Goal: Transaction & Acquisition: Book appointment/travel/reservation

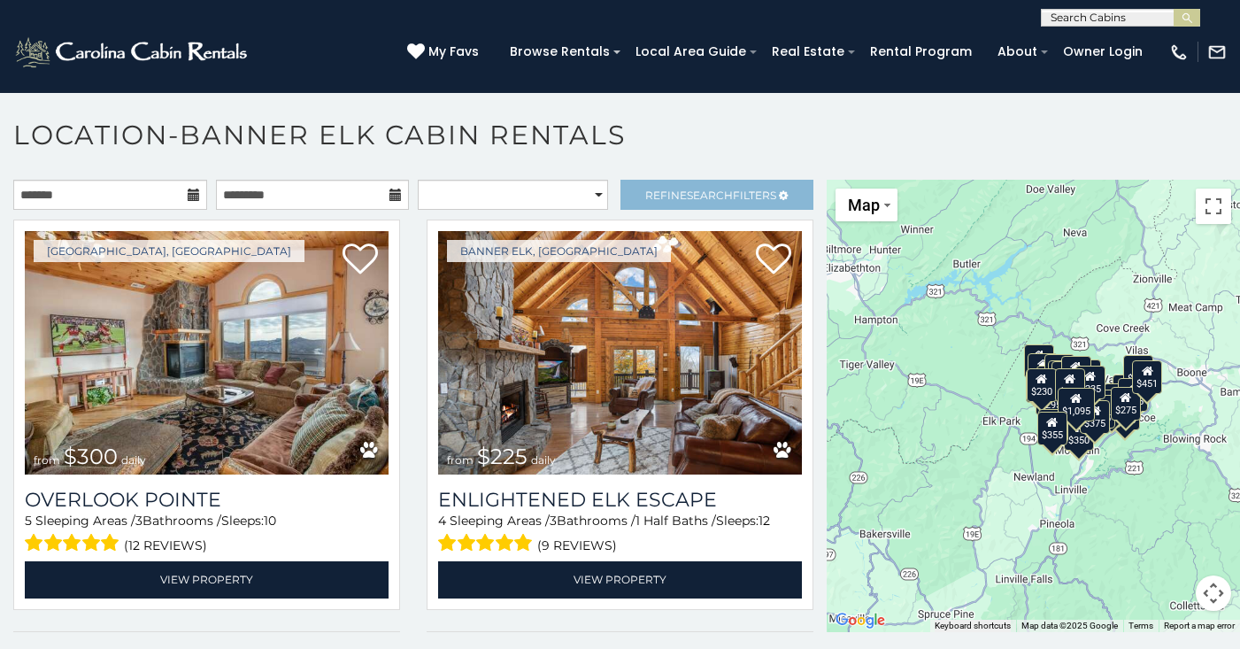
click at [706, 183] on link "Refine Search Filters" at bounding box center [718, 195] width 194 height 30
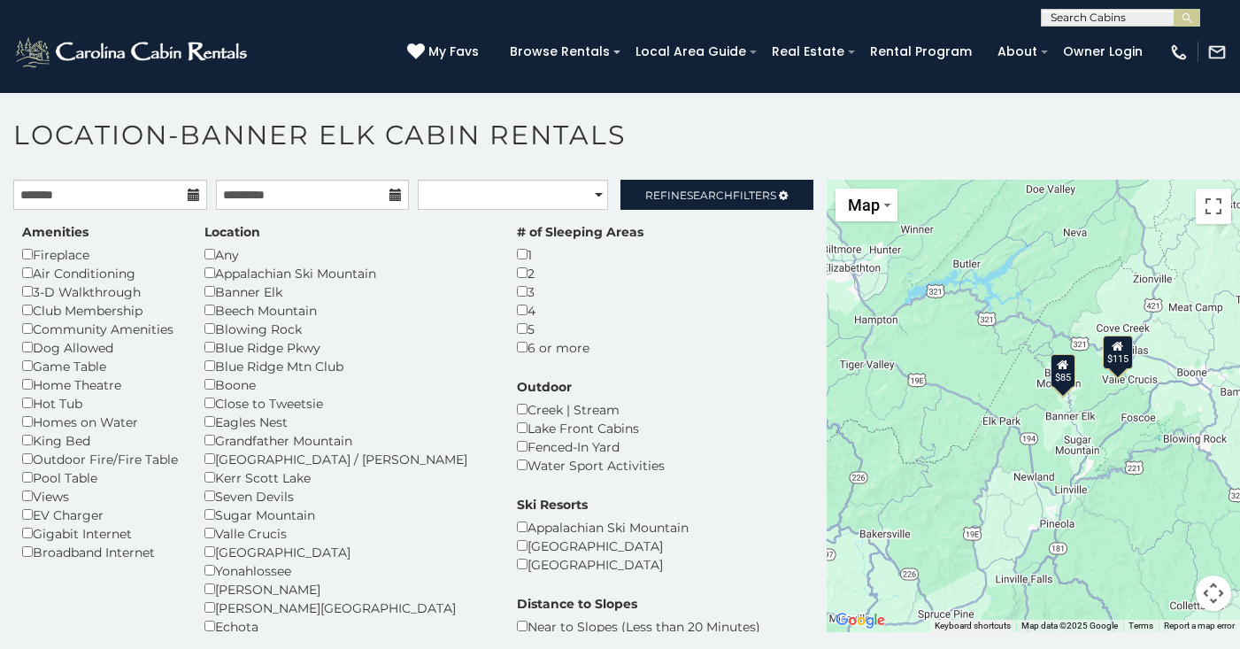
click at [67, 400] on div "Hot Tub" at bounding box center [100, 403] width 156 height 19
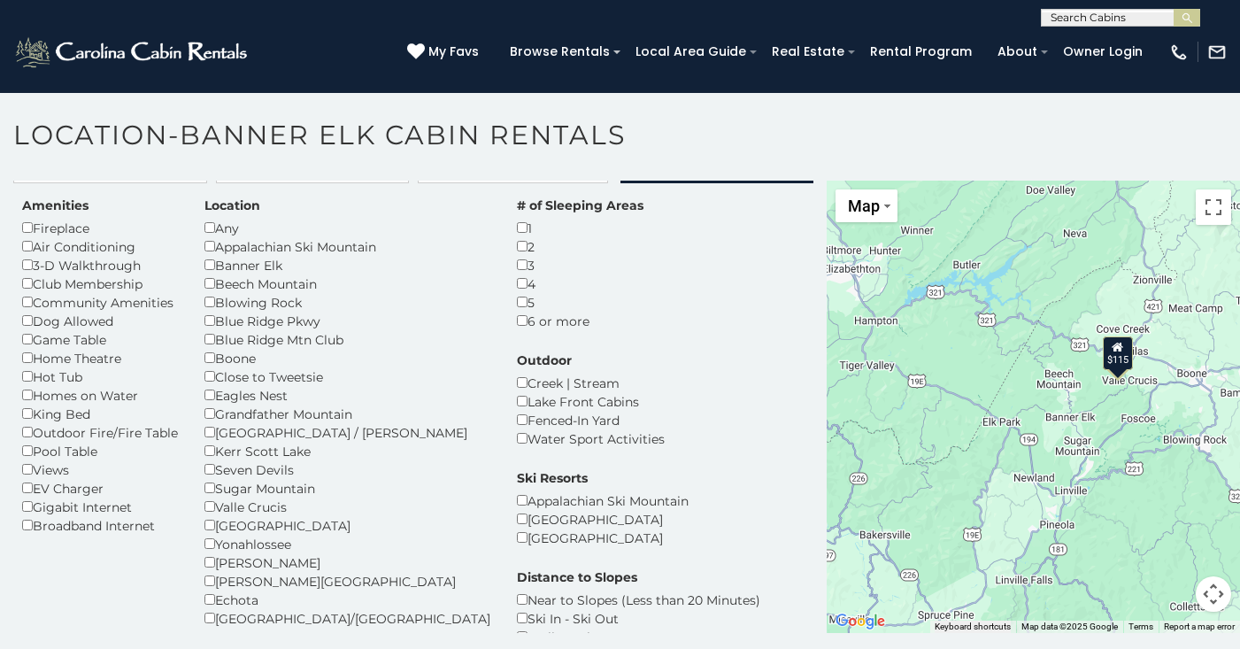
scroll to position [36, 0]
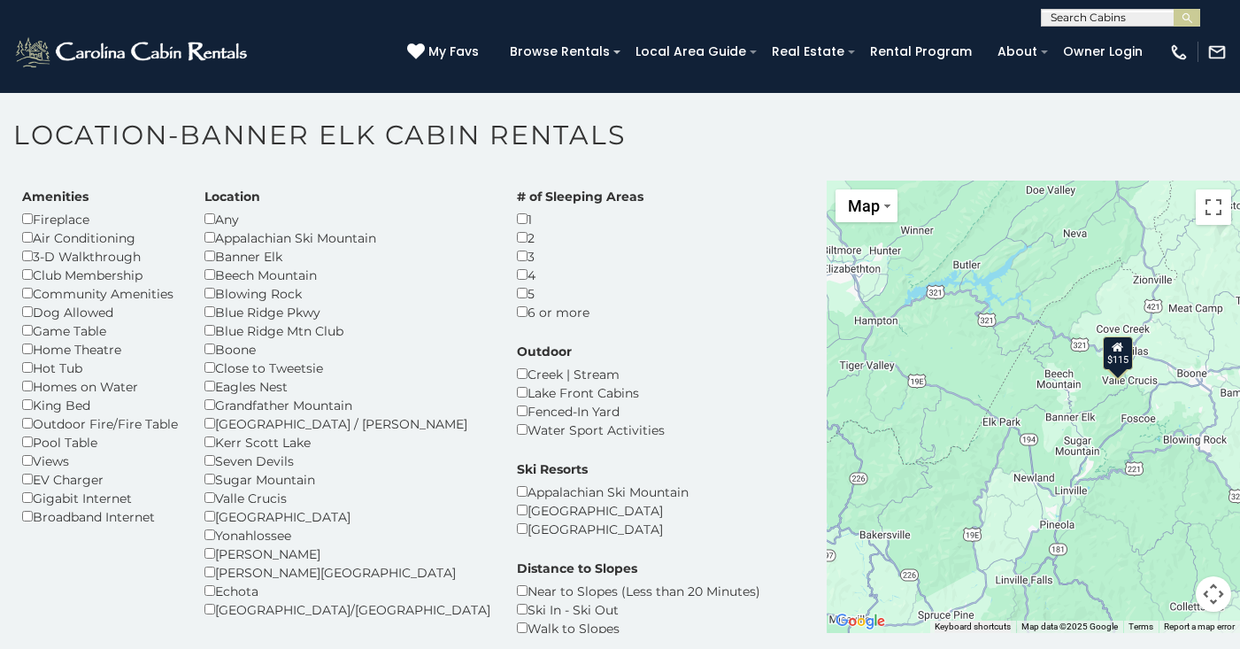
click at [256, 600] on div "Wilkesboro/North Wilkesboro" at bounding box center [348, 609] width 286 height 19
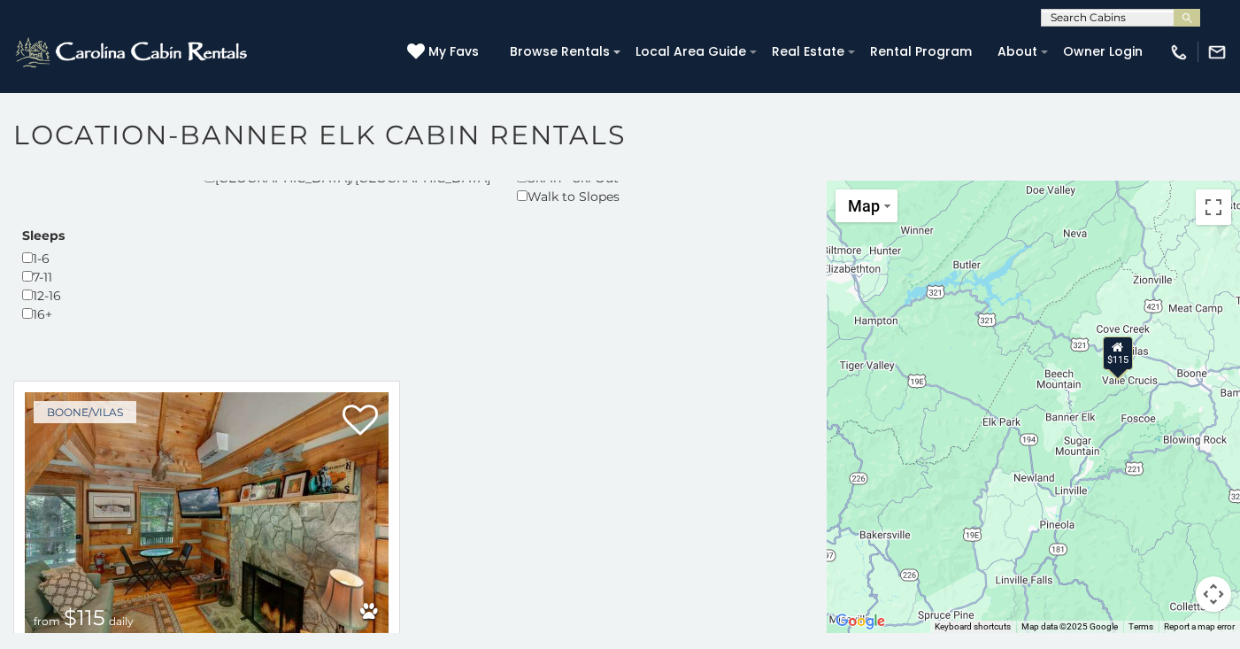
scroll to position [467, 0]
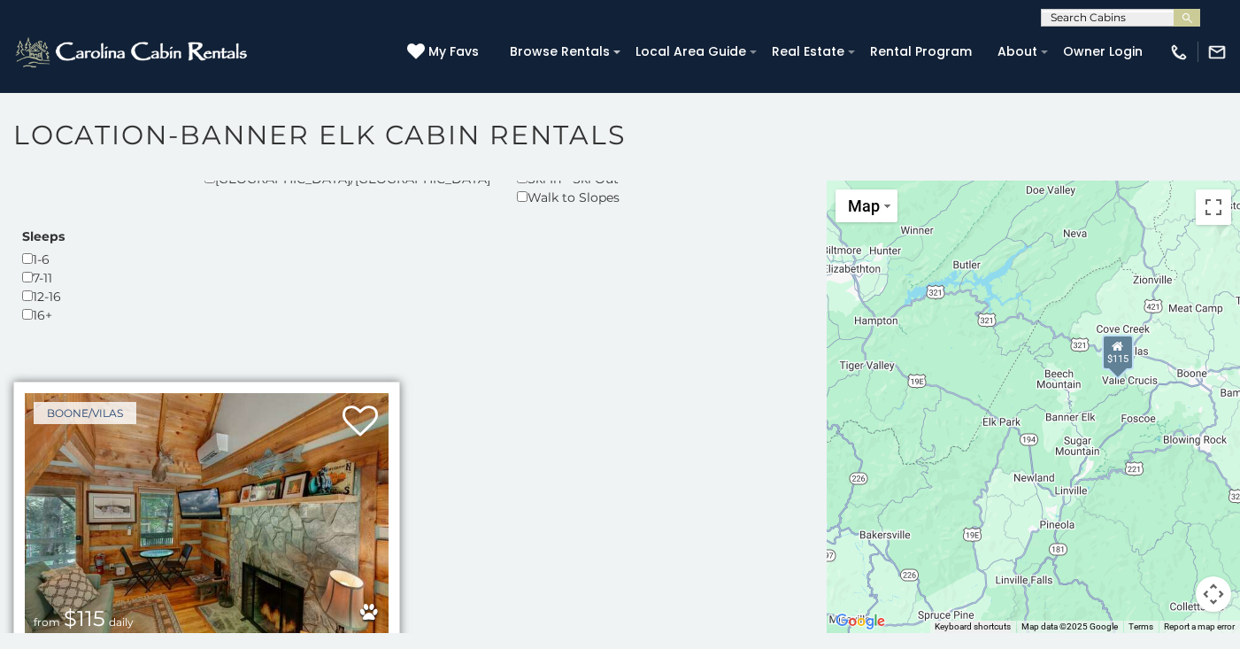
click at [197, 393] on img at bounding box center [207, 514] width 364 height 243
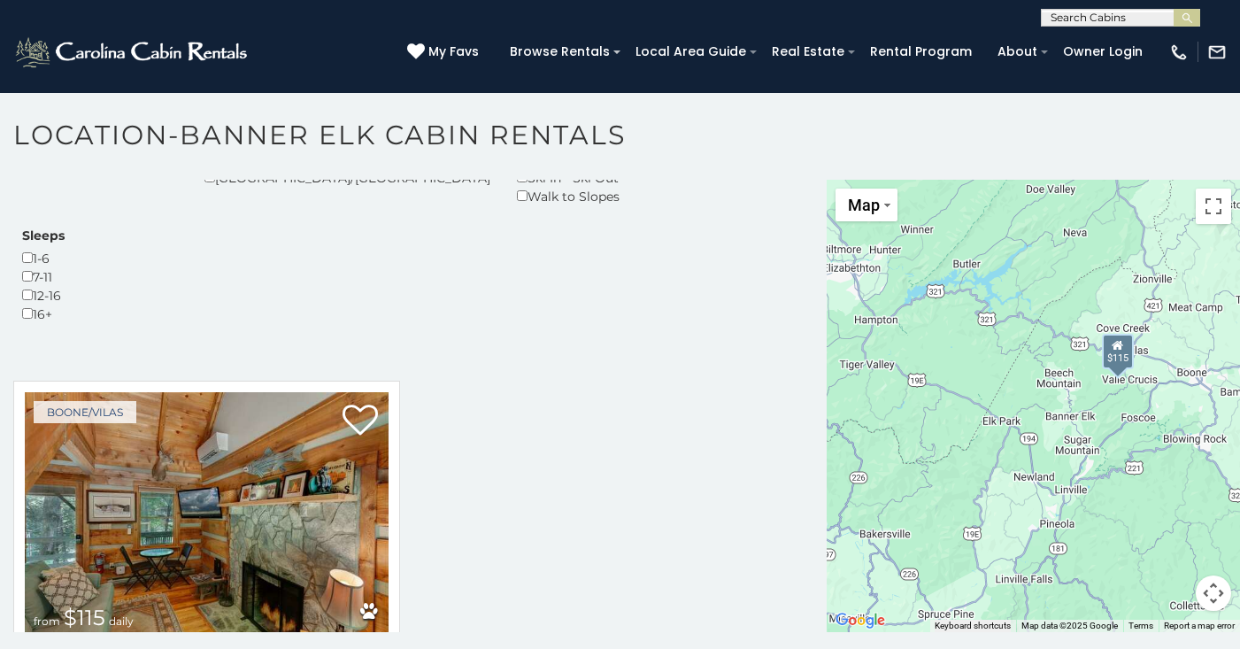
scroll to position [35, 0]
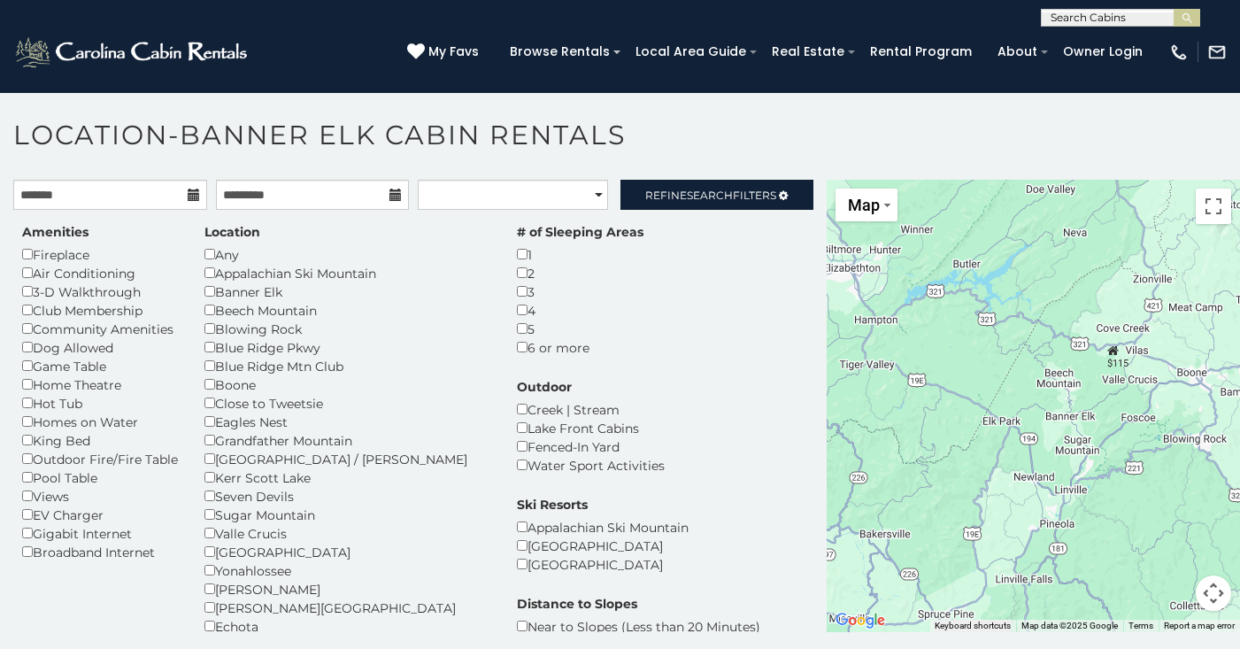
scroll to position [0, 0]
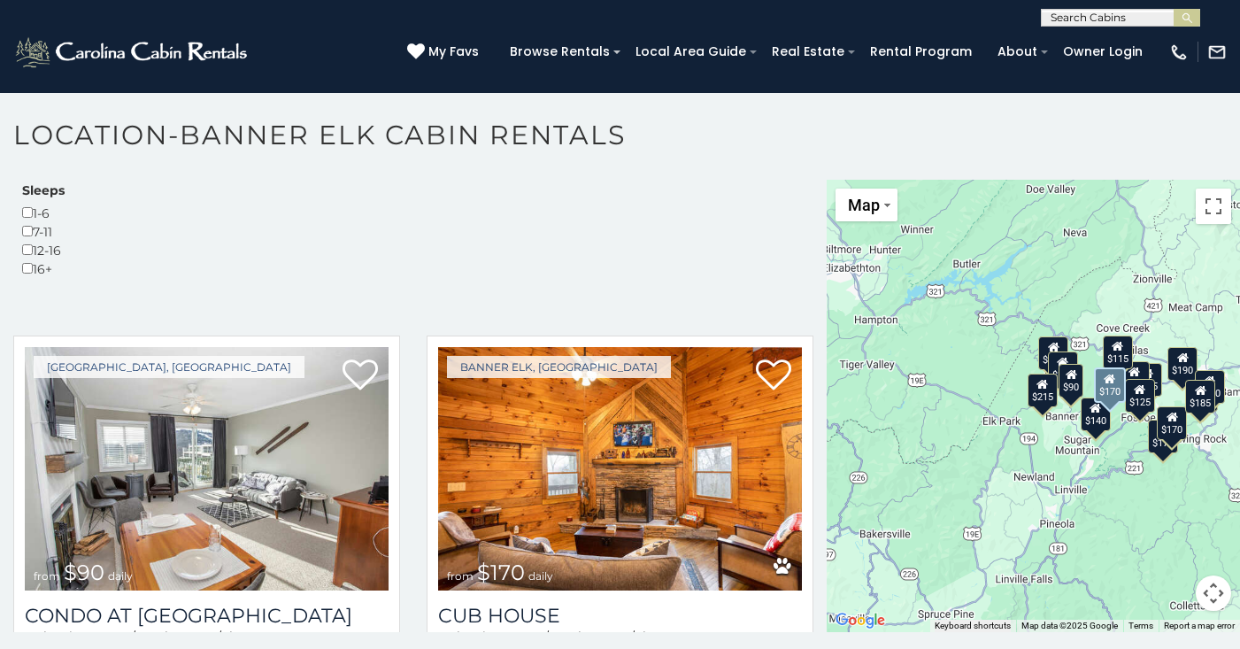
scroll to position [516, 0]
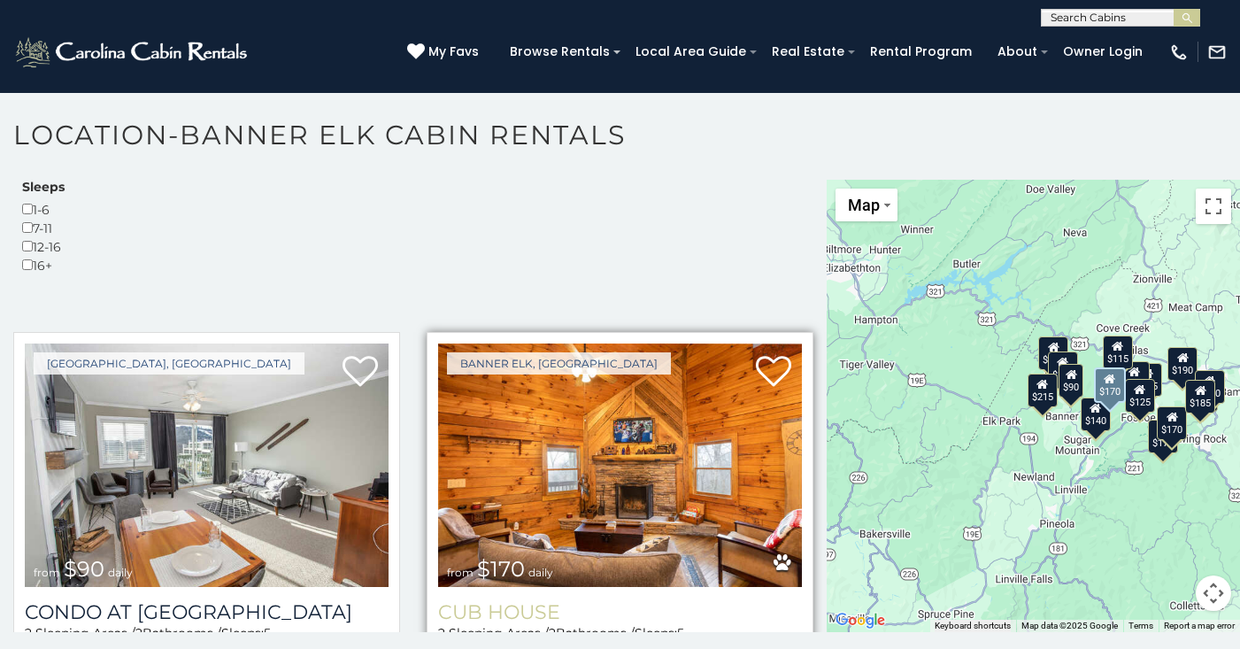
click at [517, 600] on h3 "Cub House" at bounding box center [620, 612] width 364 height 24
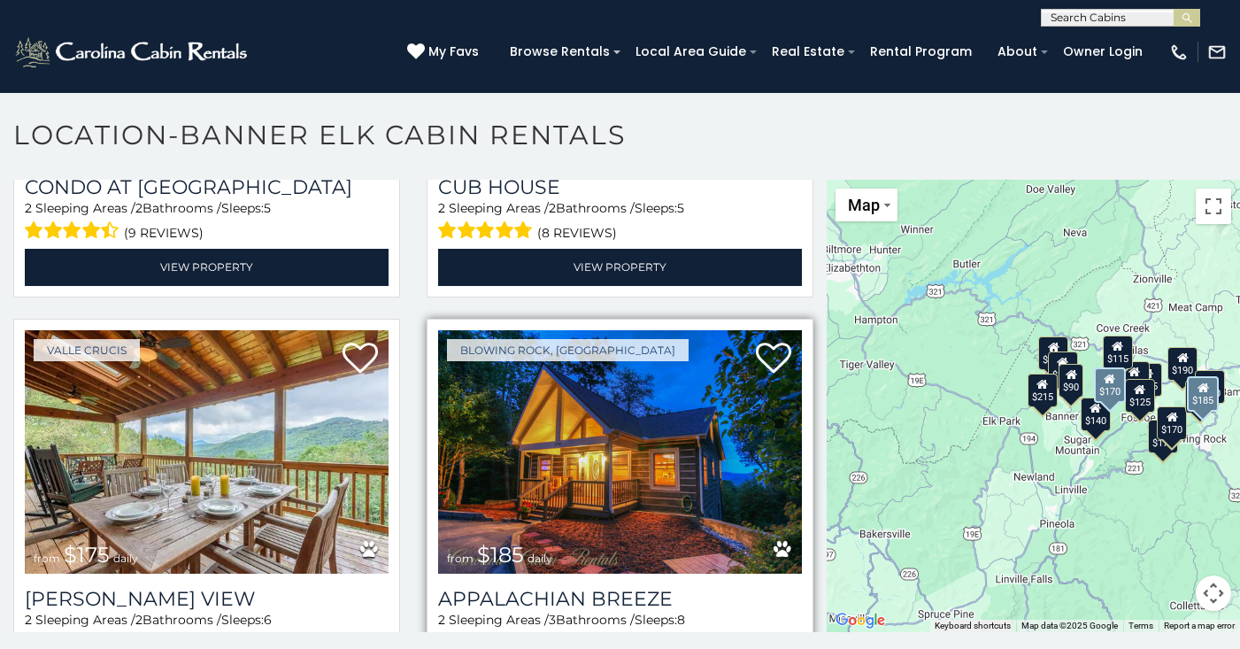
scroll to position [932, 0]
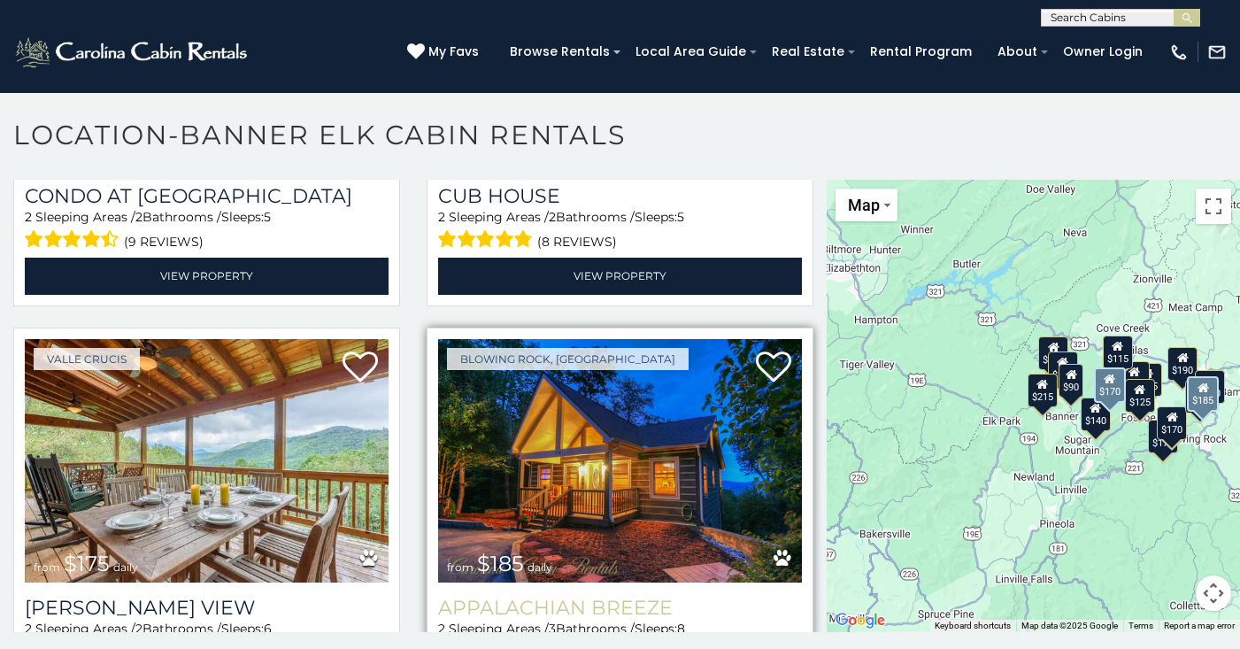
click at [632, 596] on h3 "Appalachian Breeze" at bounding box center [620, 608] width 364 height 24
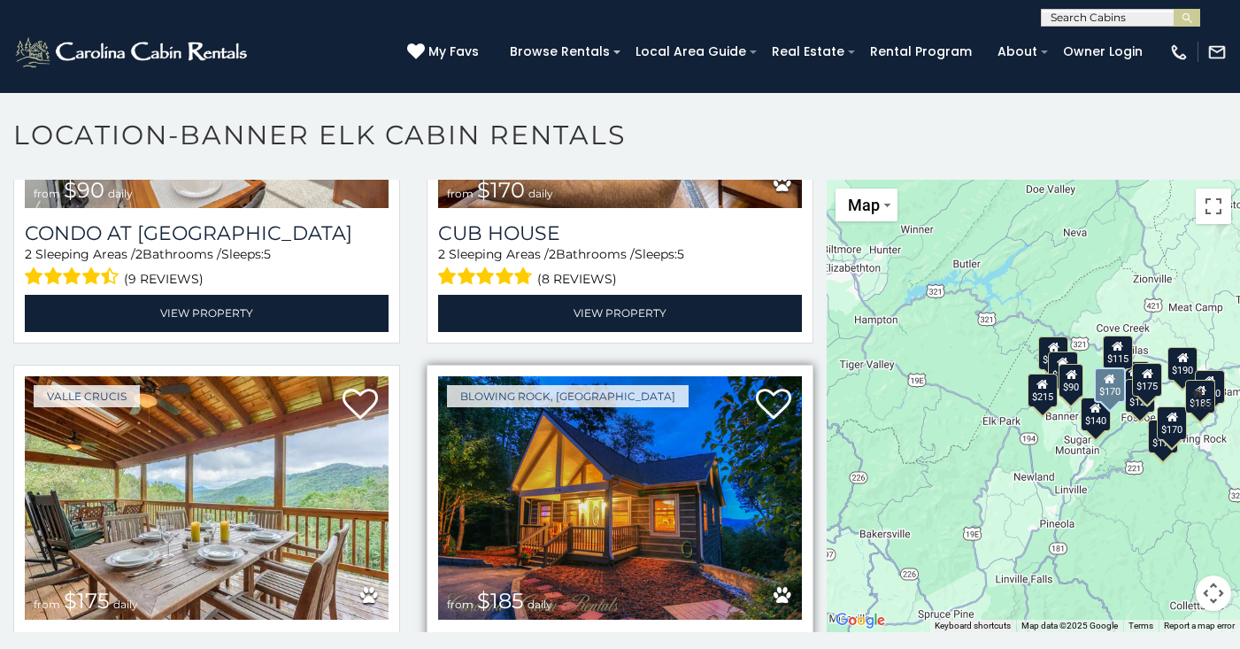
scroll to position [898, 0]
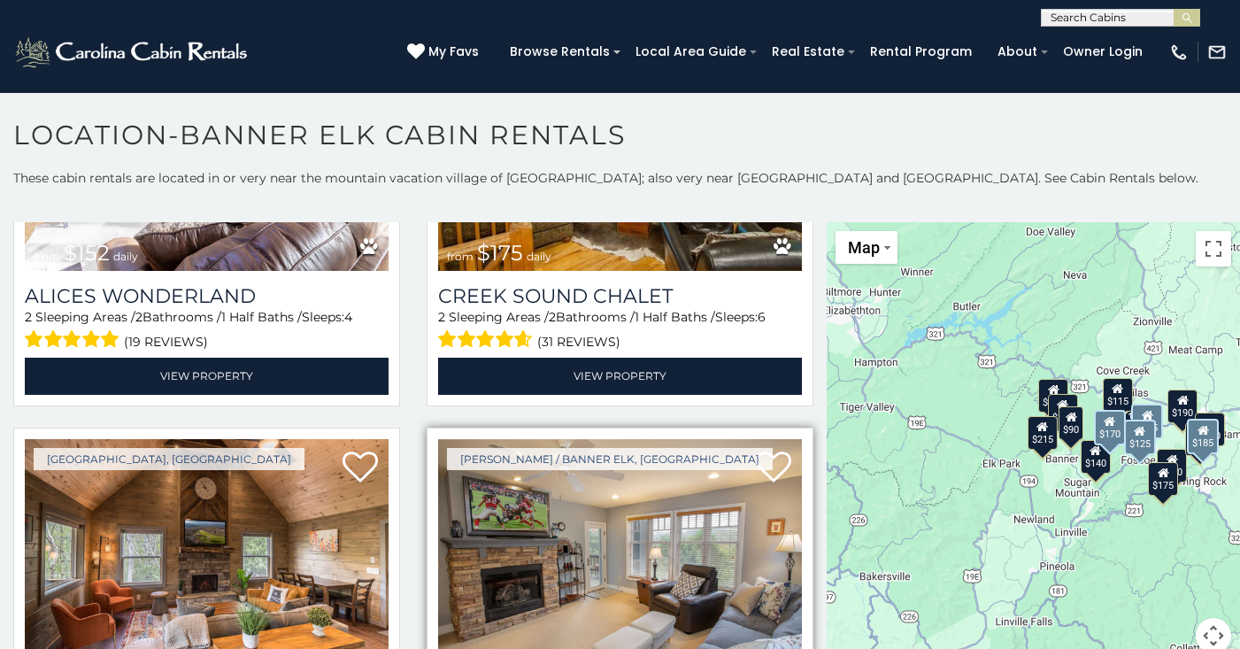
scroll to position [1712, 0]
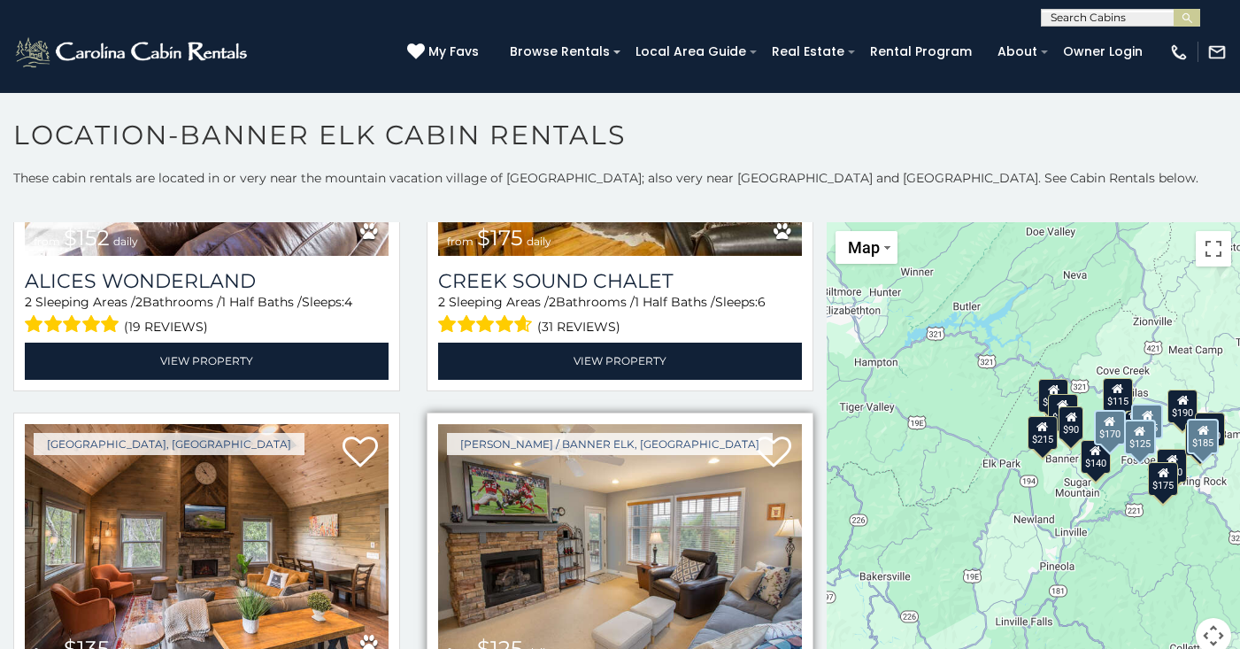
click at [634, 480] on img at bounding box center [620, 545] width 364 height 243
click at [514, 424] on img at bounding box center [620, 545] width 364 height 243
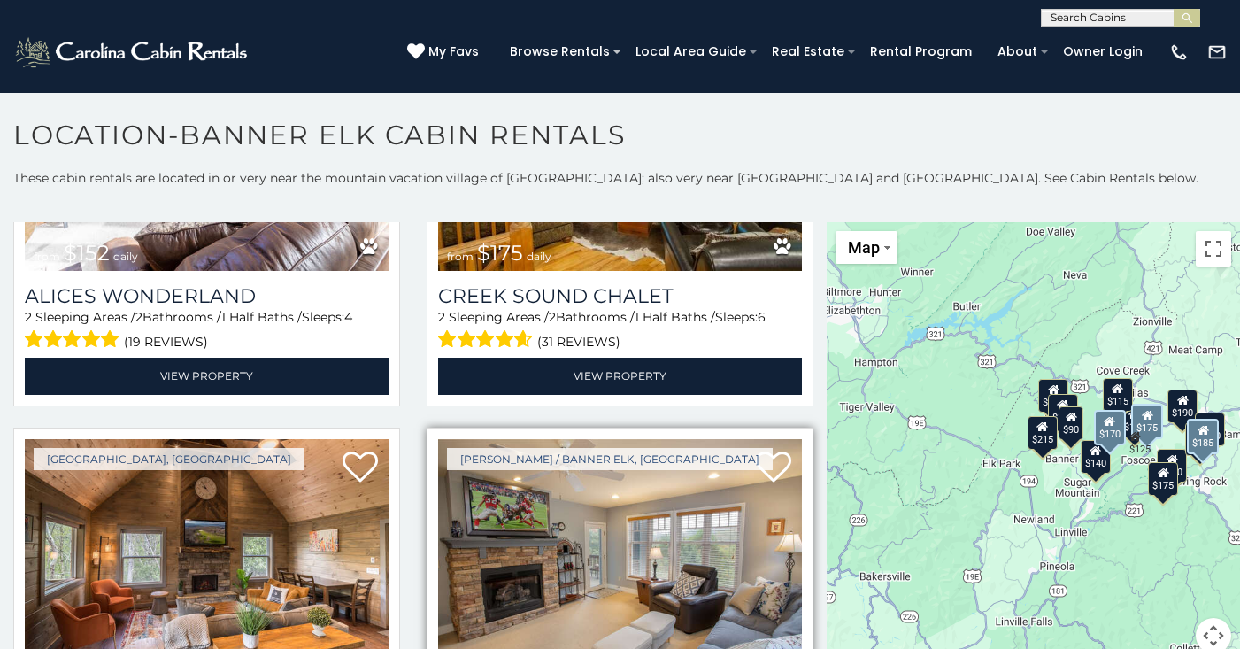
scroll to position [1696, 0]
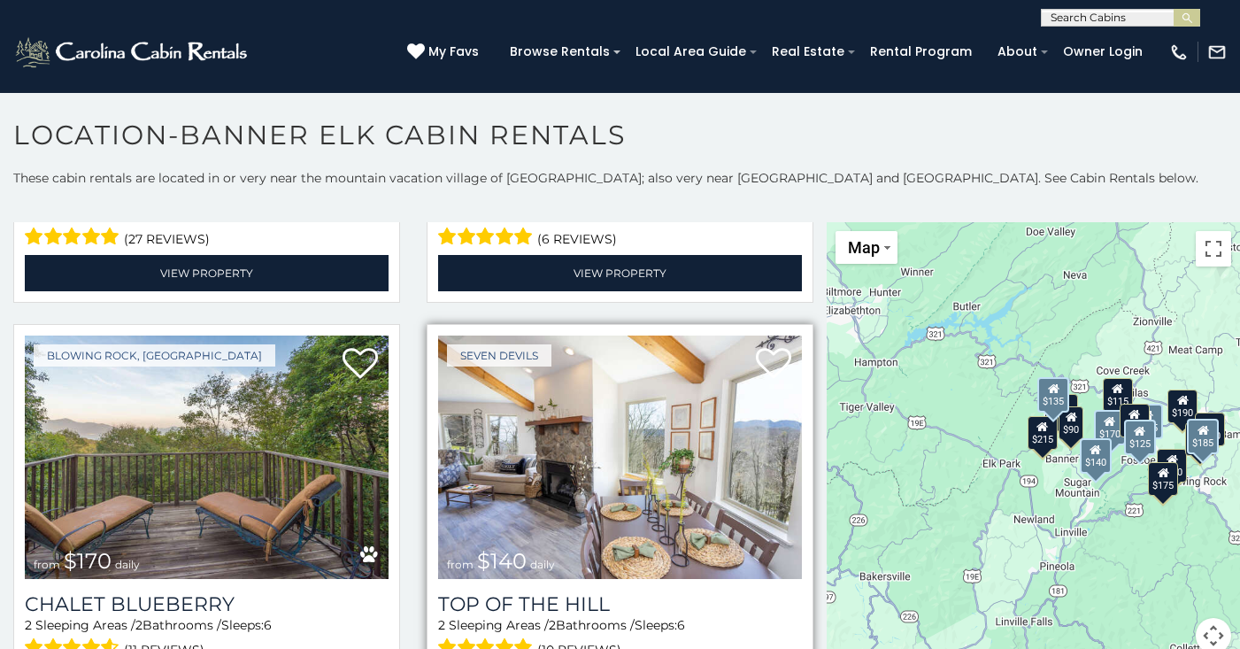
scroll to position [2115, 0]
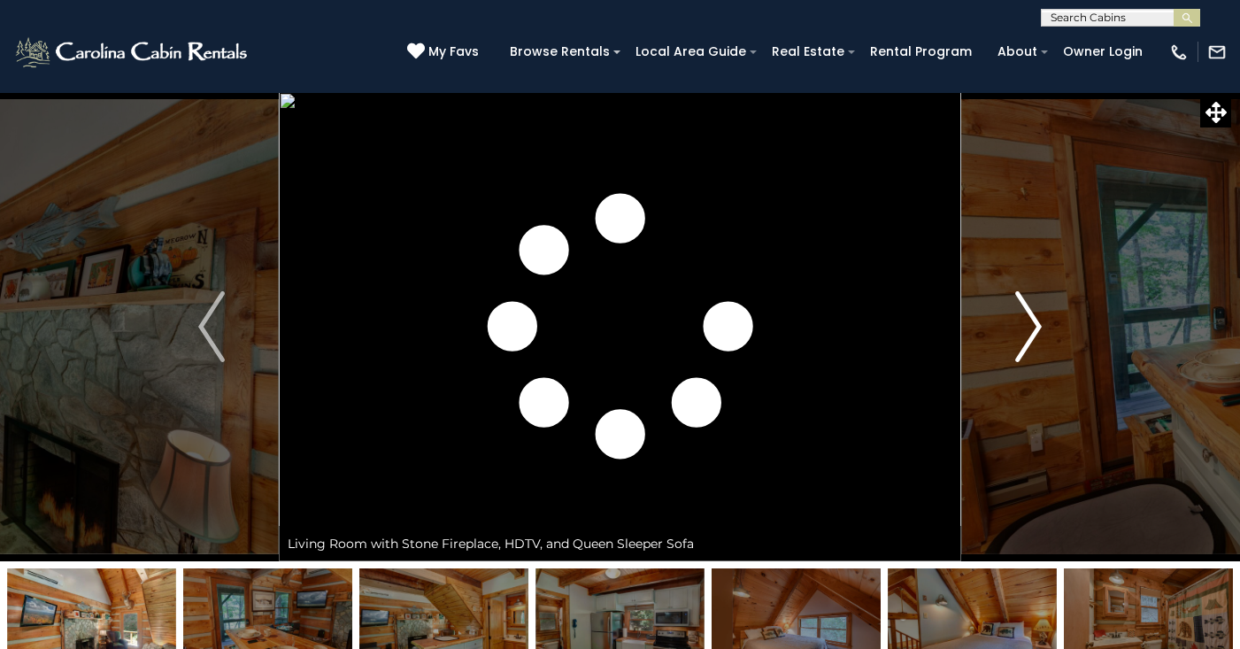
click at [1023, 324] on img "Next" at bounding box center [1028, 326] width 27 height 71
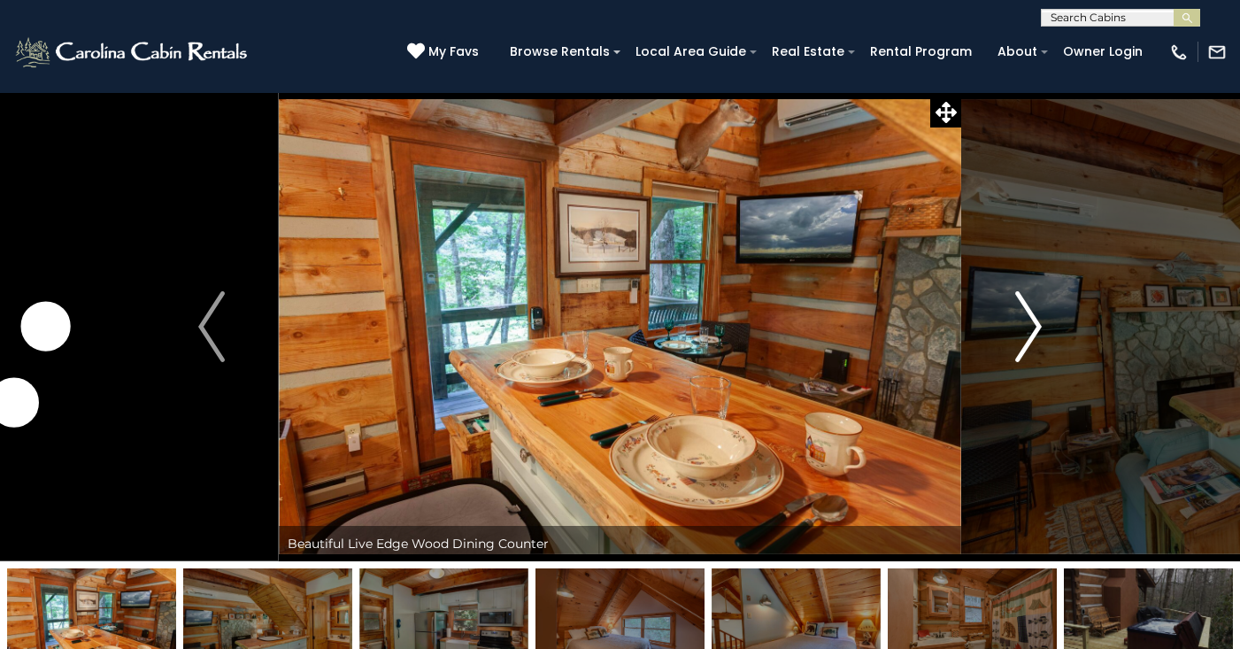
click at [1031, 335] on img "Next" at bounding box center [1028, 326] width 27 height 71
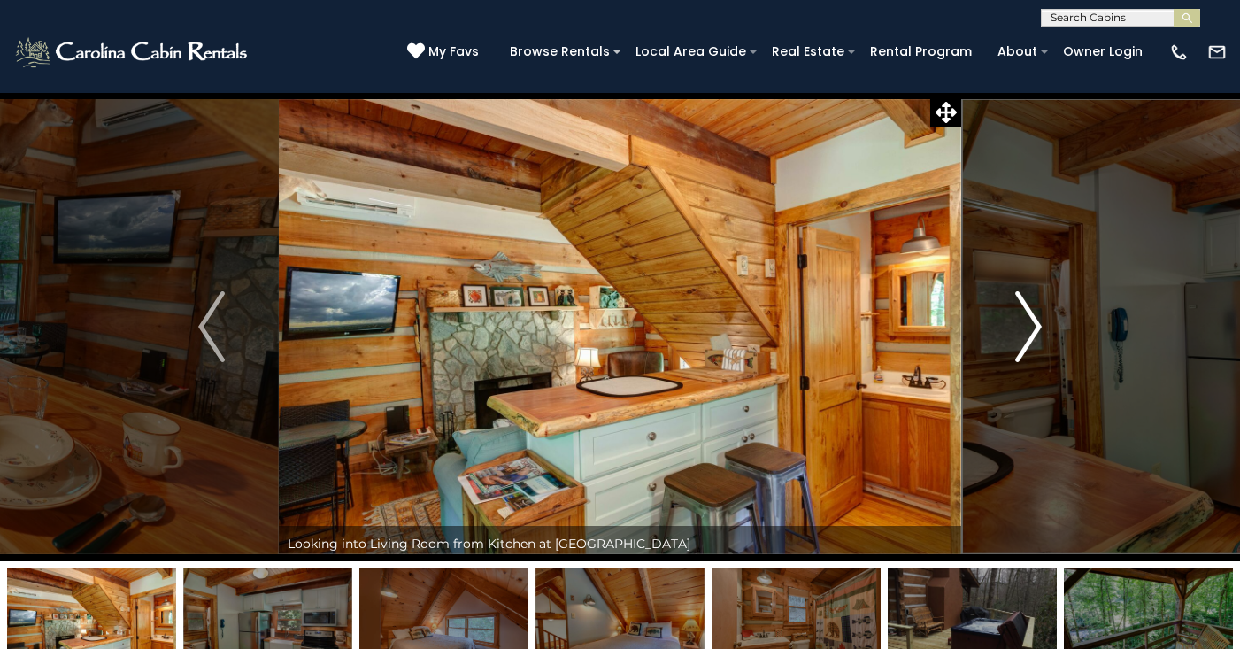
click at [1031, 335] on img "Next" at bounding box center [1028, 326] width 27 height 71
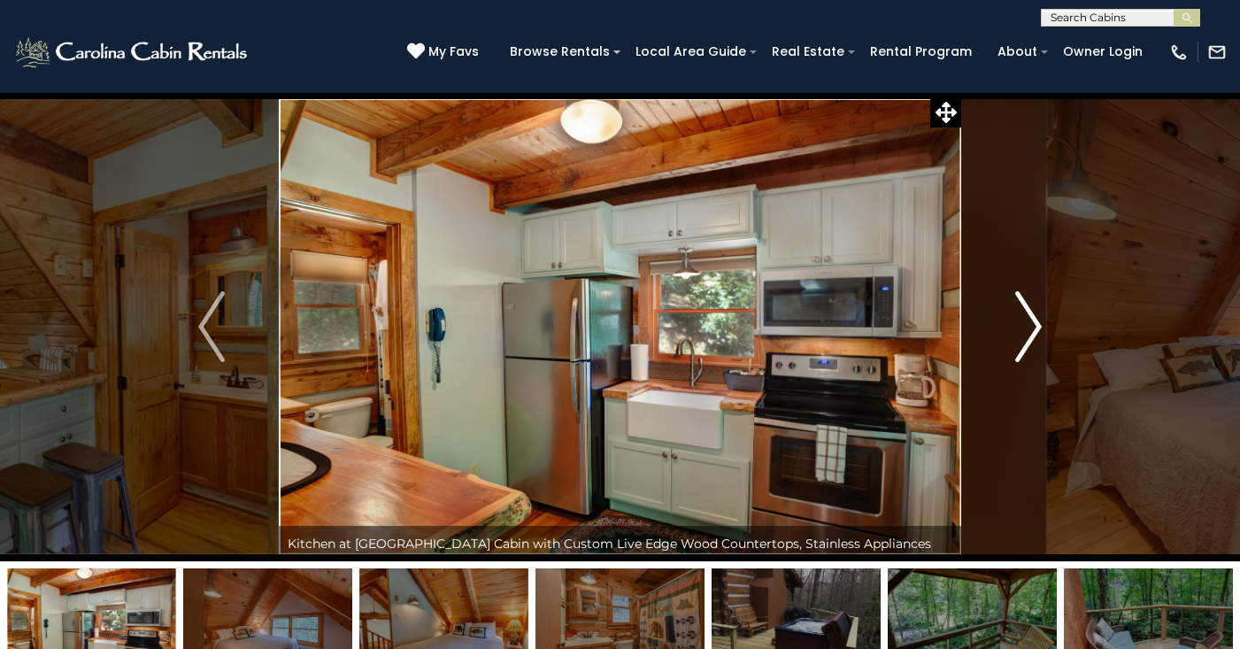
click at [1031, 335] on img "Next" at bounding box center [1028, 326] width 27 height 71
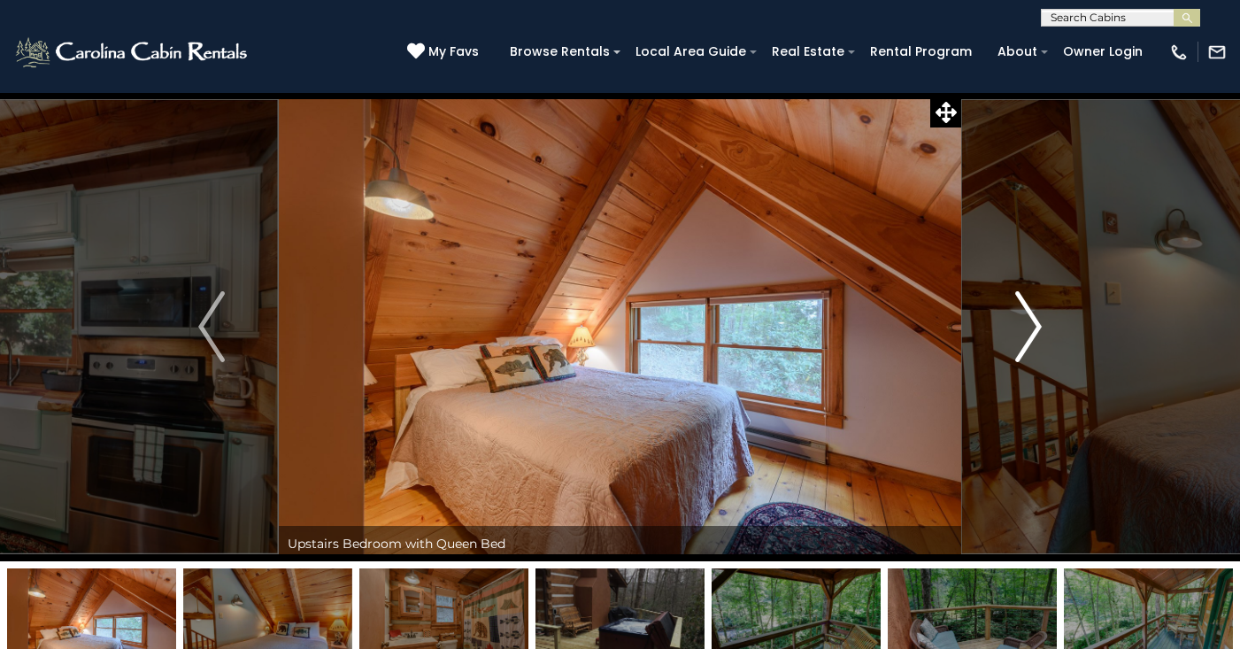
click at [1031, 335] on img "Next" at bounding box center [1028, 326] width 27 height 71
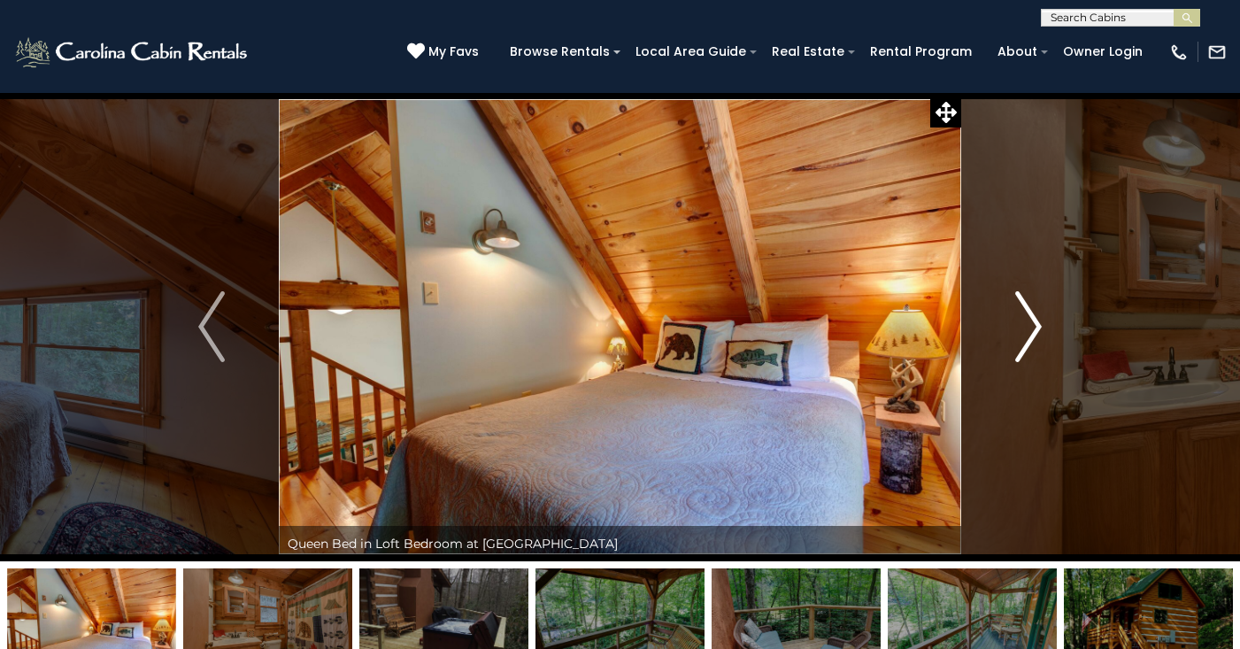
click at [1031, 335] on img "Next" at bounding box center [1028, 326] width 27 height 71
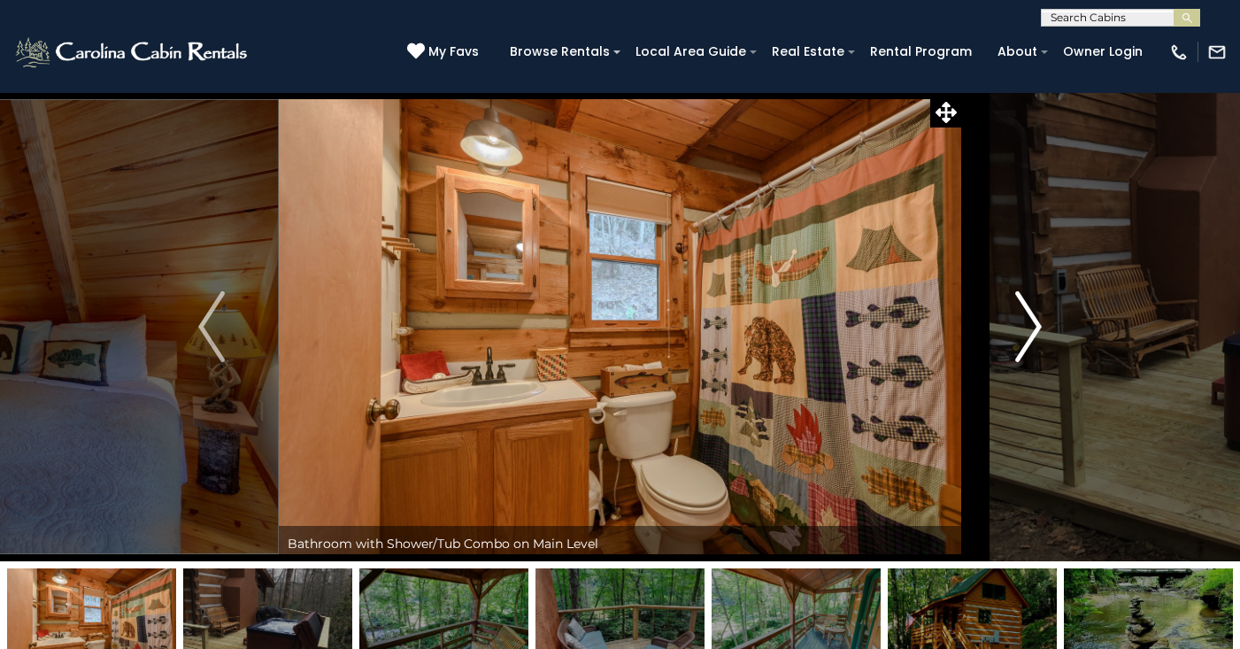
click at [1031, 335] on img "Next" at bounding box center [1028, 326] width 27 height 71
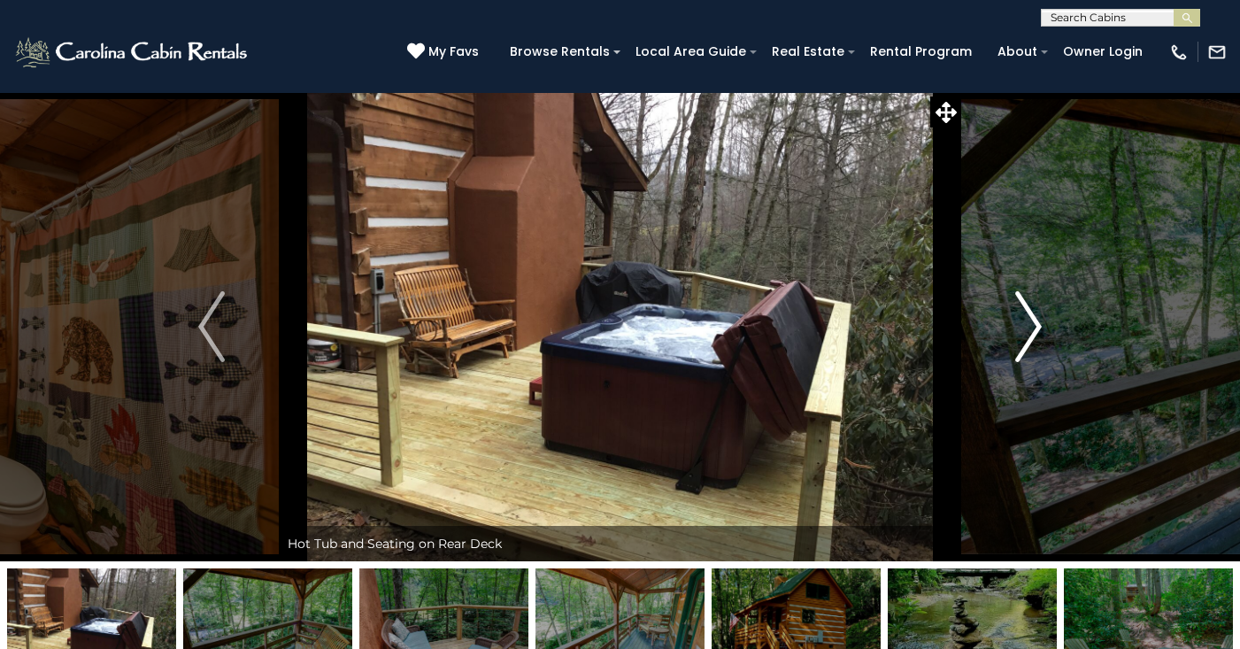
click at [1031, 335] on img "Next" at bounding box center [1028, 326] width 27 height 71
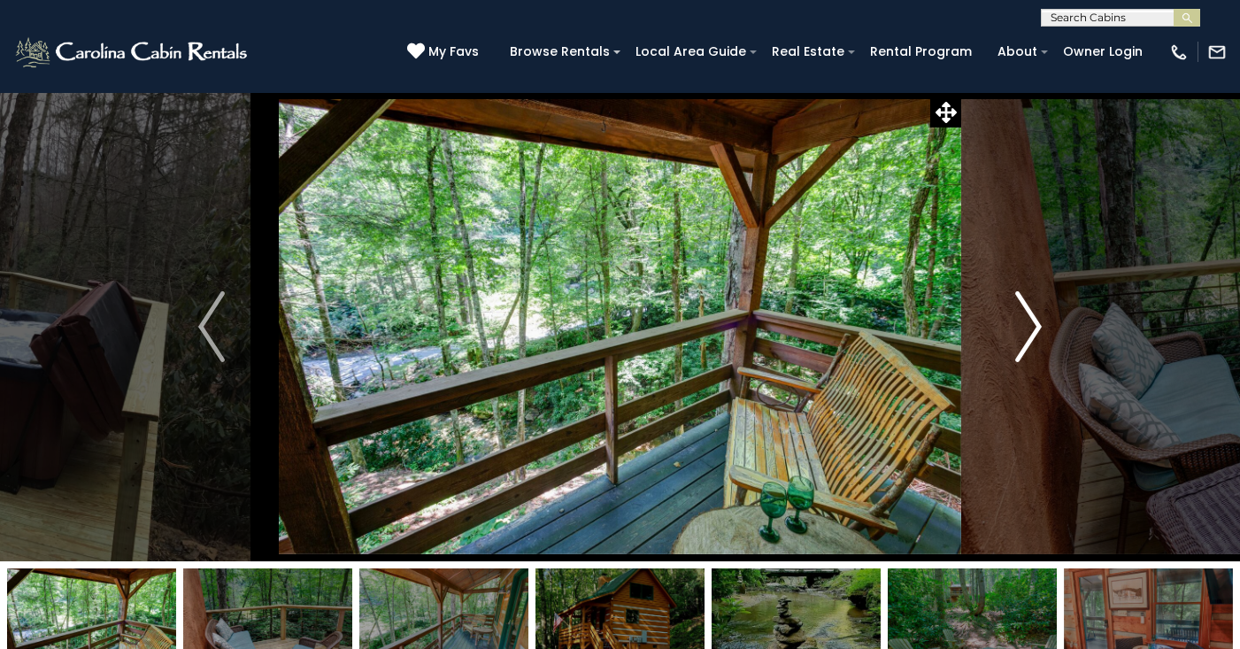
click at [1031, 335] on img "Next" at bounding box center [1028, 326] width 27 height 71
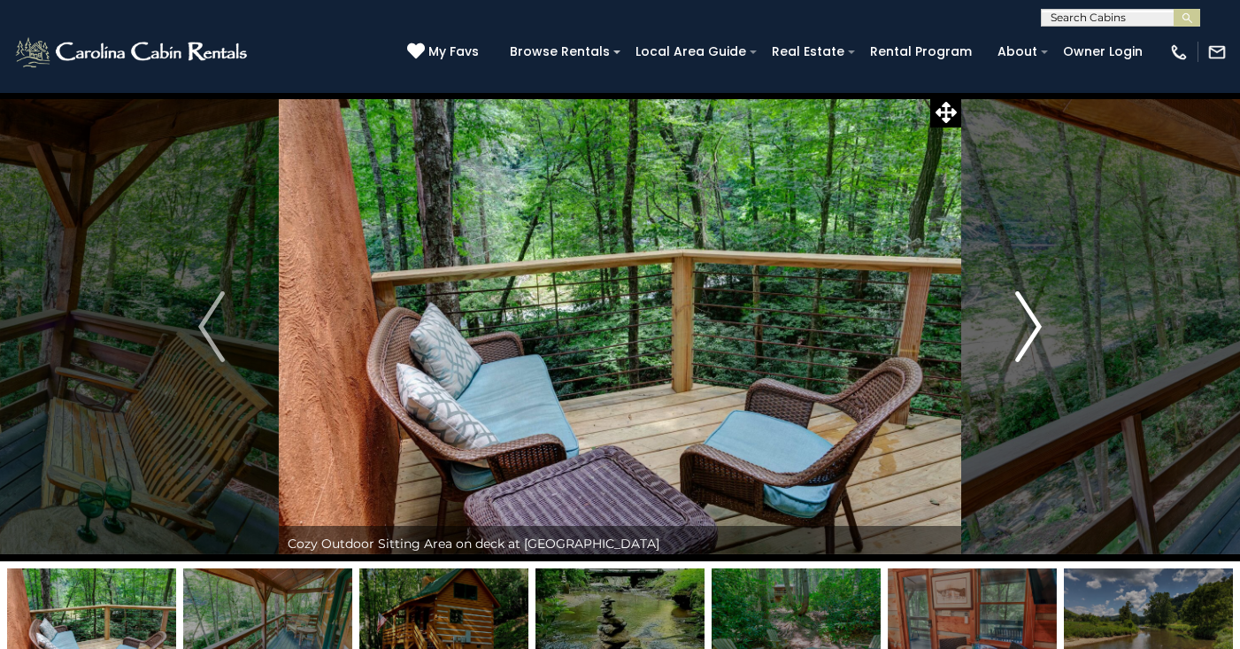
click at [1031, 335] on img "Next" at bounding box center [1028, 326] width 27 height 71
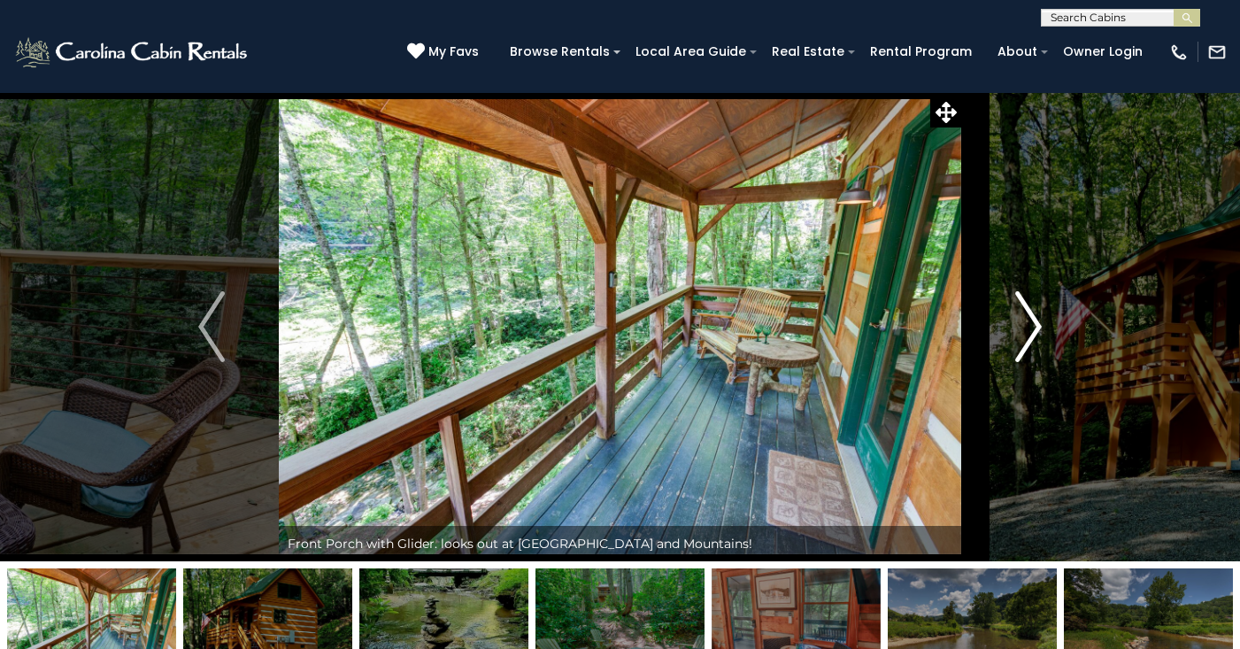
click at [1031, 335] on img "Next" at bounding box center [1028, 326] width 27 height 71
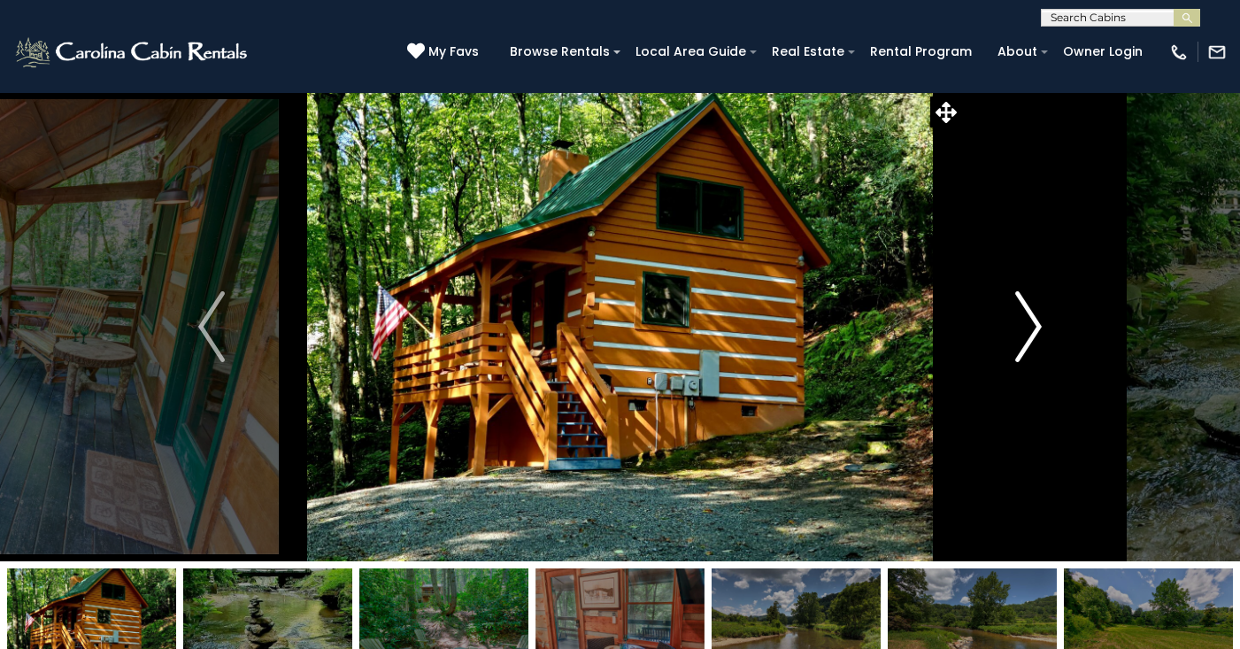
click at [1031, 335] on img "Next" at bounding box center [1028, 326] width 27 height 71
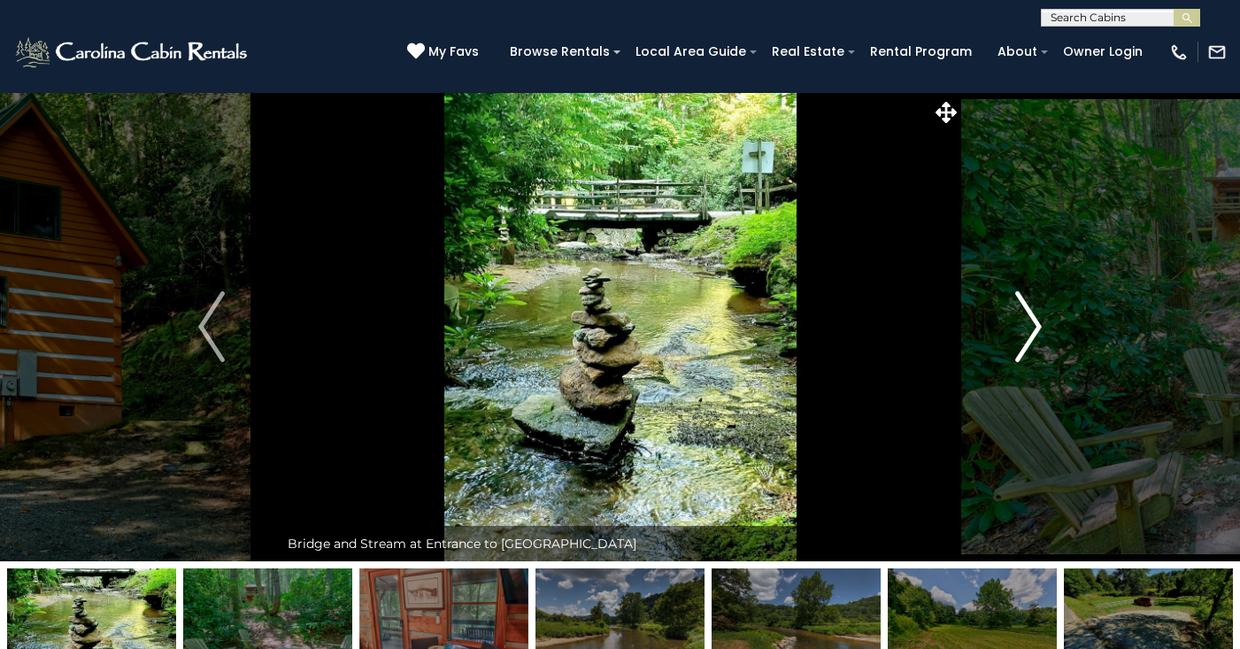
click at [1031, 335] on img "Next" at bounding box center [1028, 326] width 27 height 71
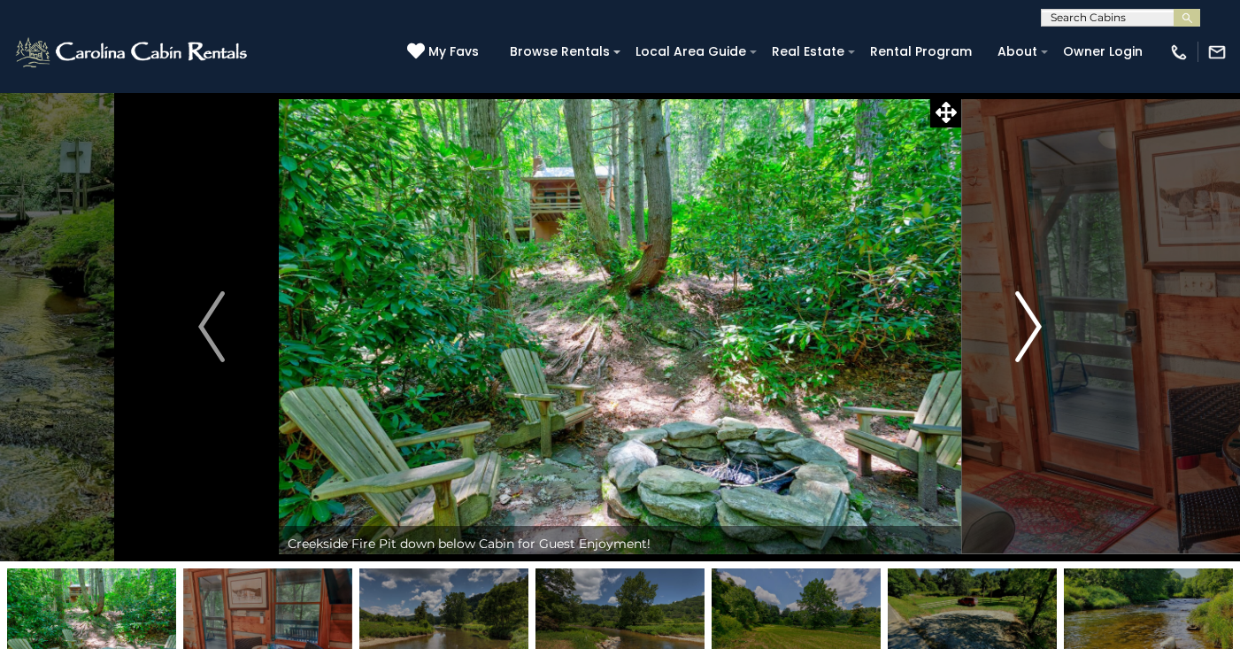
click at [1031, 335] on img "Next" at bounding box center [1028, 326] width 27 height 71
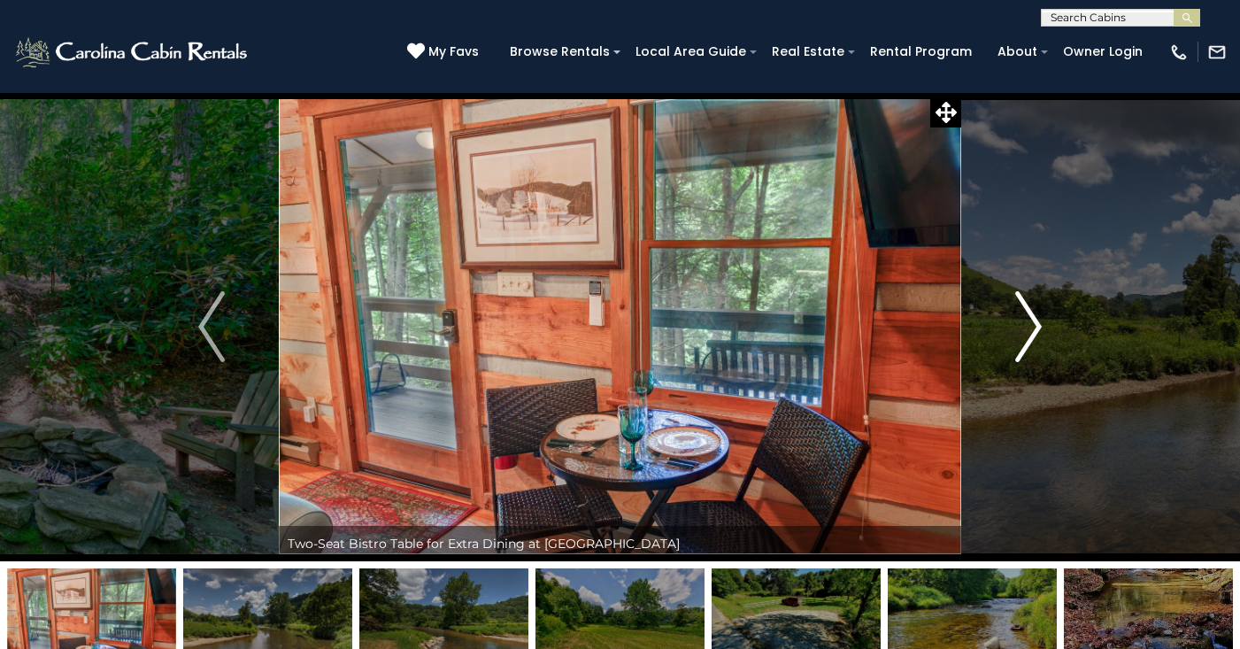
click at [1031, 335] on img "Next" at bounding box center [1028, 326] width 27 height 71
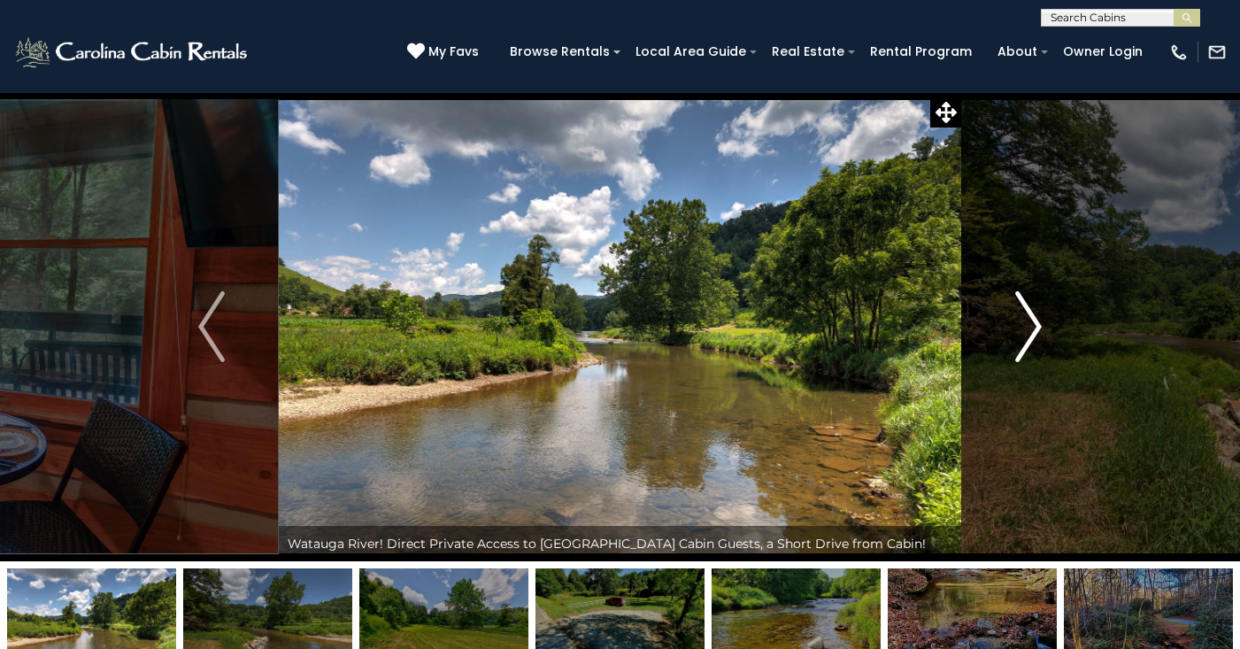
click at [1031, 335] on img "Next" at bounding box center [1028, 326] width 27 height 71
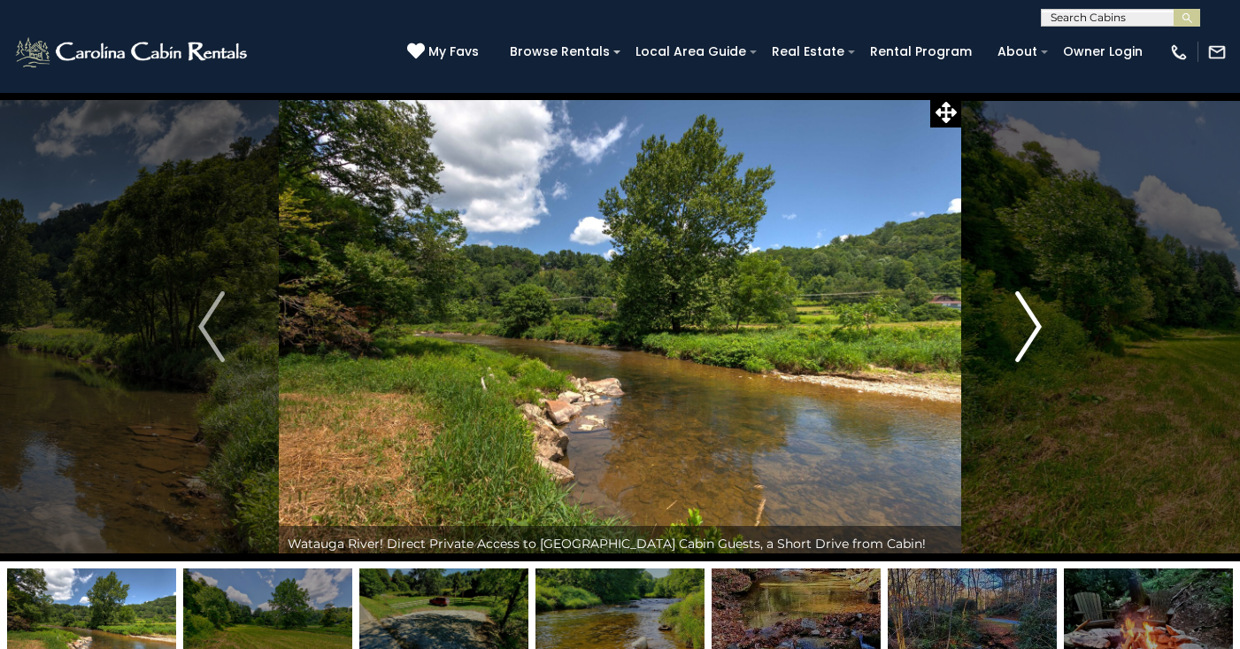
click at [1031, 335] on img "Next" at bounding box center [1028, 326] width 27 height 71
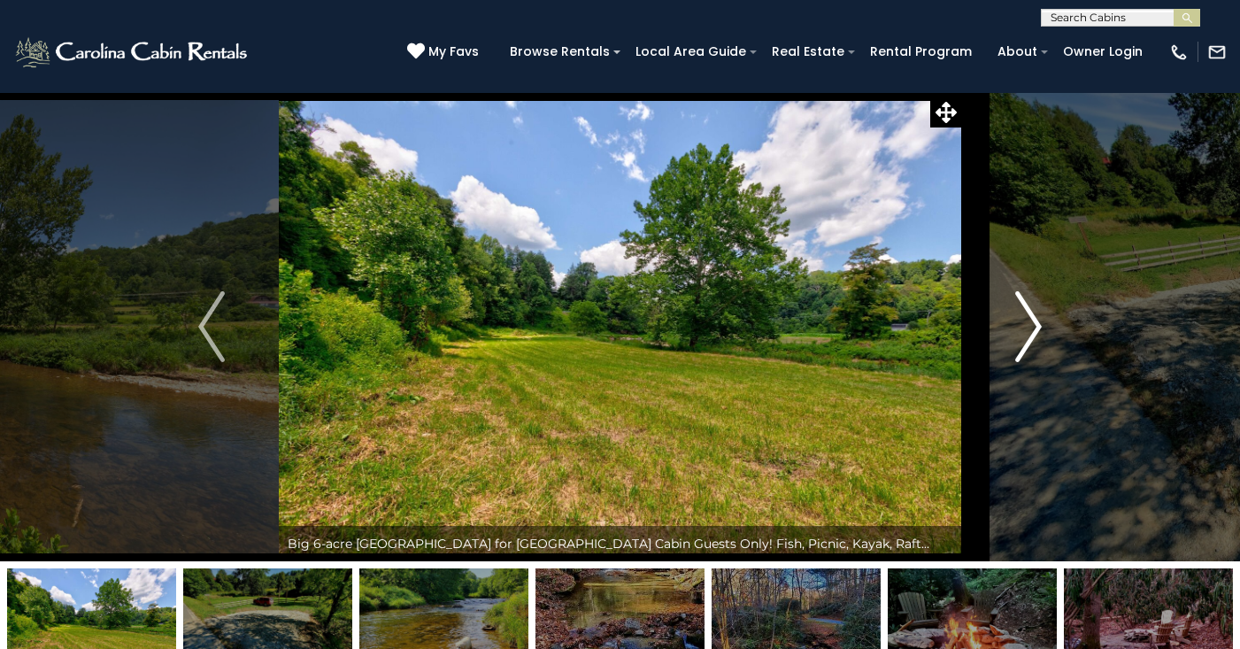
click at [1031, 335] on img "Next" at bounding box center [1028, 326] width 27 height 71
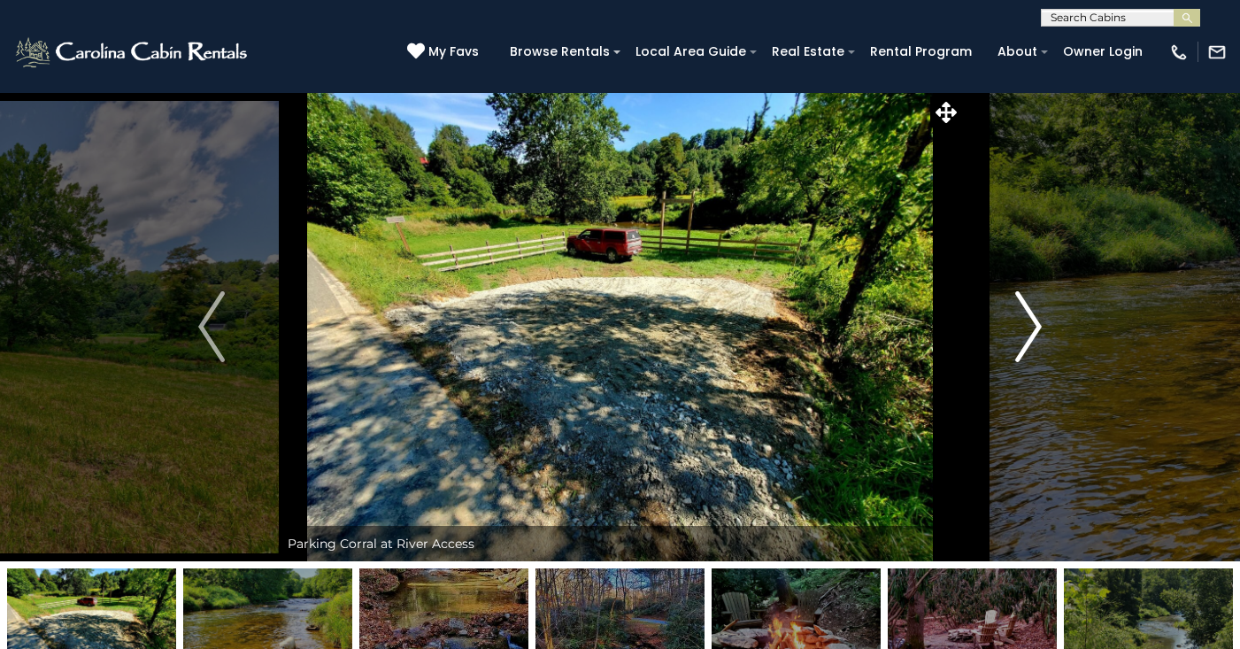
click at [1031, 335] on img "Next" at bounding box center [1028, 326] width 27 height 71
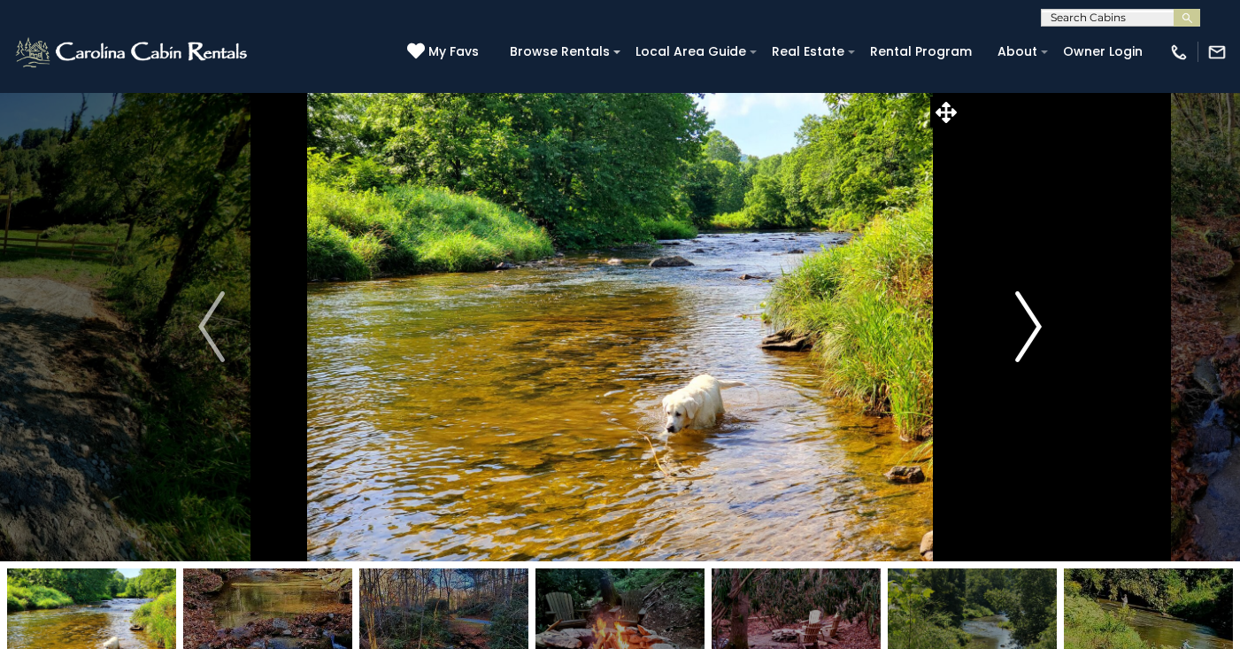
click at [1031, 335] on img "Next" at bounding box center [1028, 326] width 27 height 71
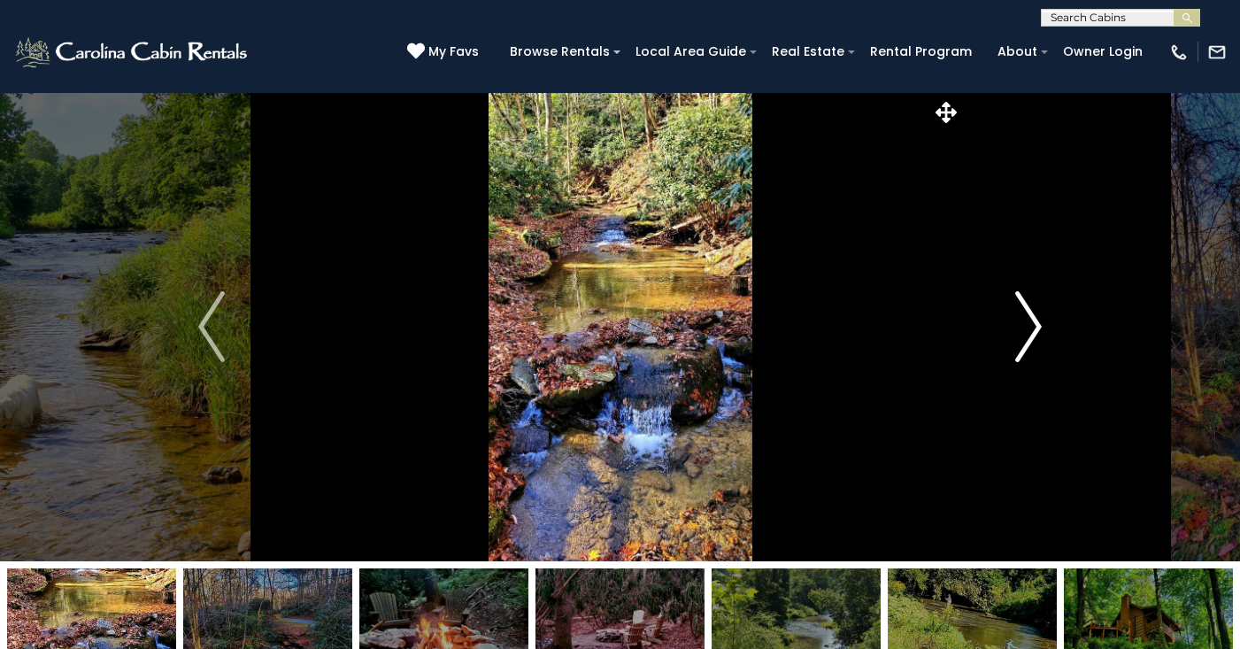
click at [1031, 335] on img "Next" at bounding box center [1028, 326] width 27 height 71
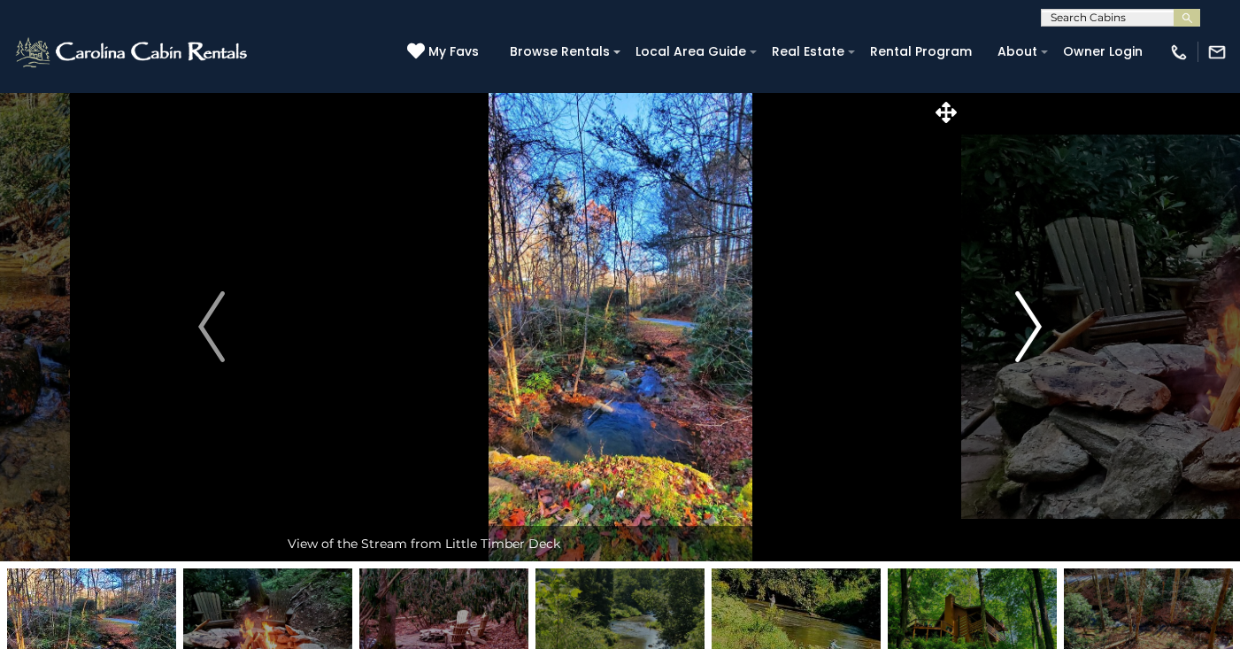
click at [1031, 335] on img "Next" at bounding box center [1028, 326] width 27 height 71
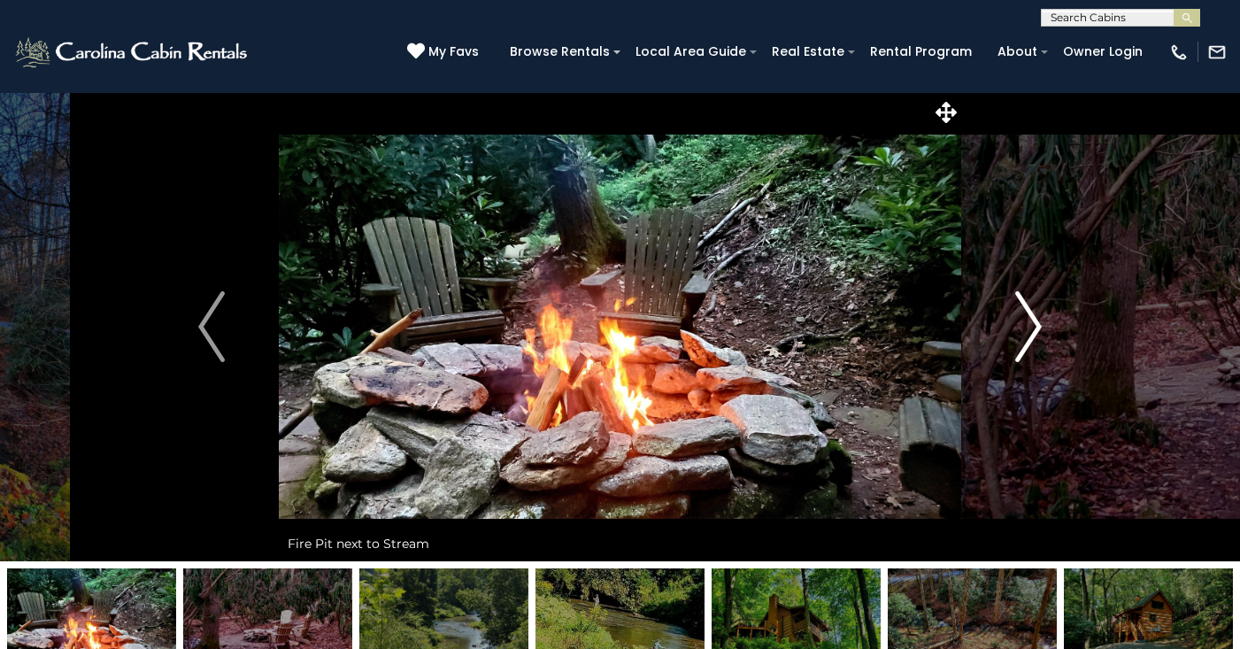
click at [1031, 335] on img "Next" at bounding box center [1028, 326] width 27 height 71
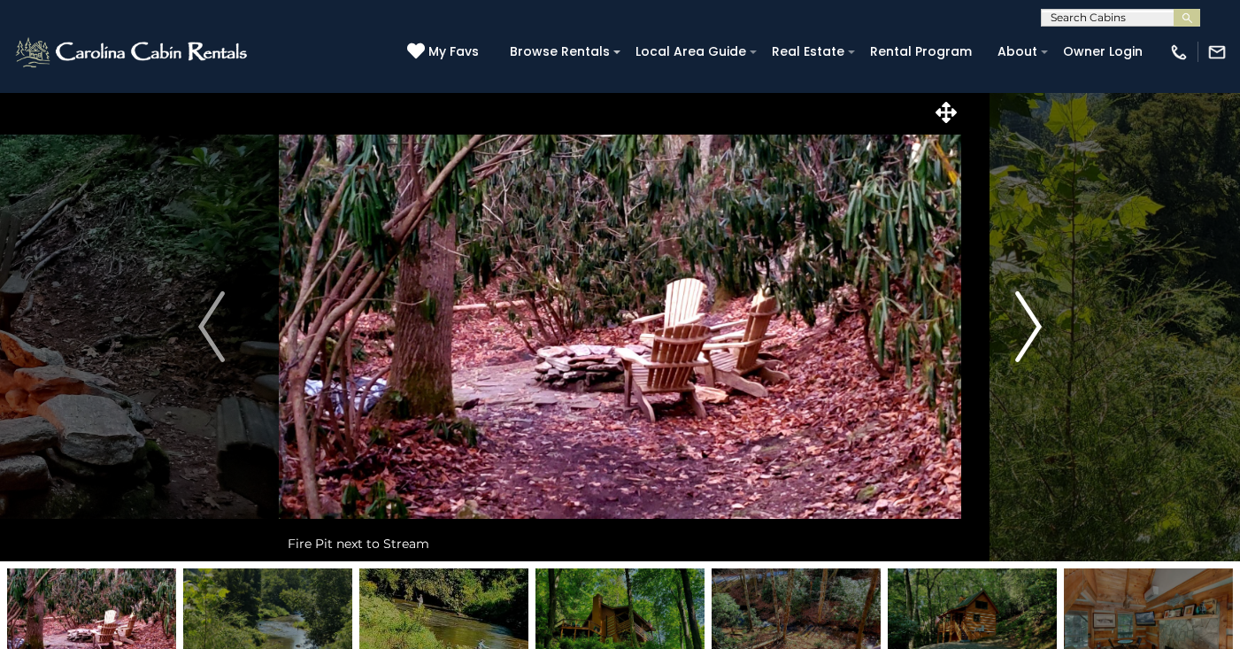
click at [1032, 336] on img "Next" at bounding box center [1028, 326] width 27 height 71
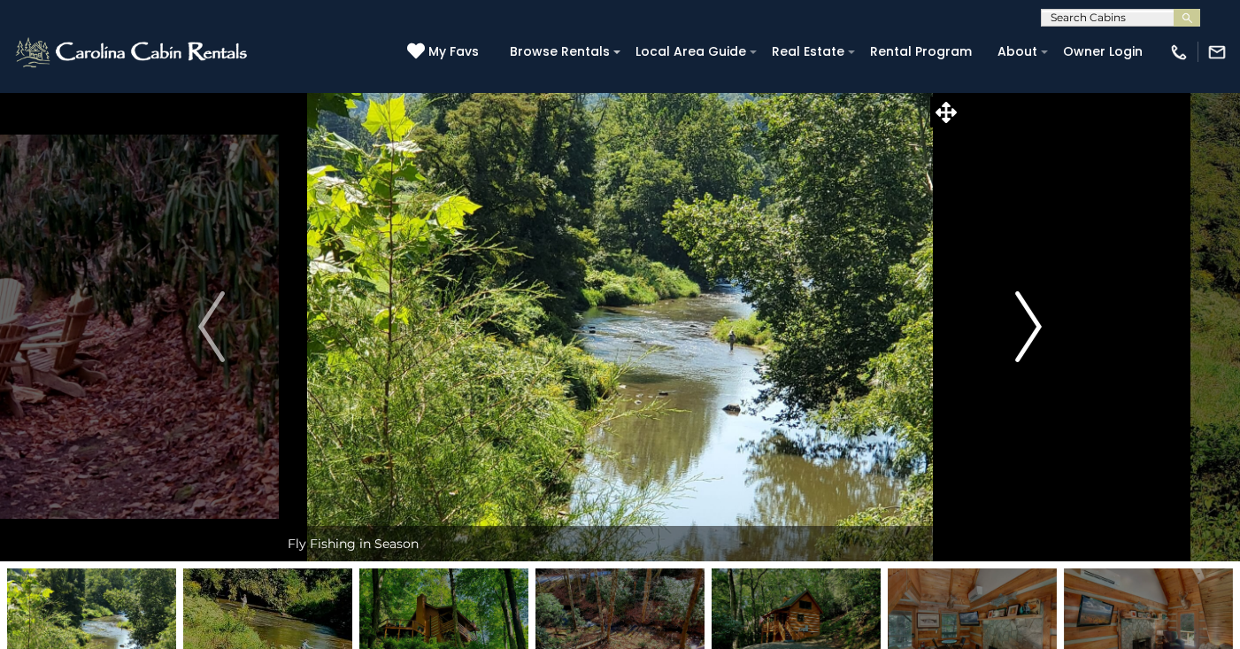
click at [1032, 336] on img "Next" at bounding box center [1028, 326] width 27 height 71
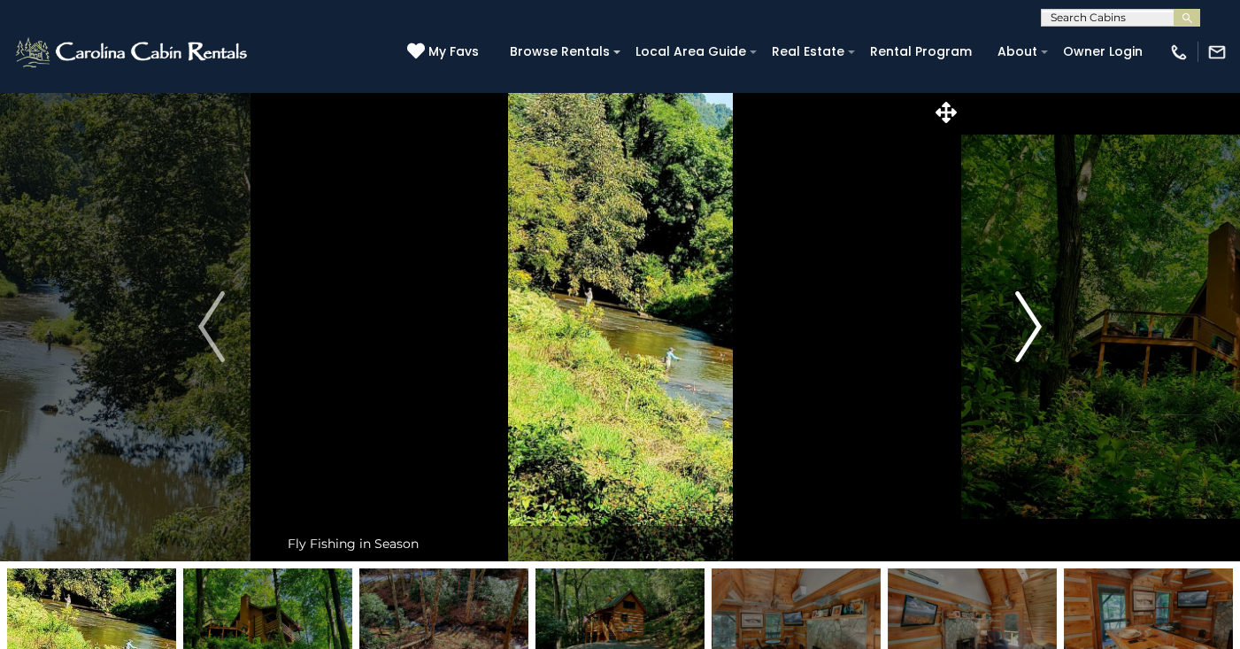
click at [1032, 336] on img "Next" at bounding box center [1028, 326] width 27 height 71
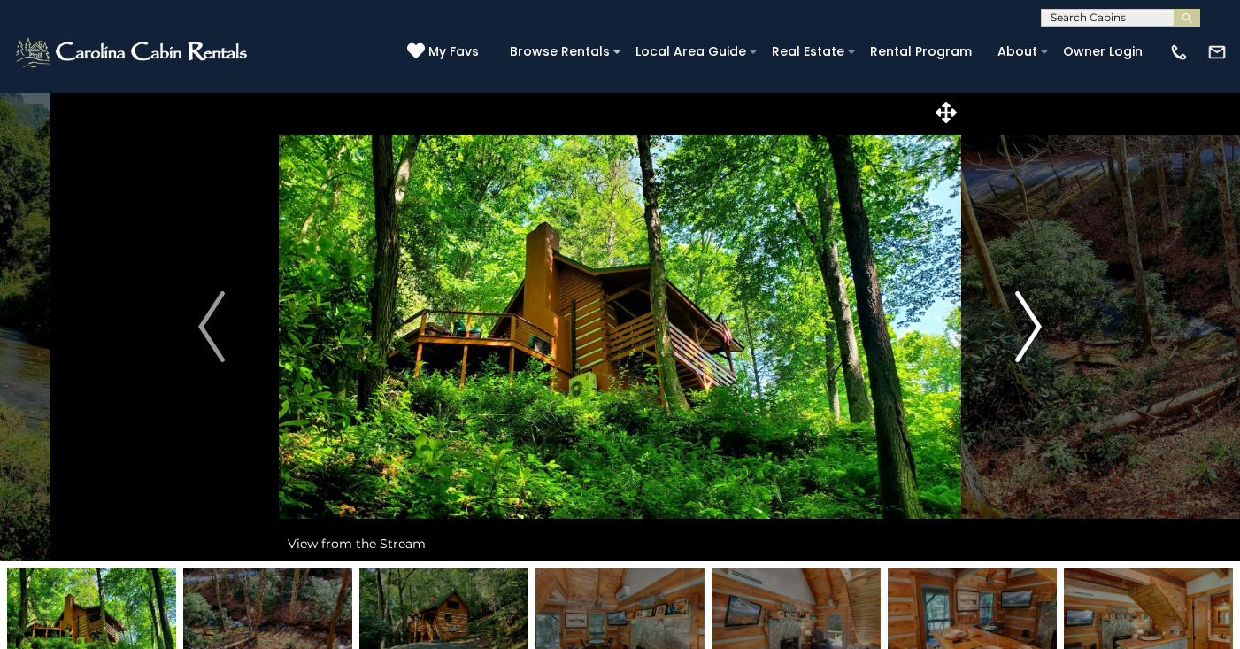
click at [1032, 336] on img "Next" at bounding box center [1028, 326] width 27 height 71
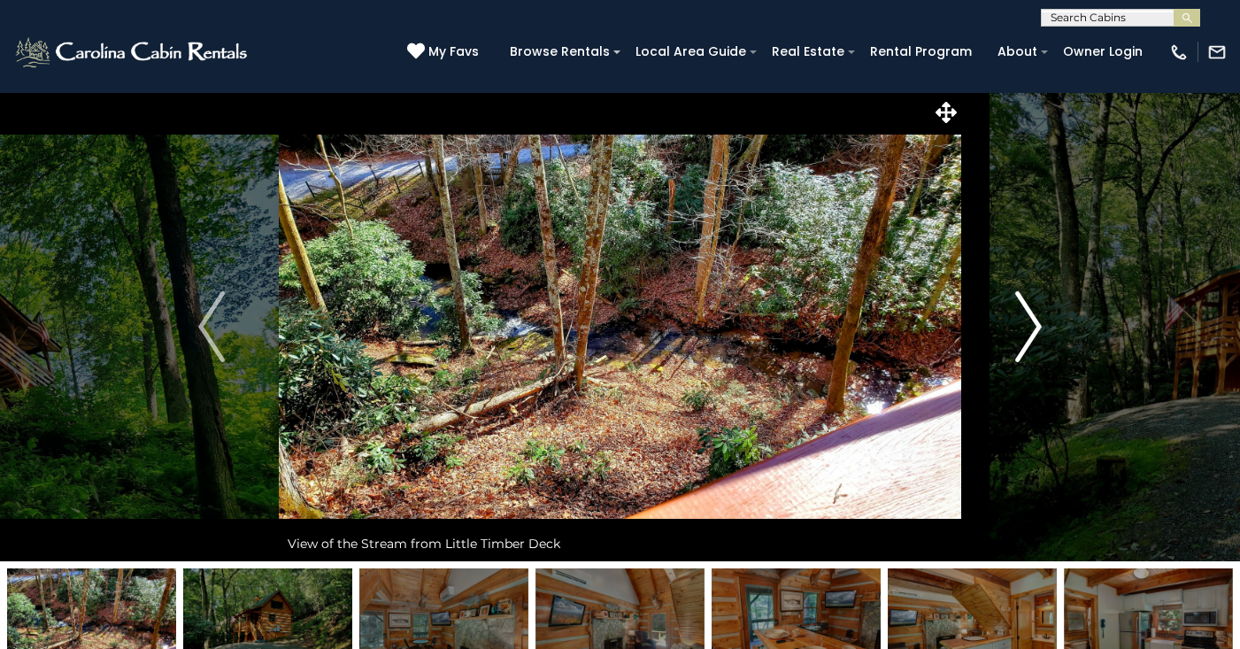
click at [1067, 123] on button "Next" at bounding box center [1028, 326] width 135 height 469
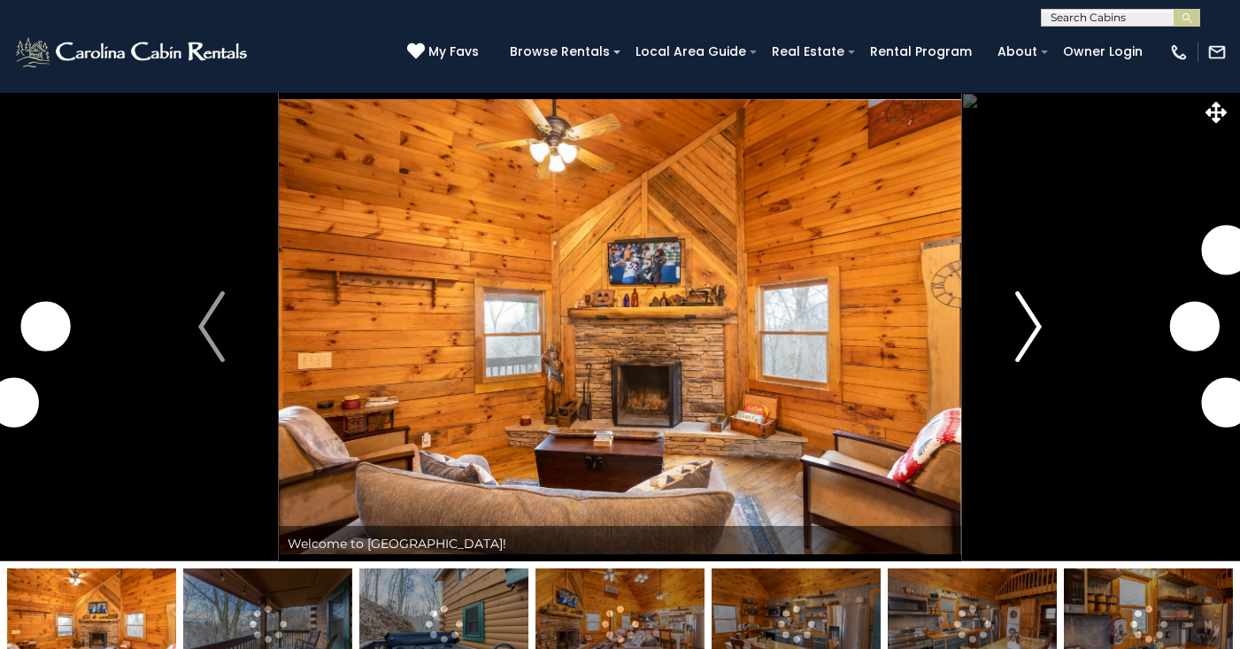
click at [1033, 322] on img "Next" at bounding box center [1028, 326] width 27 height 71
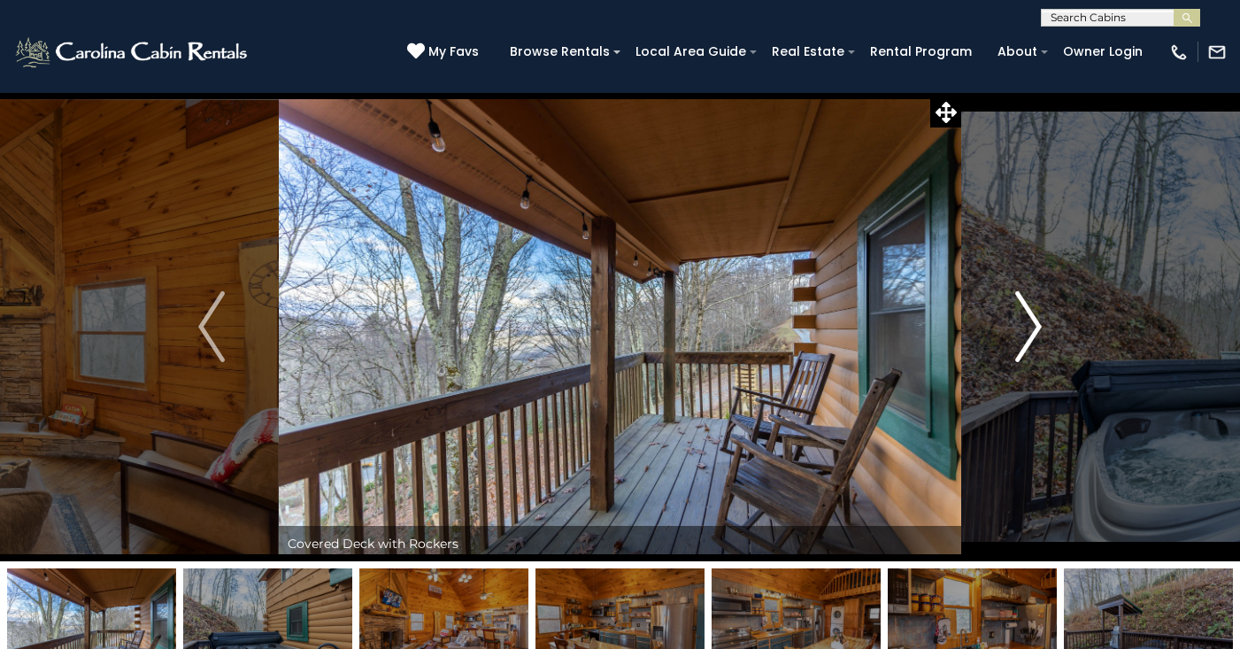
click at [1034, 321] on img "Next" at bounding box center [1028, 326] width 27 height 71
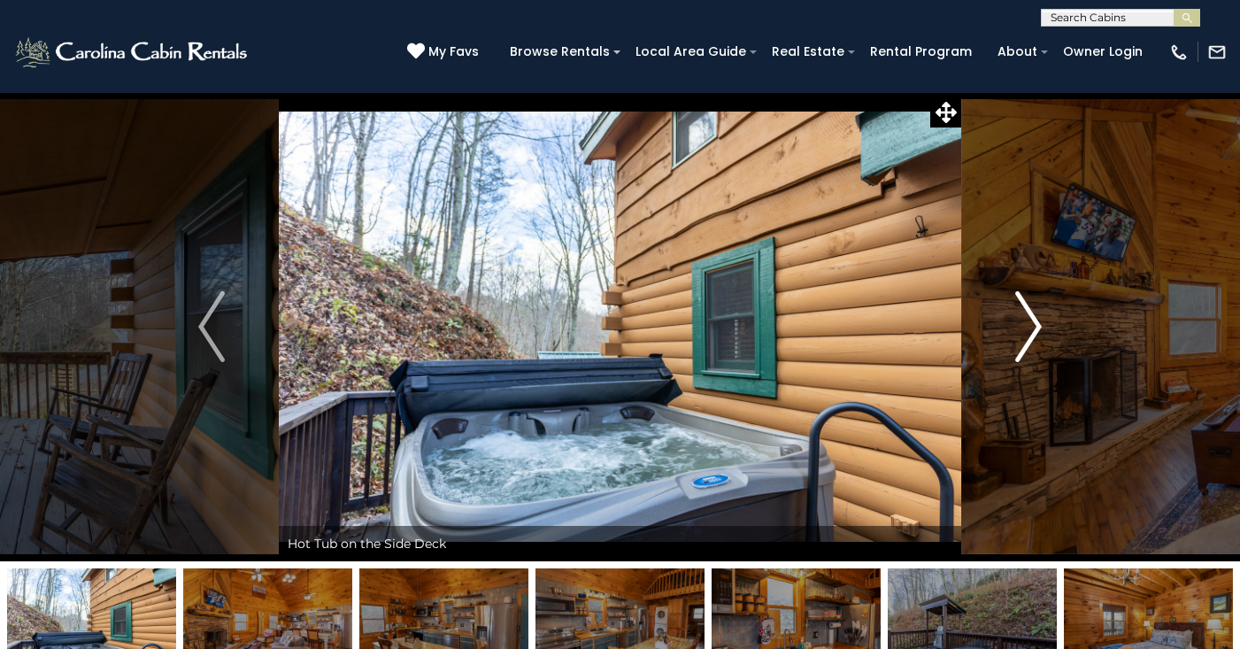
click at [1038, 326] on img "Next" at bounding box center [1028, 326] width 27 height 71
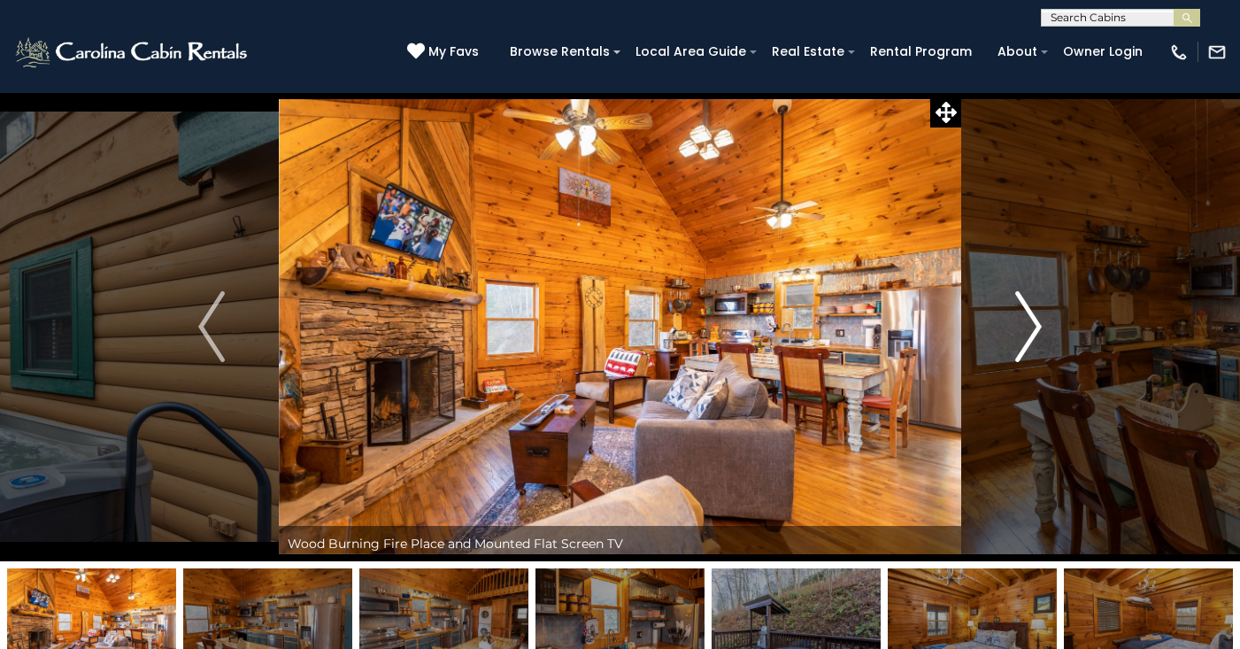
click at [1038, 326] on img "Next" at bounding box center [1028, 326] width 27 height 71
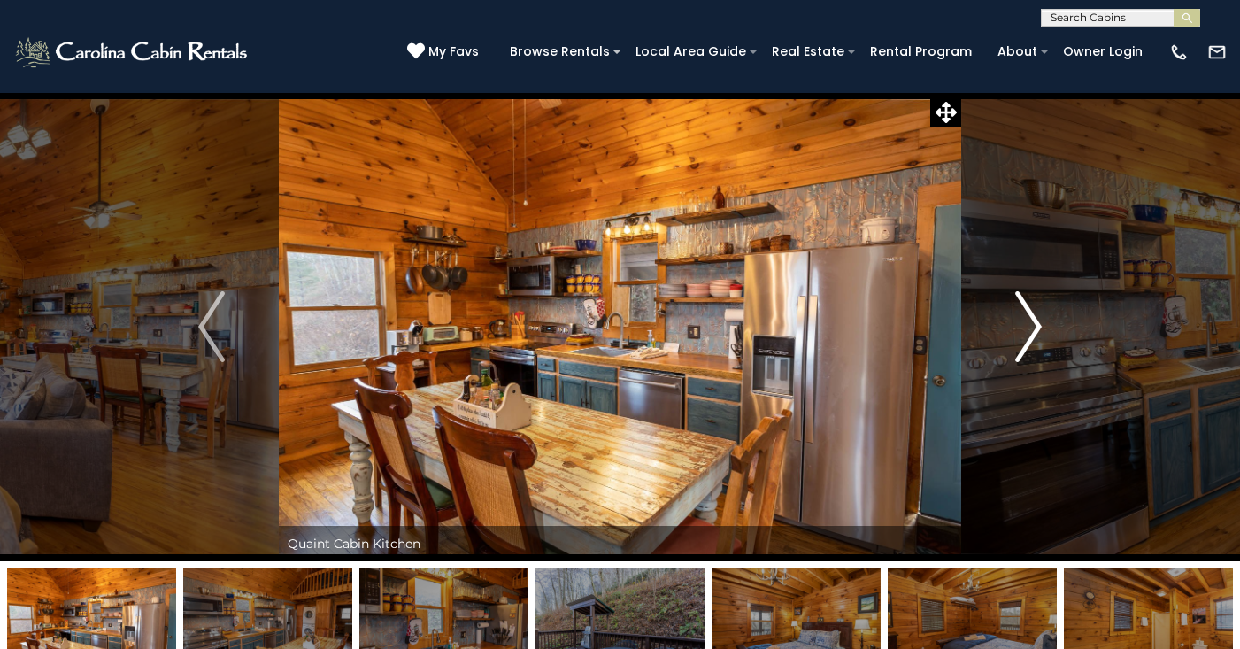
click at [1038, 327] on img "Next" at bounding box center [1028, 326] width 27 height 71
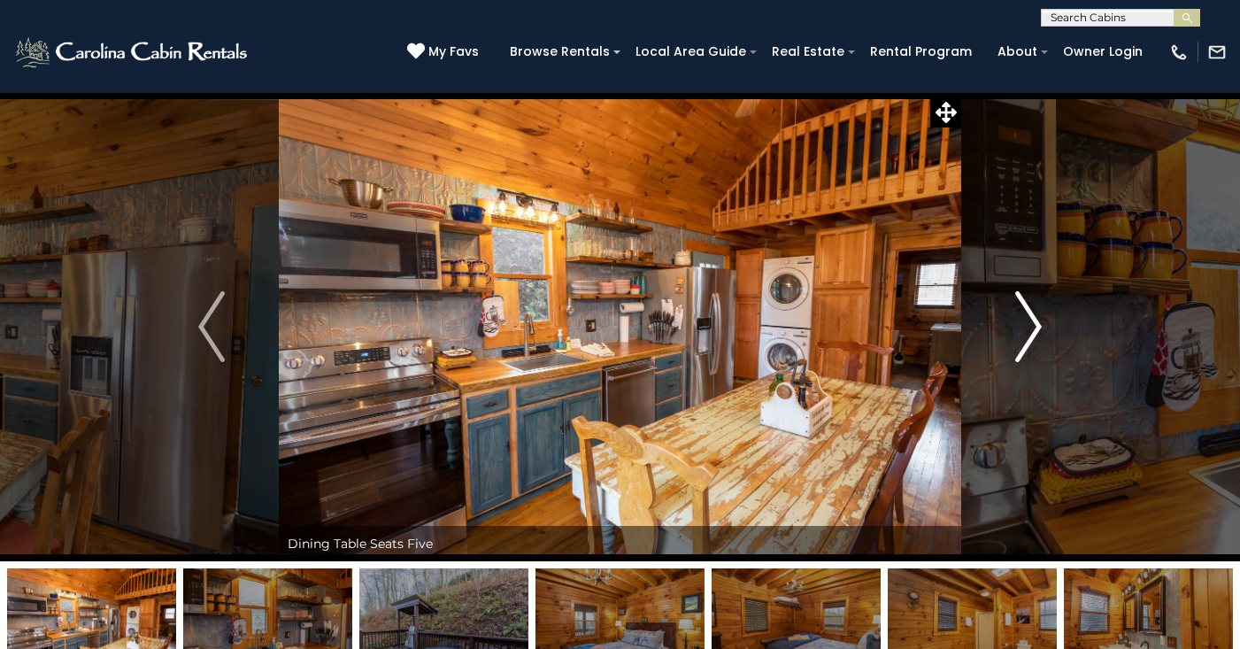
click at [1038, 327] on img "Next" at bounding box center [1028, 326] width 27 height 71
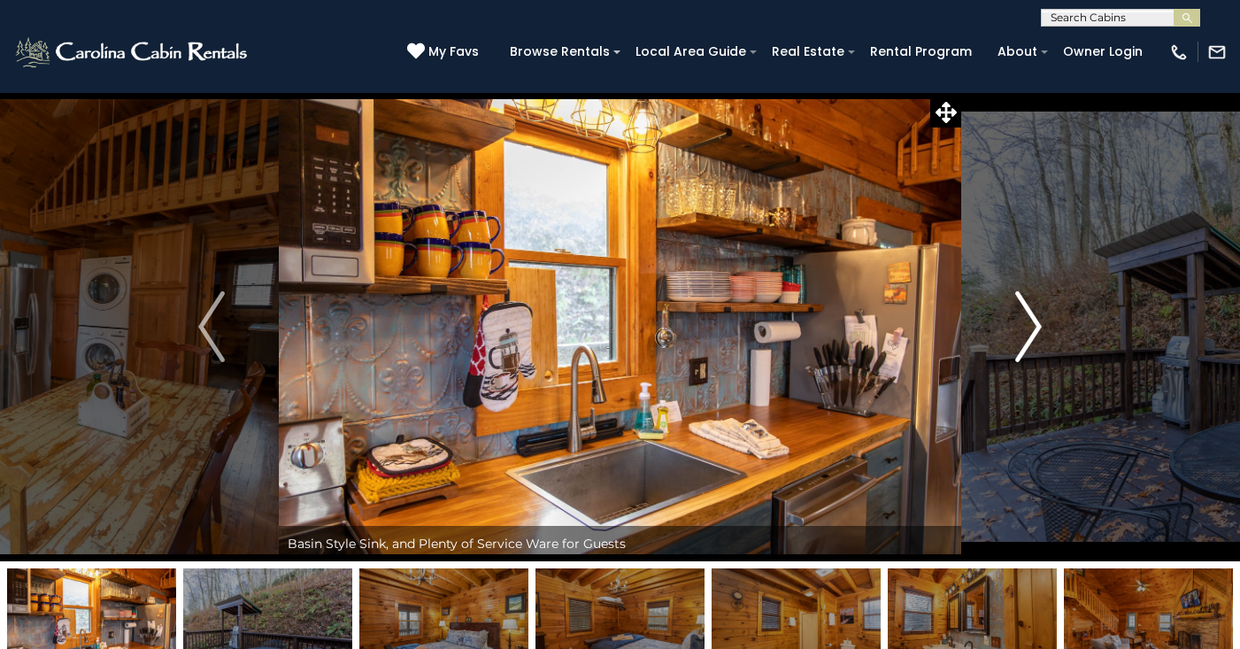
click at [1038, 327] on img "Next" at bounding box center [1028, 326] width 27 height 71
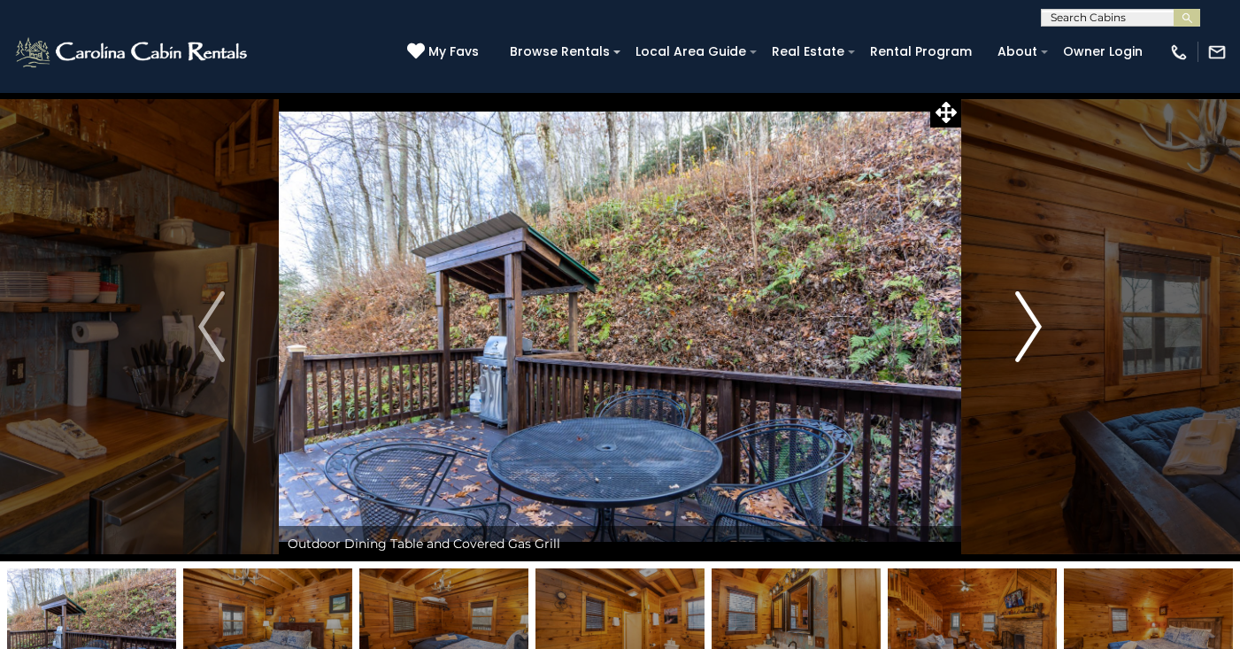
click at [1038, 327] on img "Next" at bounding box center [1028, 326] width 27 height 71
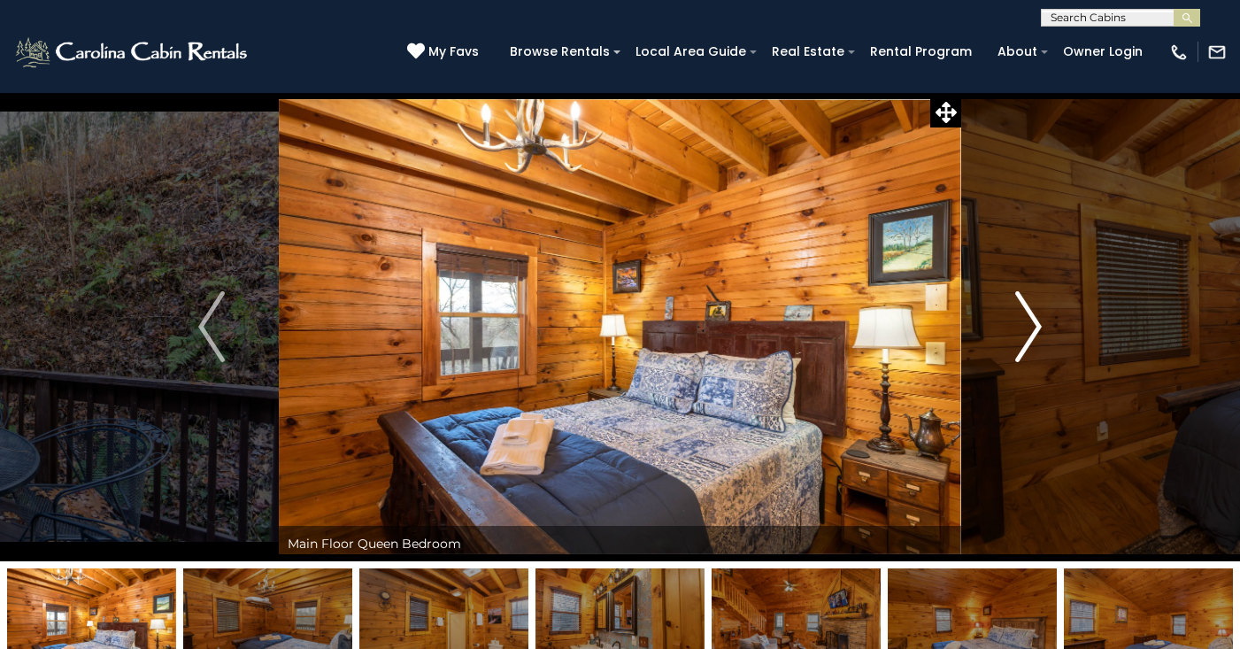
click at [1038, 327] on img "Next" at bounding box center [1028, 326] width 27 height 71
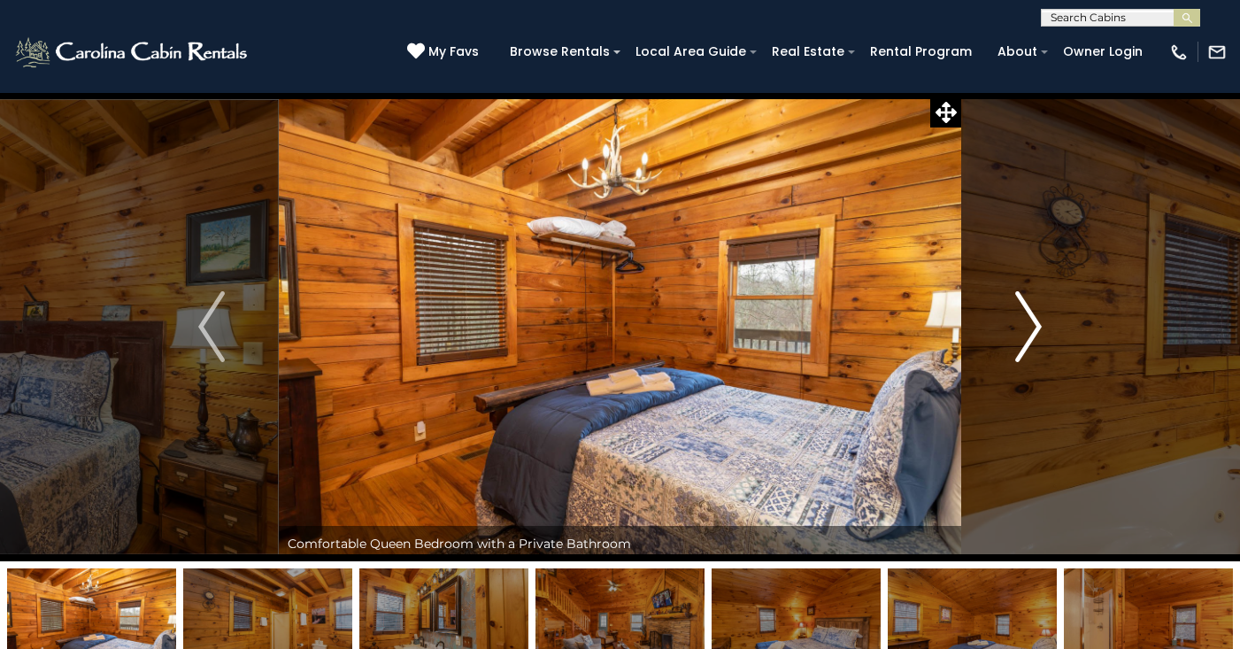
click at [1038, 326] on img "Next" at bounding box center [1028, 326] width 27 height 71
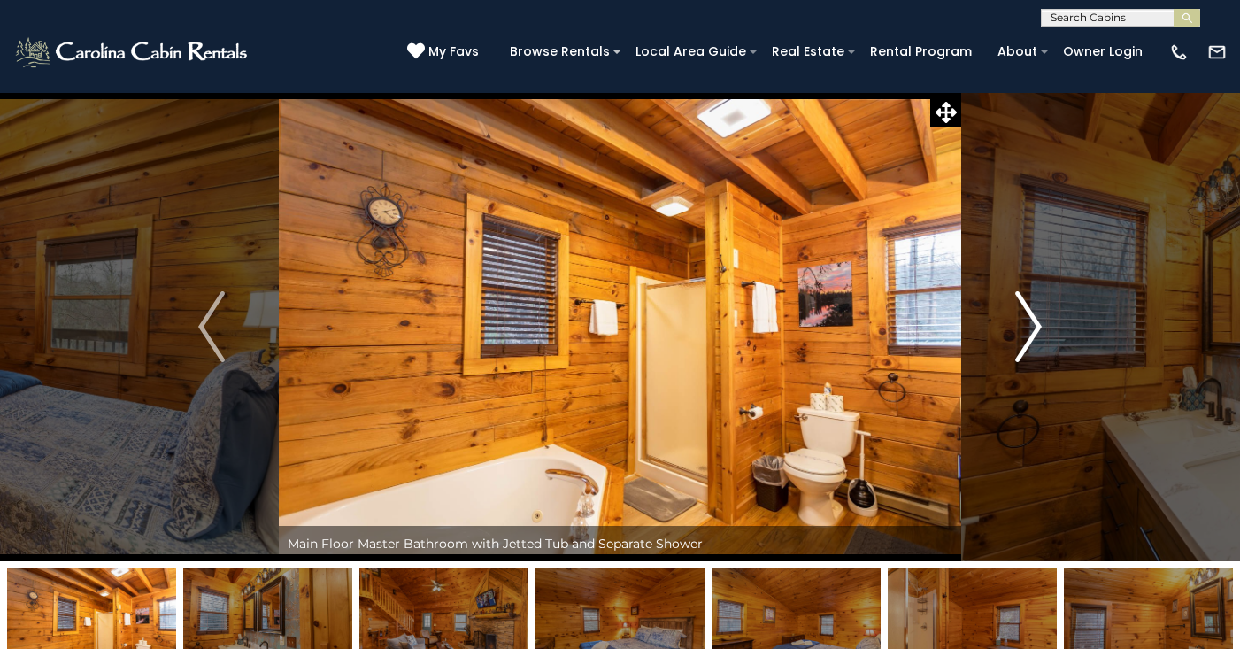
click at [1038, 326] on img "Next" at bounding box center [1028, 326] width 27 height 71
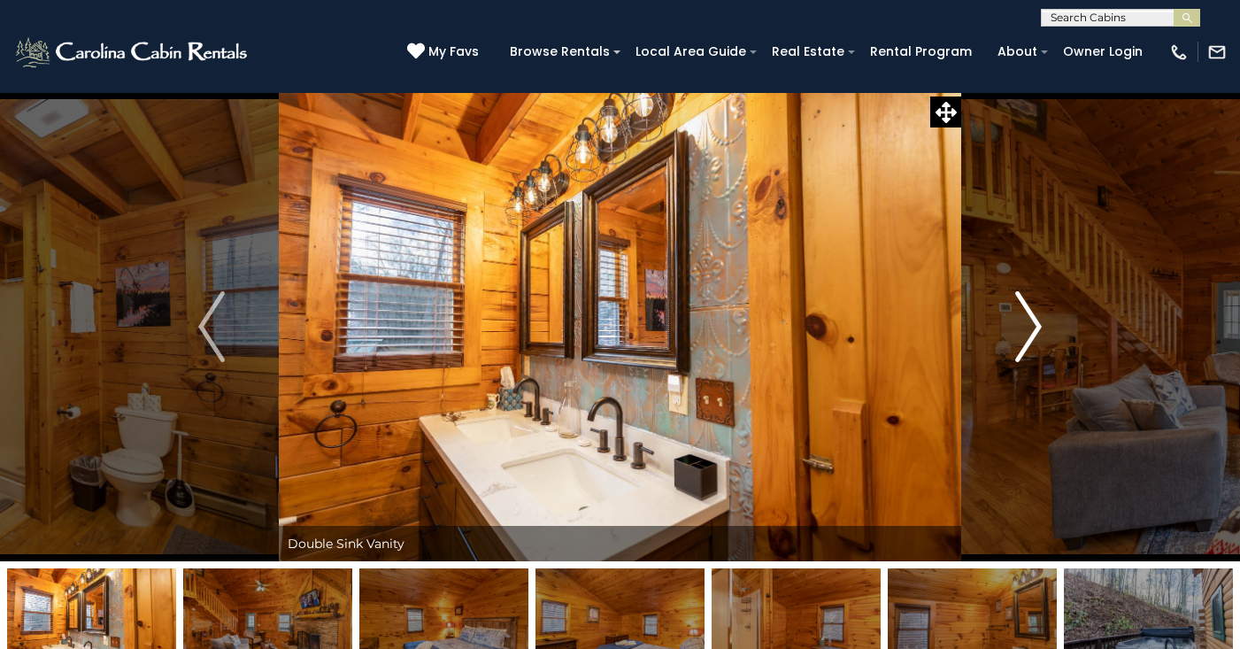
click at [1038, 326] on img "Next" at bounding box center [1028, 326] width 27 height 71
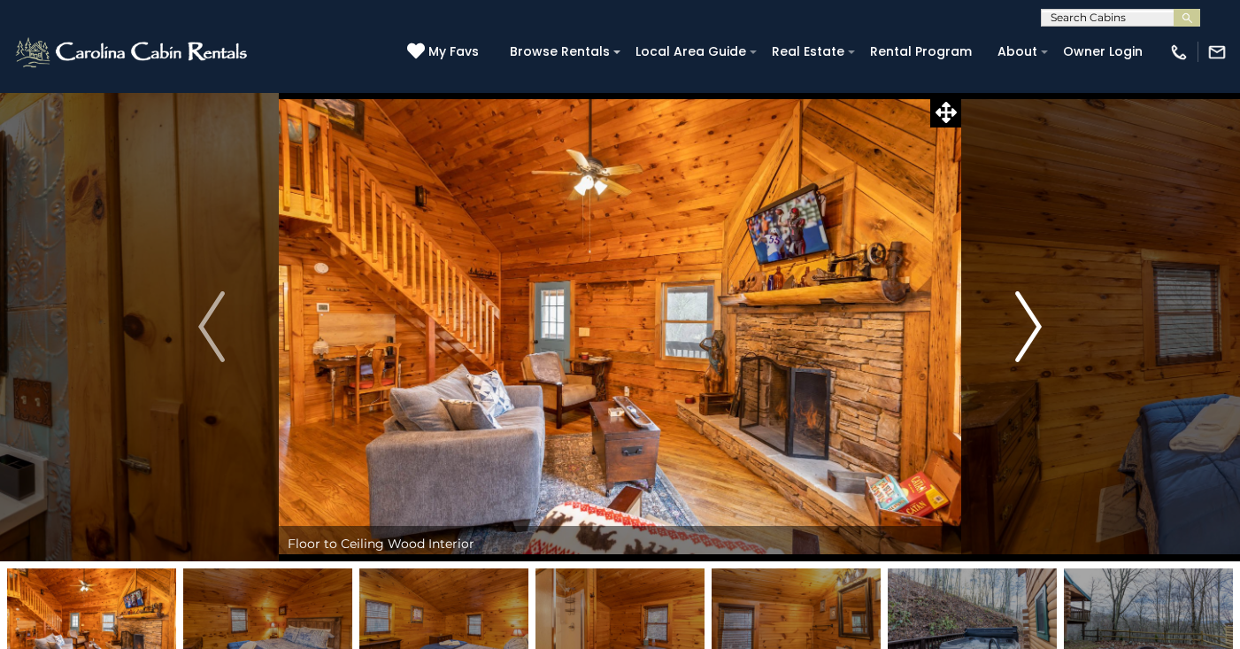
click at [1038, 326] on img "Next" at bounding box center [1028, 326] width 27 height 71
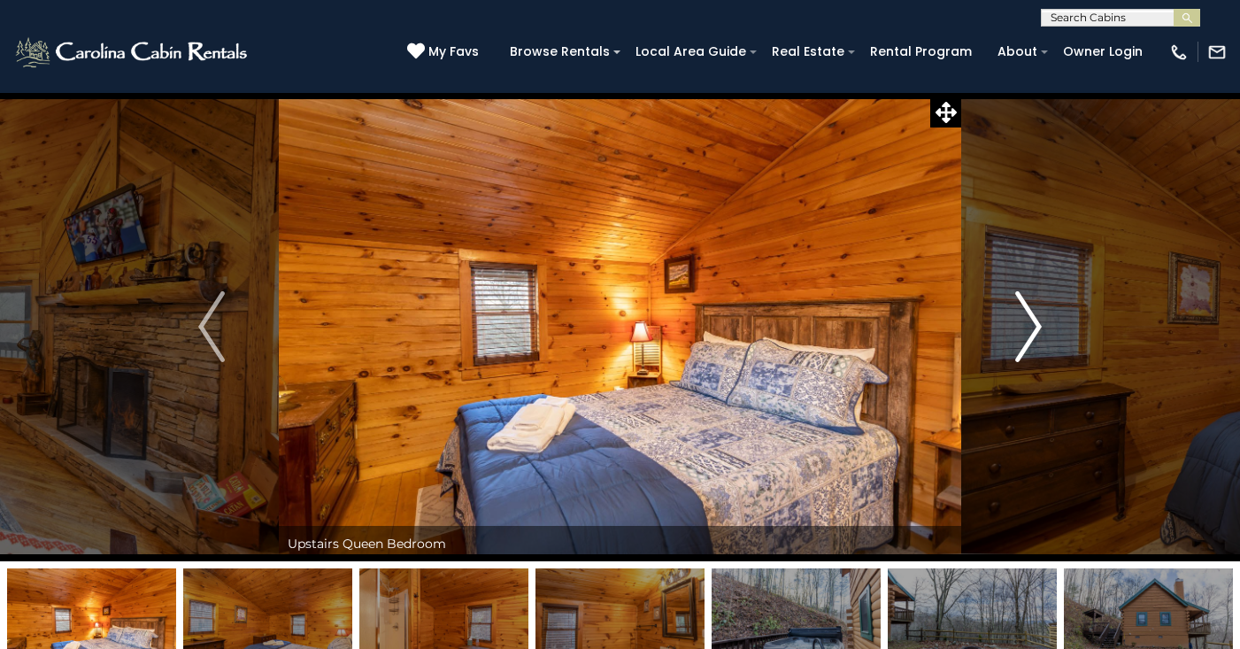
click at [1038, 326] on img "Next" at bounding box center [1028, 326] width 27 height 71
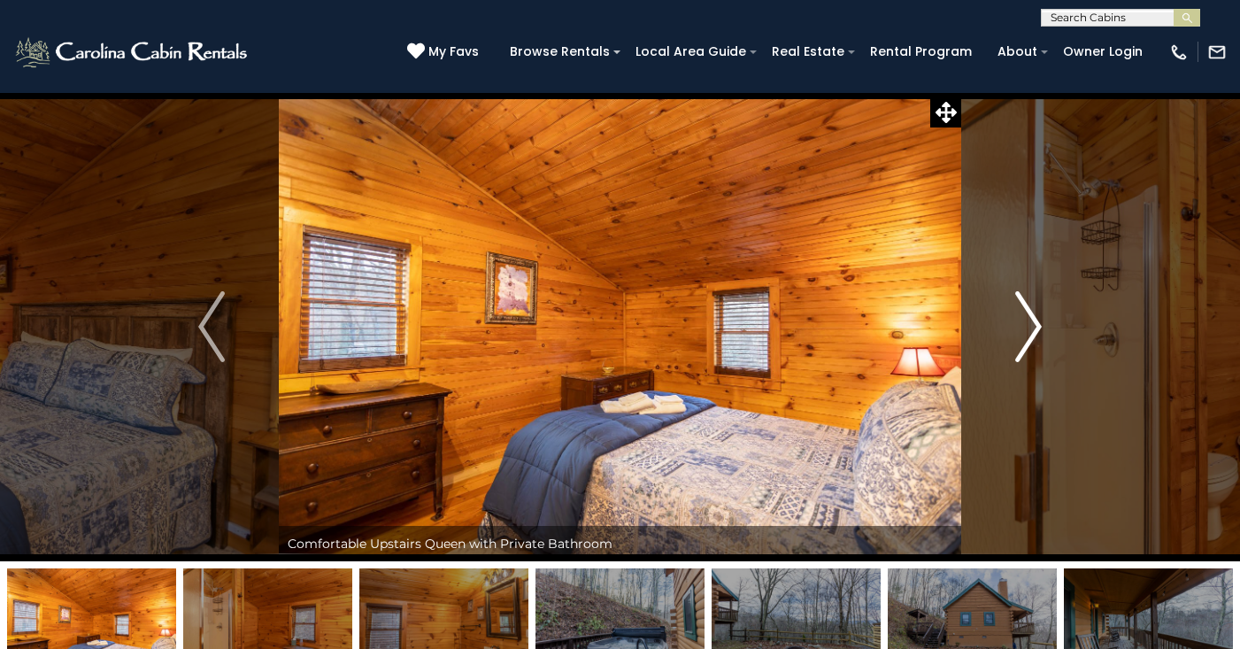
click at [1038, 326] on img "Next" at bounding box center [1028, 326] width 27 height 71
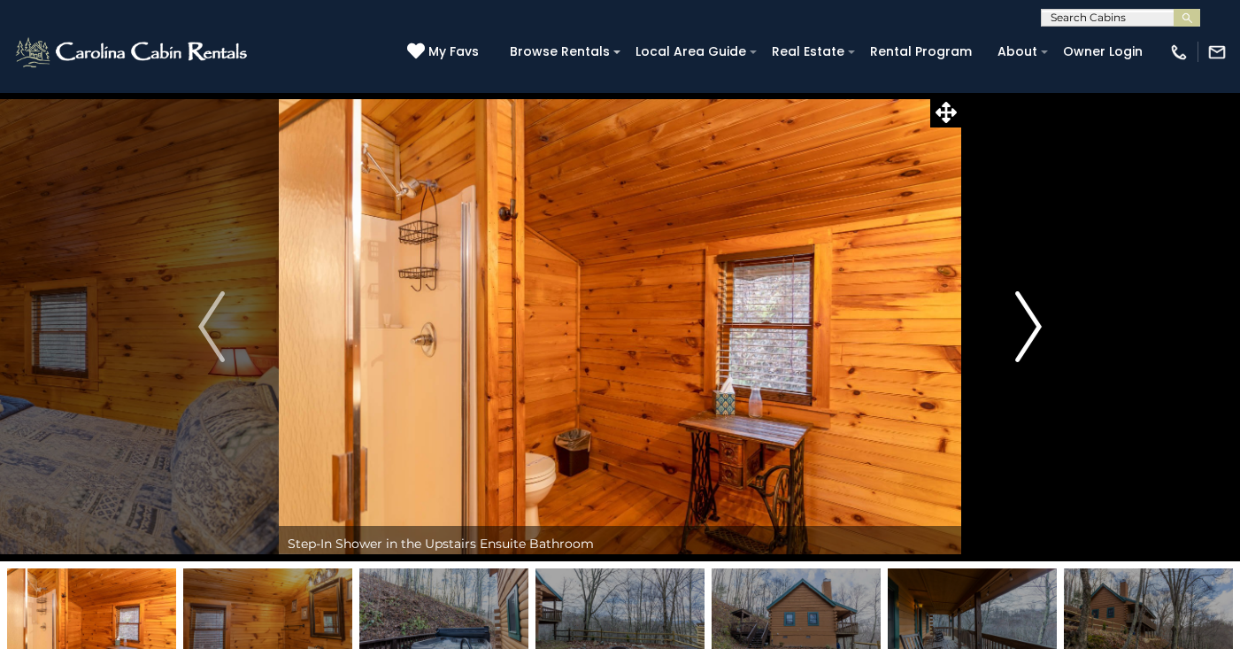
click at [1038, 326] on img "Next" at bounding box center [1028, 326] width 27 height 71
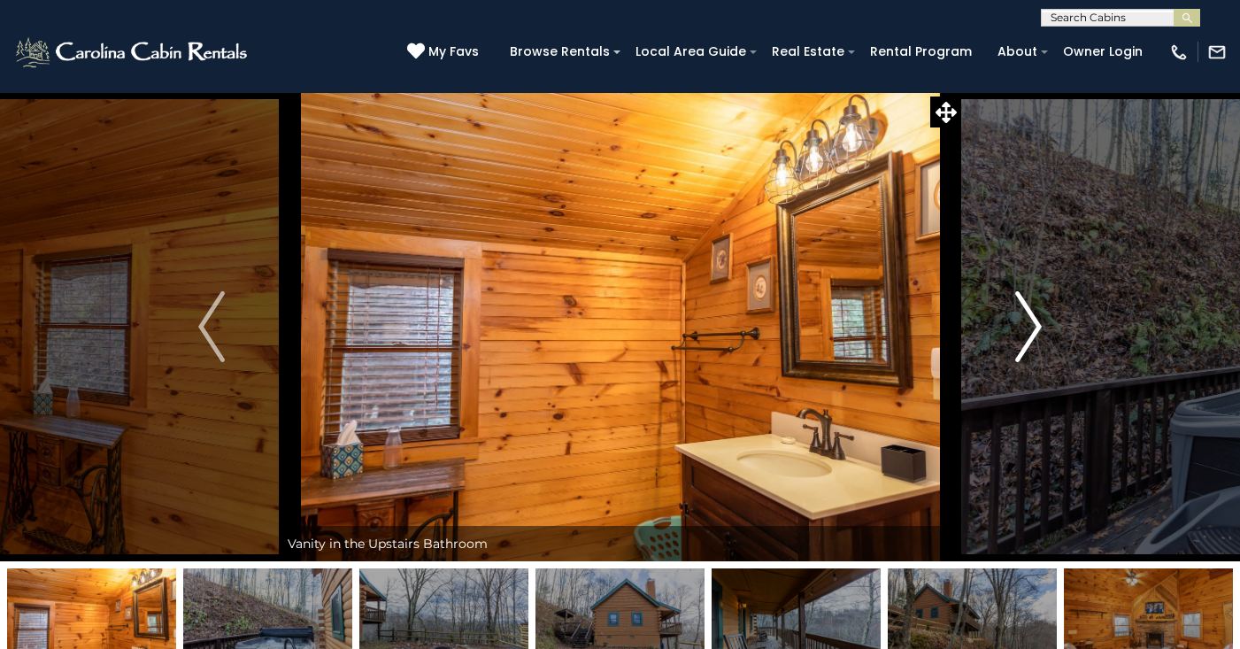
click at [1038, 326] on img "Next" at bounding box center [1028, 326] width 27 height 71
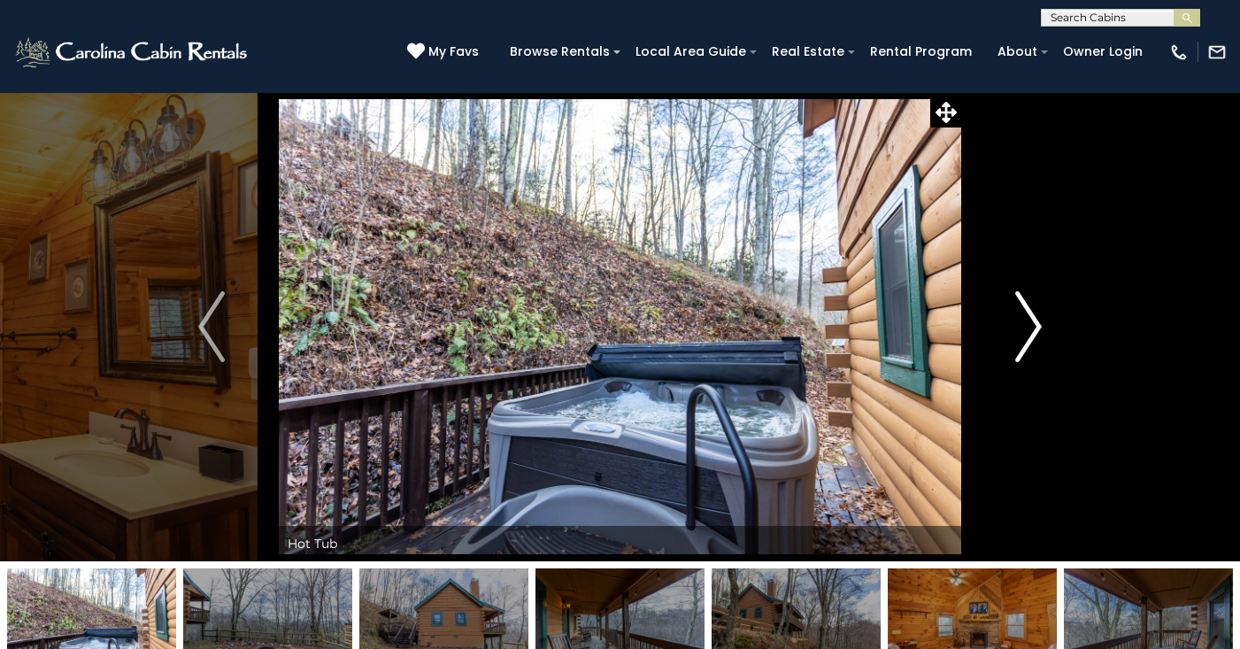
click at [1038, 326] on img "Next" at bounding box center [1028, 326] width 27 height 71
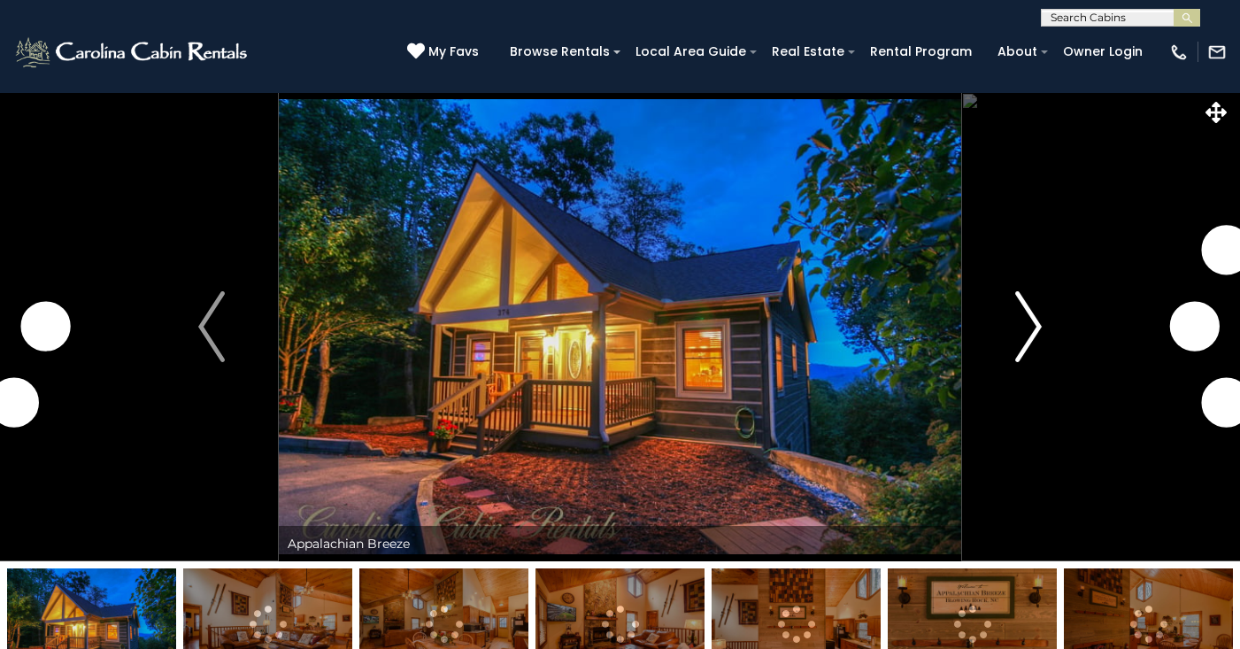
click at [1023, 340] on img "Next" at bounding box center [1028, 326] width 27 height 71
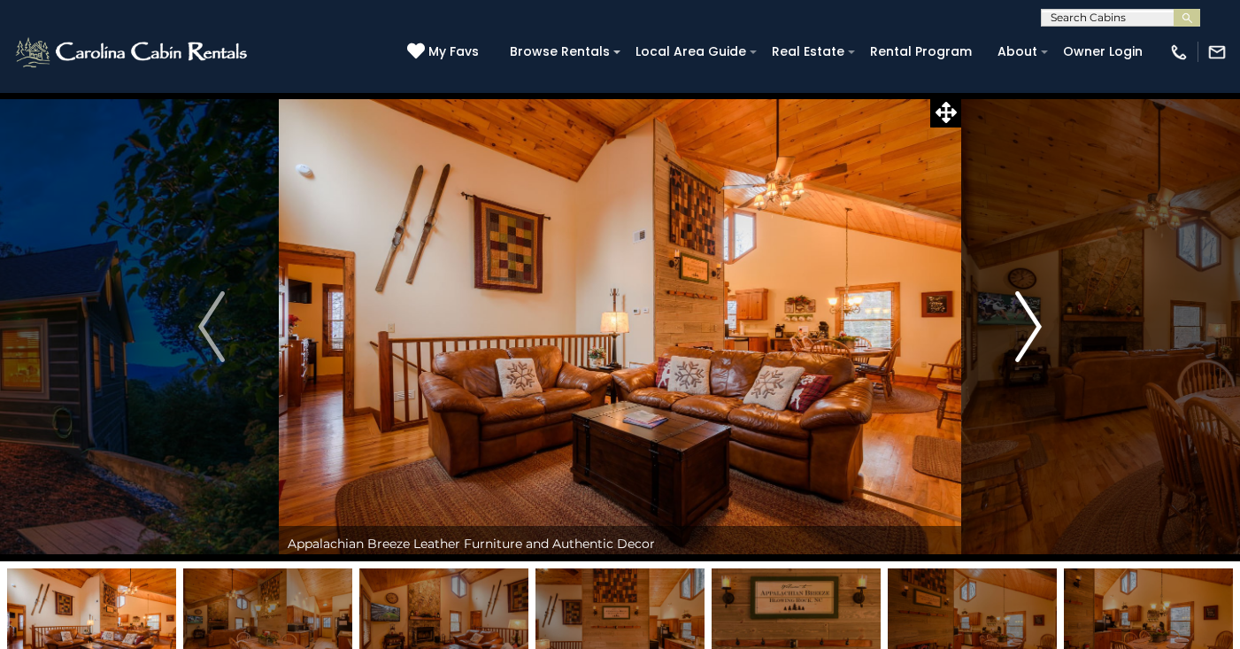
click at [1023, 340] on img "Next" at bounding box center [1028, 326] width 27 height 71
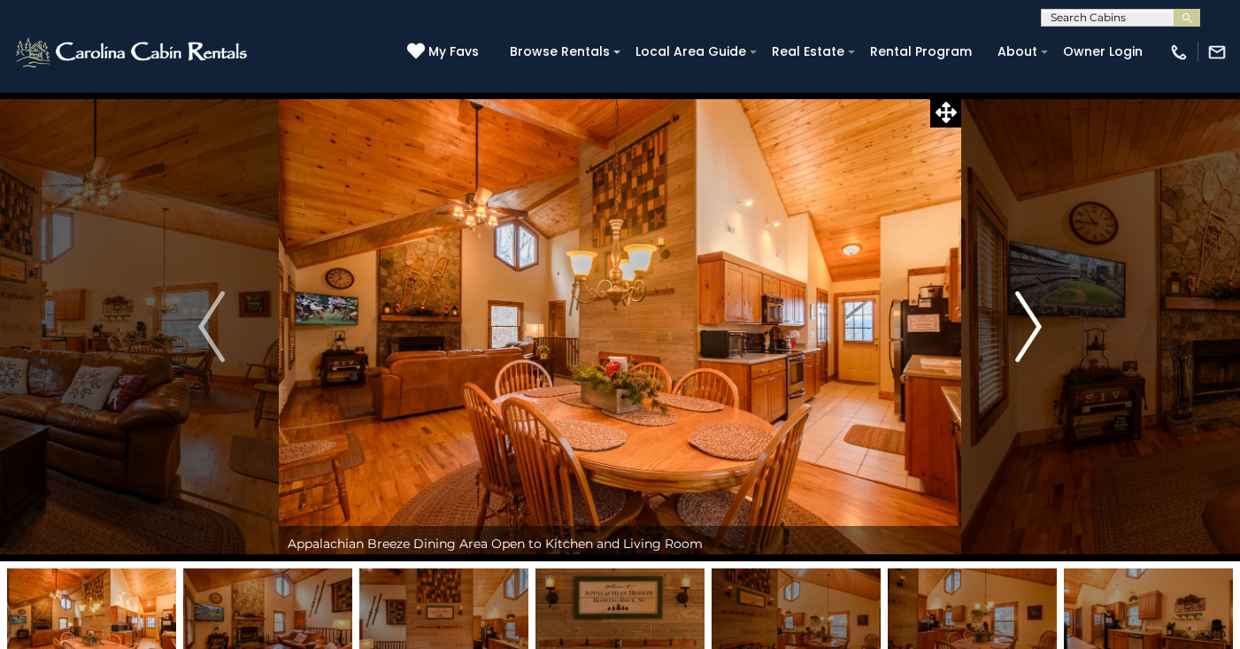
click at [1023, 340] on img "Next" at bounding box center [1028, 326] width 27 height 71
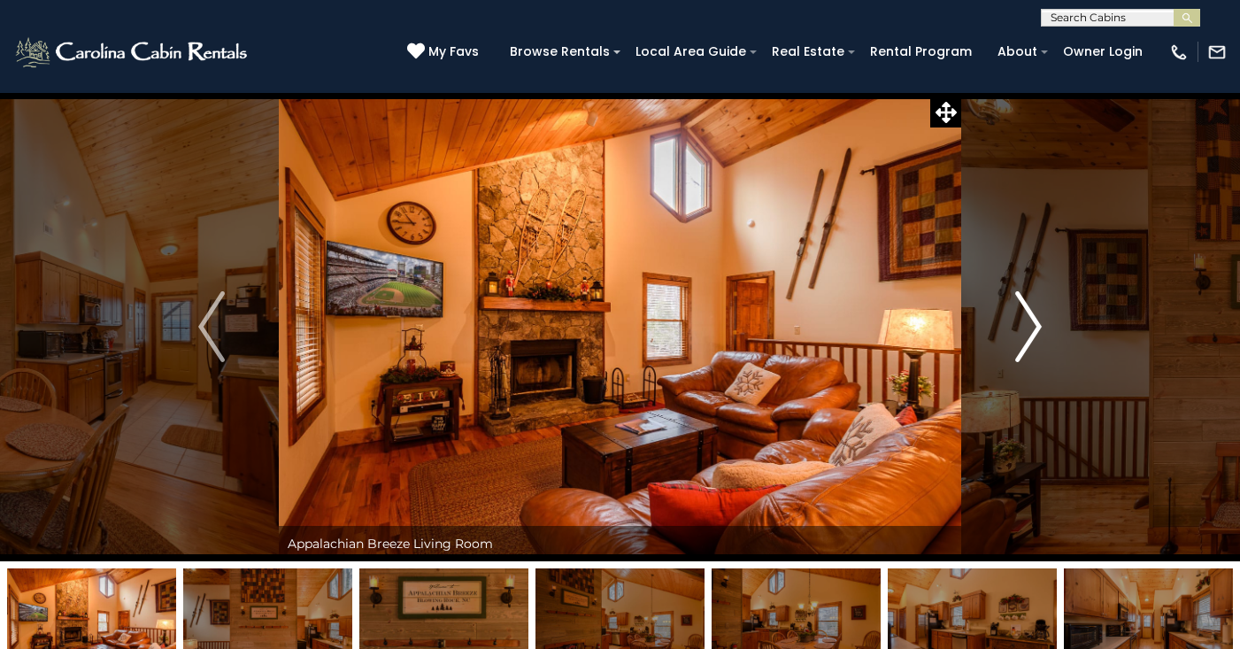
click at [1023, 340] on img "Next" at bounding box center [1028, 326] width 27 height 71
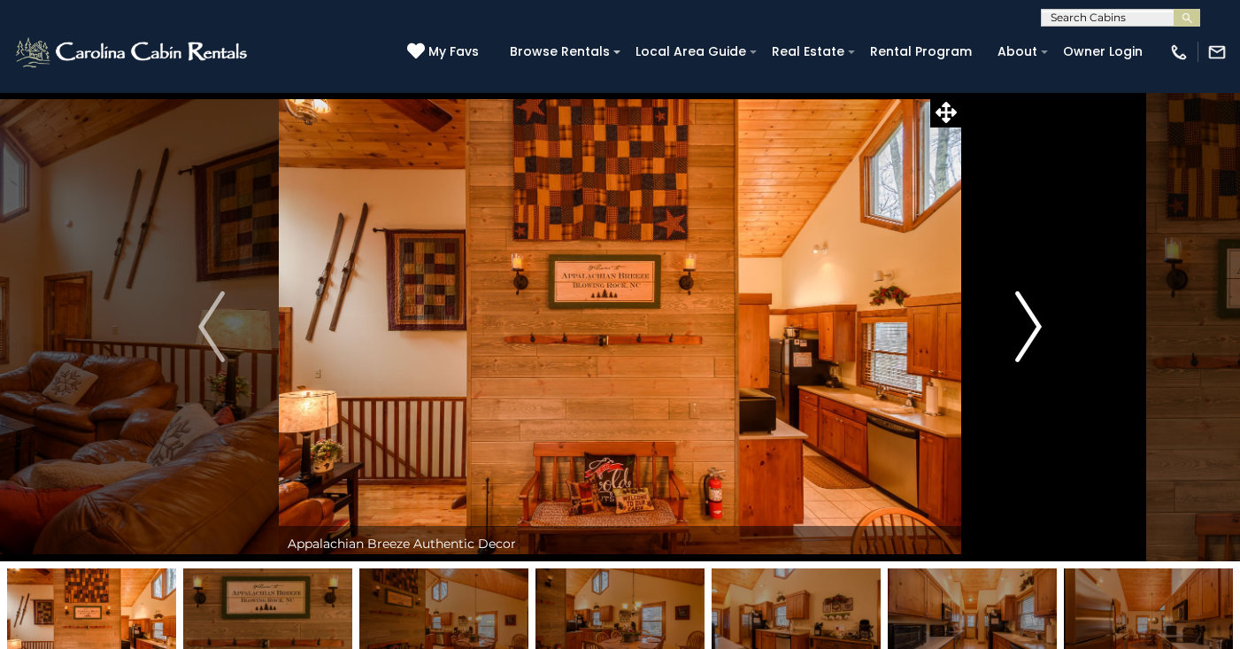
click at [1023, 340] on img "Next" at bounding box center [1028, 326] width 27 height 71
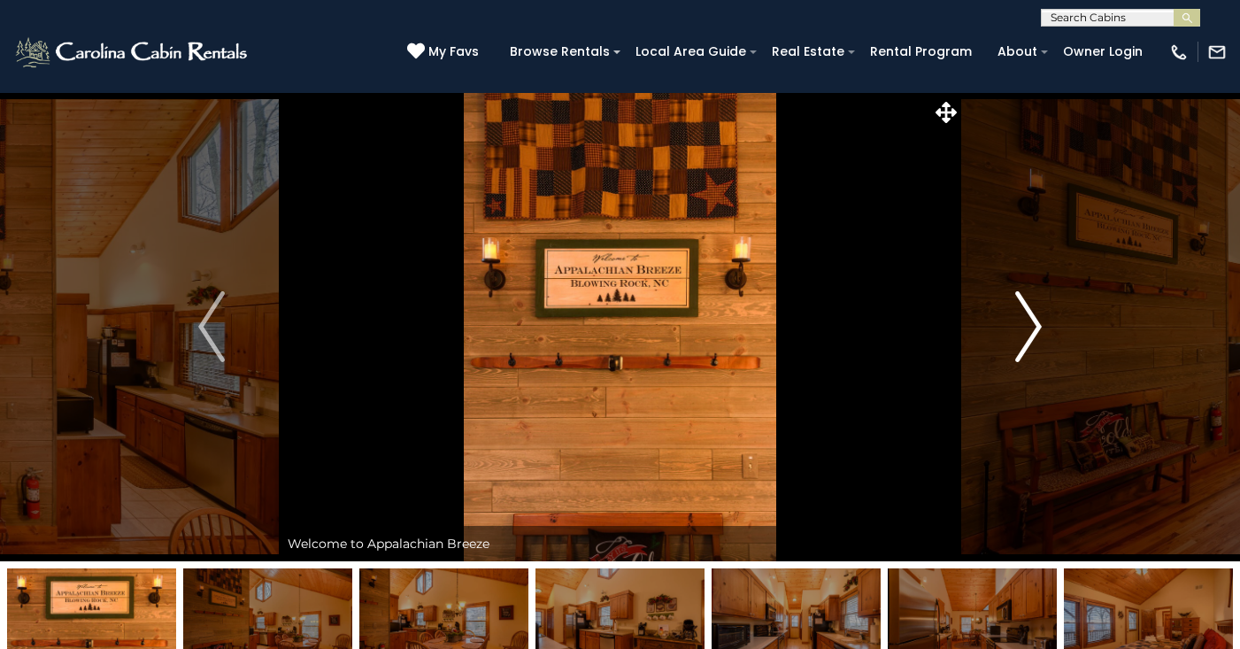
click at [1023, 340] on img "Next" at bounding box center [1028, 326] width 27 height 71
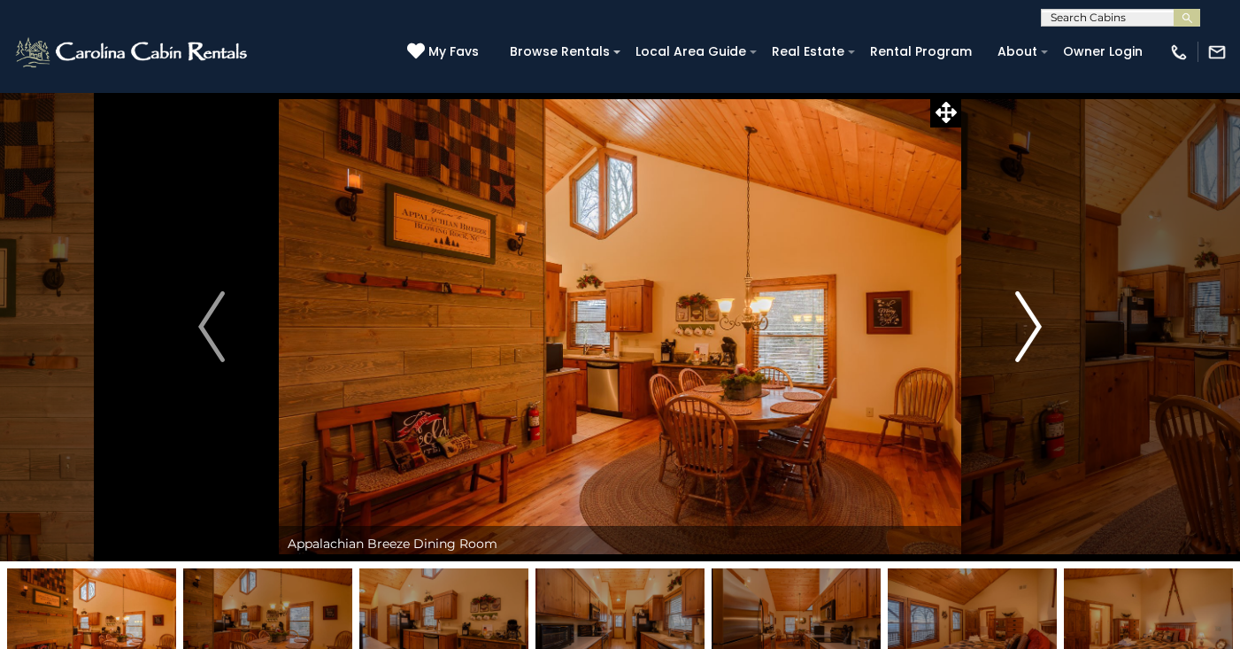
click at [1023, 340] on img "Next" at bounding box center [1028, 326] width 27 height 71
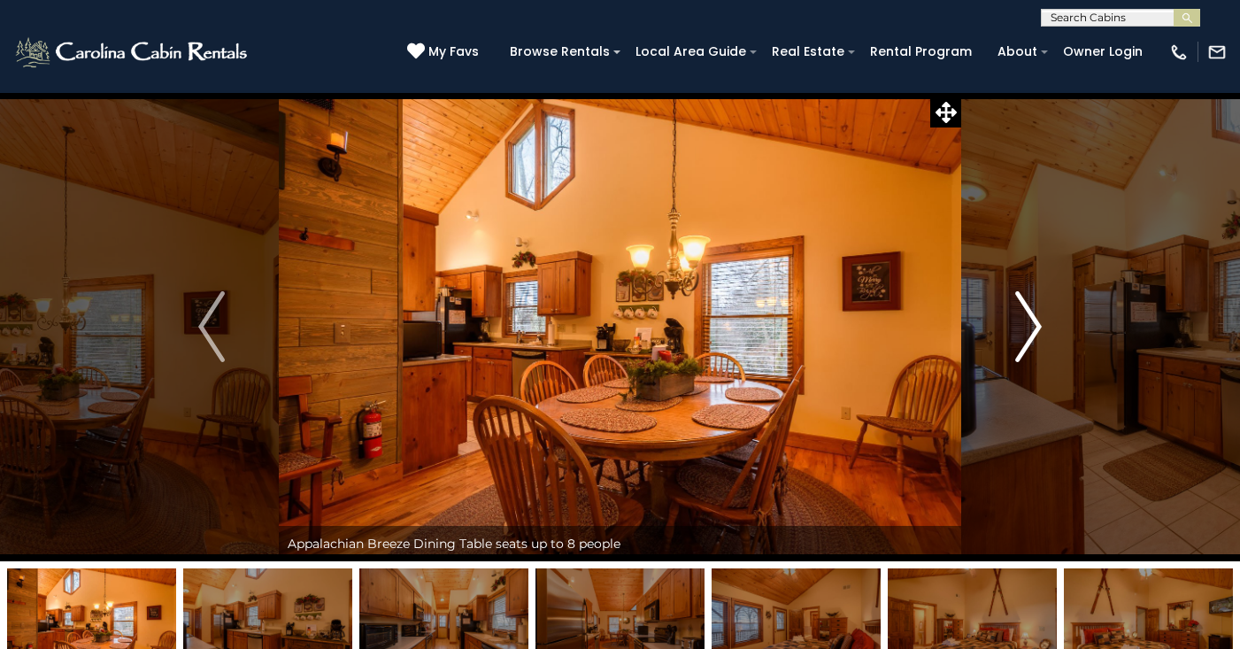
click at [1023, 340] on img "Next" at bounding box center [1028, 326] width 27 height 71
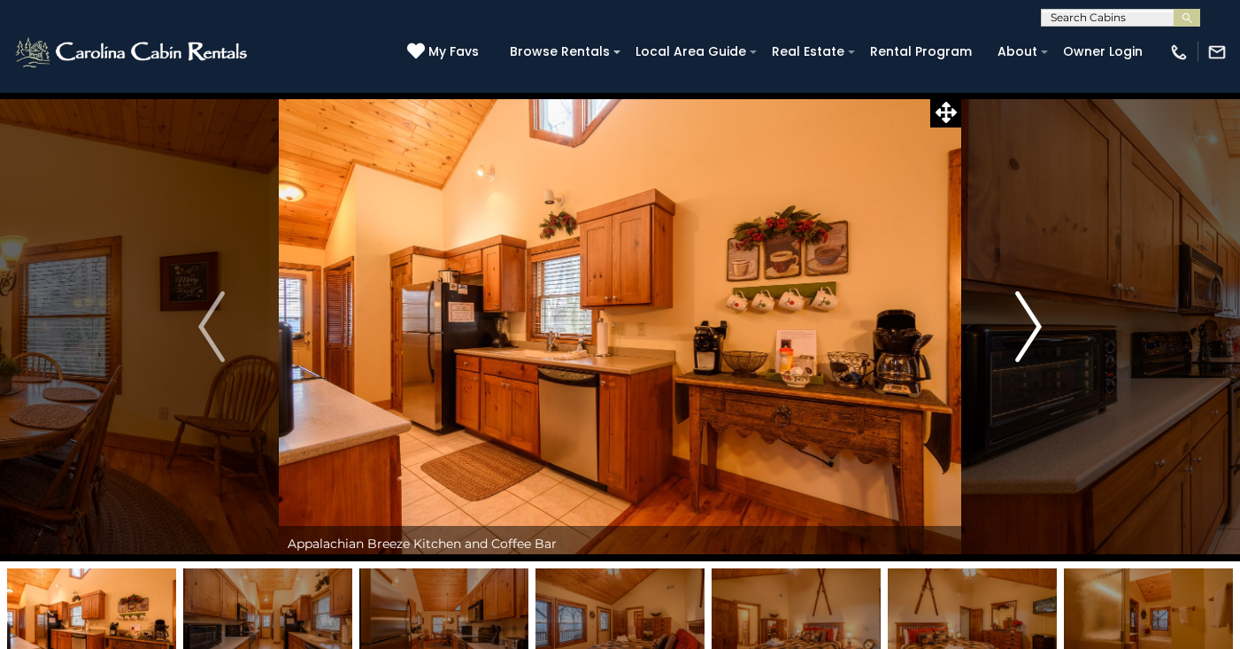
click at [1023, 340] on img "Next" at bounding box center [1028, 326] width 27 height 71
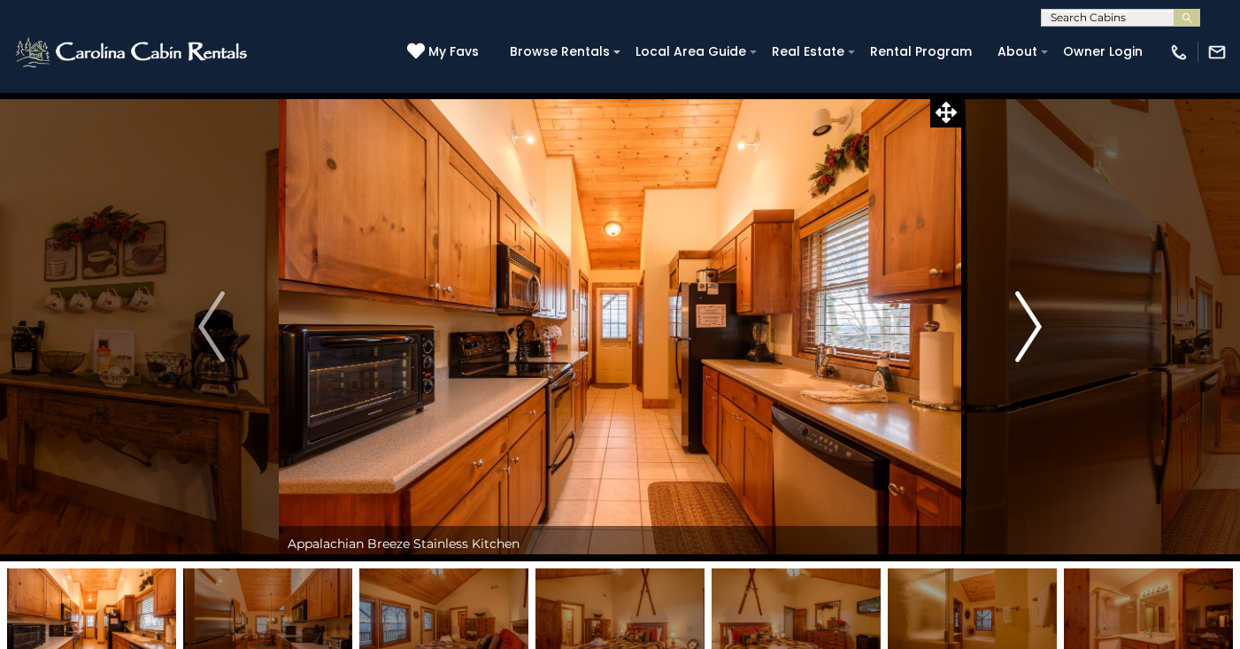
click at [1023, 340] on img "Next" at bounding box center [1028, 326] width 27 height 71
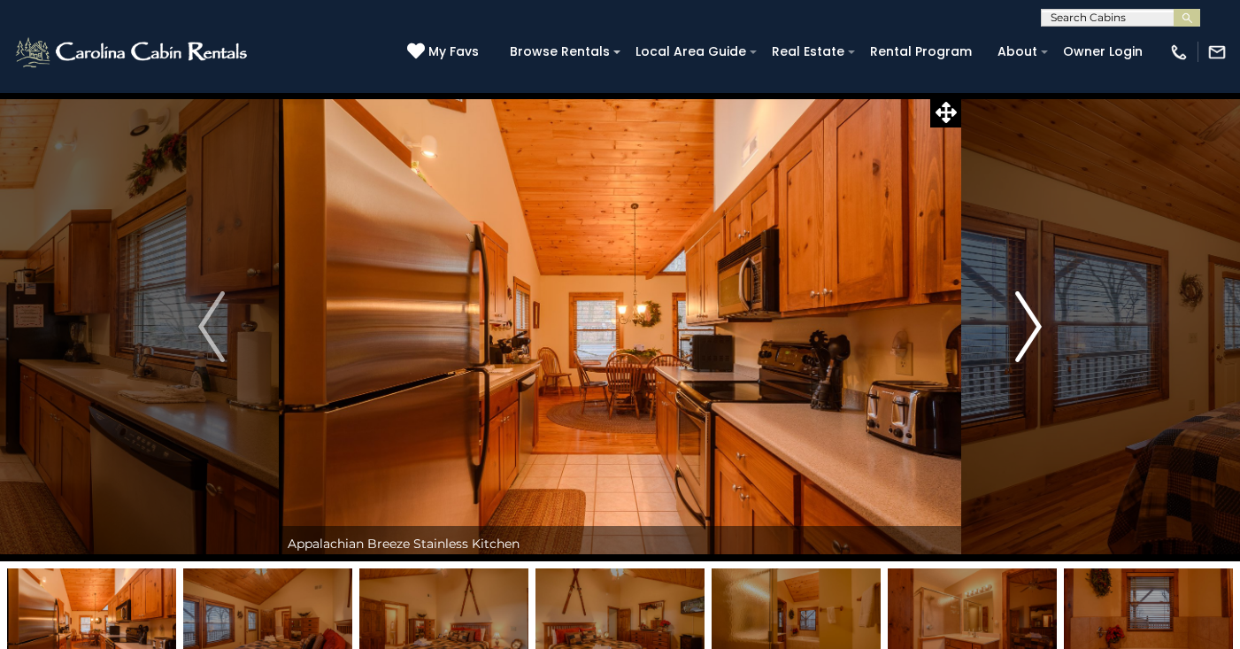
click at [1023, 340] on img "Next" at bounding box center [1028, 326] width 27 height 71
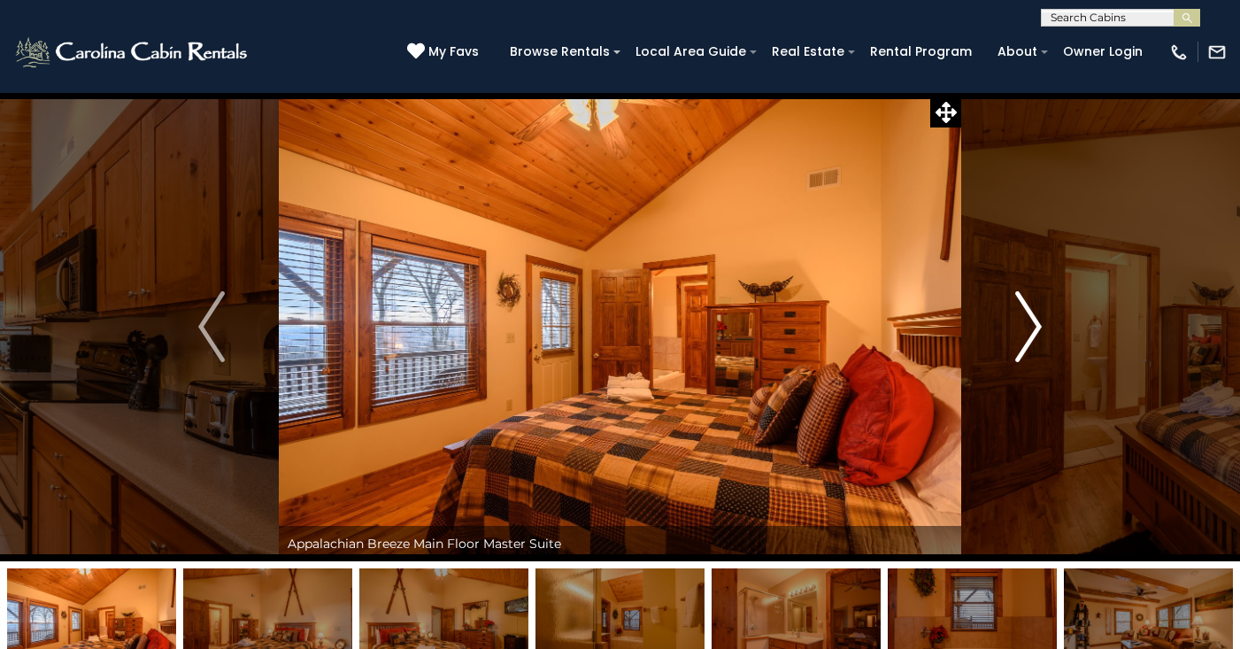
click at [1023, 340] on img "Next" at bounding box center [1028, 326] width 27 height 71
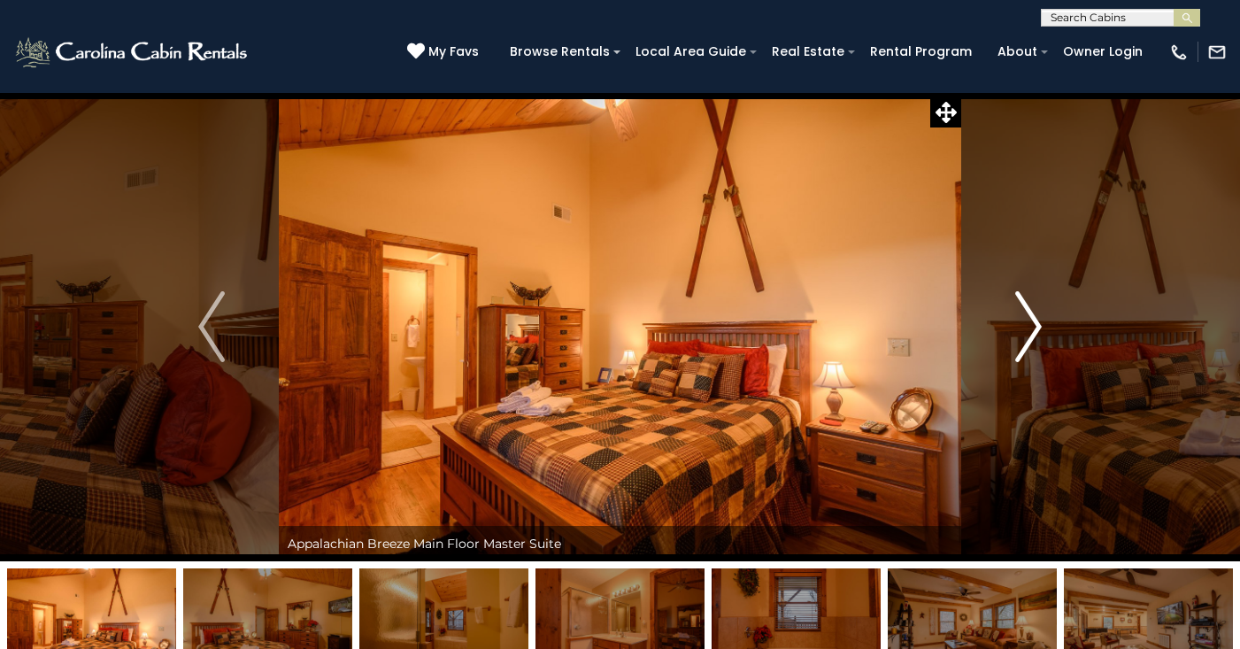
click at [1023, 340] on img "Next" at bounding box center [1028, 326] width 27 height 71
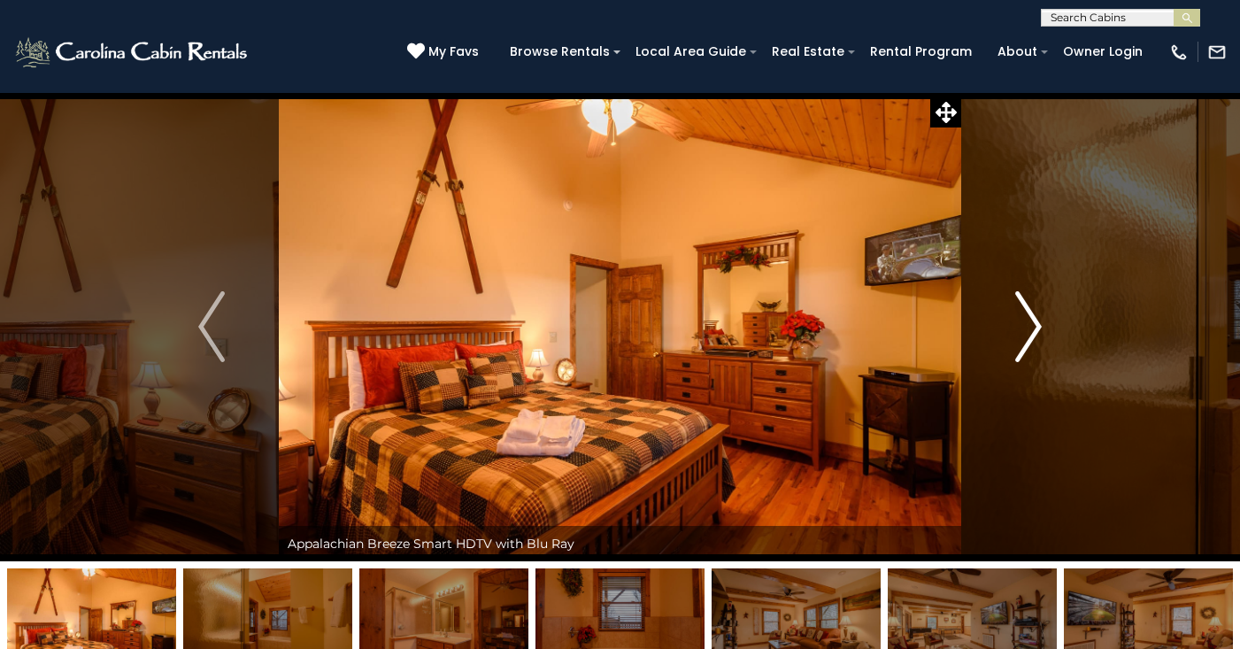
click at [1023, 340] on img "Next" at bounding box center [1028, 326] width 27 height 71
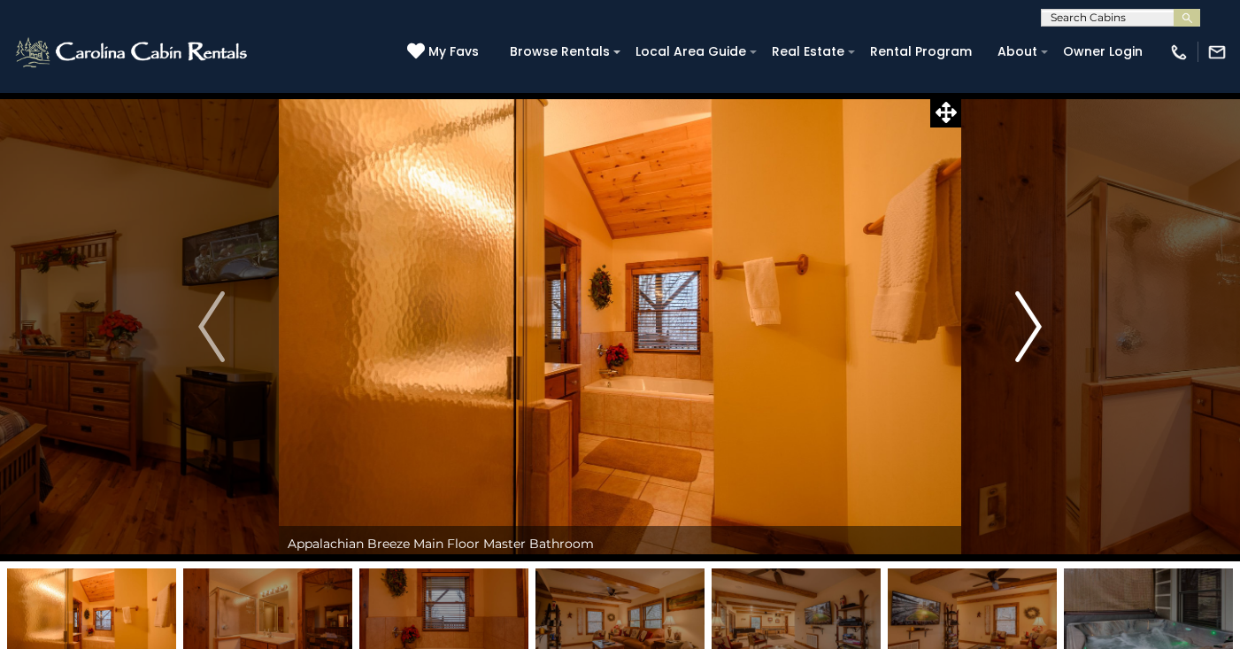
click at [1023, 340] on img "Next" at bounding box center [1028, 326] width 27 height 71
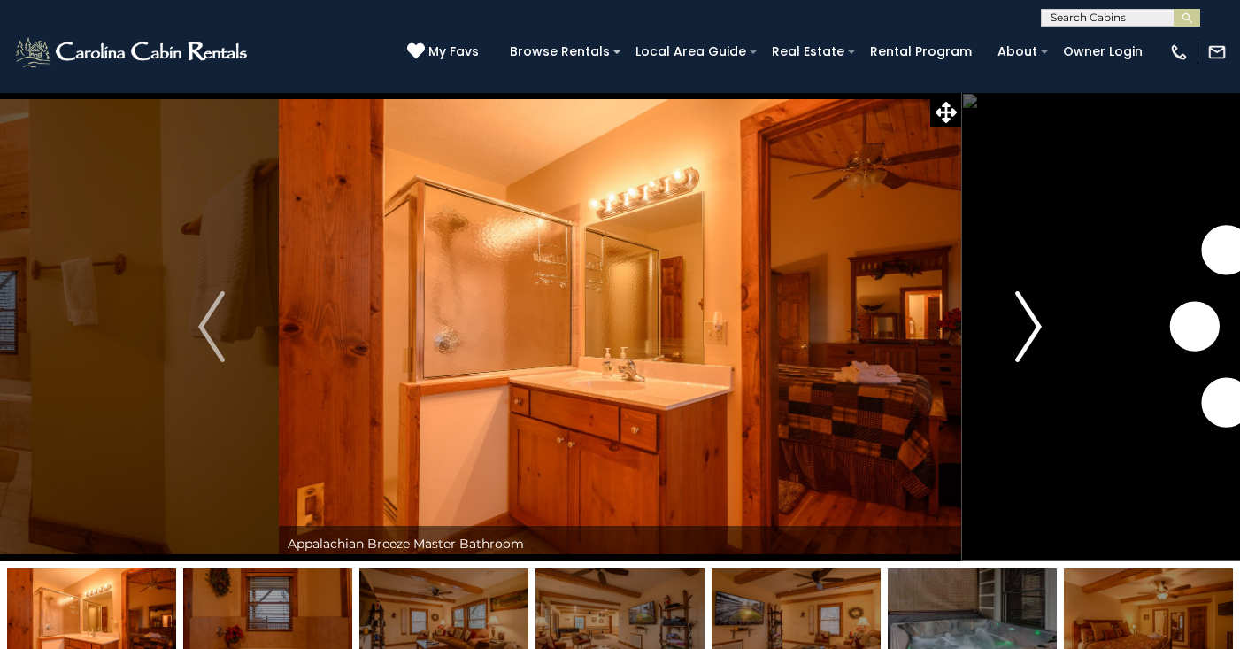
click at [1023, 340] on img "Next" at bounding box center [1028, 326] width 27 height 71
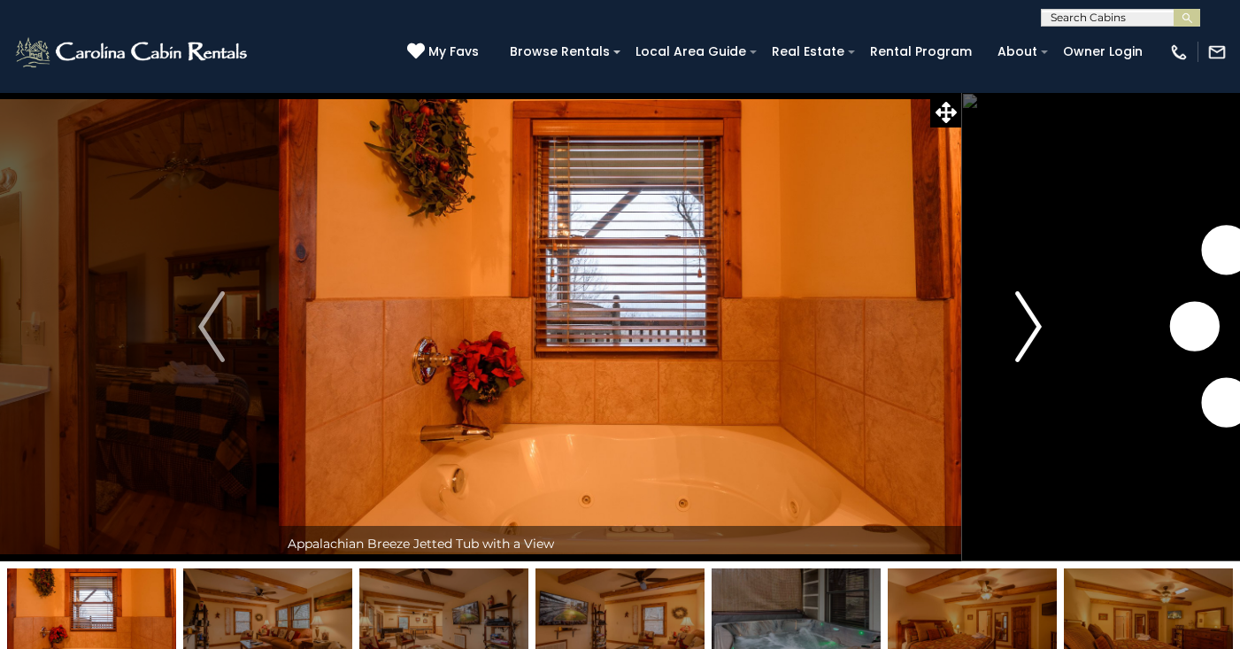
click at [1023, 340] on img "Next" at bounding box center [1028, 326] width 27 height 71
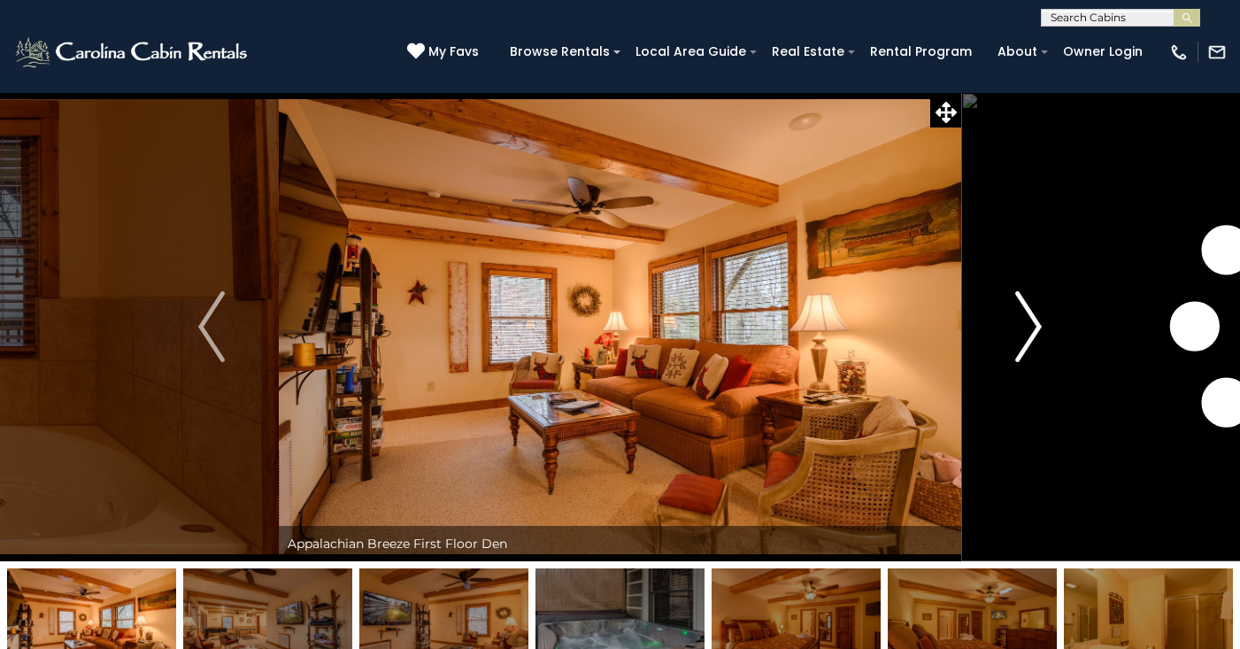
click at [1023, 340] on img "Next" at bounding box center [1028, 326] width 27 height 71
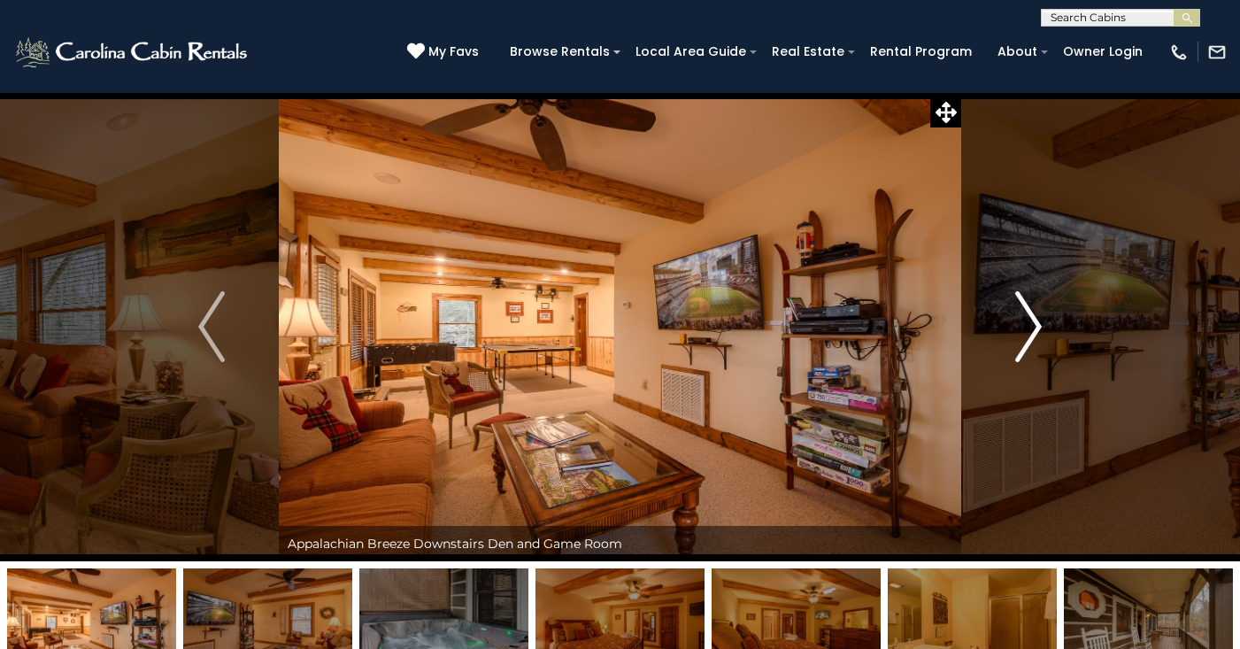
click at [1023, 340] on img "Next" at bounding box center [1028, 326] width 27 height 71
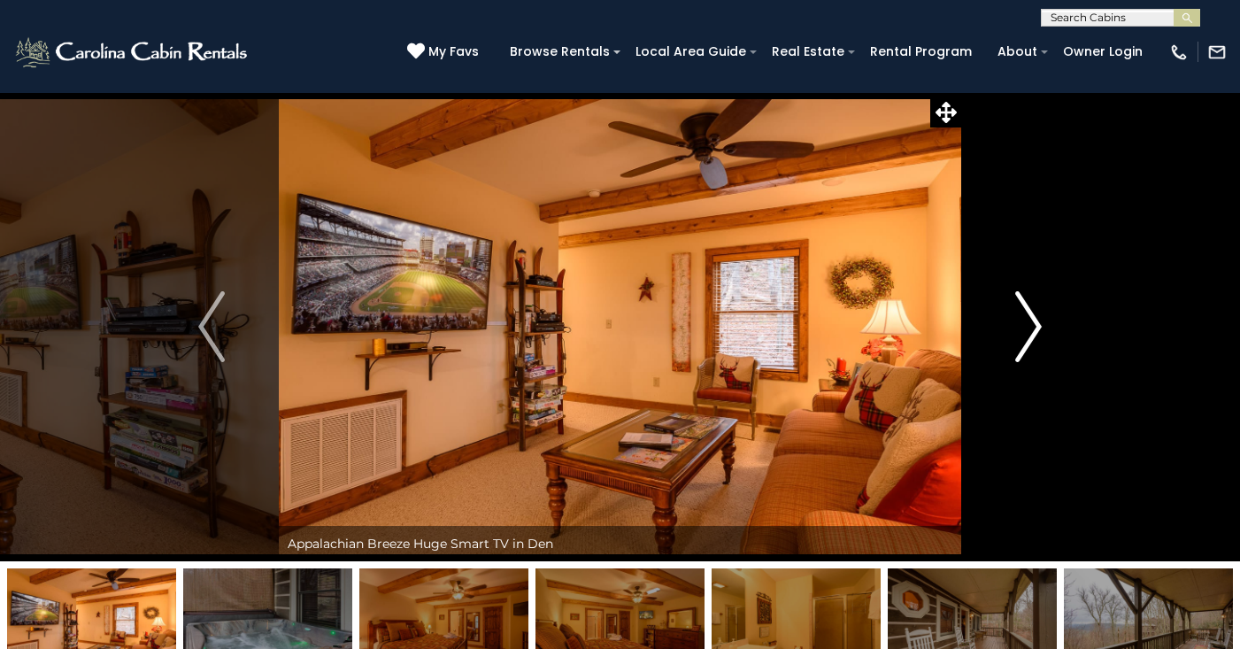
click at [1023, 340] on img "Next" at bounding box center [1028, 326] width 27 height 71
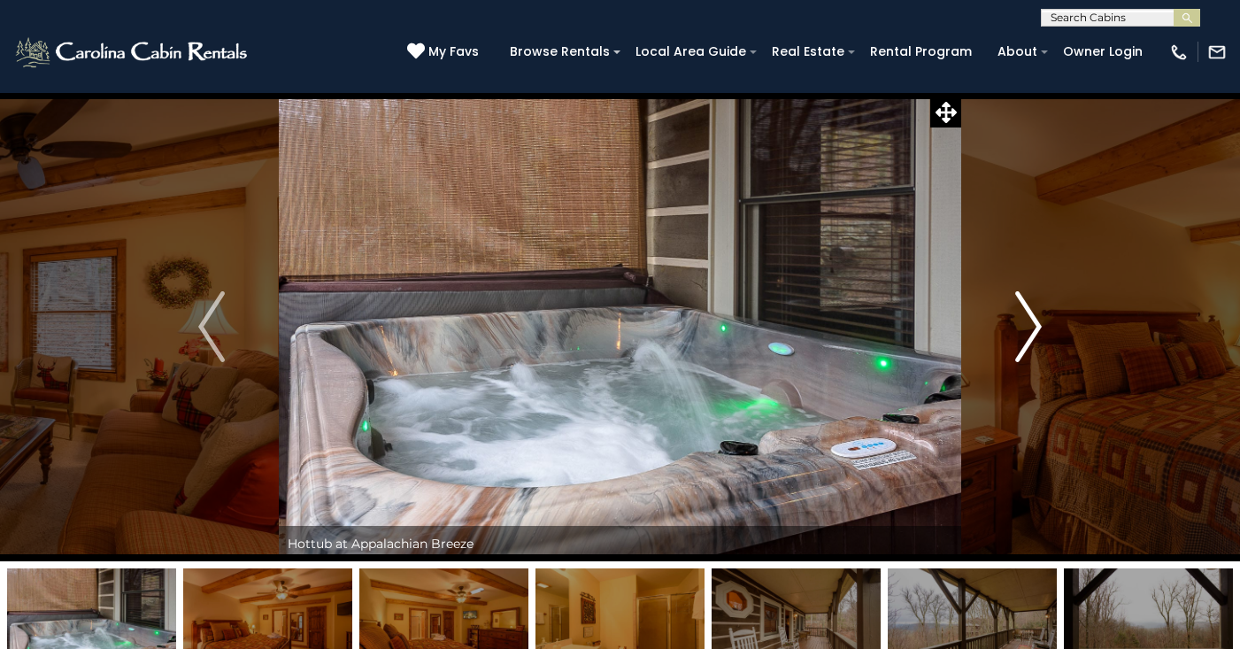
click at [1029, 339] on img "Next" at bounding box center [1028, 326] width 27 height 71
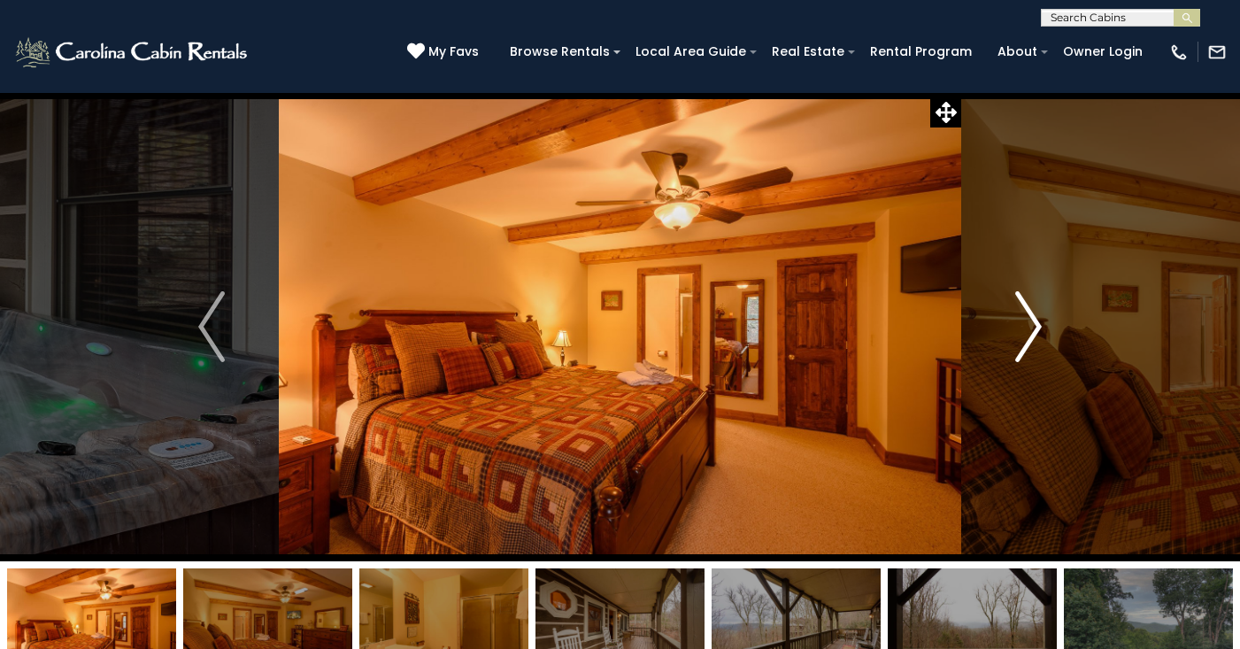
click at [1029, 339] on img "Next" at bounding box center [1028, 326] width 27 height 71
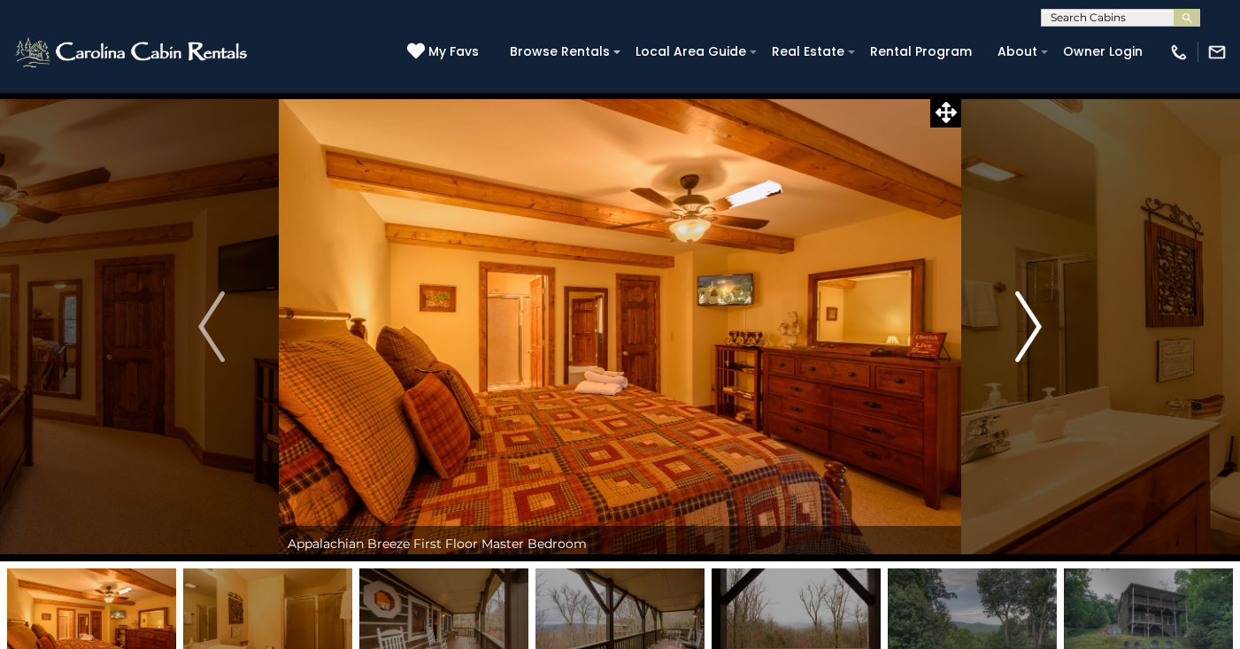
click at [1029, 339] on img "Next" at bounding box center [1028, 326] width 27 height 71
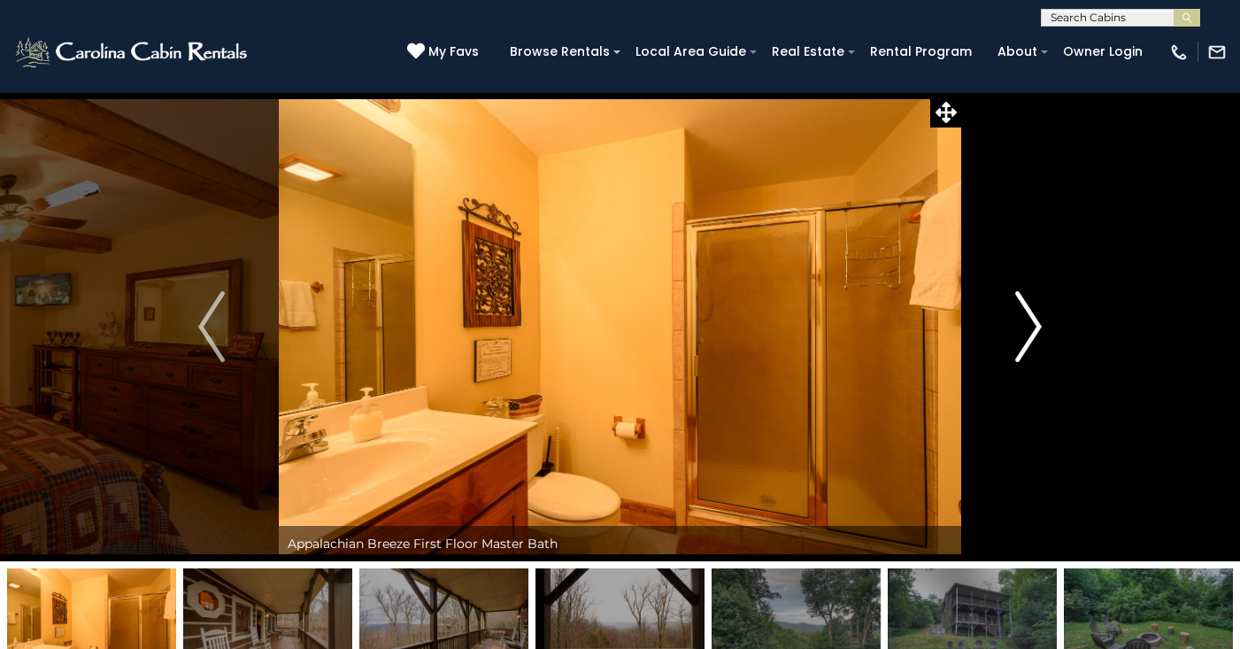
click at [1029, 339] on img "Next" at bounding box center [1028, 326] width 27 height 71
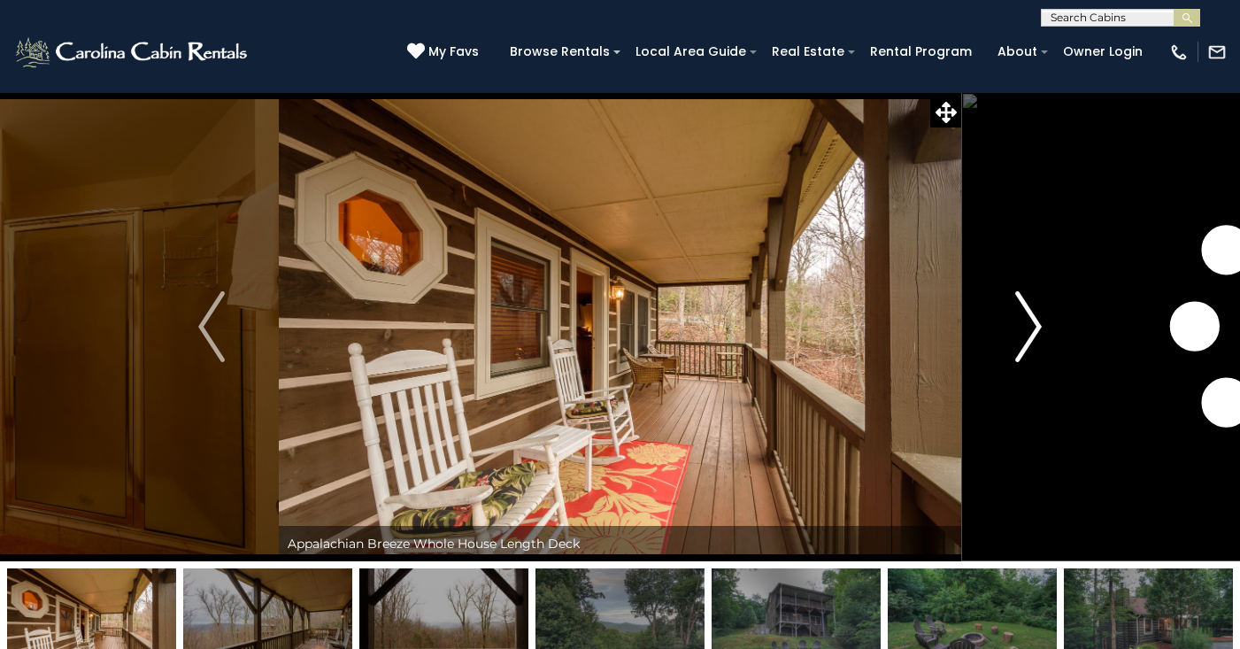
click at [1029, 339] on img "Next" at bounding box center [1028, 326] width 27 height 71
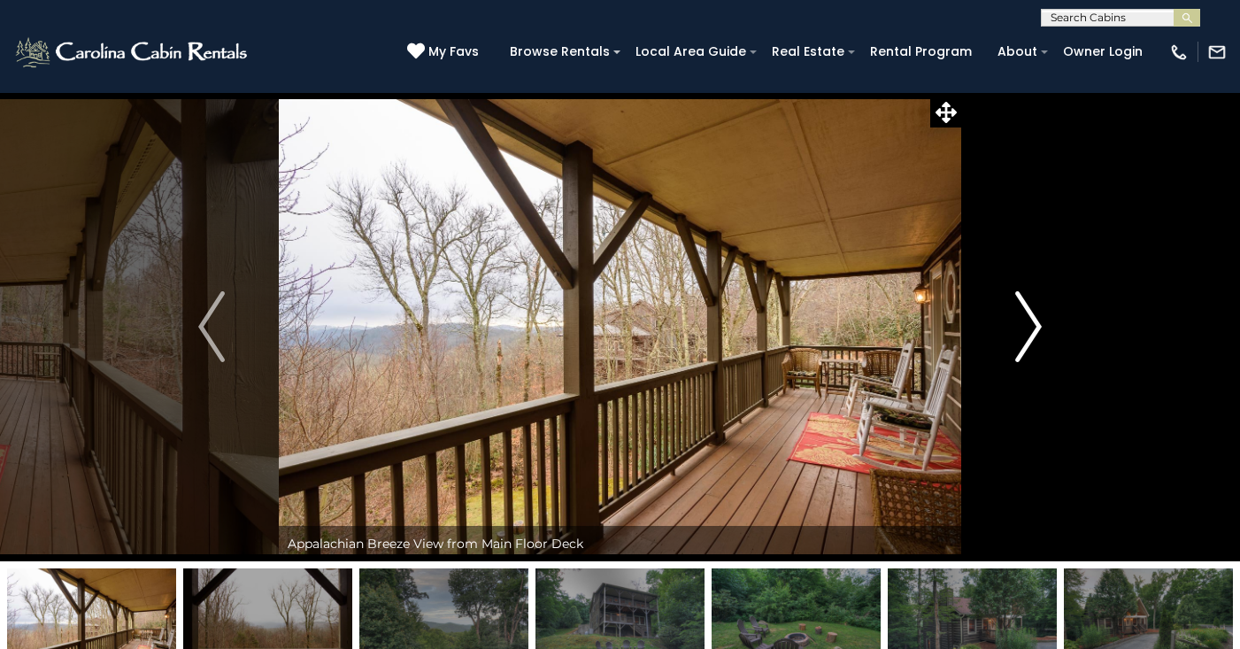
click at [1029, 339] on img "Next" at bounding box center [1028, 326] width 27 height 71
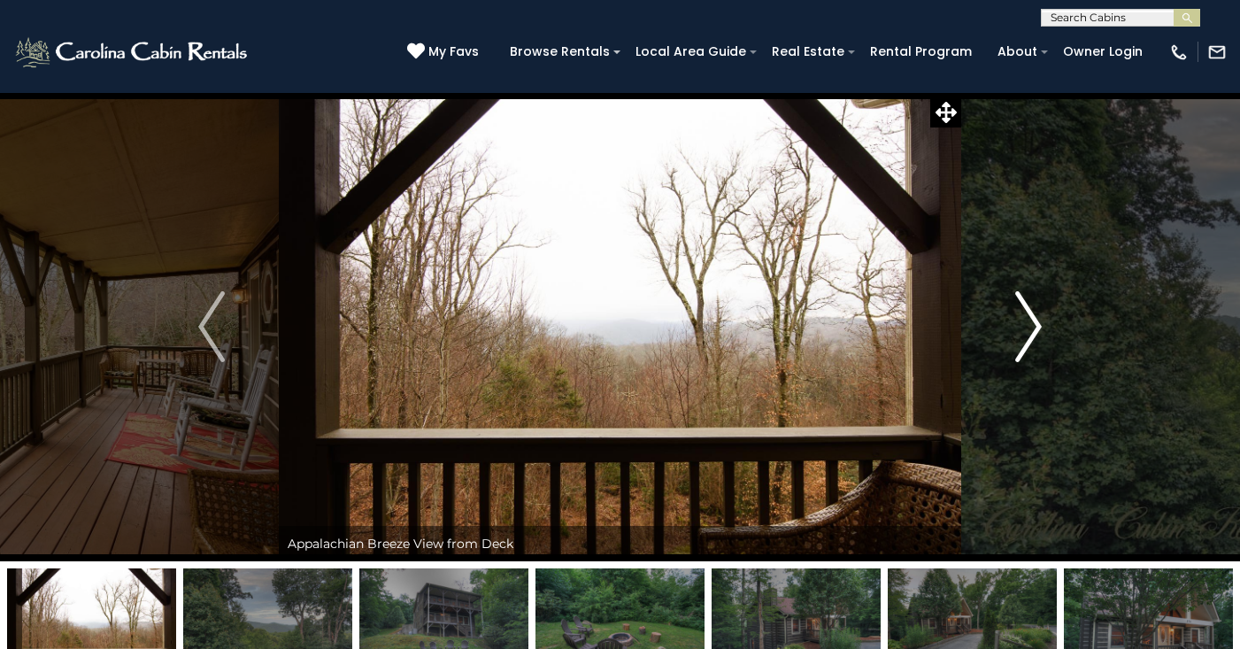
click at [1029, 339] on img "Next" at bounding box center [1028, 326] width 27 height 71
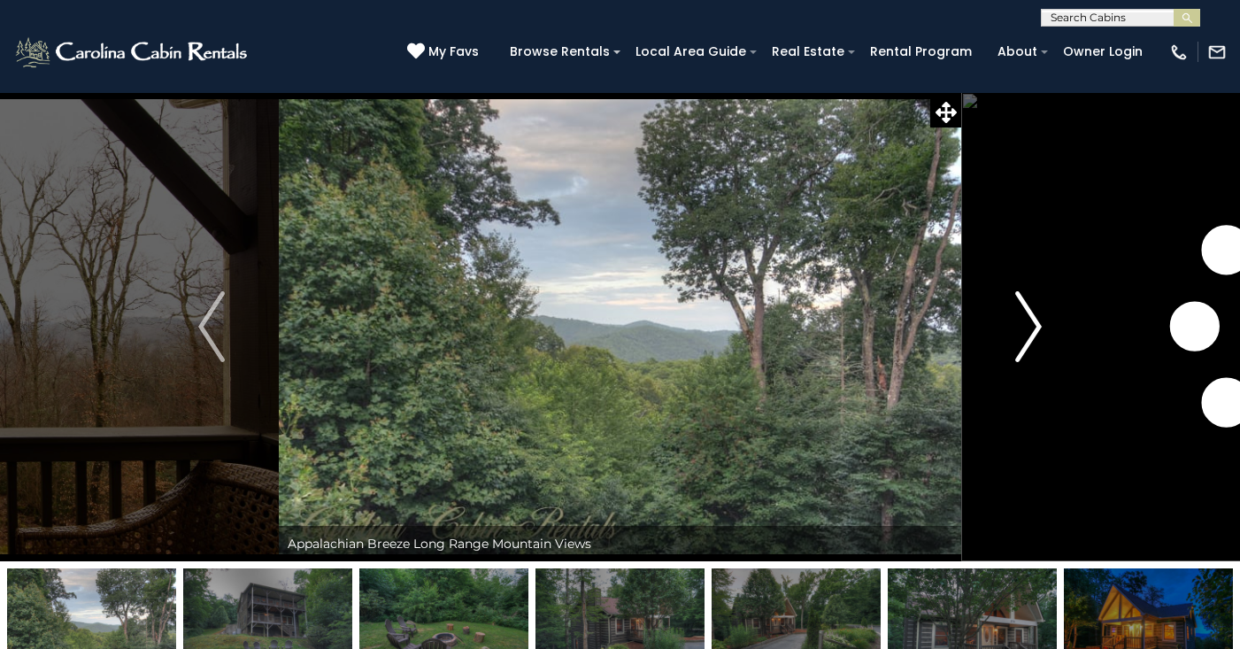
click at [1029, 339] on img "Next" at bounding box center [1028, 326] width 27 height 71
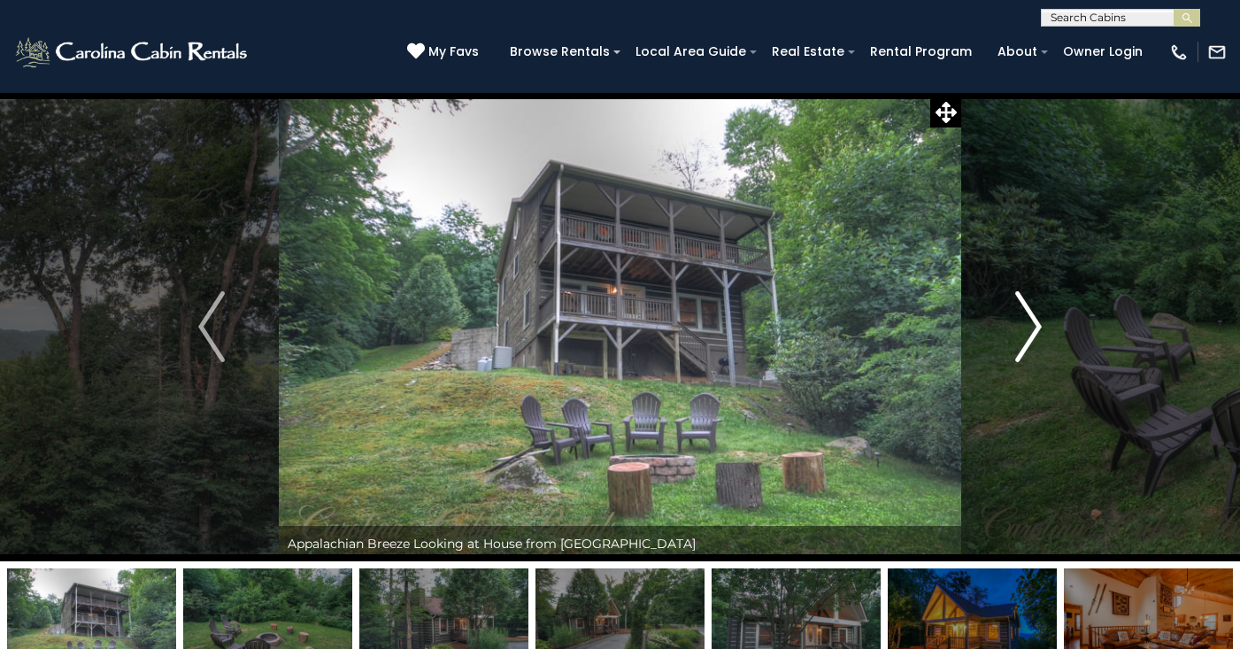
click at [1029, 339] on img "Next" at bounding box center [1028, 326] width 27 height 71
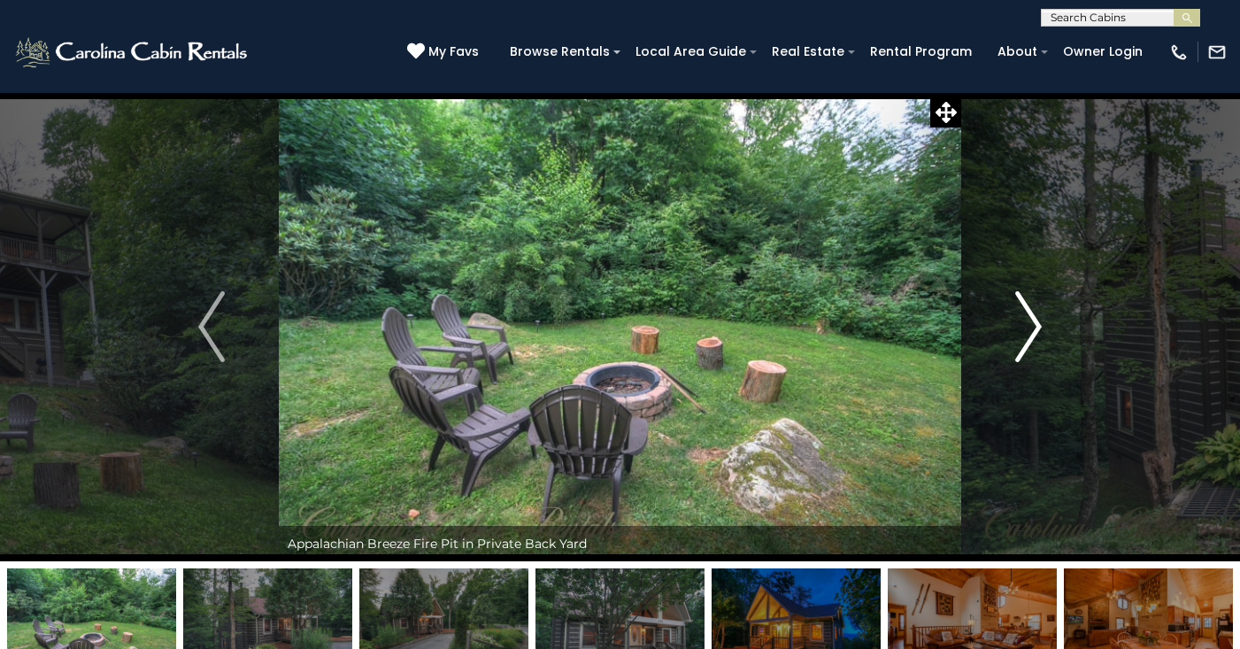
click at [1029, 339] on img "Next" at bounding box center [1028, 326] width 27 height 71
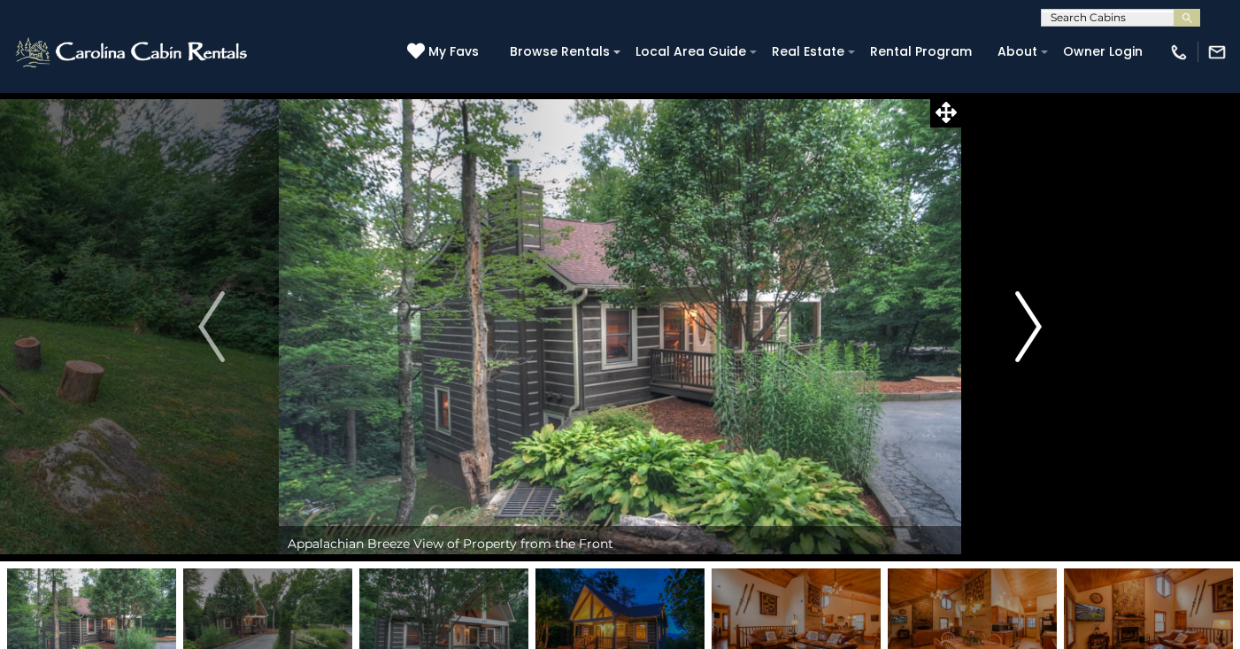
click at [1029, 339] on img "Next" at bounding box center [1028, 326] width 27 height 71
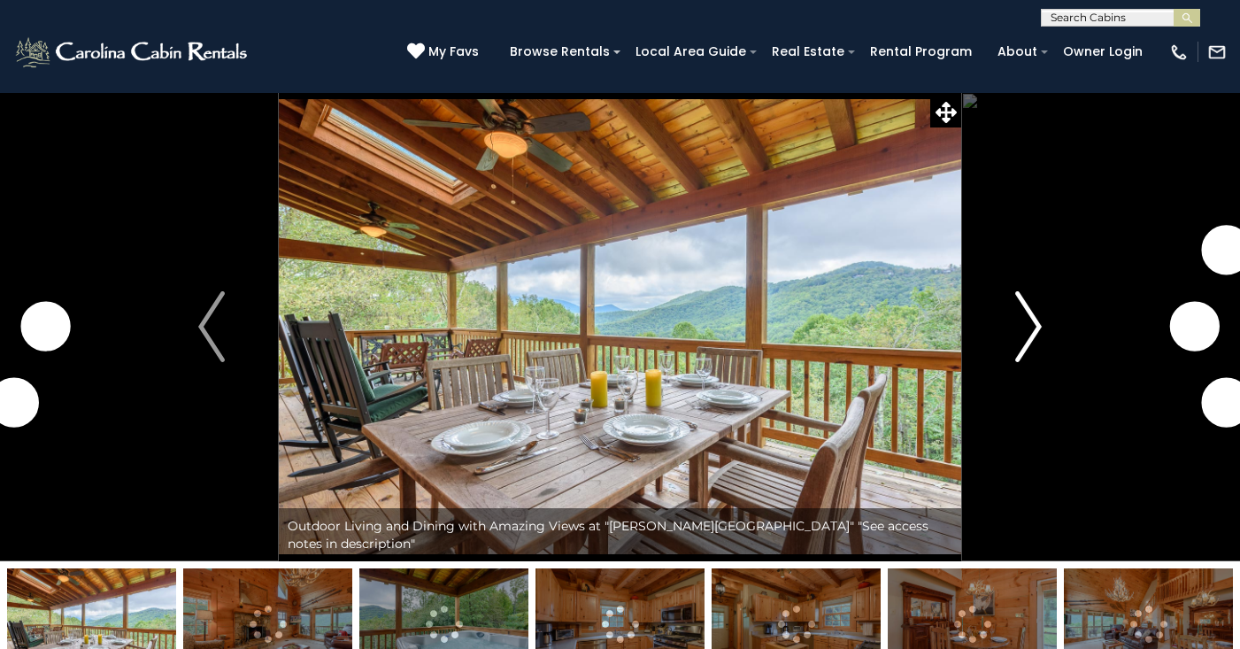
click at [1048, 313] on button "Next" at bounding box center [1028, 326] width 135 height 469
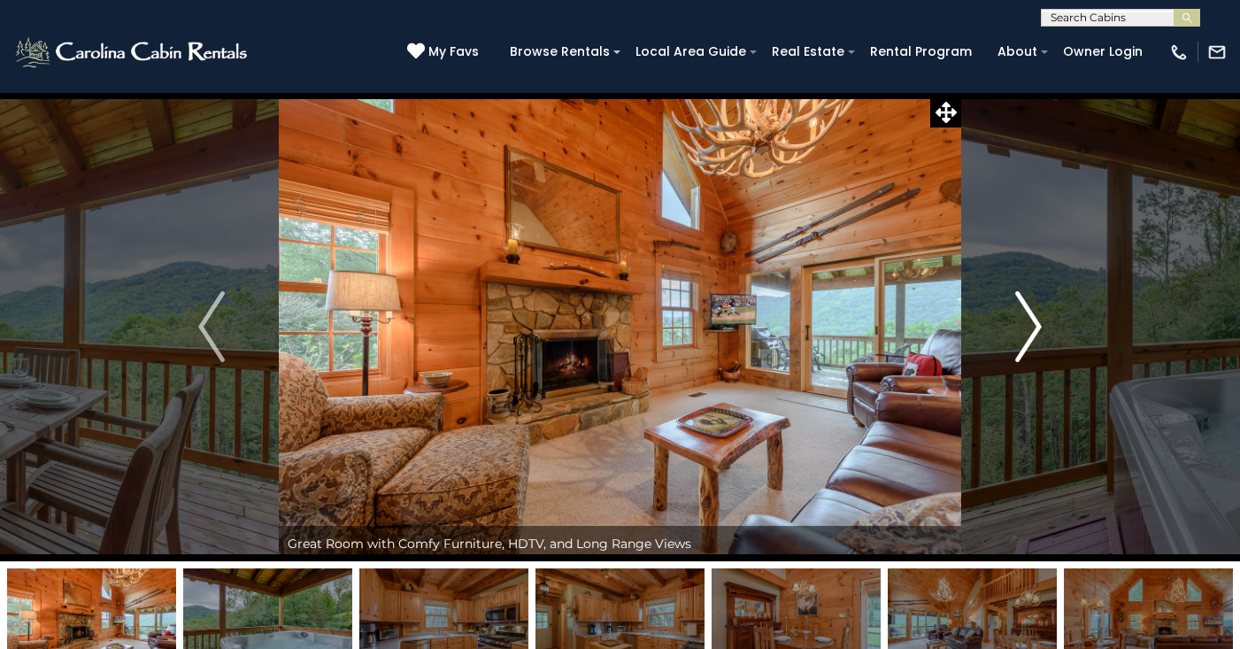
click at [1032, 321] on img "Next" at bounding box center [1028, 326] width 27 height 71
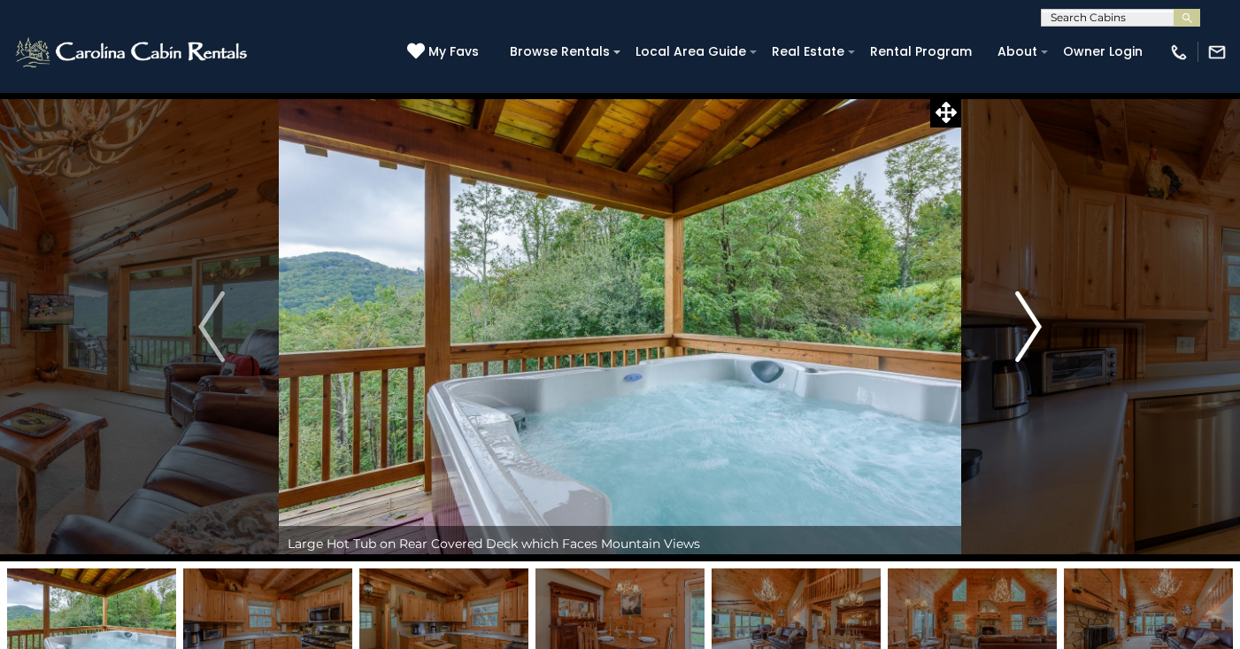
click at [1032, 321] on img "Next" at bounding box center [1028, 326] width 27 height 71
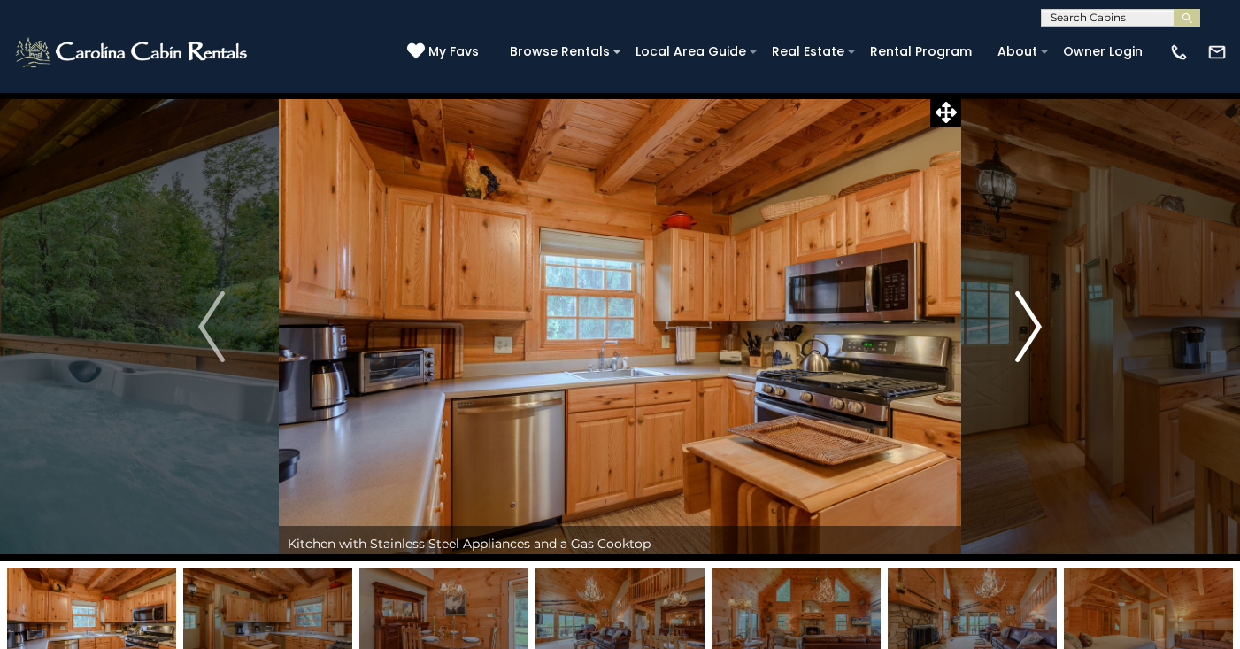
click at [1032, 321] on img "Next" at bounding box center [1028, 326] width 27 height 71
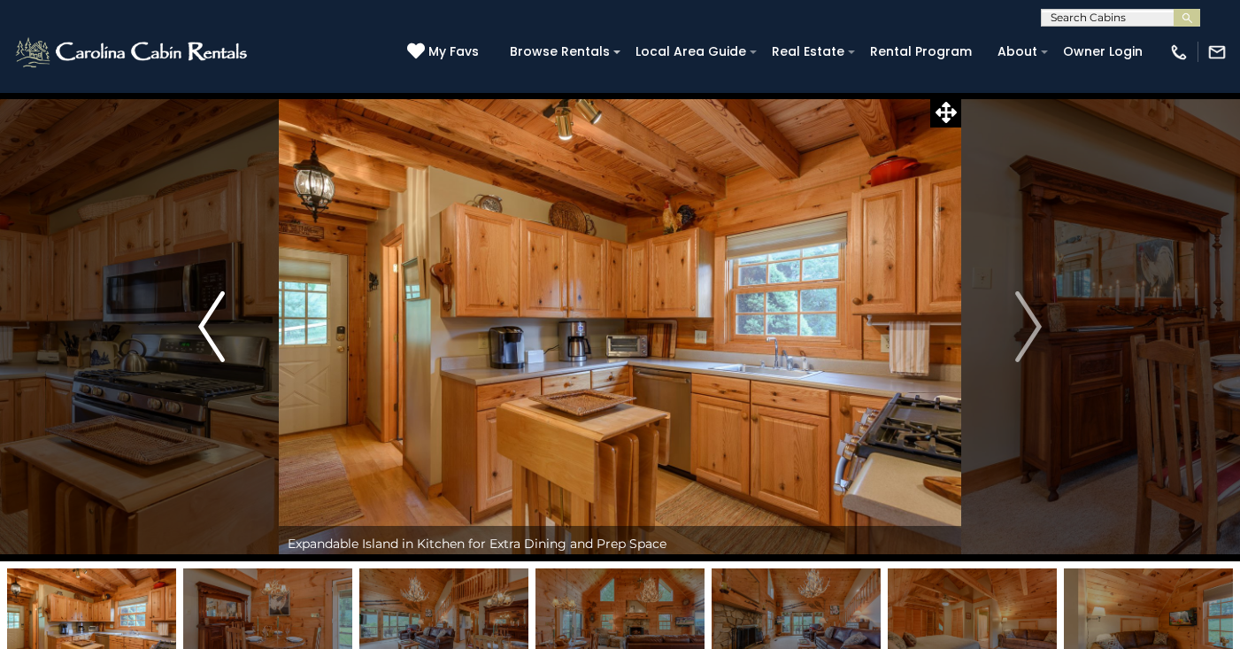
click at [199, 336] on img "Previous" at bounding box center [211, 326] width 27 height 71
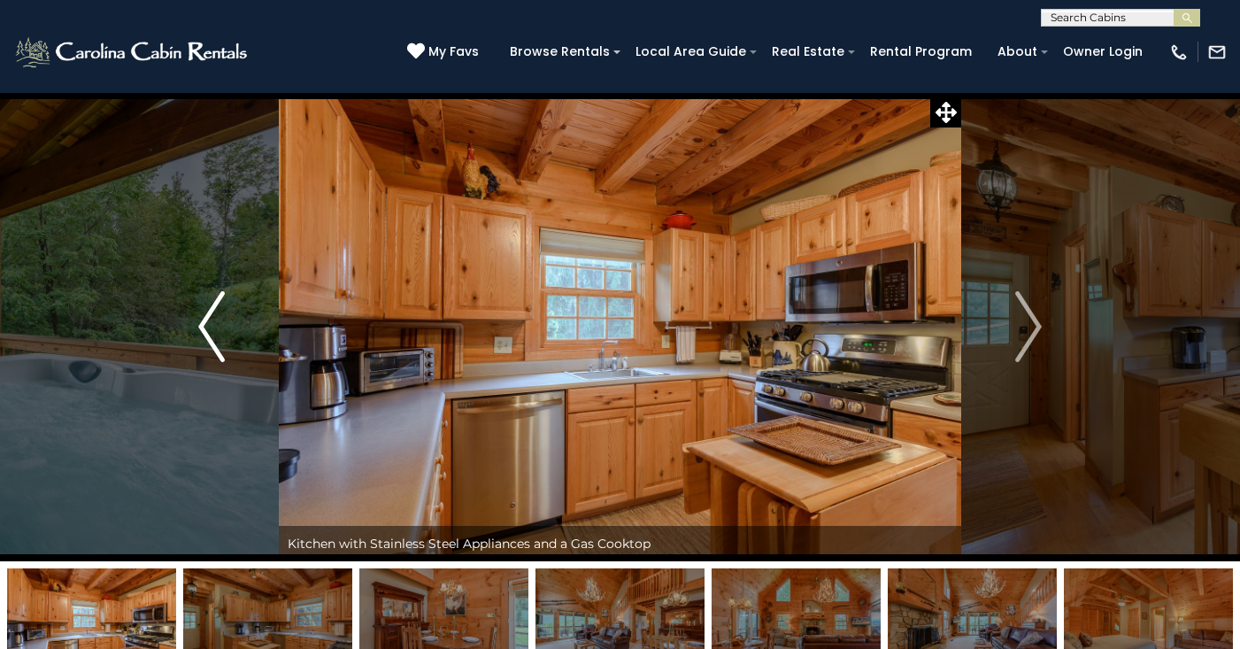
click at [199, 336] on img "Previous" at bounding box center [211, 326] width 27 height 71
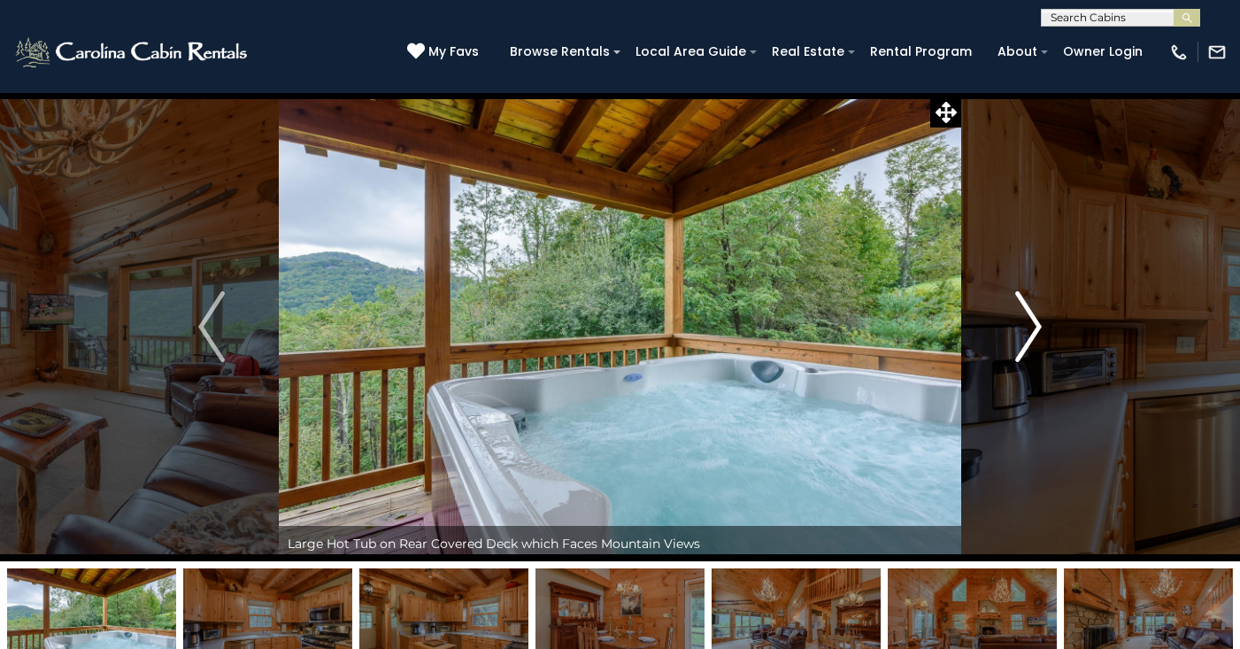
click at [1023, 315] on img "Next" at bounding box center [1028, 326] width 27 height 71
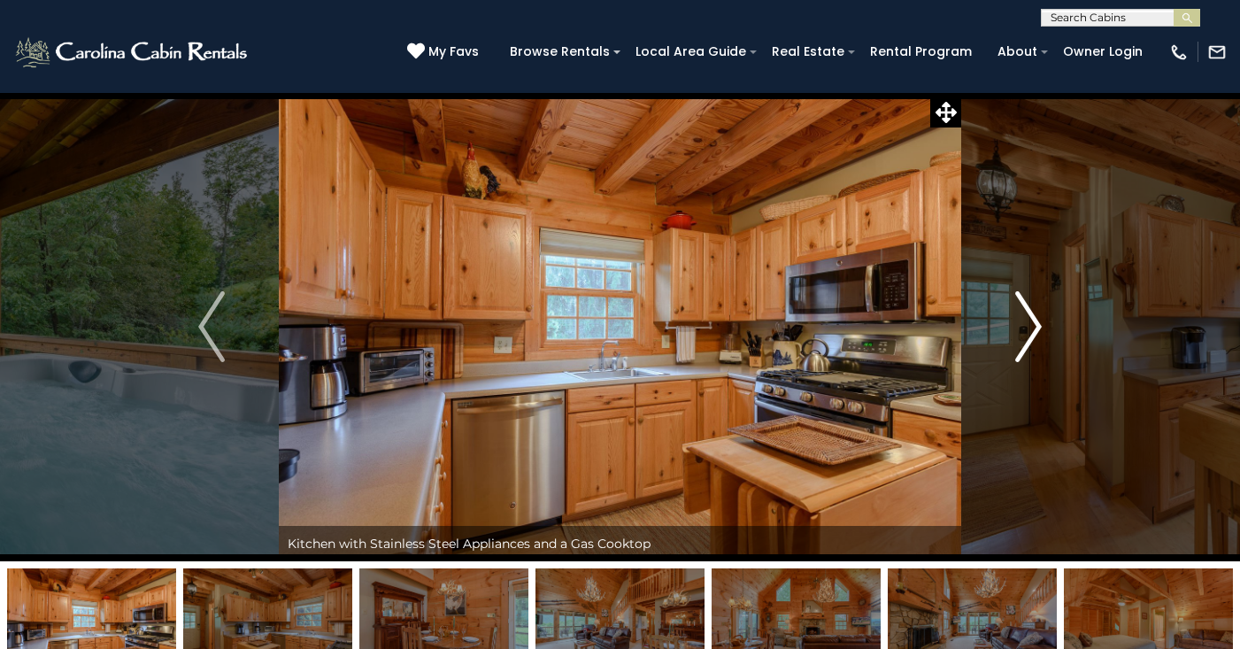
click at [1023, 316] on img "Next" at bounding box center [1028, 326] width 27 height 71
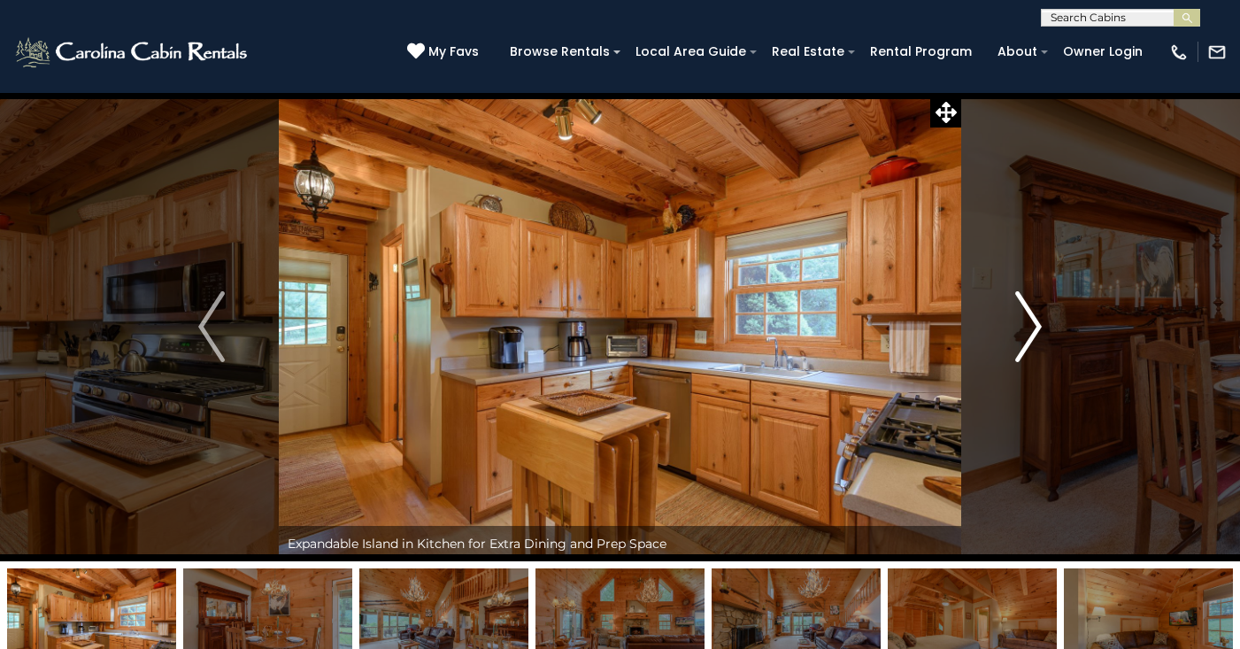
click at [1023, 316] on img "Next" at bounding box center [1028, 326] width 27 height 71
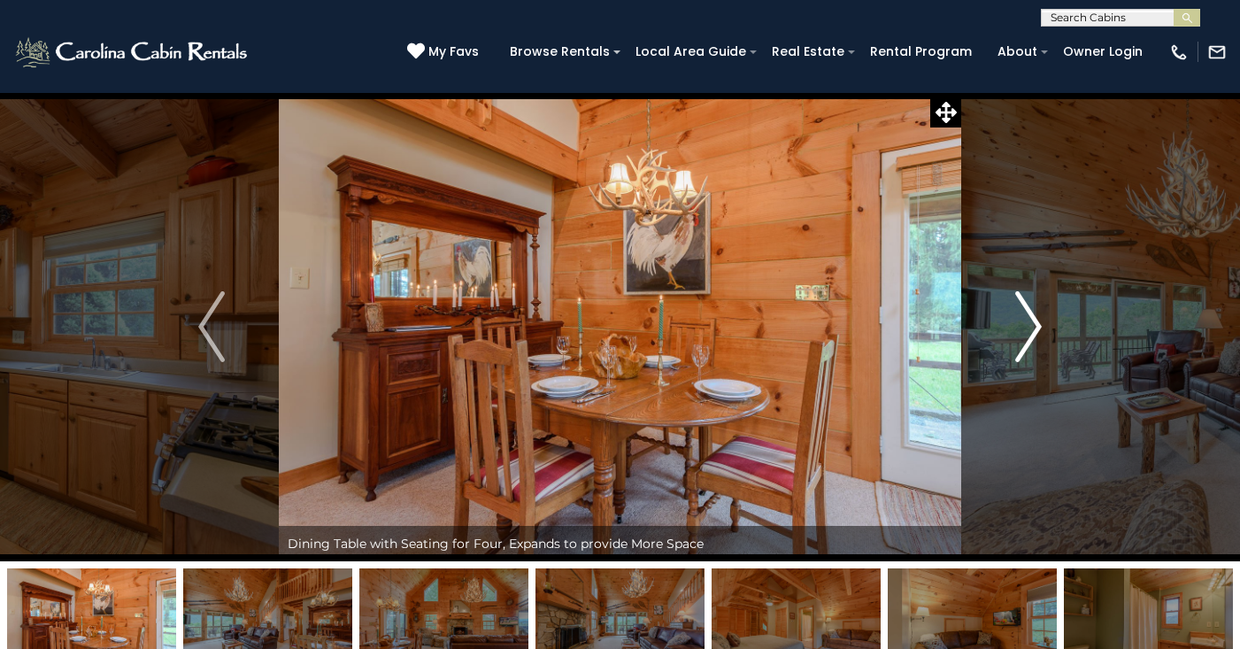
click at [1023, 316] on img "Next" at bounding box center [1028, 326] width 27 height 71
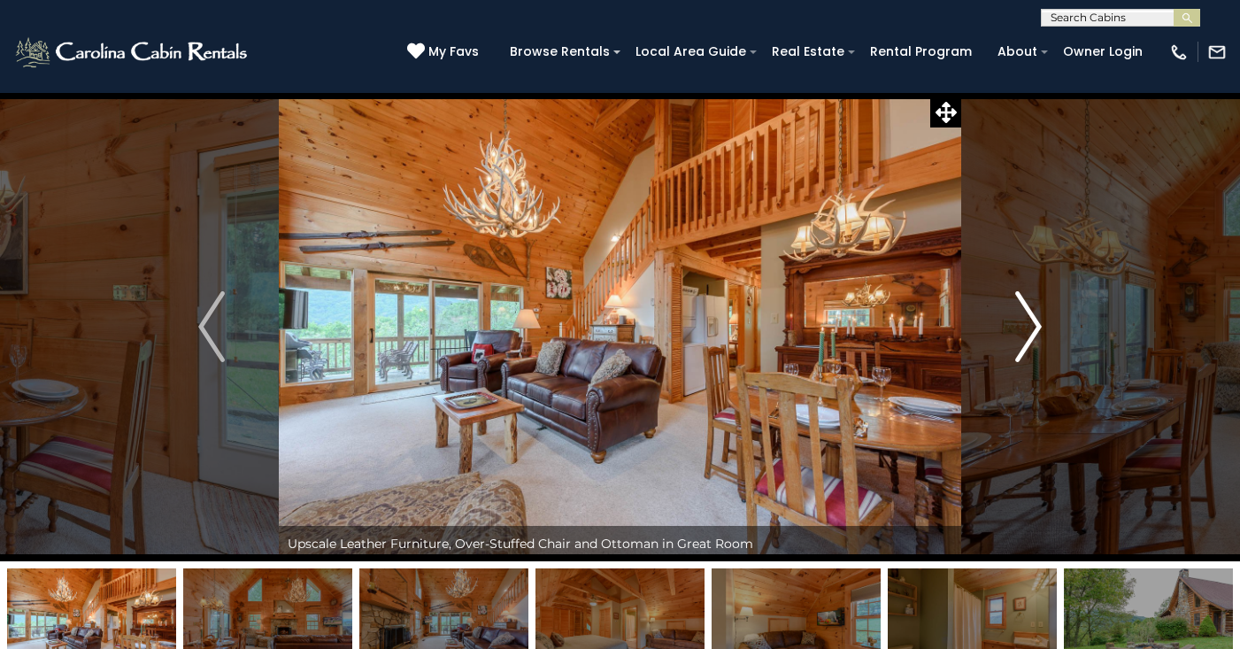
click at [1023, 316] on img "Next" at bounding box center [1028, 326] width 27 height 71
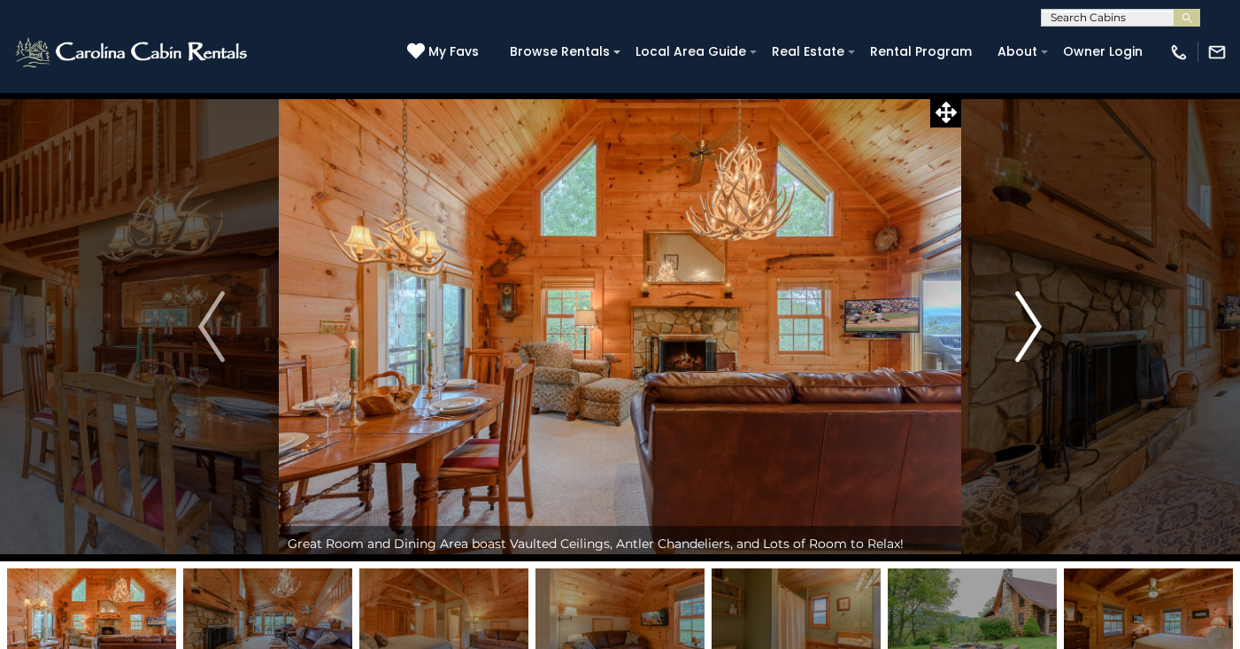
click at [1023, 316] on img "Next" at bounding box center [1028, 326] width 27 height 71
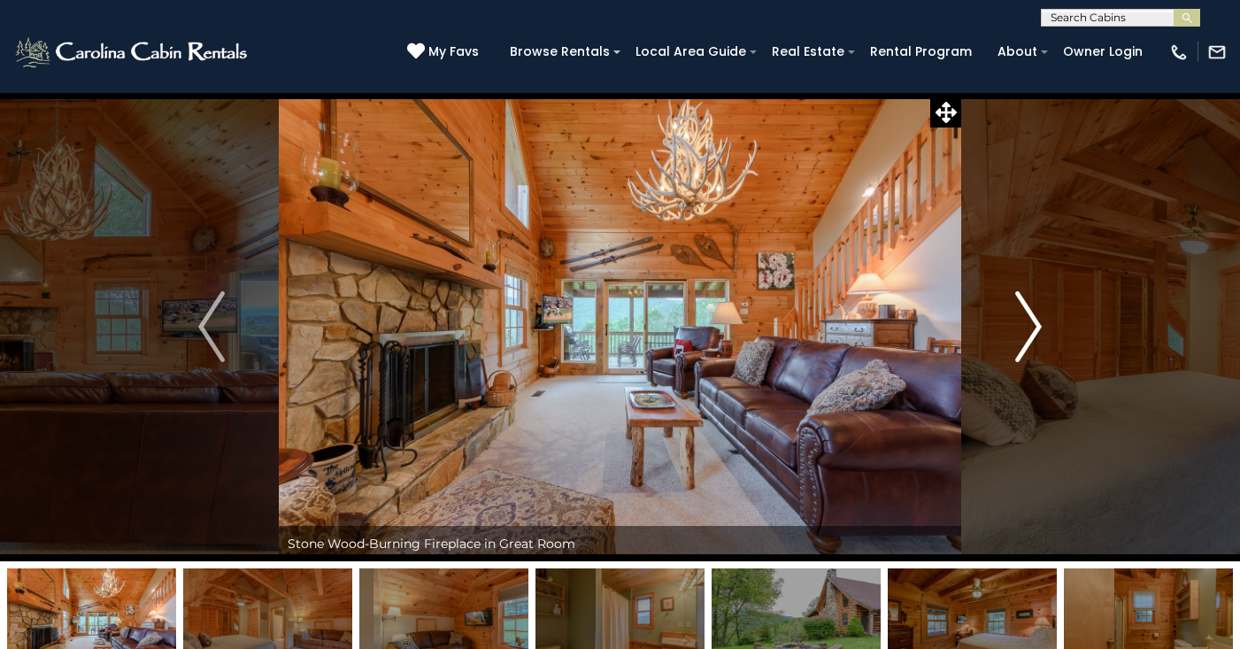
click at [1023, 316] on img "Next" at bounding box center [1028, 326] width 27 height 71
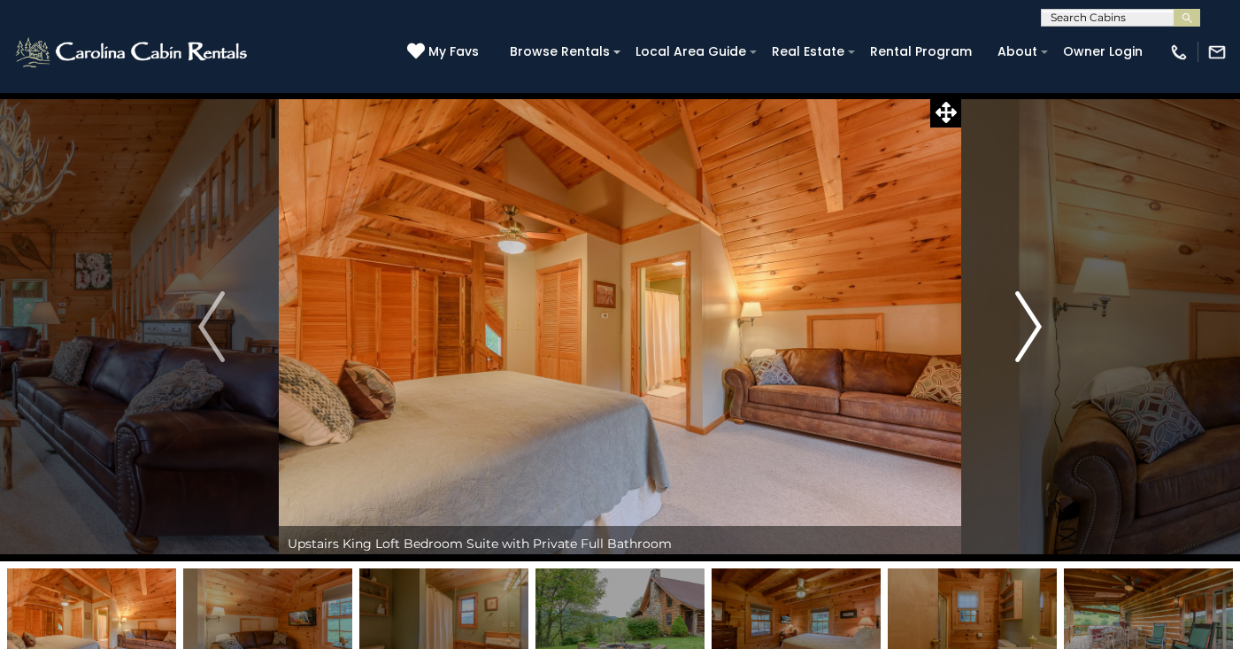
click at [1023, 316] on img "Next" at bounding box center [1028, 326] width 27 height 71
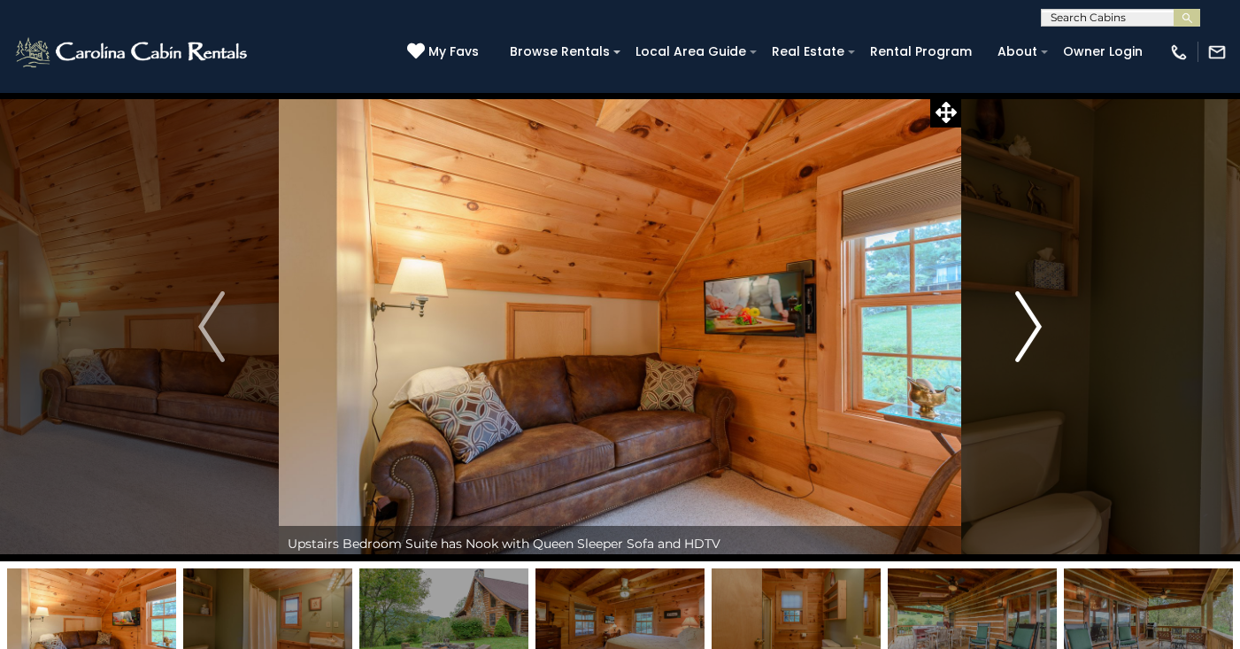
click at [1023, 316] on img "Next" at bounding box center [1028, 326] width 27 height 71
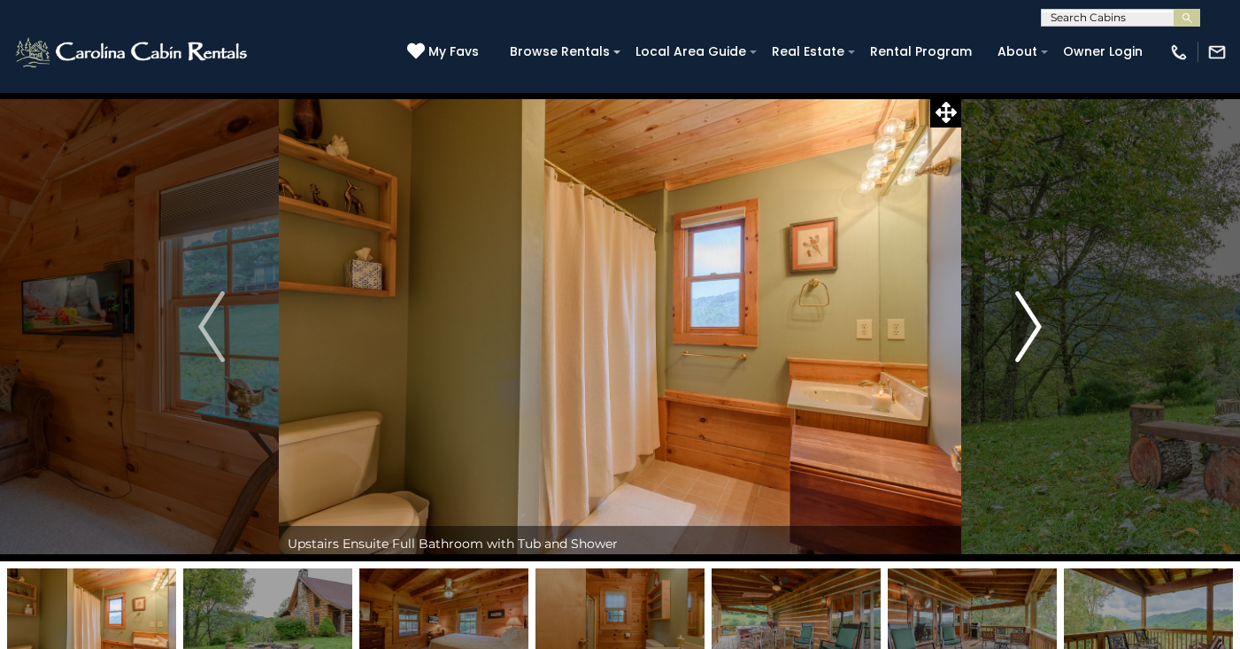
click at [1023, 316] on img "Next" at bounding box center [1028, 326] width 27 height 71
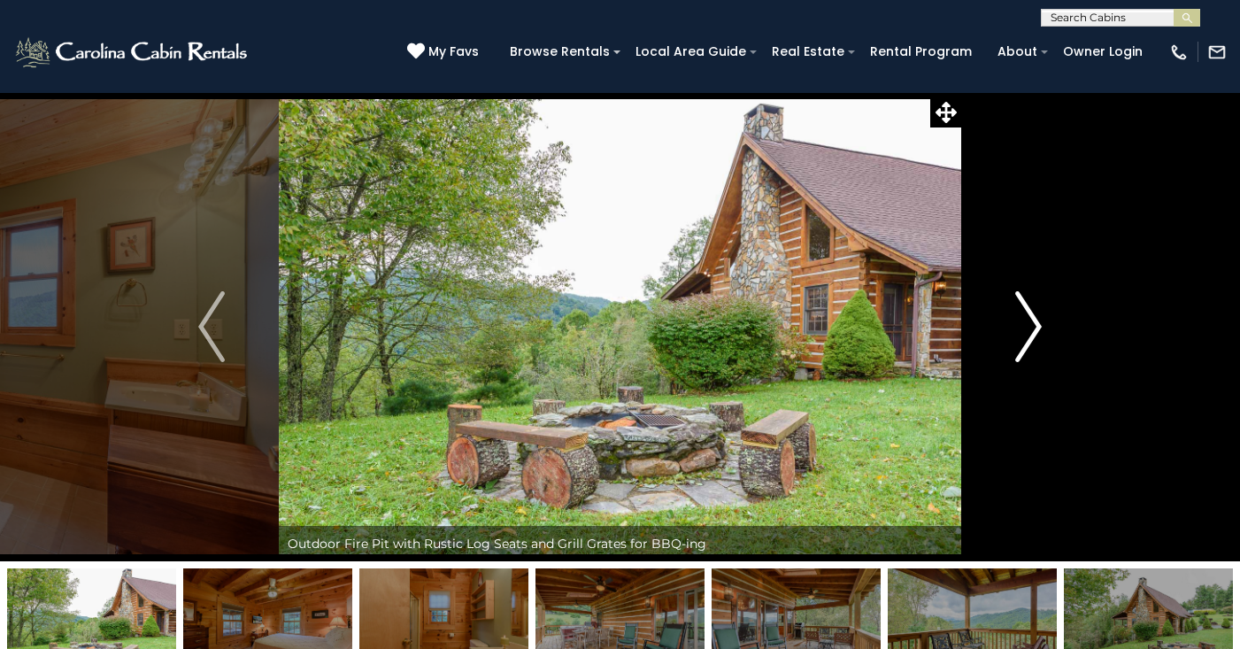
click at [1023, 316] on img "Next" at bounding box center [1028, 326] width 27 height 71
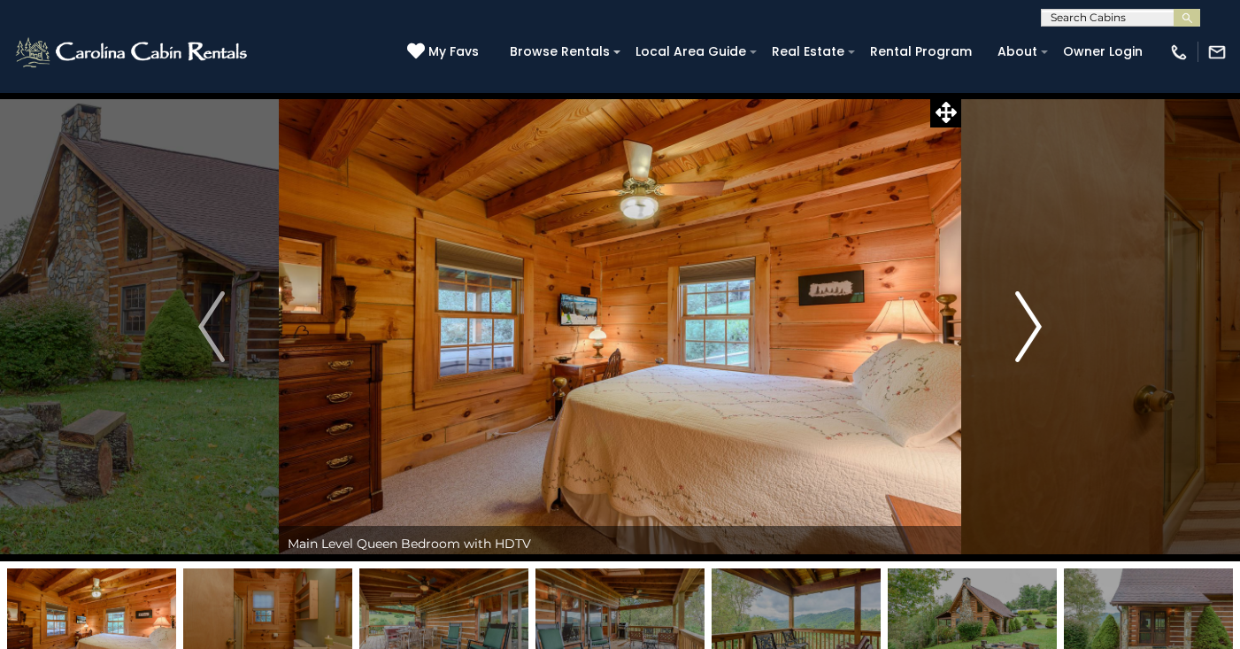
click at [1023, 316] on img "Next" at bounding box center [1028, 326] width 27 height 71
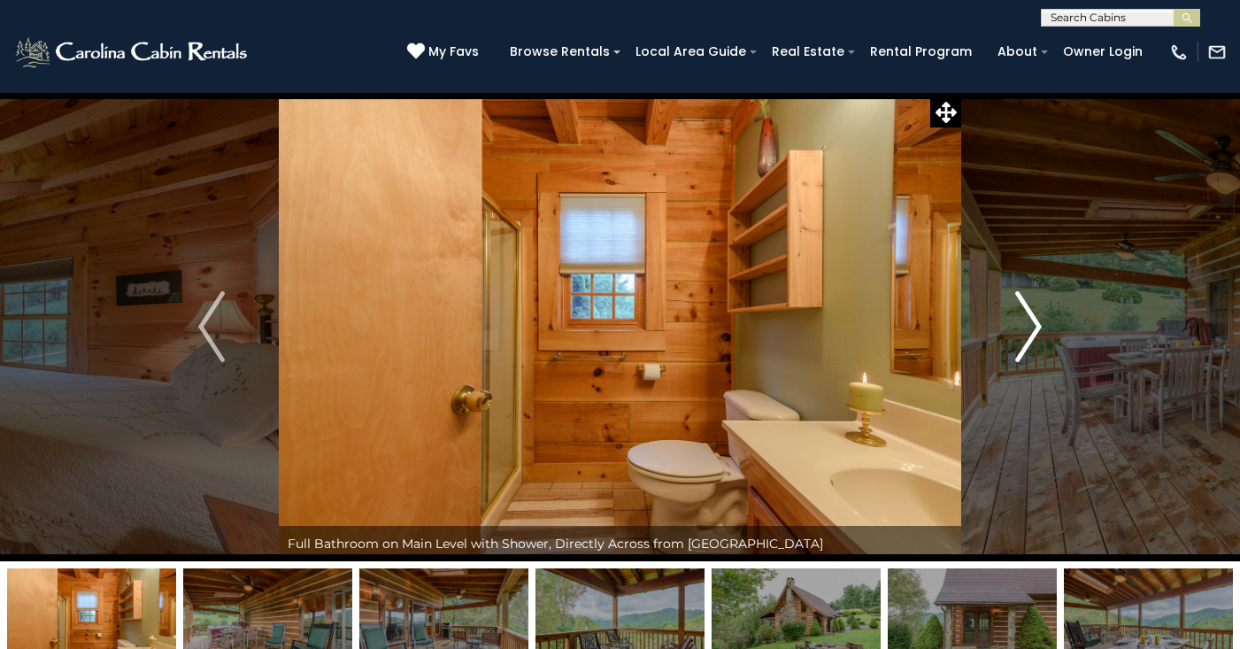
click at [1023, 316] on img "Next" at bounding box center [1028, 326] width 27 height 71
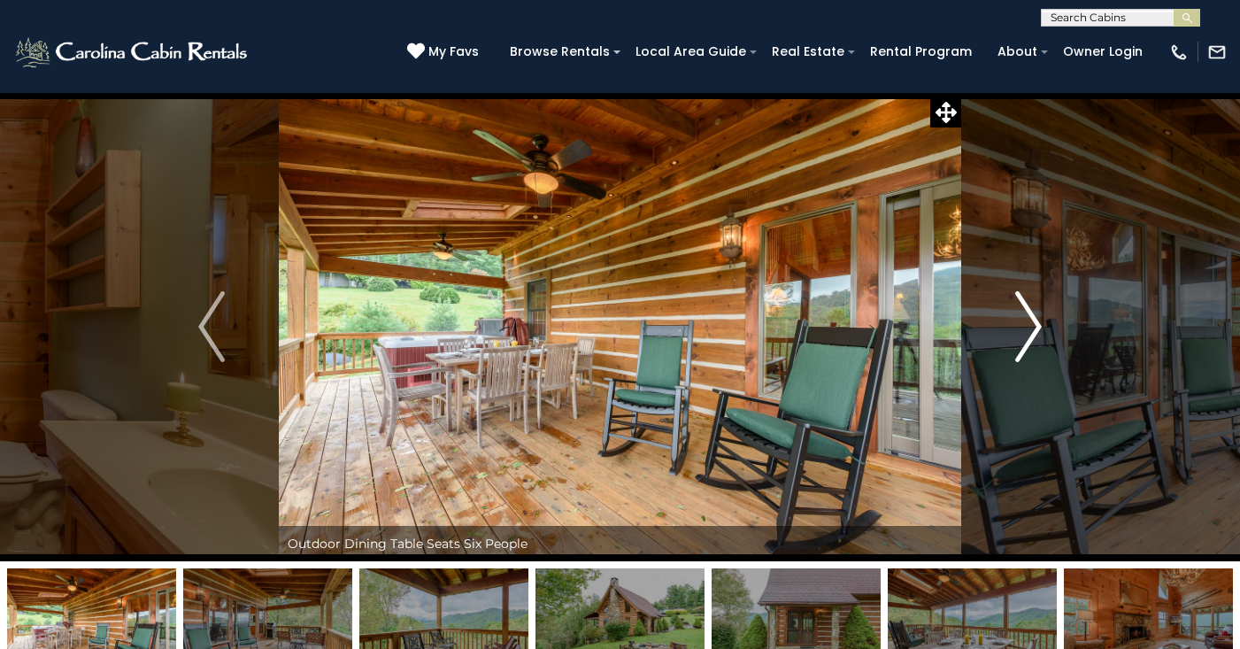
click at [1023, 316] on img "Next" at bounding box center [1028, 326] width 27 height 71
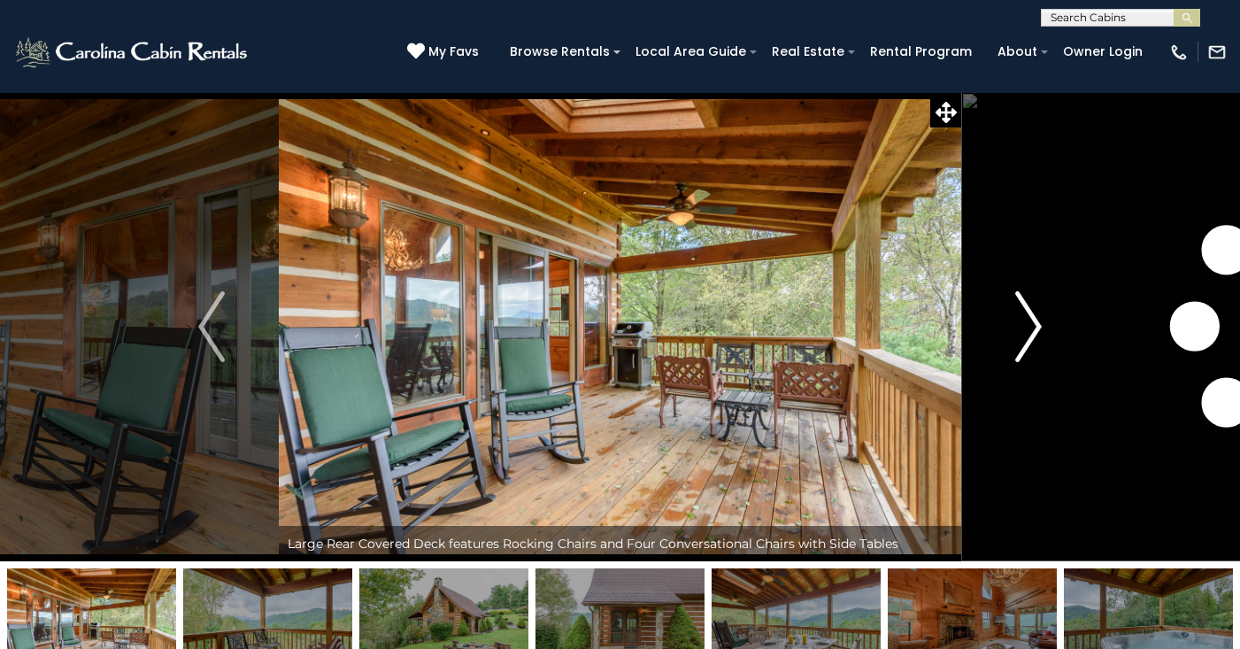
click at [1023, 316] on img "Next" at bounding box center [1028, 326] width 27 height 71
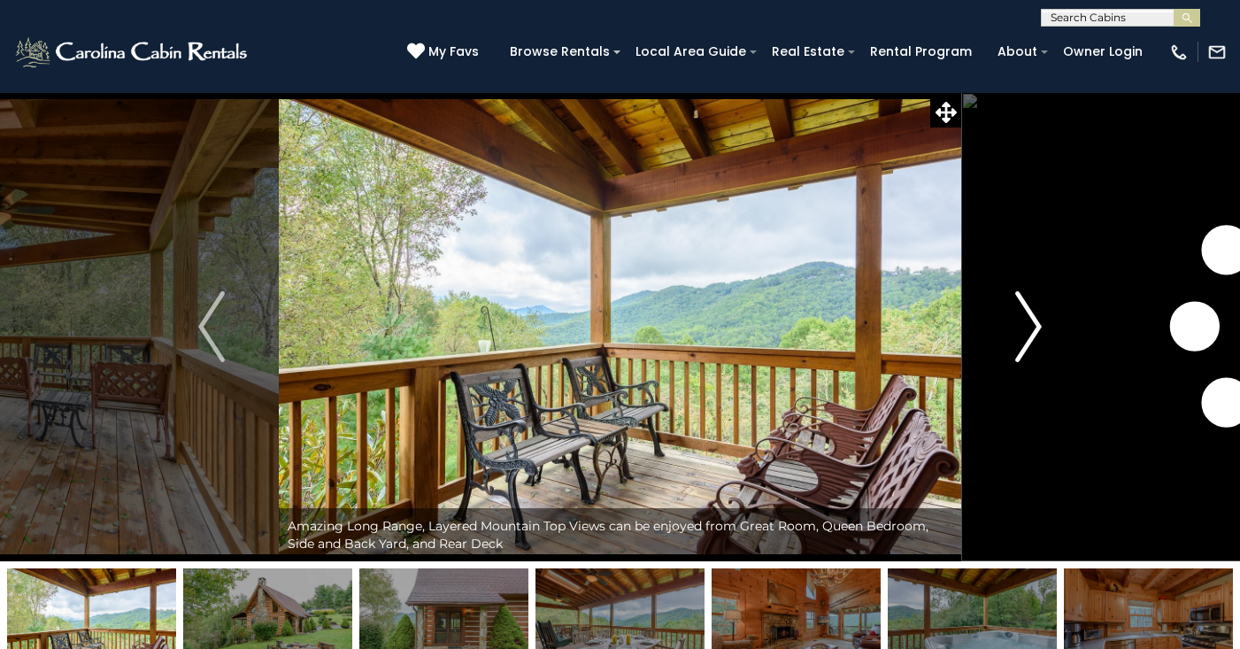
click at [1023, 316] on img "Next" at bounding box center [1028, 326] width 27 height 71
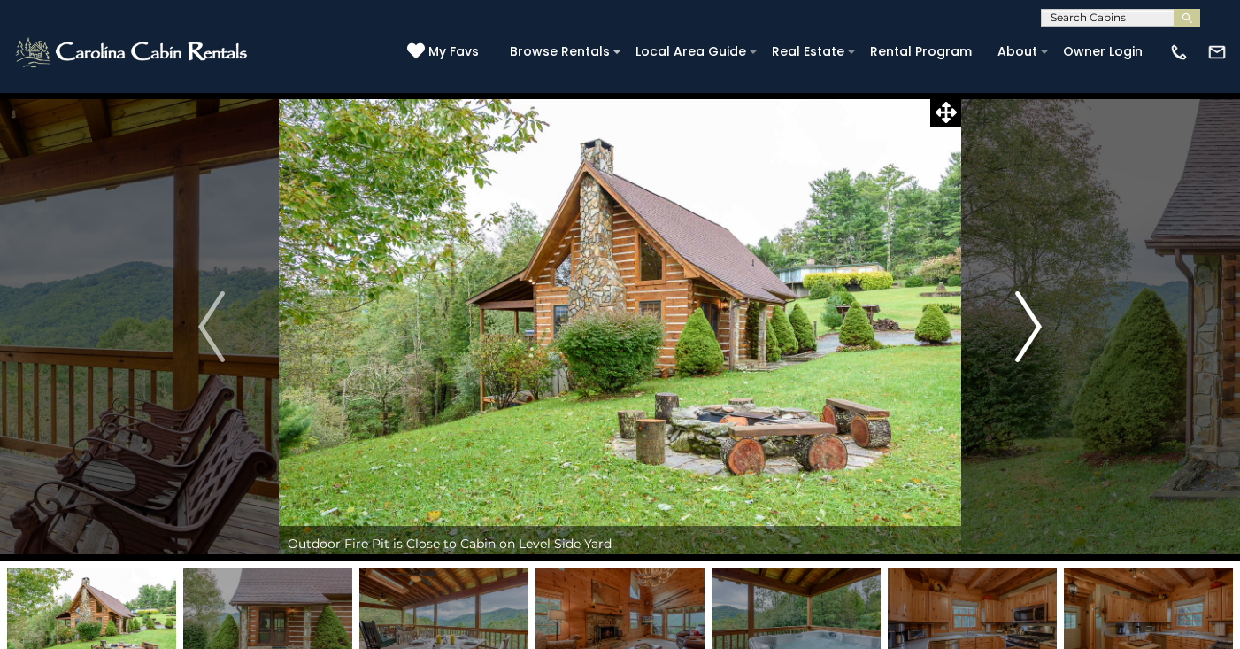
click at [1023, 316] on img "Next" at bounding box center [1028, 326] width 27 height 71
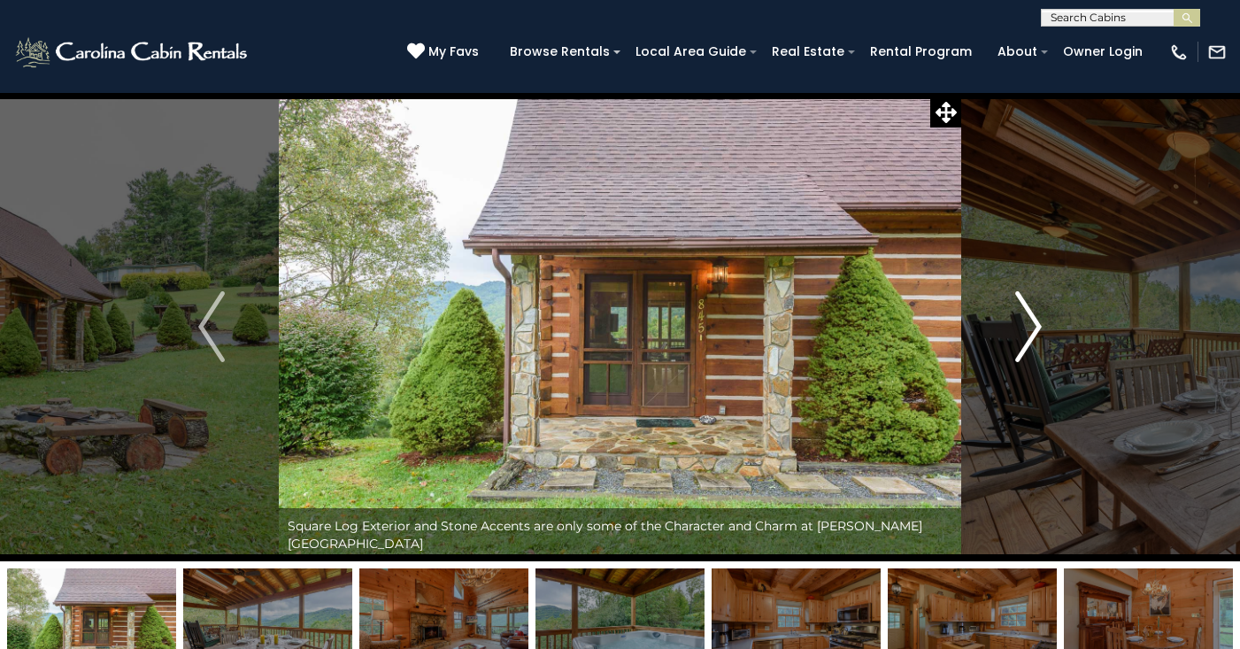
click at [1023, 316] on img "Next" at bounding box center [1028, 326] width 27 height 71
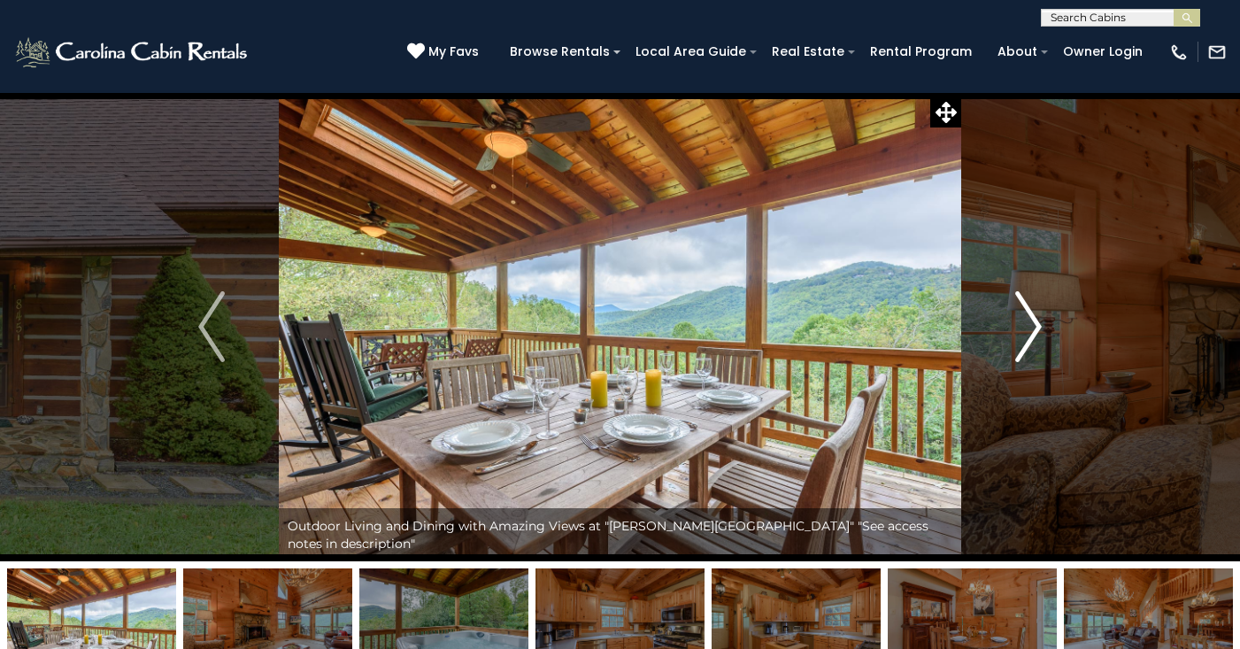
click at [1023, 316] on img "Next" at bounding box center [1028, 326] width 27 height 71
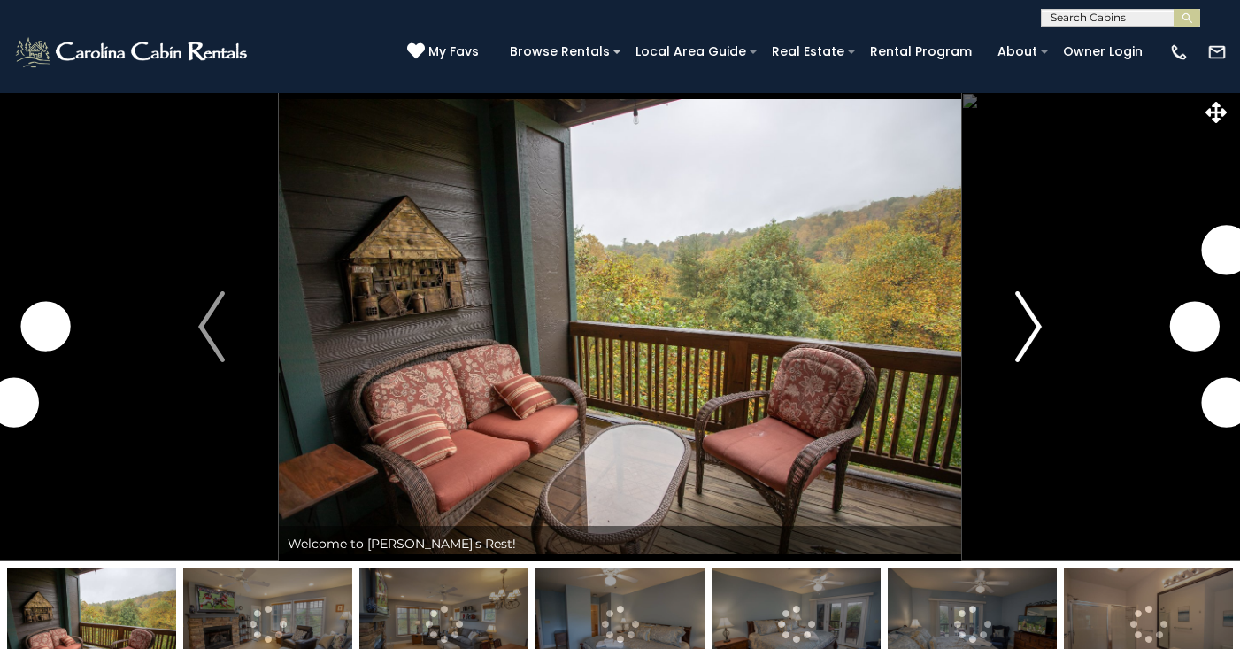
click at [1032, 313] on img "Next" at bounding box center [1028, 326] width 27 height 71
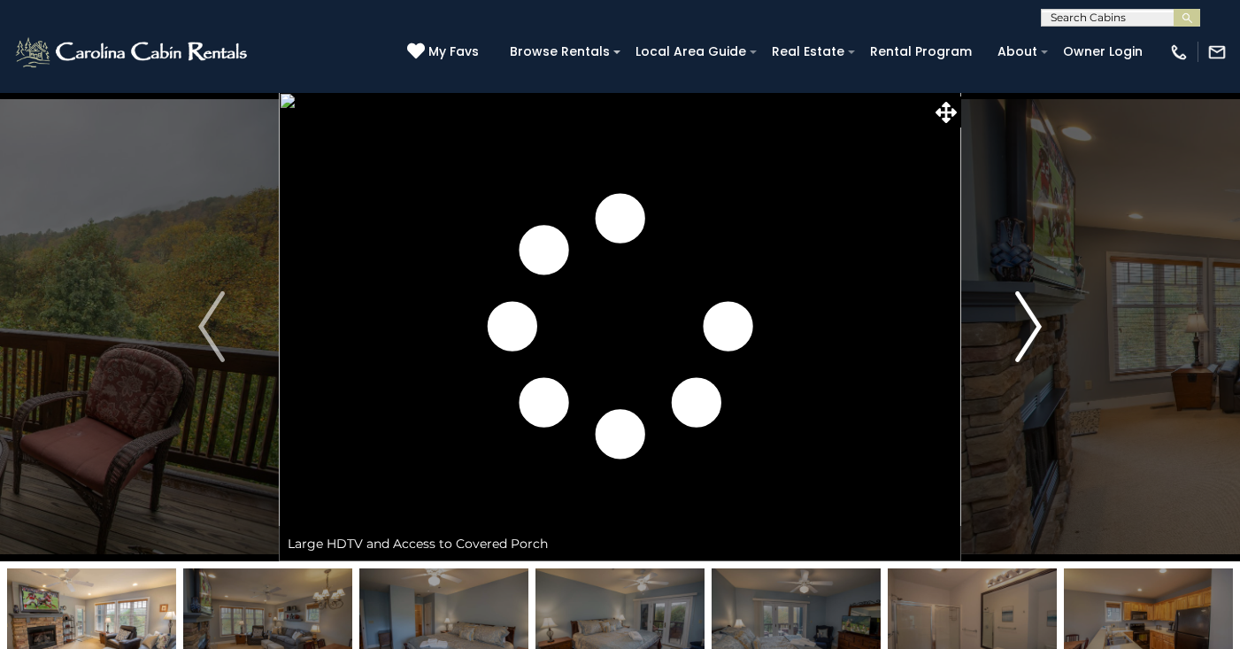
click at [1032, 313] on img "Next" at bounding box center [1028, 326] width 27 height 71
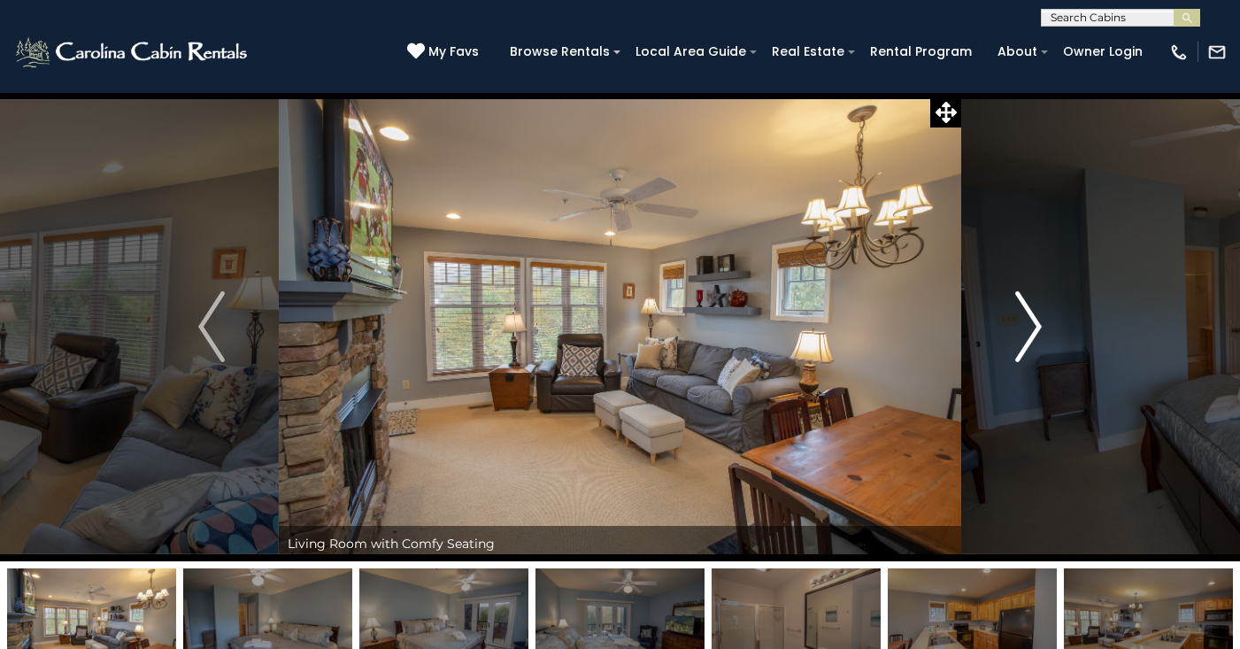
click at [1026, 327] on img "Next" at bounding box center [1028, 326] width 27 height 71
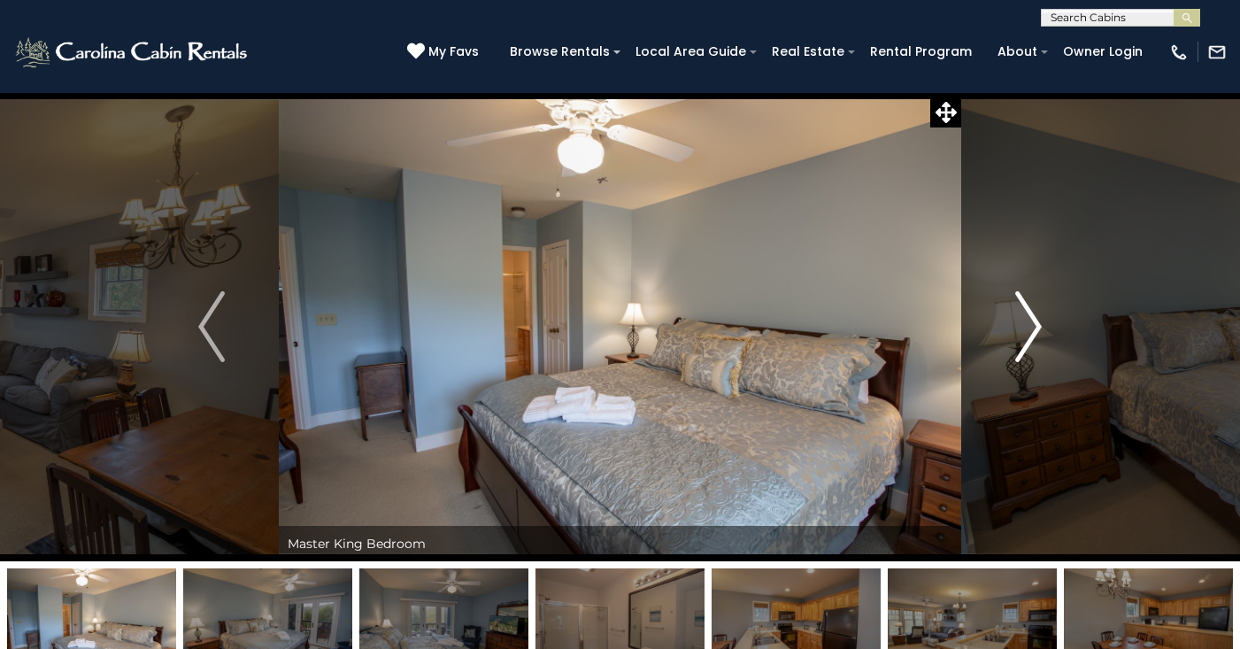
click at [1026, 327] on img "Next" at bounding box center [1028, 326] width 27 height 71
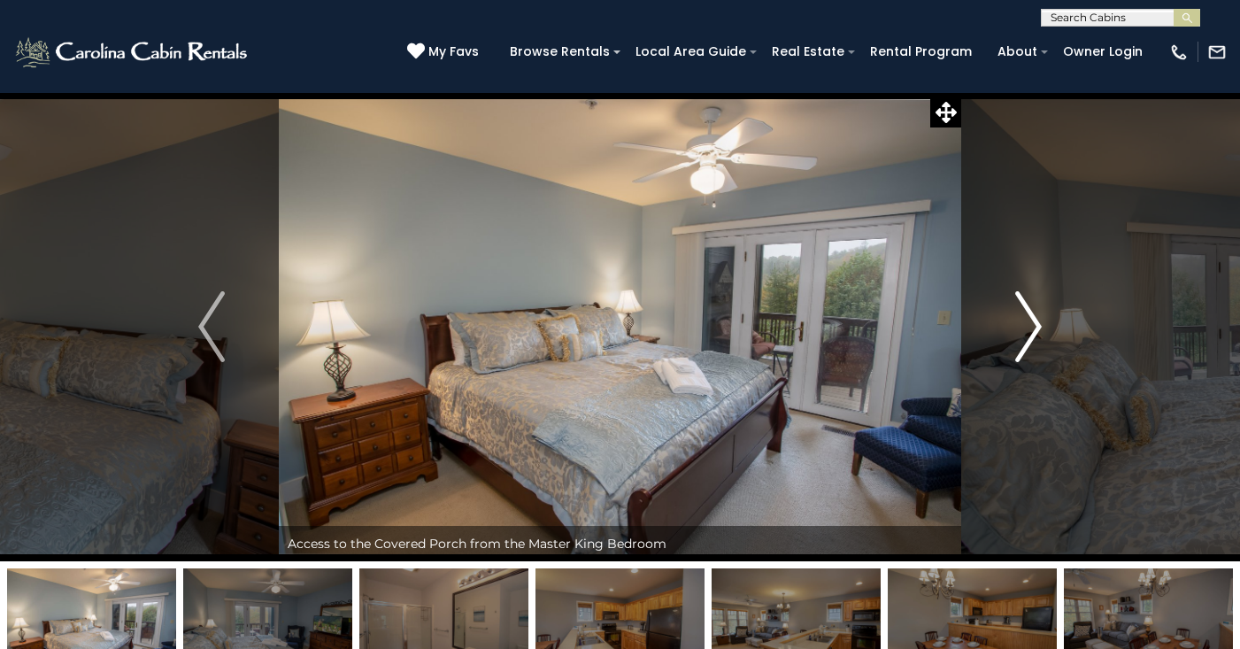
click at [1026, 327] on img "Next" at bounding box center [1028, 326] width 27 height 71
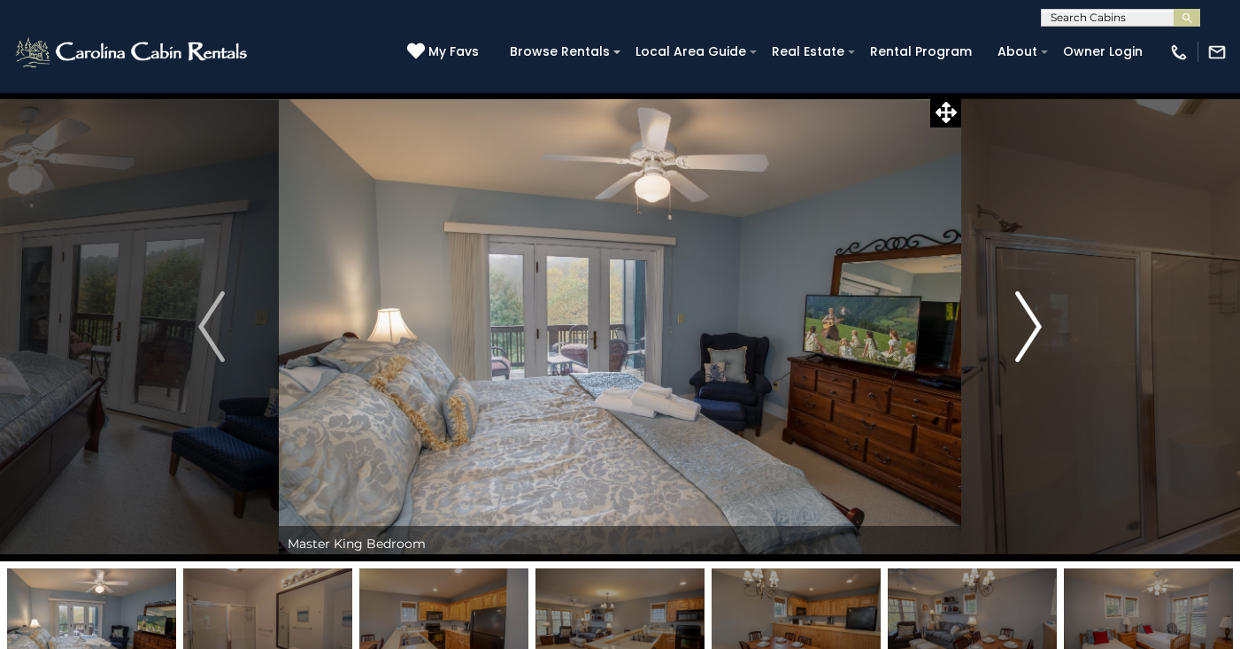
click at [1026, 327] on img "Next" at bounding box center [1028, 326] width 27 height 71
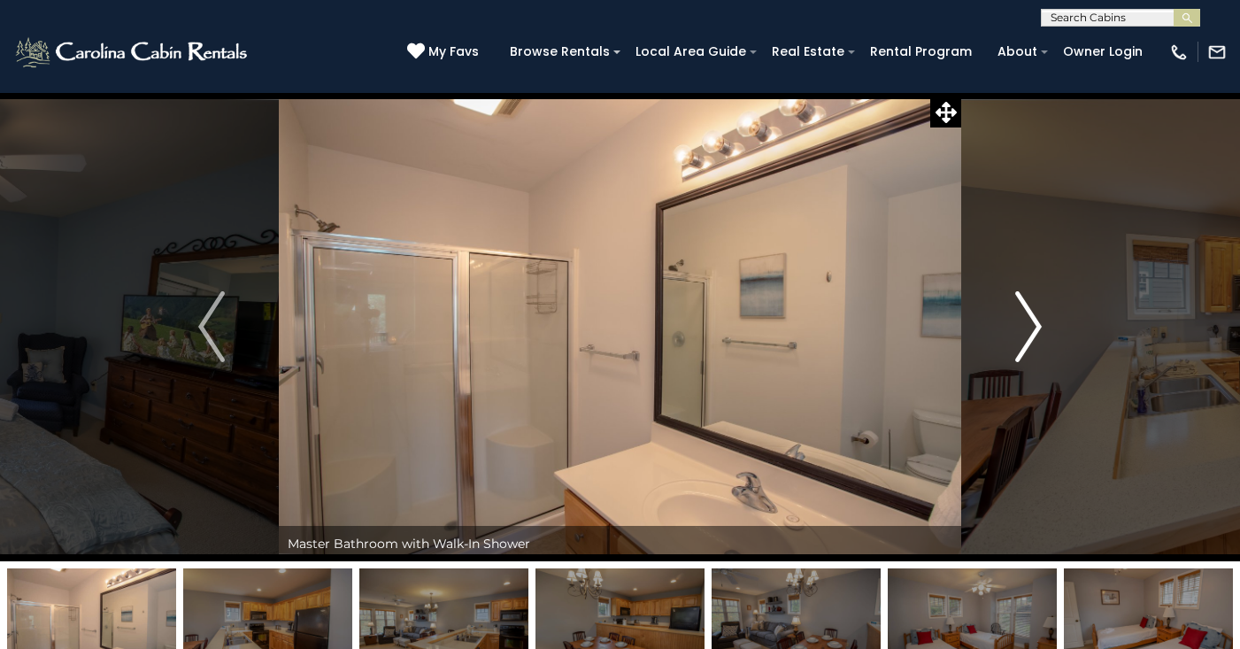
click at [1026, 327] on img "Next" at bounding box center [1028, 326] width 27 height 71
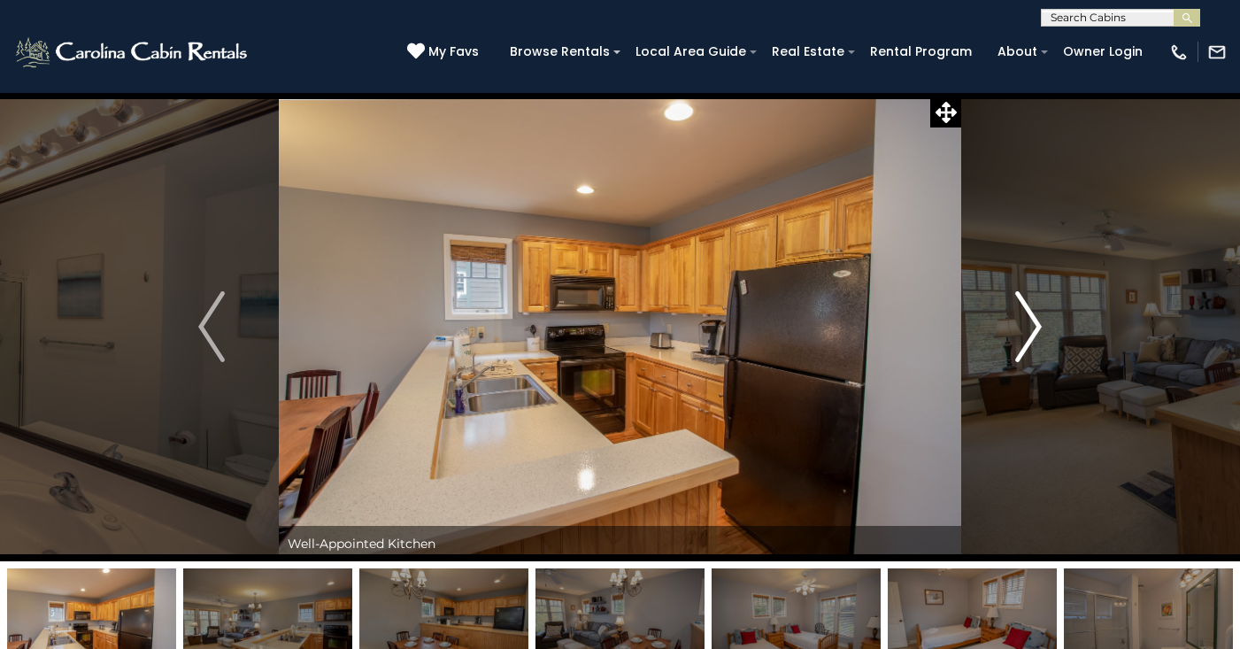
click at [1026, 327] on img "Next" at bounding box center [1028, 326] width 27 height 71
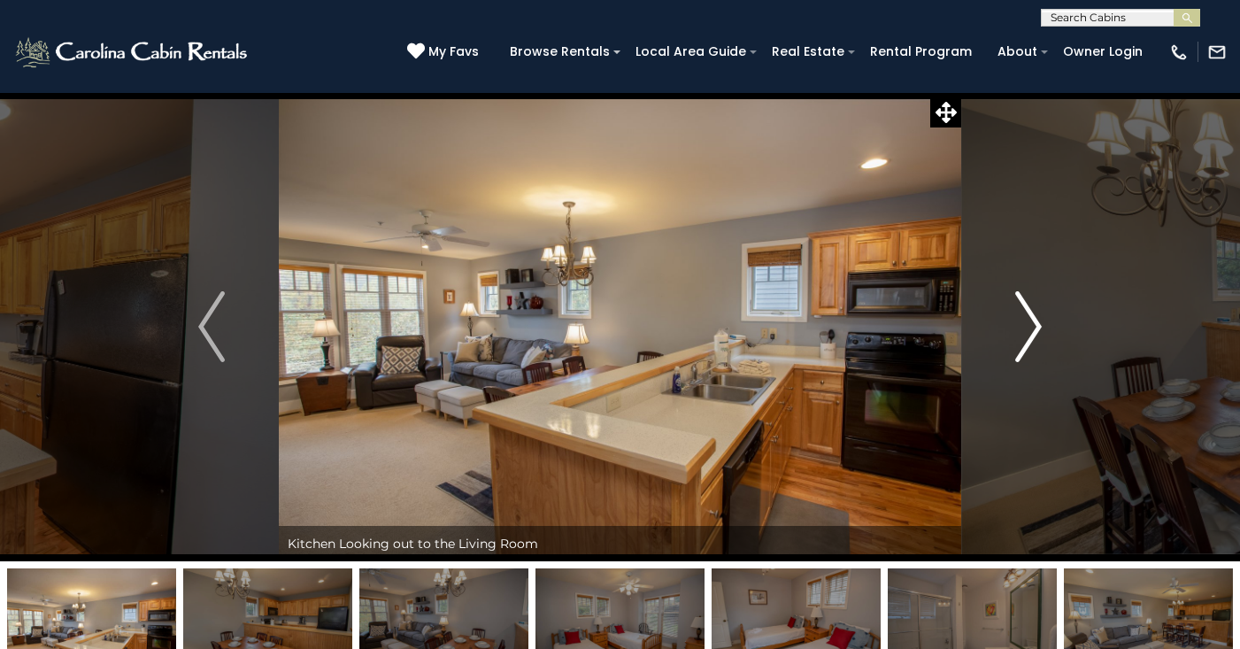
click at [1026, 327] on img "Next" at bounding box center [1028, 326] width 27 height 71
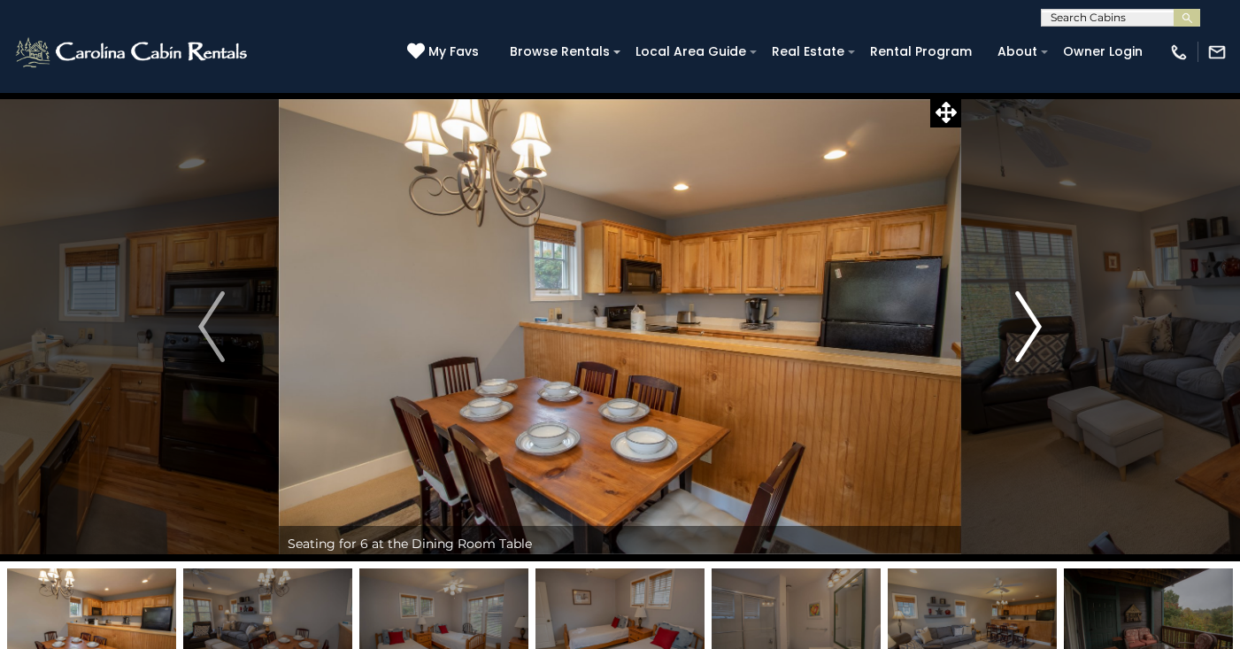
click at [1026, 327] on img "Next" at bounding box center [1028, 326] width 27 height 71
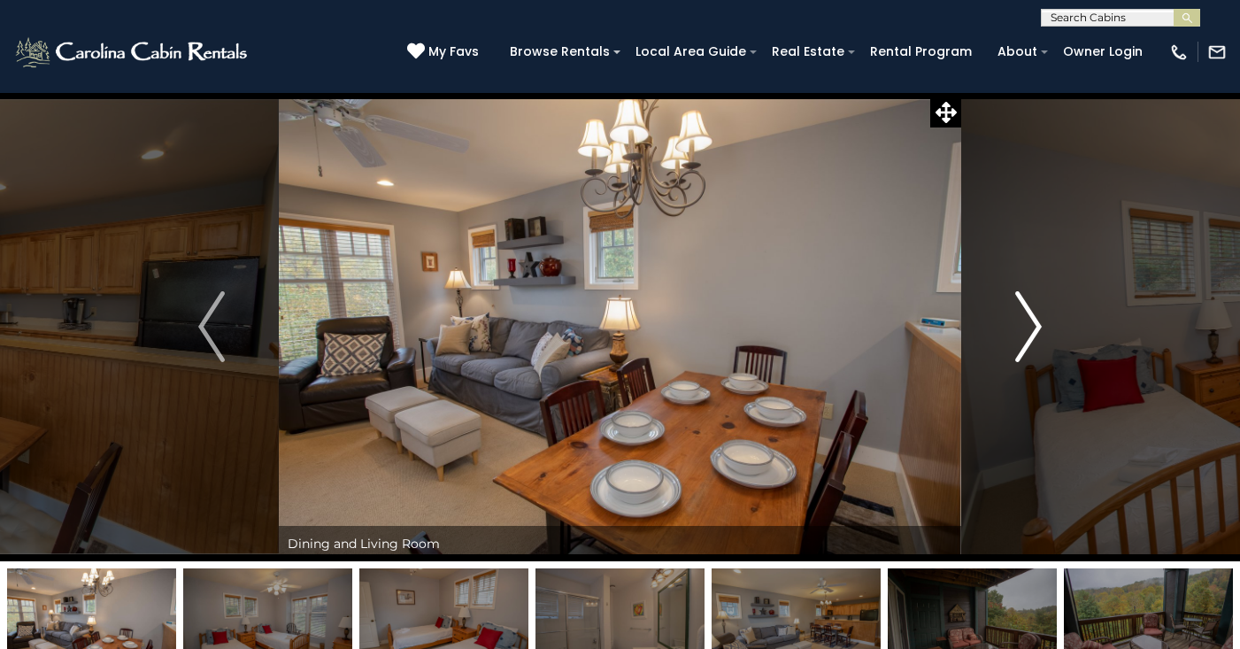
click at [1026, 327] on img "Next" at bounding box center [1028, 326] width 27 height 71
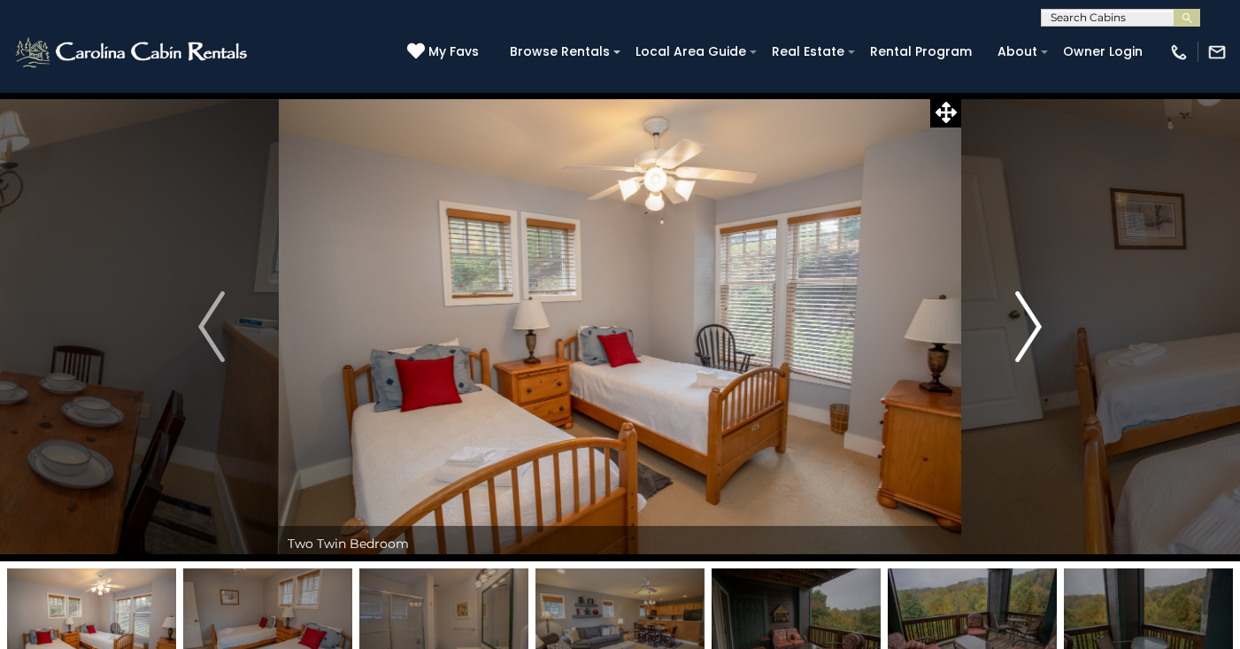
click at [1026, 327] on img "Next" at bounding box center [1028, 326] width 27 height 71
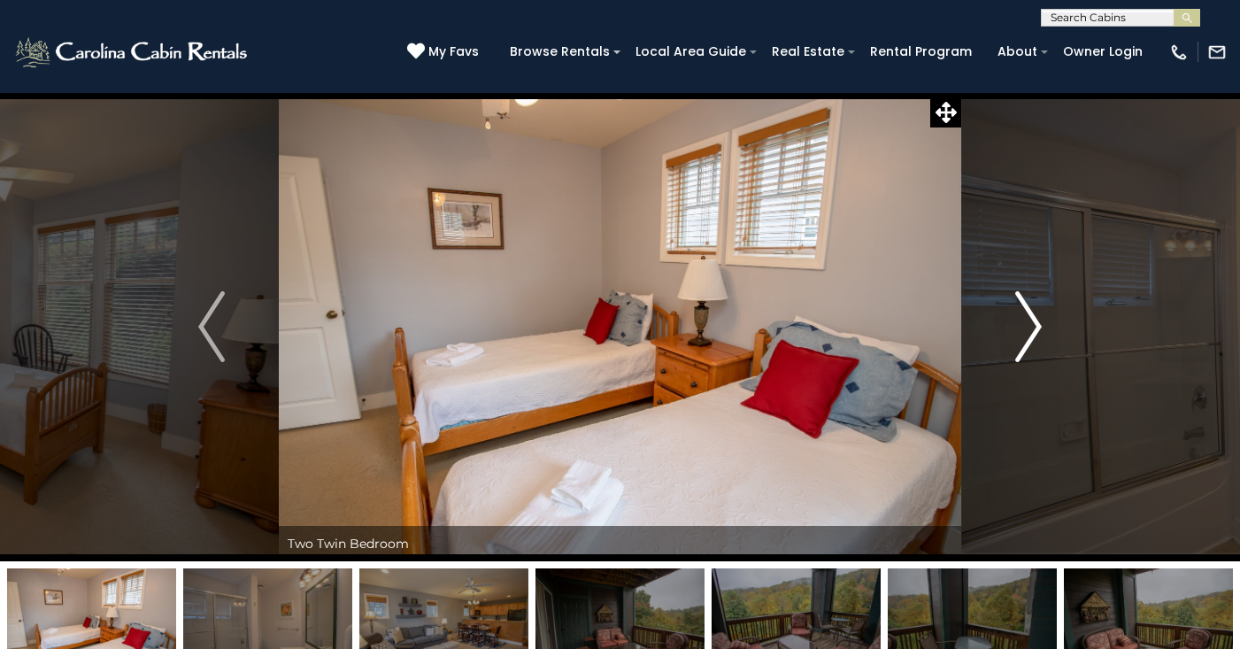
click at [1026, 327] on img "Next" at bounding box center [1028, 326] width 27 height 71
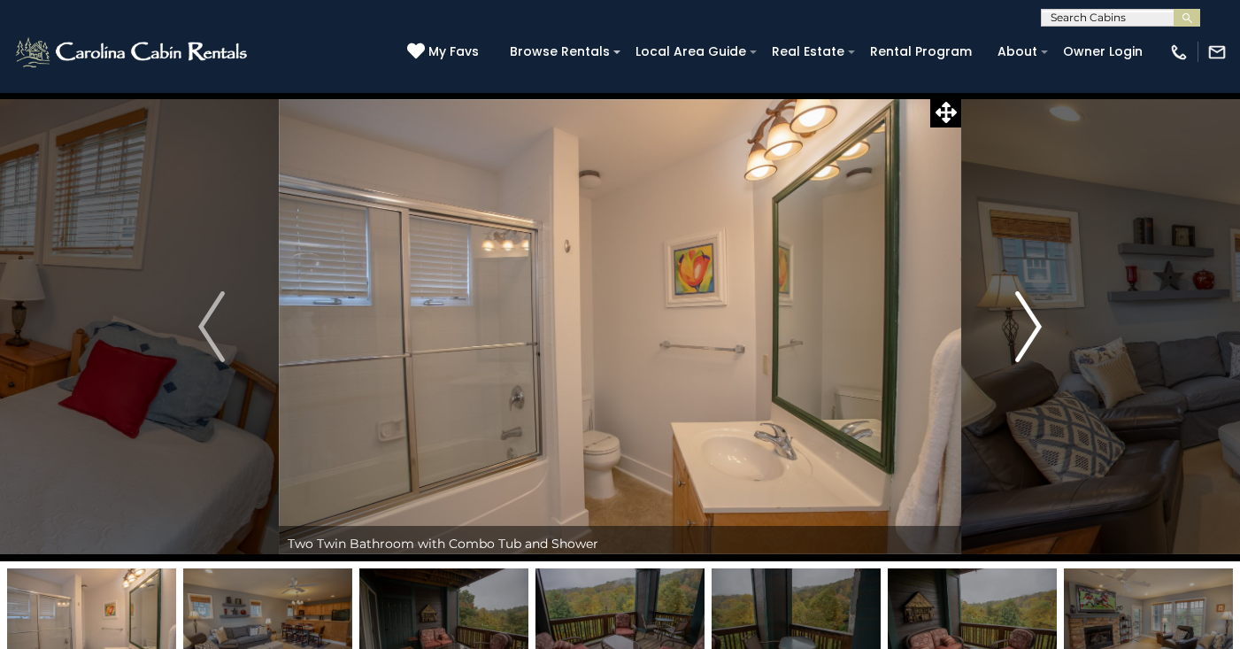
click at [1026, 327] on img "Next" at bounding box center [1028, 326] width 27 height 71
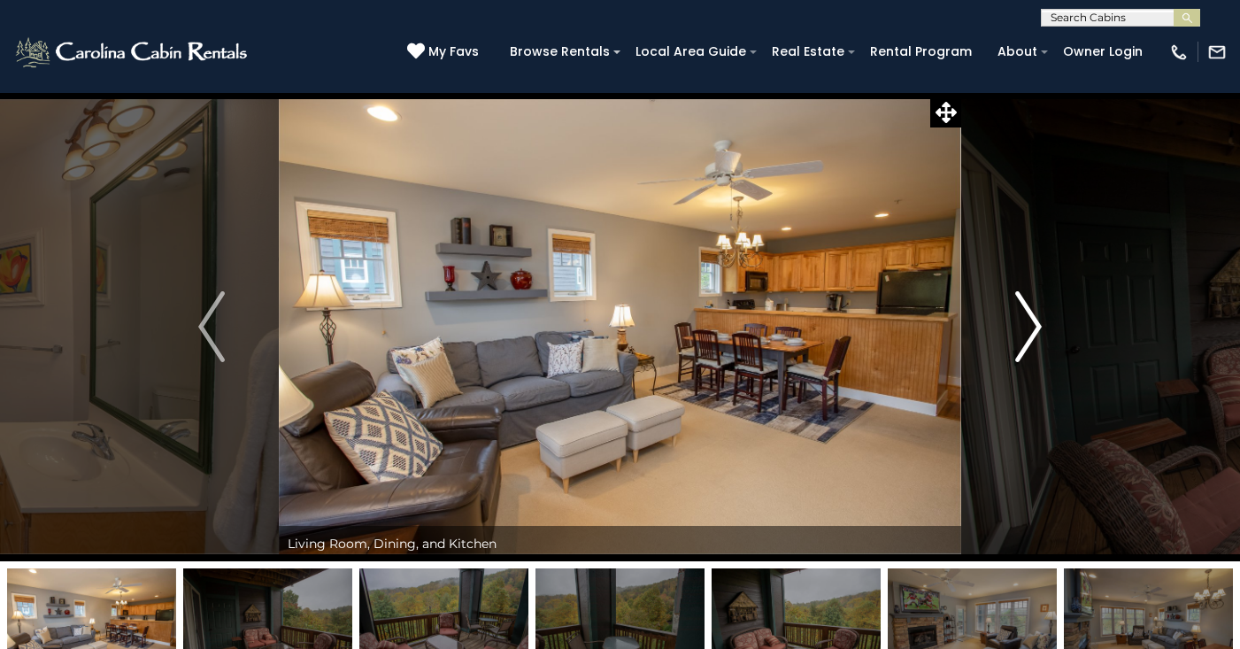
click at [1026, 327] on img "Next" at bounding box center [1028, 326] width 27 height 71
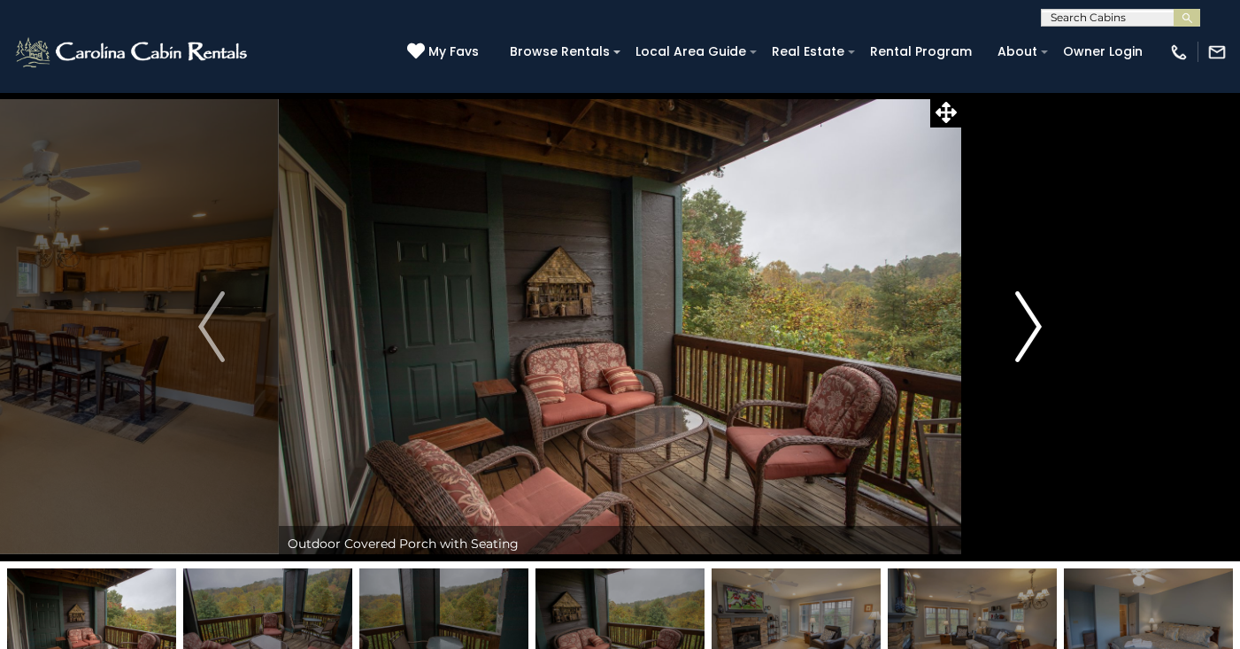
click at [1026, 327] on img "Next" at bounding box center [1028, 326] width 27 height 71
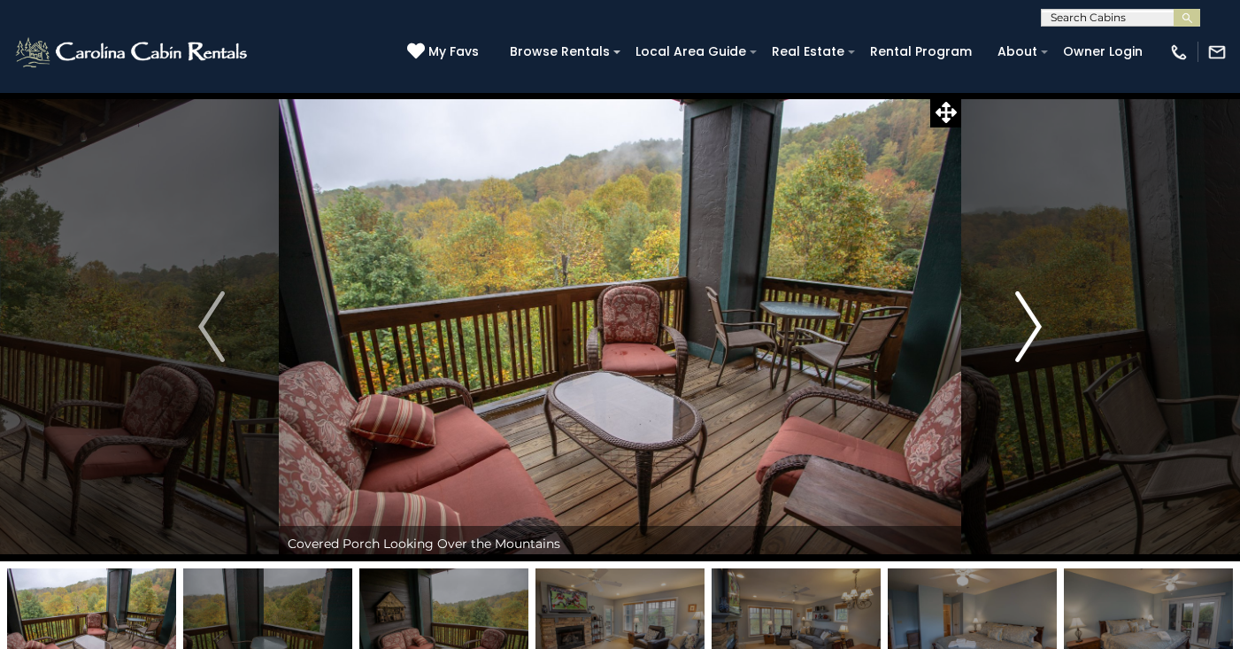
click at [1026, 327] on img "Next" at bounding box center [1028, 326] width 27 height 71
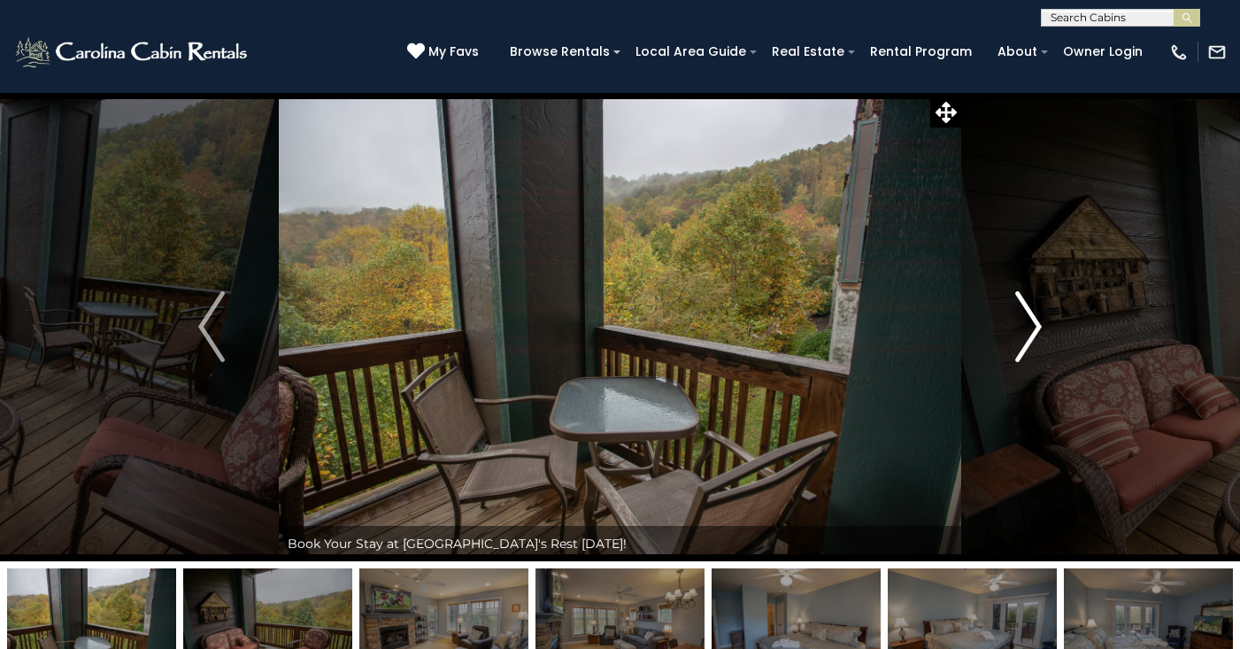
click at [1026, 327] on img "Next" at bounding box center [1028, 326] width 27 height 71
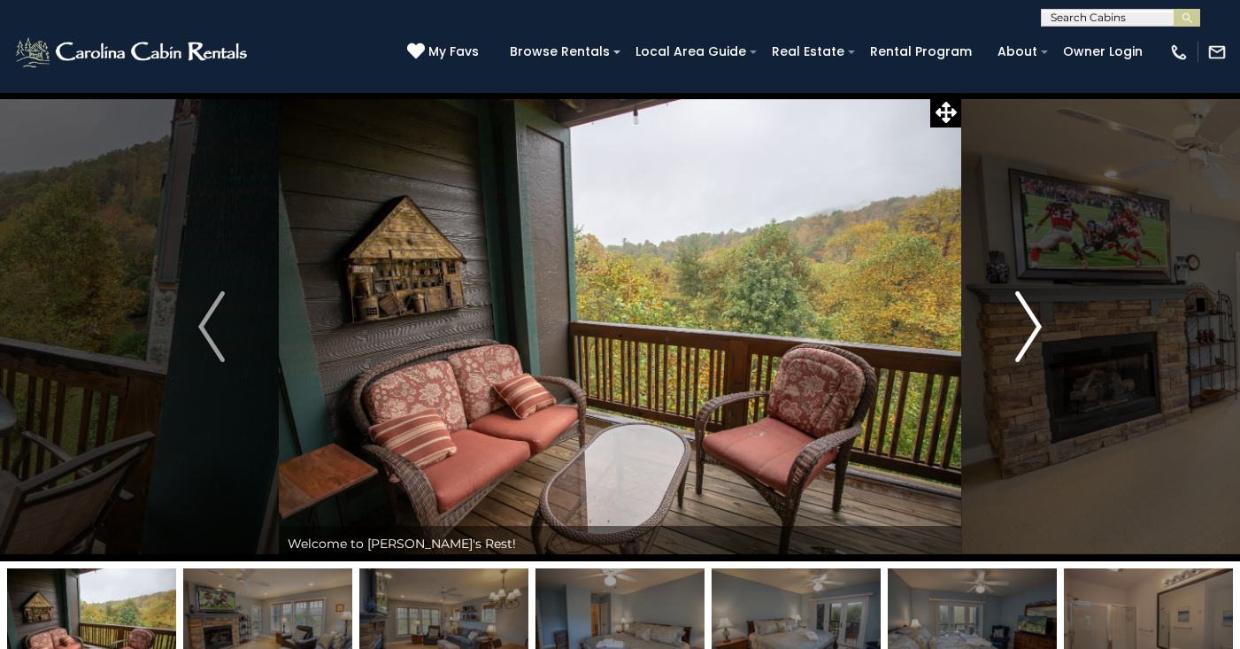
click at [1026, 327] on img "Next" at bounding box center [1028, 326] width 27 height 71
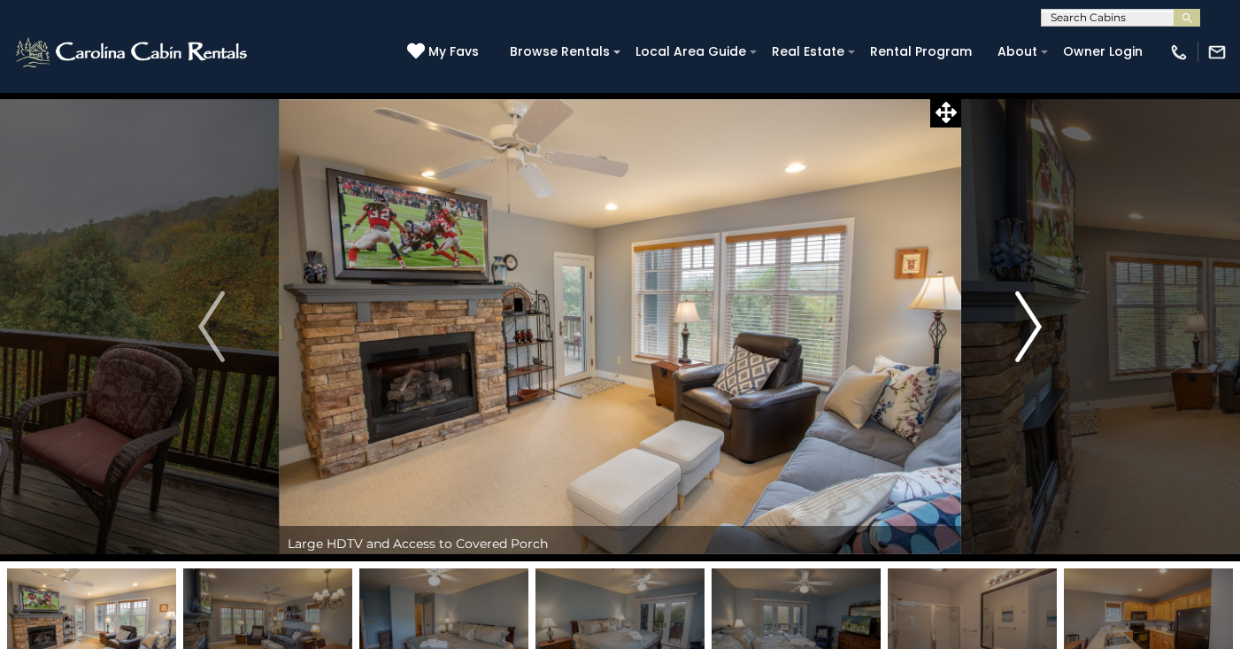
click at [1026, 327] on img "Next" at bounding box center [1028, 326] width 27 height 71
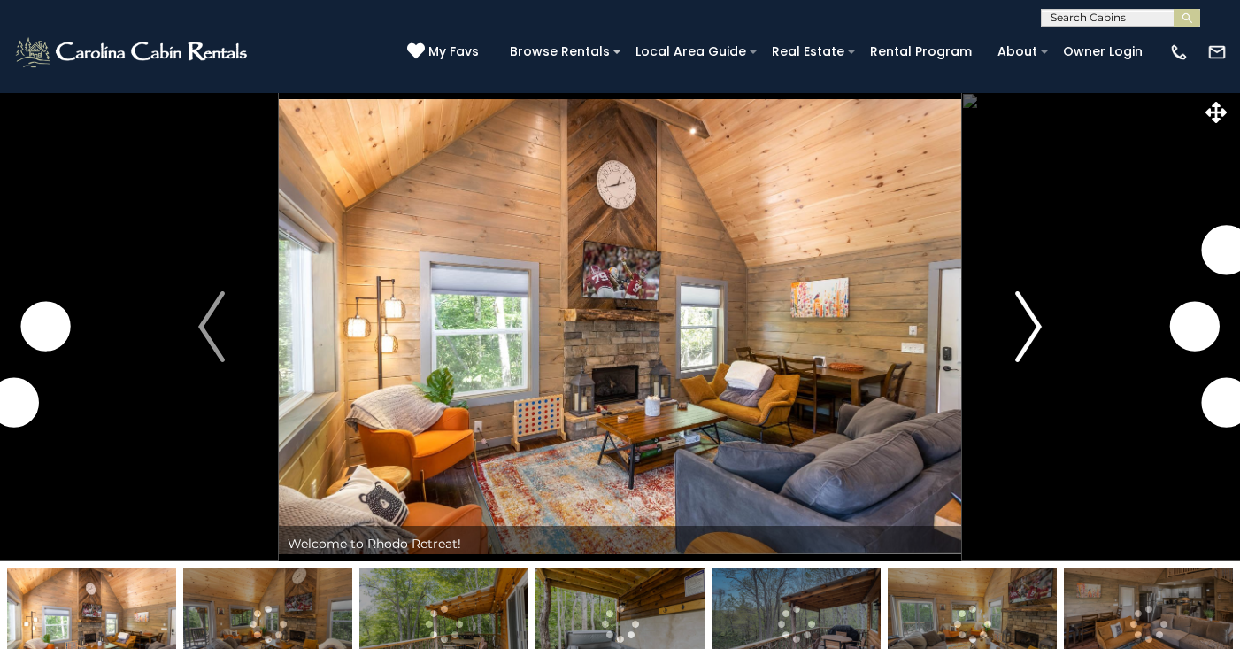
click at [1043, 322] on button "Next" at bounding box center [1028, 326] width 135 height 469
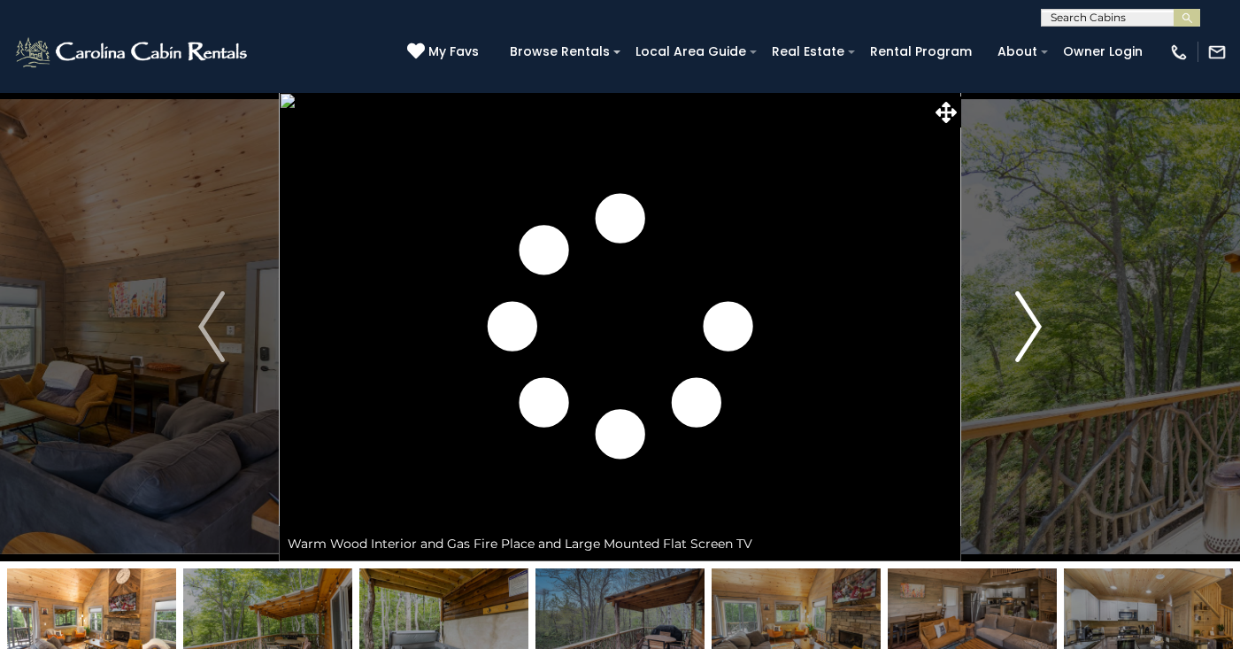
click at [1043, 322] on button "Next" at bounding box center [1028, 326] width 135 height 469
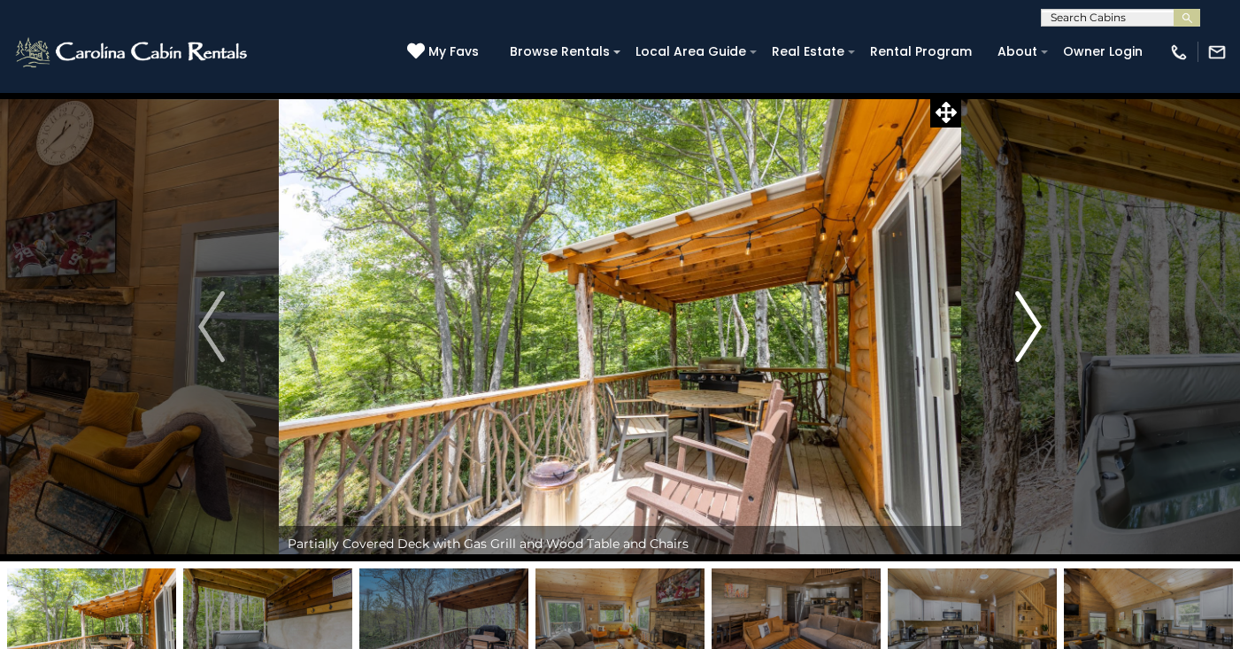
click at [1023, 320] on img "Next" at bounding box center [1028, 326] width 27 height 71
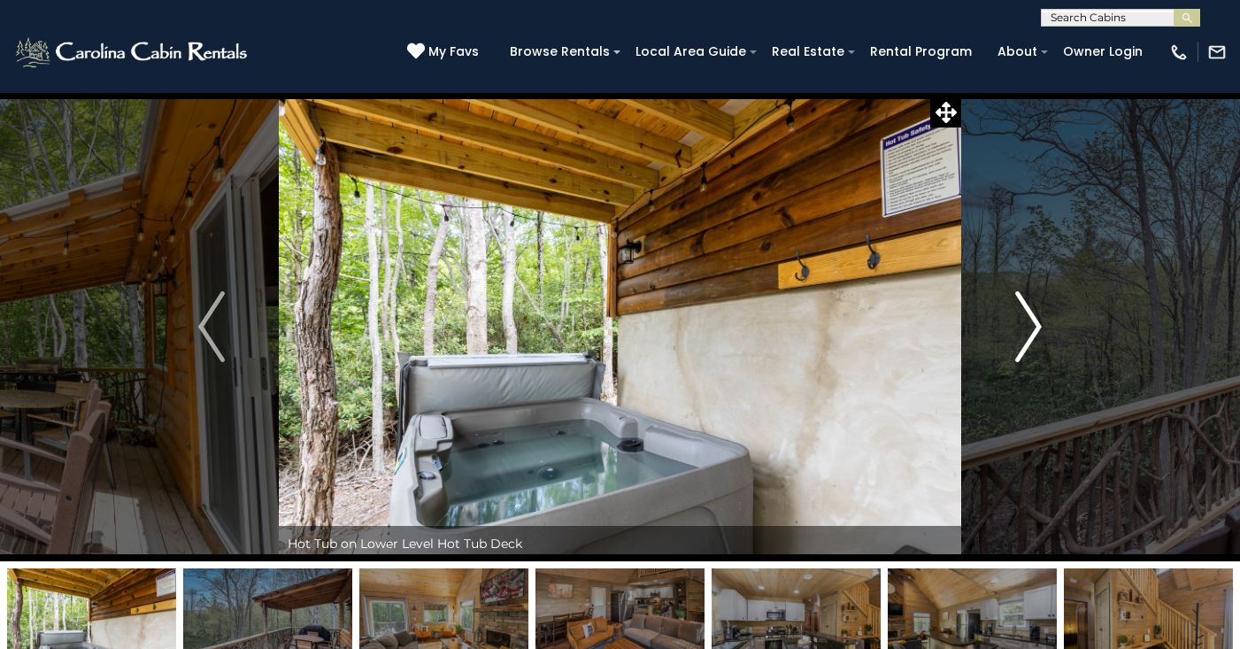
click at [1023, 321] on img "Next" at bounding box center [1028, 326] width 27 height 71
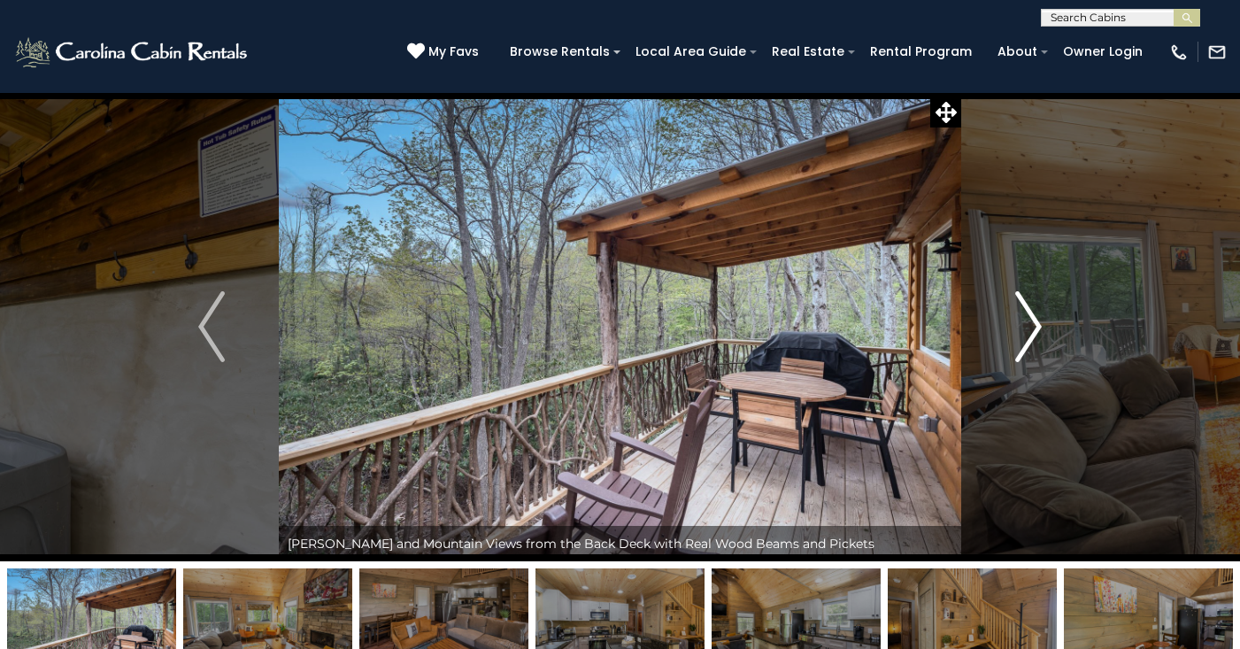
click at [1023, 321] on img "Next" at bounding box center [1028, 326] width 27 height 71
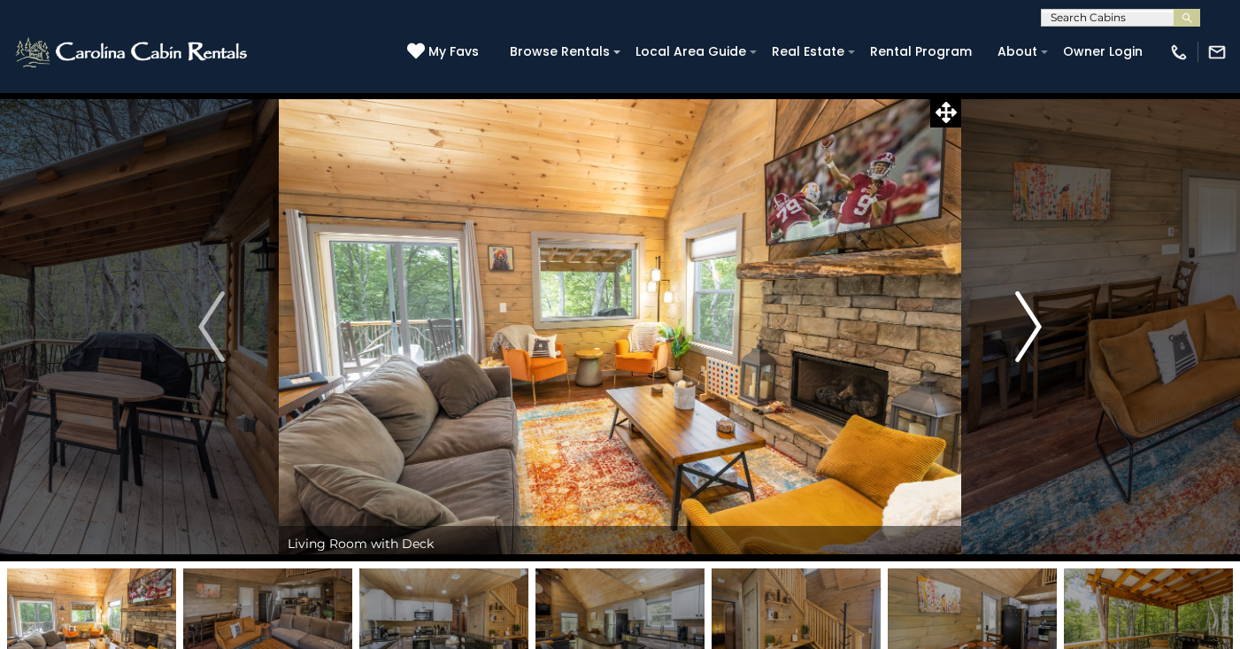
click at [1023, 321] on img "Next" at bounding box center [1028, 326] width 27 height 71
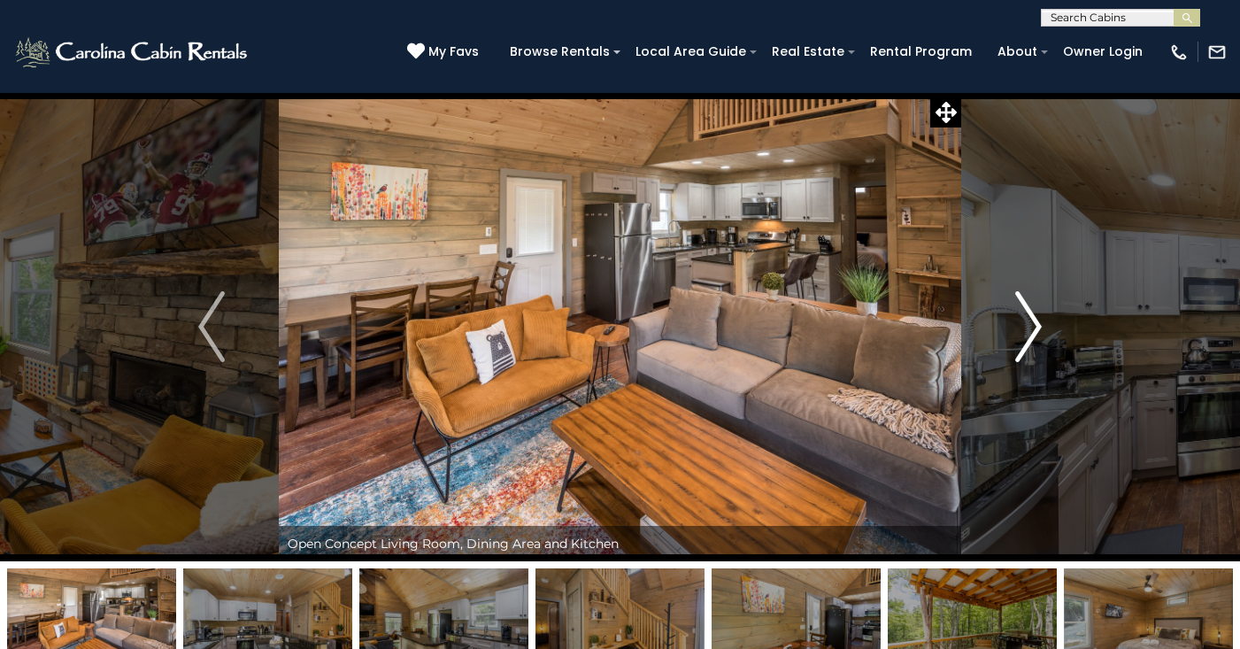
click at [1023, 321] on img "Next" at bounding box center [1028, 326] width 27 height 71
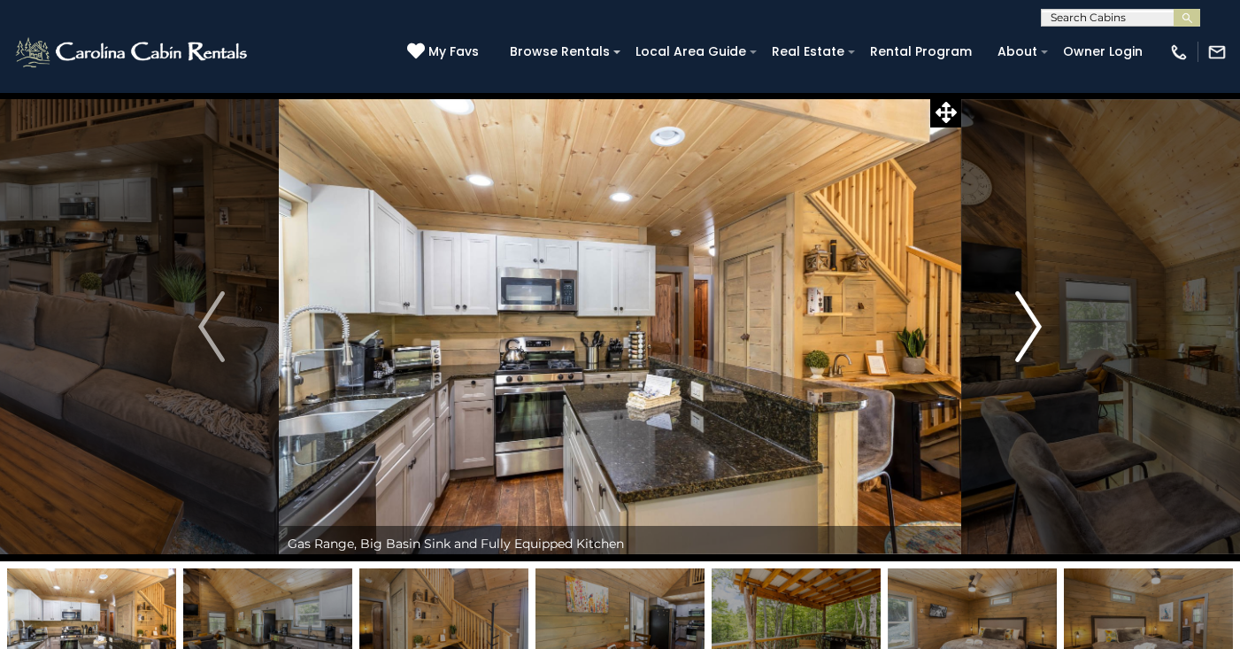
click at [1029, 323] on img "Next" at bounding box center [1028, 326] width 27 height 71
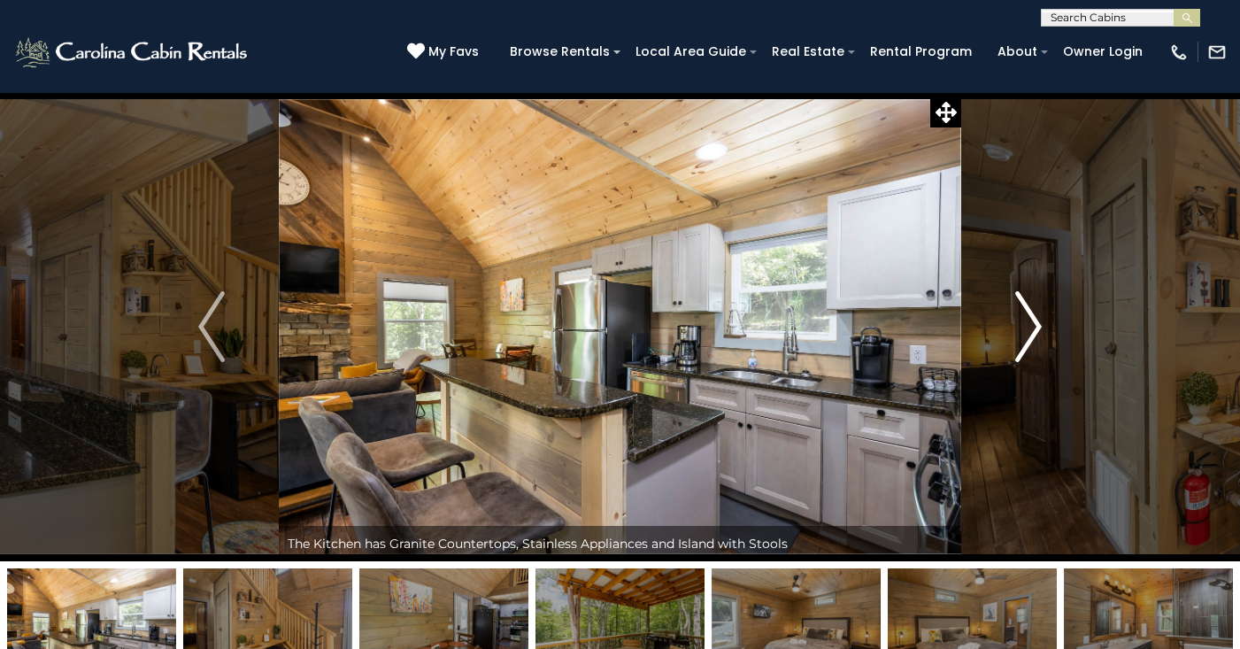
click at [1029, 324] on img "Next" at bounding box center [1028, 326] width 27 height 71
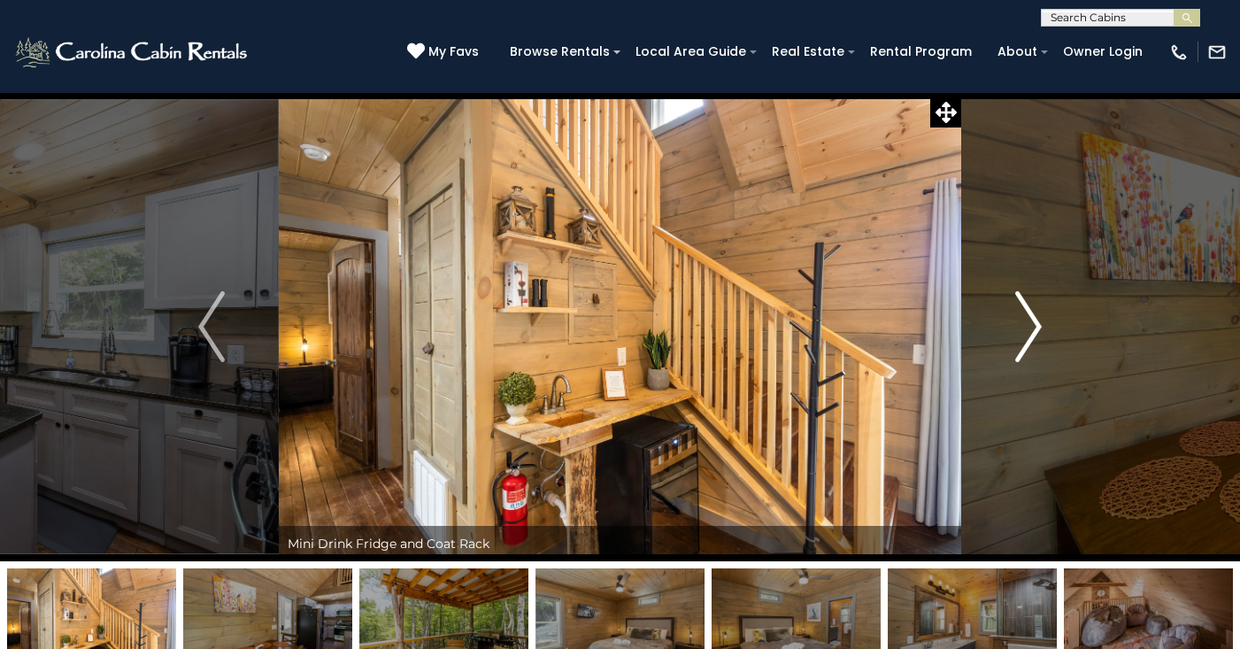
click at [1029, 324] on img "Next" at bounding box center [1028, 326] width 27 height 71
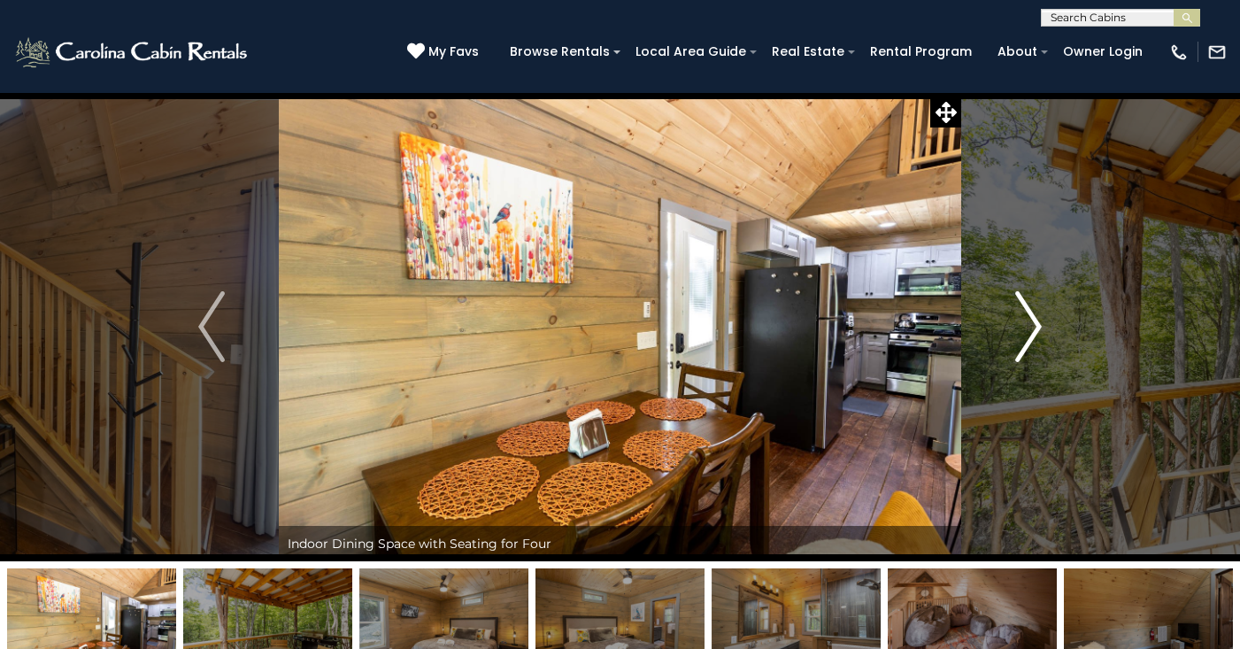
click at [1029, 324] on img "Next" at bounding box center [1028, 326] width 27 height 71
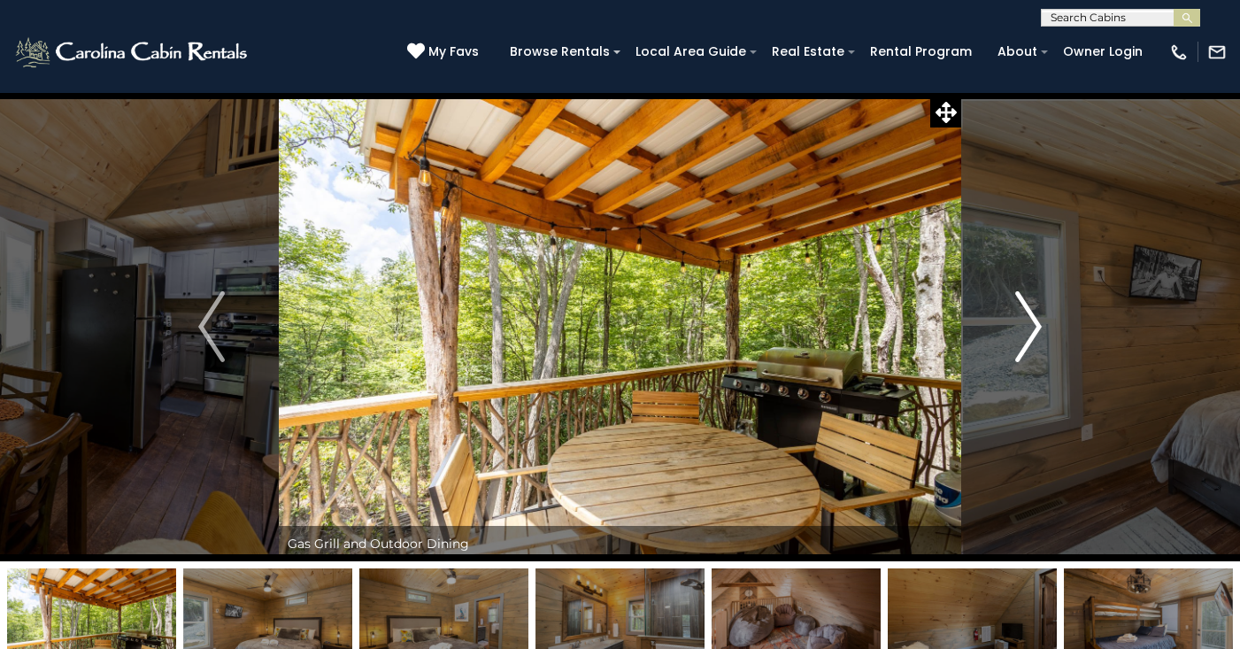
click at [1029, 324] on img "Next" at bounding box center [1028, 326] width 27 height 71
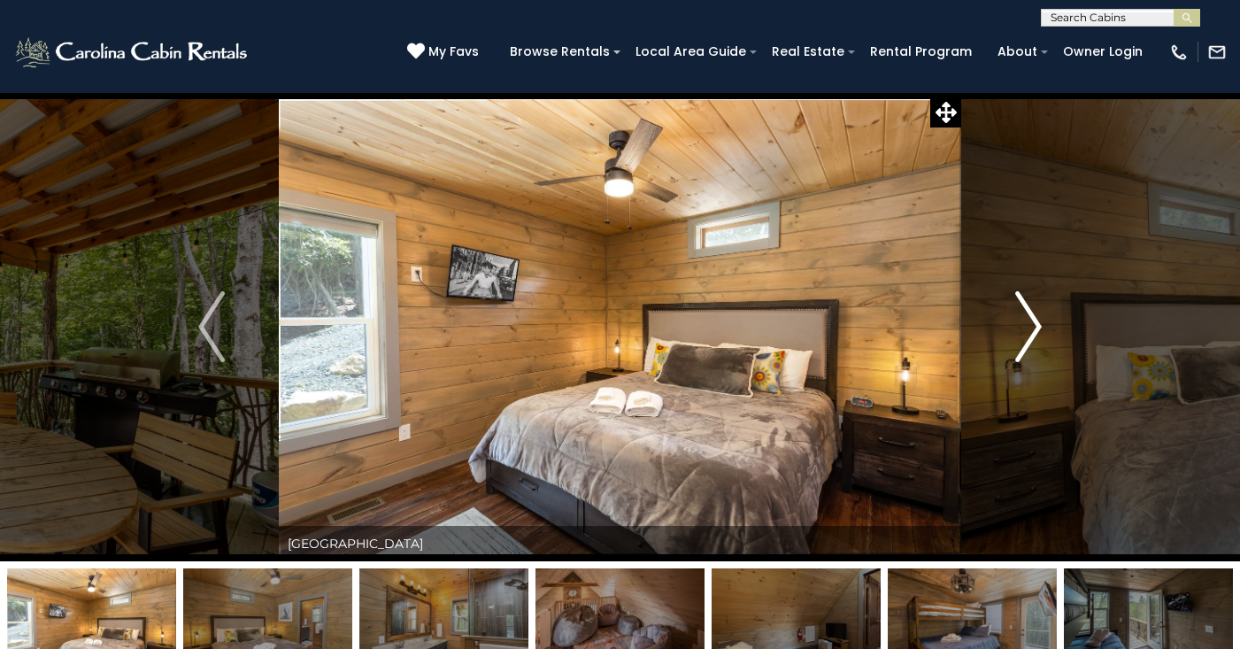
click at [1028, 324] on img "Next" at bounding box center [1028, 326] width 27 height 71
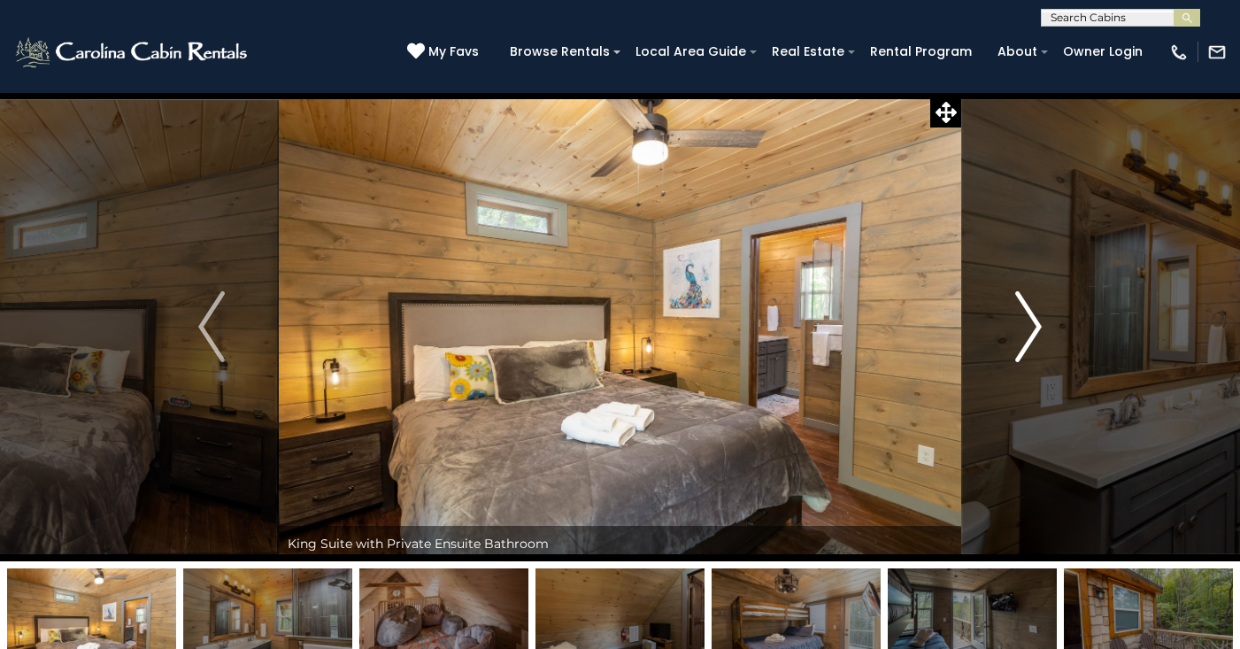
click at [1028, 324] on img "Next" at bounding box center [1028, 326] width 27 height 71
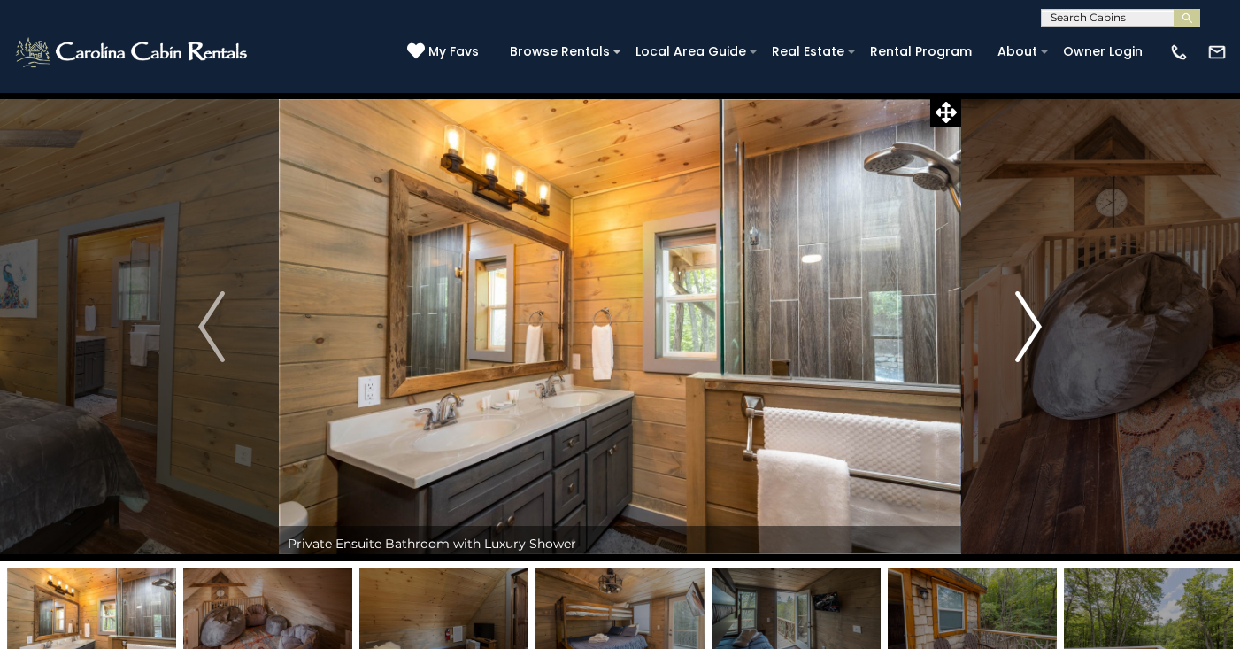
click at [1028, 324] on img "Next" at bounding box center [1028, 326] width 27 height 71
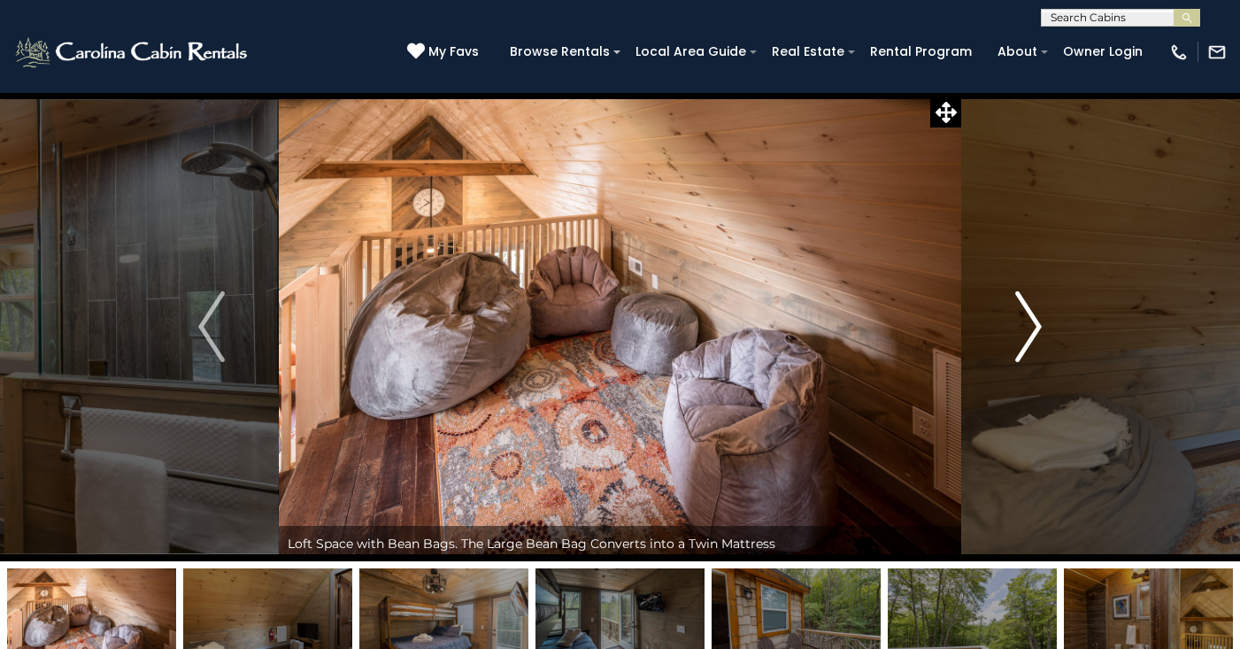
click at [1028, 324] on img "Next" at bounding box center [1028, 326] width 27 height 71
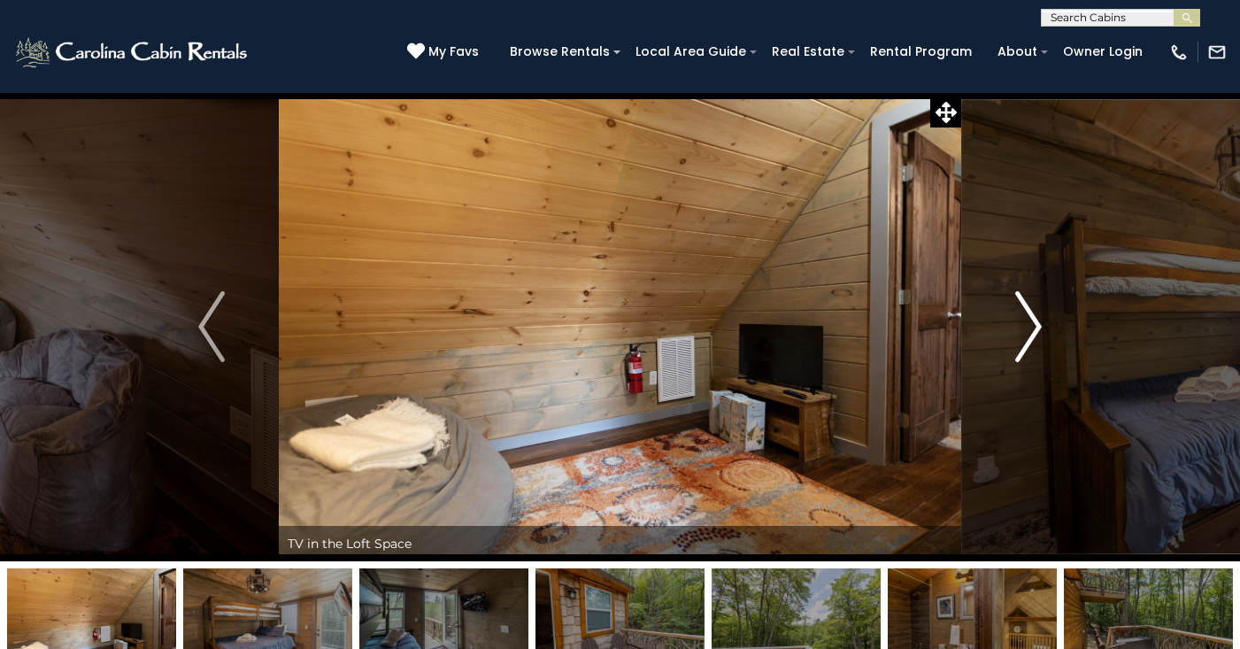
click at [1028, 324] on img "Next" at bounding box center [1028, 326] width 27 height 71
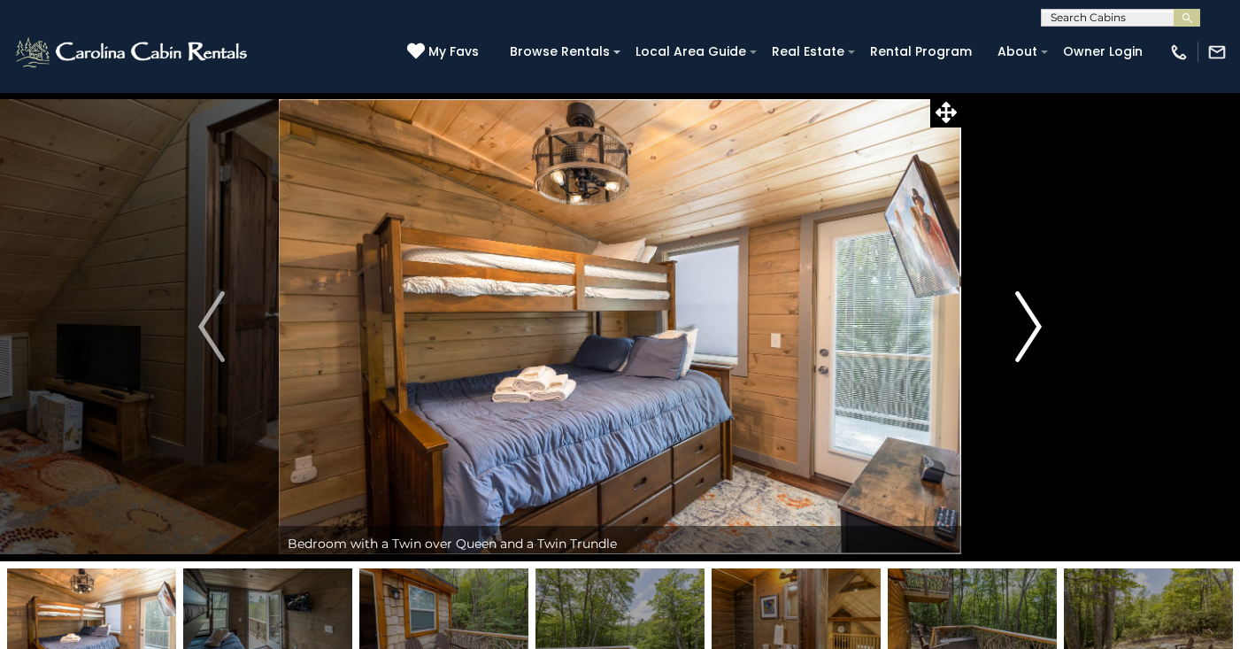
click at [1028, 324] on img "Next" at bounding box center [1028, 326] width 27 height 71
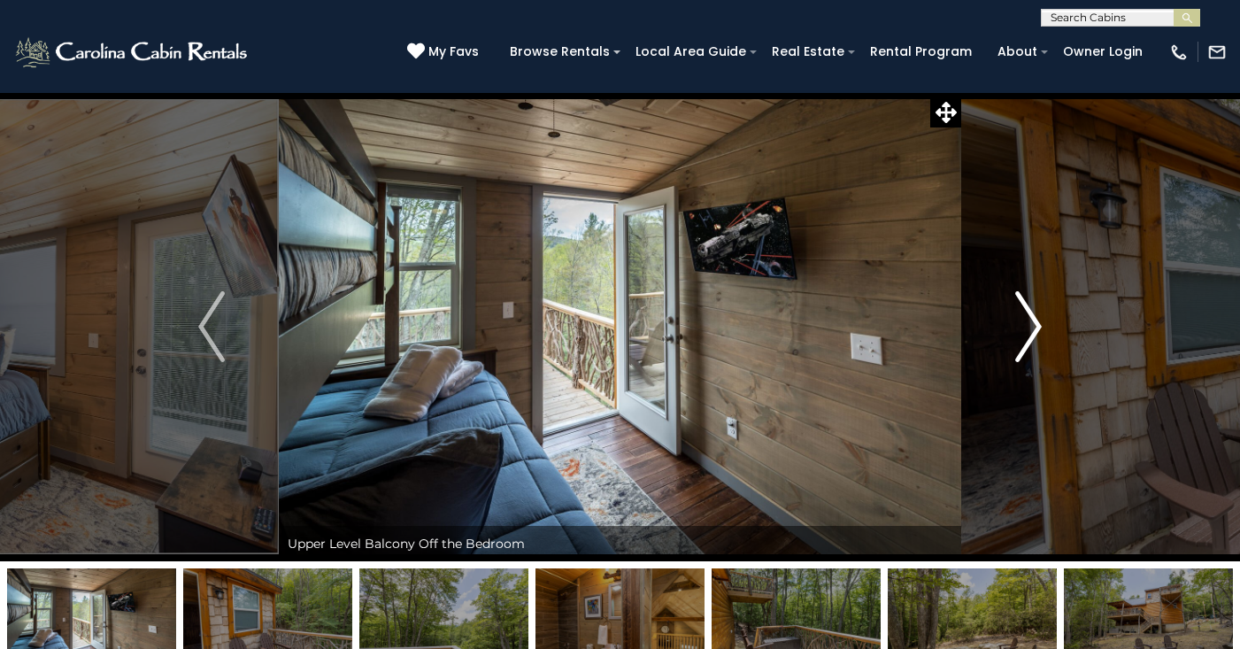
click at [1028, 324] on img "Next" at bounding box center [1028, 326] width 27 height 71
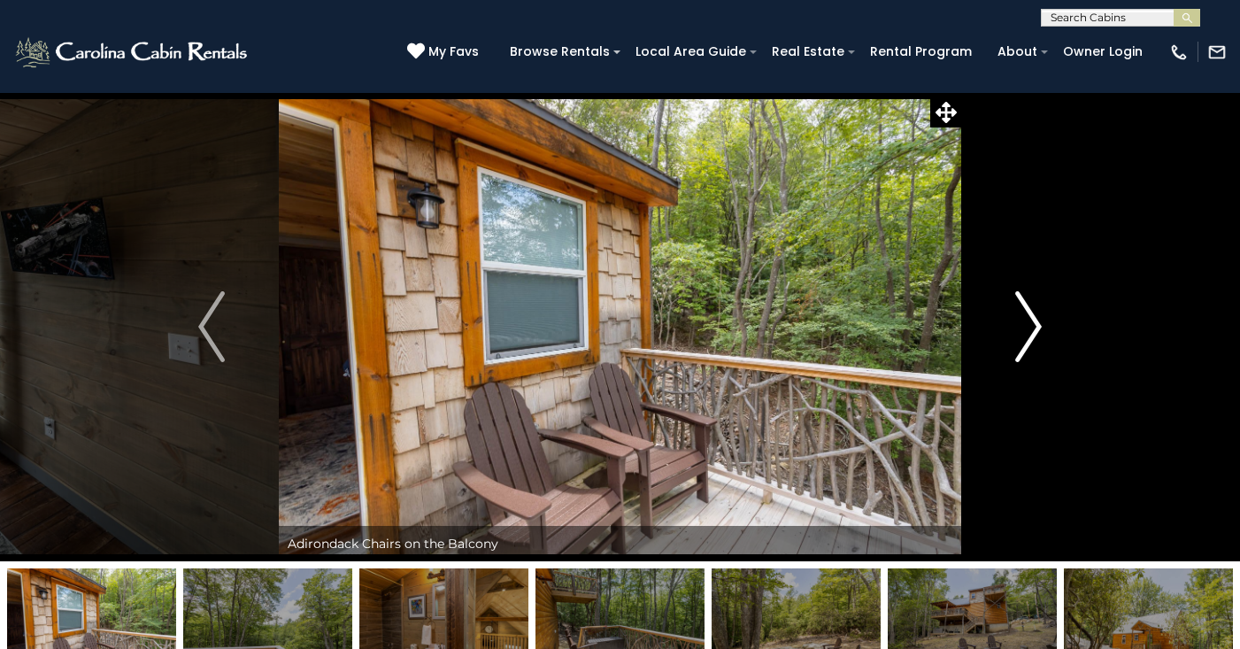
click at [1028, 324] on img "Next" at bounding box center [1028, 326] width 27 height 71
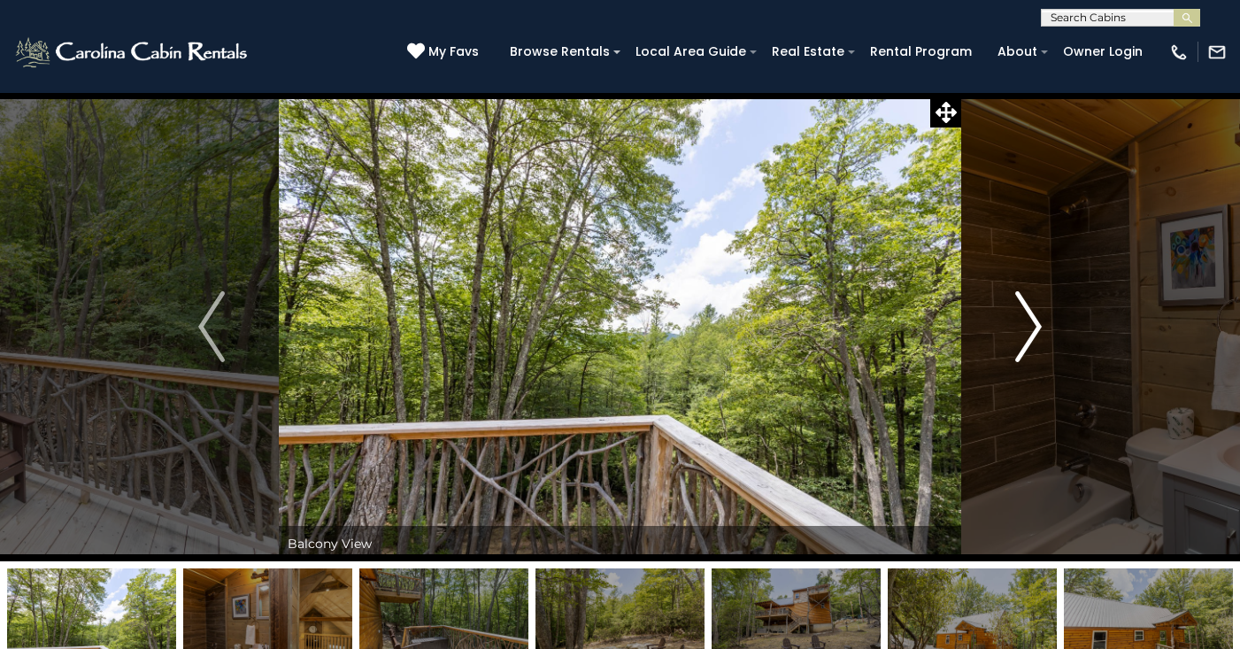
click at [1028, 324] on img "Next" at bounding box center [1028, 326] width 27 height 71
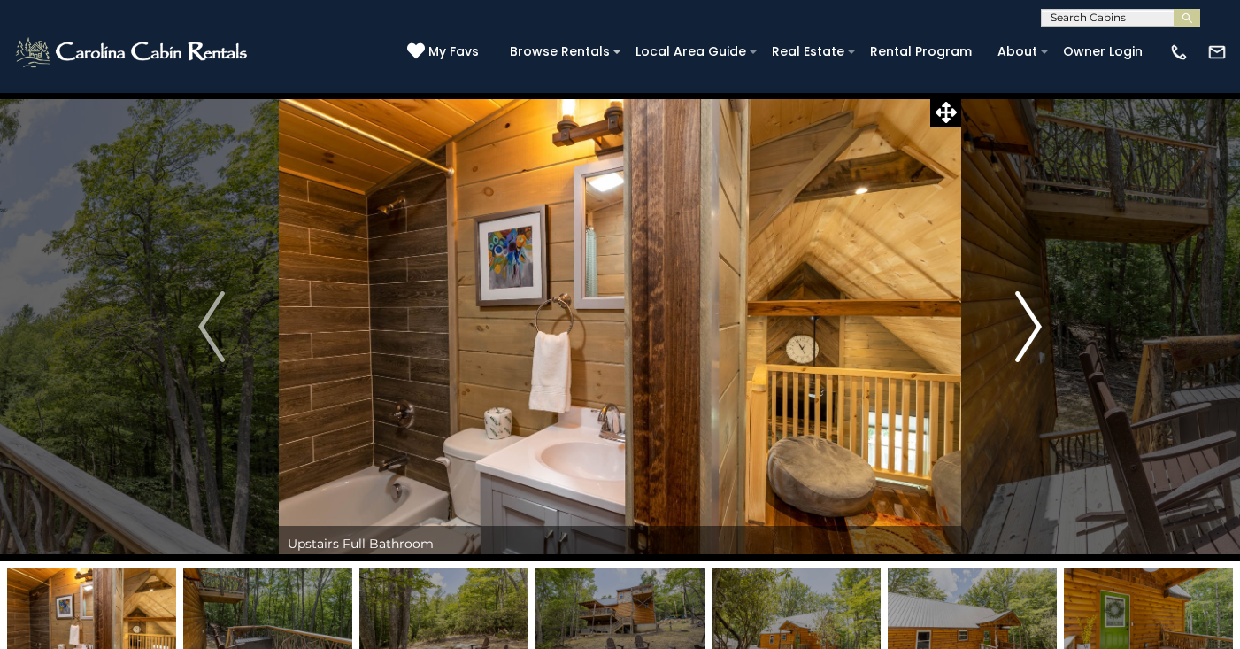
click at [1028, 324] on img "Next" at bounding box center [1028, 326] width 27 height 71
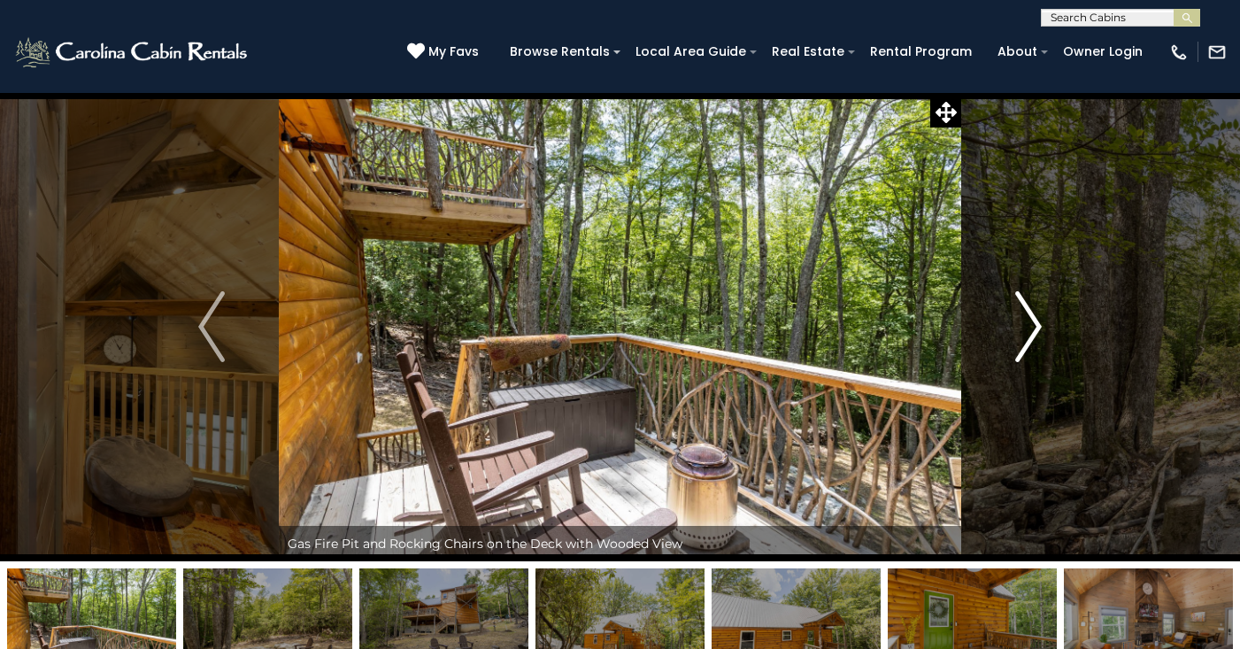
click at [1028, 324] on img "Next" at bounding box center [1028, 326] width 27 height 71
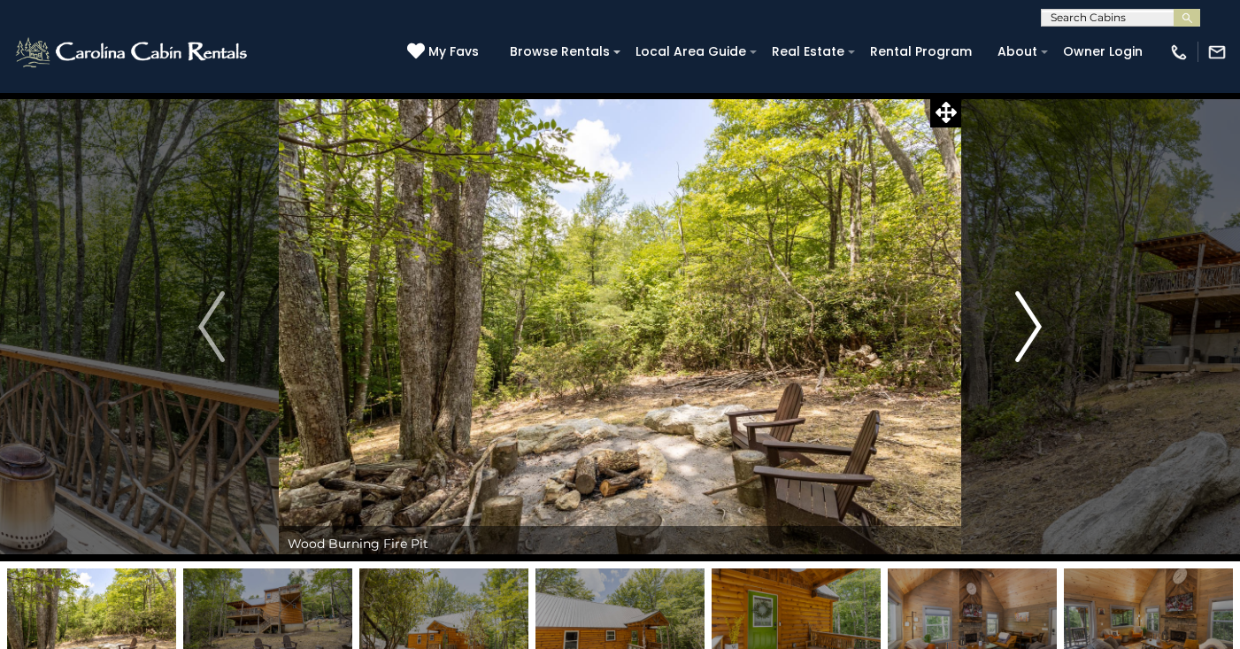
click at [1028, 324] on img "Next" at bounding box center [1028, 326] width 27 height 71
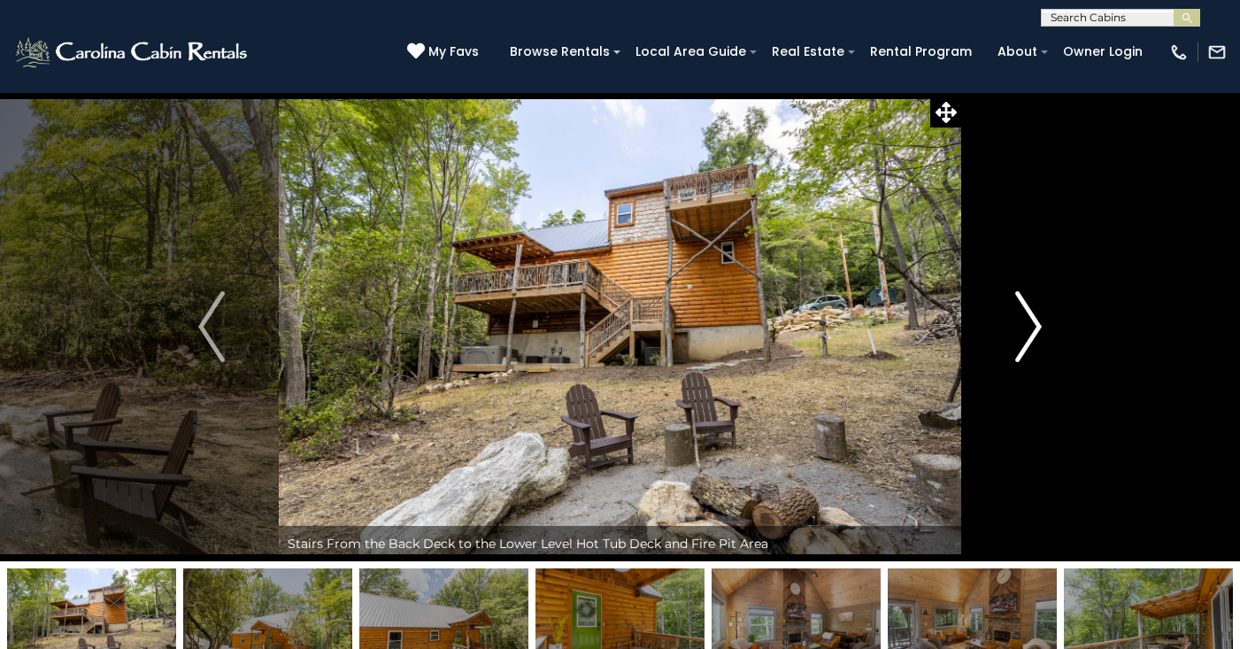
click at [1028, 324] on img "Next" at bounding box center [1028, 326] width 27 height 71
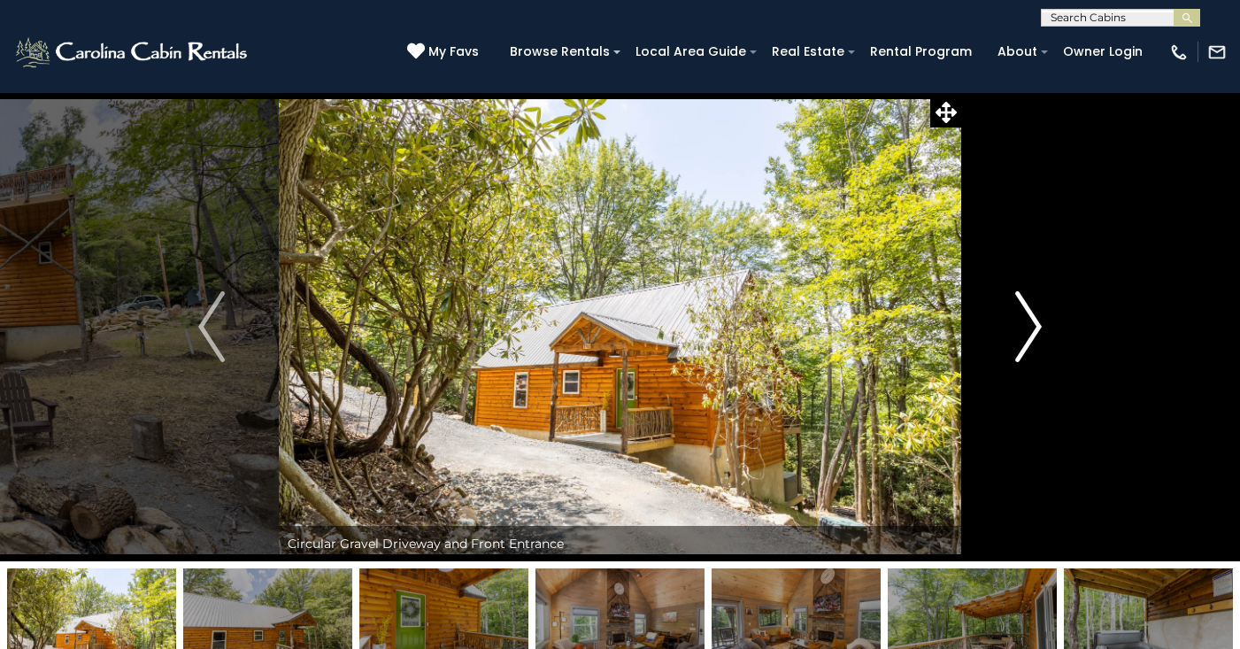
click at [1028, 324] on img "Next" at bounding box center [1028, 326] width 27 height 71
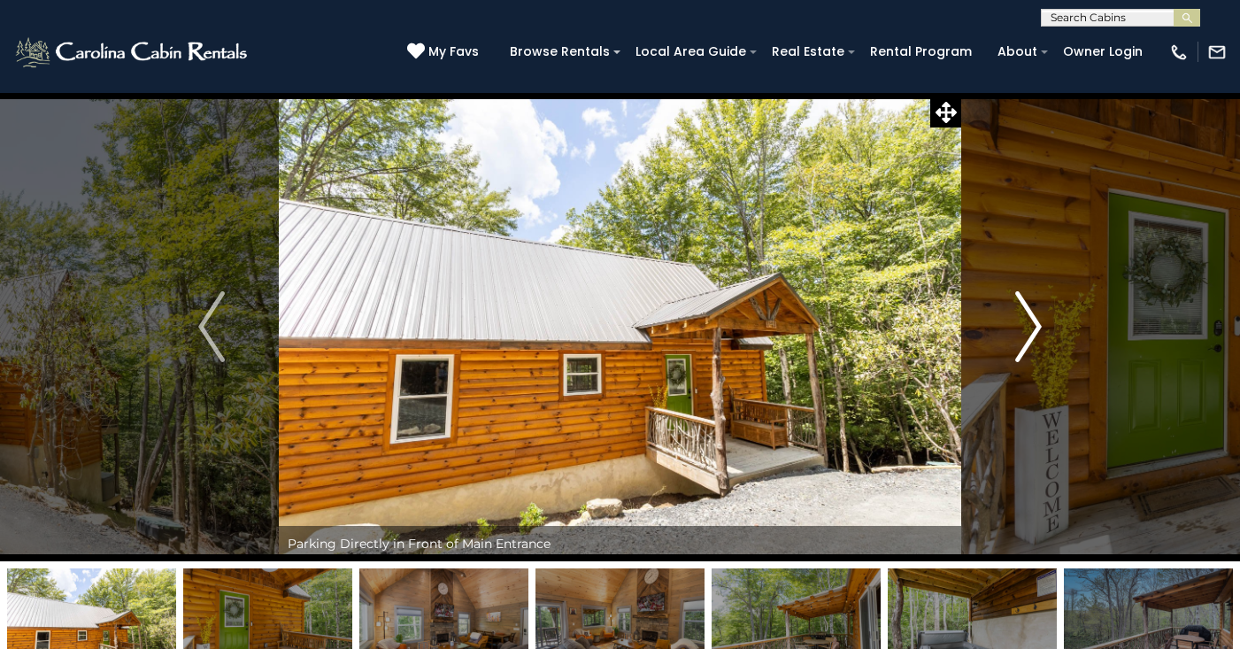
click at [1028, 324] on img "Next" at bounding box center [1028, 326] width 27 height 71
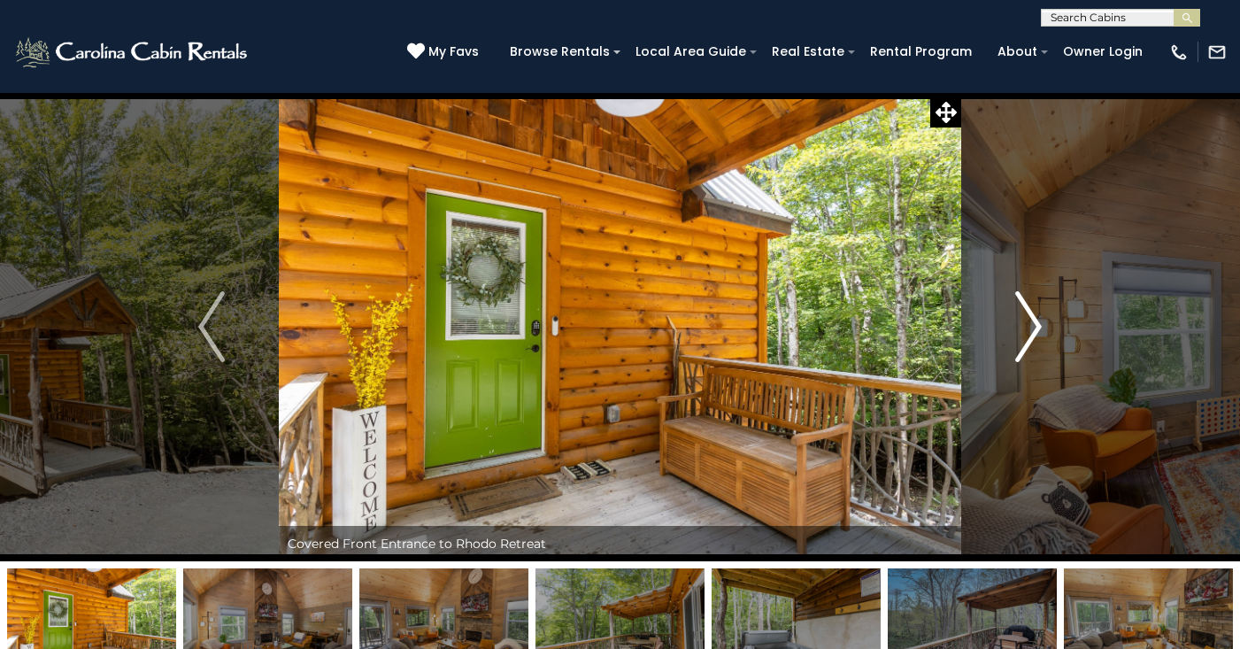
click at [1031, 313] on img "Next" at bounding box center [1028, 326] width 27 height 71
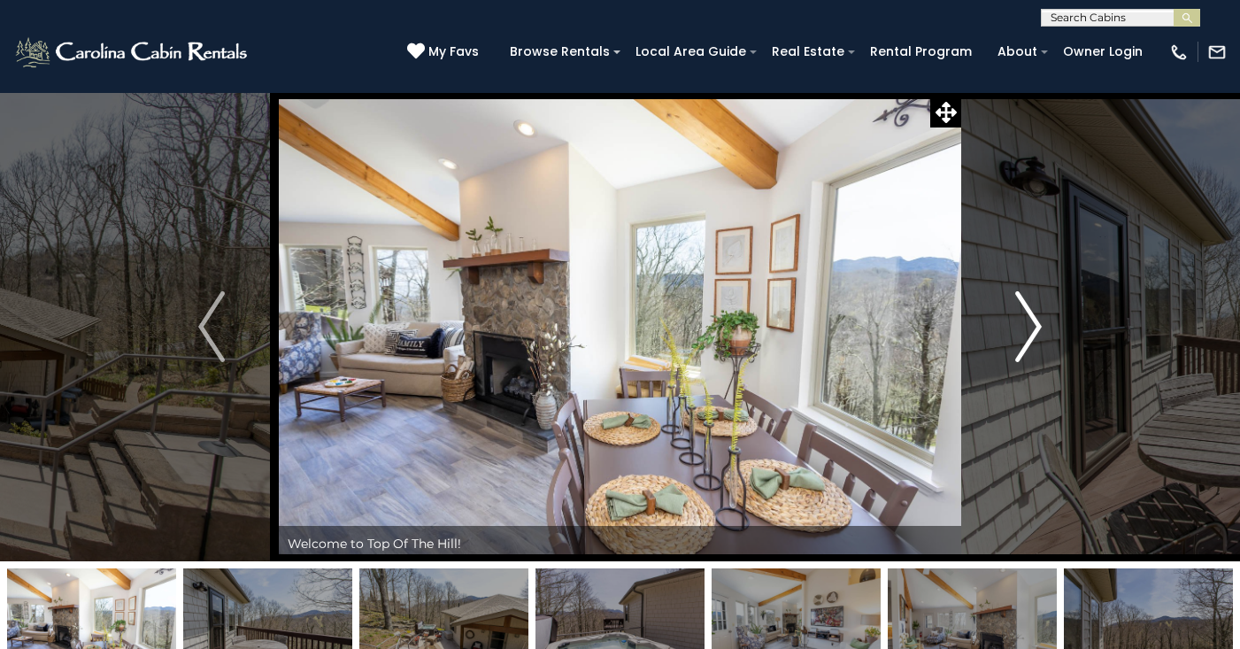
click at [1016, 301] on img "Next" at bounding box center [1028, 326] width 27 height 71
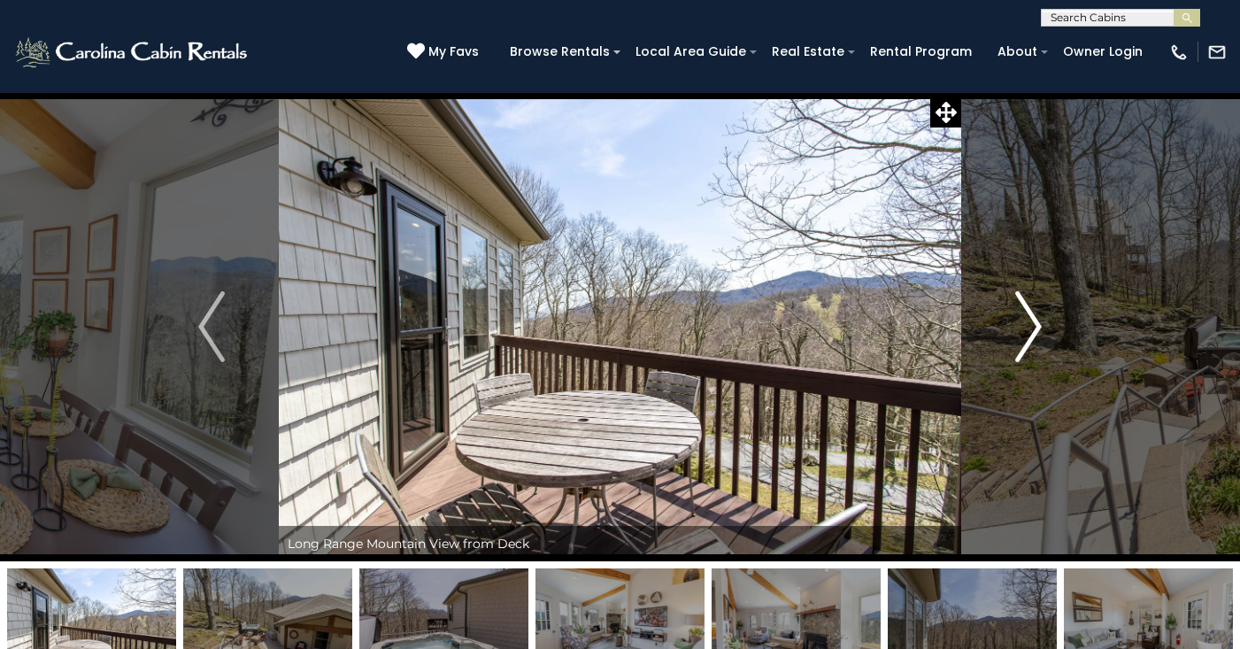
click at [1016, 301] on img "Next" at bounding box center [1028, 326] width 27 height 71
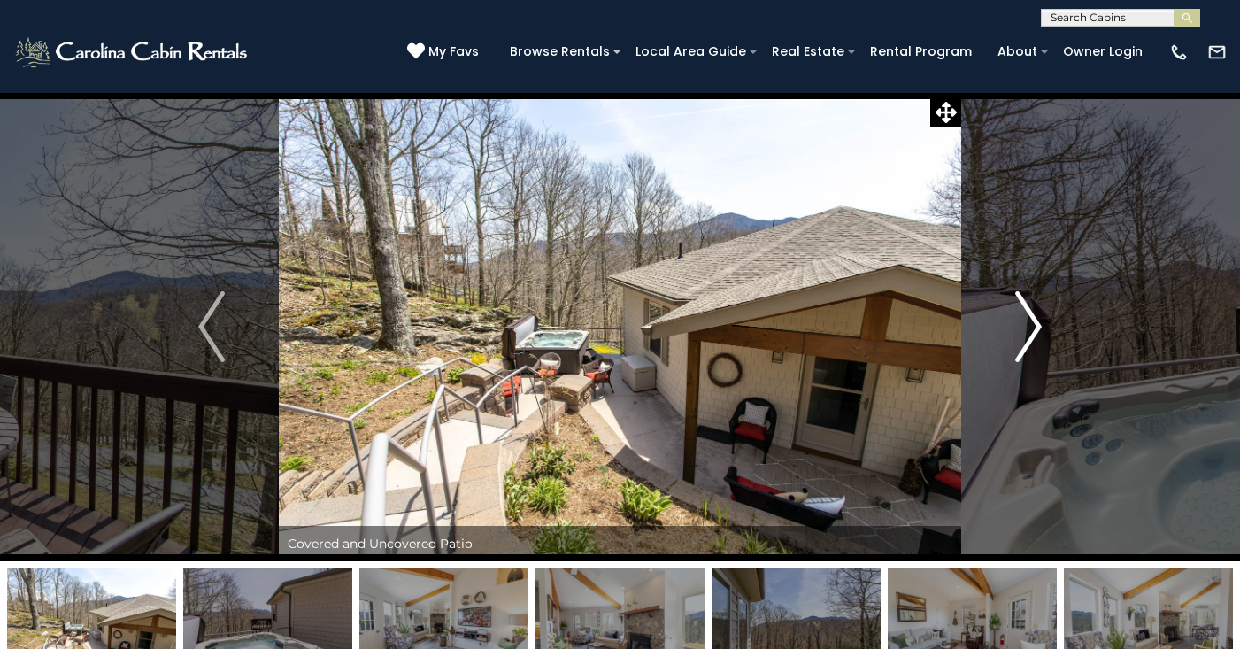
click at [1016, 301] on img "Next" at bounding box center [1028, 326] width 27 height 71
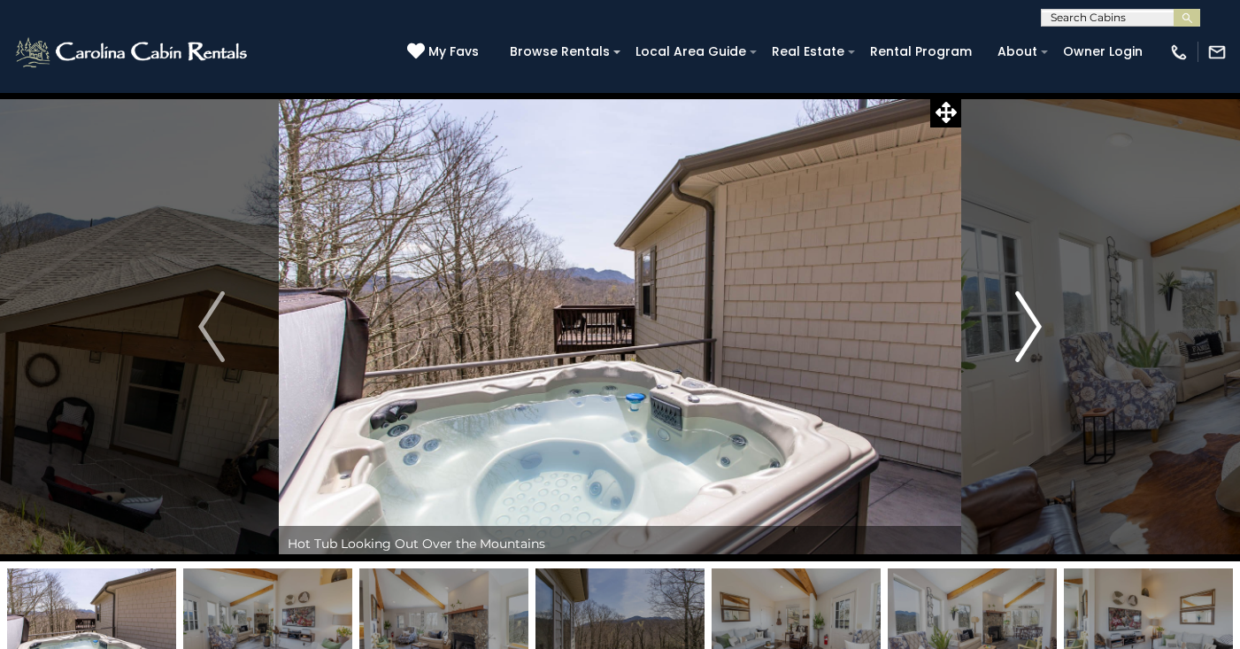
click at [1016, 301] on img "Next" at bounding box center [1028, 326] width 27 height 71
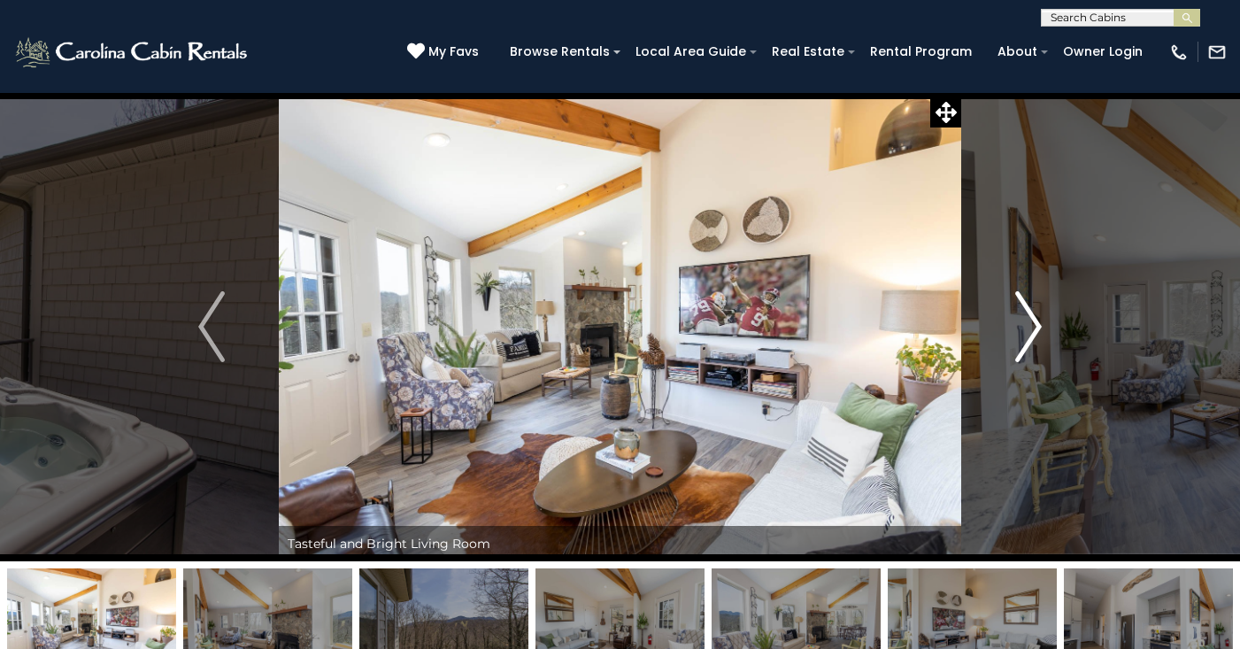
click at [1016, 301] on img "Next" at bounding box center [1028, 326] width 27 height 71
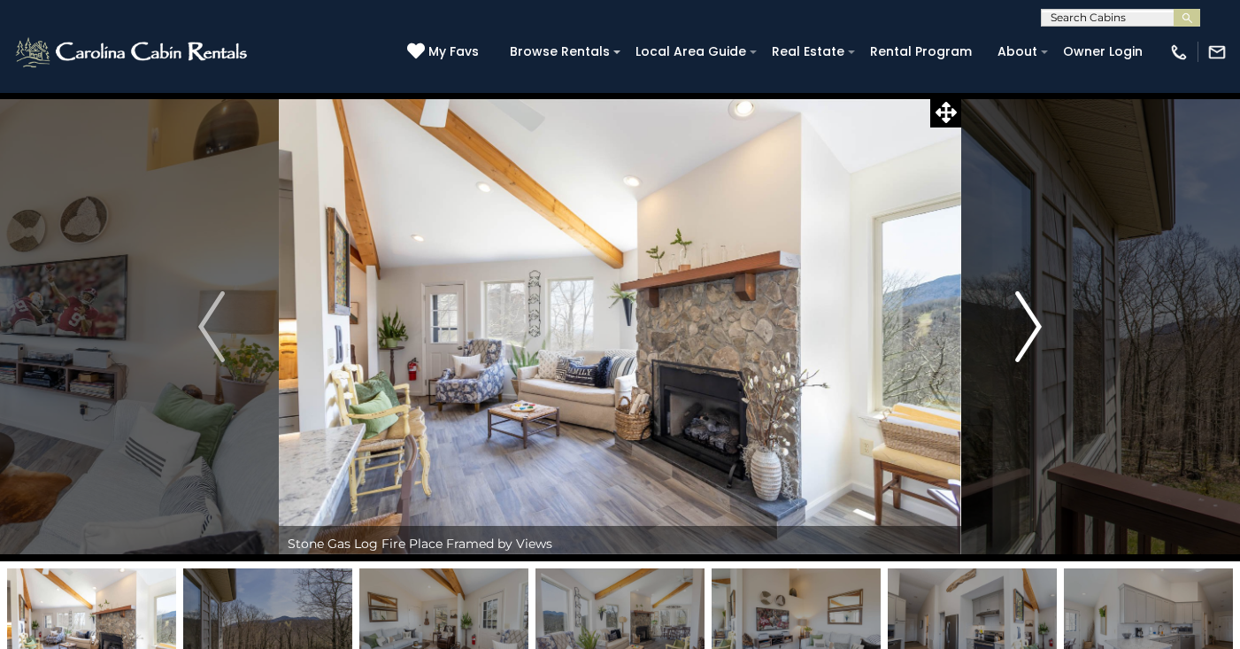
click at [1016, 301] on img "Next" at bounding box center [1028, 326] width 27 height 71
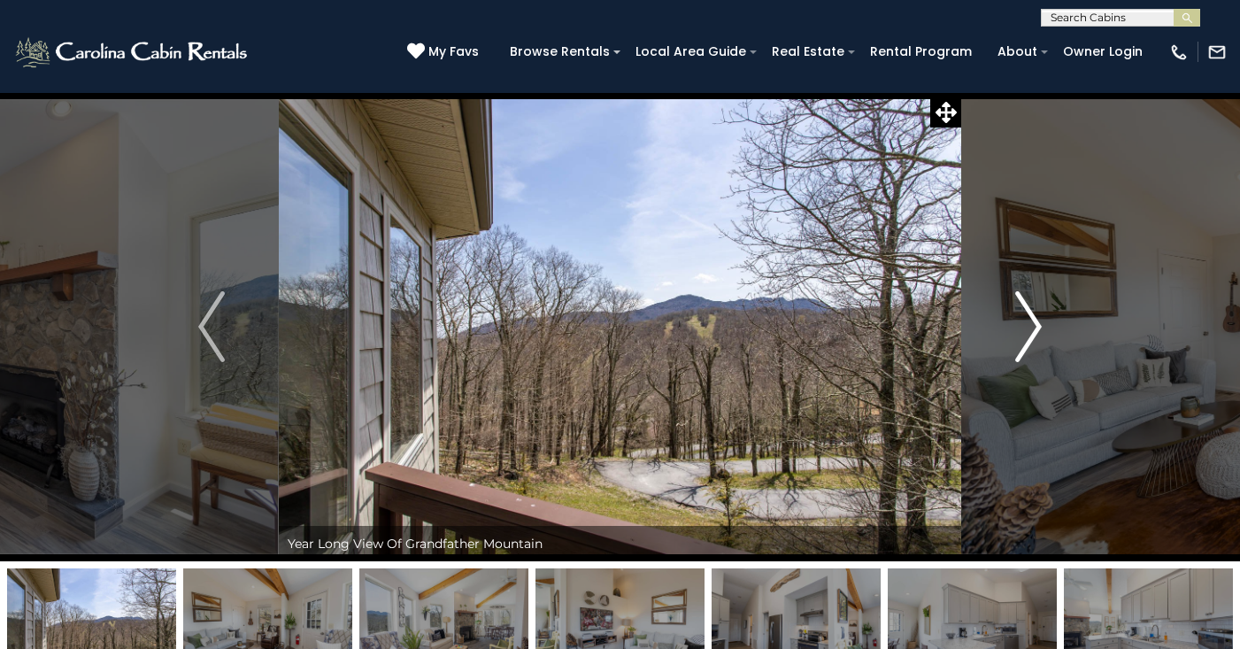
click at [1016, 301] on img "Next" at bounding box center [1028, 326] width 27 height 71
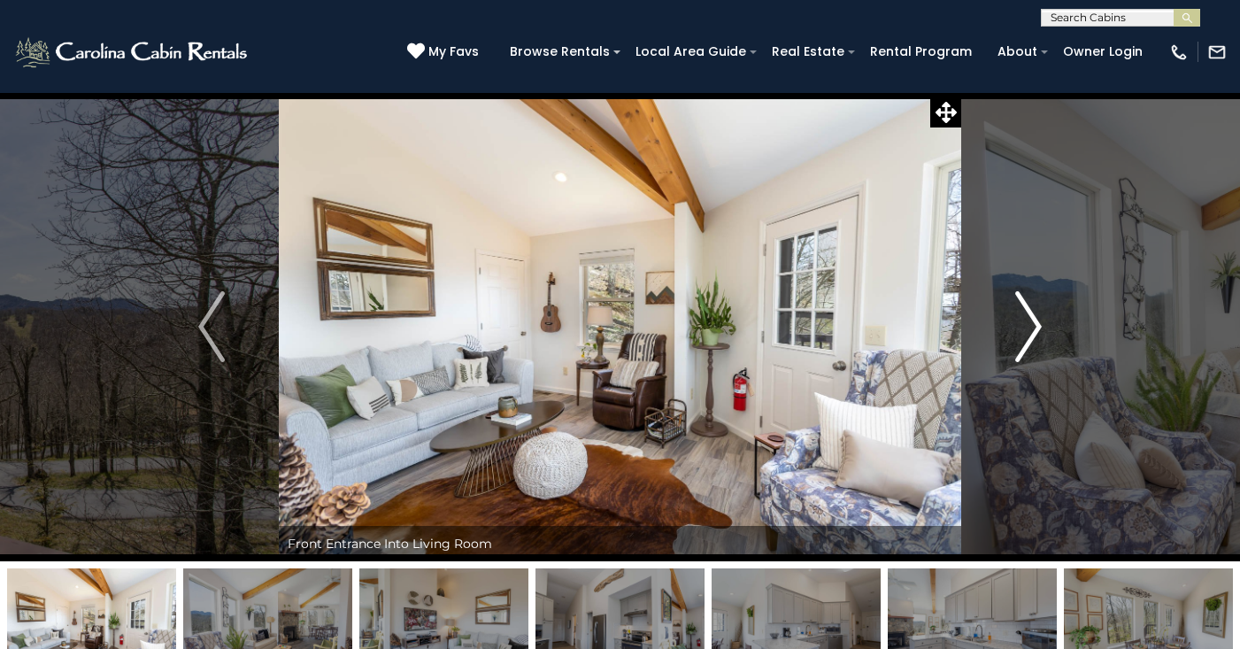
click at [1016, 301] on img "Next" at bounding box center [1028, 326] width 27 height 71
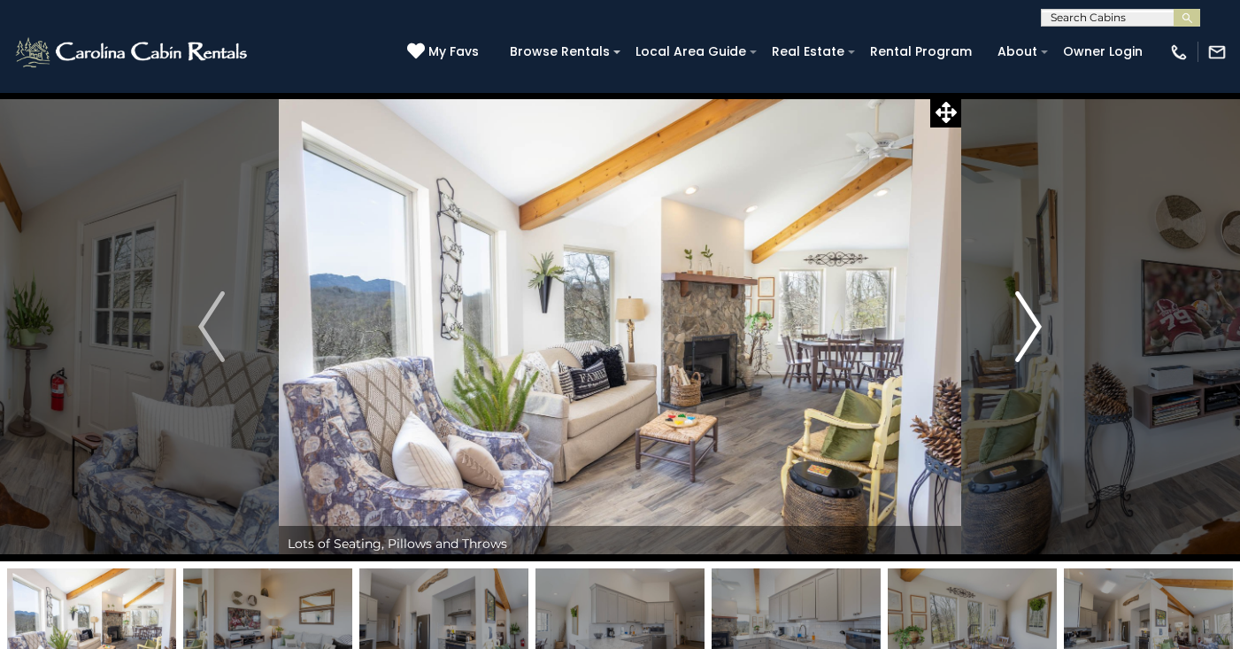
click at [1016, 301] on img "Next" at bounding box center [1028, 326] width 27 height 71
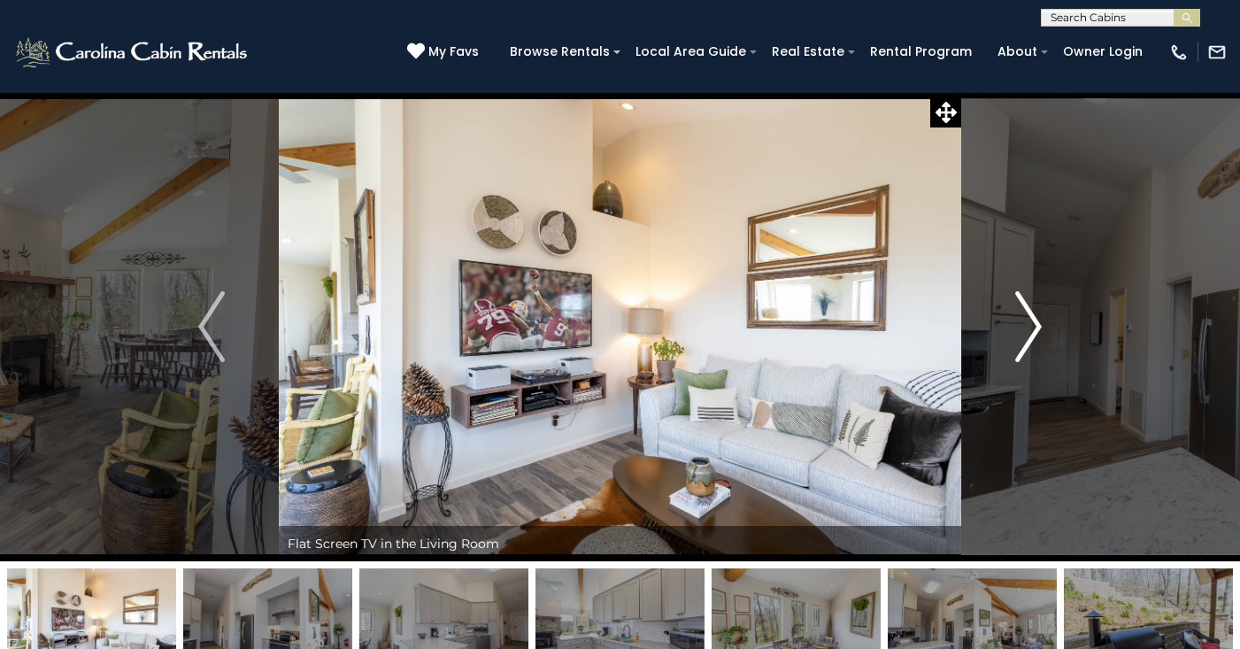
click at [1016, 301] on img "Next" at bounding box center [1028, 326] width 27 height 71
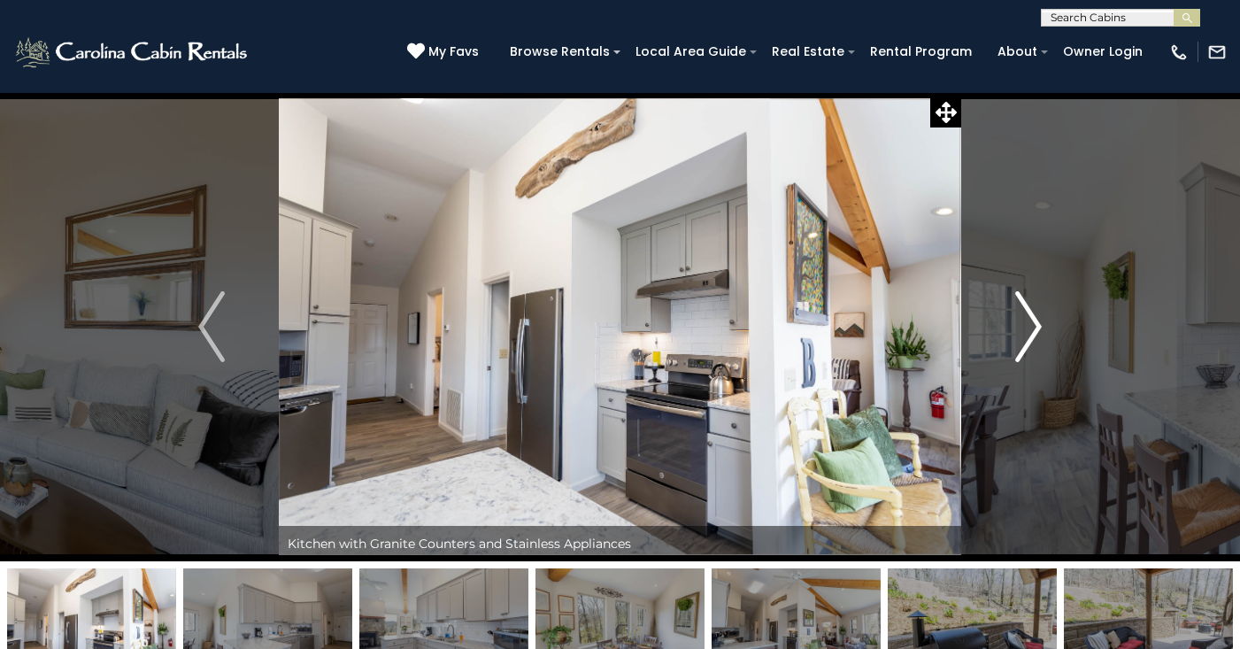
click at [1022, 310] on img "Next" at bounding box center [1028, 326] width 27 height 71
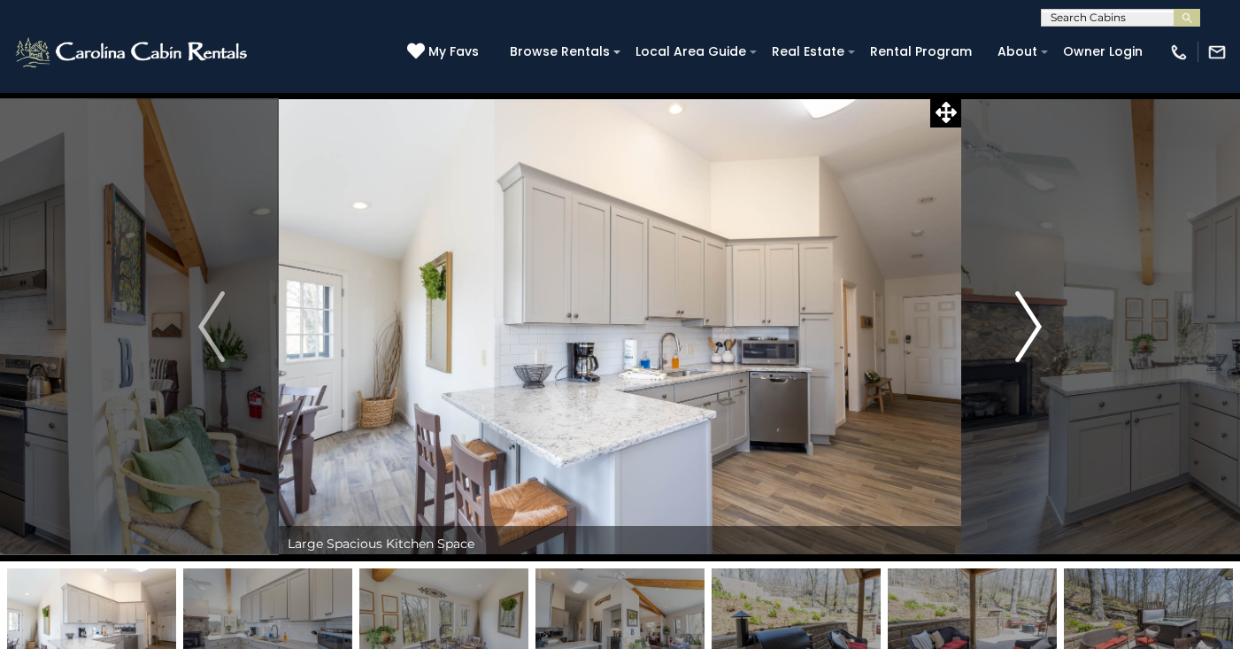
click at [1022, 309] on img "Next" at bounding box center [1028, 326] width 27 height 71
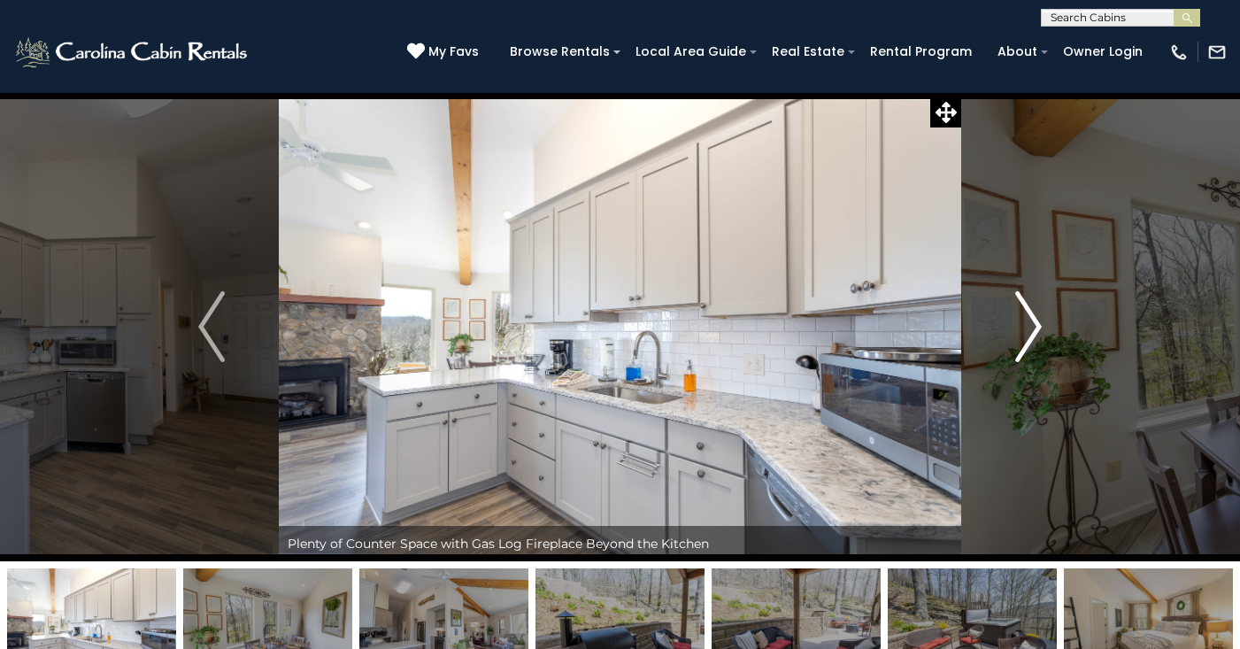
click at [1022, 309] on img "Next" at bounding box center [1028, 326] width 27 height 71
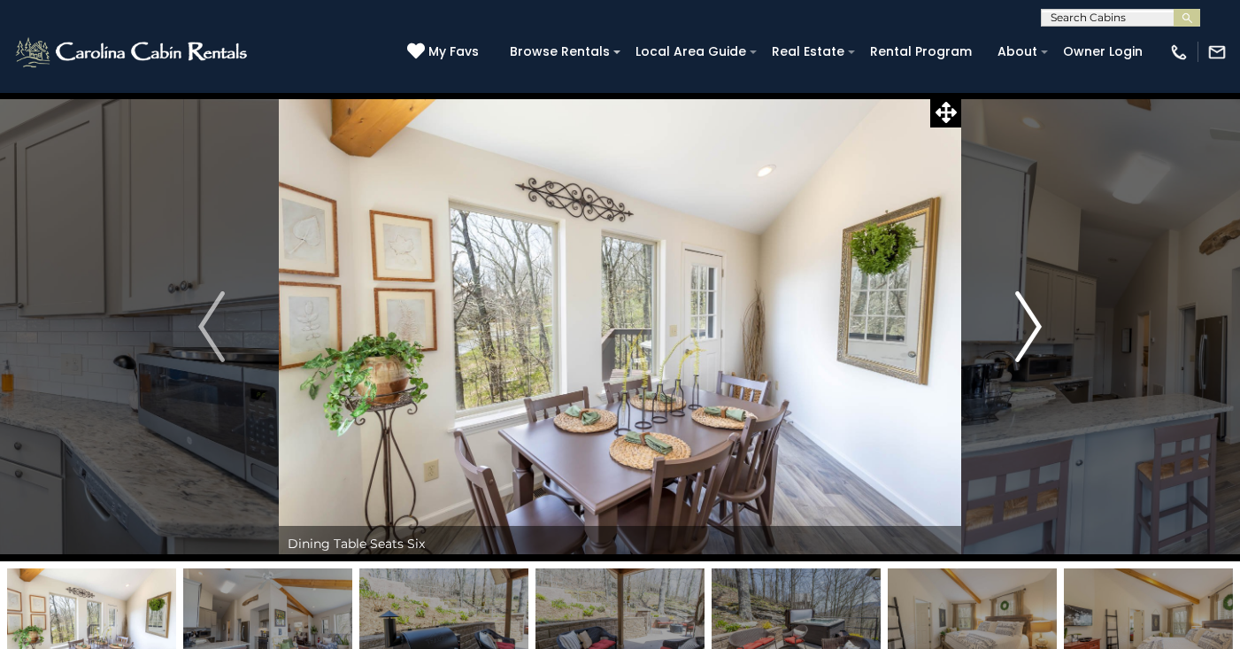
click at [1022, 309] on img "Next" at bounding box center [1028, 326] width 27 height 71
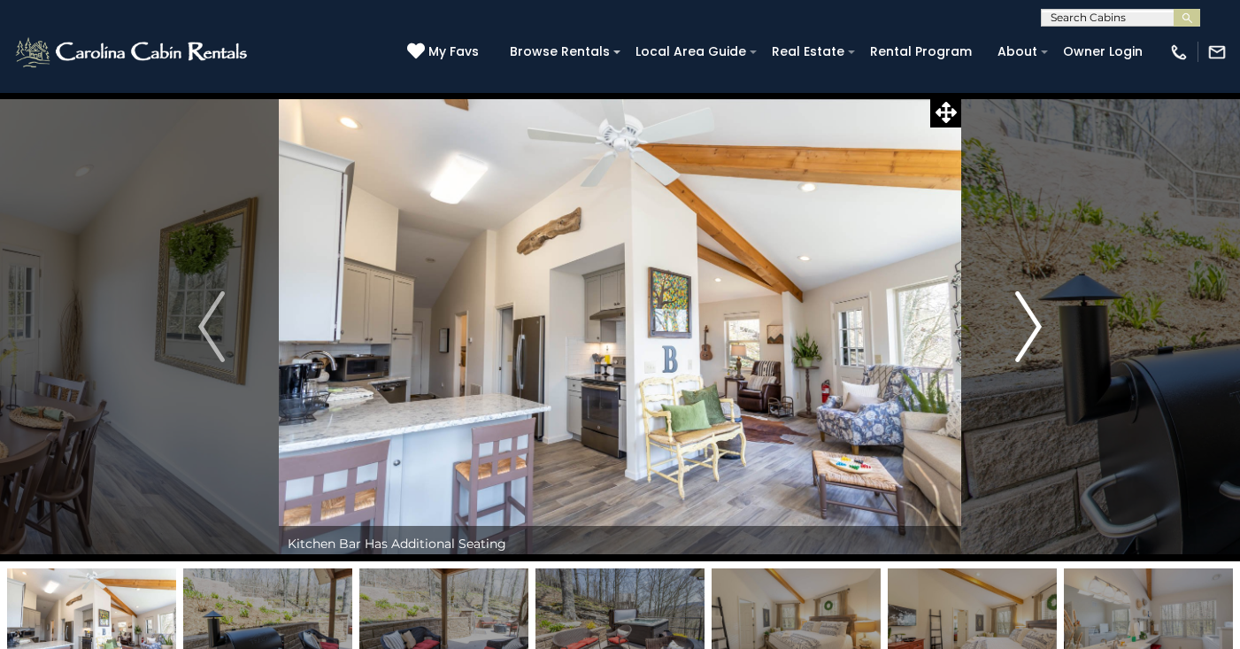
click at [1022, 309] on img "Next" at bounding box center [1028, 326] width 27 height 71
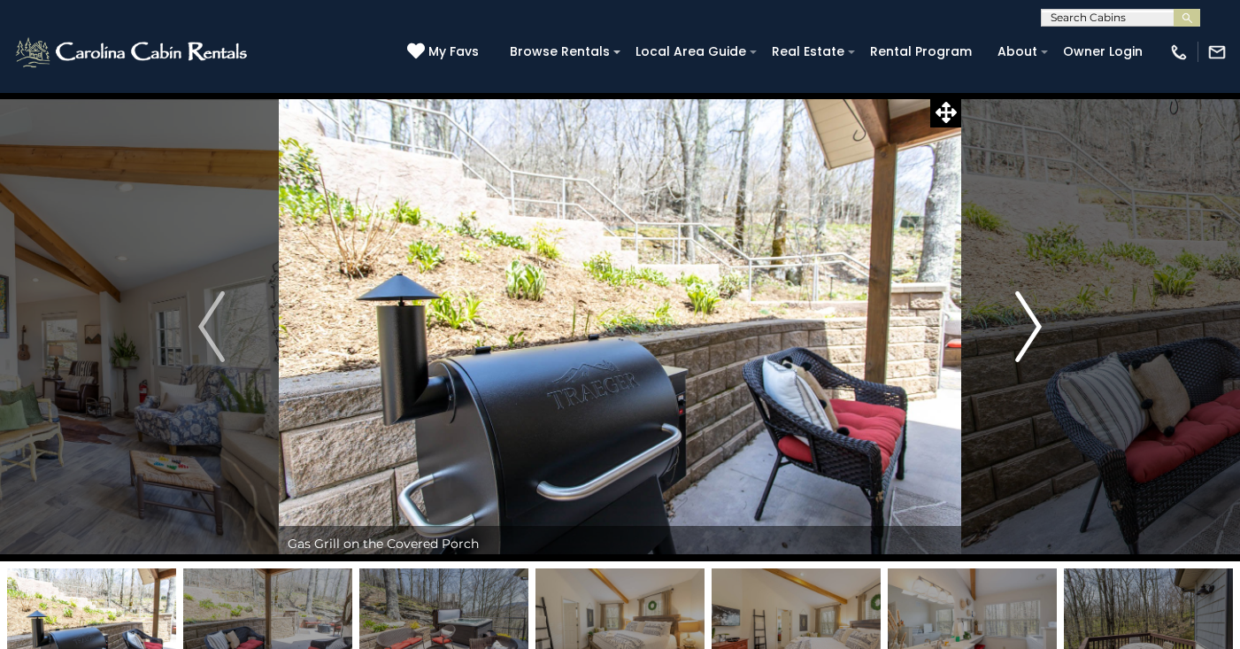
click at [1022, 309] on img "Next" at bounding box center [1028, 326] width 27 height 71
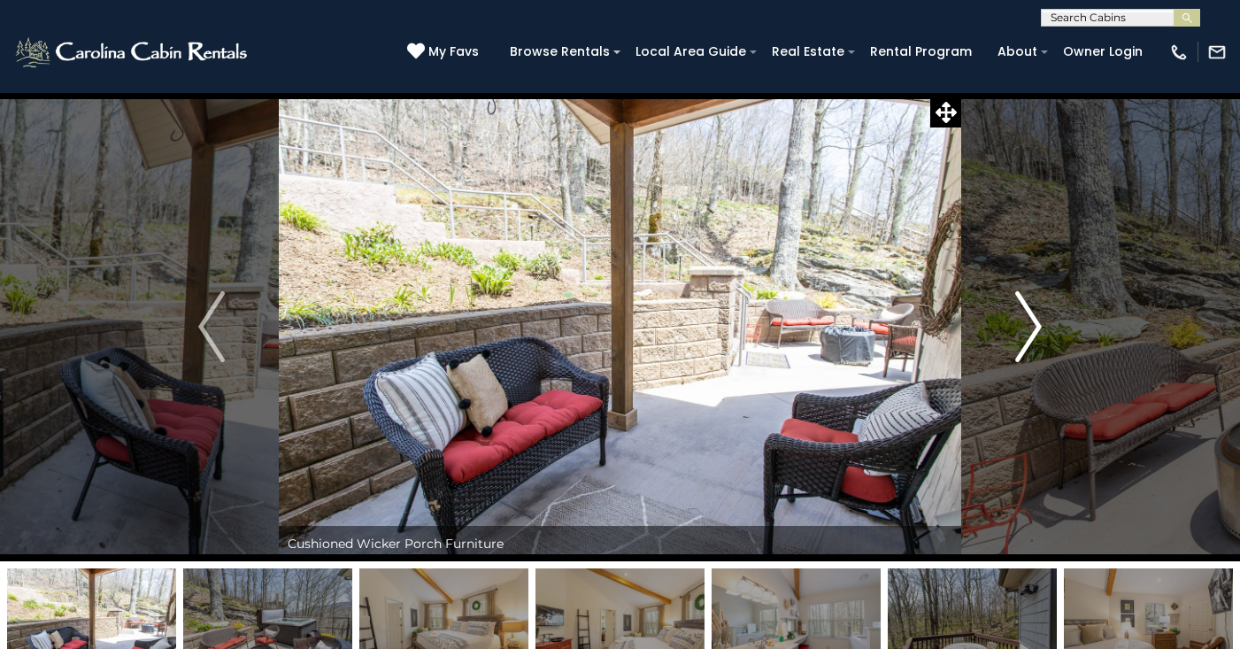
click at [1022, 309] on img "Next" at bounding box center [1028, 326] width 27 height 71
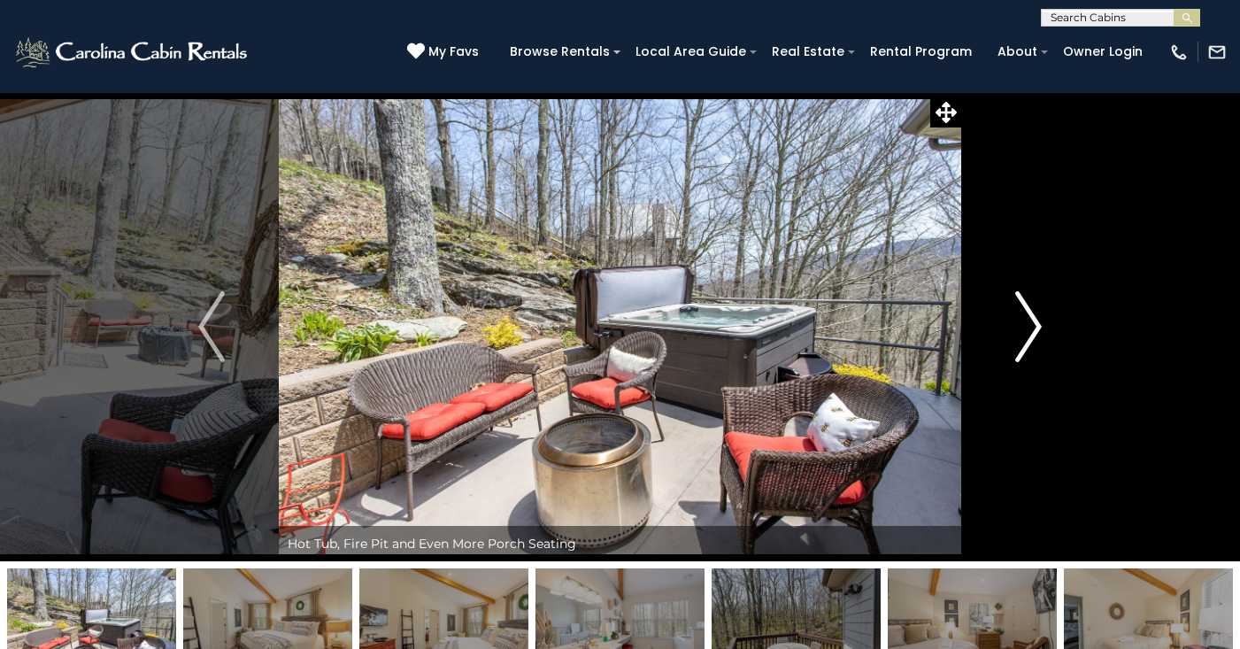
click at [1022, 309] on img "Next" at bounding box center [1028, 326] width 27 height 71
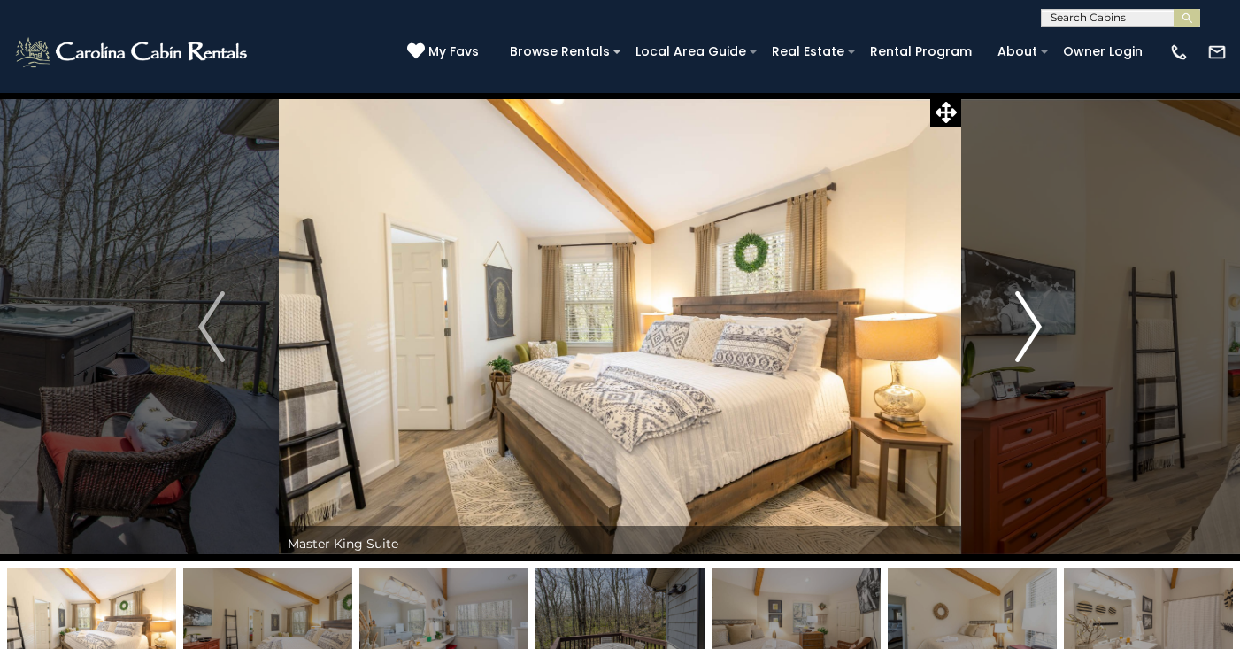
click at [1022, 309] on img "Next" at bounding box center [1028, 326] width 27 height 71
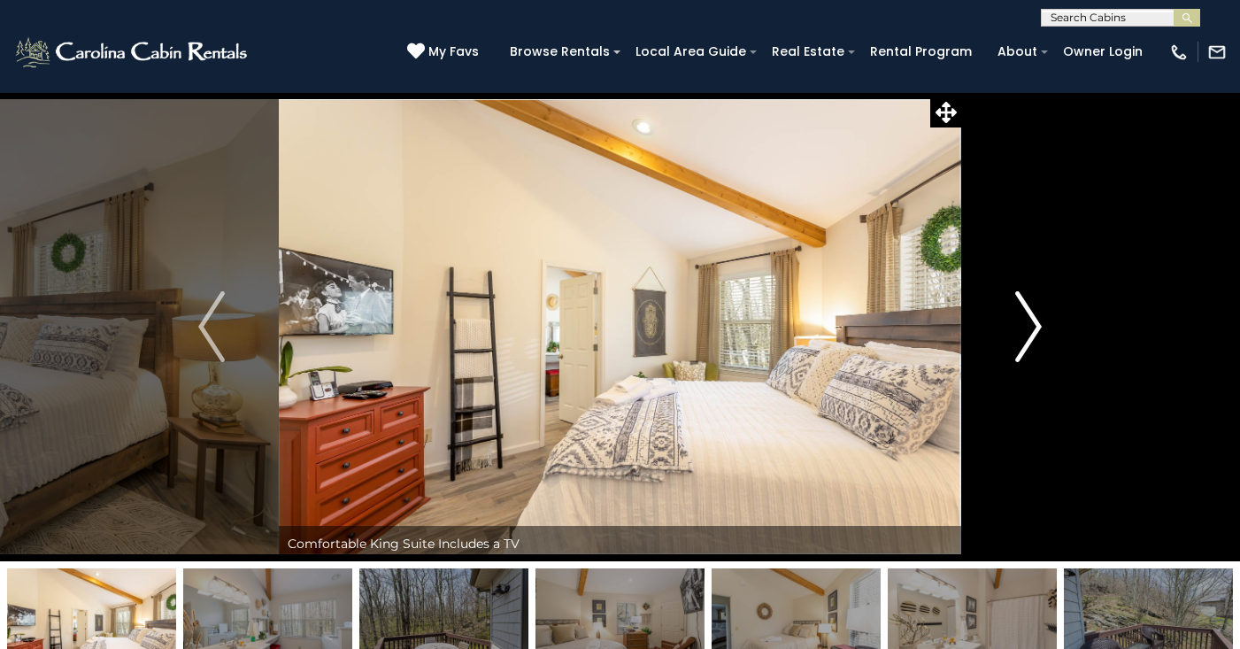
click at [1022, 309] on img "Next" at bounding box center [1028, 326] width 27 height 71
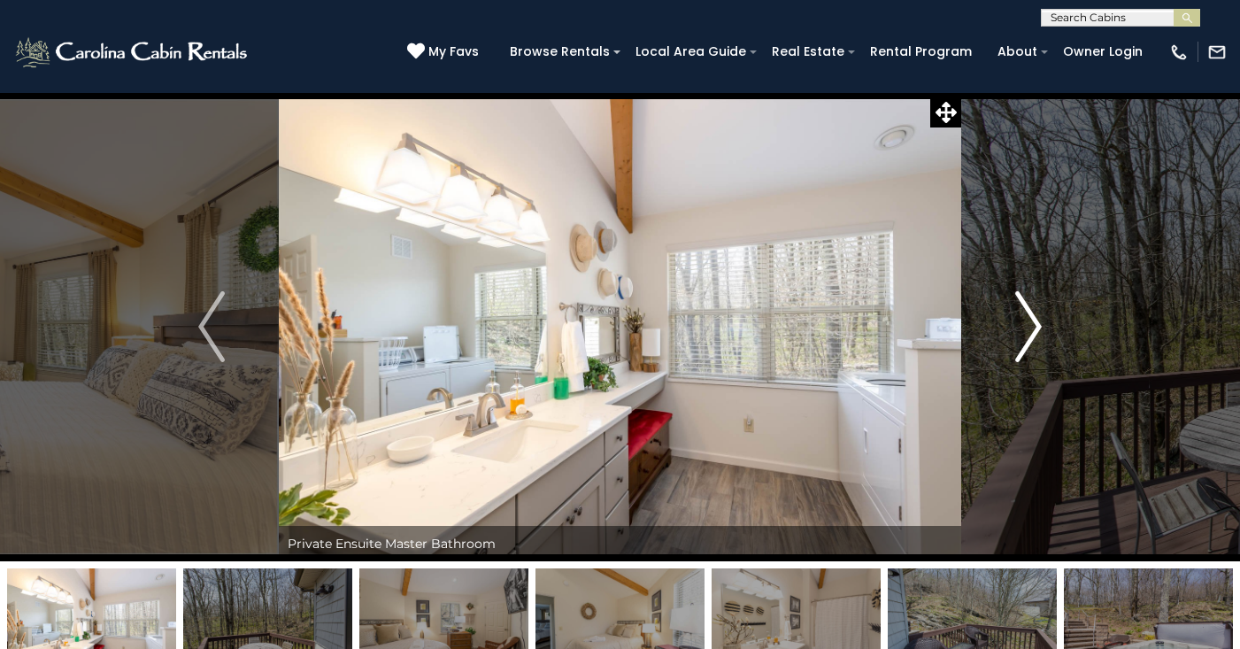
click at [1022, 309] on img "Next" at bounding box center [1028, 326] width 27 height 71
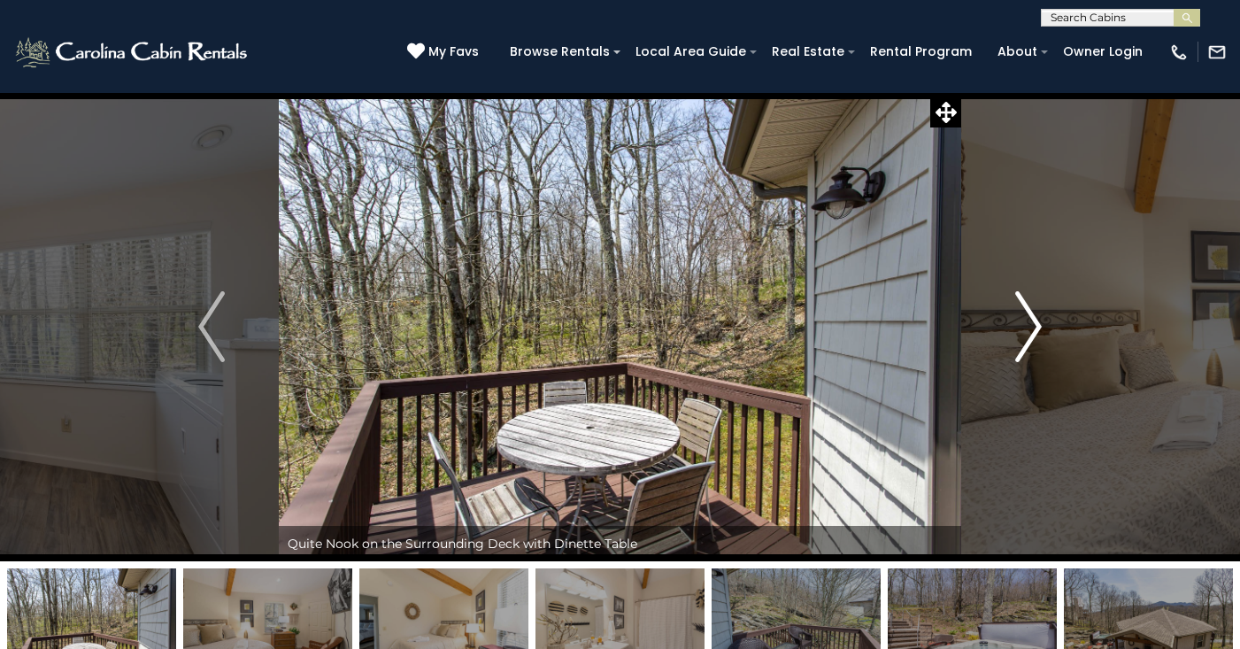
click at [1022, 309] on img "Next" at bounding box center [1028, 326] width 27 height 71
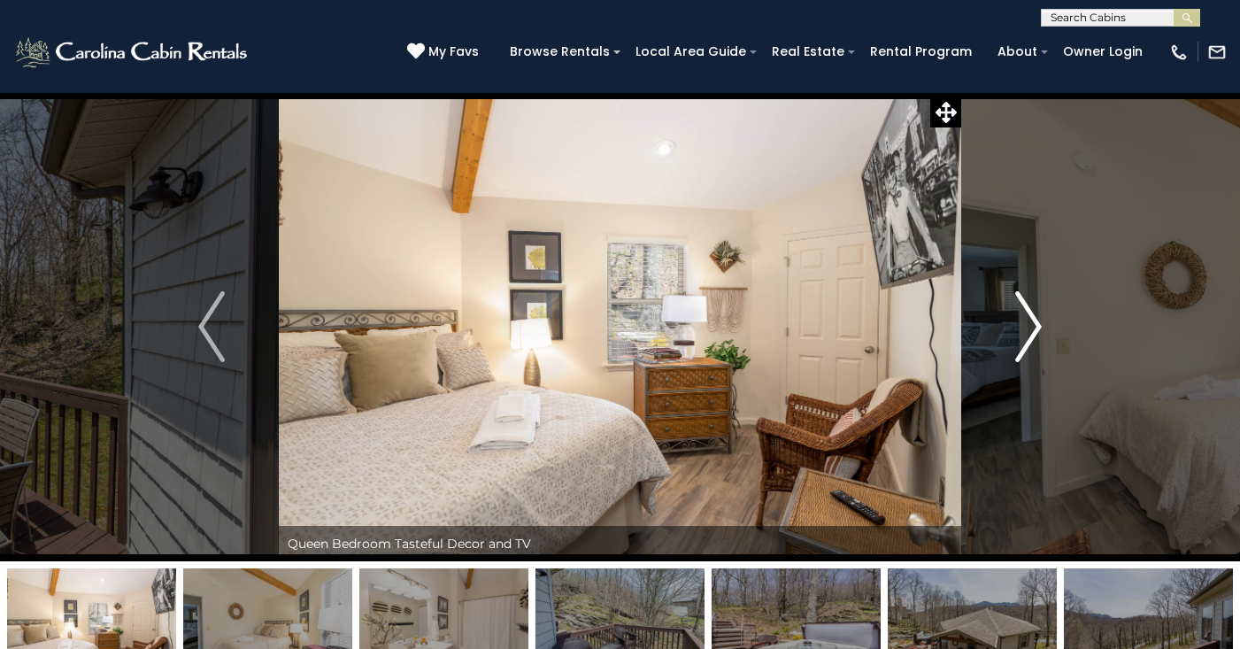
click at [1022, 310] on img "Next" at bounding box center [1028, 326] width 27 height 71
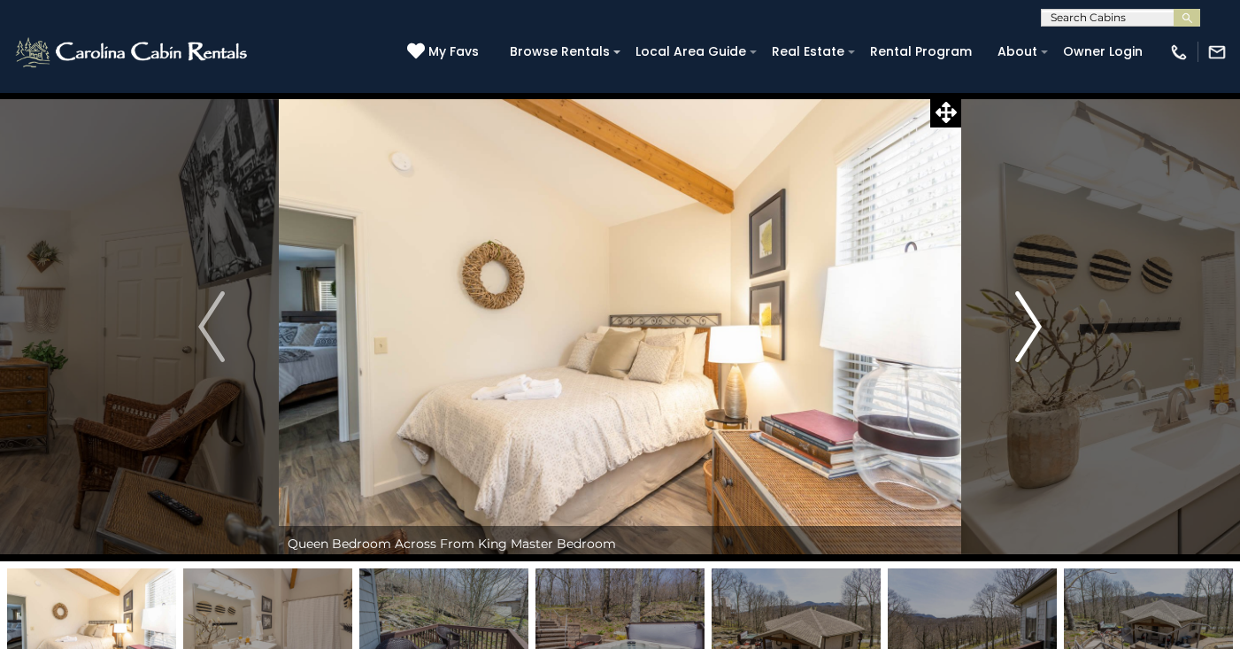
click at [1022, 310] on img "Next" at bounding box center [1028, 326] width 27 height 71
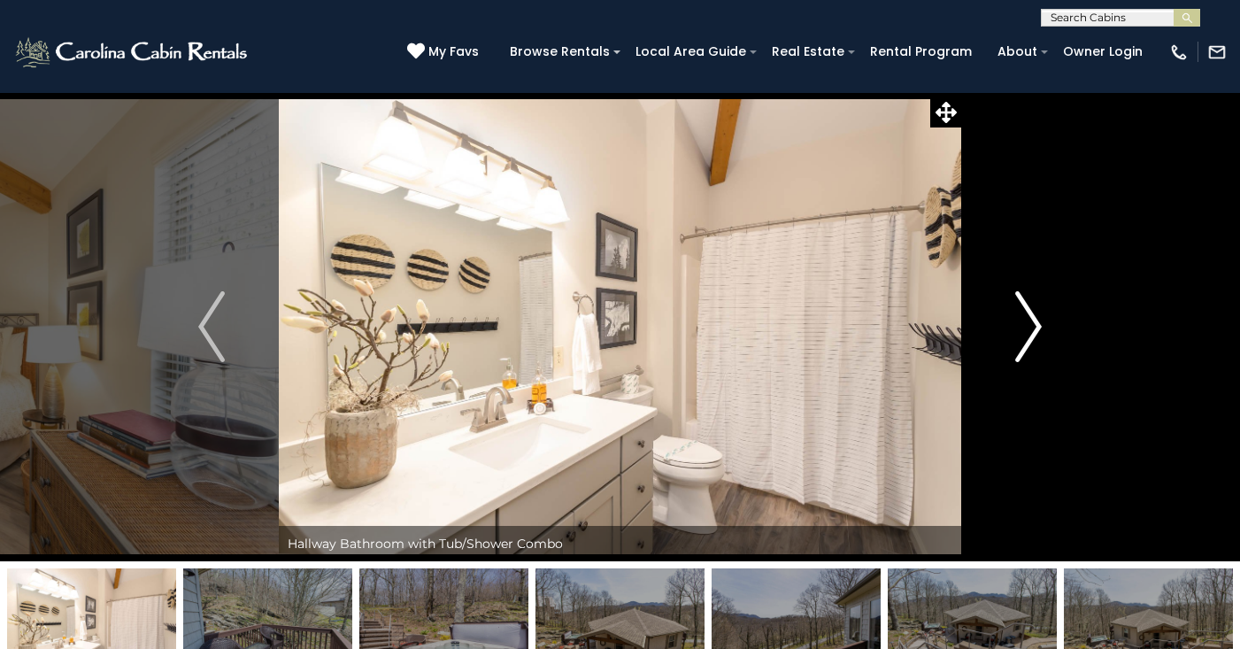
click at [1022, 310] on img "Next" at bounding box center [1028, 326] width 27 height 71
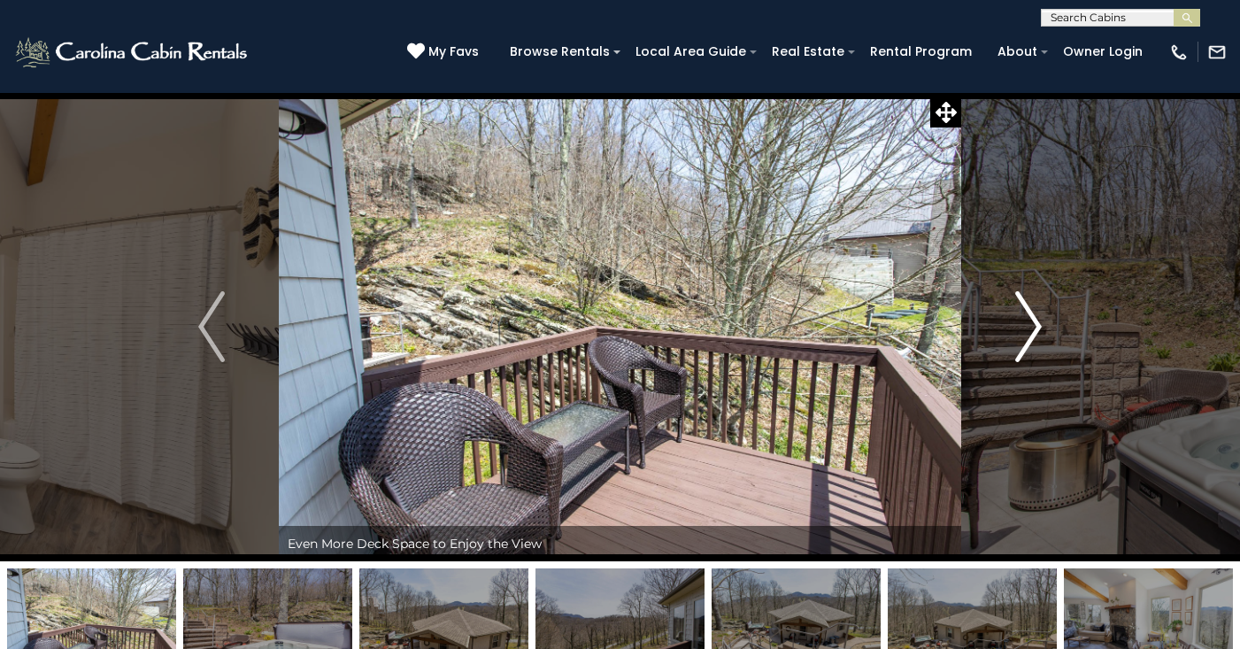
click at [1022, 310] on img "Next" at bounding box center [1028, 326] width 27 height 71
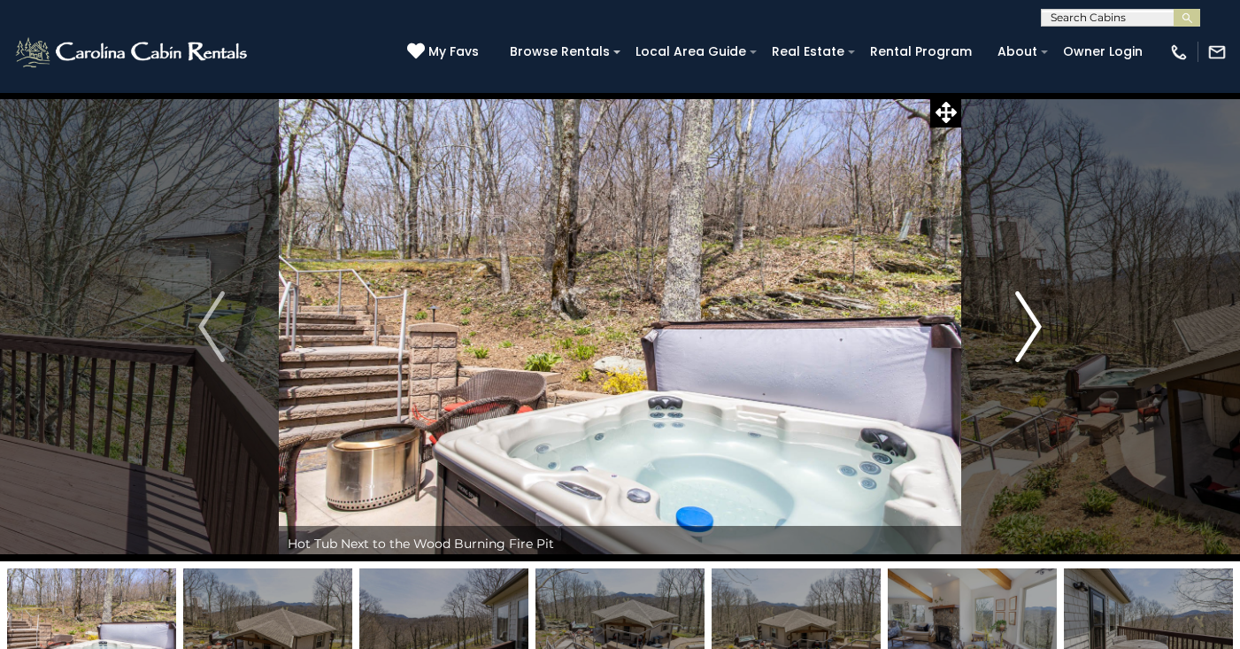
click at [1022, 310] on img "Next" at bounding box center [1028, 326] width 27 height 71
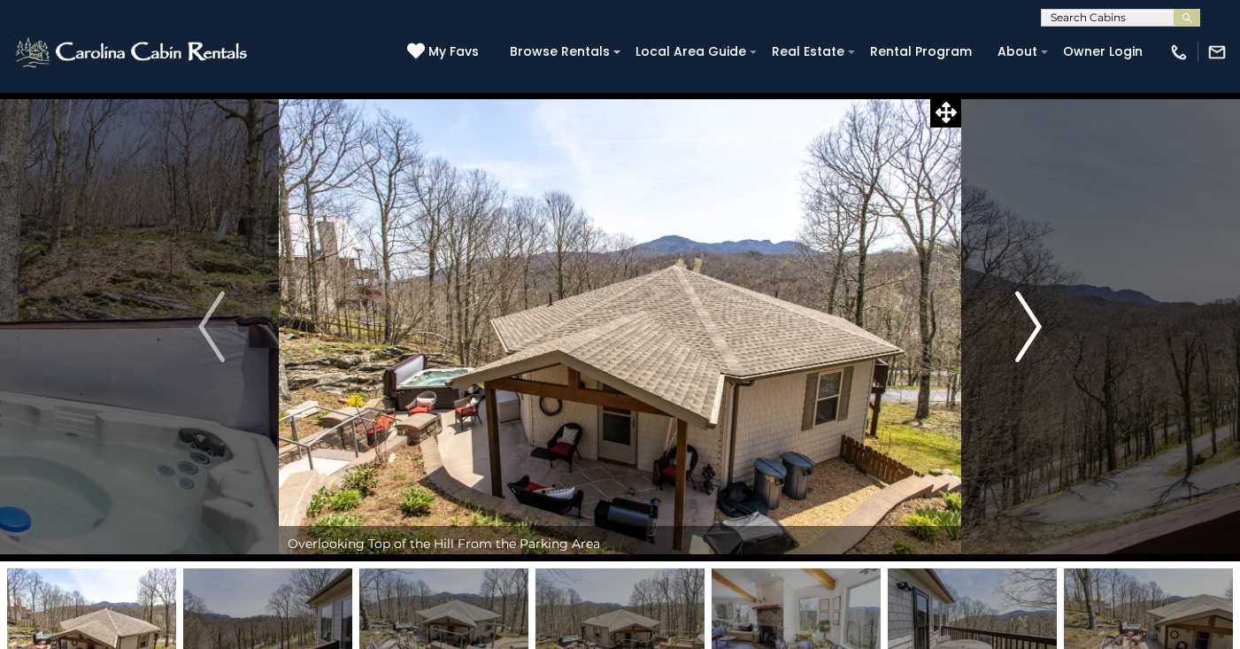
click at [1022, 310] on img "Next" at bounding box center [1028, 326] width 27 height 71
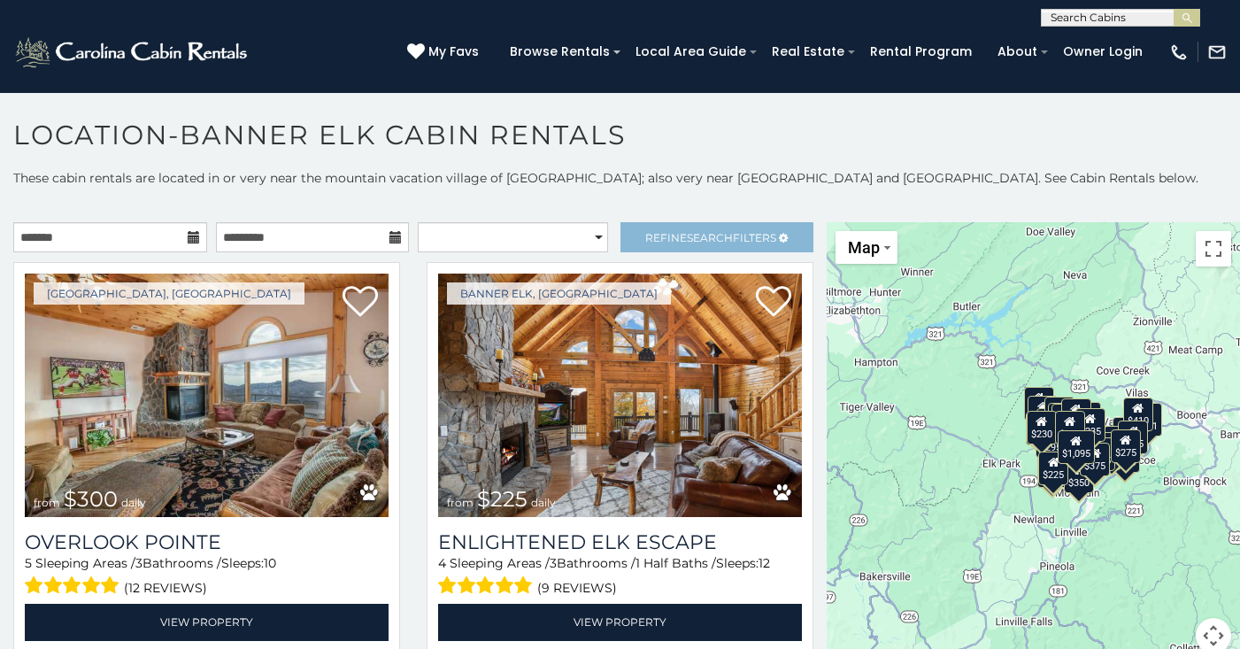
click at [649, 227] on link "Refine Search Filters" at bounding box center [718, 237] width 194 height 30
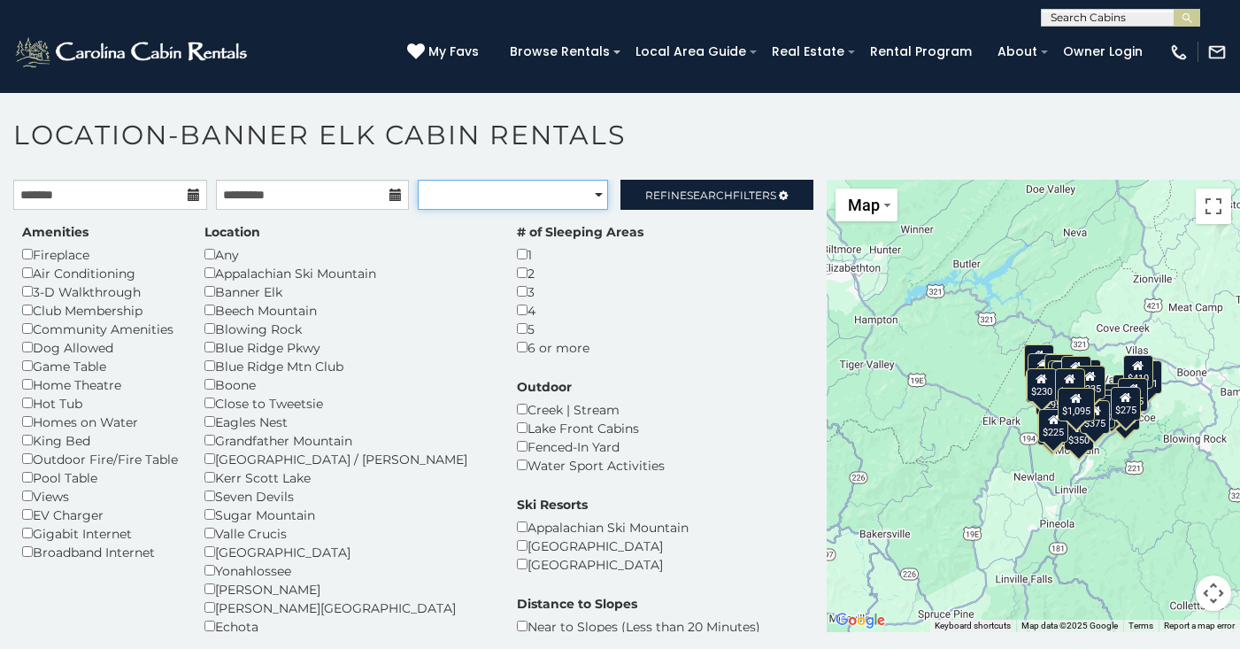
scroll to position [42, 0]
click at [251, 312] on div "Beech Mountain" at bounding box center [348, 310] width 286 height 19
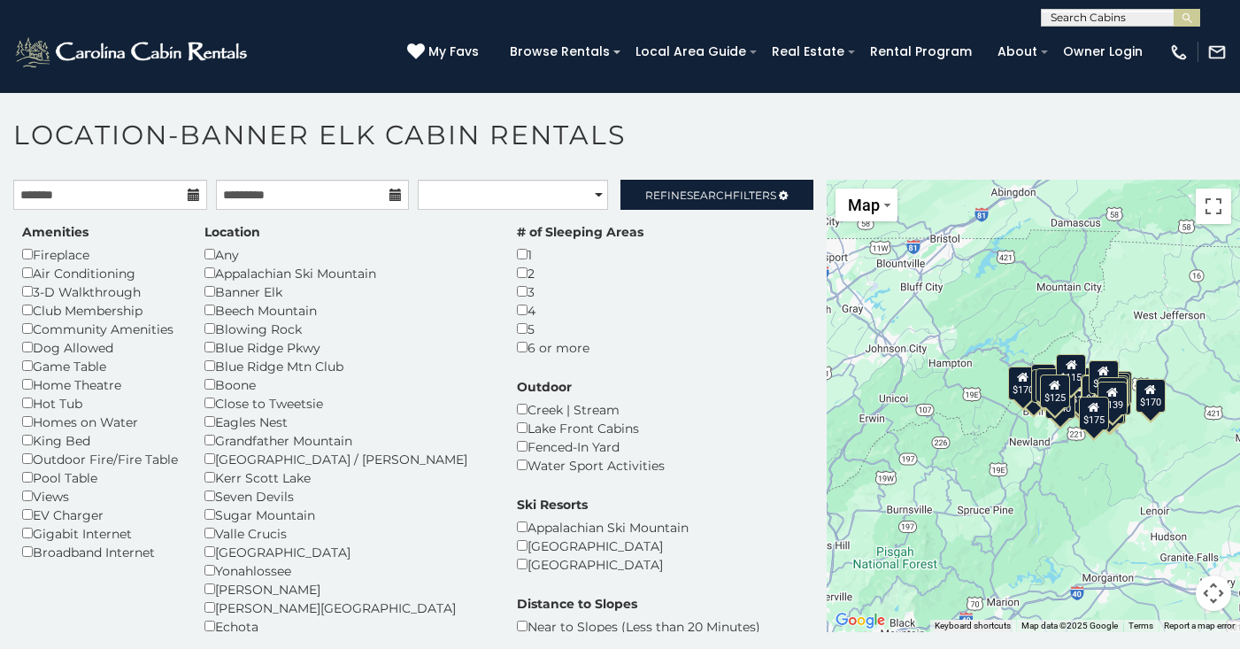
click at [58, 398] on div "Hot Tub" at bounding box center [100, 403] width 156 height 19
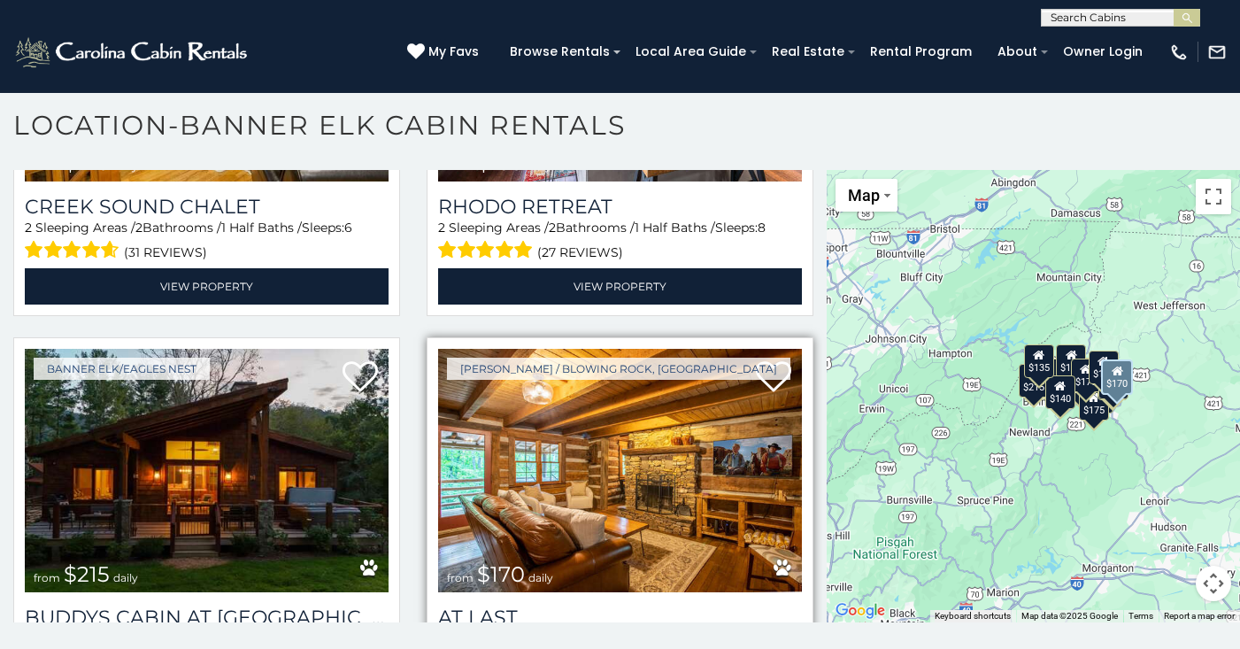
scroll to position [2969, 0]
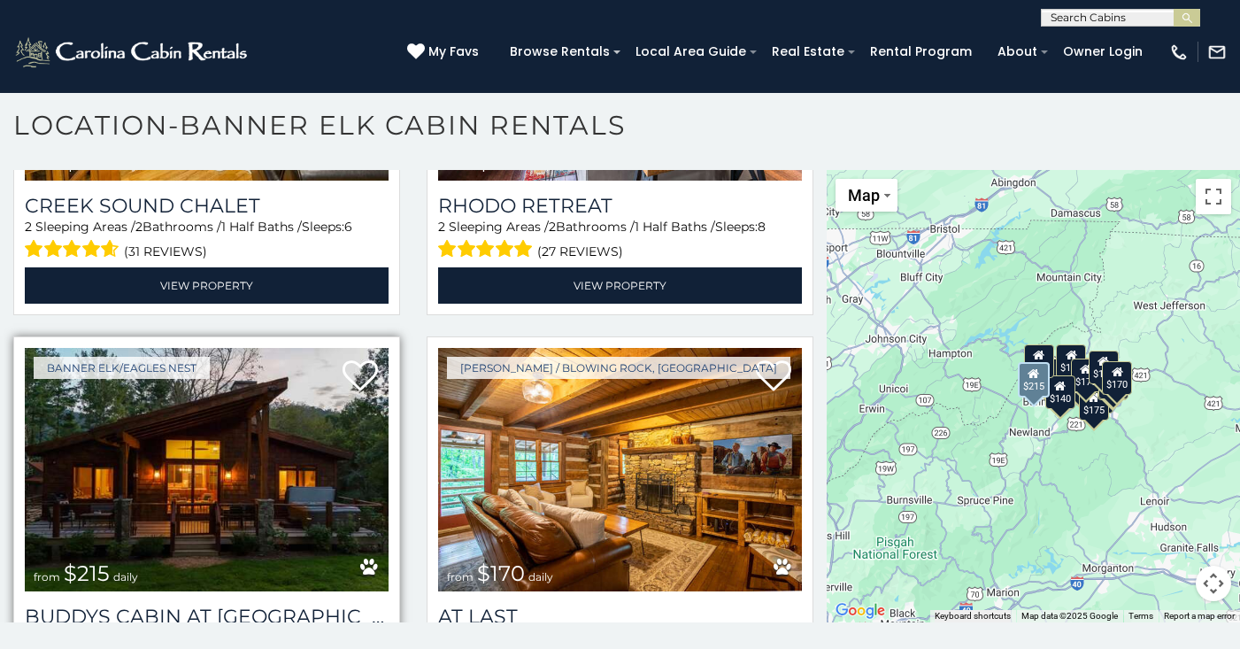
click at [288, 348] on img at bounding box center [207, 469] width 364 height 243
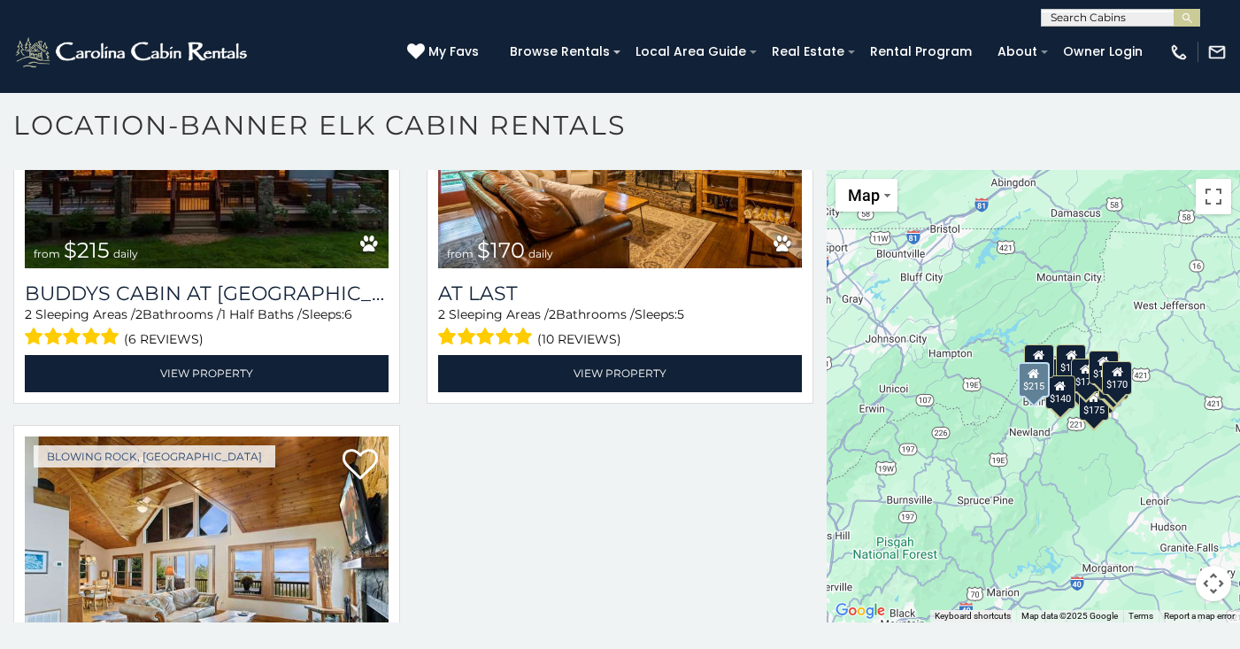
scroll to position [3293, 0]
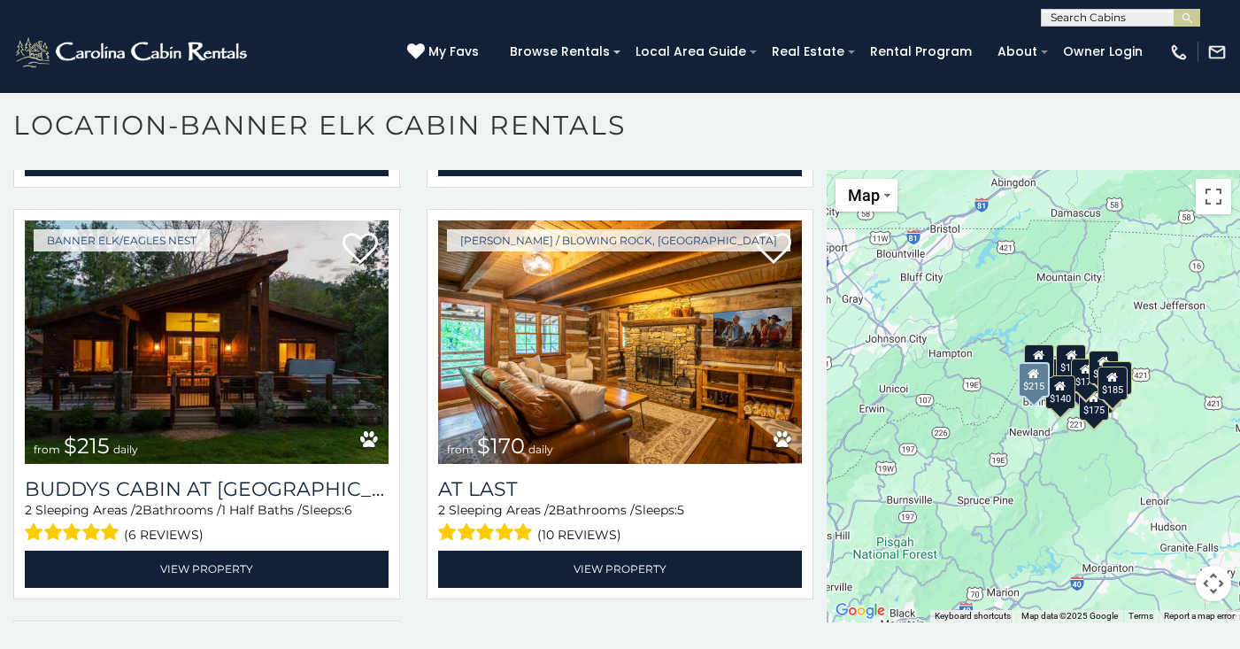
scroll to position [2960, 0]
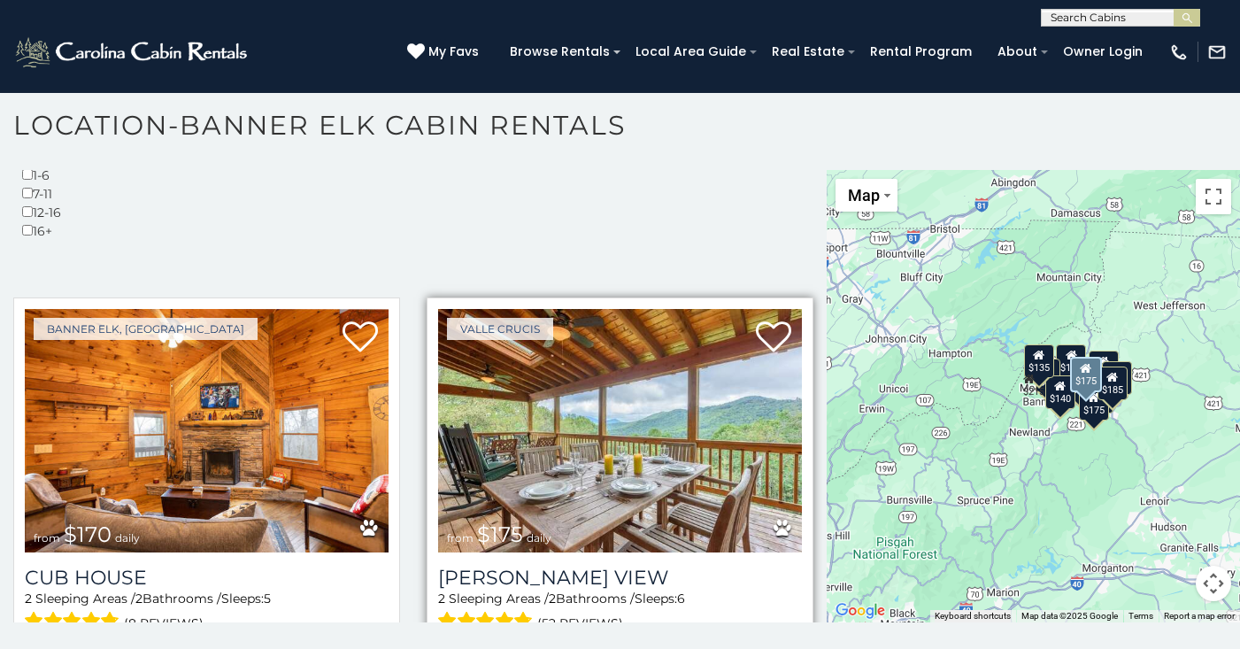
scroll to position [543, 0]
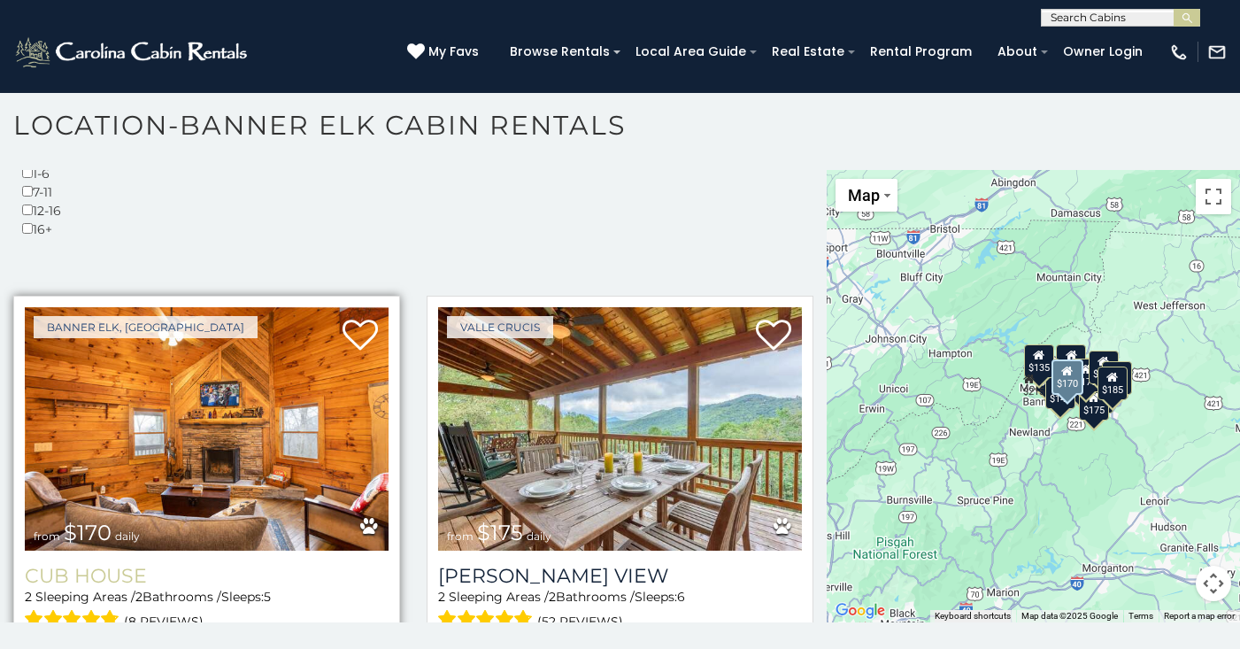
click at [97, 564] on h3 "Cub House" at bounding box center [207, 576] width 364 height 24
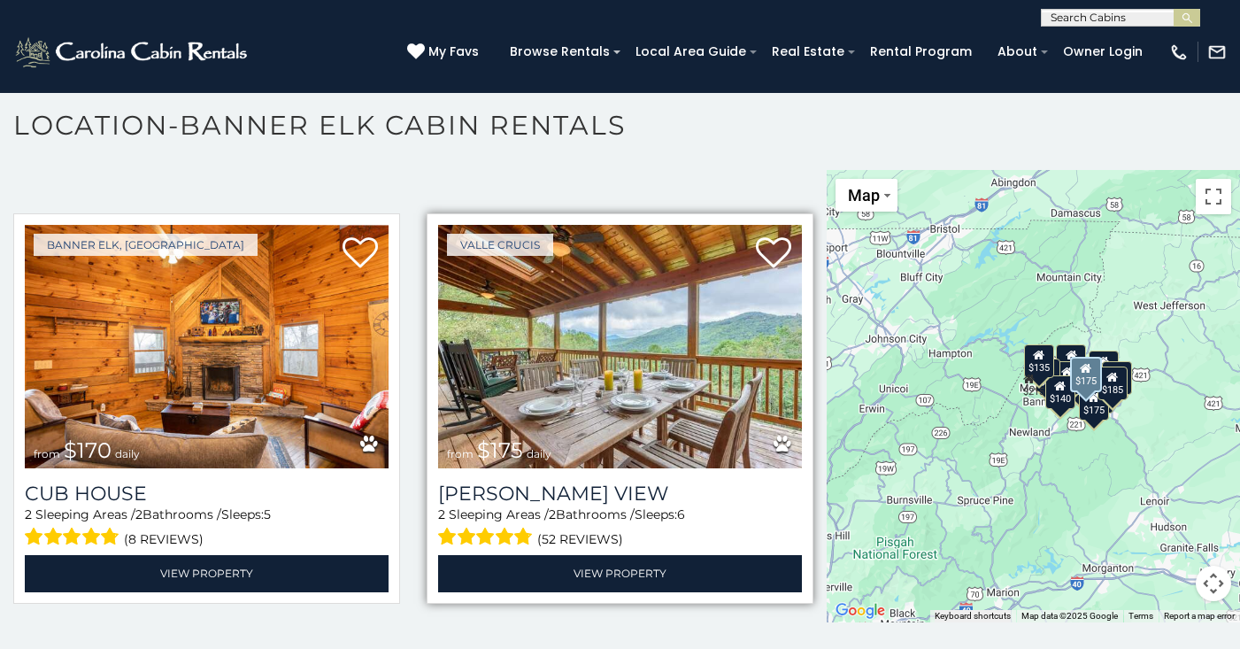
scroll to position [631, 0]
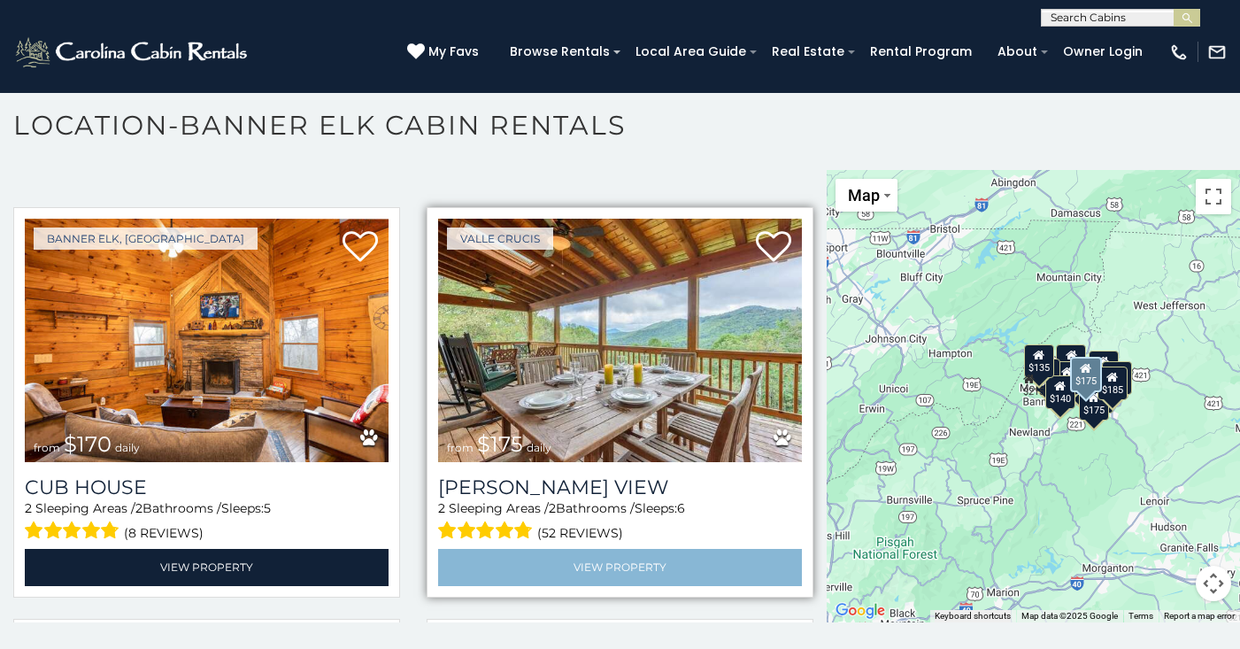
click at [568, 549] on link "View Property" at bounding box center [620, 567] width 364 height 36
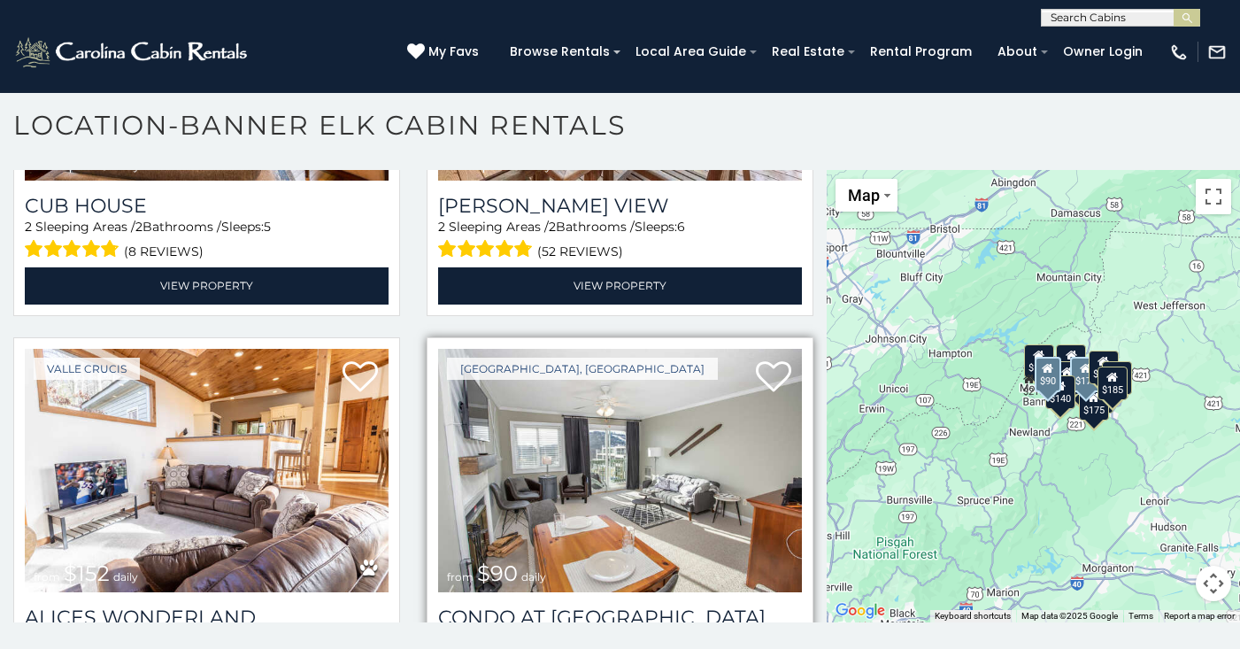
scroll to position [915, 0]
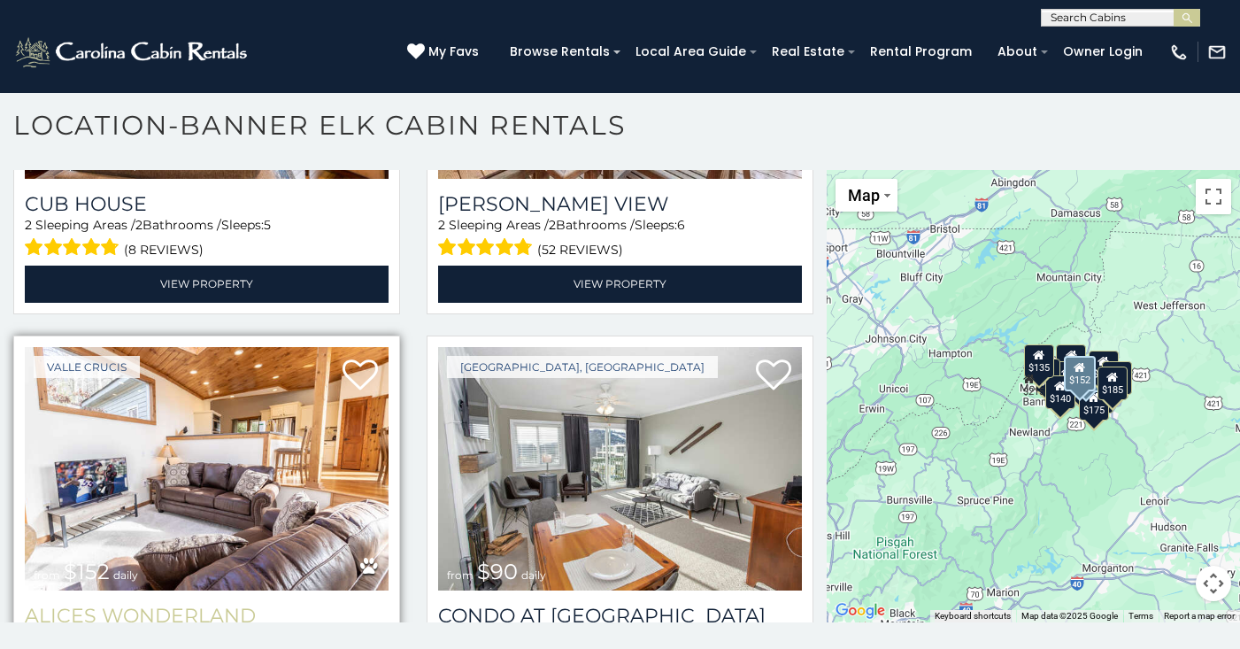
click at [226, 604] on h3 "Alices Wonderland" at bounding box center [207, 616] width 364 height 24
click at [220, 604] on h3 "Alices Wonderland" at bounding box center [207, 616] width 364 height 24
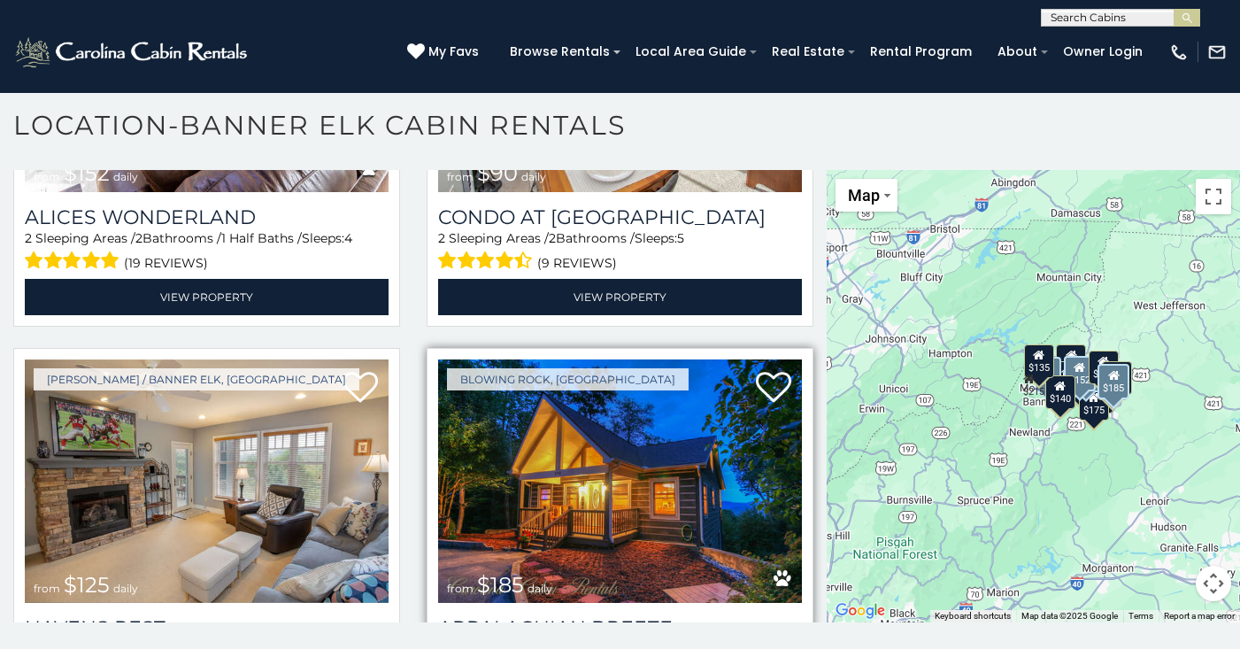
scroll to position [1319, 0]
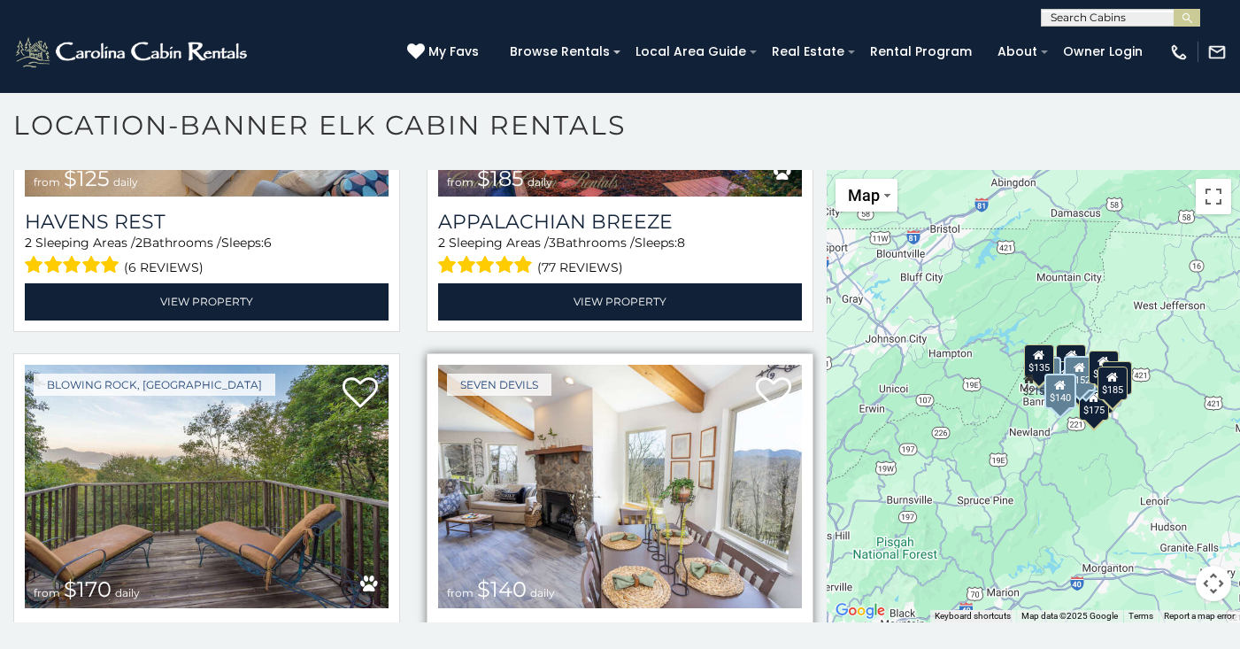
scroll to position [1800, 0]
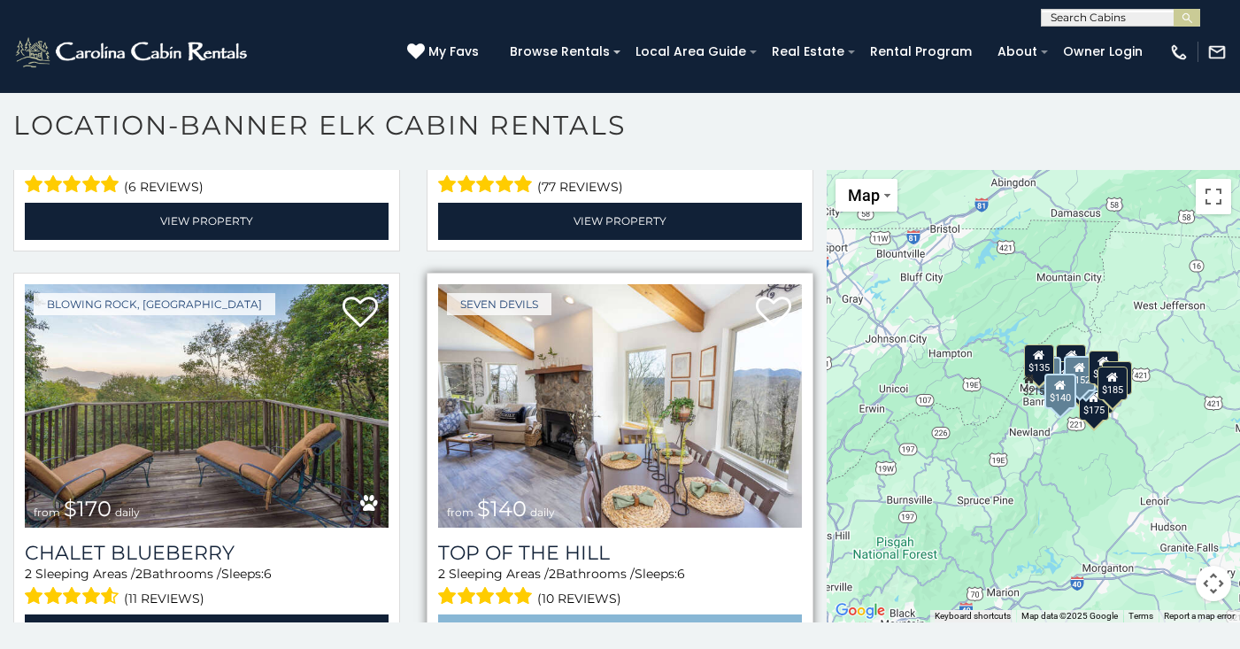
click at [651, 614] on link "View Property" at bounding box center [620, 632] width 364 height 36
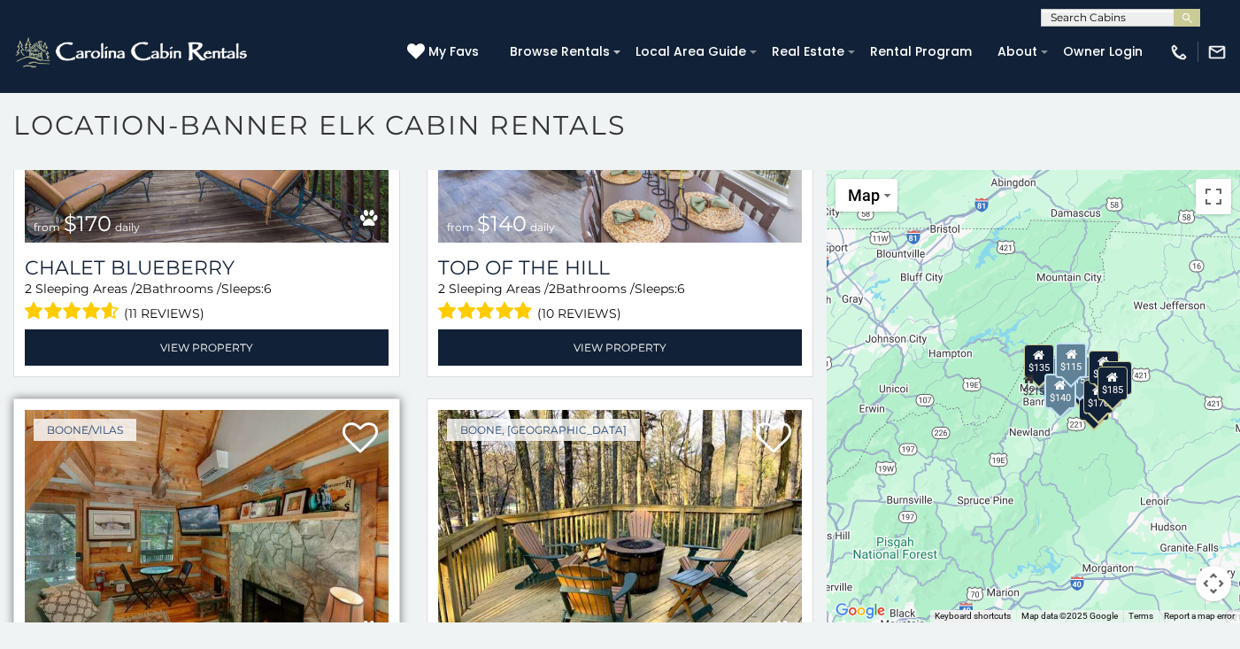
scroll to position [2088, 0]
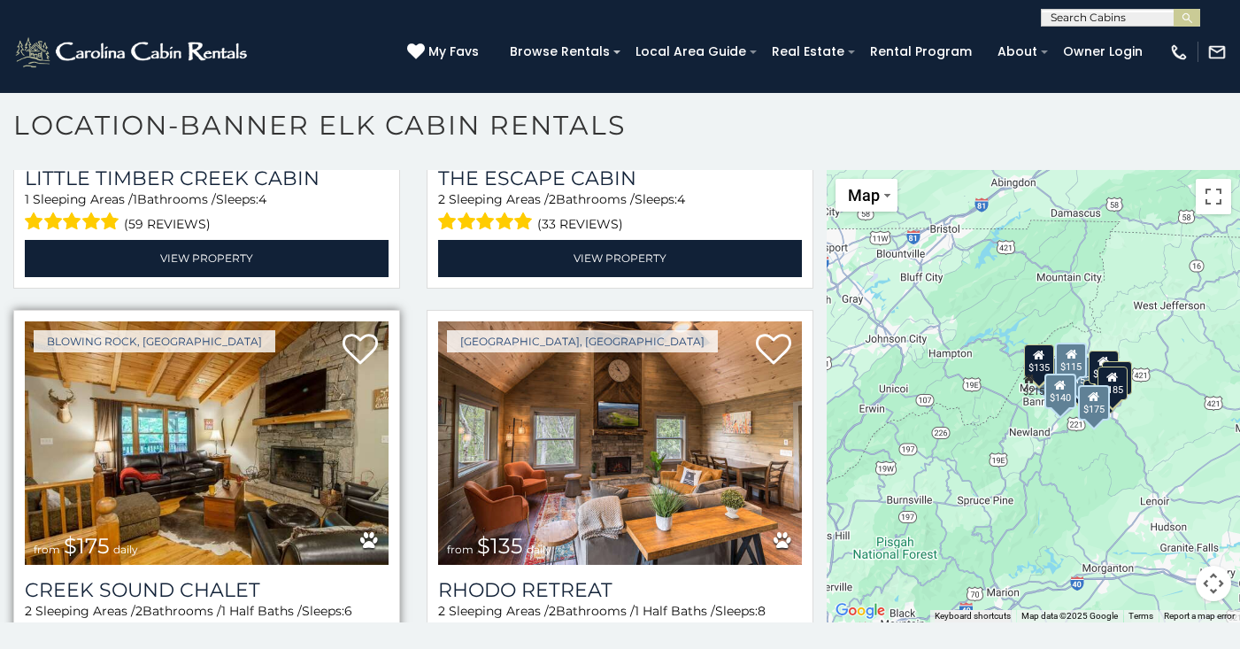
scroll to position [2588, 0]
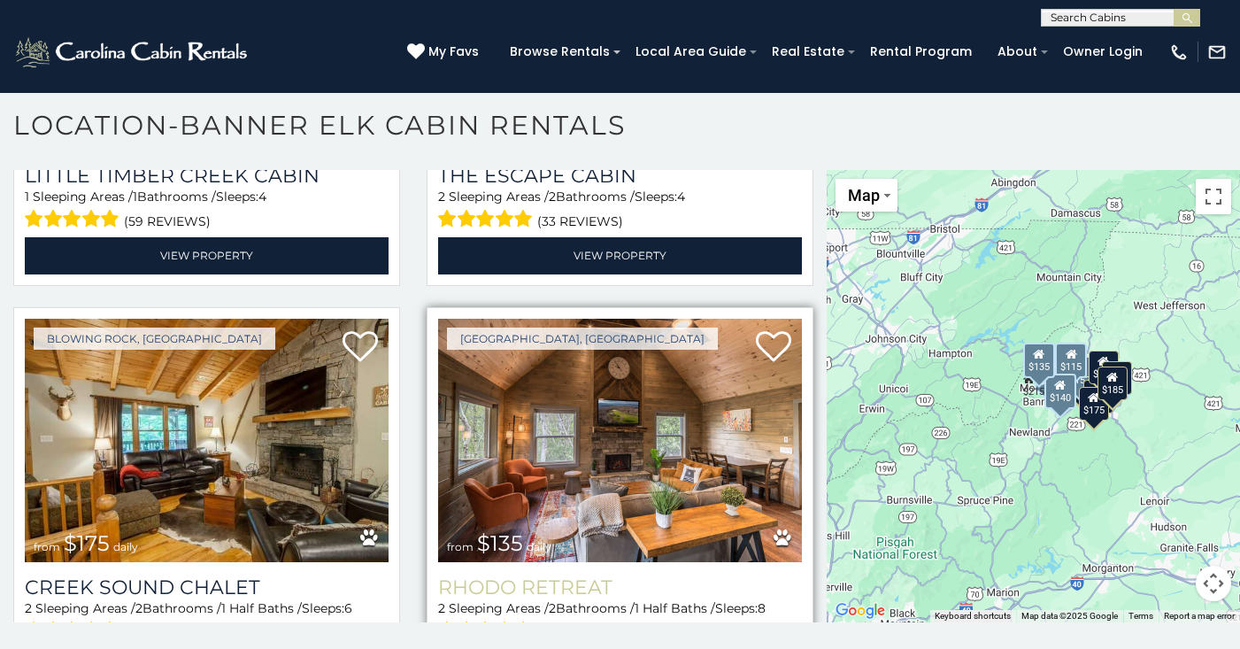
click at [513, 575] on h3 "Rhodo Retreat" at bounding box center [620, 587] width 364 height 24
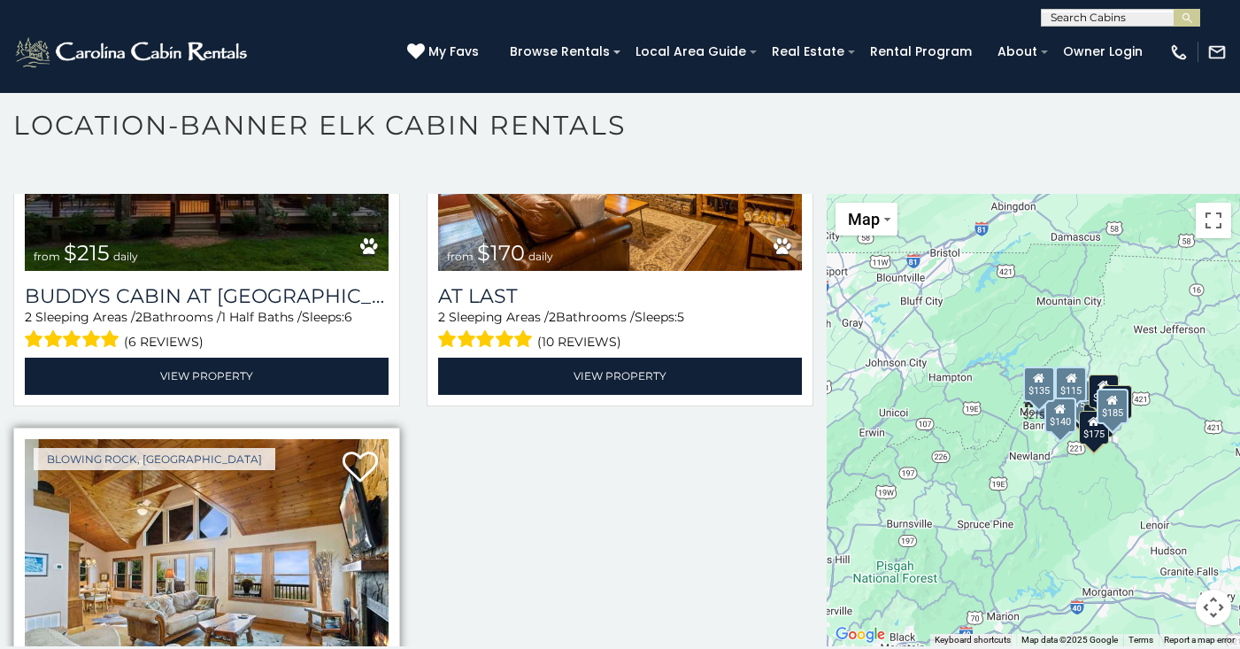
scroll to position [3312, 0]
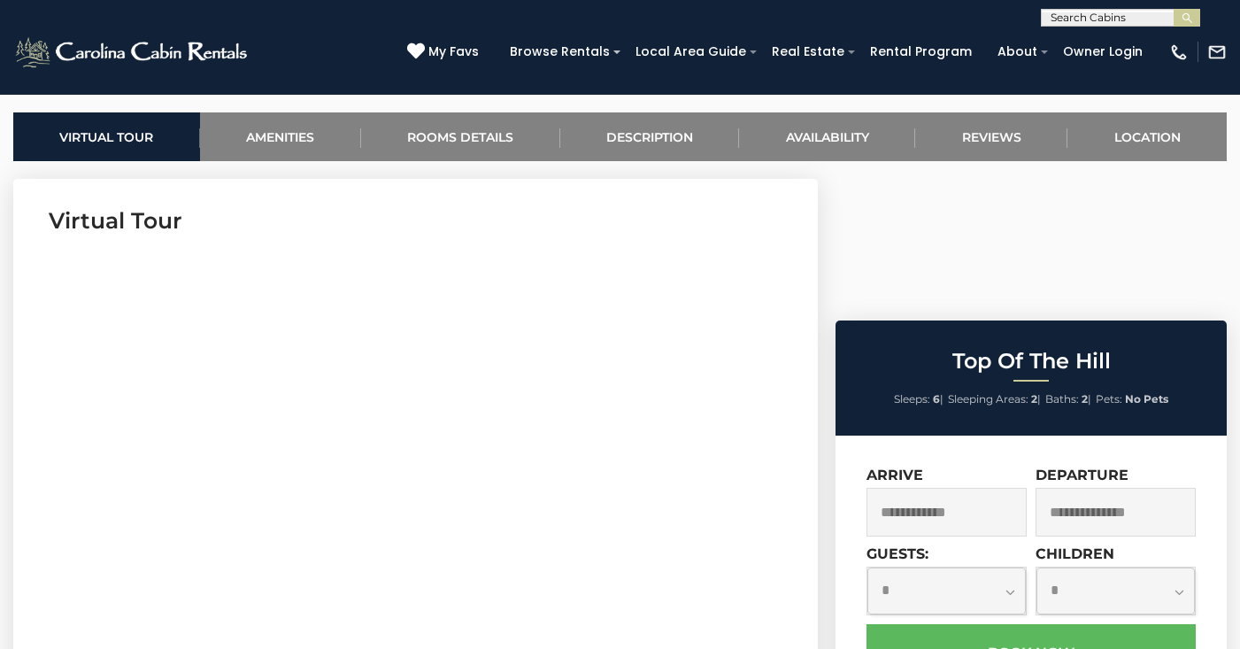
scroll to position [715, 0]
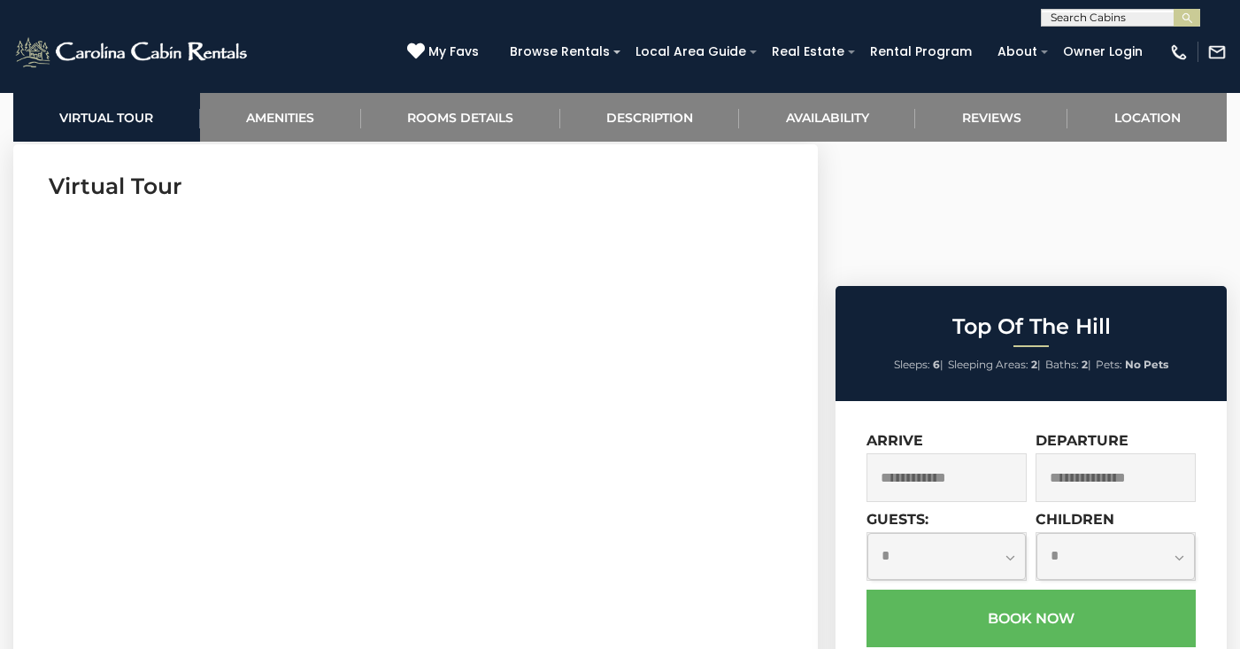
click at [944, 453] on input "text" at bounding box center [947, 477] width 160 height 49
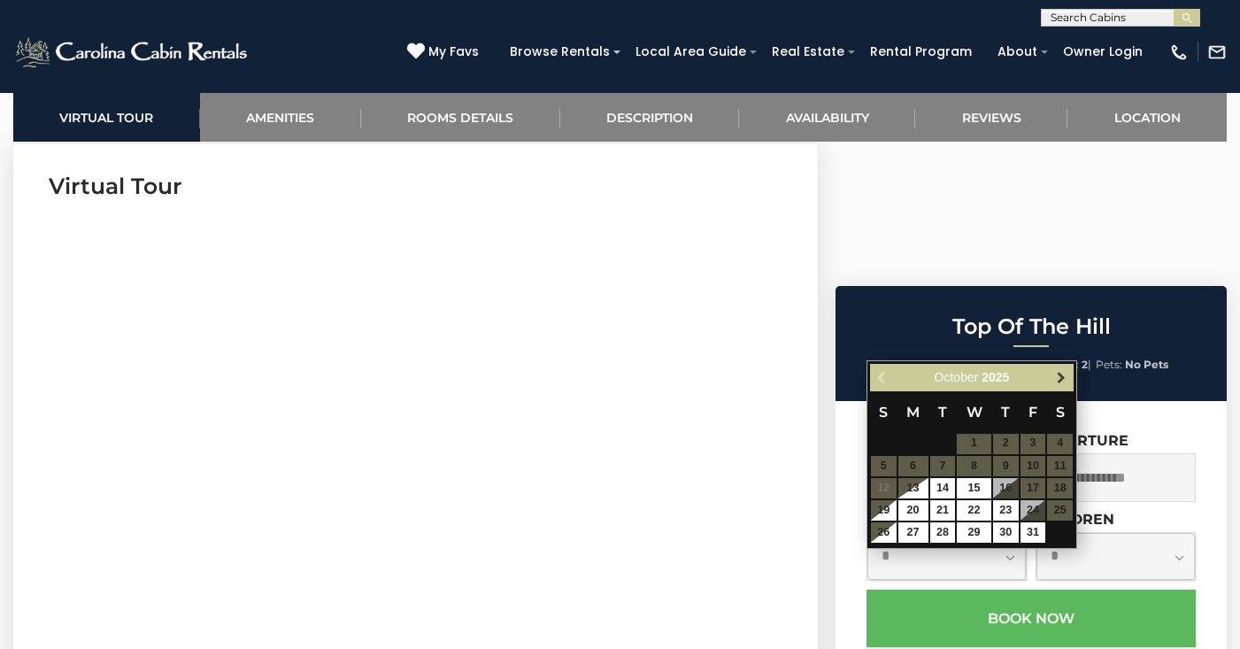
click at [1062, 374] on span "Next" at bounding box center [1061, 377] width 14 height 14
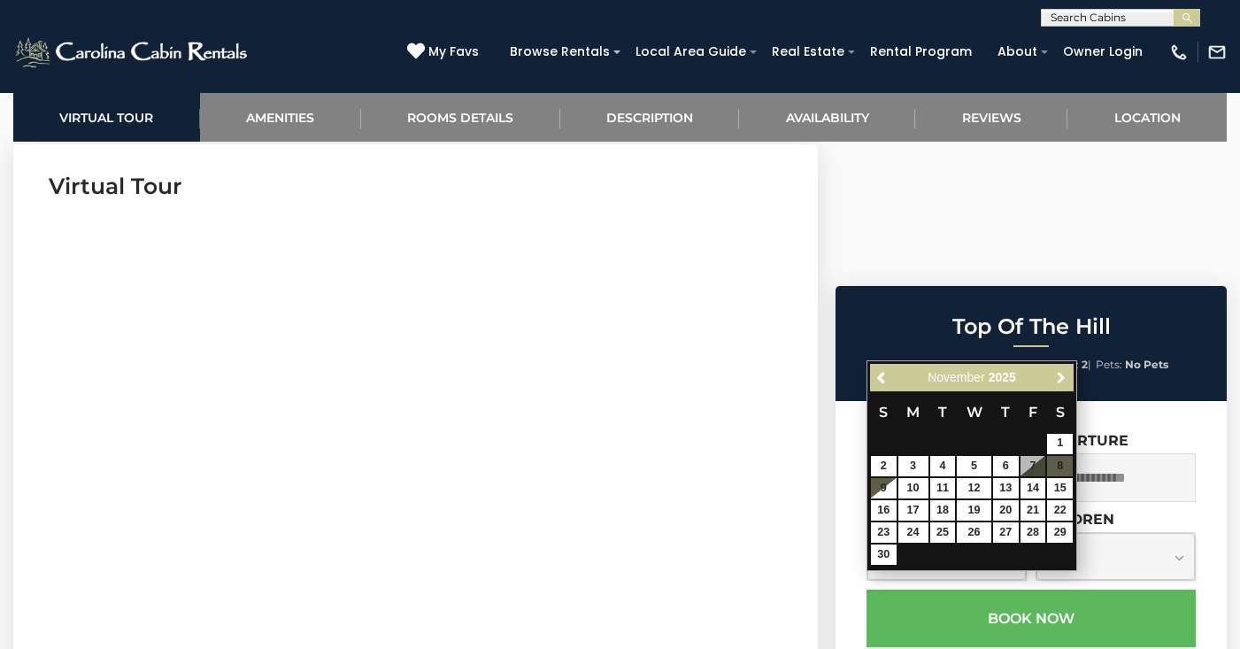
click at [1062, 374] on span "Next" at bounding box center [1061, 377] width 14 height 14
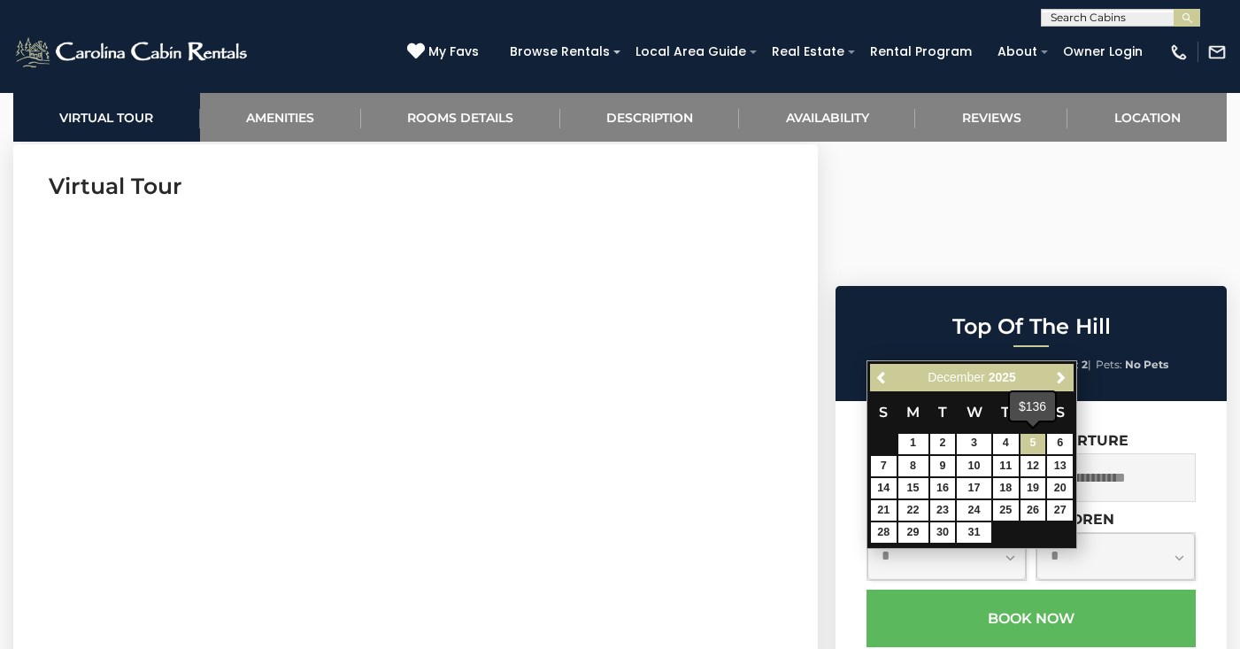
click at [1035, 444] on link "5" at bounding box center [1034, 444] width 26 height 20
type input "**********"
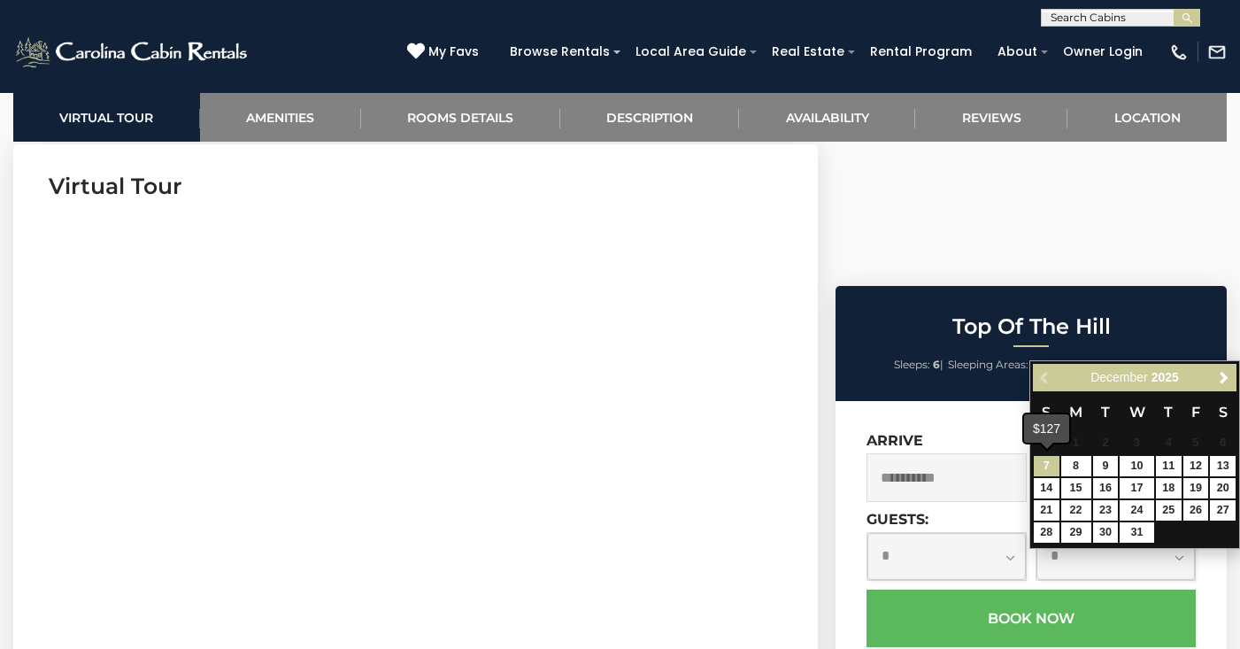
click at [1041, 468] on link "7" at bounding box center [1047, 466] width 26 height 20
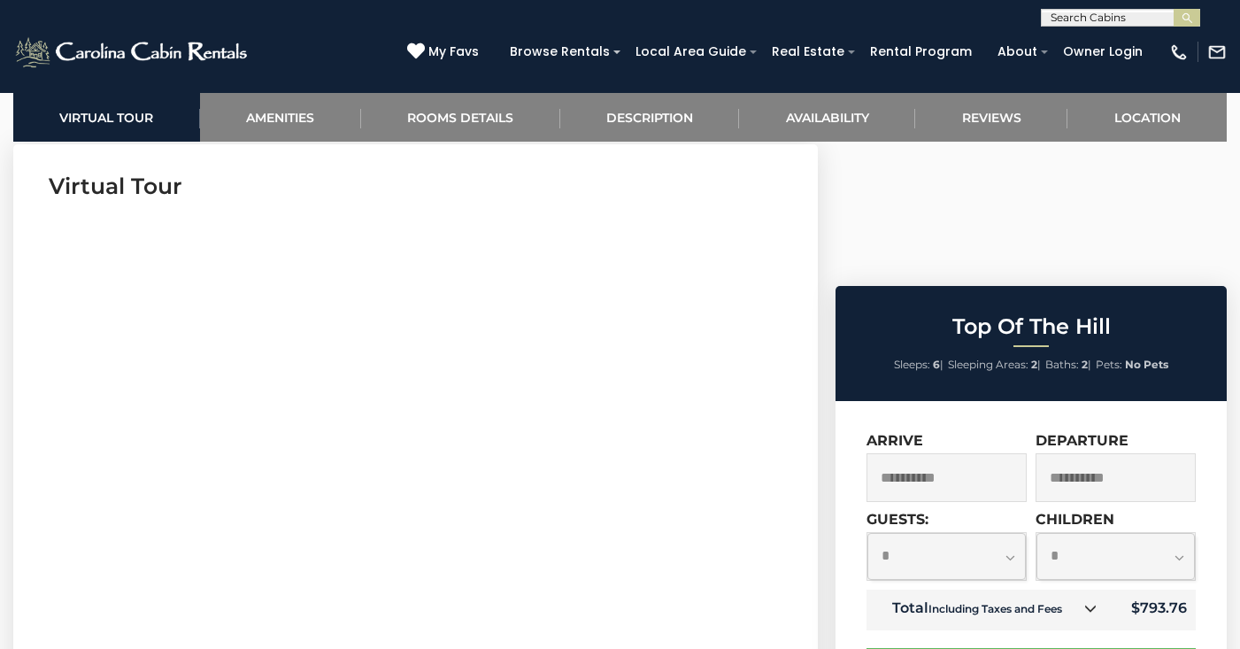
click at [1084, 453] on input "**********" at bounding box center [1116, 477] width 160 height 49
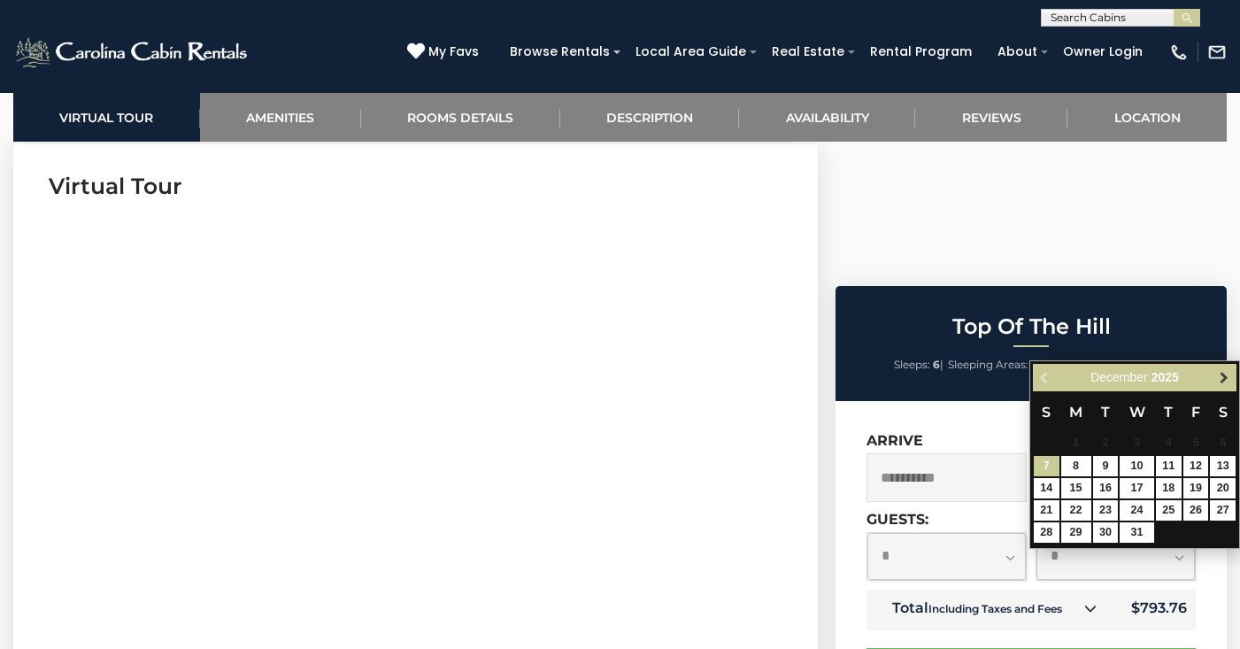
click at [1217, 379] on span "Next" at bounding box center [1224, 377] width 14 height 14
click at [1051, 467] on link "4" at bounding box center [1047, 466] width 26 height 20
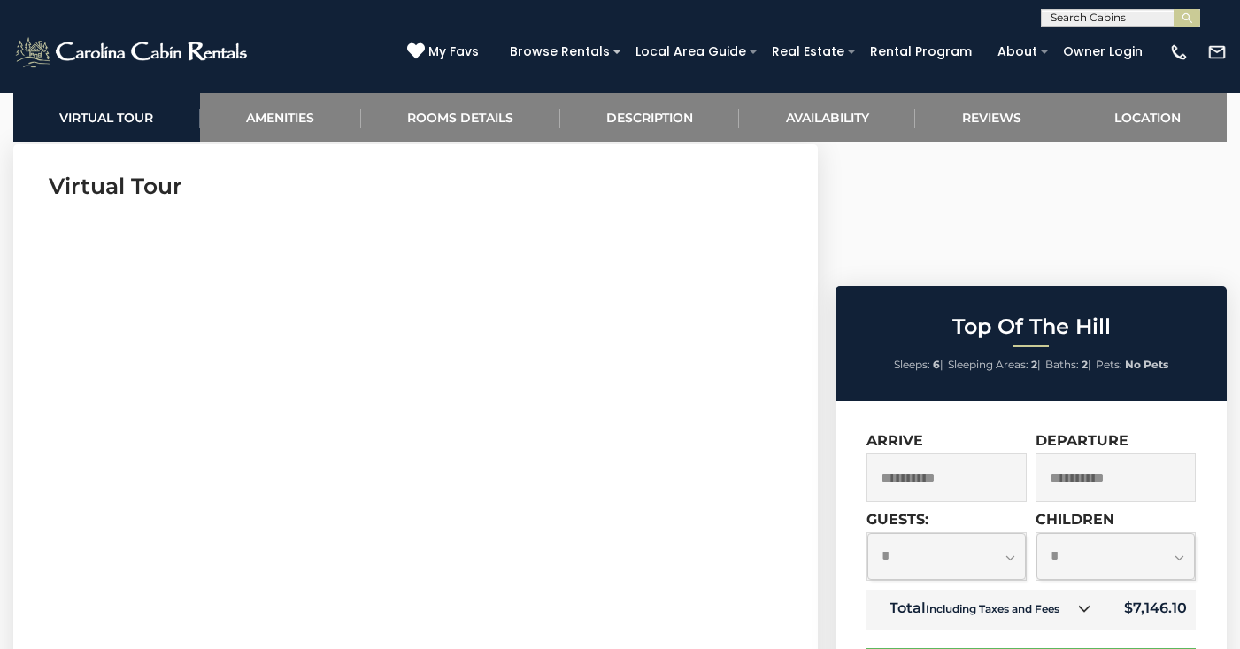
click at [1101, 453] on input "**********" at bounding box center [1116, 477] width 160 height 49
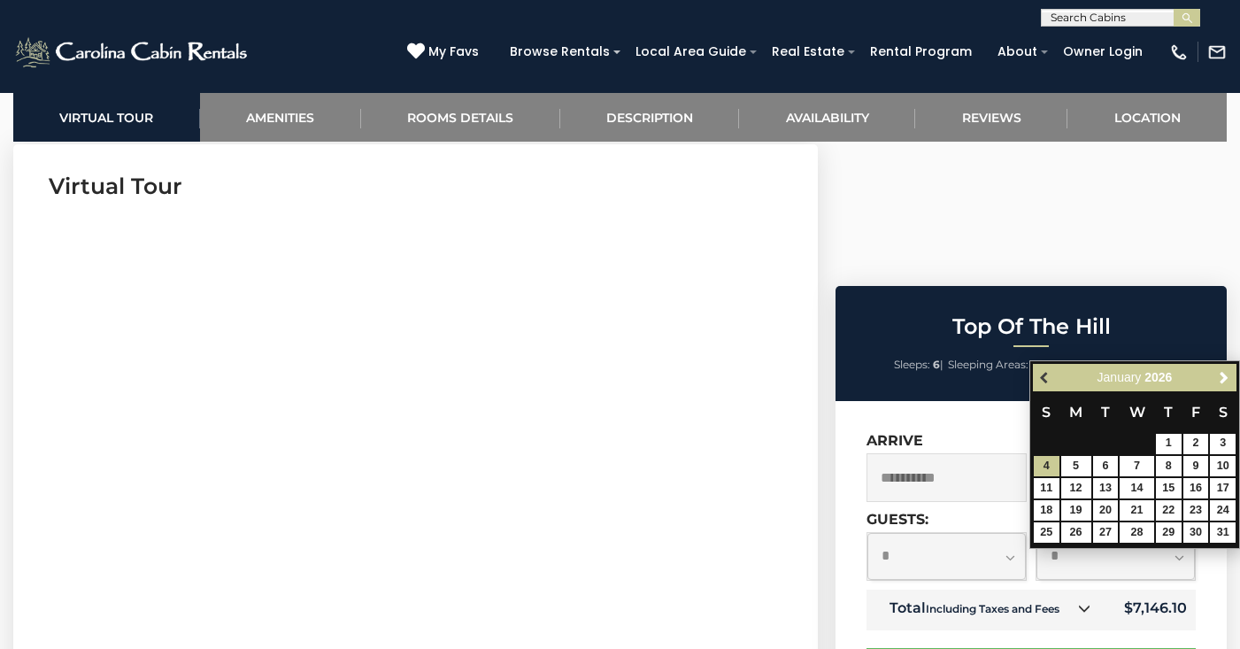
click at [1043, 370] on link "Previous" at bounding box center [1046, 378] width 22 height 22
click at [1051, 464] on link "7" at bounding box center [1047, 466] width 26 height 20
type input "**********"
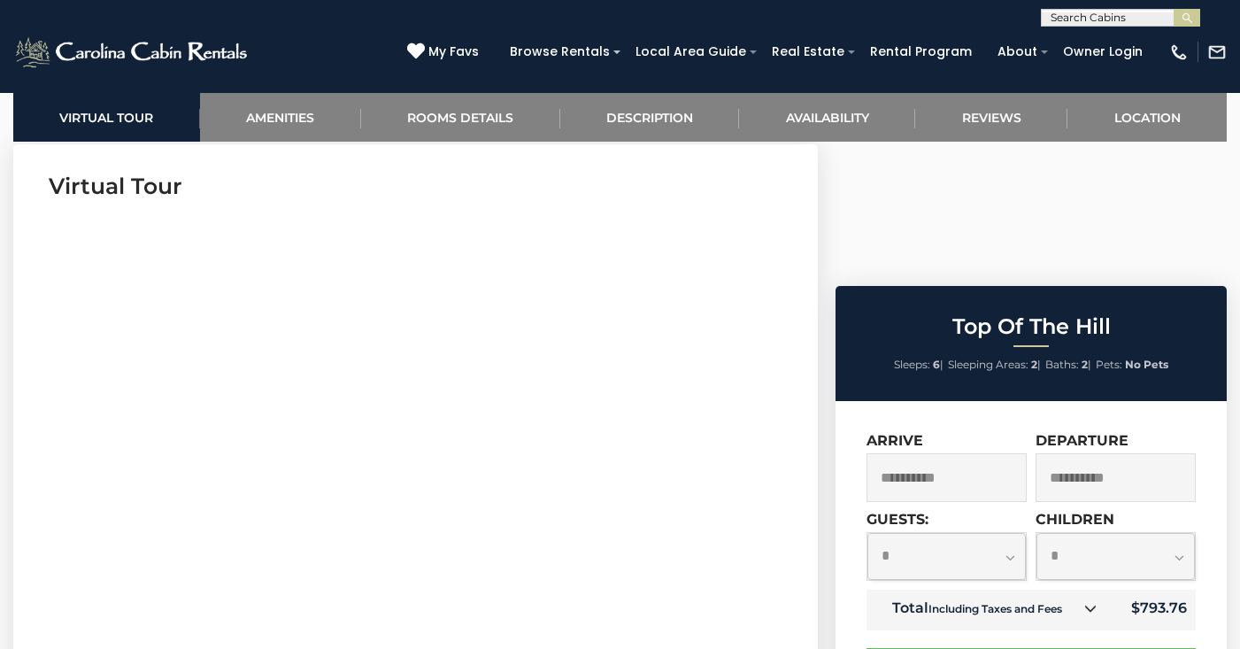
select select "*"
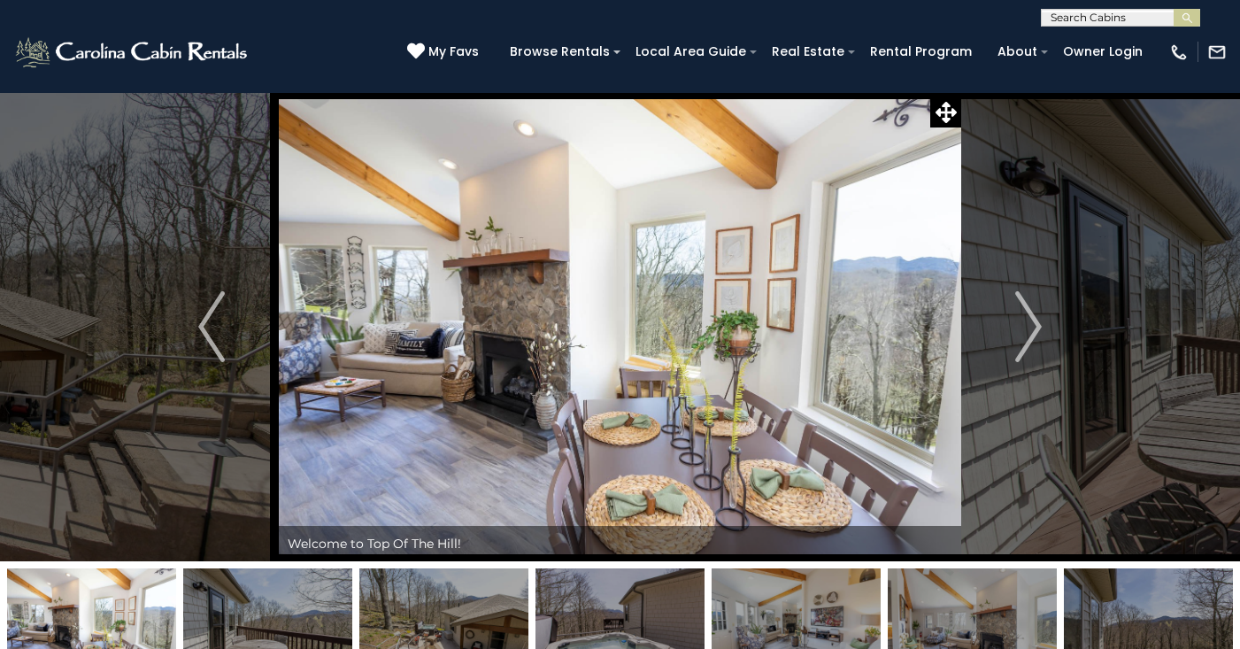
scroll to position [0, 0]
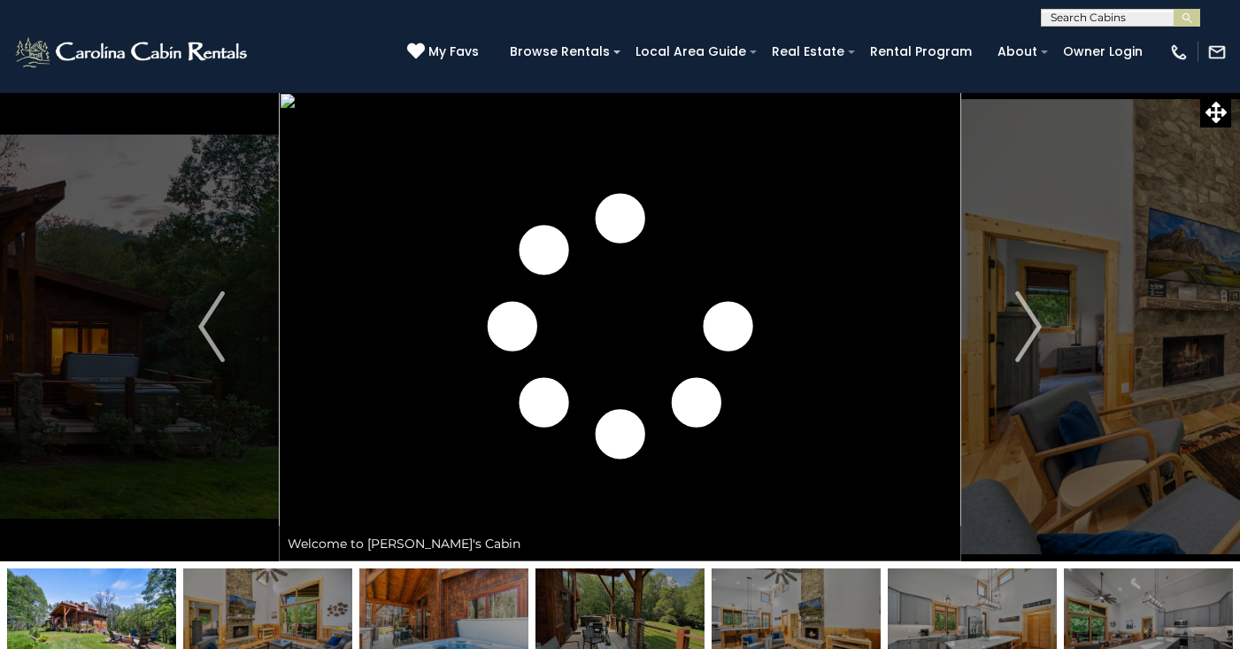
click at [1019, 342] on img "Next" at bounding box center [1028, 326] width 27 height 71
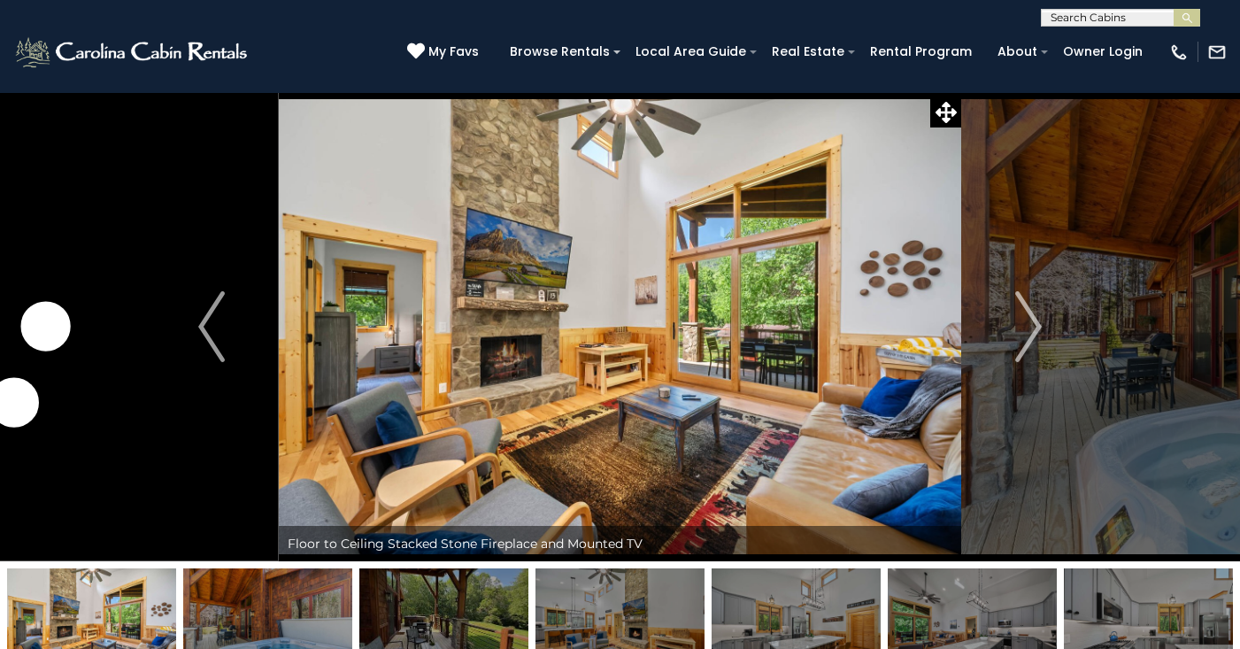
click at [1019, 342] on img "Next" at bounding box center [1028, 326] width 27 height 71
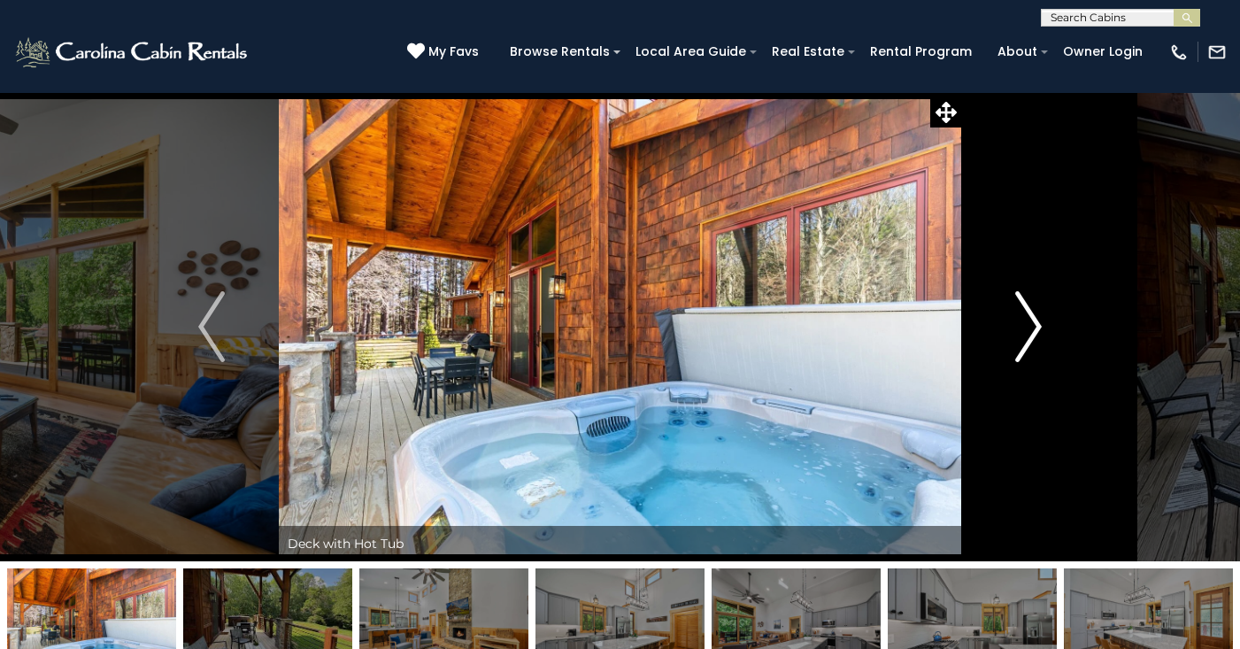
click at [1029, 338] on img "Next" at bounding box center [1028, 326] width 27 height 71
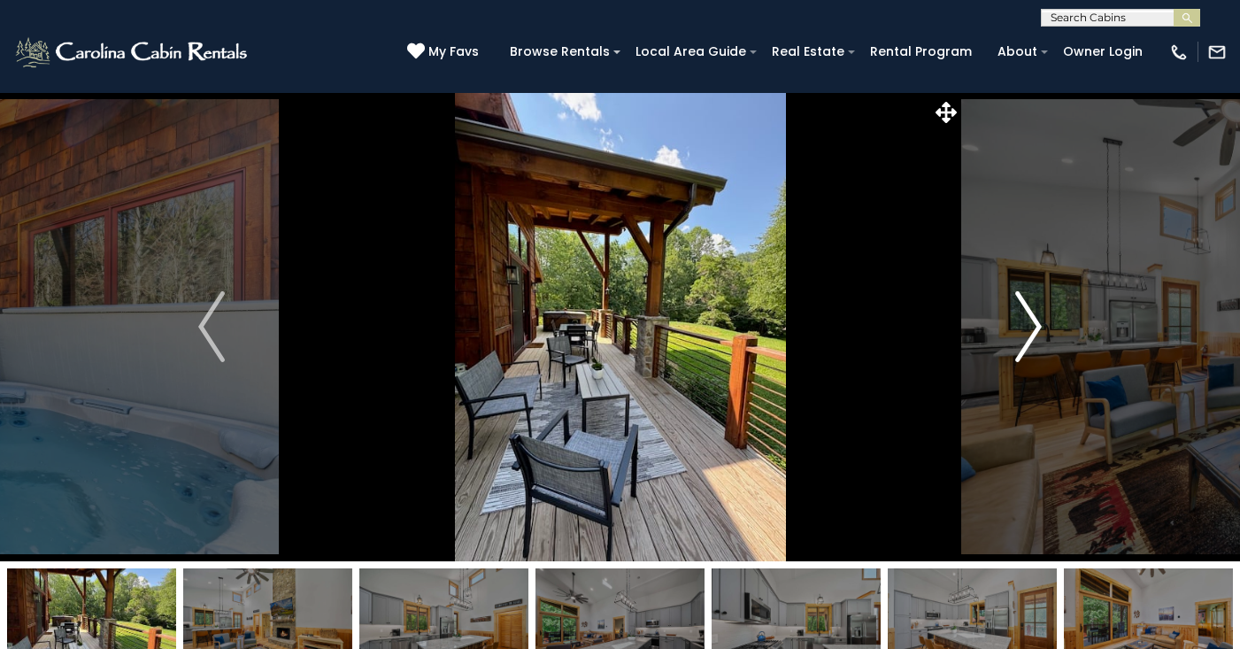
click at [1029, 338] on img "Next" at bounding box center [1028, 326] width 27 height 71
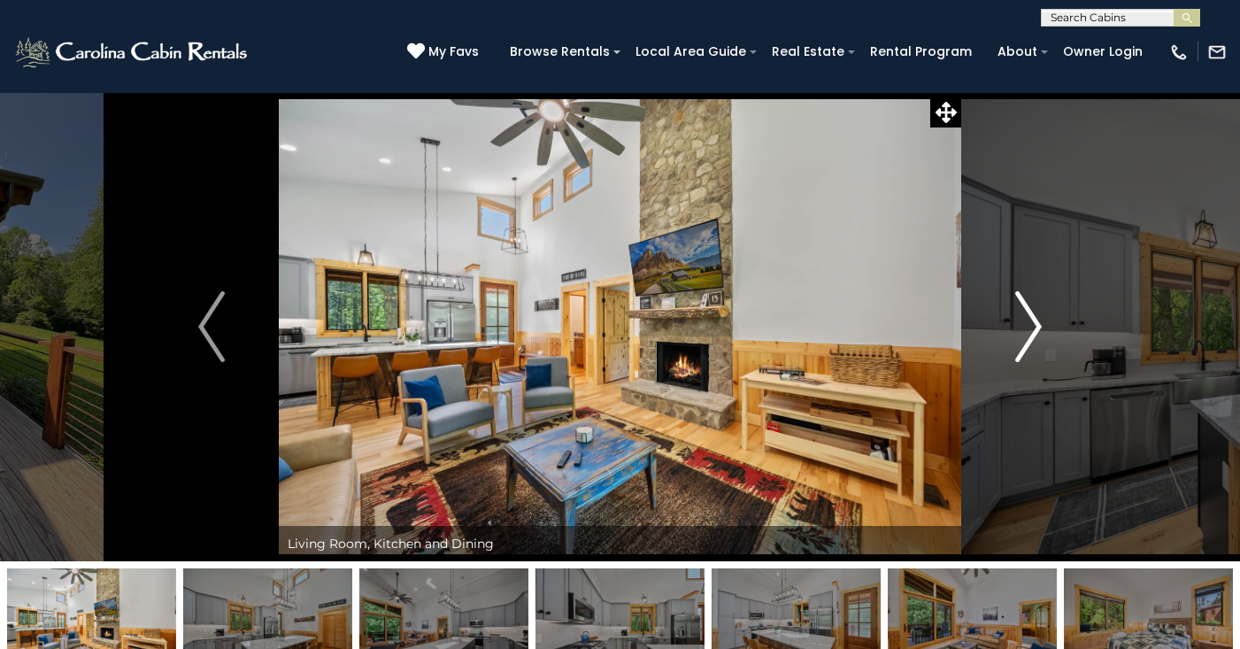
click at [1029, 338] on img "Next" at bounding box center [1028, 326] width 27 height 71
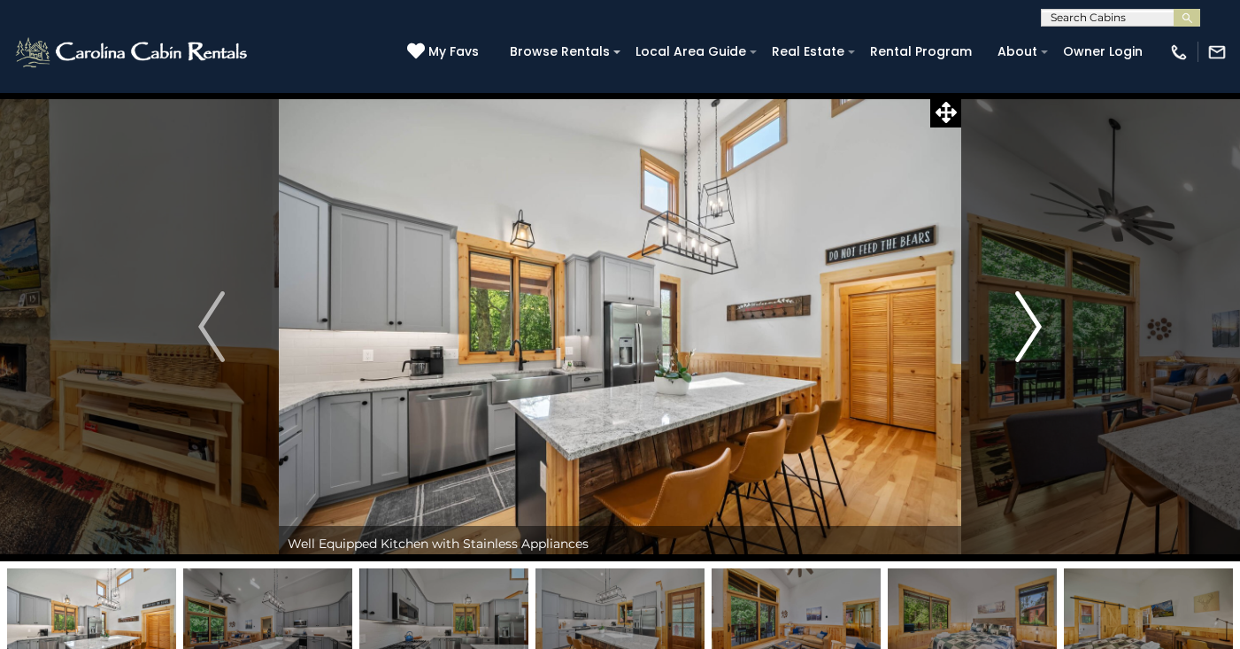
click at [1029, 338] on img "Next" at bounding box center [1028, 326] width 27 height 71
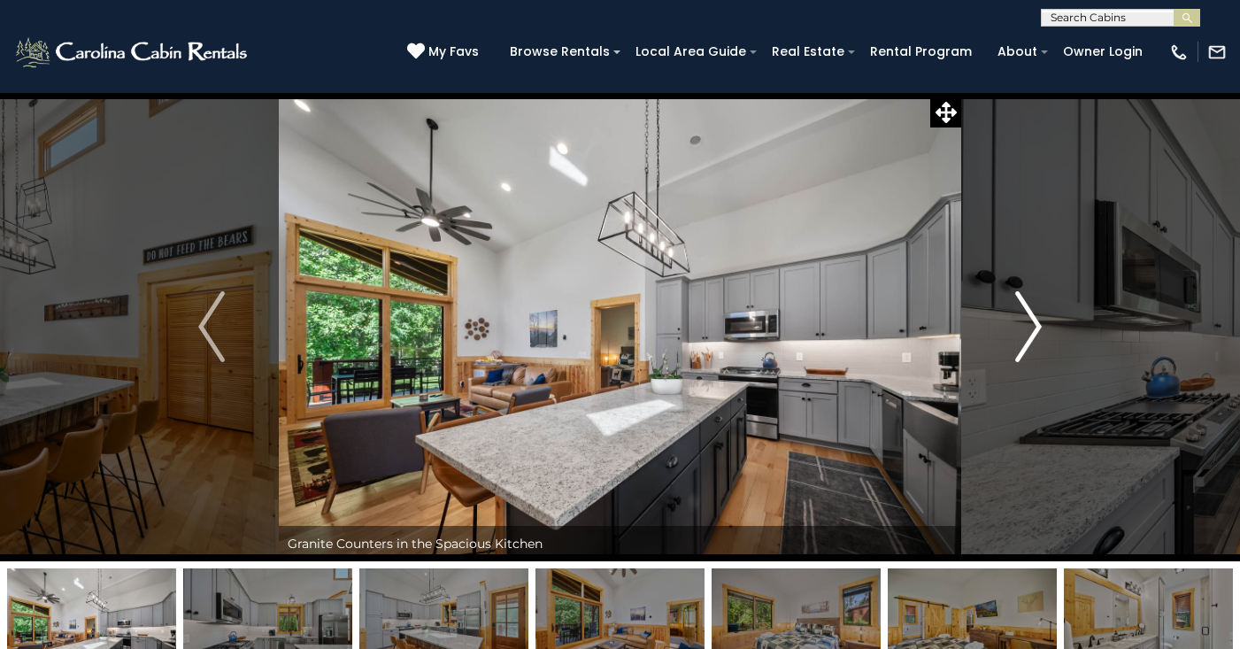
click at [1029, 338] on img "Next" at bounding box center [1028, 326] width 27 height 71
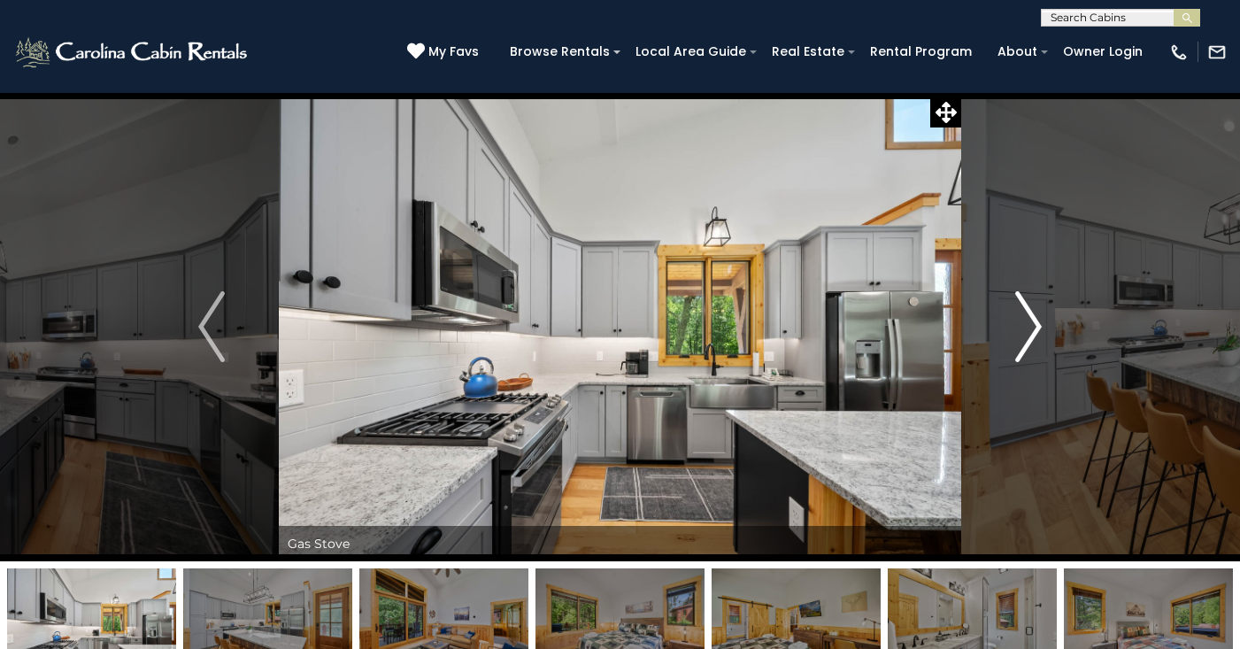
click at [1029, 338] on img "Next" at bounding box center [1028, 326] width 27 height 71
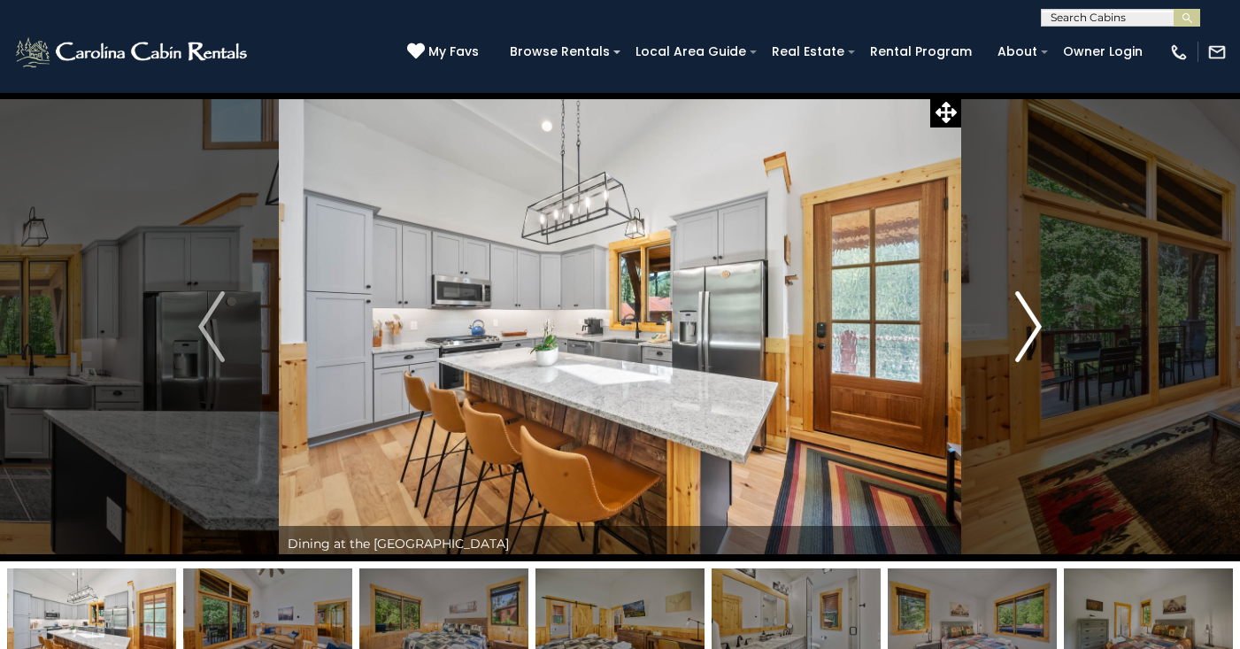
click at [1029, 338] on img "Next" at bounding box center [1028, 326] width 27 height 71
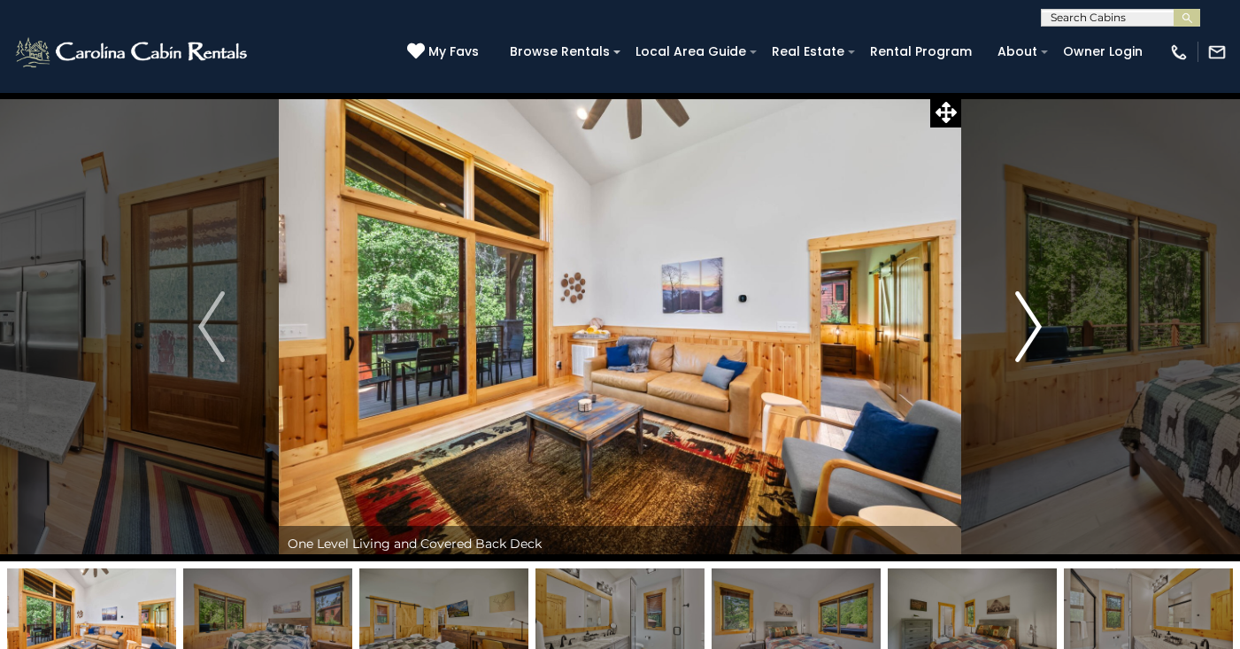
click at [1029, 338] on img "Next" at bounding box center [1028, 326] width 27 height 71
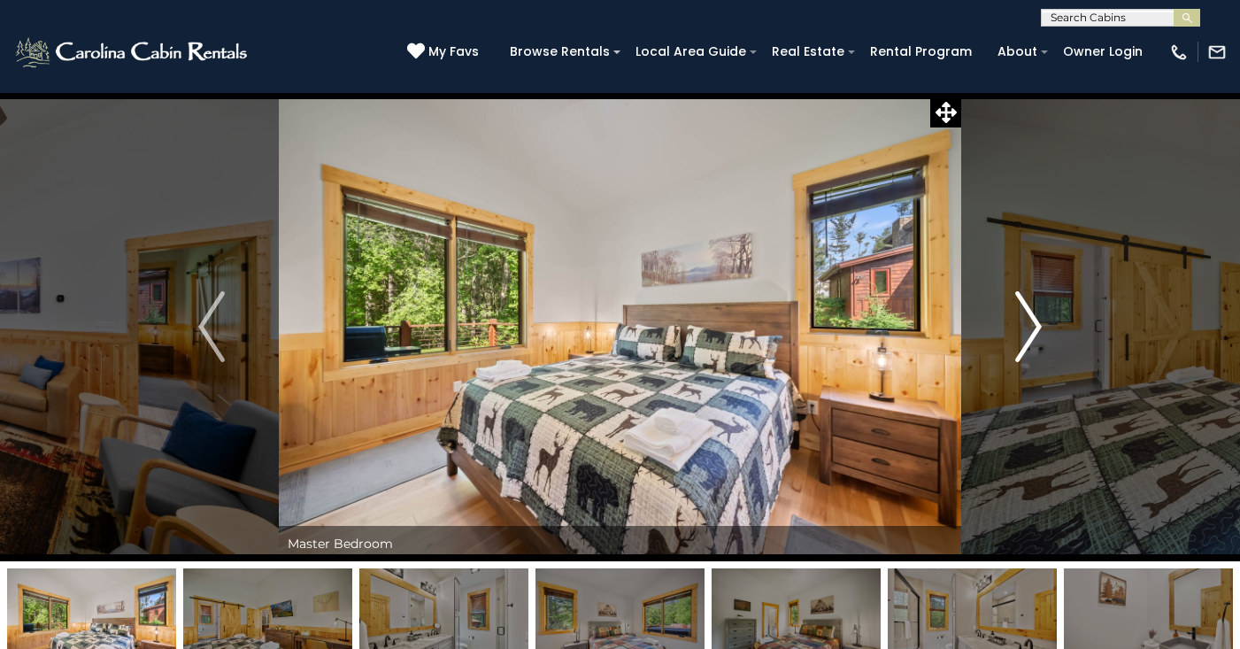
click at [1029, 338] on img "Next" at bounding box center [1028, 326] width 27 height 71
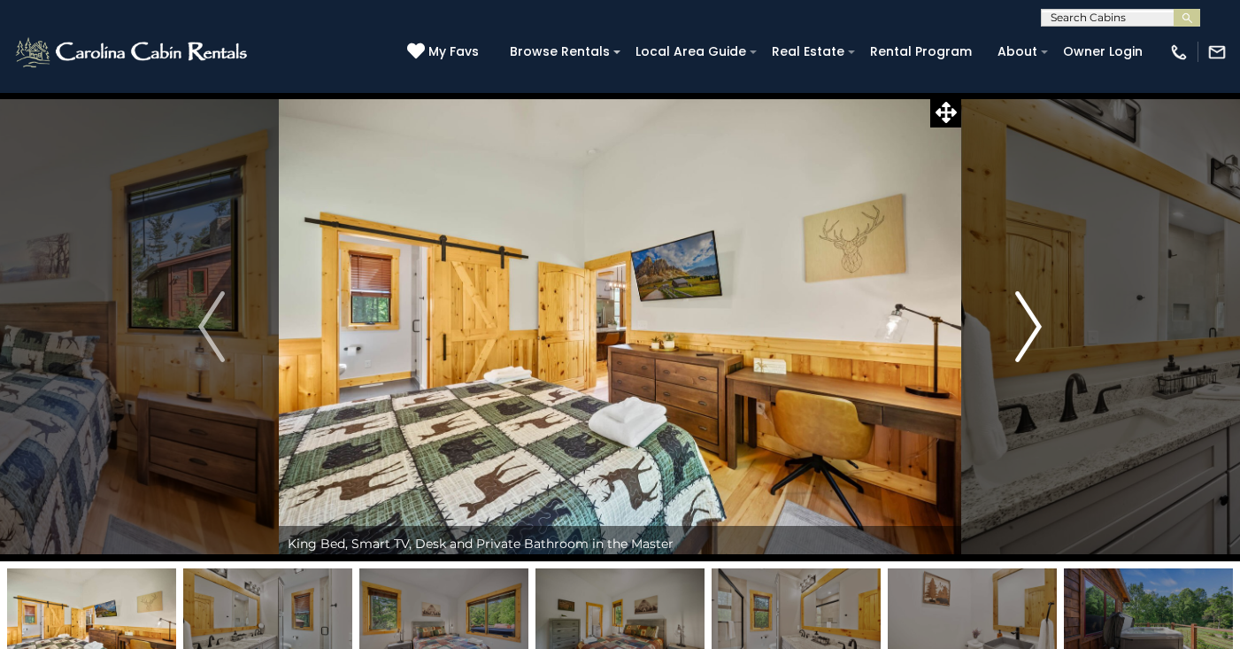
click at [1029, 338] on img "Next" at bounding box center [1028, 326] width 27 height 71
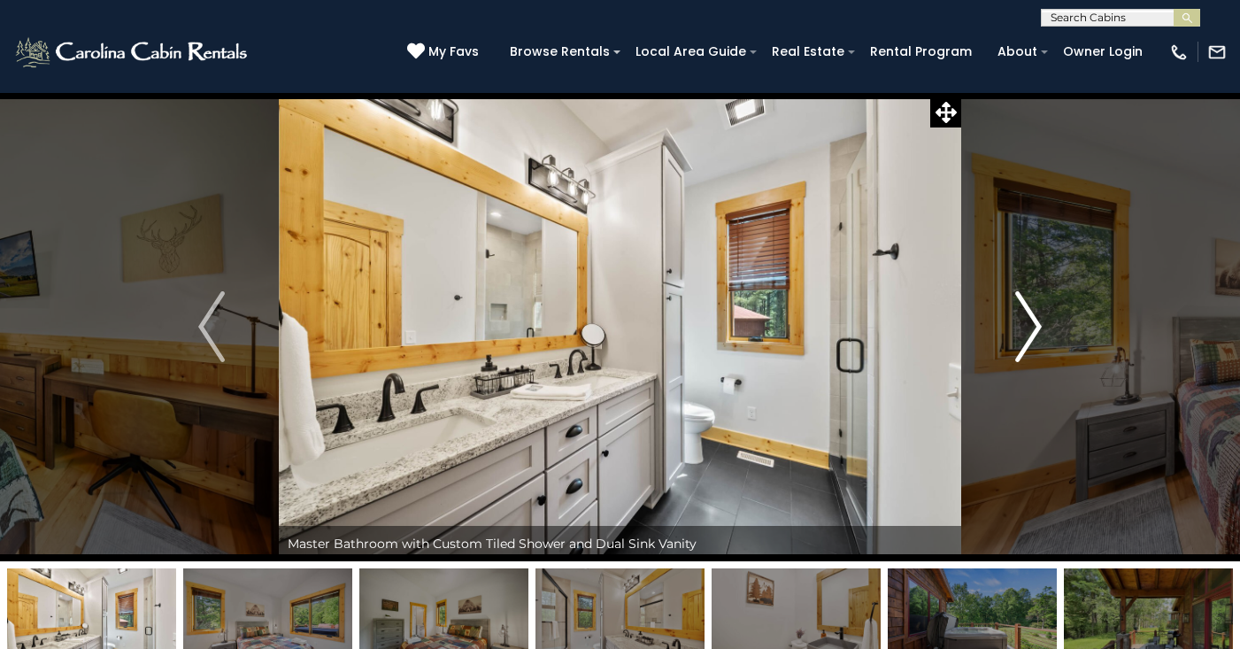
click at [1029, 338] on img "Next" at bounding box center [1028, 326] width 27 height 71
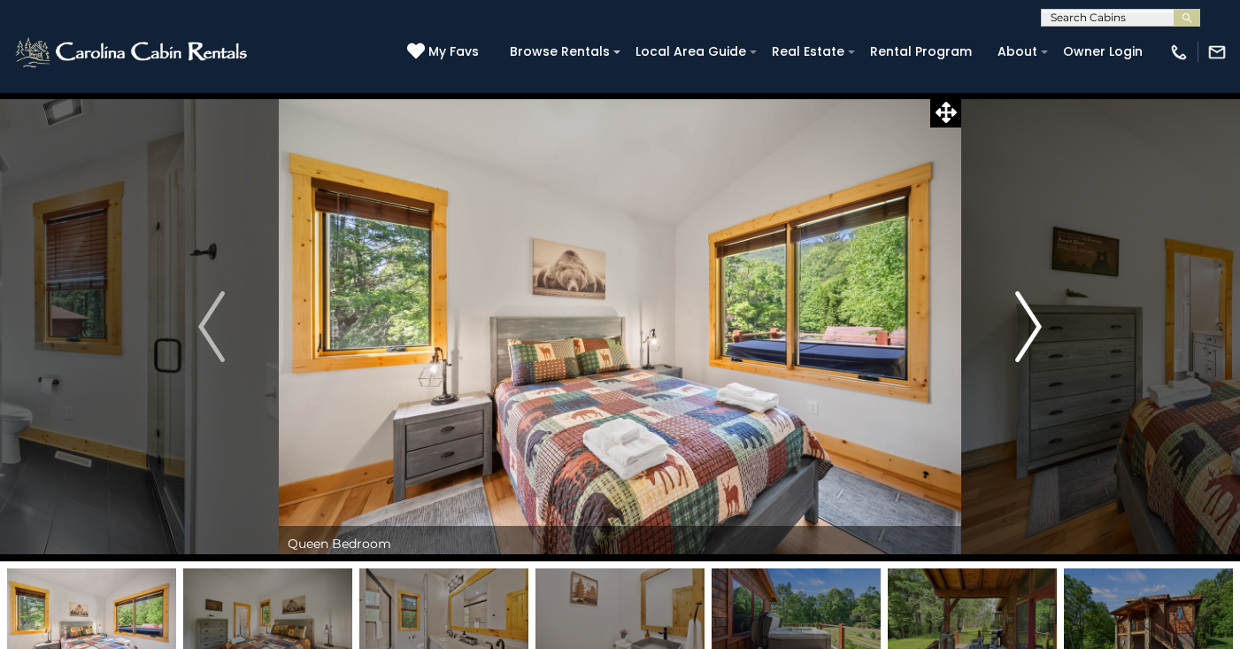
click at [1029, 338] on img "Next" at bounding box center [1028, 326] width 27 height 71
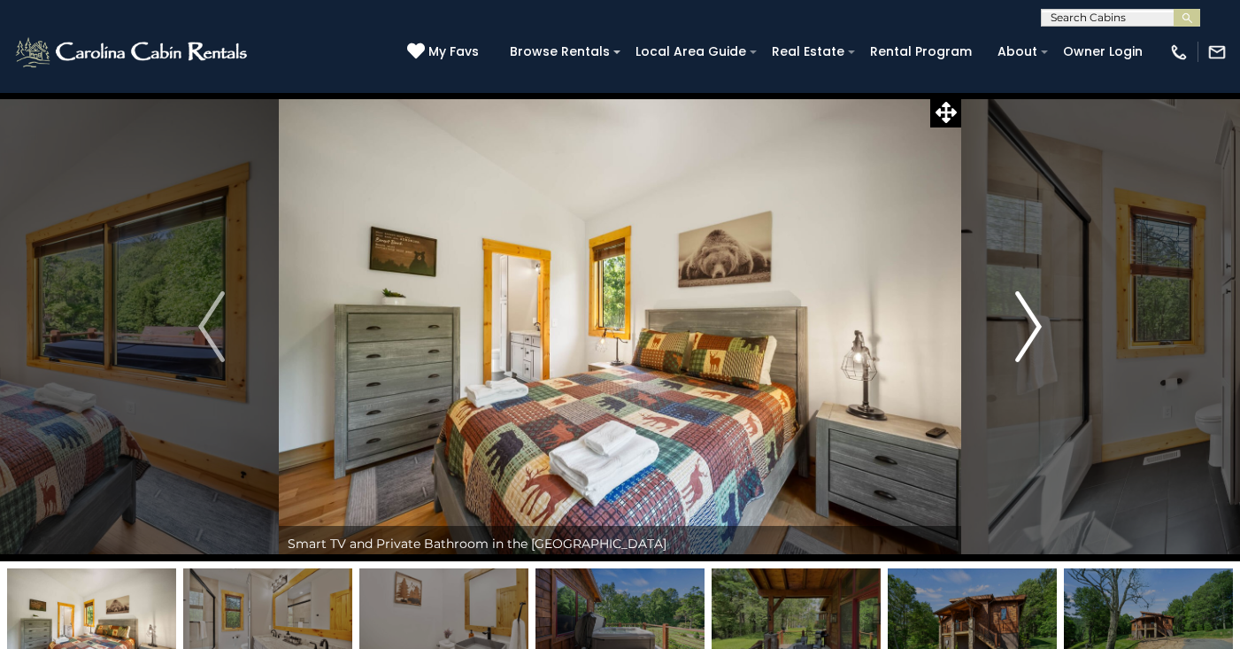
click at [1029, 338] on img "Next" at bounding box center [1028, 326] width 27 height 71
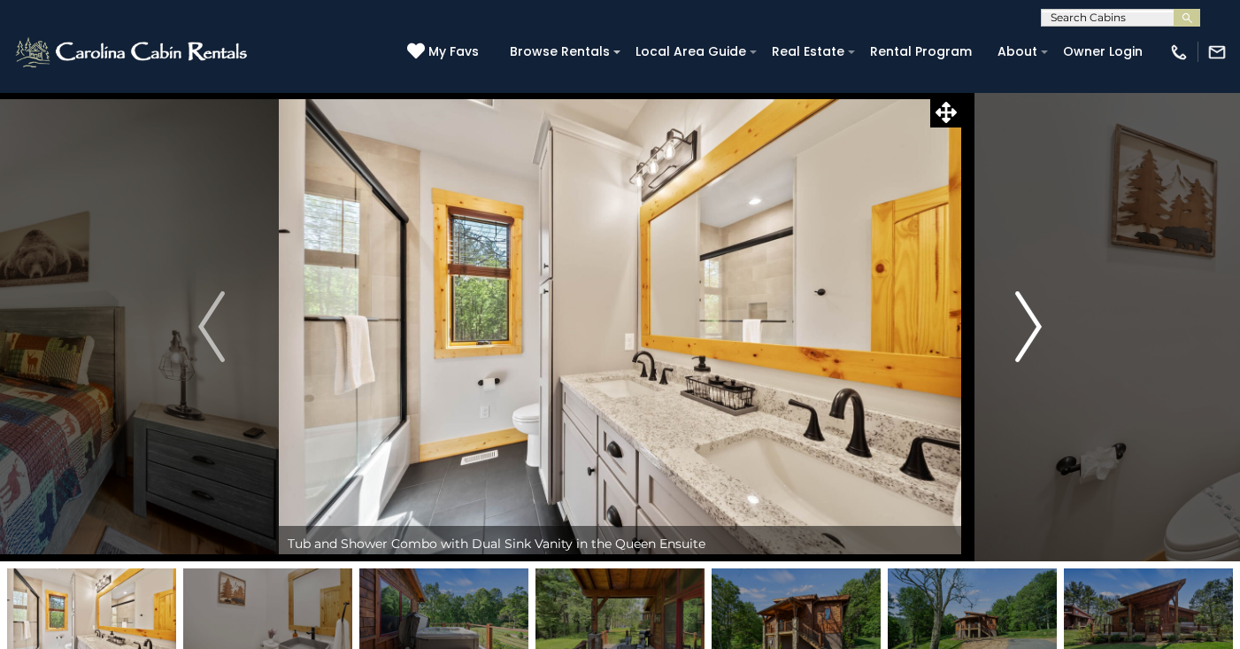
click at [1029, 338] on img "Next" at bounding box center [1028, 326] width 27 height 71
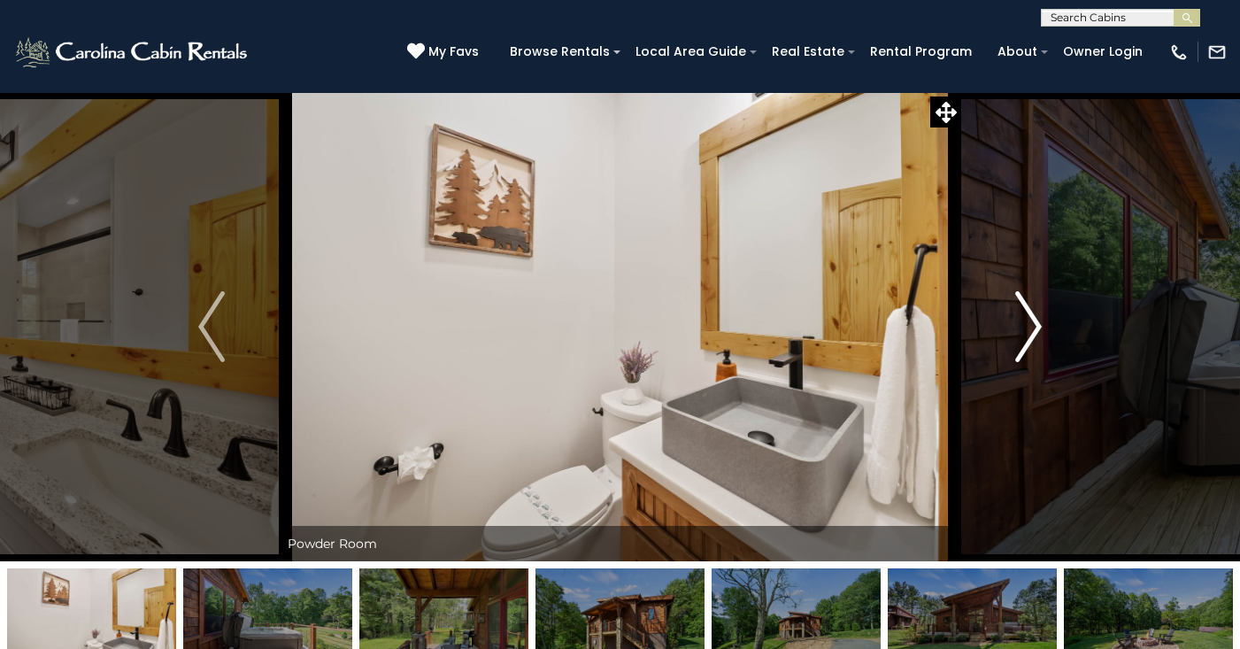
click at [1029, 338] on img "Next" at bounding box center [1028, 326] width 27 height 71
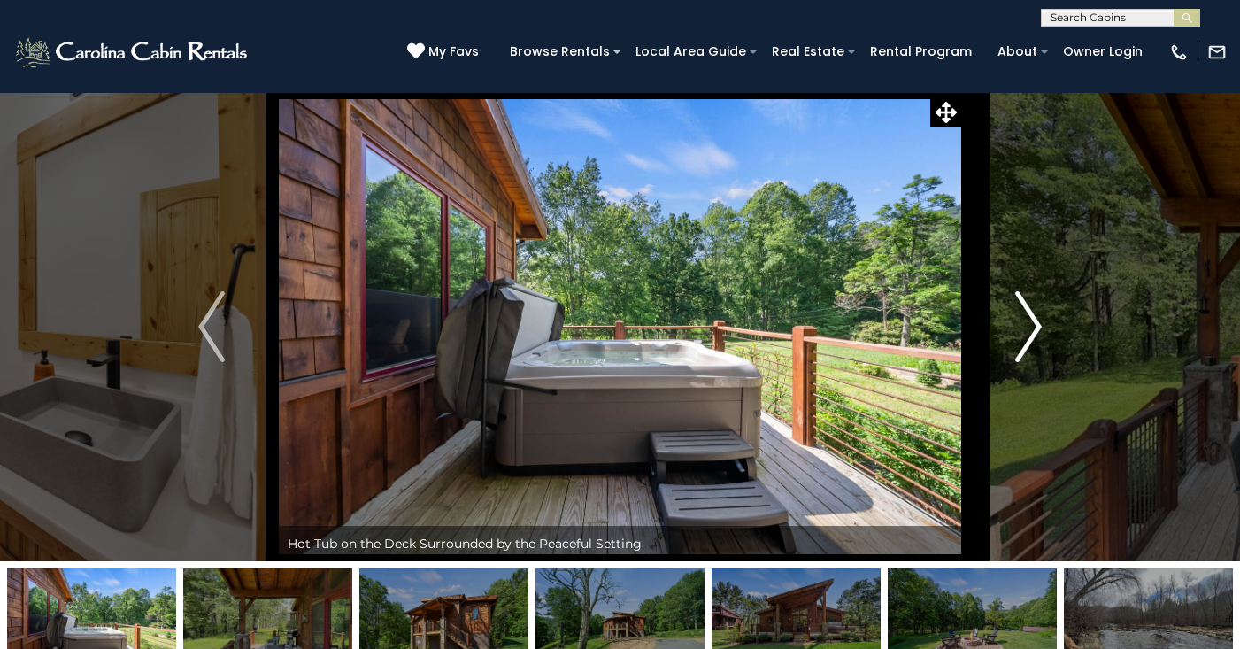
click at [1029, 338] on img "Next" at bounding box center [1028, 326] width 27 height 71
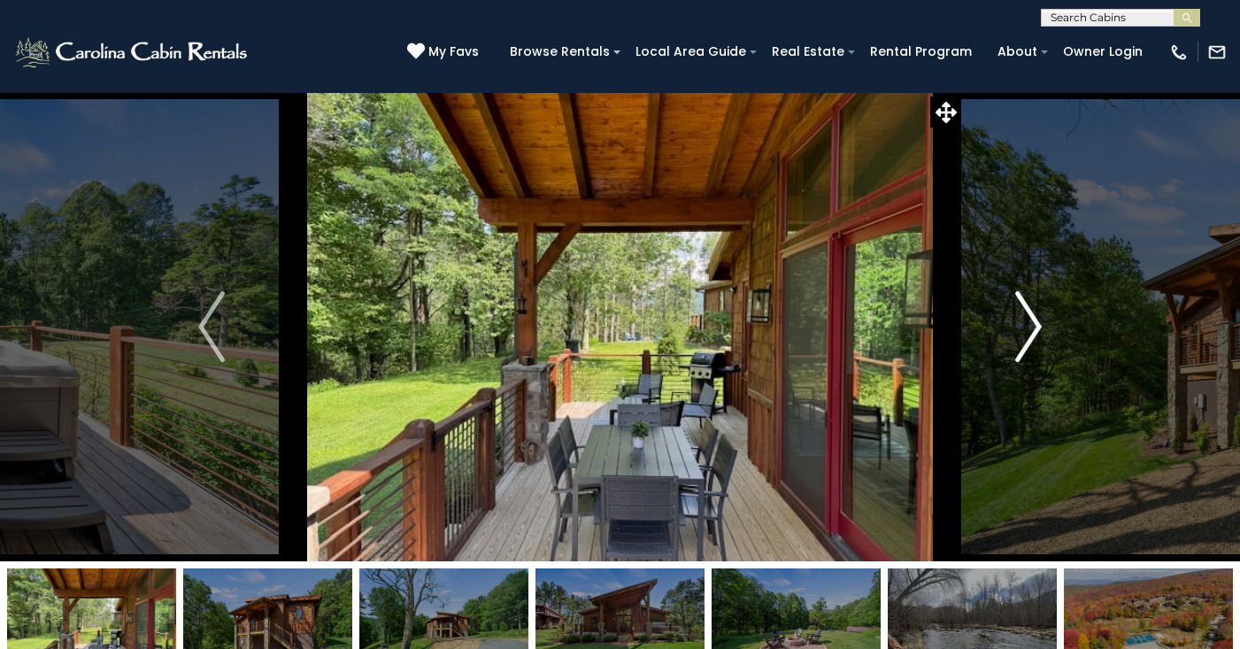
click at [1029, 338] on img "Next" at bounding box center [1028, 326] width 27 height 71
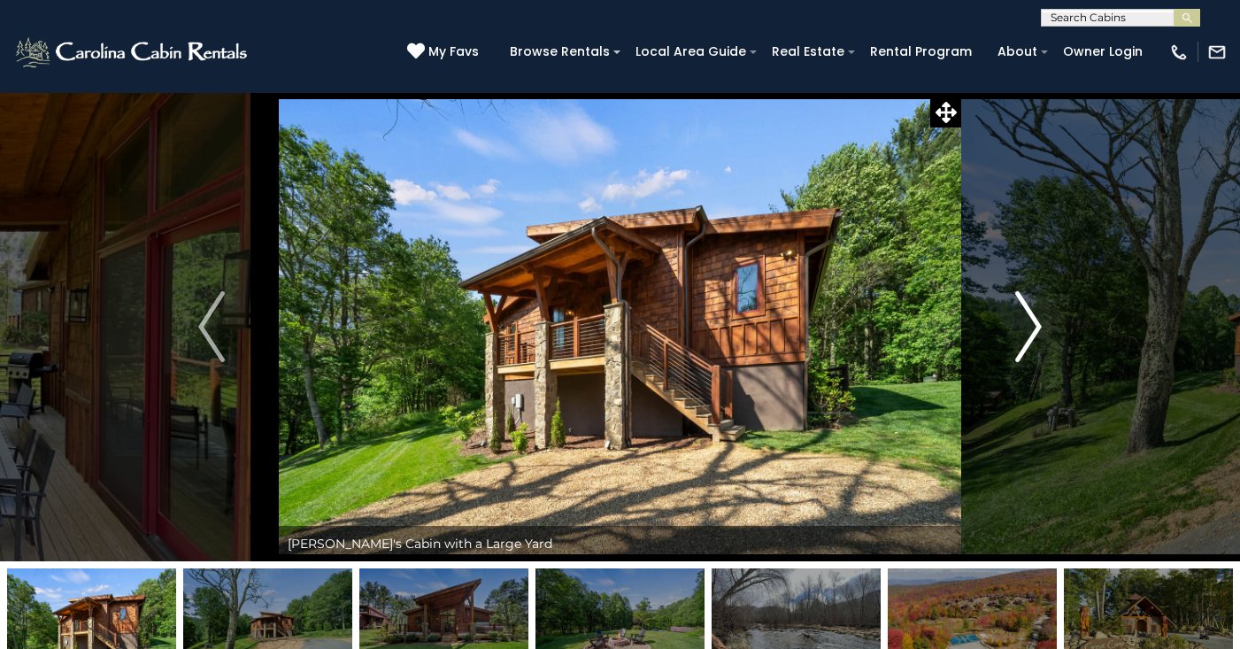
click at [1029, 338] on img "Next" at bounding box center [1028, 326] width 27 height 71
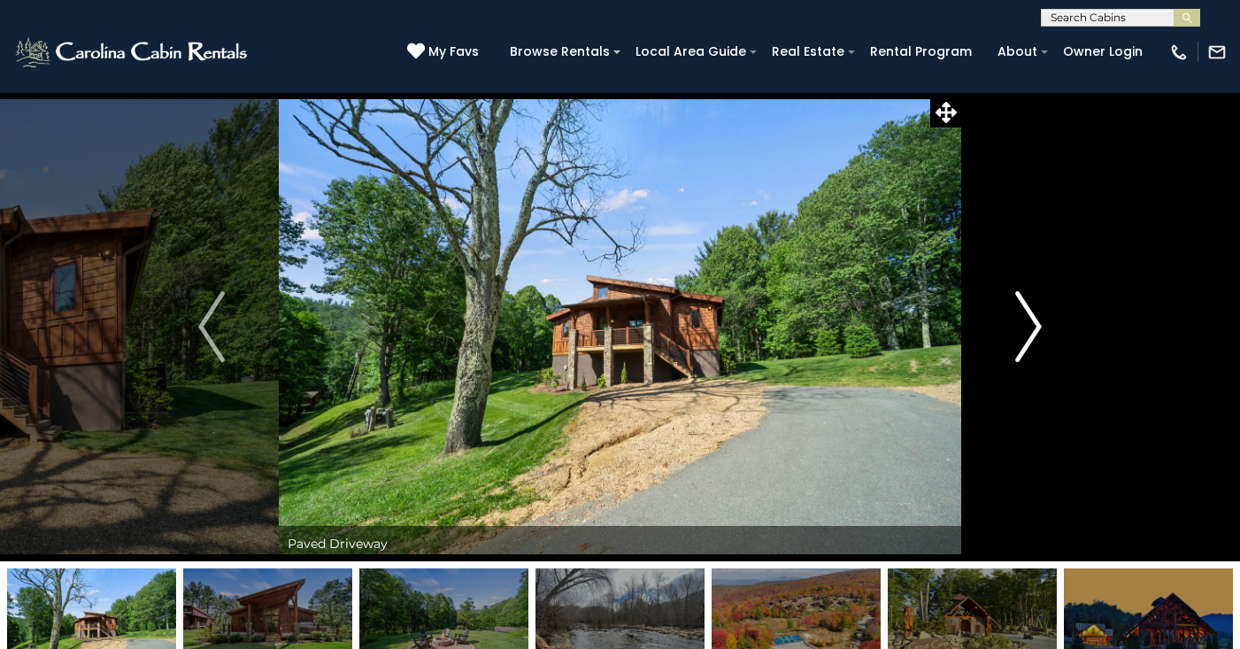
click at [1029, 338] on img "Next" at bounding box center [1028, 326] width 27 height 71
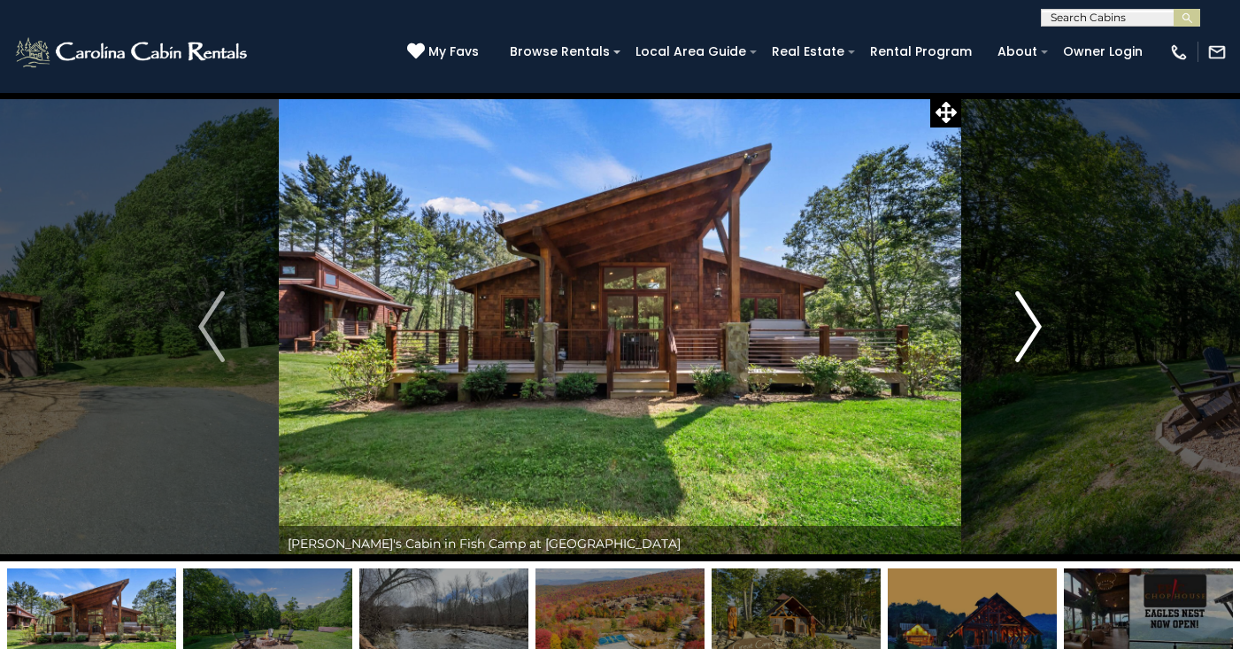
click at [1029, 338] on img "Next" at bounding box center [1028, 326] width 27 height 71
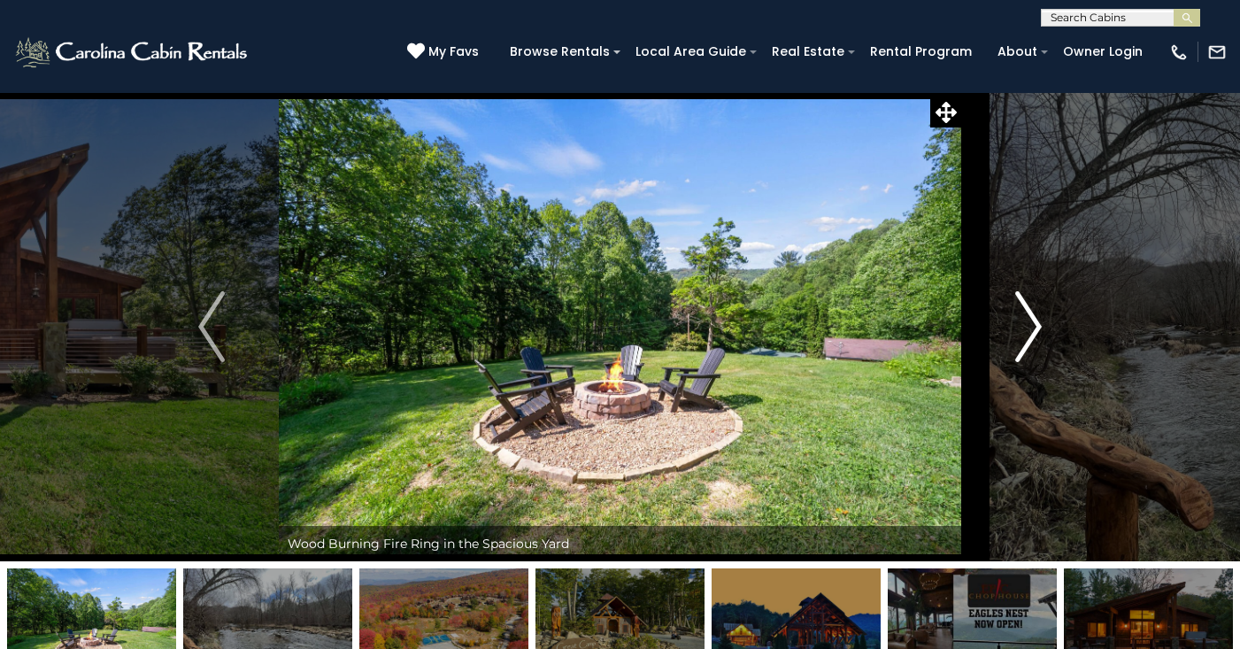
click at [1029, 338] on img "Next" at bounding box center [1028, 326] width 27 height 71
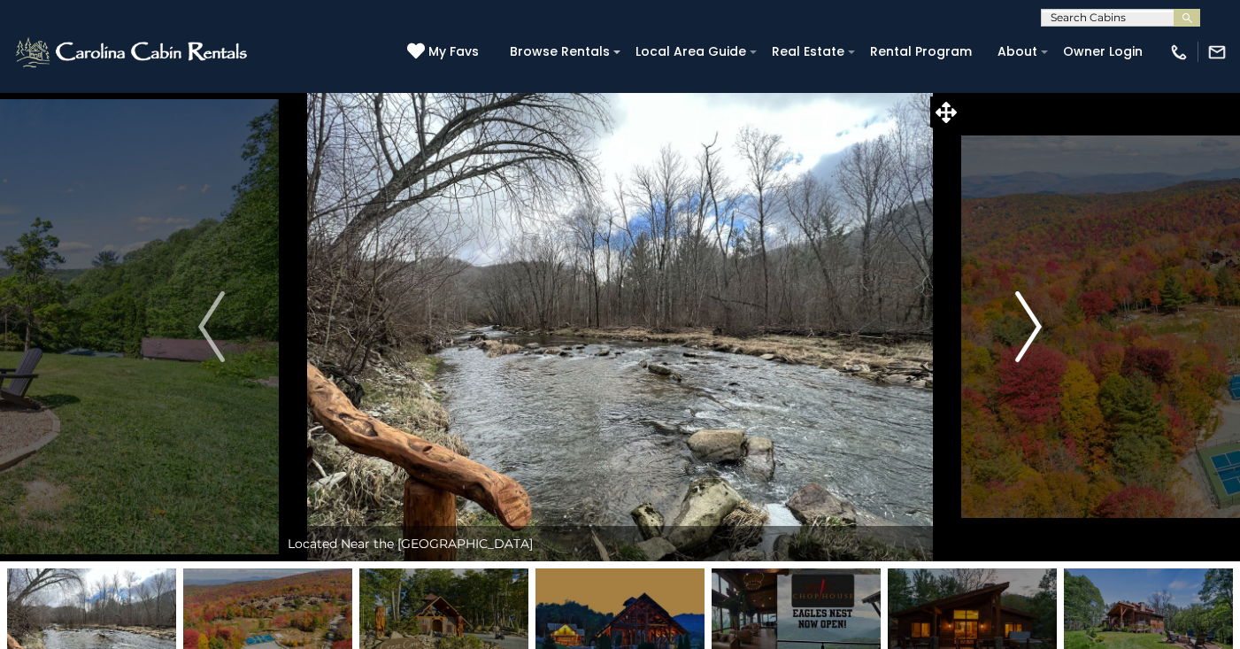
click at [1029, 338] on img "Next" at bounding box center [1028, 326] width 27 height 71
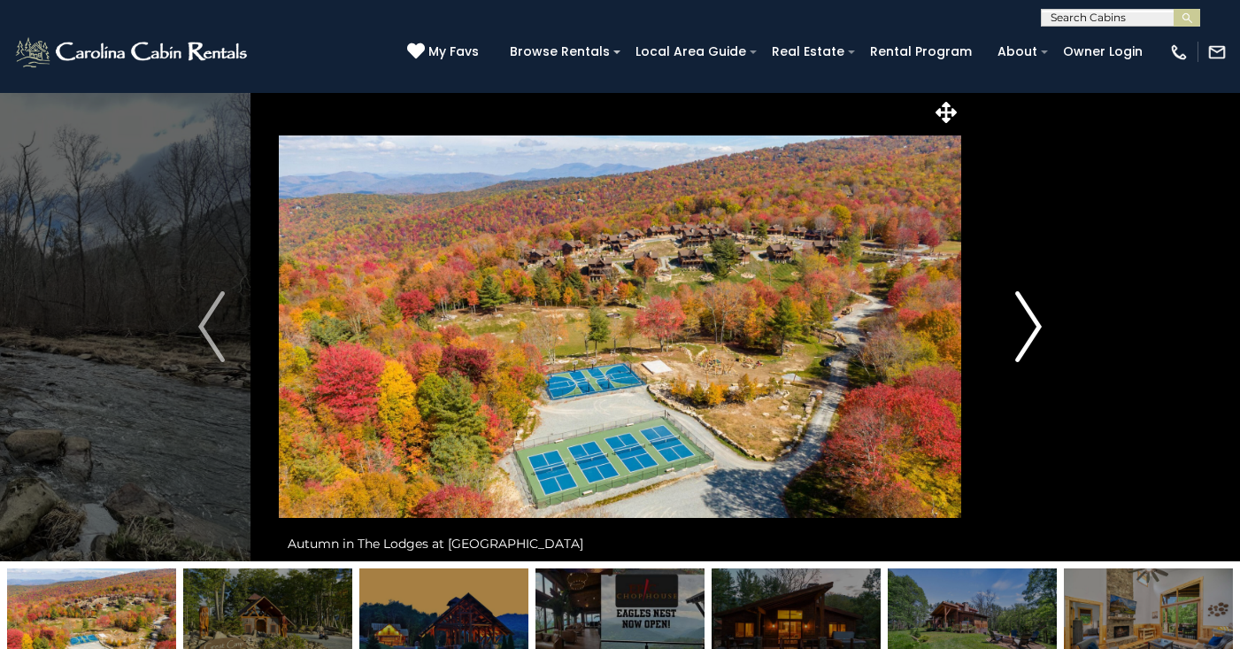
click at [1029, 338] on img "Next" at bounding box center [1028, 326] width 27 height 71
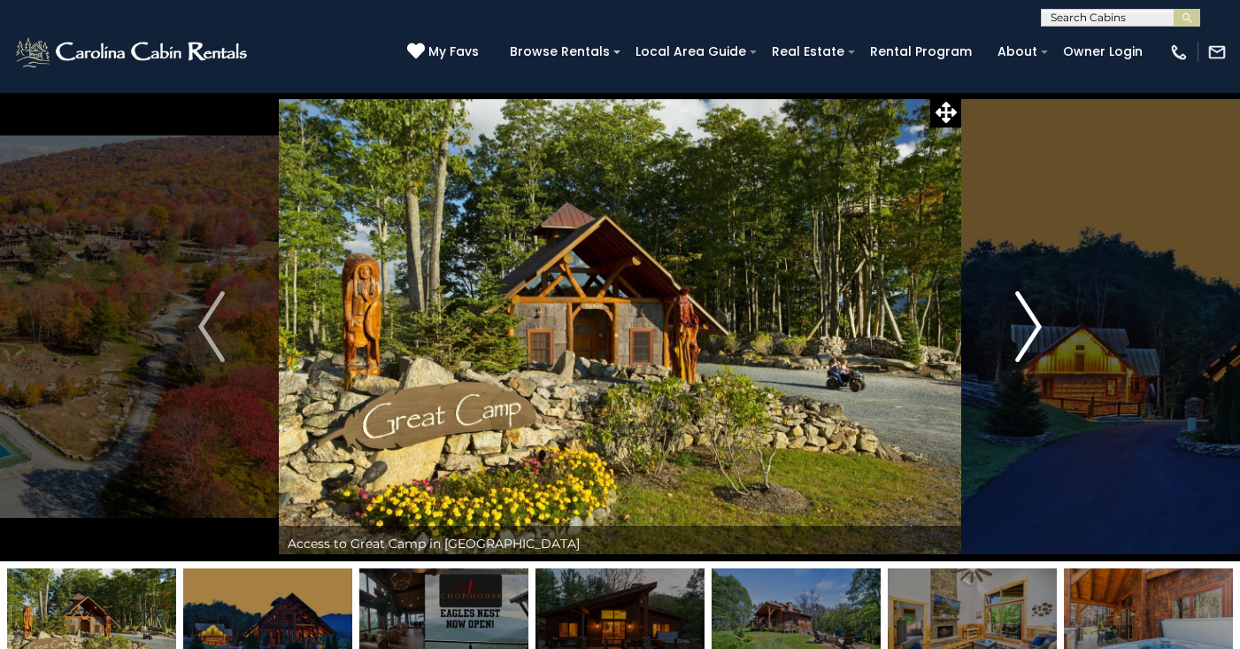
click at [1029, 338] on img "Next" at bounding box center [1028, 326] width 27 height 71
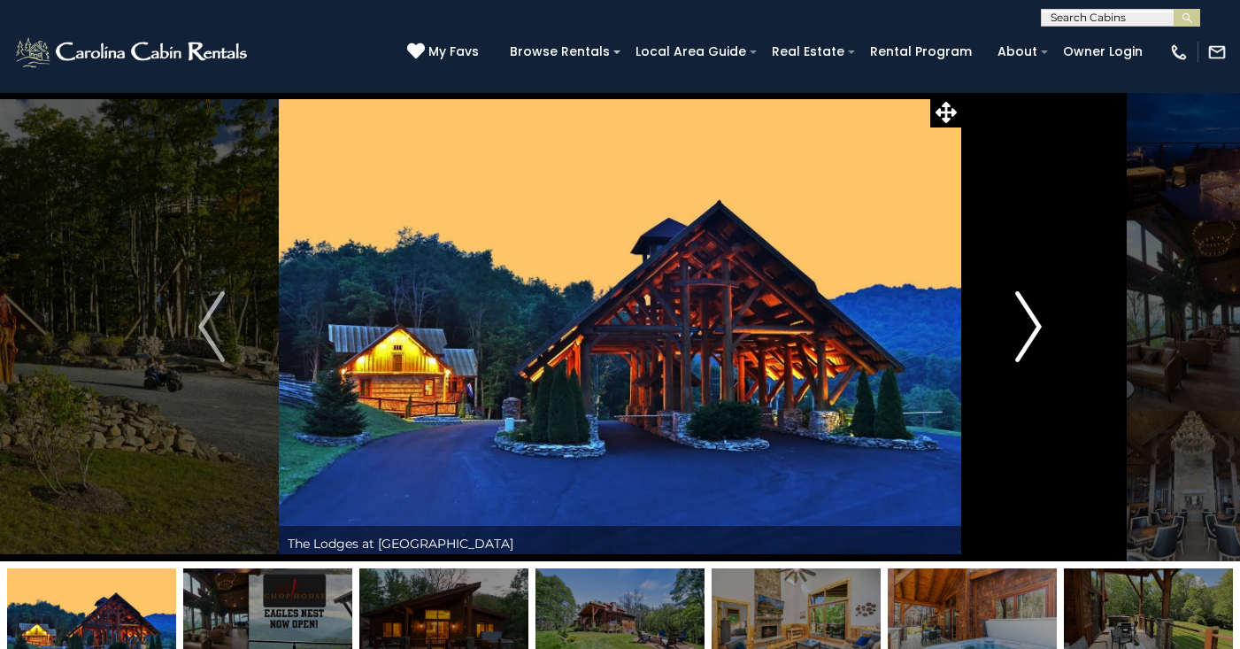
click at [1029, 338] on img "Next" at bounding box center [1028, 326] width 27 height 71
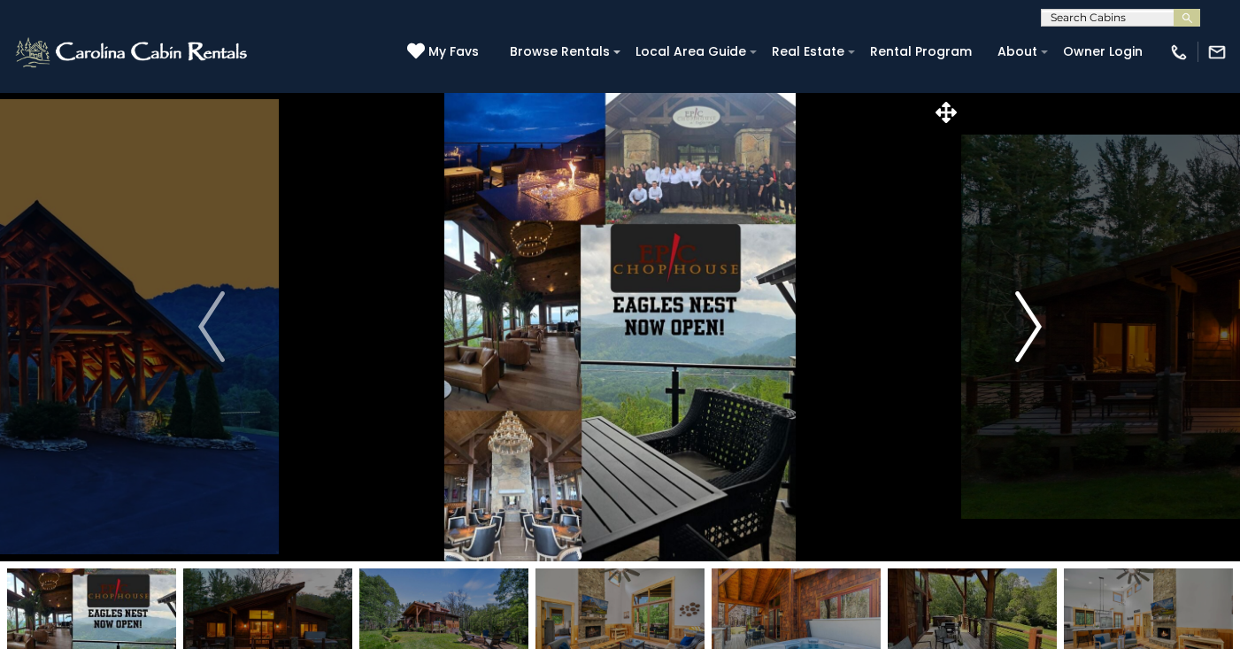
click at [1029, 338] on img "Next" at bounding box center [1028, 326] width 27 height 71
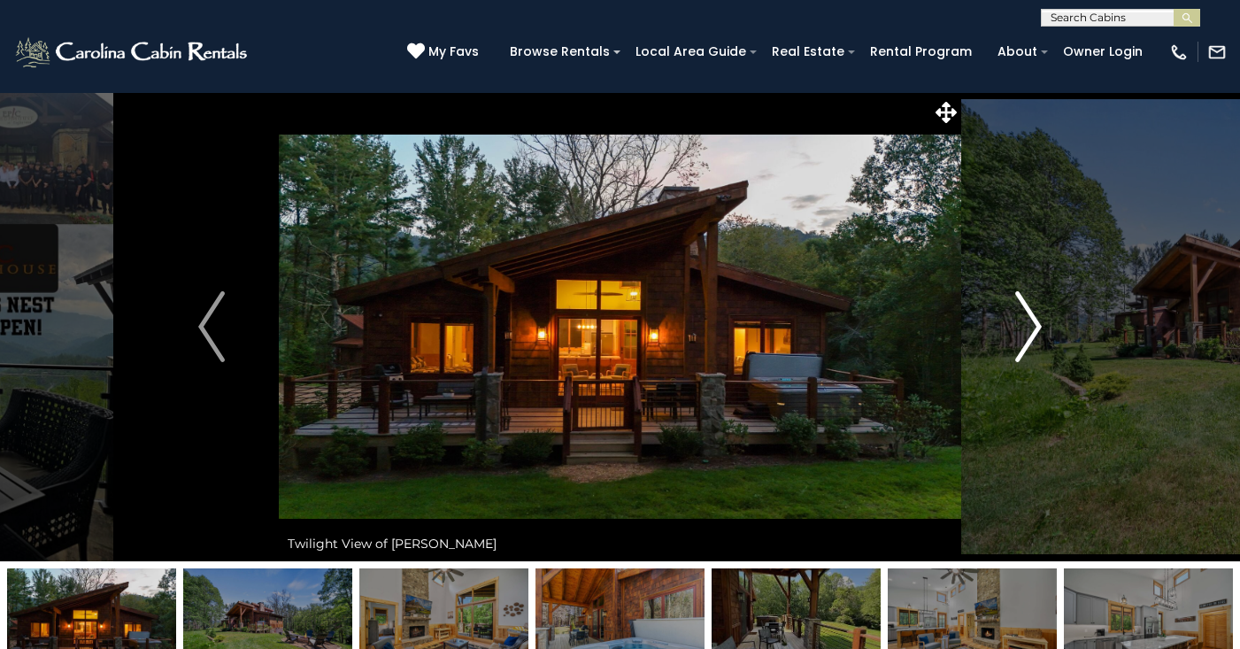
click at [1029, 338] on img "Next" at bounding box center [1028, 326] width 27 height 71
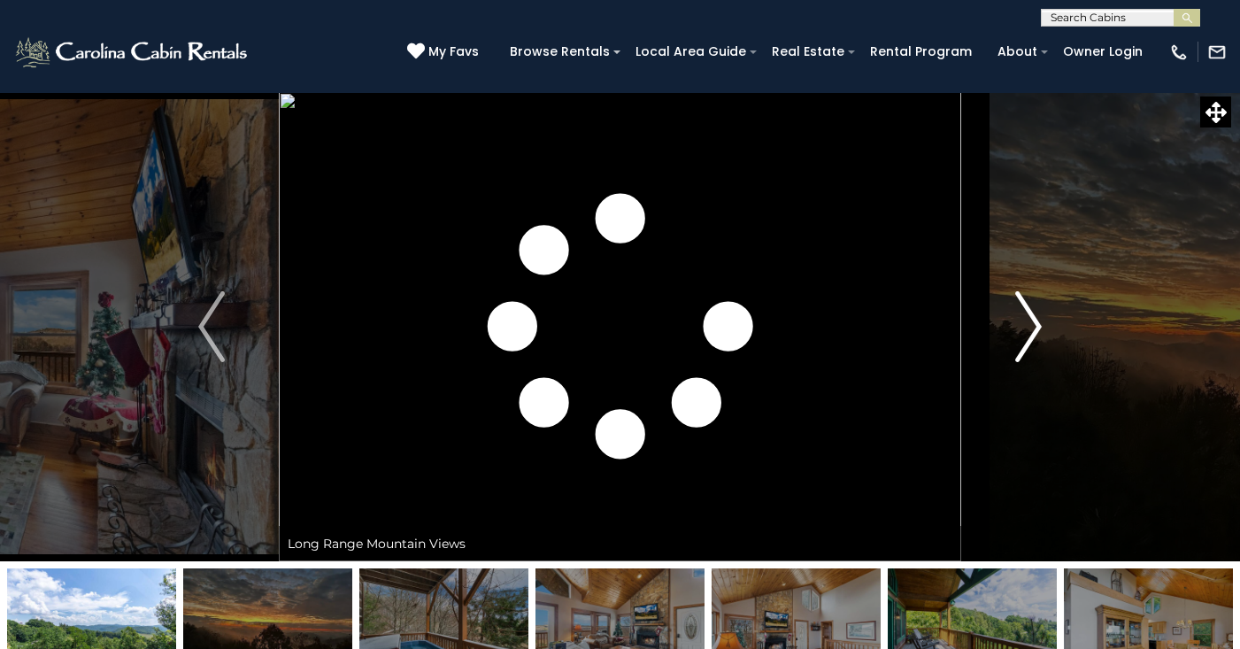
click at [1028, 335] on img "Next" at bounding box center [1028, 326] width 27 height 71
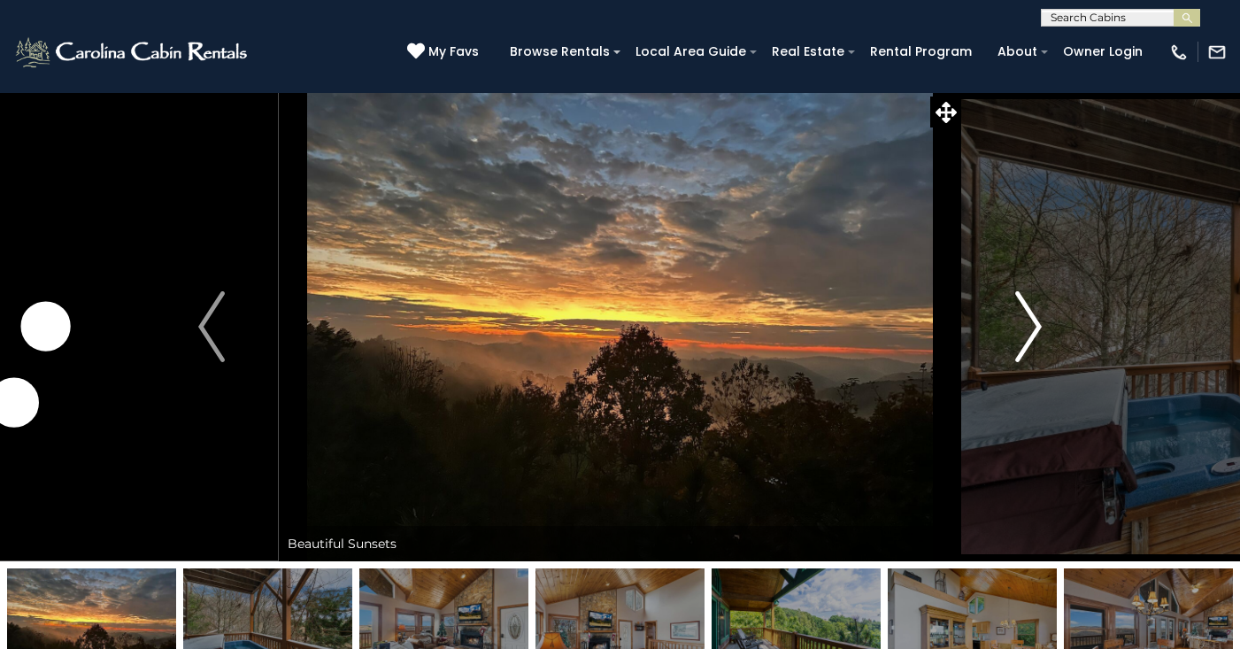
click at [1028, 335] on img "Next" at bounding box center [1028, 326] width 27 height 71
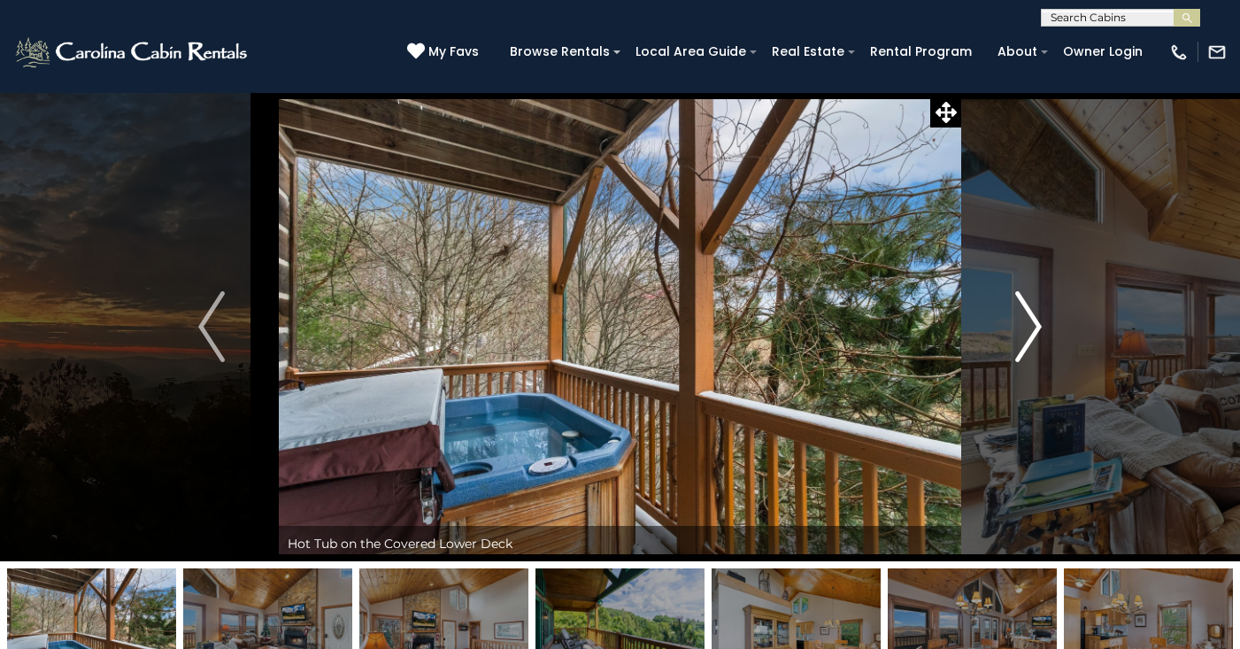
click at [1028, 335] on img "Next" at bounding box center [1028, 326] width 27 height 71
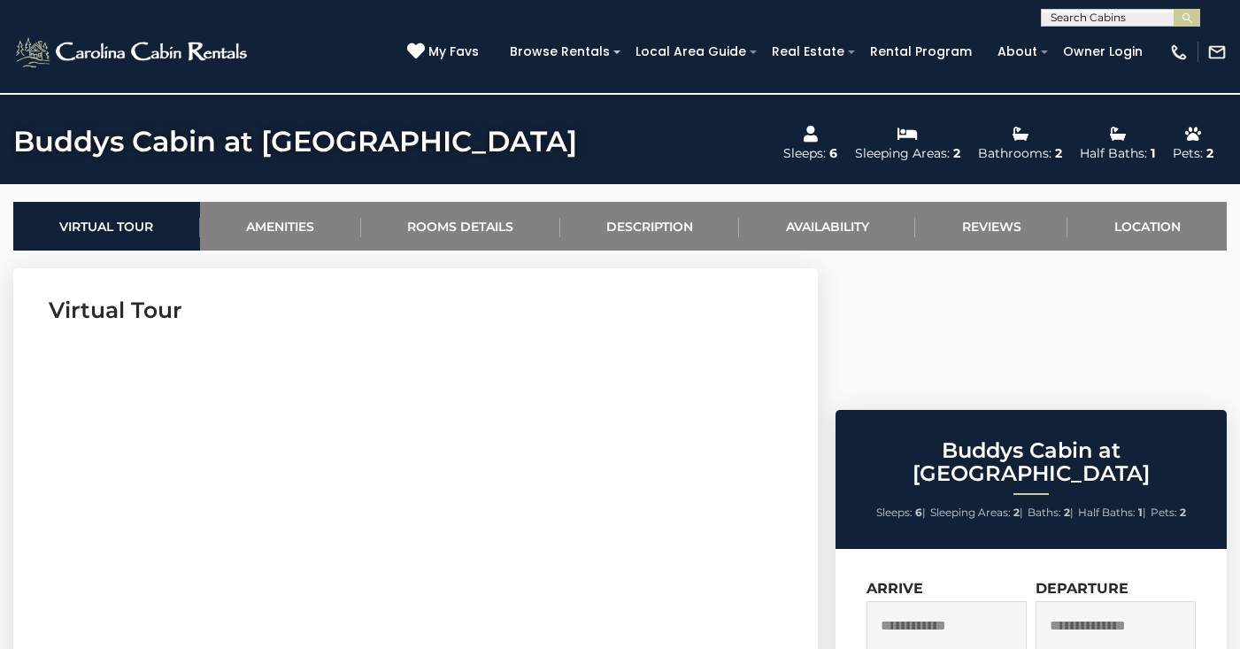
scroll to position [720, 0]
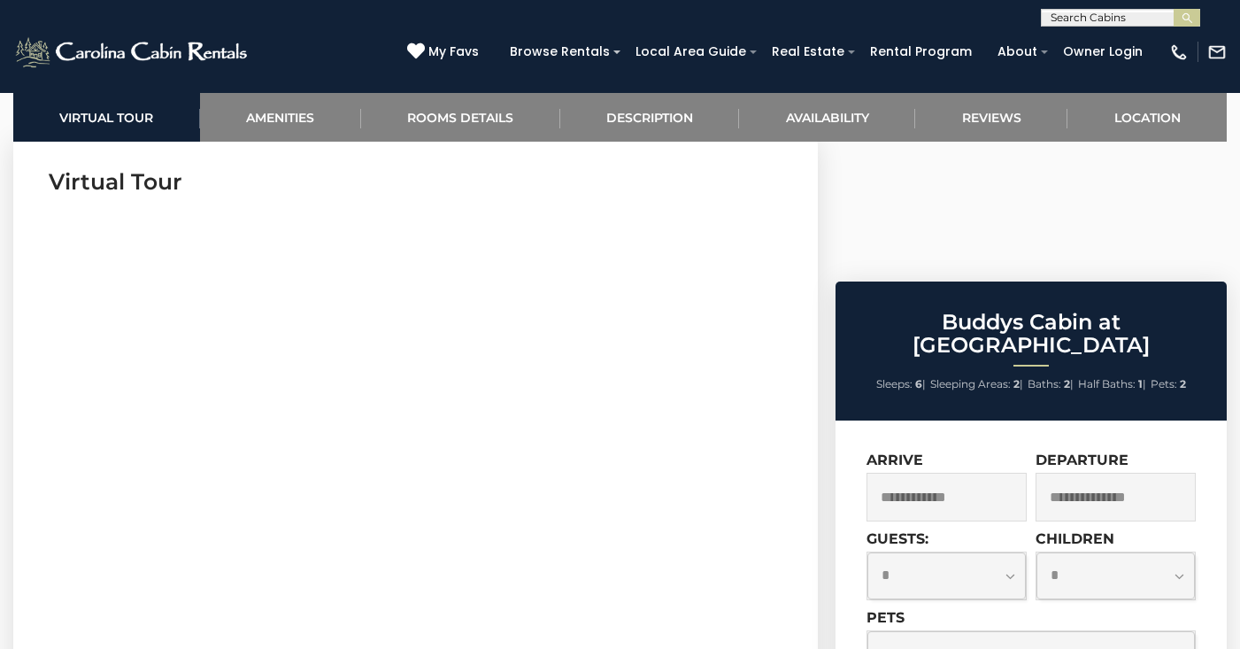
click at [939, 473] on input "text" at bounding box center [947, 497] width 160 height 49
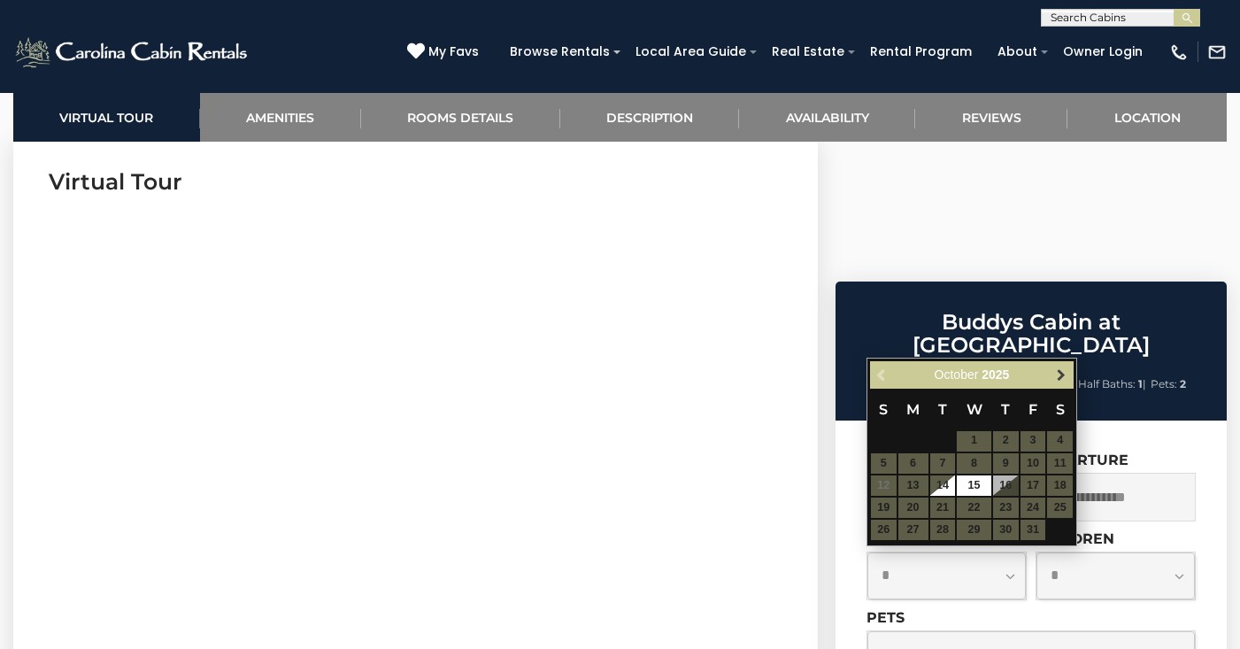
click at [1059, 367] on span "Next" at bounding box center [1061, 374] width 14 height 14
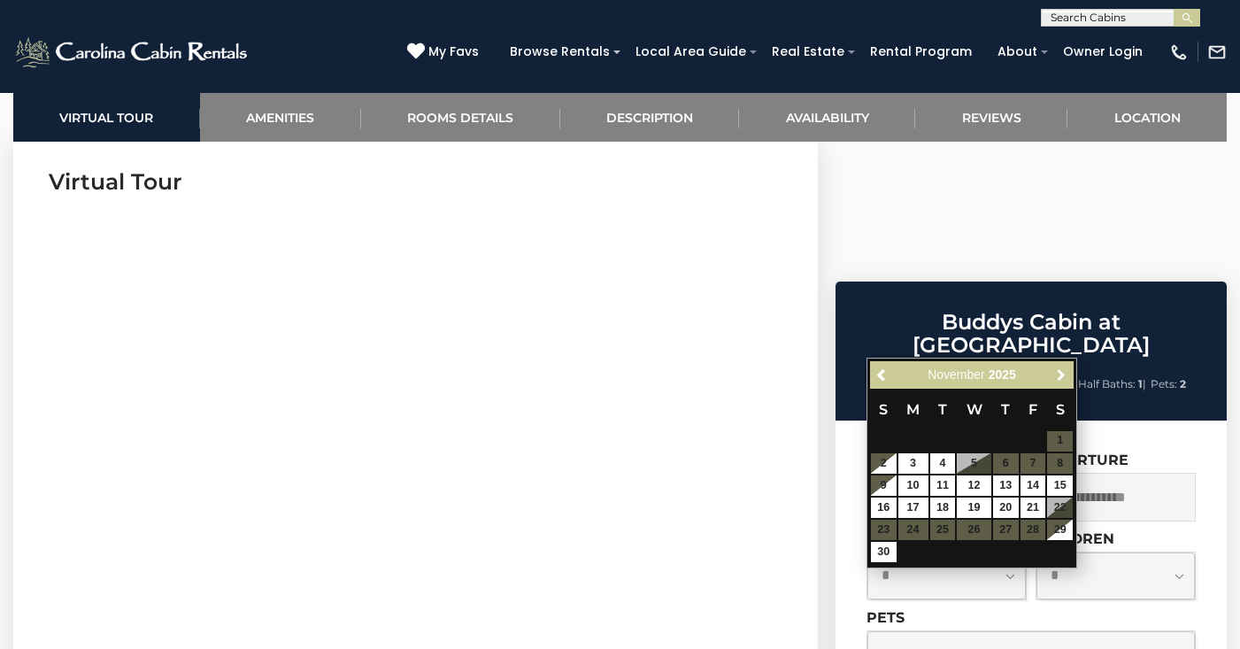
click at [1059, 368] on span "Next" at bounding box center [1061, 374] width 14 height 14
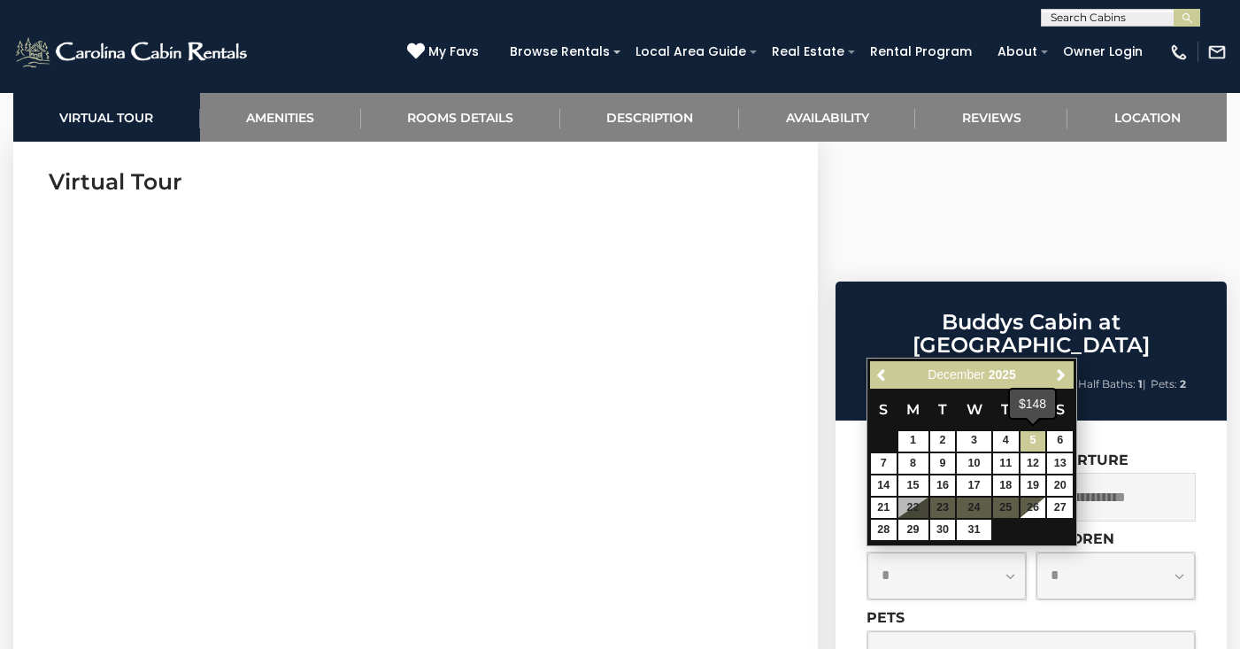
click at [1026, 442] on link "5" at bounding box center [1034, 441] width 26 height 20
type input "**********"
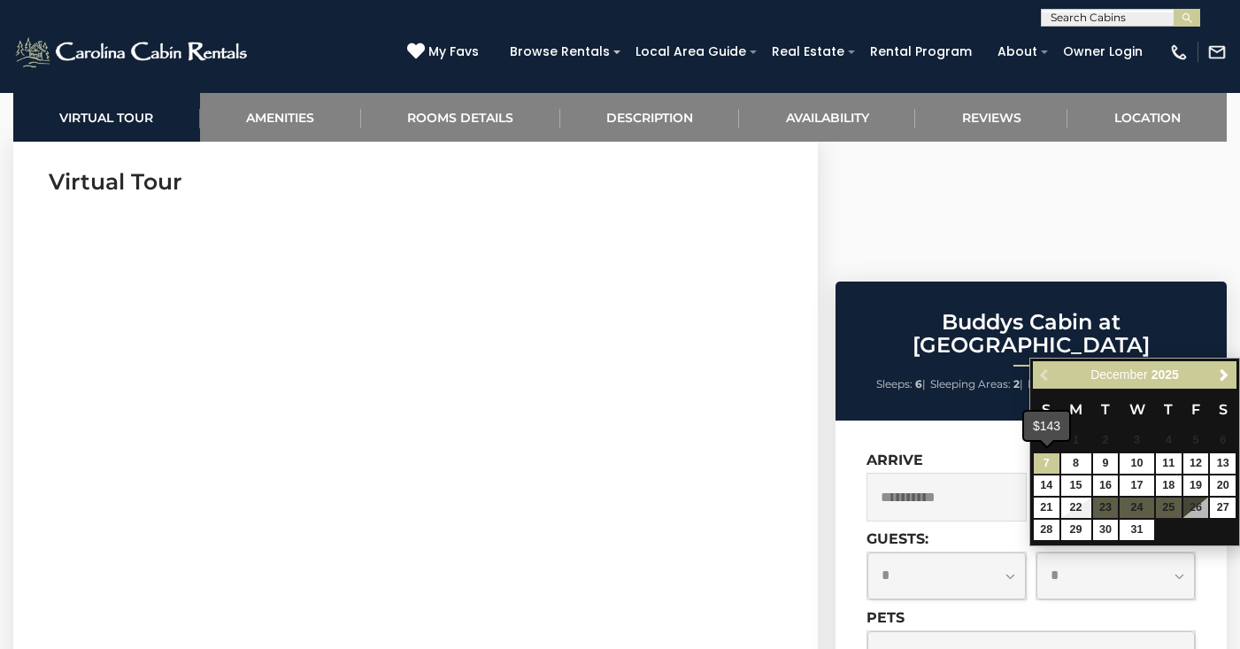
click at [1042, 461] on link "7" at bounding box center [1047, 463] width 26 height 20
type input "**********"
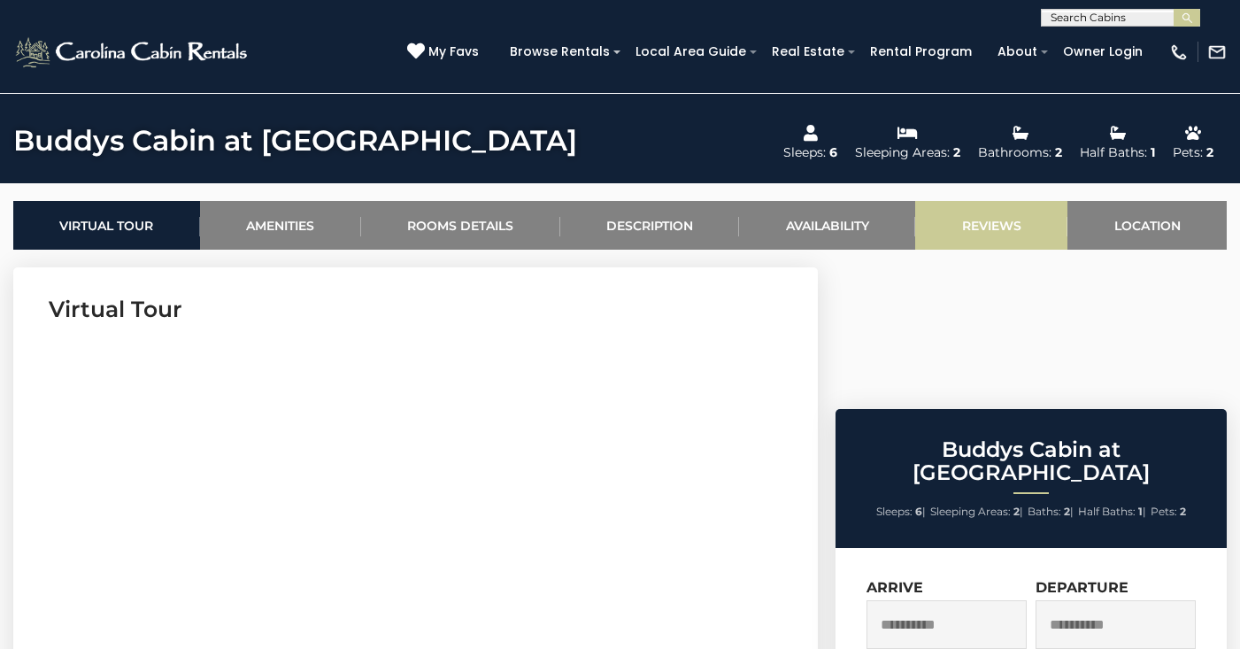
scroll to position [627, 0]
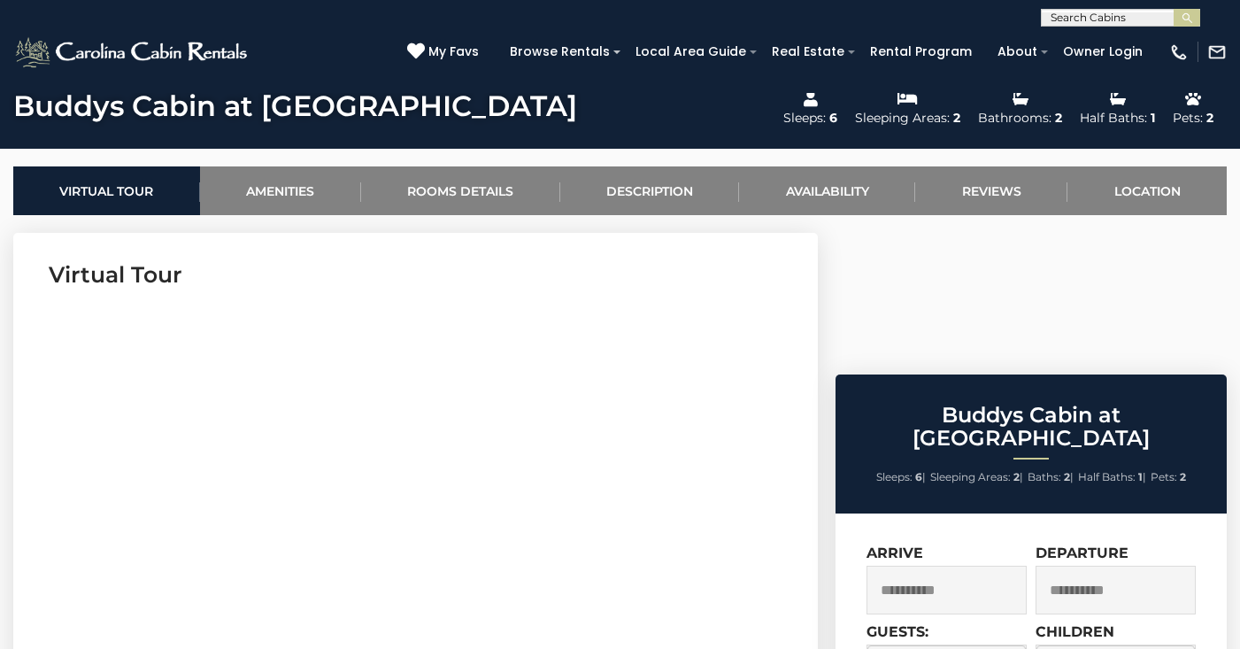
click at [1087, 566] on input "**********" at bounding box center [1116, 590] width 160 height 49
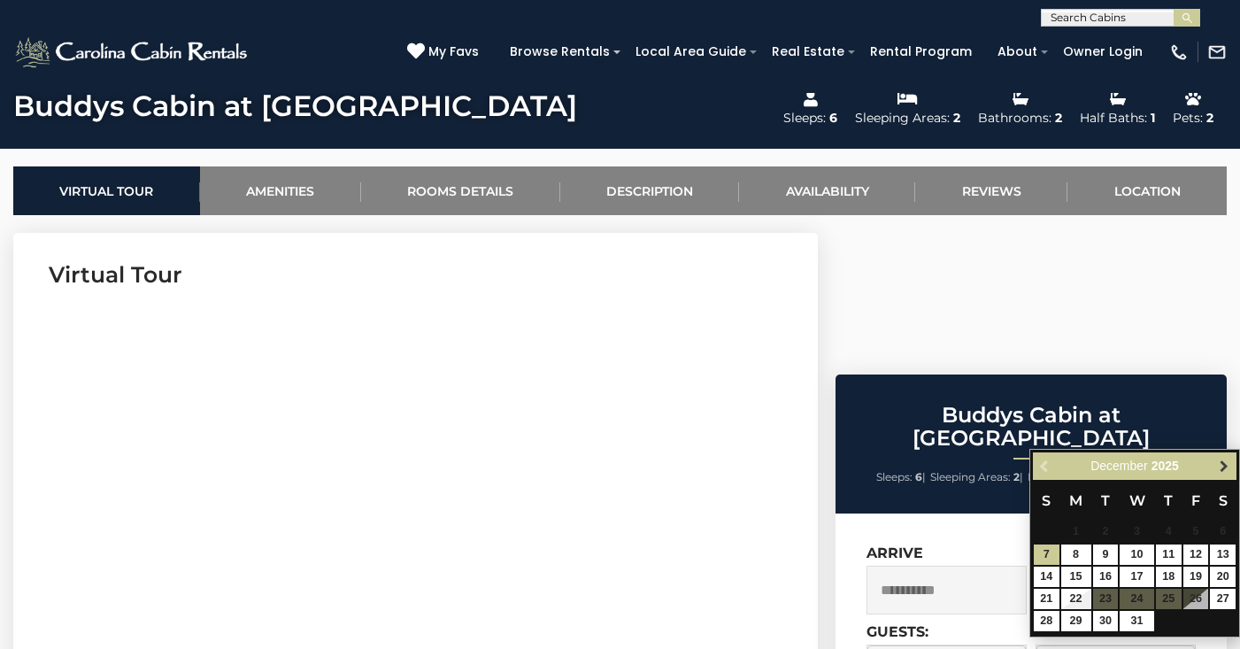
click at [1222, 467] on span "Next" at bounding box center [1224, 466] width 14 height 14
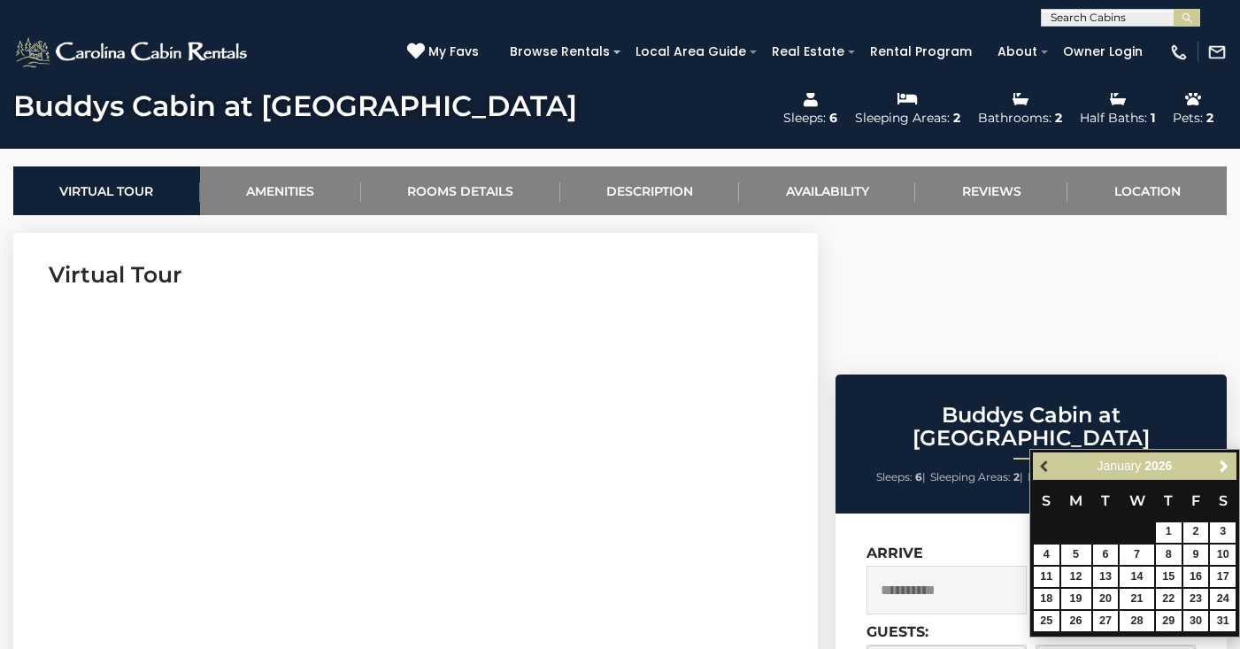
click at [1052, 463] on span "Previous" at bounding box center [1046, 466] width 14 height 14
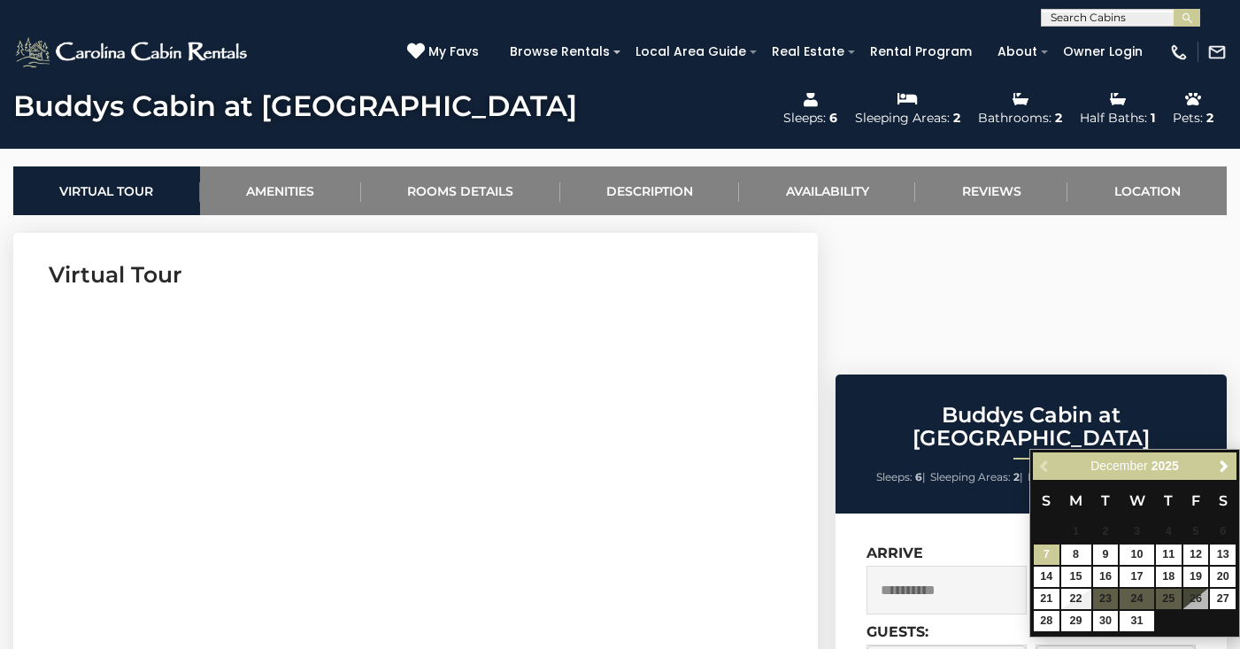
click at [1052, 463] on div "Previous Next December 2025" at bounding box center [1135, 465] width 204 height 27
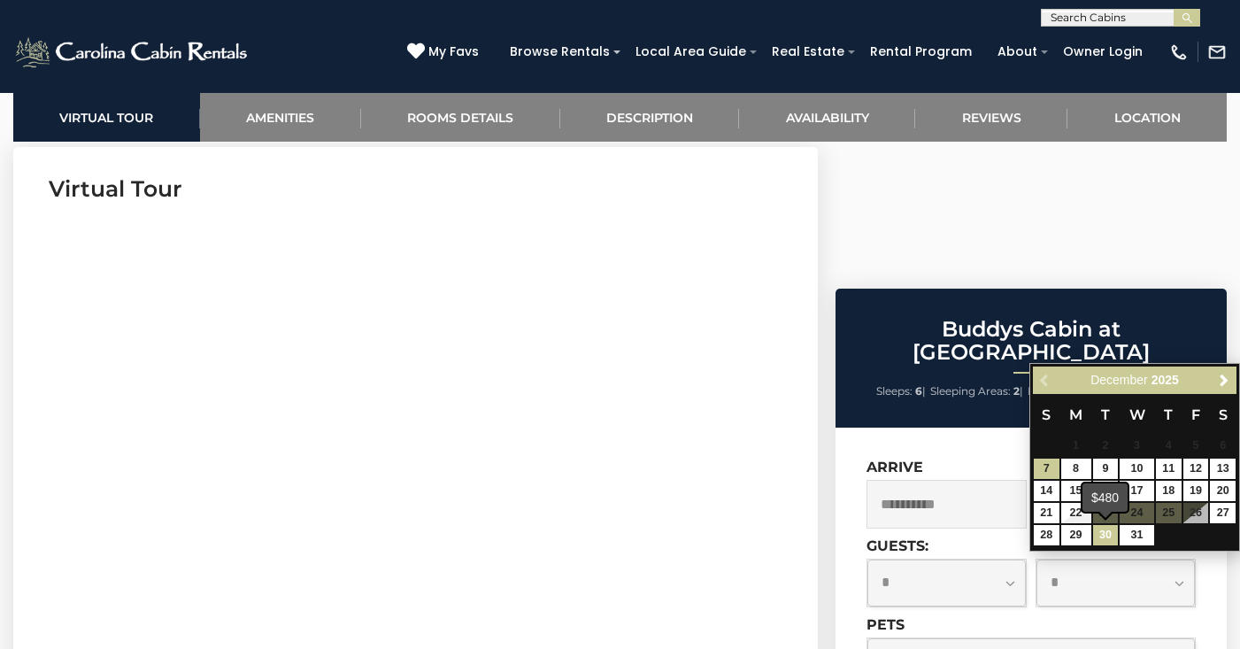
scroll to position [714, 0]
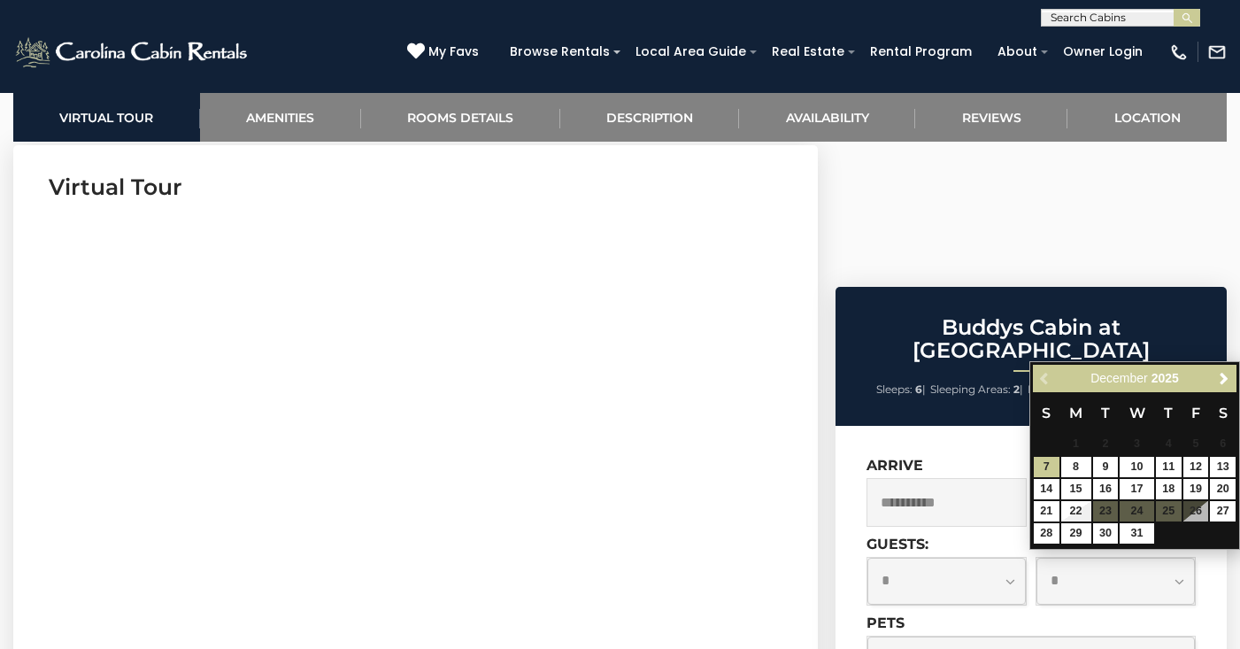
click at [1038, 367] on div "Previous Next December 2025" at bounding box center [1135, 378] width 204 height 27
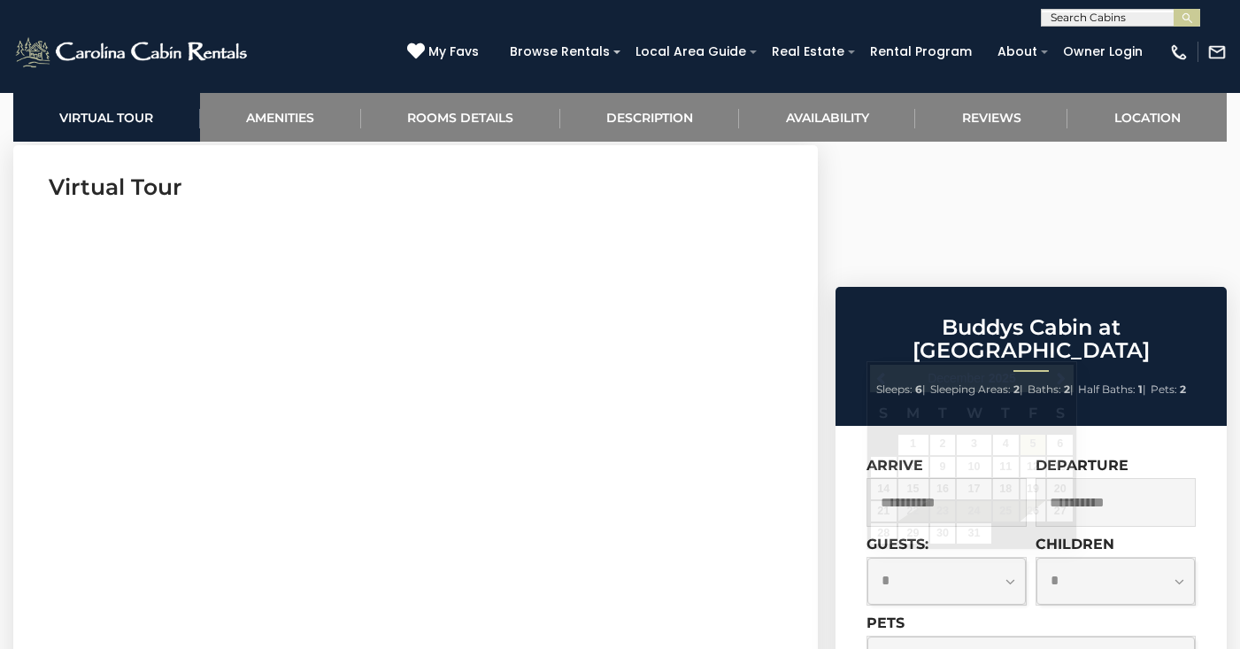
click at [907, 478] on input "**********" at bounding box center [947, 502] width 160 height 49
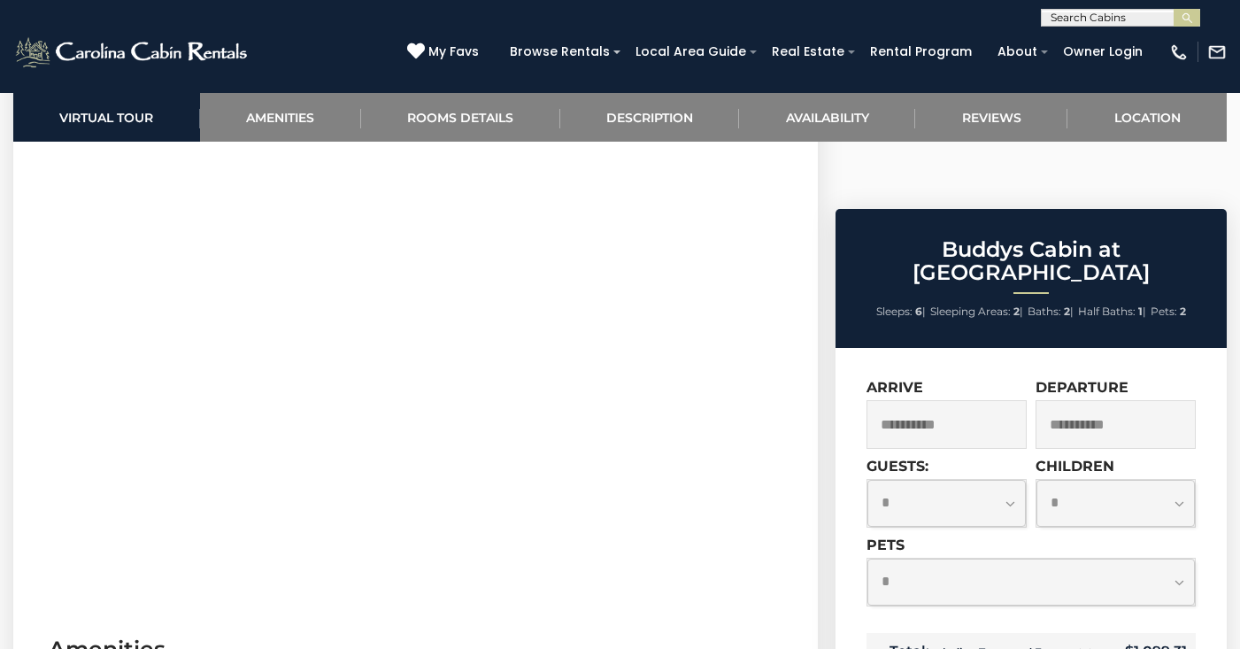
scroll to position [793, 0]
click at [1054, 399] on input "**********" at bounding box center [1116, 423] width 160 height 49
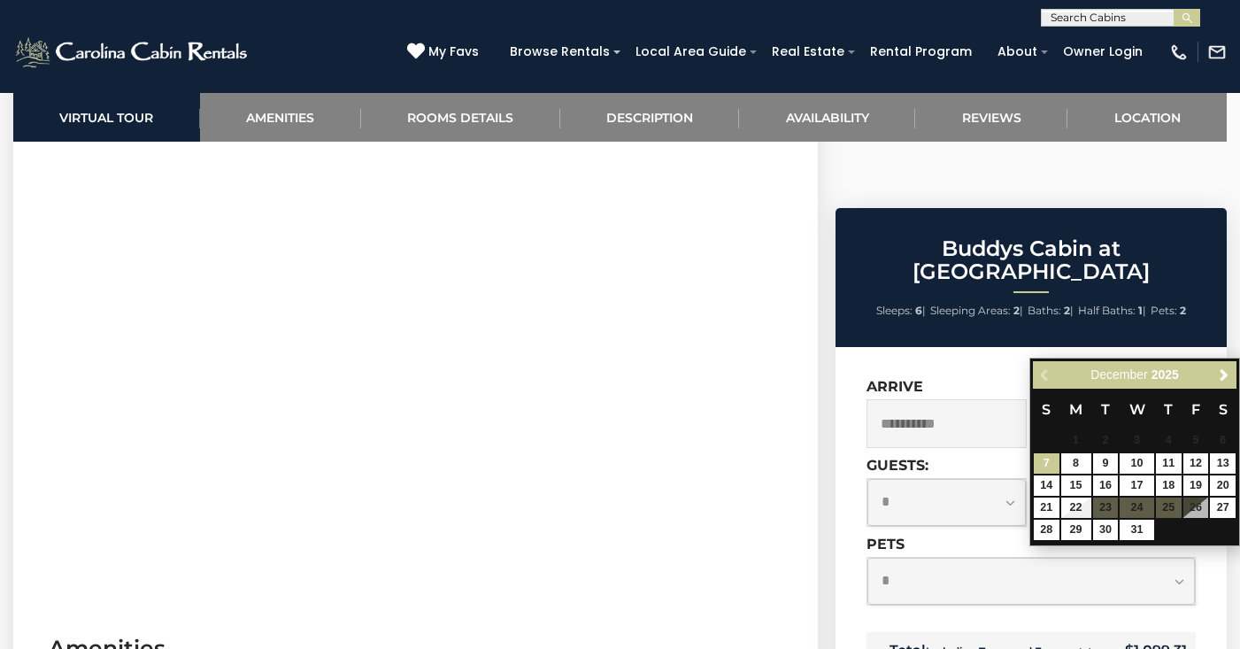
click at [978, 399] on input "**********" at bounding box center [947, 423] width 160 height 49
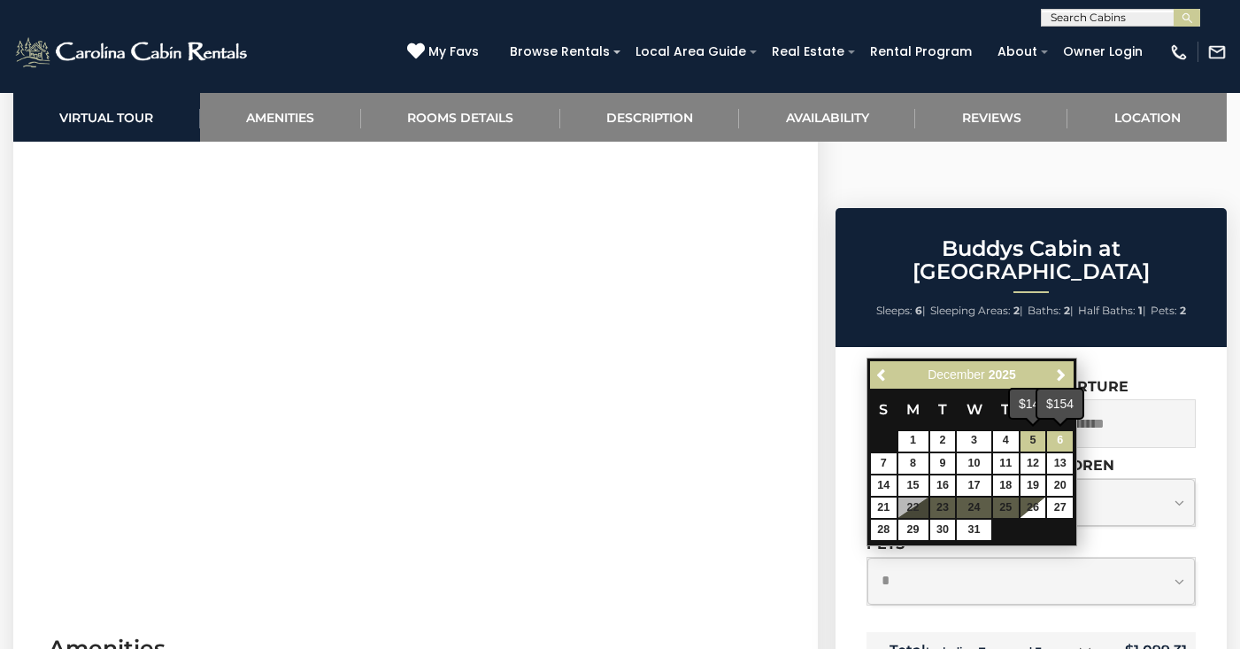
click at [1066, 445] on link "6" at bounding box center [1060, 441] width 26 height 20
type input "**********"
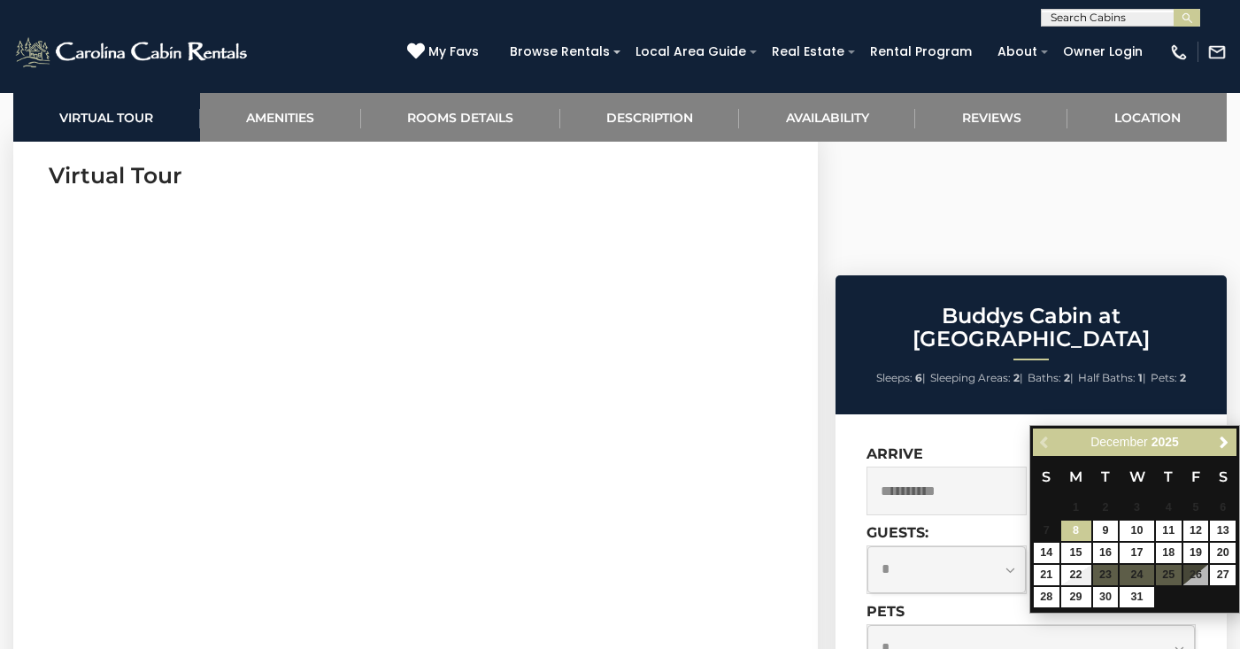
scroll to position [633, 0]
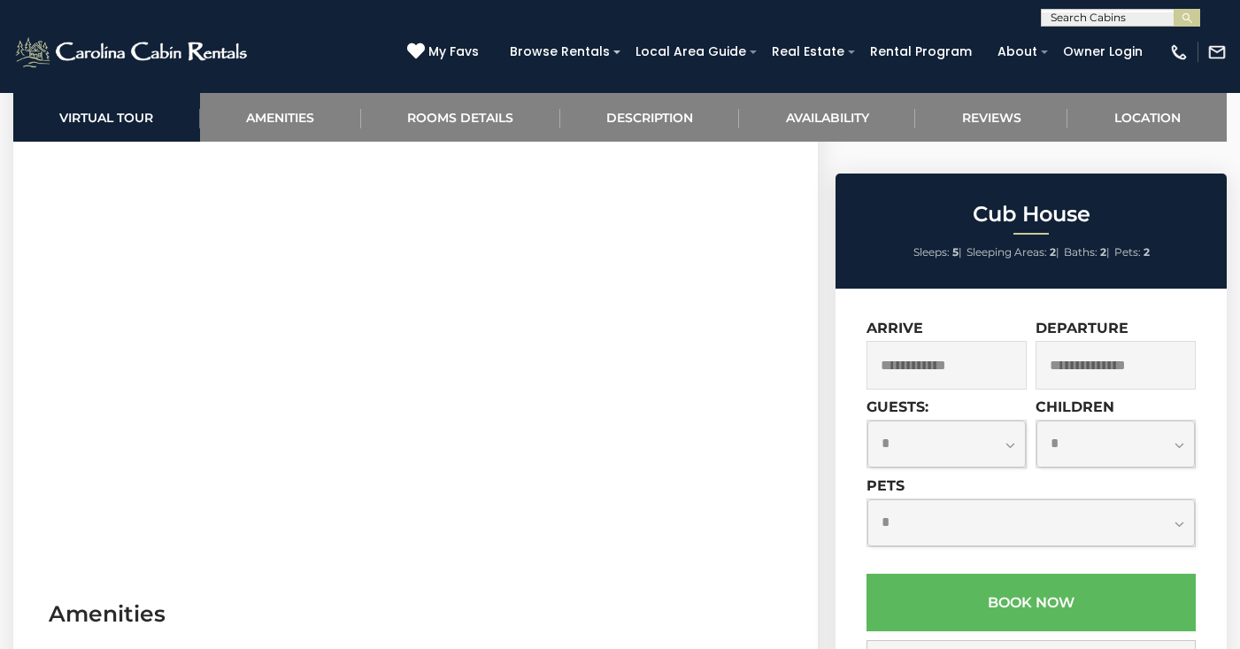
scroll to position [829, 0]
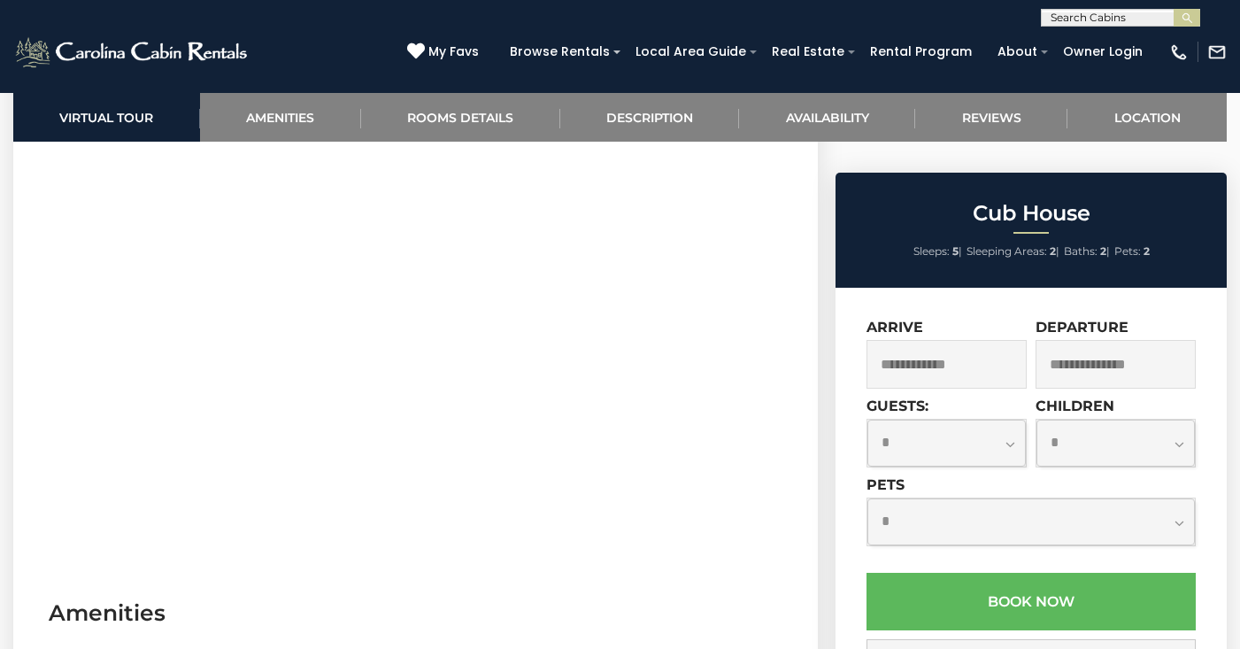
click at [951, 352] on input "text" at bounding box center [947, 364] width 160 height 49
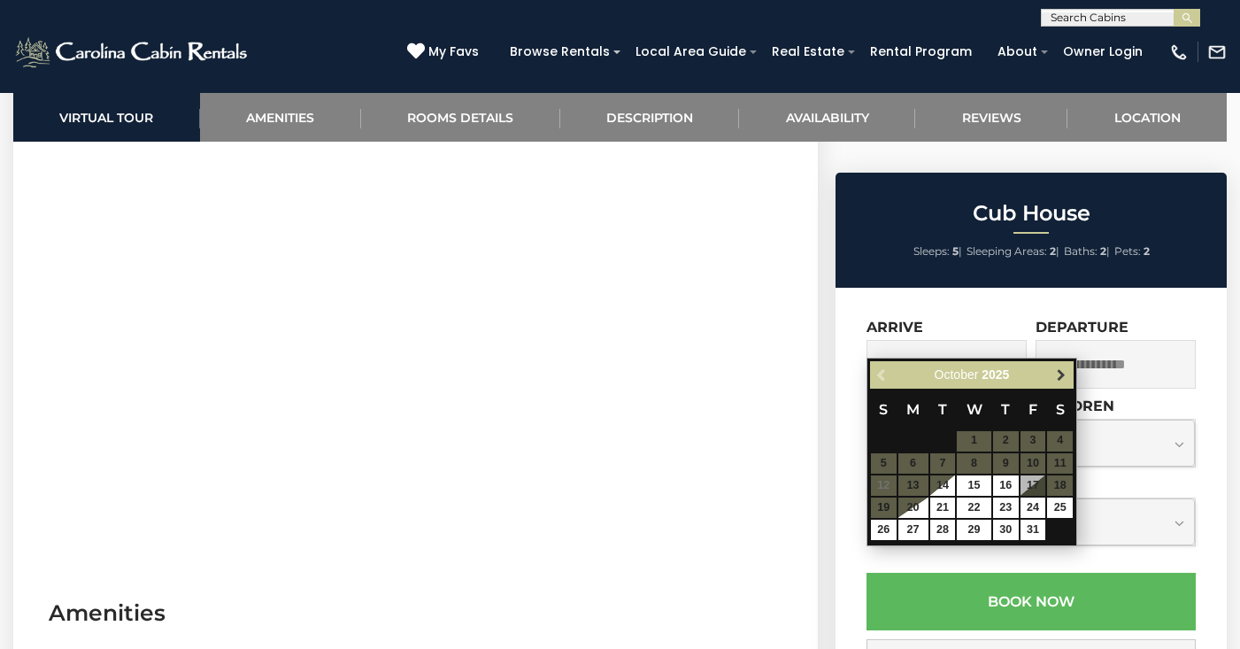
click at [1055, 371] on span "Next" at bounding box center [1061, 374] width 14 height 14
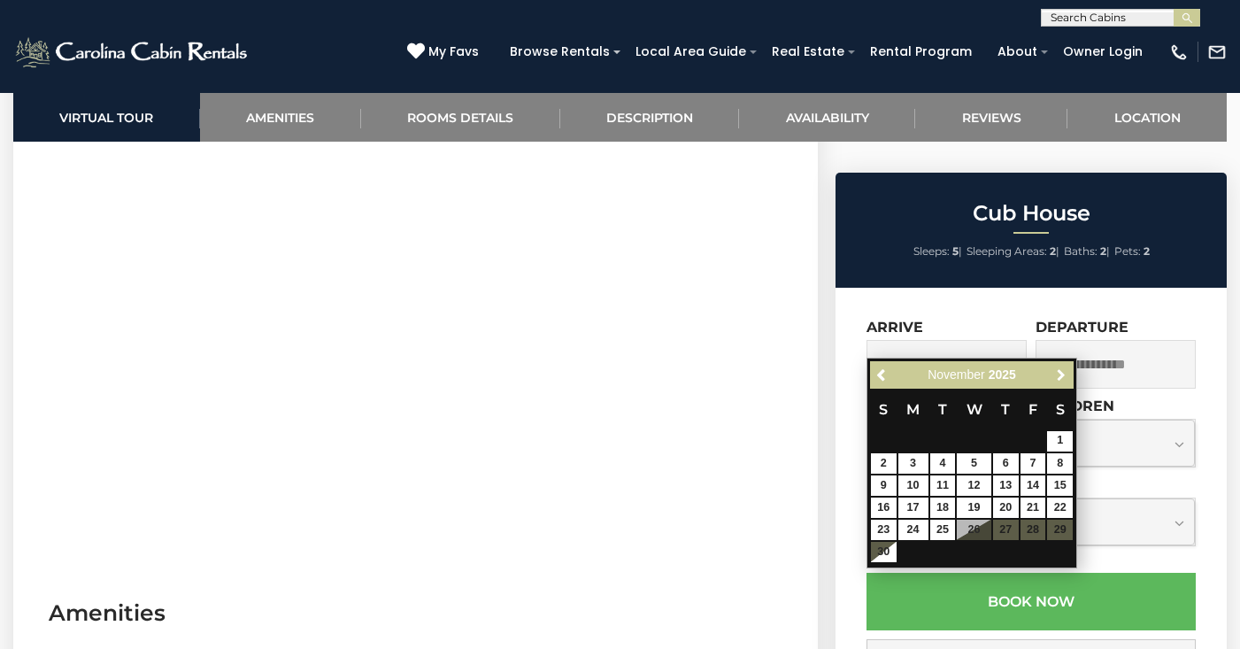
click at [1055, 371] on span "Next" at bounding box center [1061, 374] width 14 height 14
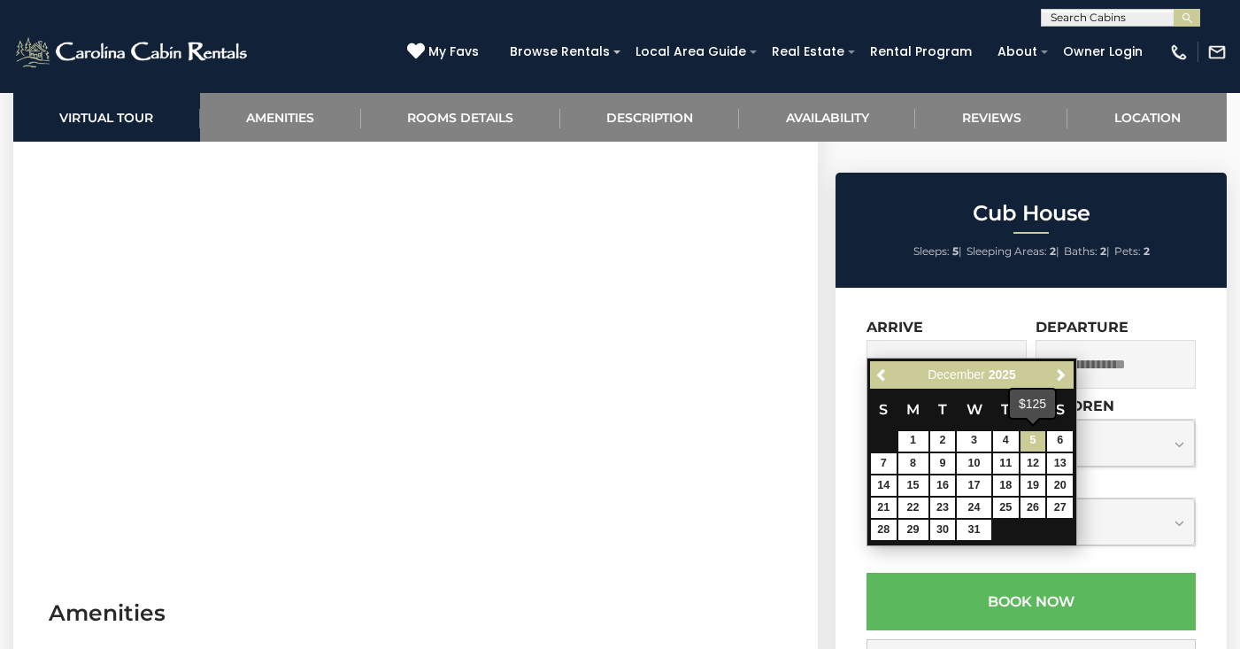
click at [1026, 440] on link "5" at bounding box center [1034, 441] width 26 height 20
type input "**********"
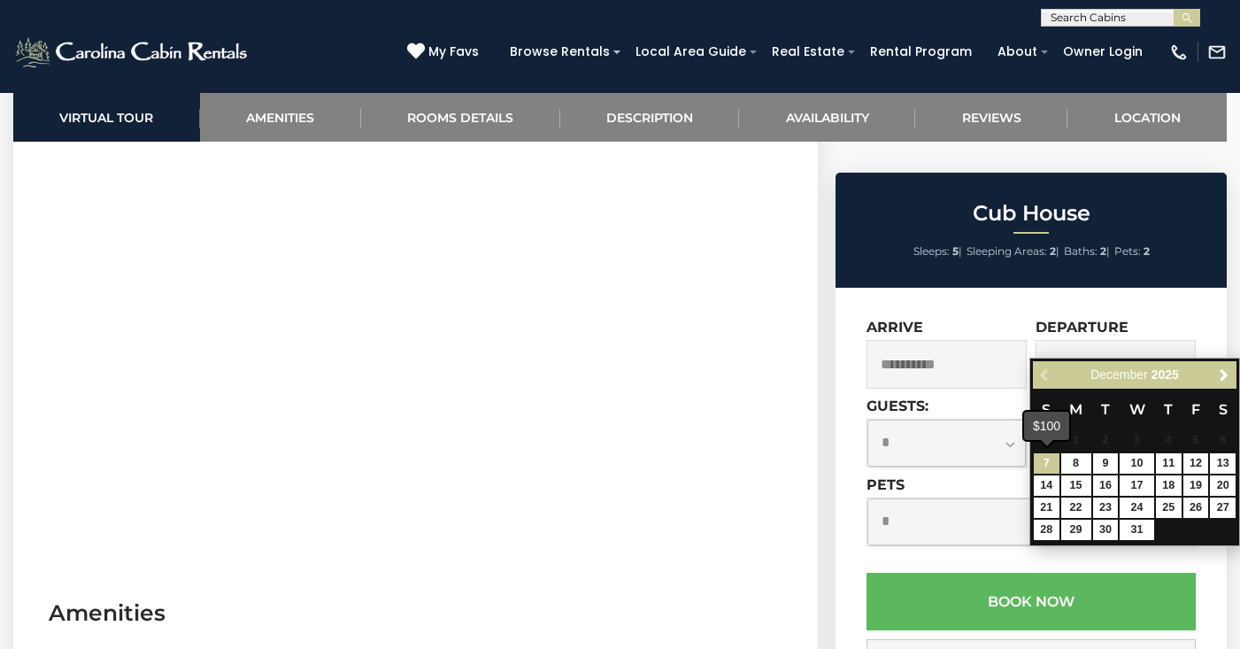
click at [1048, 467] on link "7" at bounding box center [1047, 463] width 26 height 20
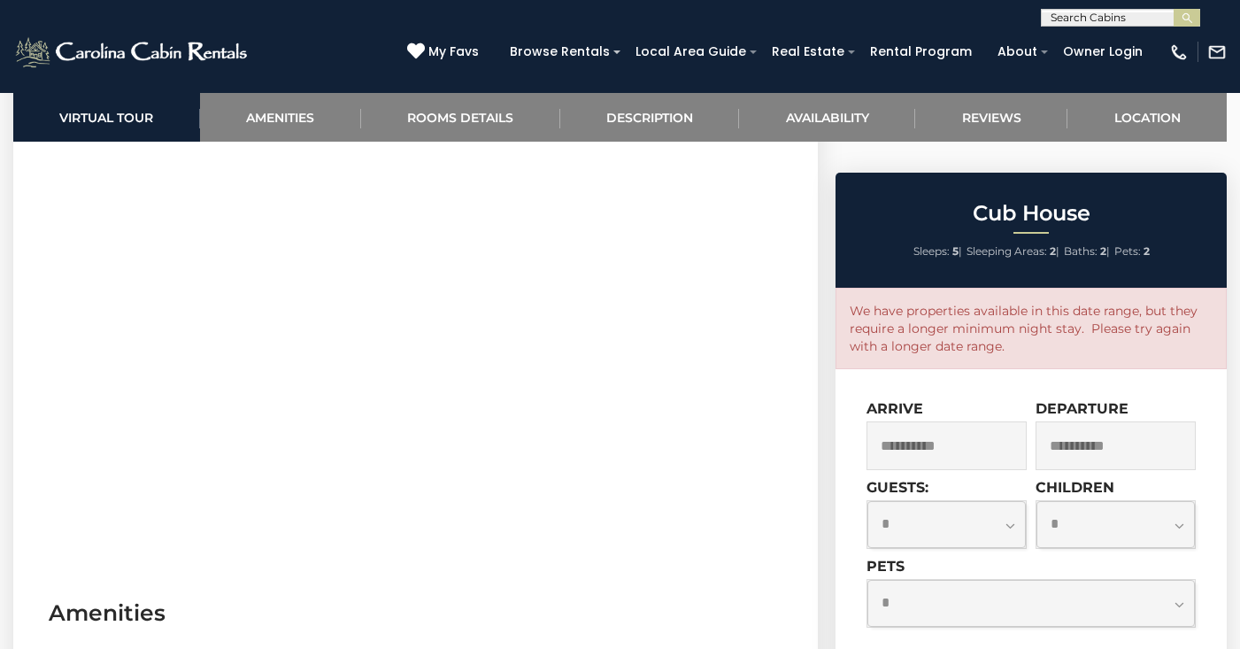
click at [1086, 421] on input "**********" at bounding box center [1116, 445] width 160 height 49
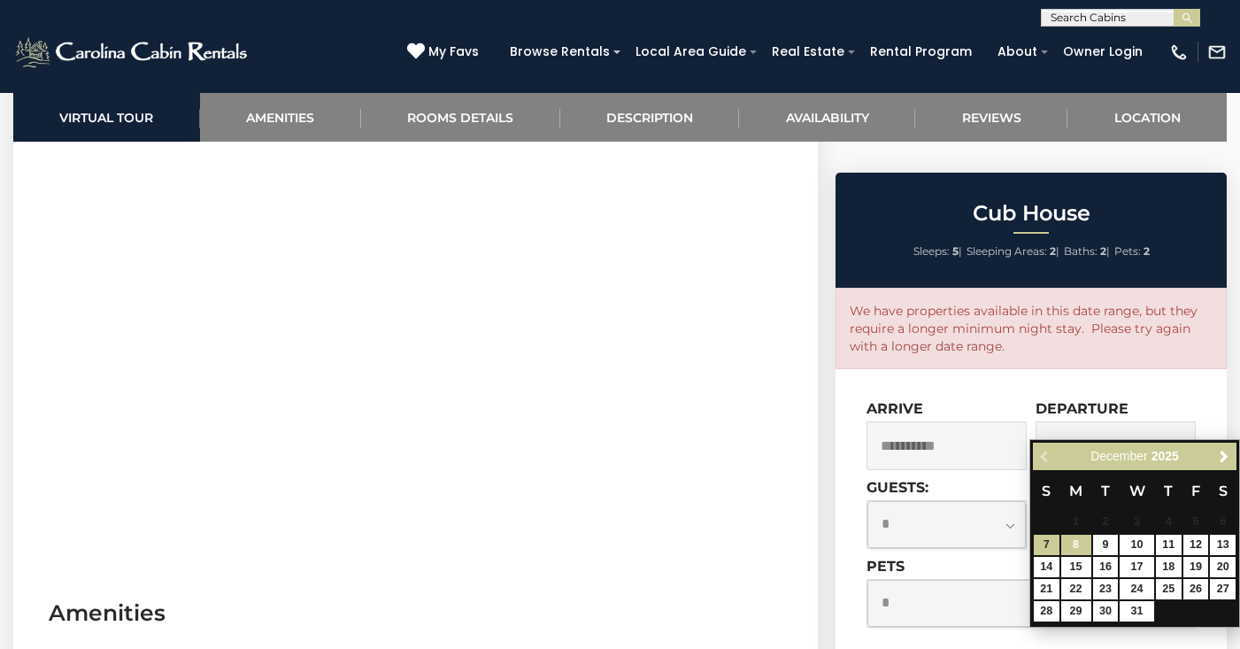
click at [1083, 549] on link "8" at bounding box center [1077, 545] width 30 height 20
type input "**********"
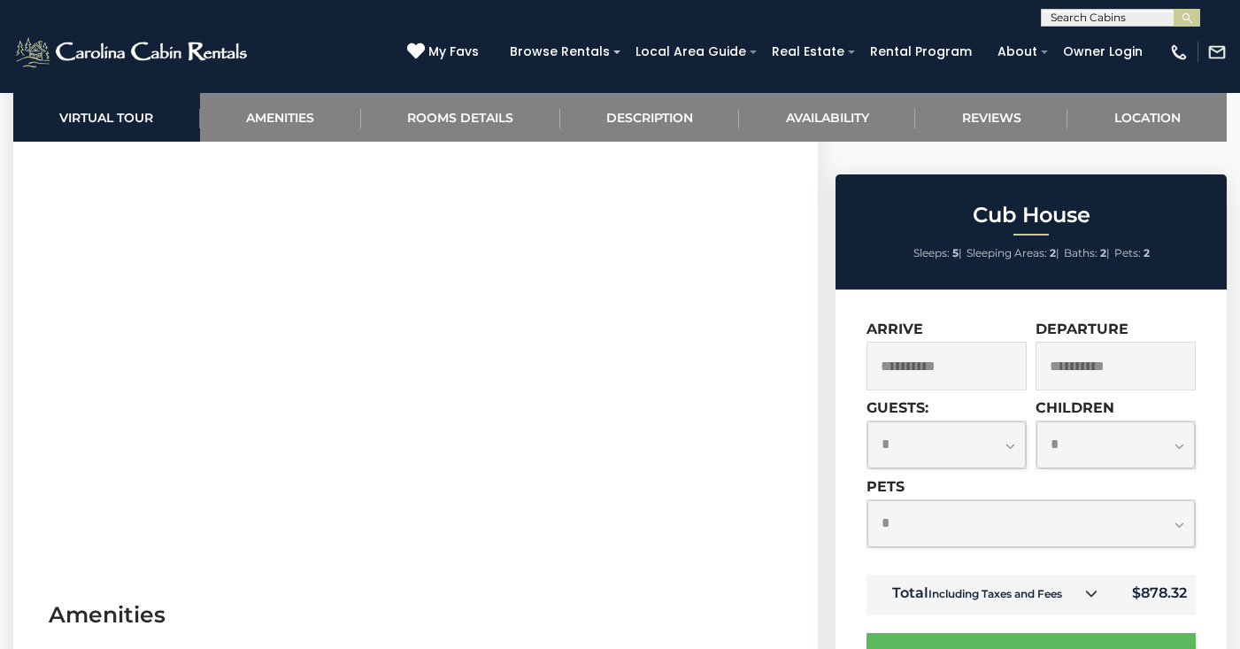
scroll to position [822, 0]
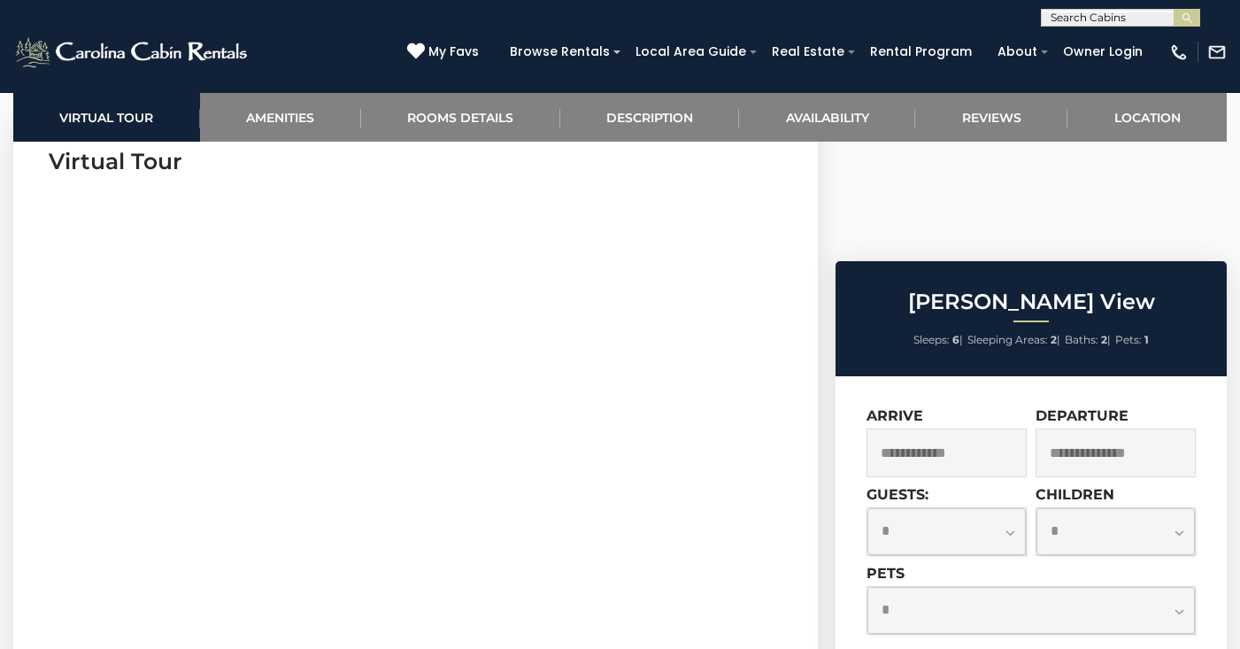
scroll to position [799, 0]
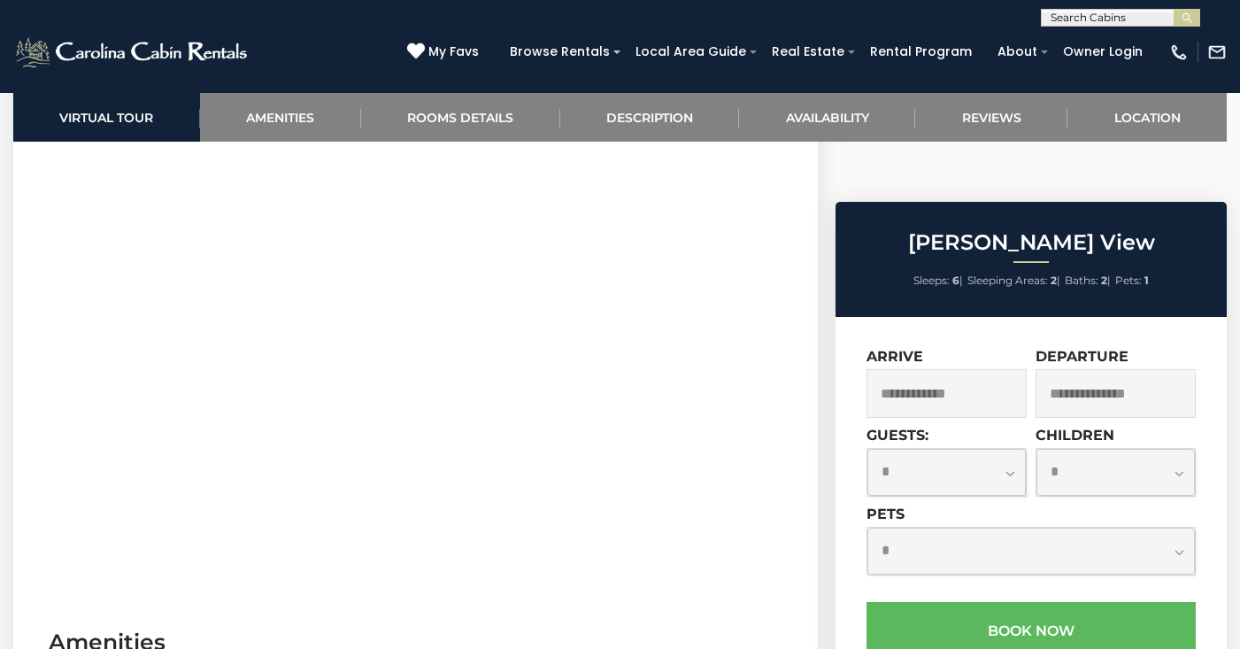
click at [952, 369] on input "text" at bounding box center [947, 393] width 160 height 49
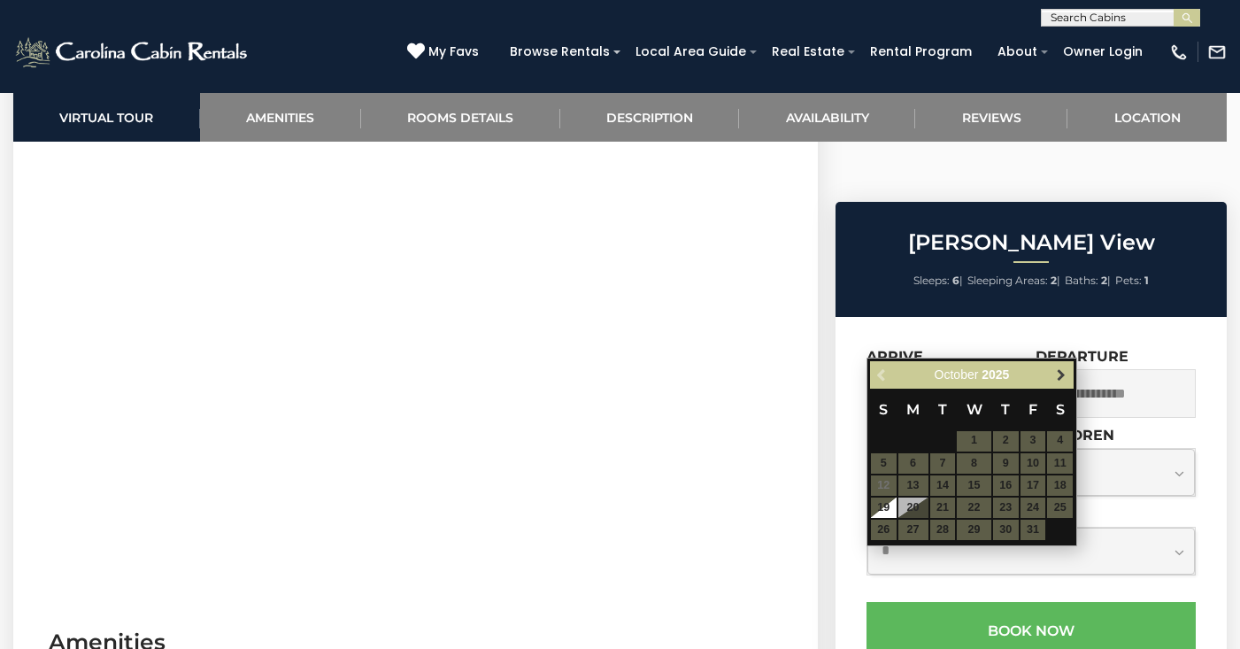
click at [1062, 373] on span "Next" at bounding box center [1061, 374] width 14 height 14
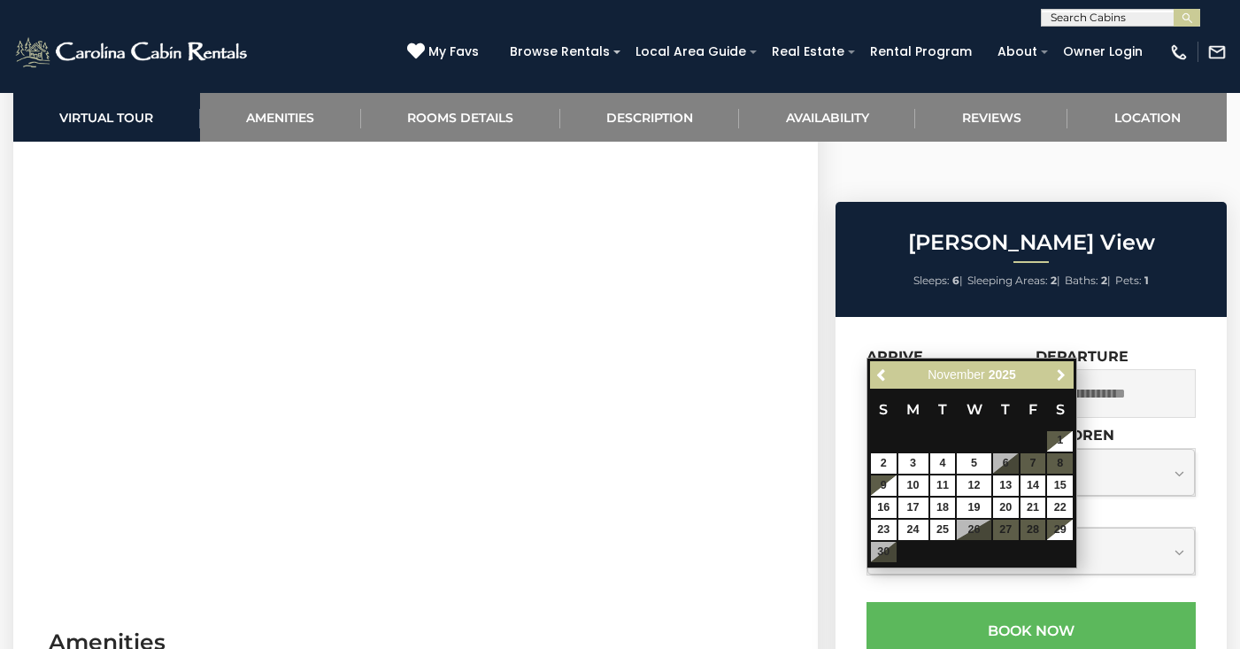
click at [1062, 373] on span "Next" at bounding box center [1061, 374] width 14 height 14
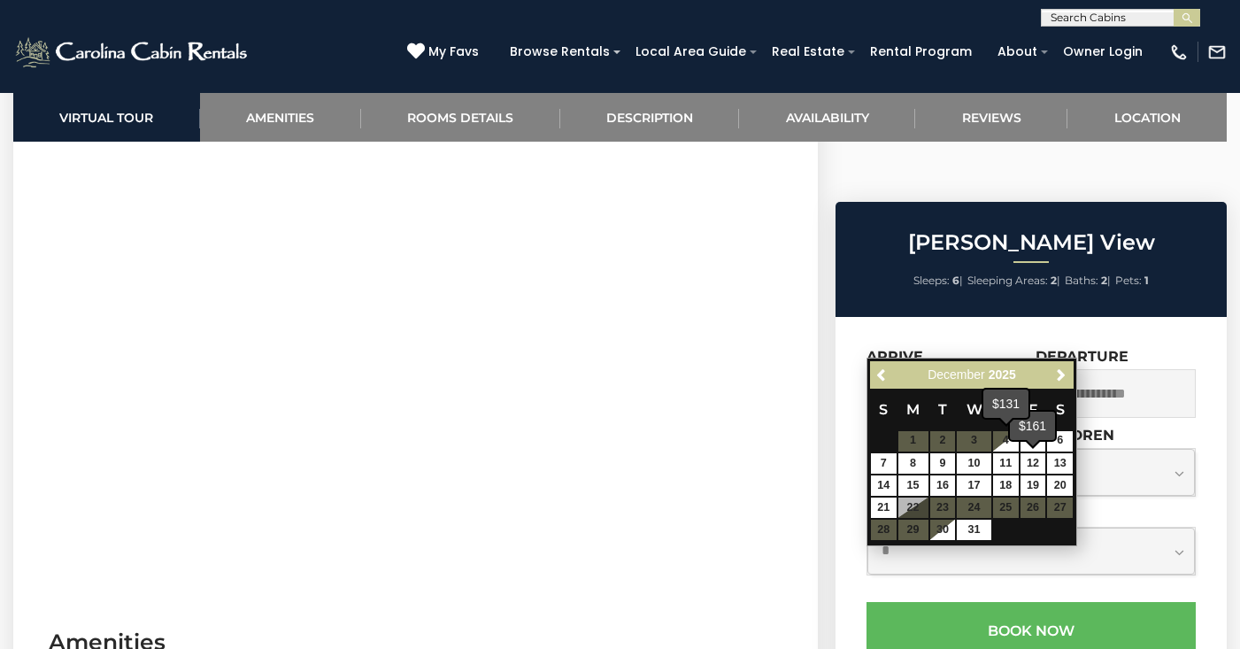
click at [1039, 447] on span at bounding box center [1033, 445] width 16 height 8
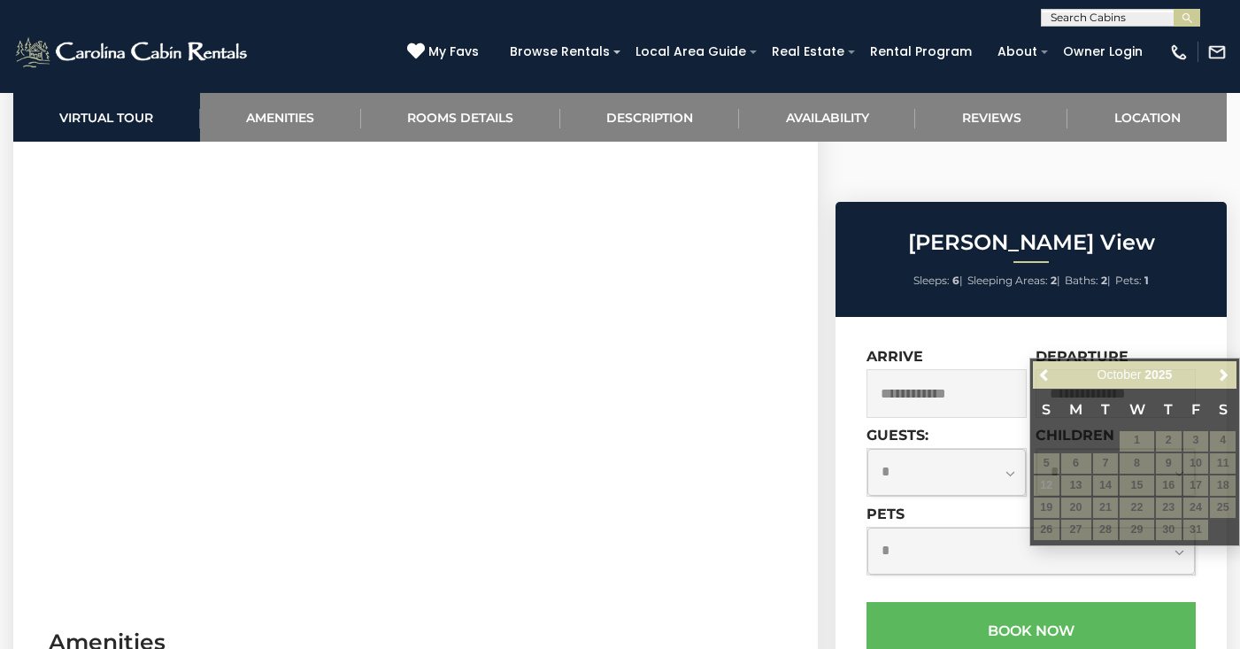
click at [963, 348] on div "Arrive" at bounding box center [947, 383] width 160 height 70
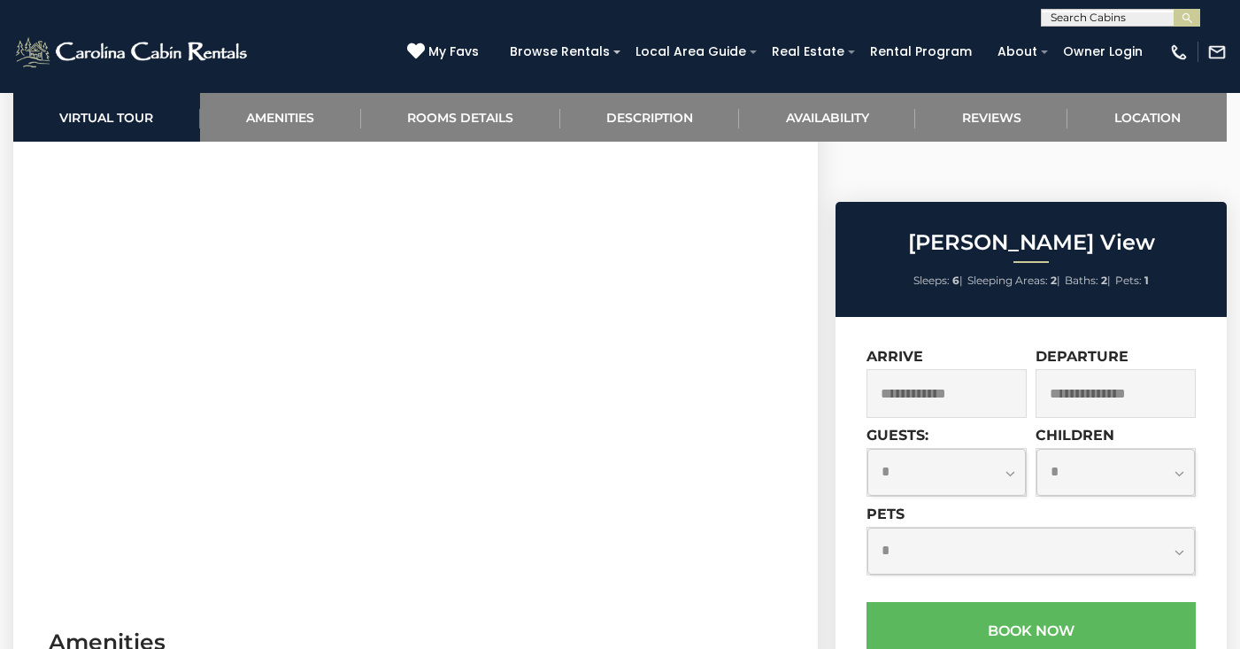
click at [962, 369] on input "text" at bounding box center [947, 393] width 160 height 49
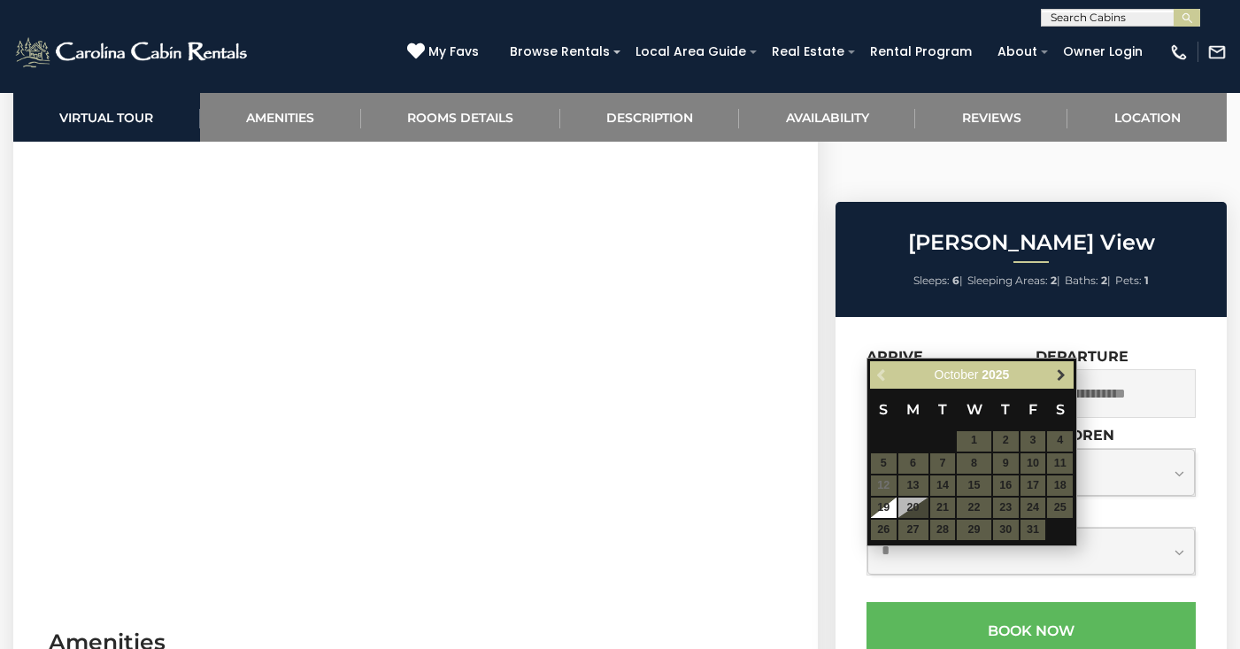
click at [1054, 375] on span "Next" at bounding box center [1061, 374] width 14 height 14
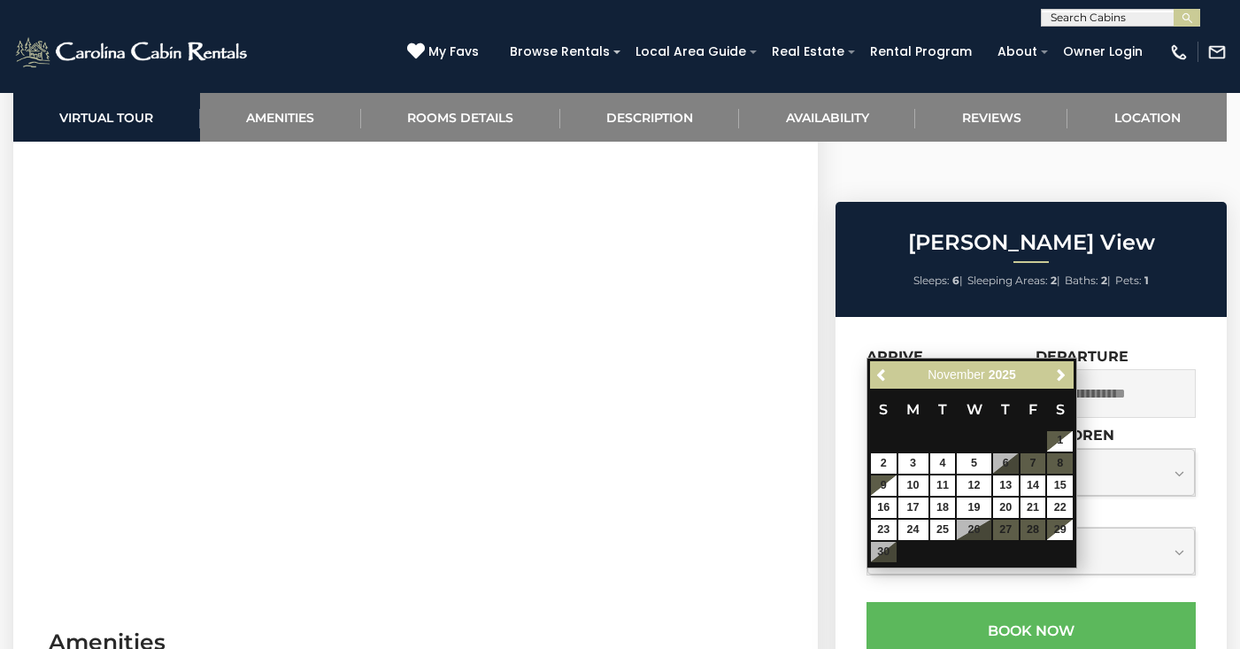
click at [1054, 375] on span "Next" at bounding box center [1061, 374] width 14 height 14
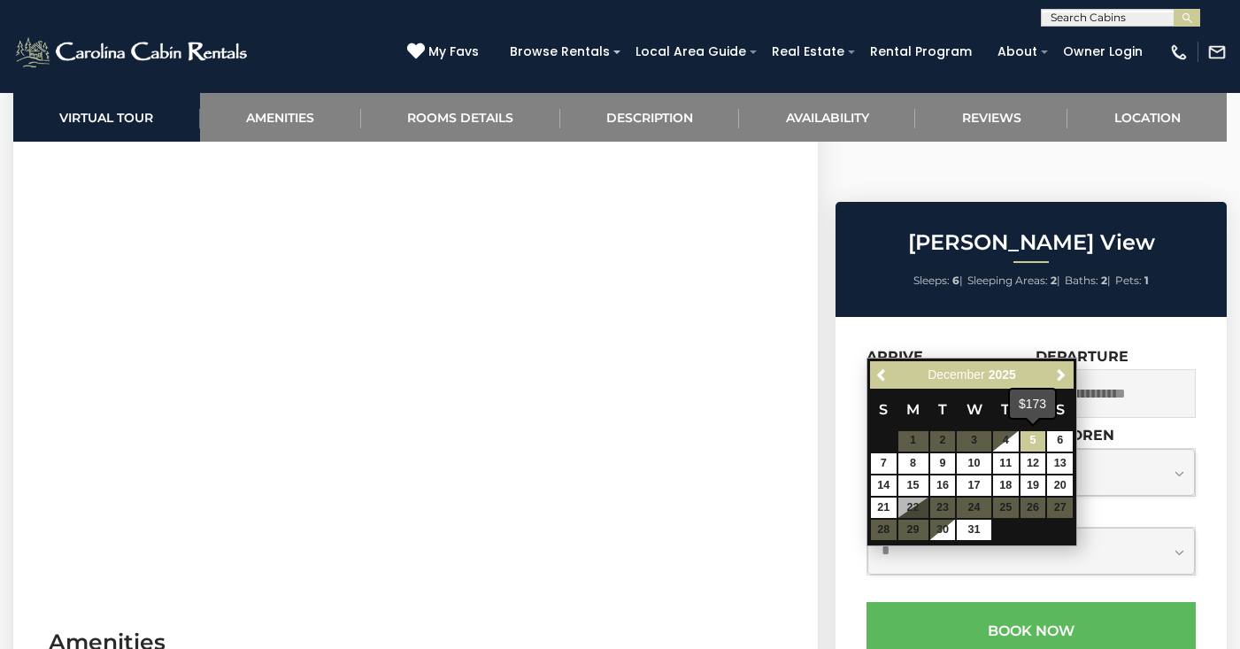
click at [1035, 436] on link "5" at bounding box center [1034, 441] width 26 height 20
type input "**********"
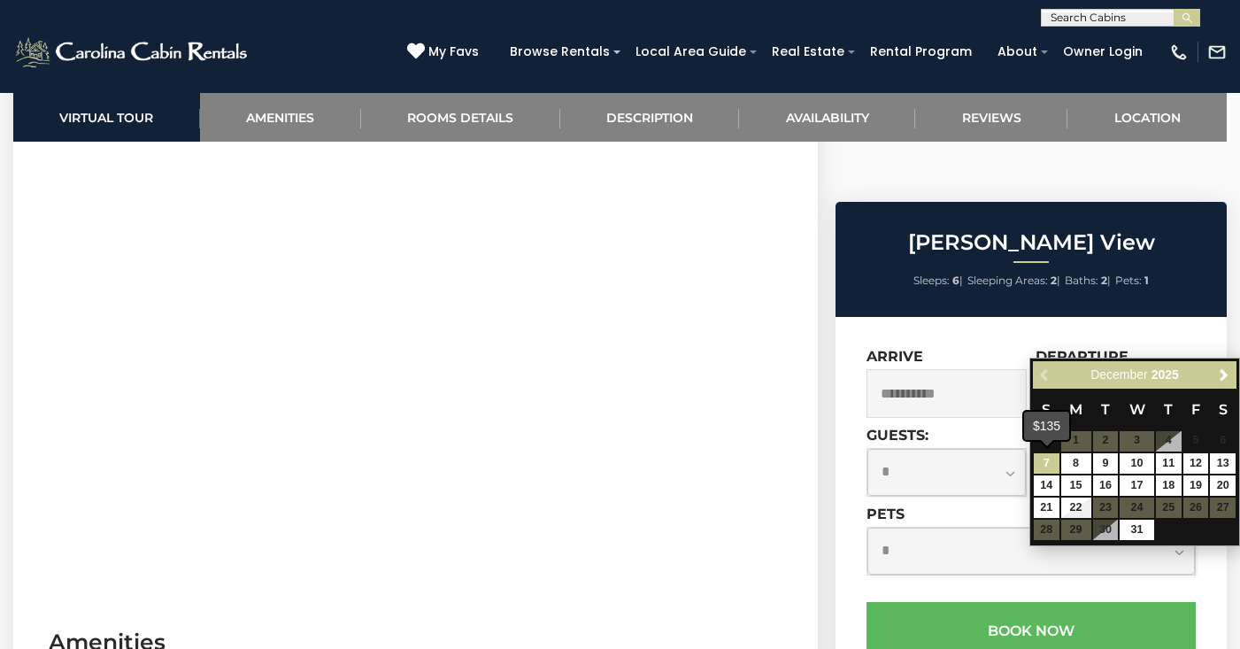
click at [1046, 460] on link "7" at bounding box center [1047, 463] width 26 height 20
type input "**********"
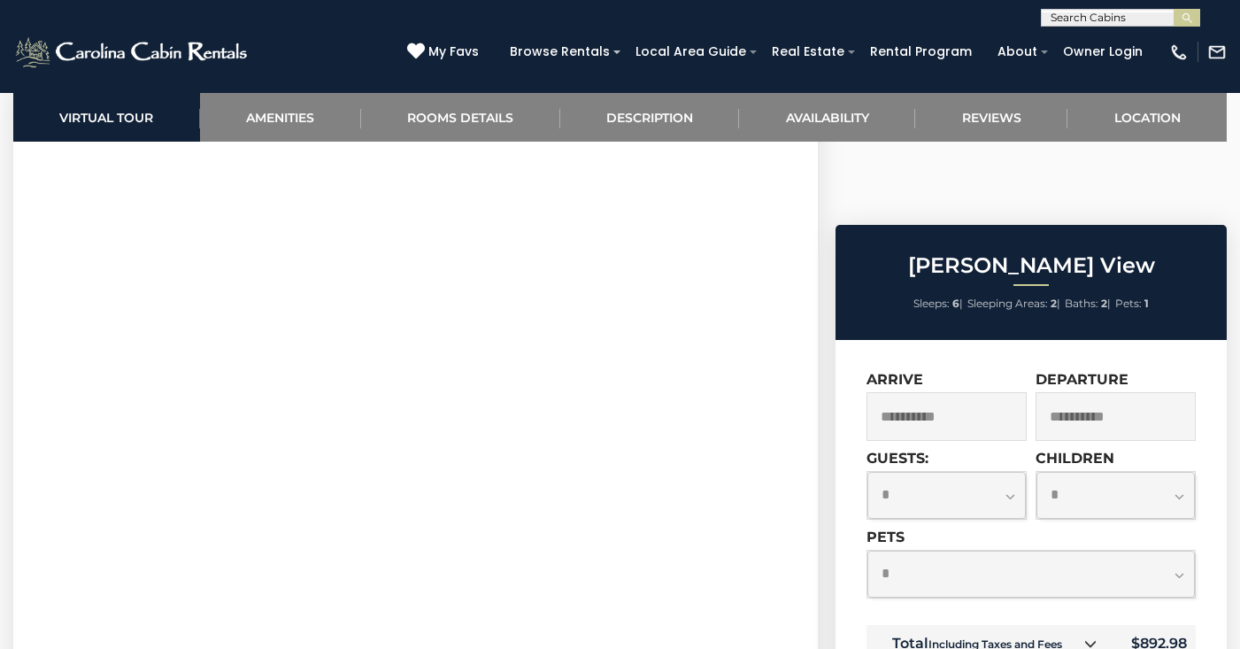
scroll to position [778, 0]
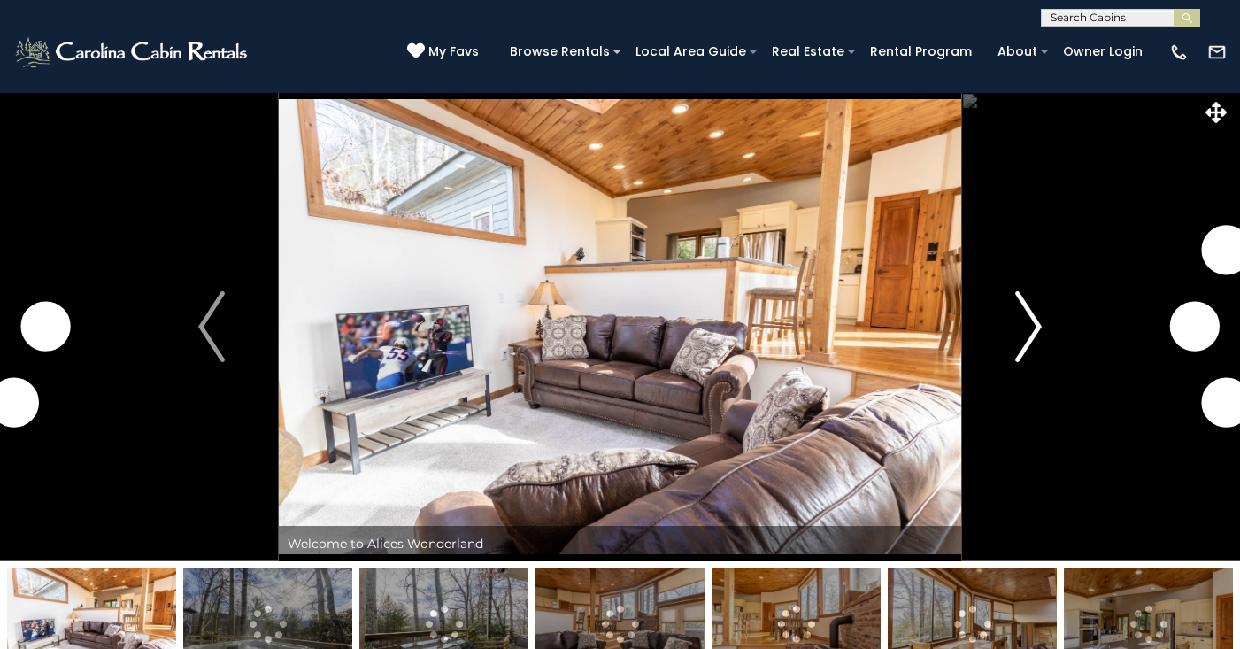
click at [1023, 322] on img "Next" at bounding box center [1028, 326] width 27 height 71
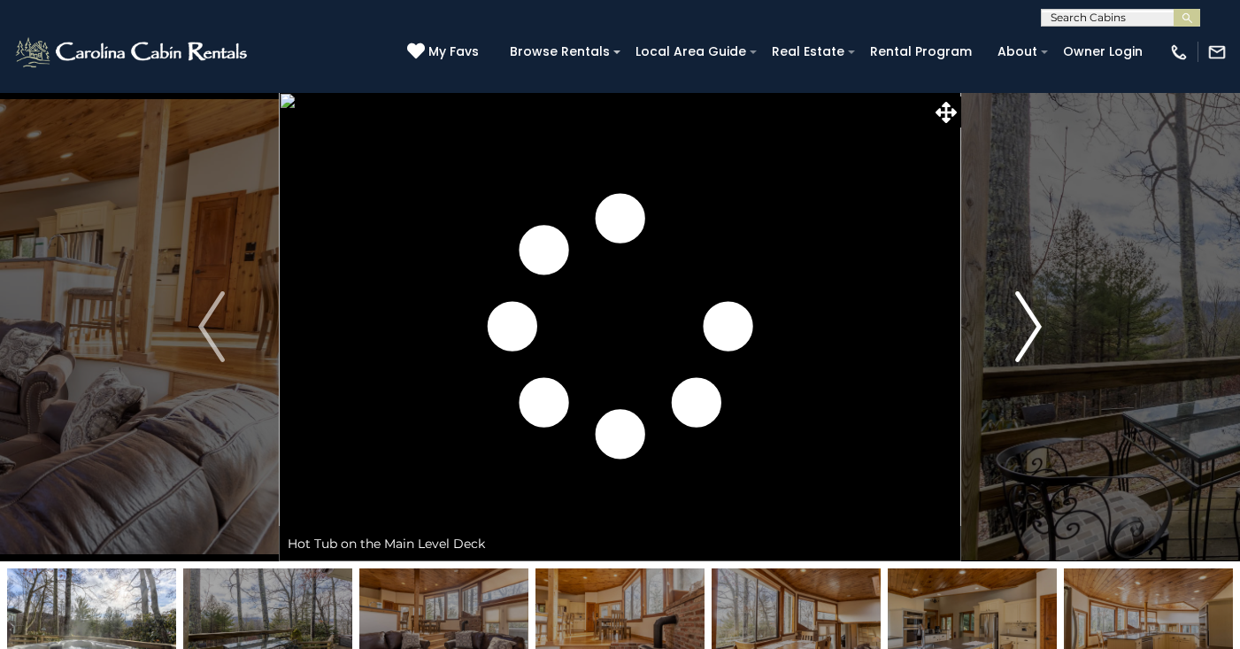
click at [1023, 322] on img "Next" at bounding box center [1028, 326] width 27 height 71
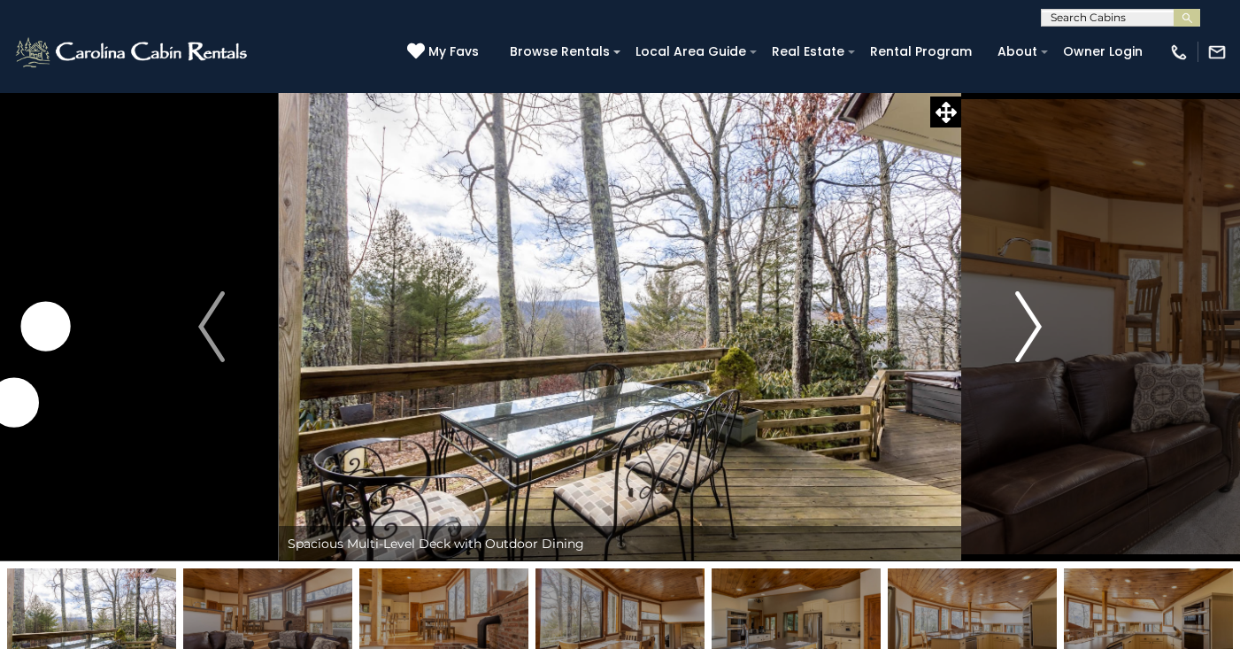
click at [1023, 322] on img "Next" at bounding box center [1028, 326] width 27 height 71
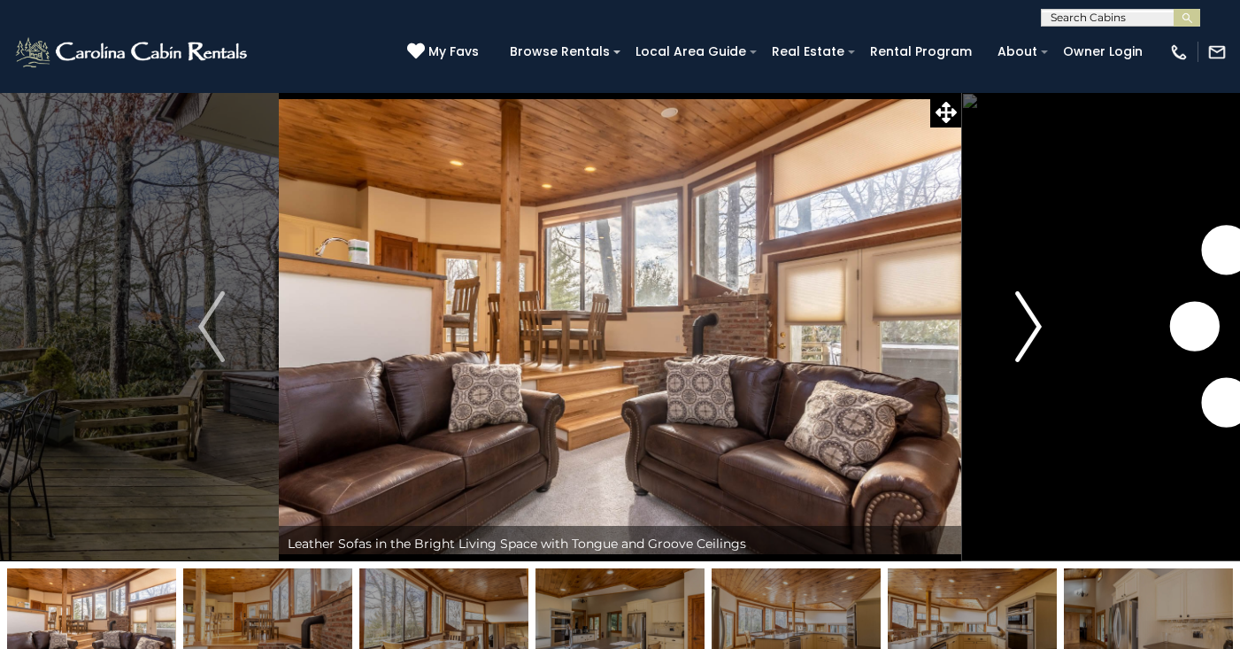
click at [1023, 322] on img "Next" at bounding box center [1028, 326] width 27 height 71
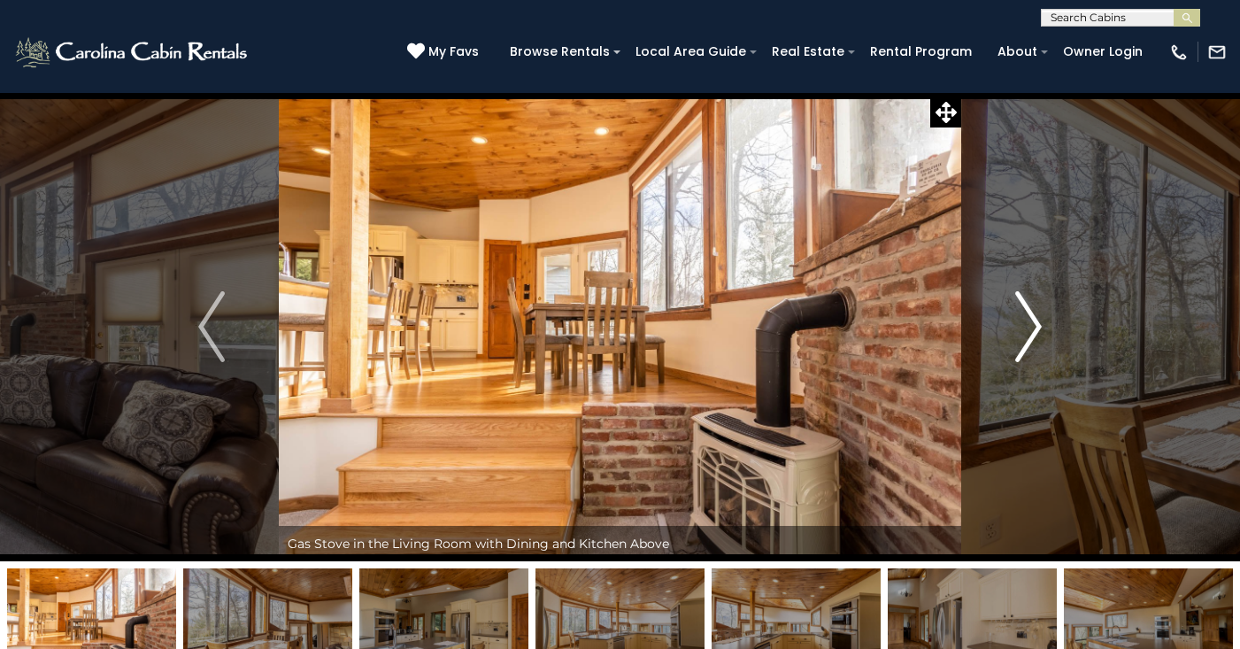
click at [1023, 322] on img "Next" at bounding box center [1028, 326] width 27 height 71
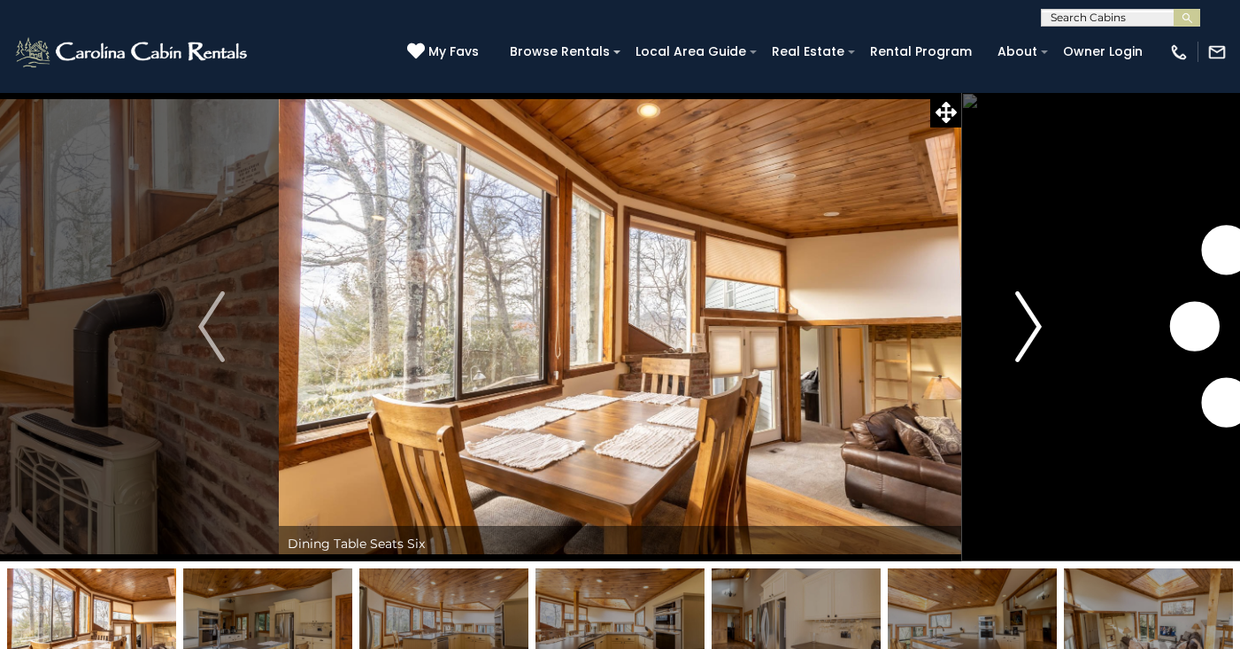
click at [1023, 322] on img "Next" at bounding box center [1028, 326] width 27 height 71
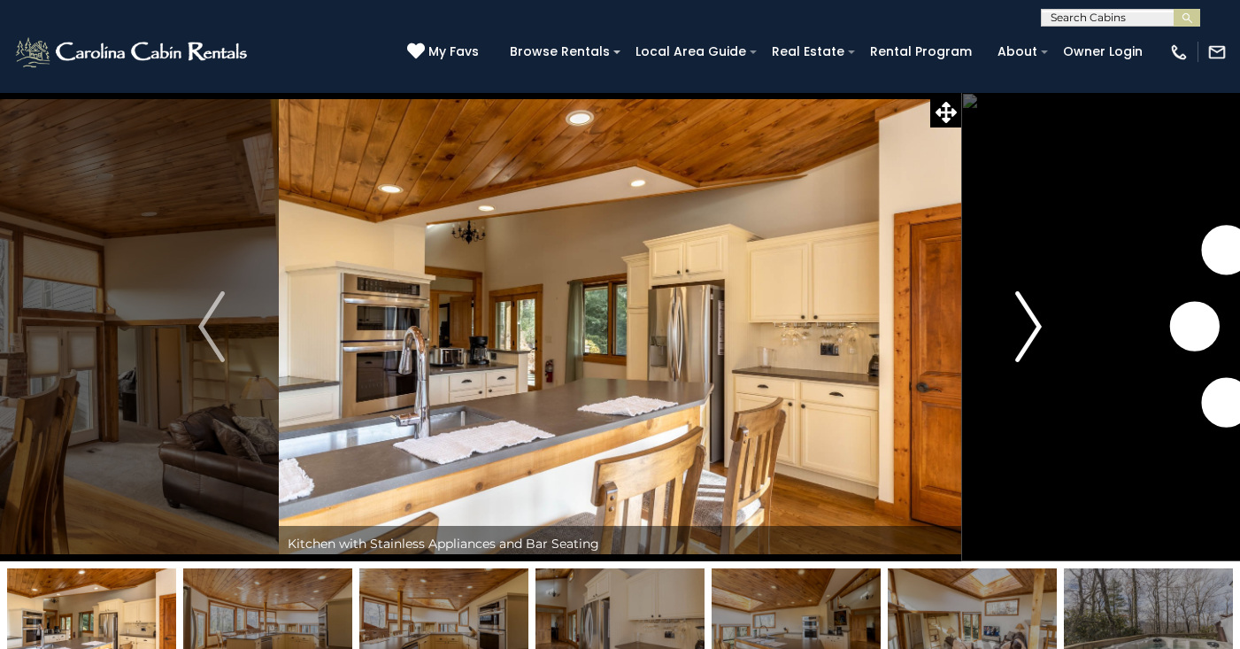
click at [1023, 322] on img "Next" at bounding box center [1028, 326] width 27 height 71
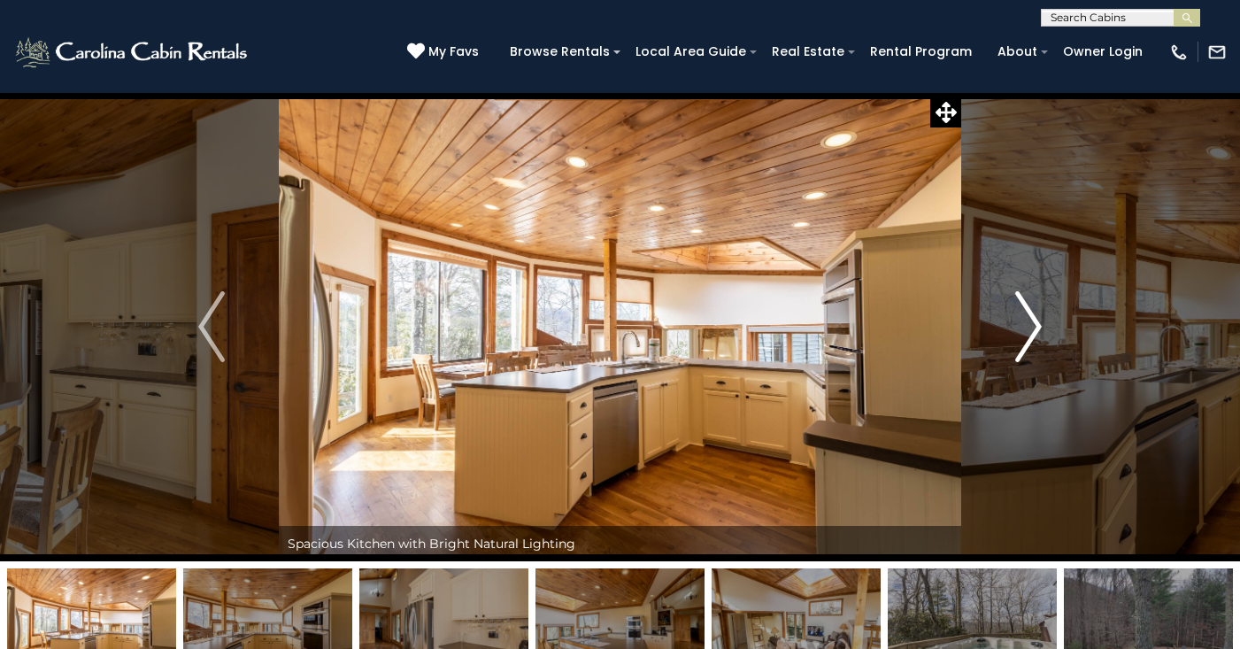
click at [1023, 322] on img "Next" at bounding box center [1028, 326] width 27 height 71
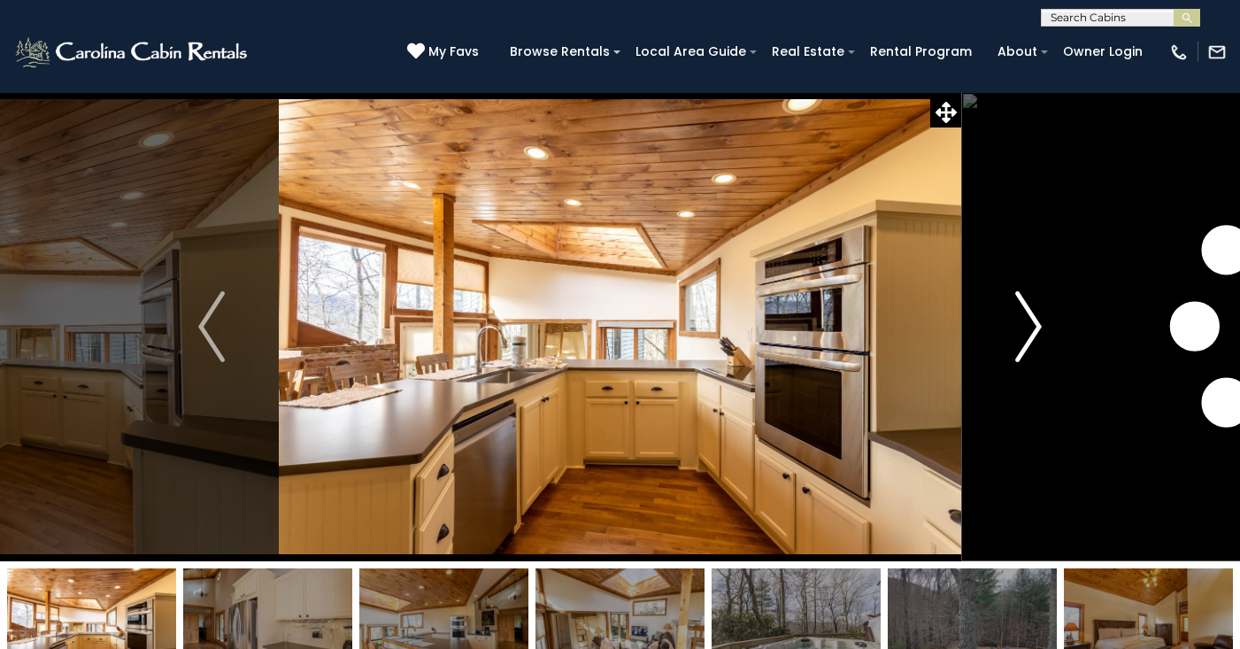
click at [1023, 322] on img "Next" at bounding box center [1028, 326] width 27 height 71
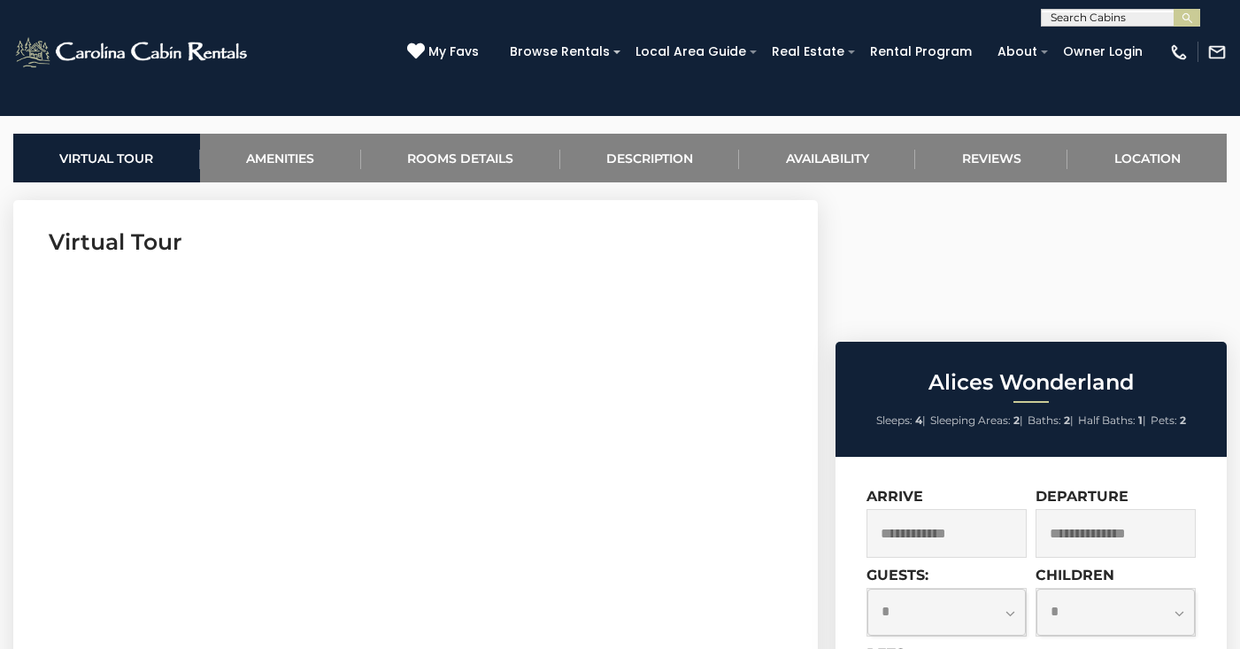
scroll to position [661, 0]
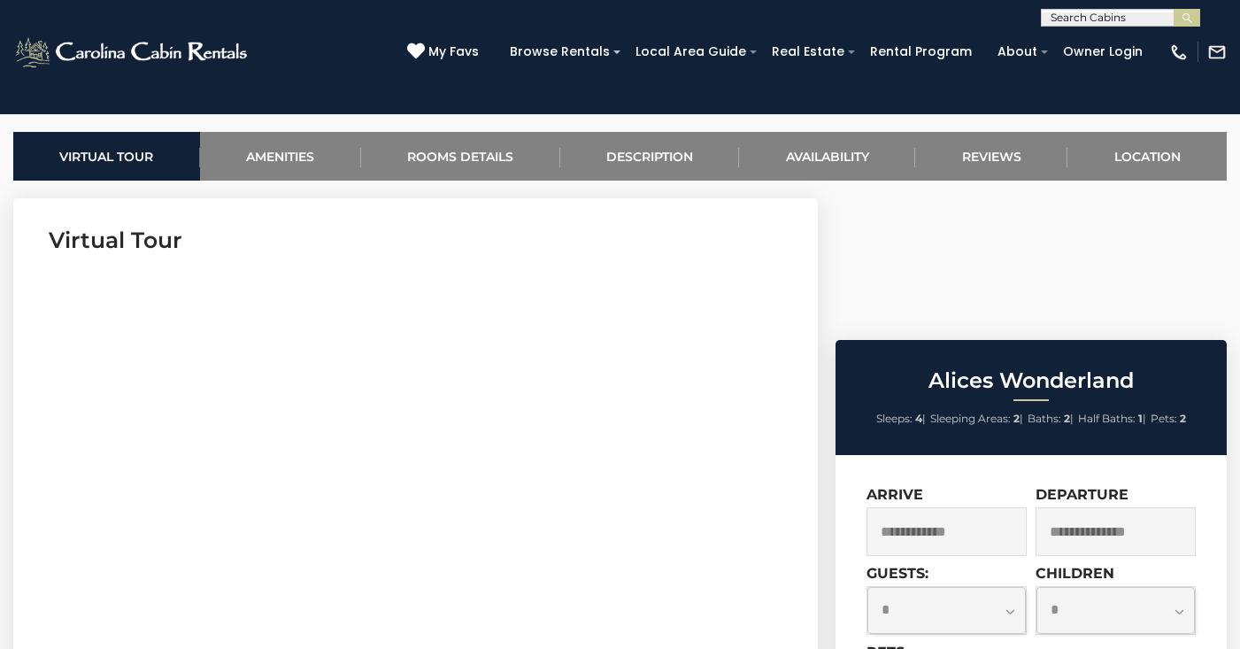
click at [1013, 507] on input "text" at bounding box center [947, 531] width 160 height 49
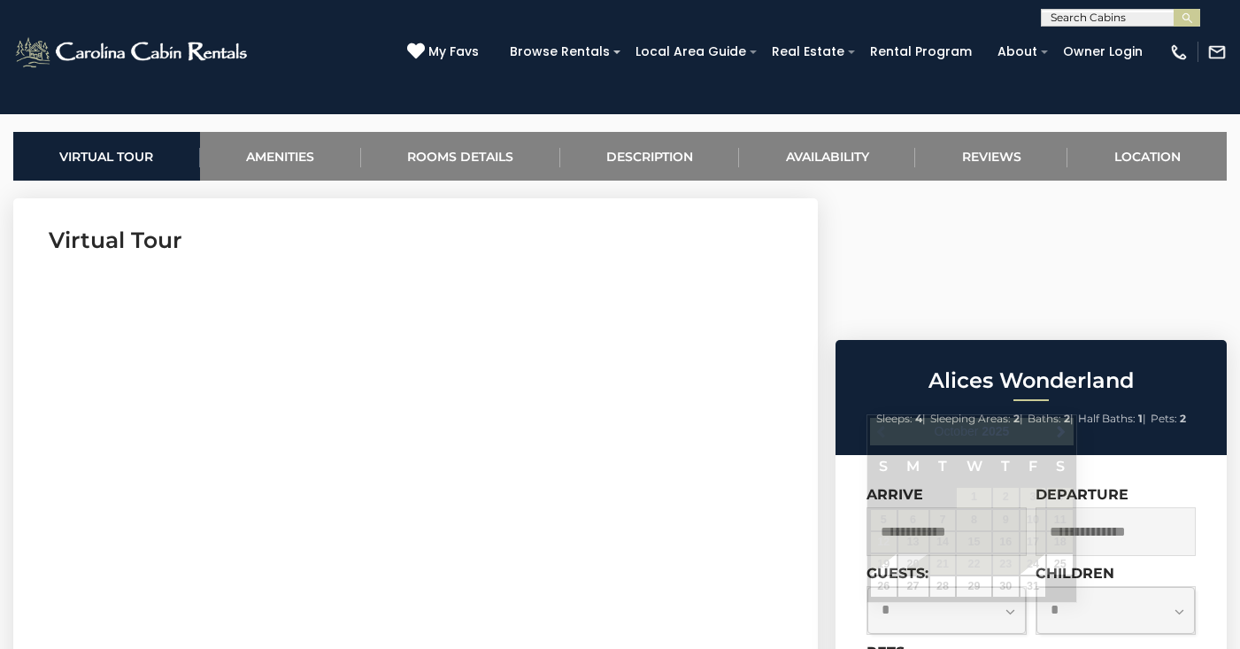
click at [1010, 507] on input "text" at bounding box center [947, 531] width 160 height 49
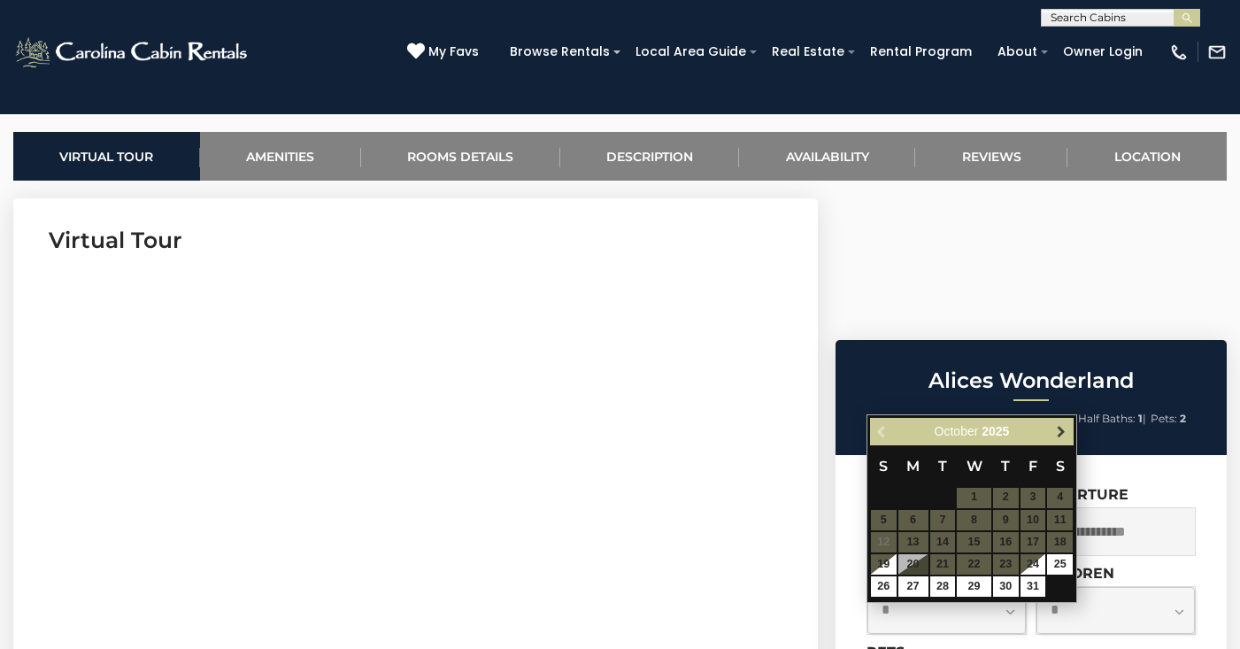
click at [1060, 435] on span "Next" at bounding box center [1061, 431] width 14 height 14
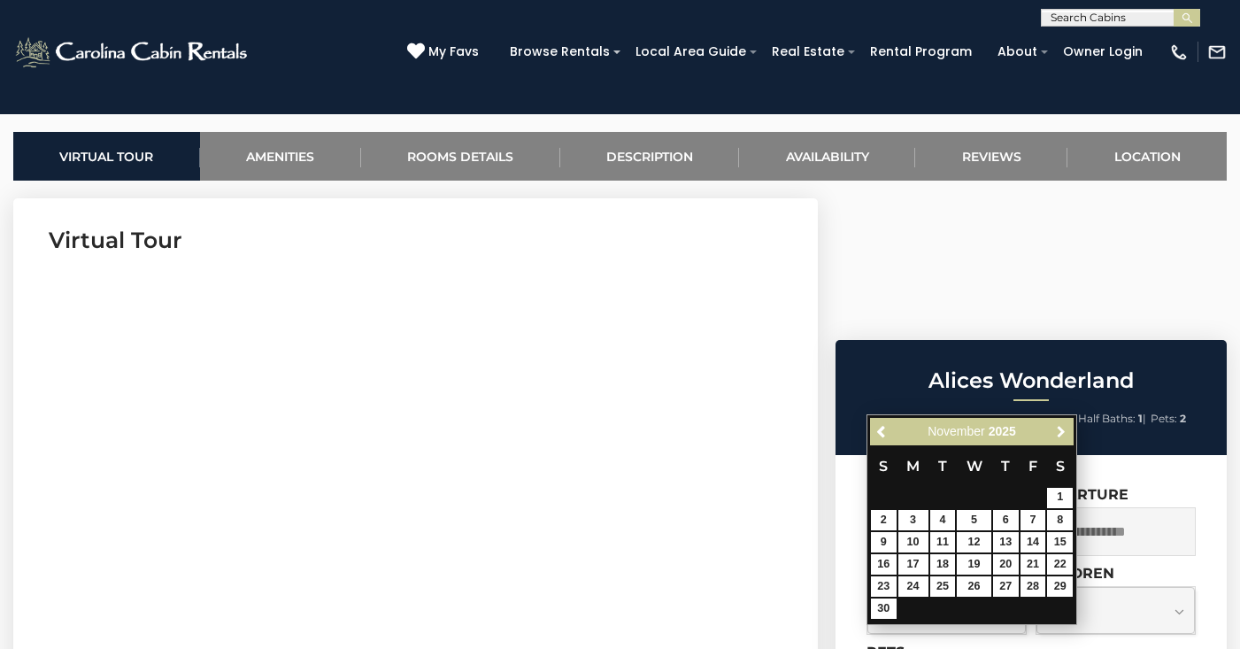
click at [1060, 435] on span "Next" at bounding box center [1061, 431] width 14 height 14
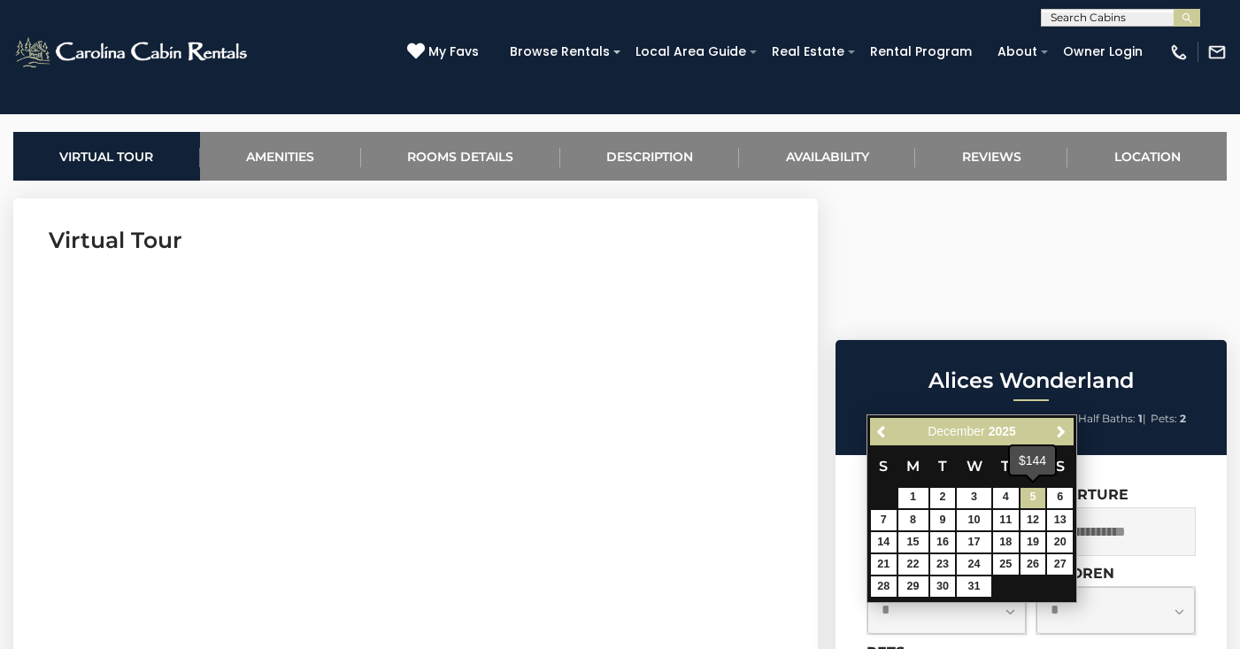
click at [1039, 495] on link "5" at bounding box center [1034, 498] width 26 height 20
type input "**********"
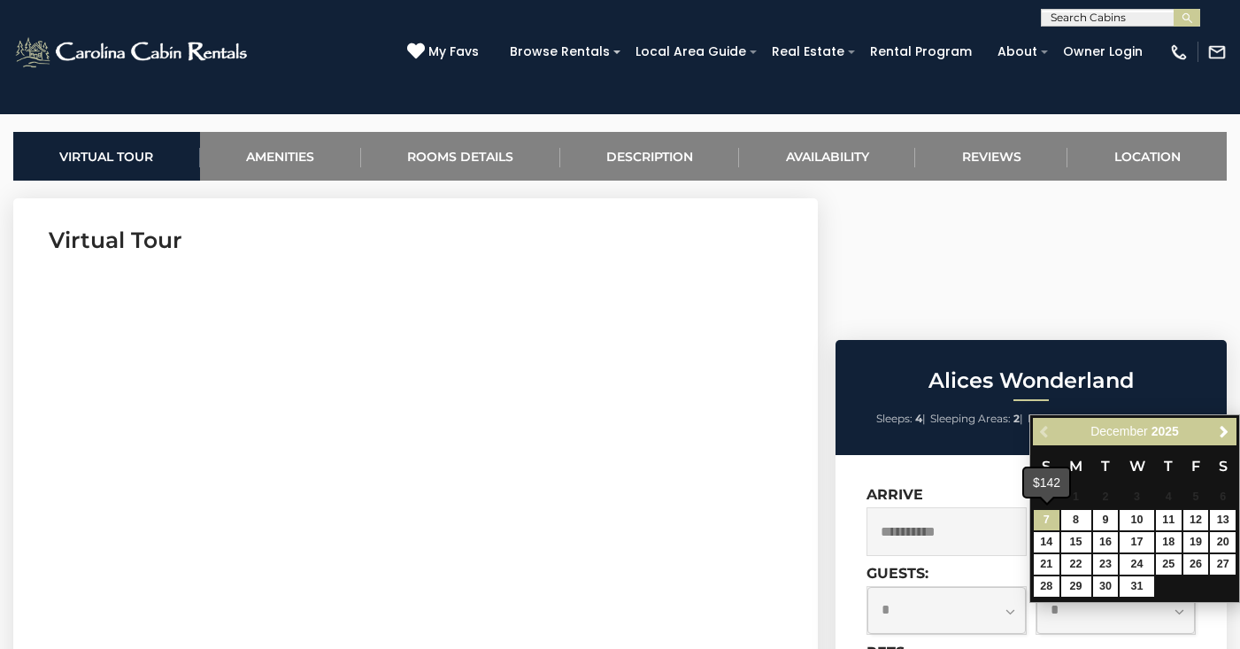
click at [1053, 525] on link "7" at bounding box center [1047, 520] width 26 height 20
type input "**********"
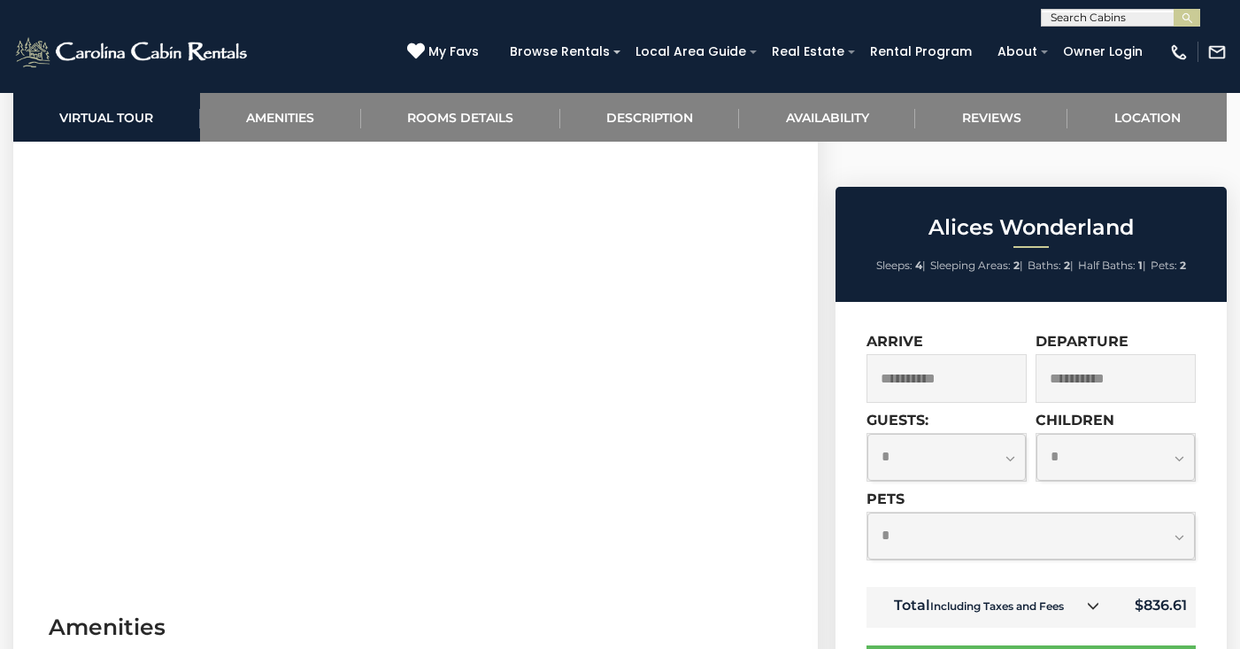
scroll to position [817, 0]
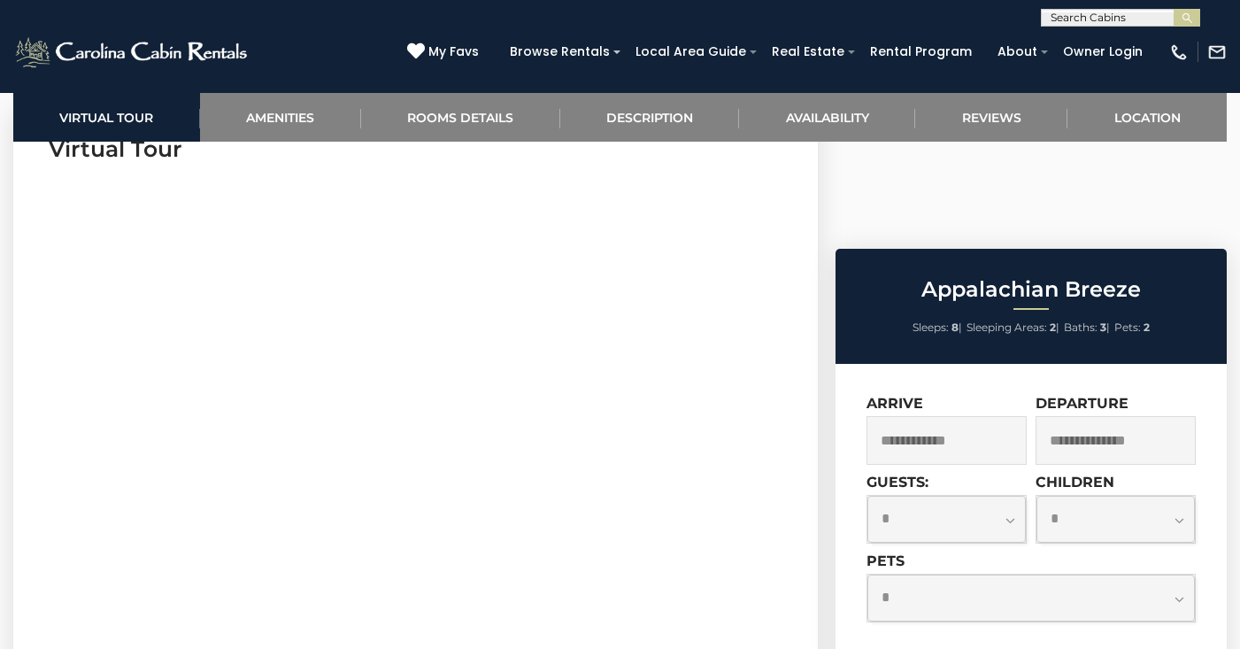
scroll to position [762, 0]
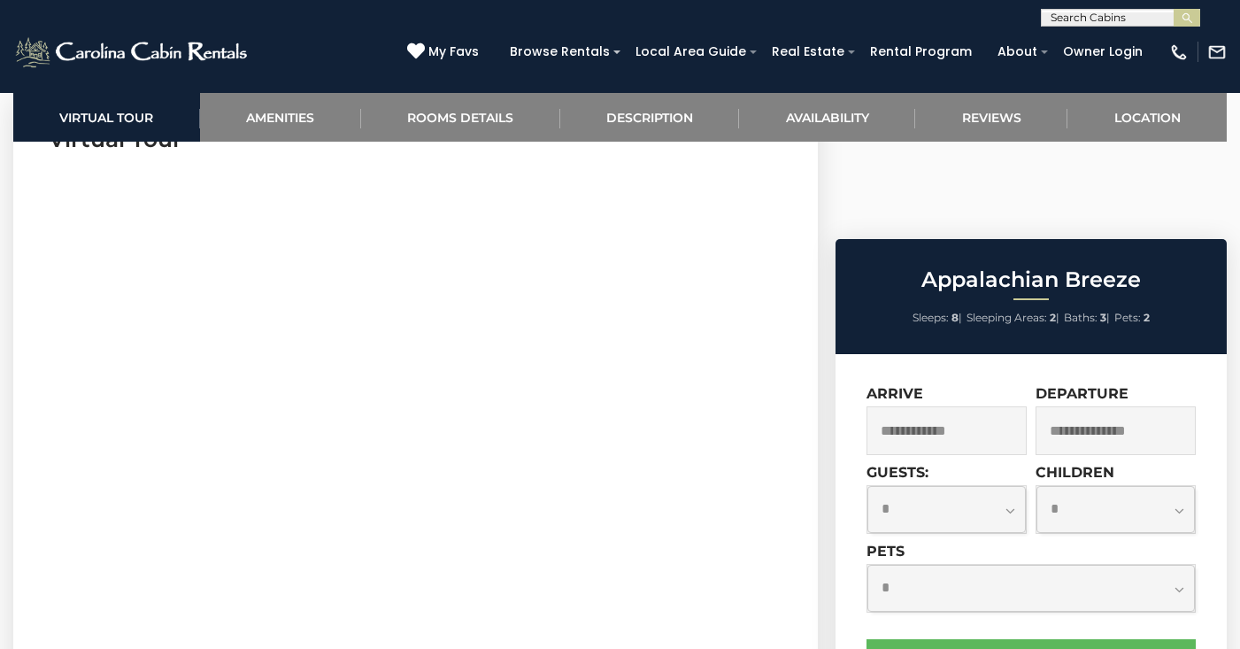
click at [911, 406] on input "text" at bounding box center [947, 430] width 160 height 49
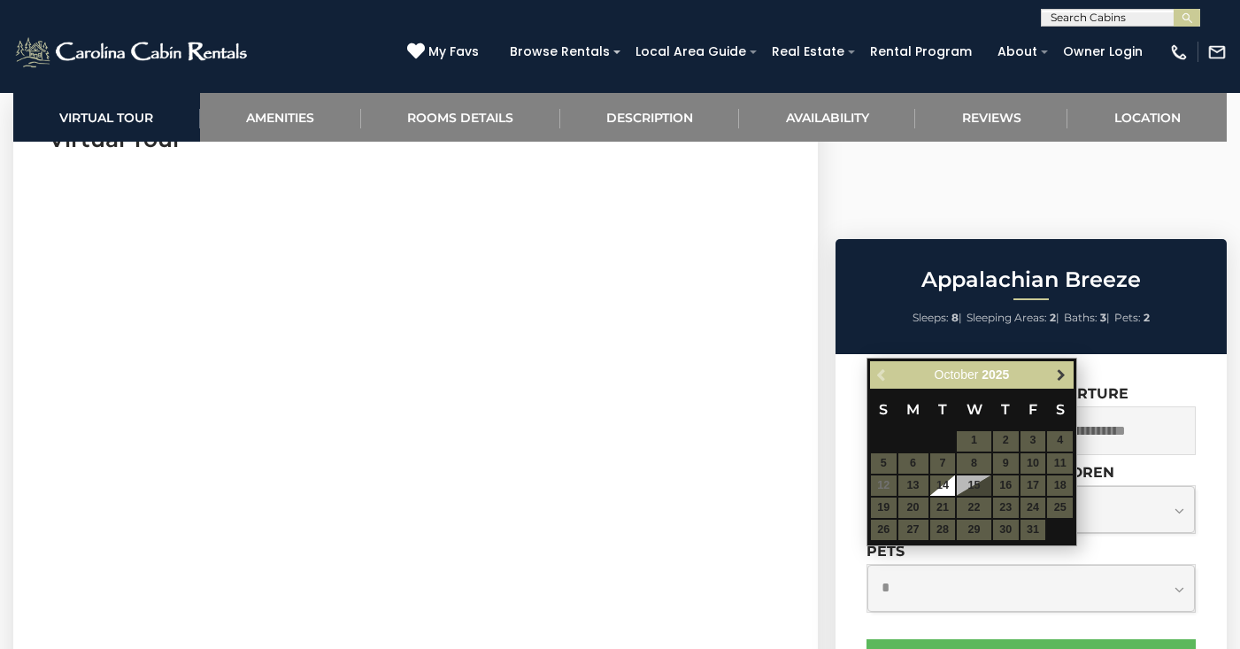
click at [1059, 379] on span "Next" at bounding box center [1061, 374] width 14 height 14
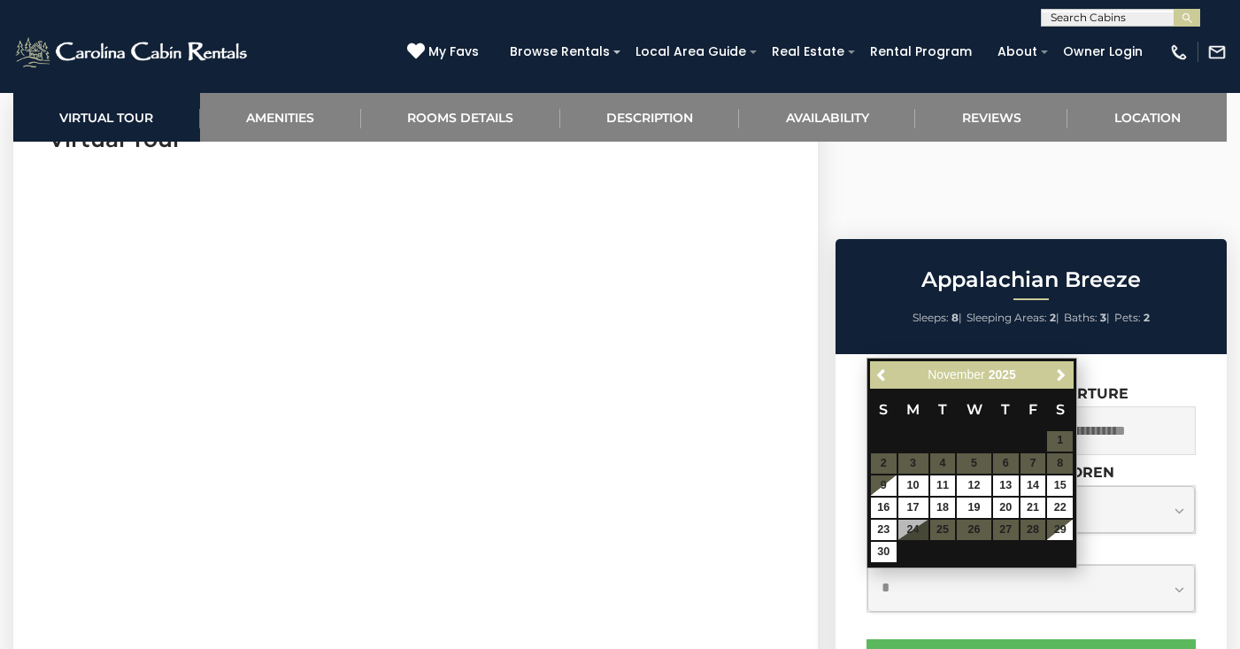
click at [1059, 379] on span "Next" at bounding box center [1061, 374] width 14 height 14
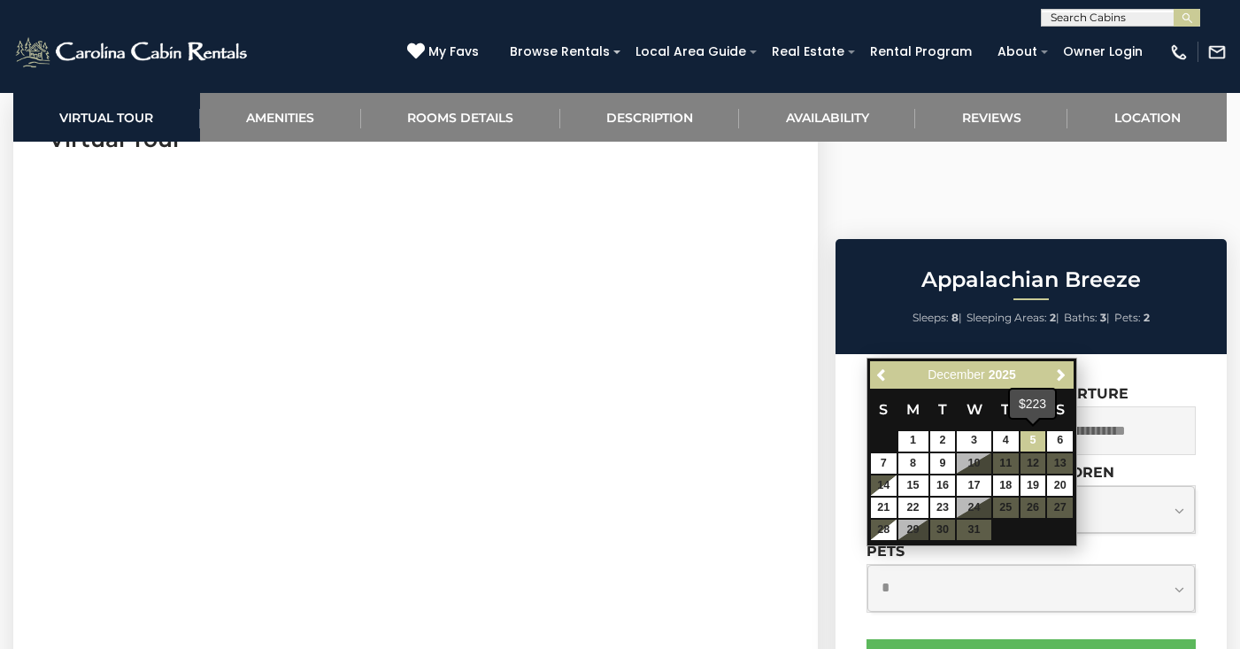
click at [1026, 441] on link "5" at bounding box center [1034, 441] width 26 height 20
type input "**********"
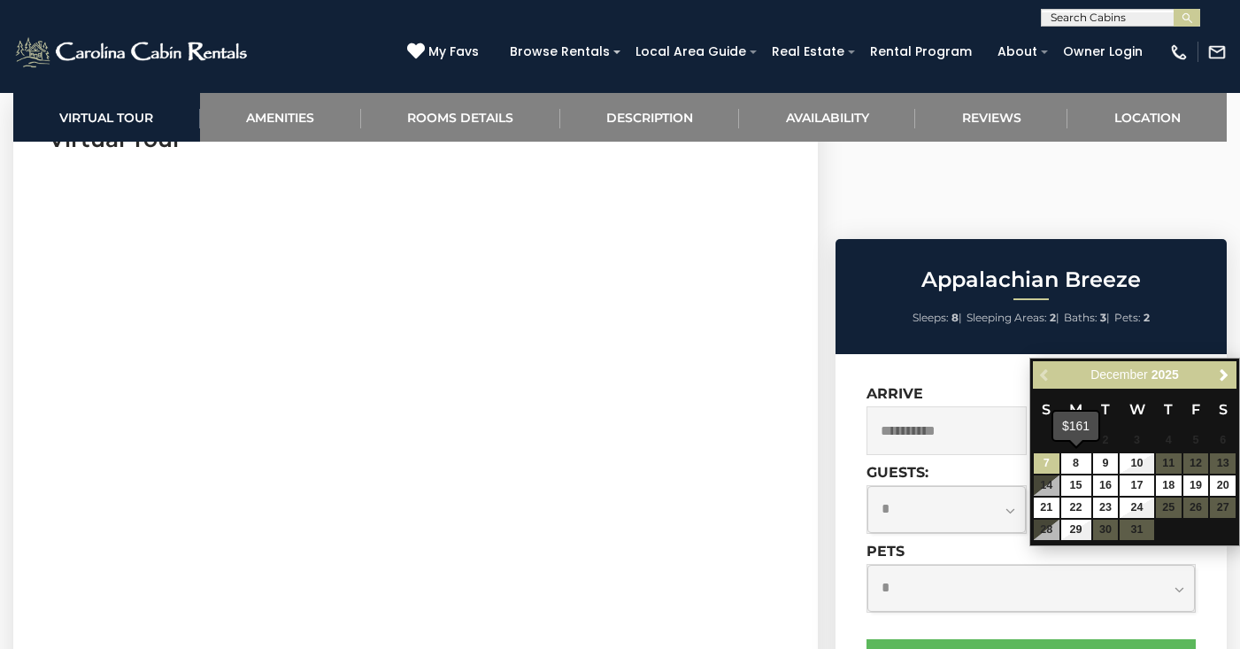
click at [1056, 462] on link "7" at bounding box center [1047, 463] width 26 height 20
type input "**********"
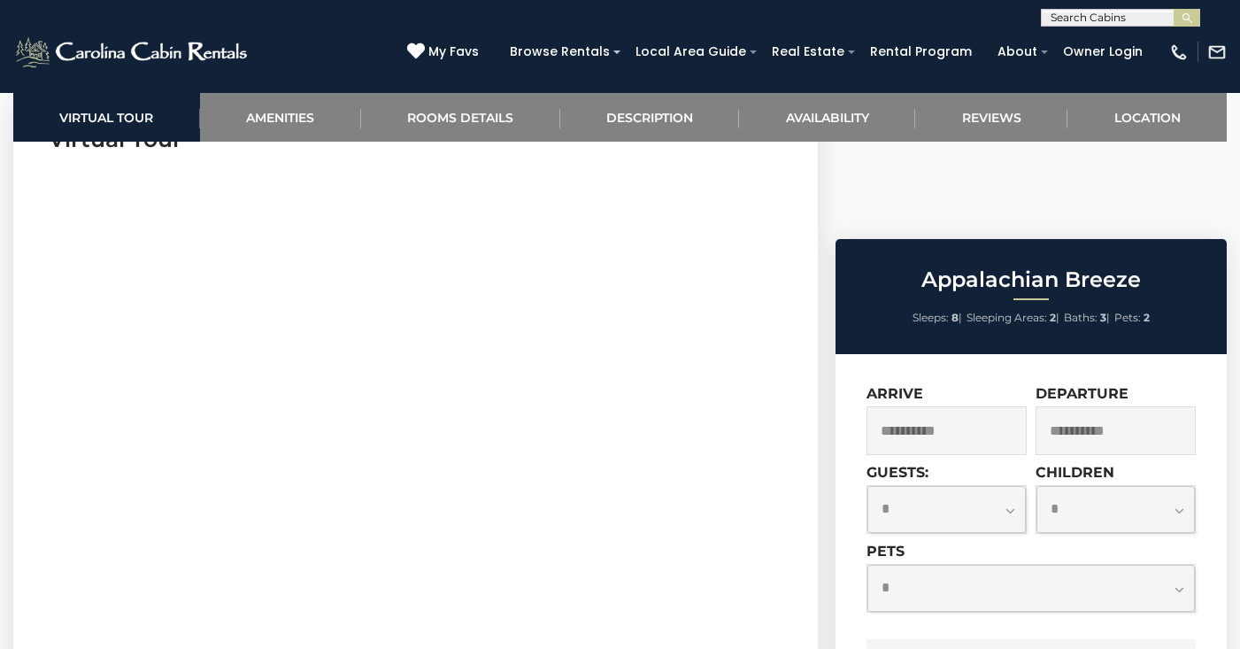
scroll to position [824, 0]
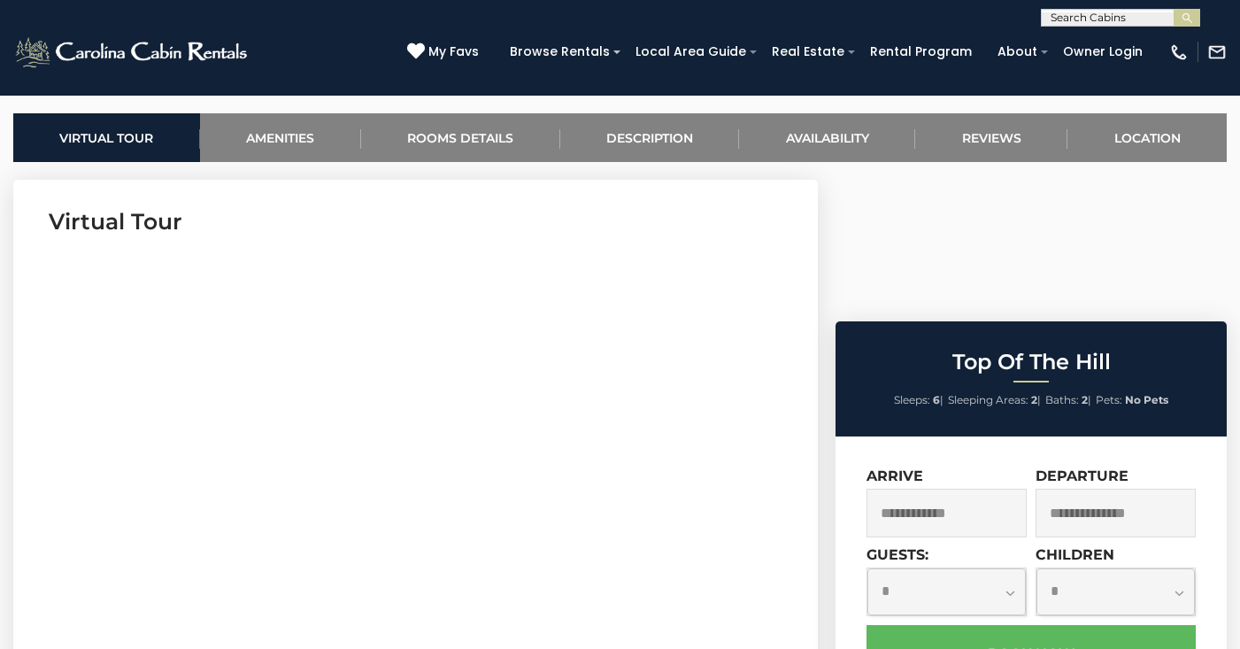
scroll to position [783, 0]
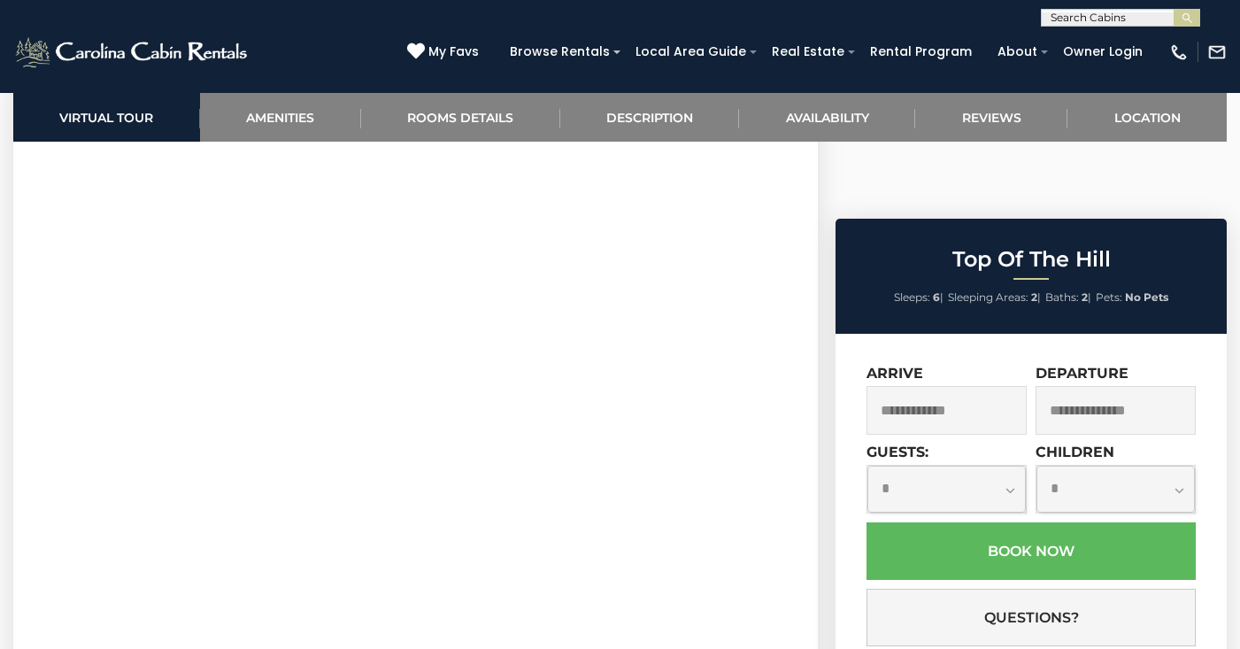
click at [946, 386] on input "text" at bounding box center [947, 410] width 160 height 49
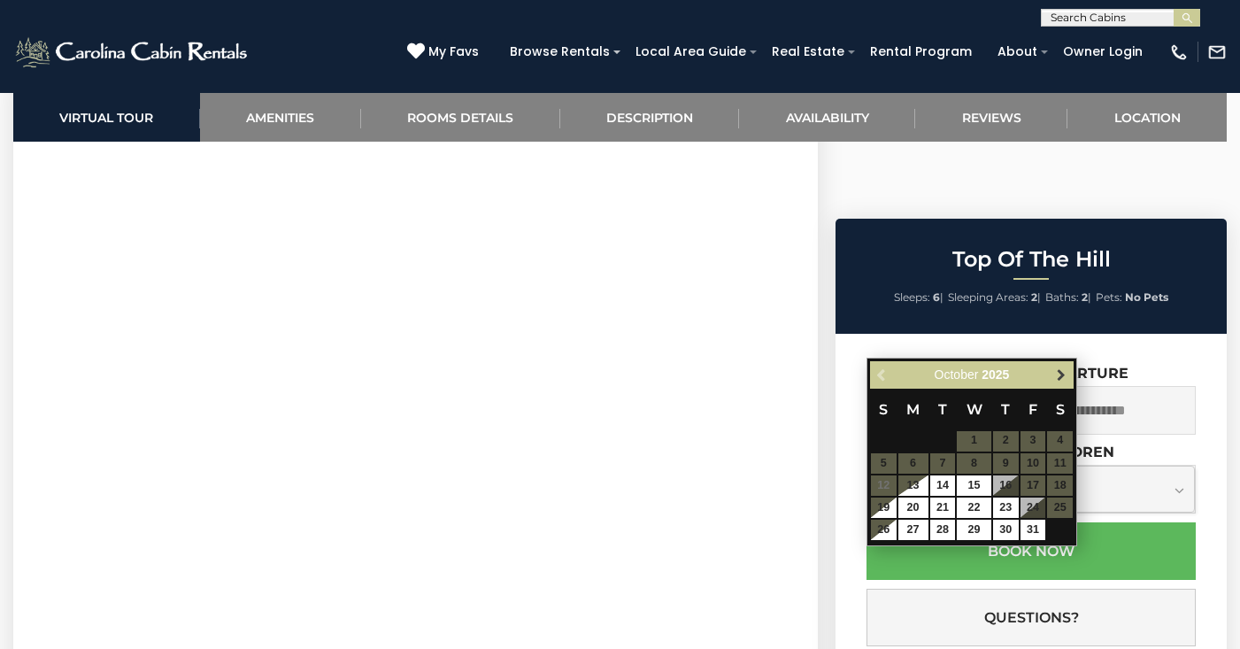
click at [1054, 379] on span "Next" at bounding box center [1061, 374] width 14 height 14
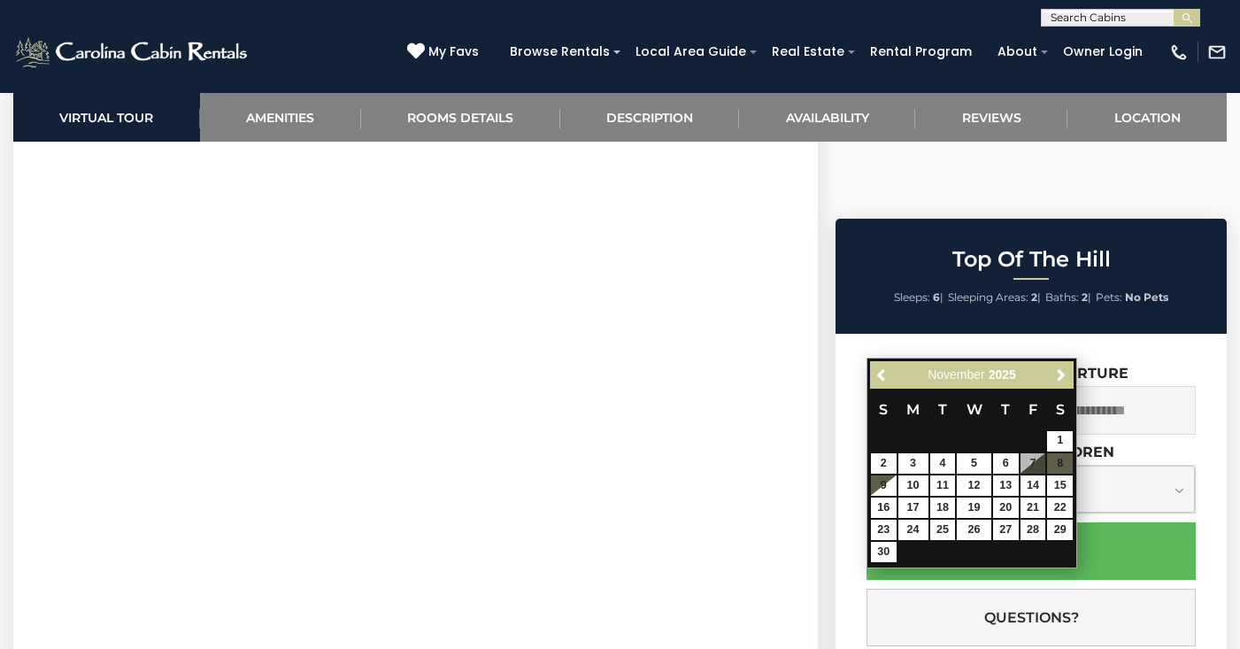
click at [1054, 379] on span "Next" at bounding box center [1061, 374] width 14 height 14
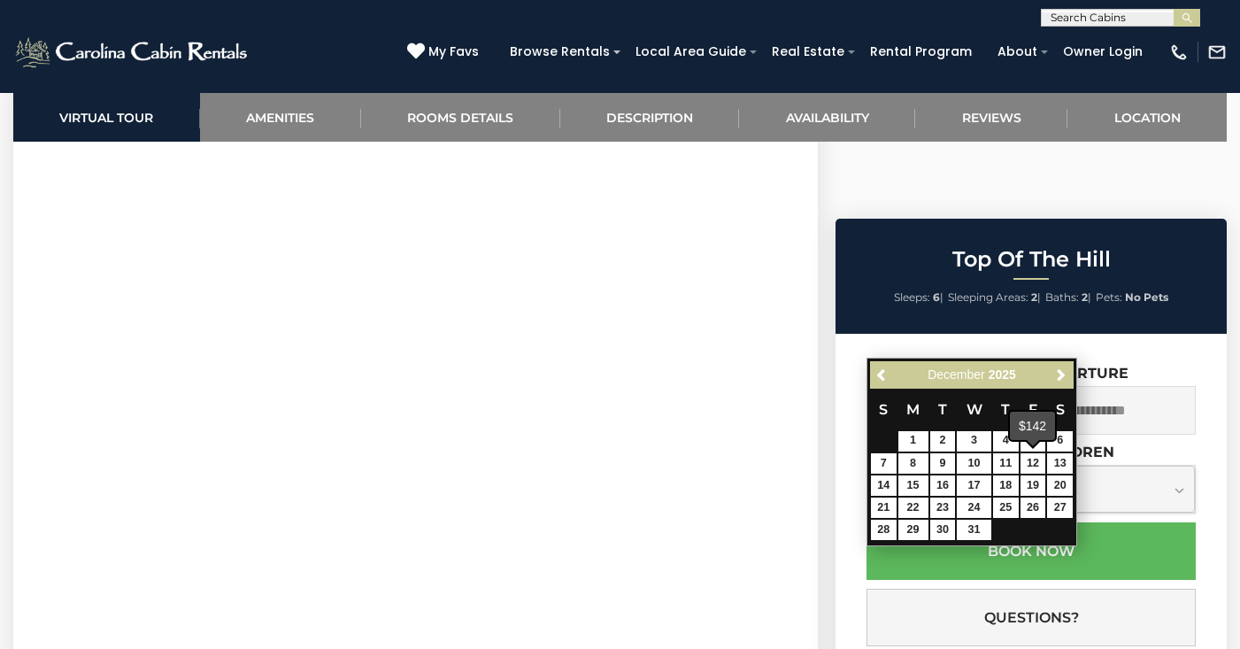
click at [1035, 442] on span at bounding box center [1033, 442] width 14 height 7
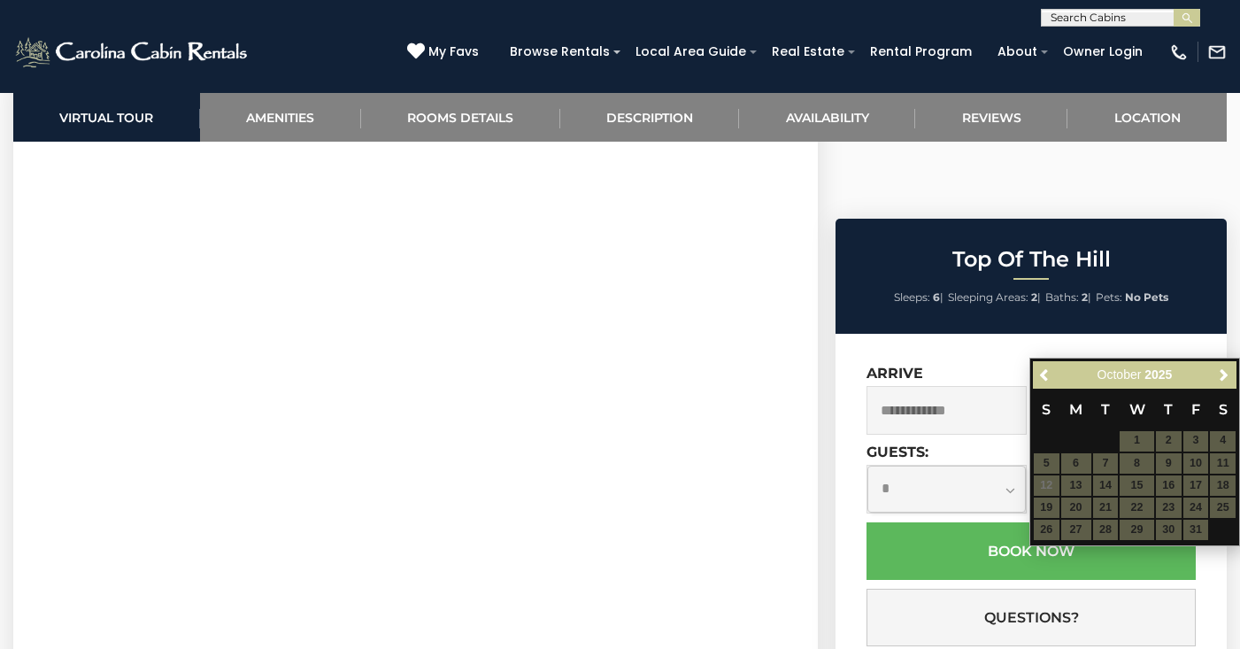
click at [917, 386] on input "text" at bounding box center [947, 410] width 160 height 49
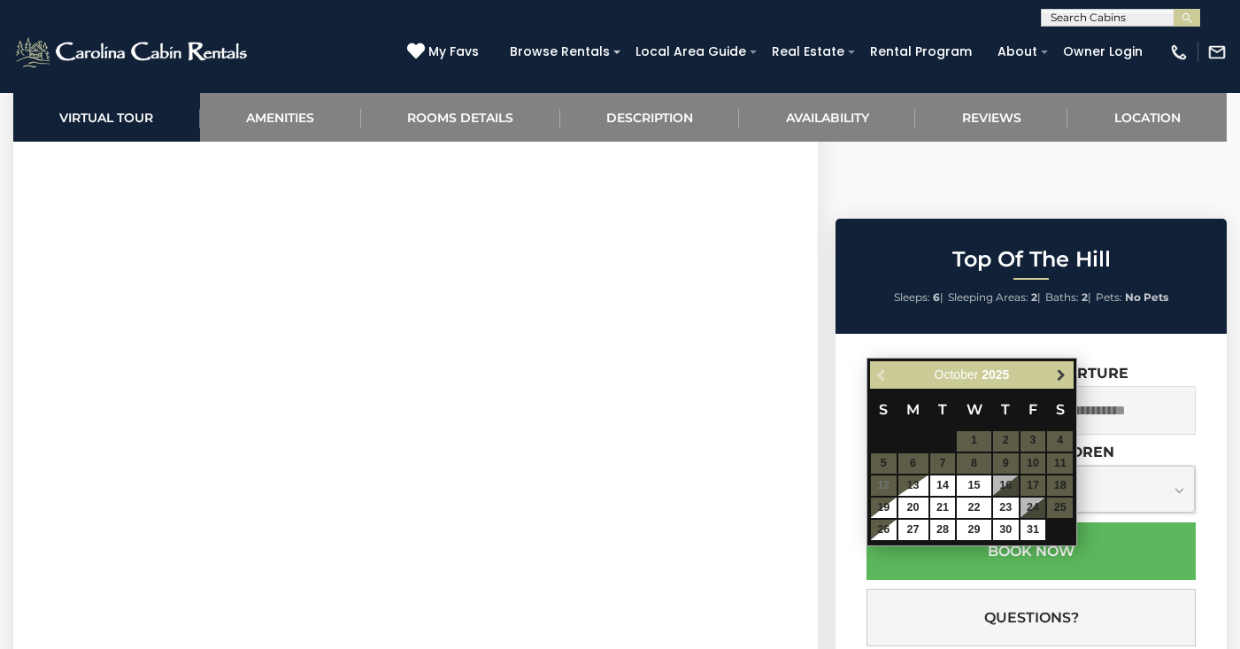
click at [1062, 380] on span "Next" at bounding box center [1061, 374] width 14 height 14
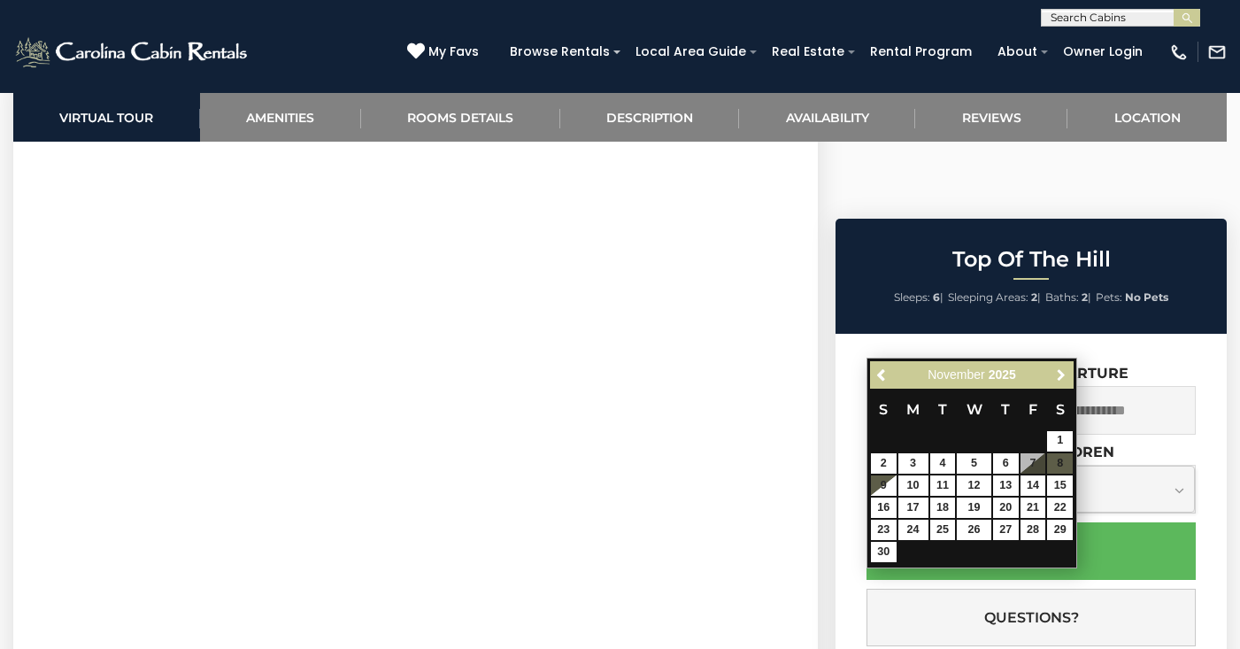
click at [1062, 380] on span "Next" at bounding box center [1061, 374] width 14 height 14
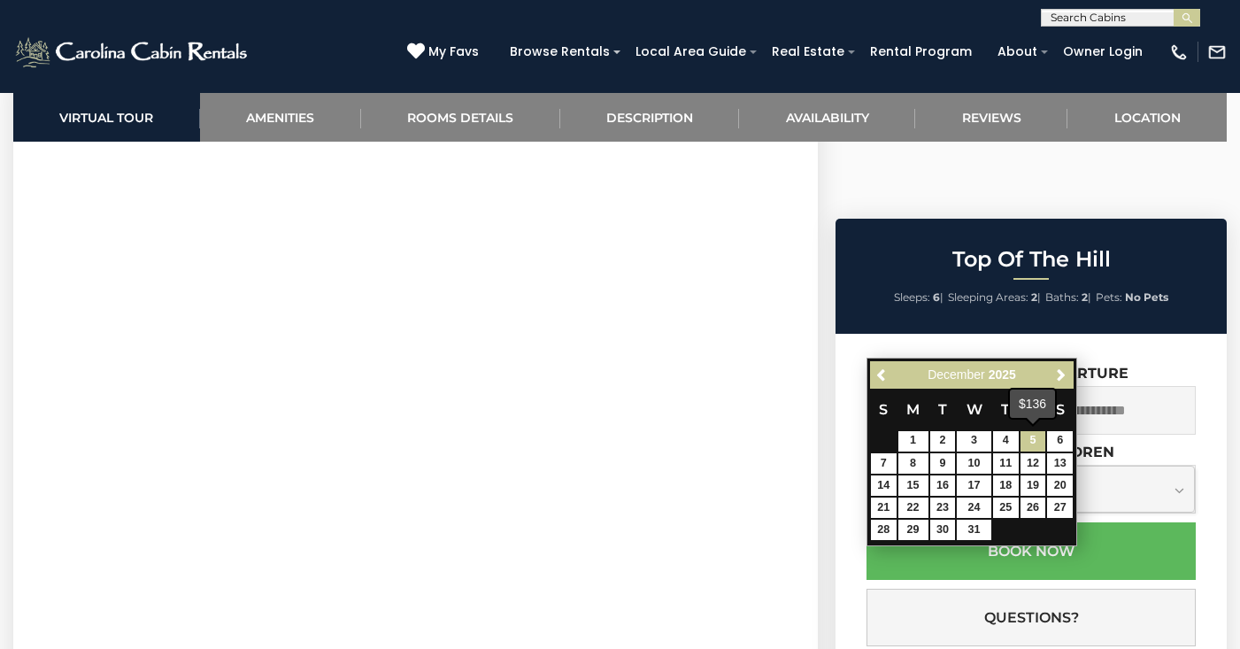
click at [1032, 441] on link "5" at bounding box center [1034, 441] width 26 height 20
type input "**********"
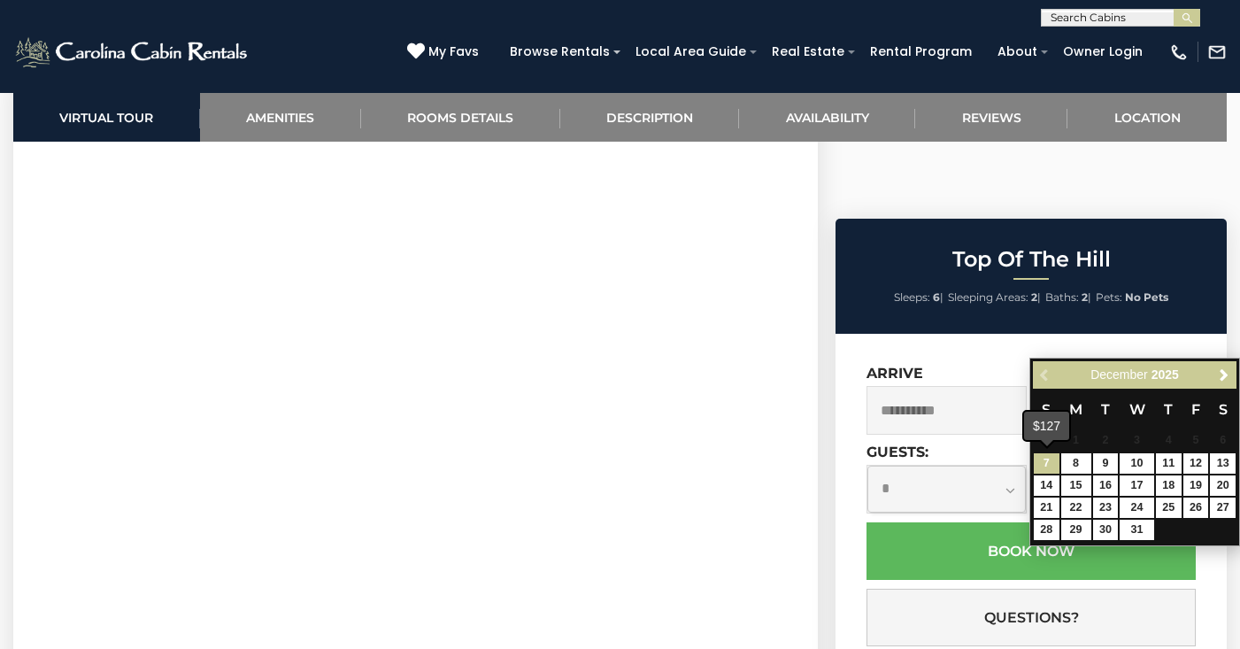
click at [1051, 457] on link "7" at bounding box center [1047, 463] width 26 height 20
type input "**********"
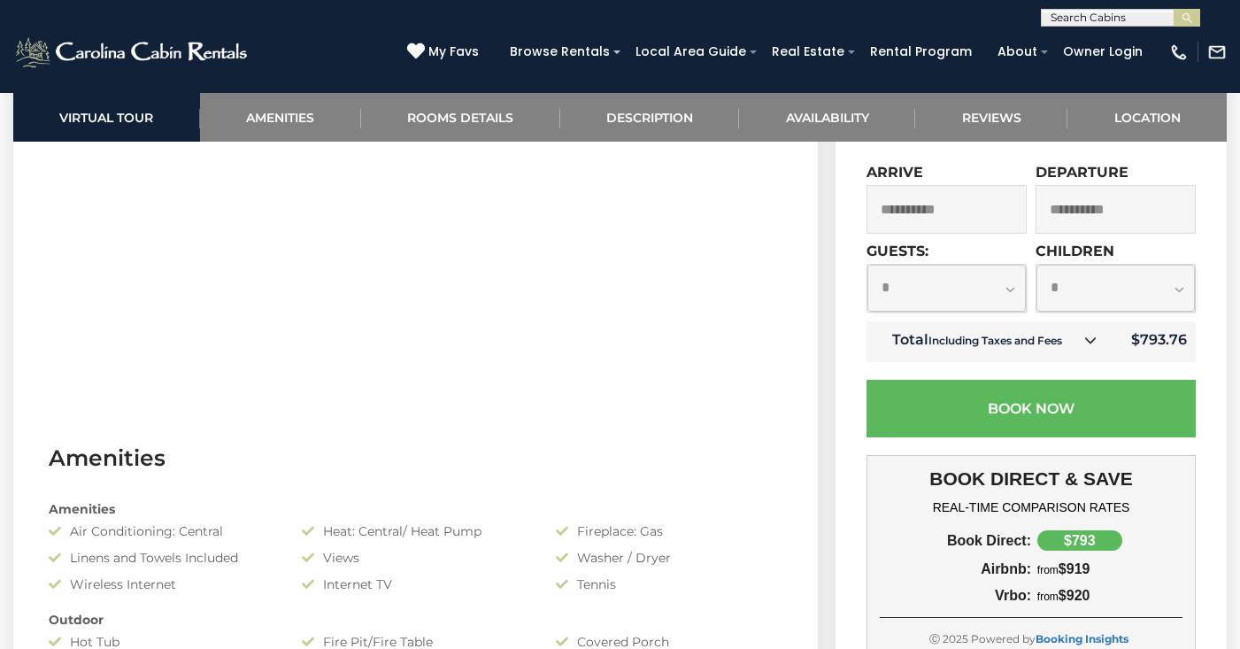
scroll to position [1013, 0]
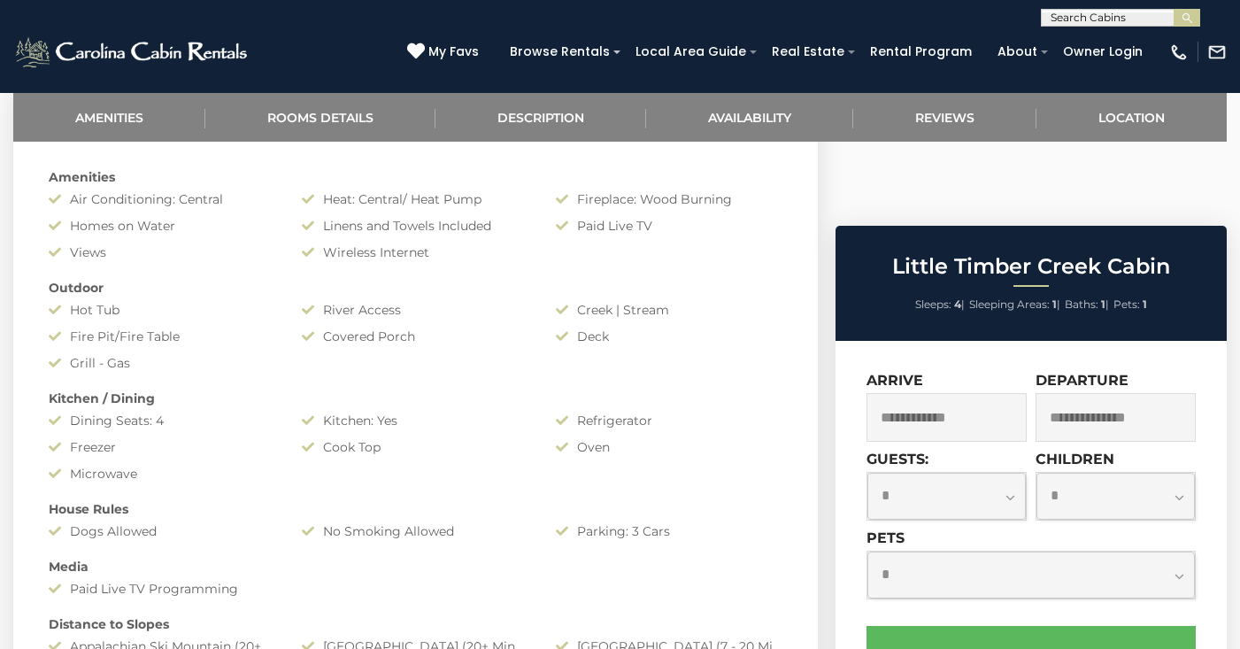
scroll to position [841, 0]
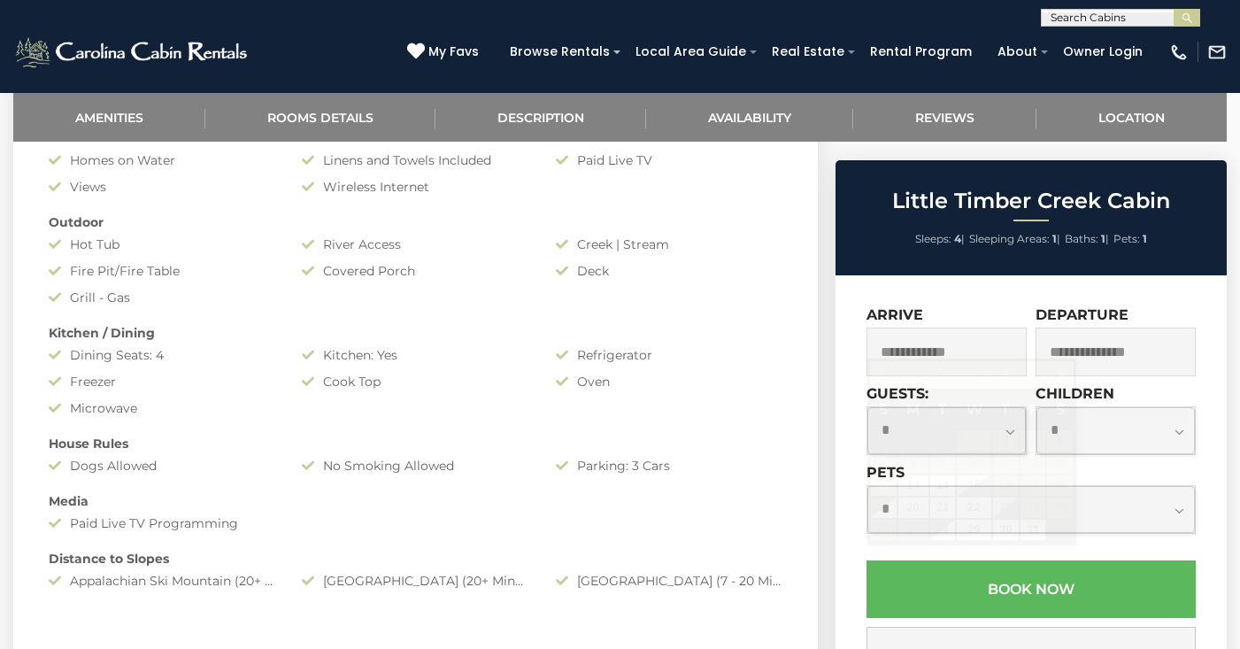
click at [983, 340] on input "text" at bounding box center [947, 352] width 160 height 49
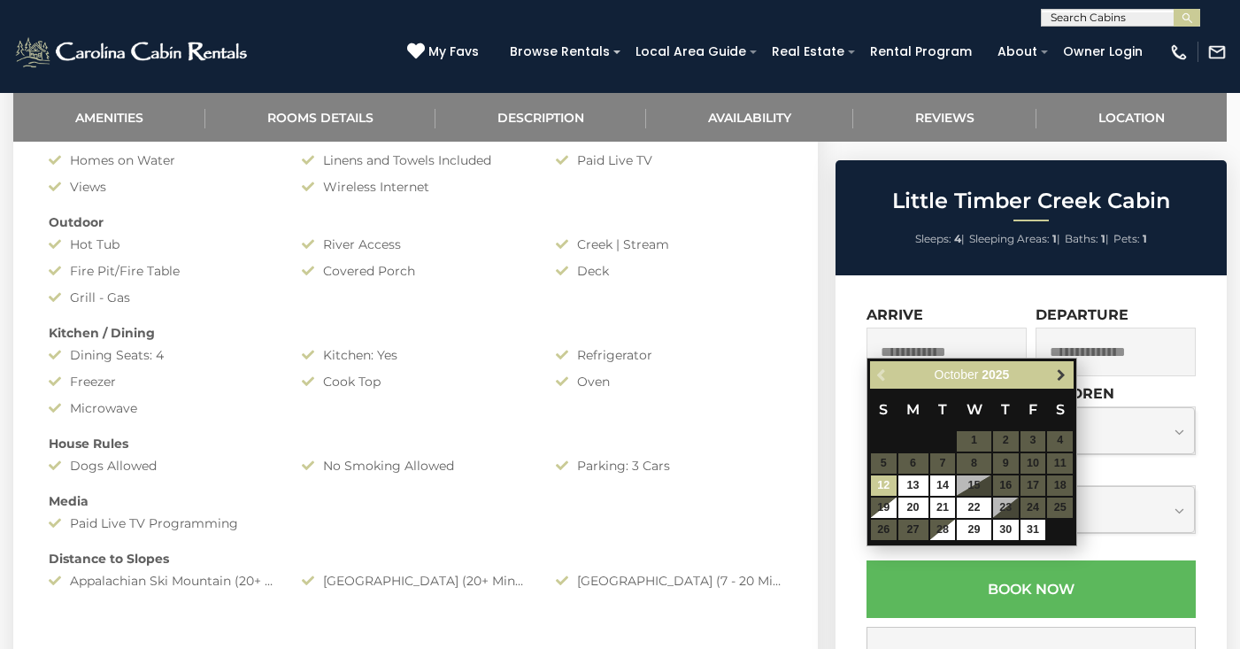
click at [1064, 379] on span "Next" at bounding box center [1061, 374] width 14 height 14
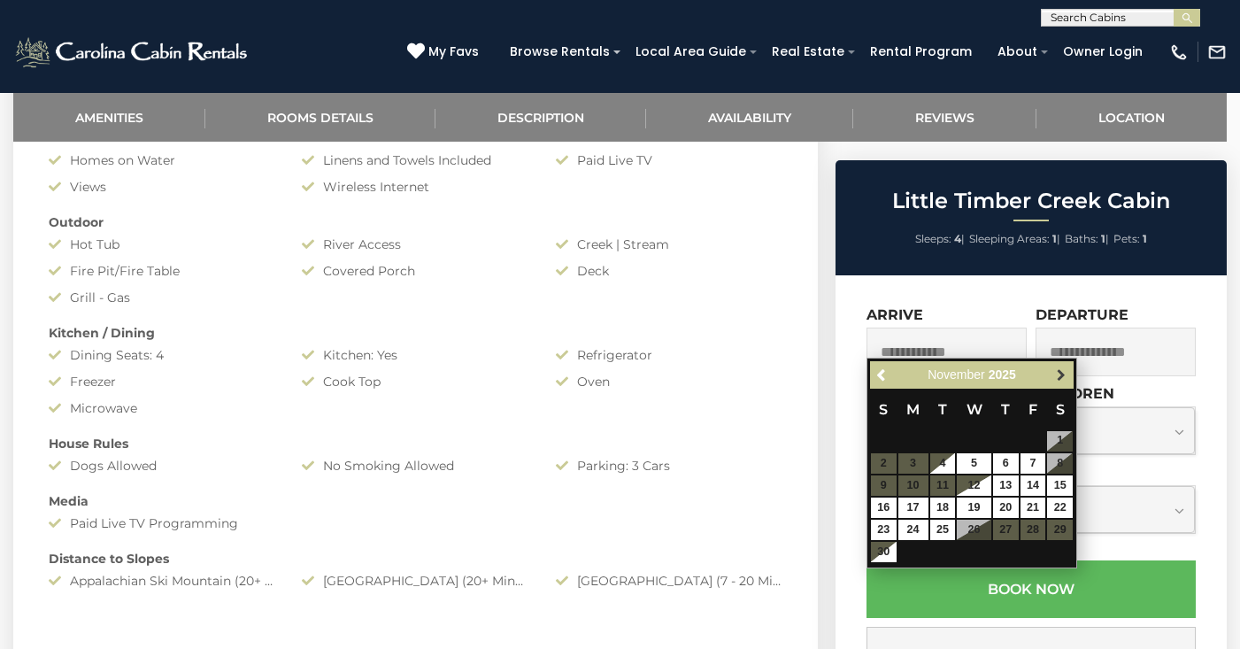
click at [1062, 379] on span "Next" at bounding box center [1061, 374] width 14 height 14
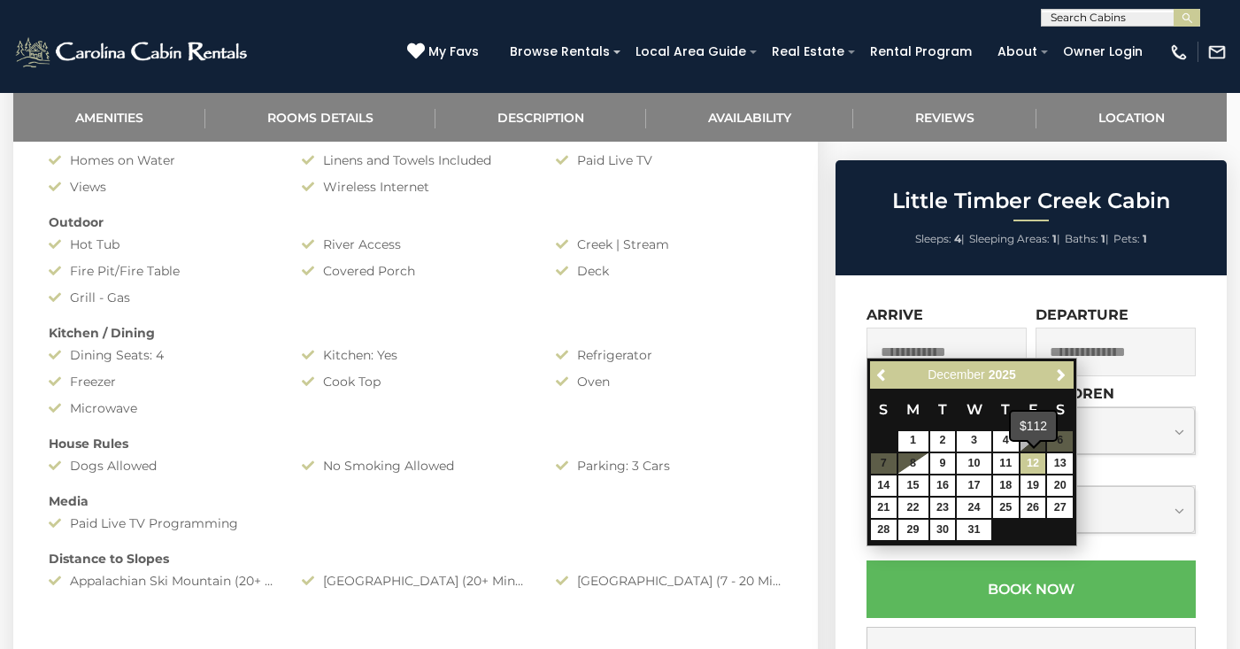
click at [1044, 469] on link "12" at bounding box center [1034, 463] width 26 height 20
type input "**********"
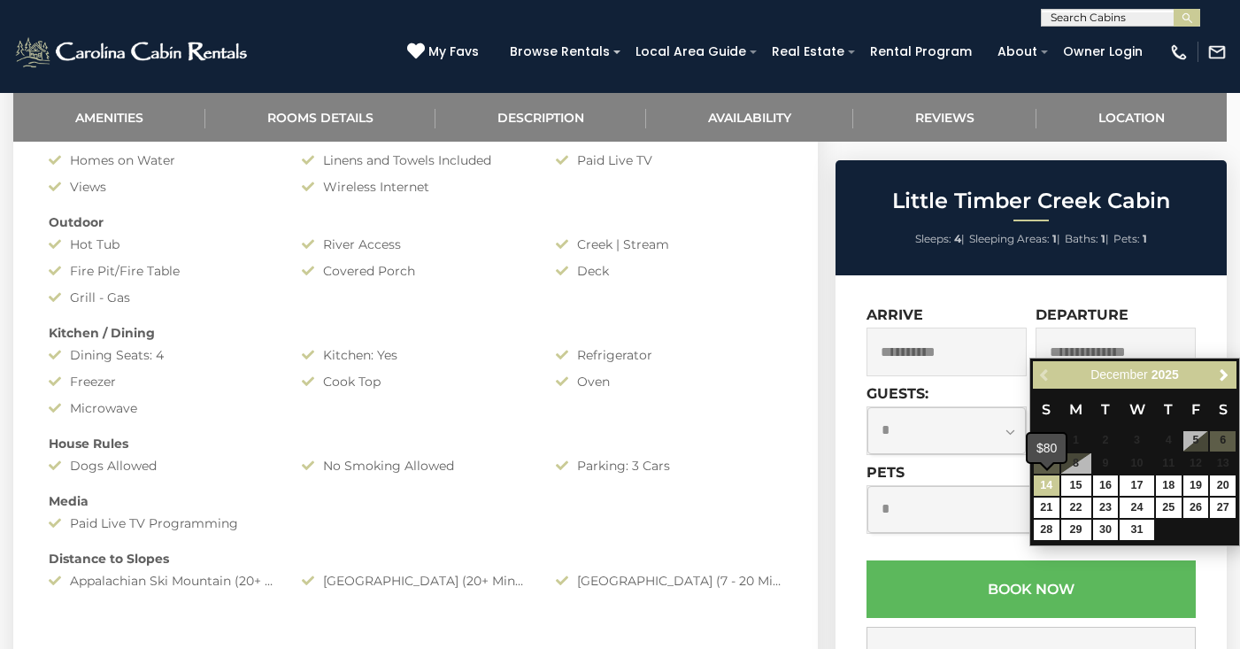
click at [1046, 493] on link "14" at bounding box center [1047, 485] width 26 height 20
type input "**********"
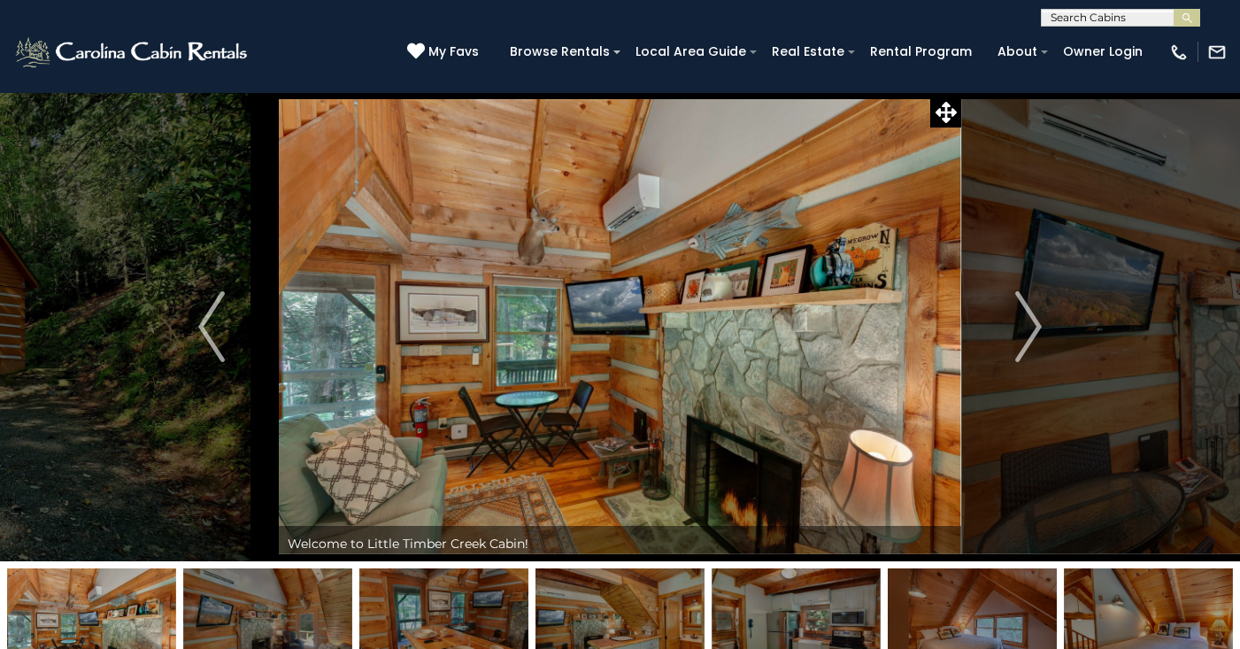
scroll to position [0, 0]
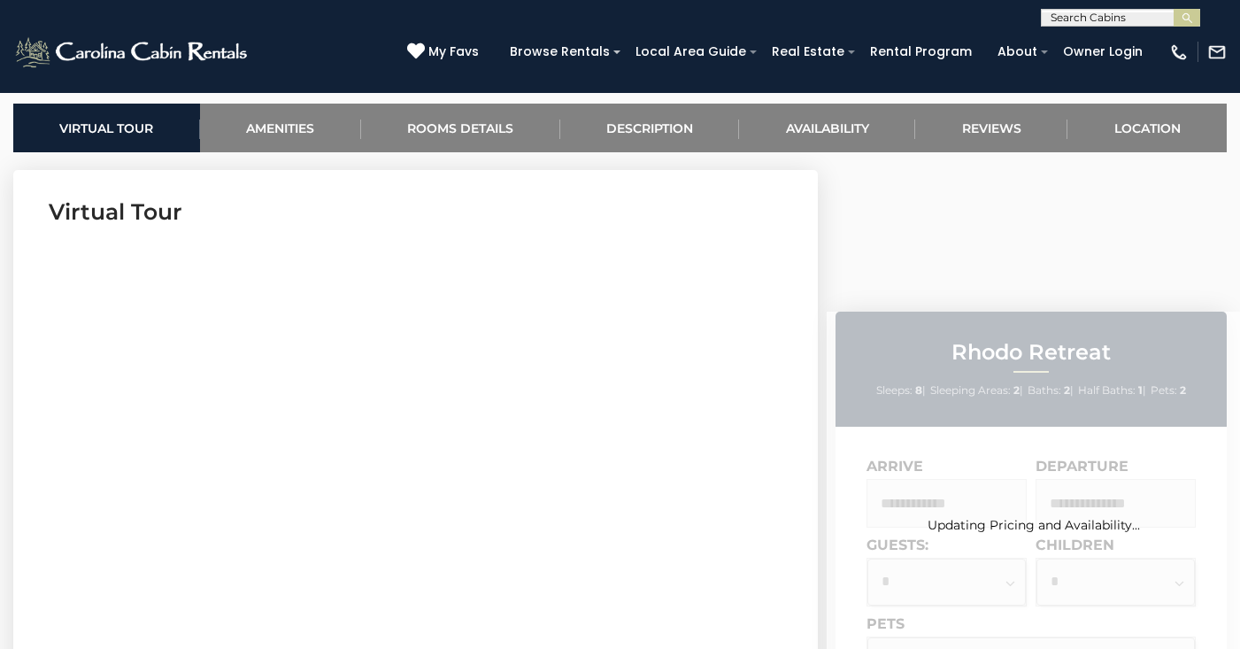
scroll to position [740, 0]
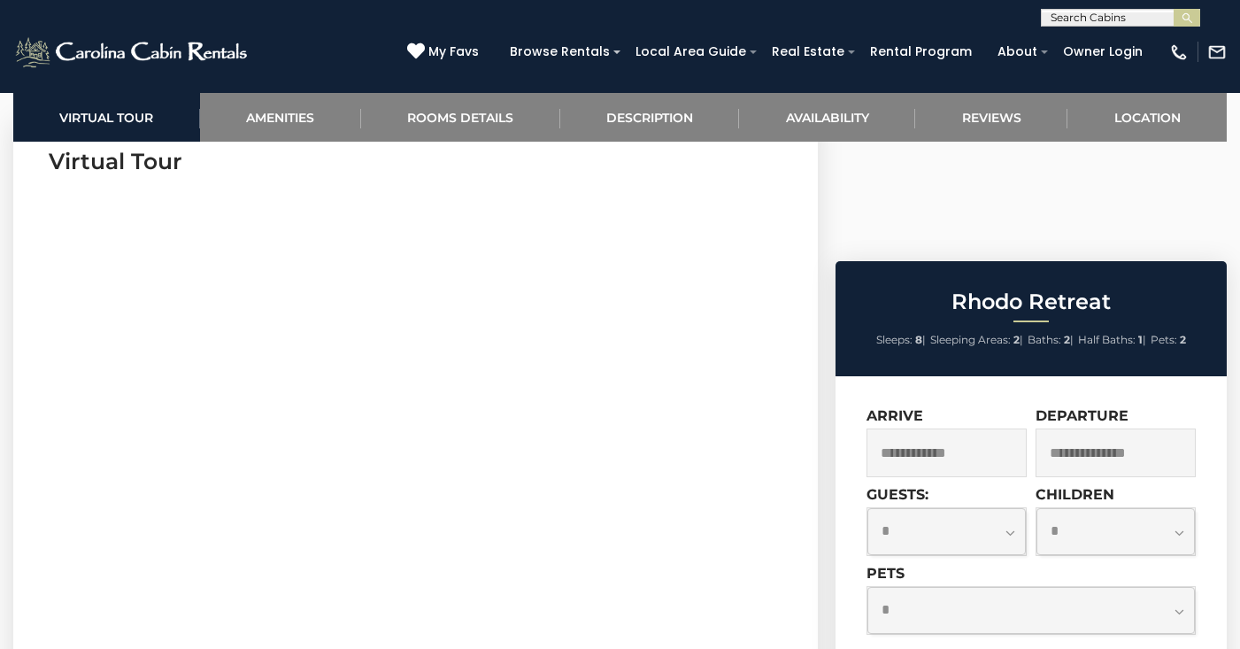
click at [971, 429] on input "text" at bounding box center [947, 453] width 160 height 49
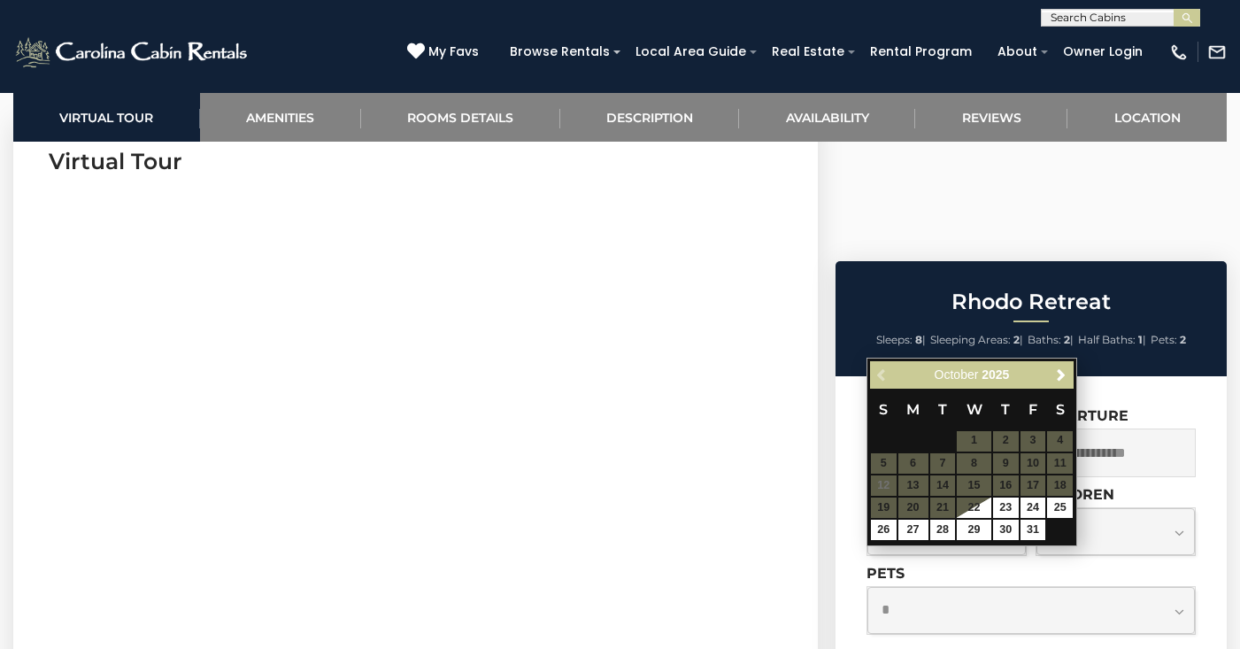
click at [1048, 374] on div "Previous Next October 2025" at bounding box center [972, 374] width 204 height 27
click at [1051, 374] on link "Next" at bounding box center [1061, 375] width 22 height 22
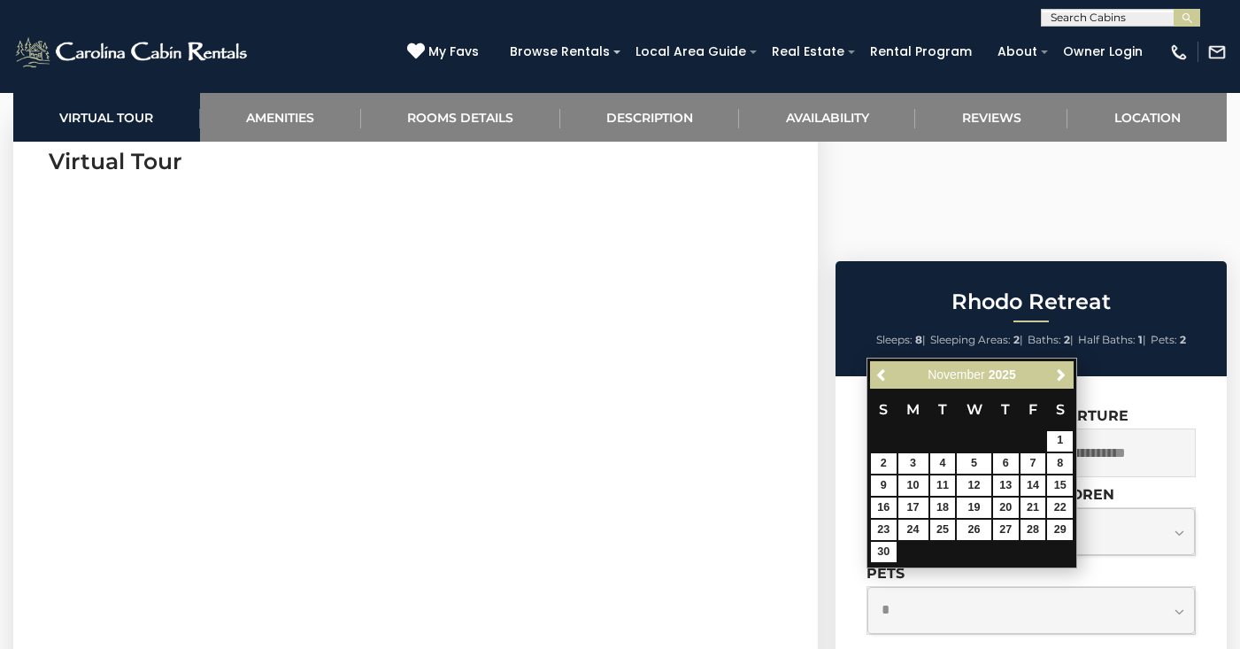
click at [1051, 374] on link "Next" at bounding box center [1061, 375] width 22 height 22
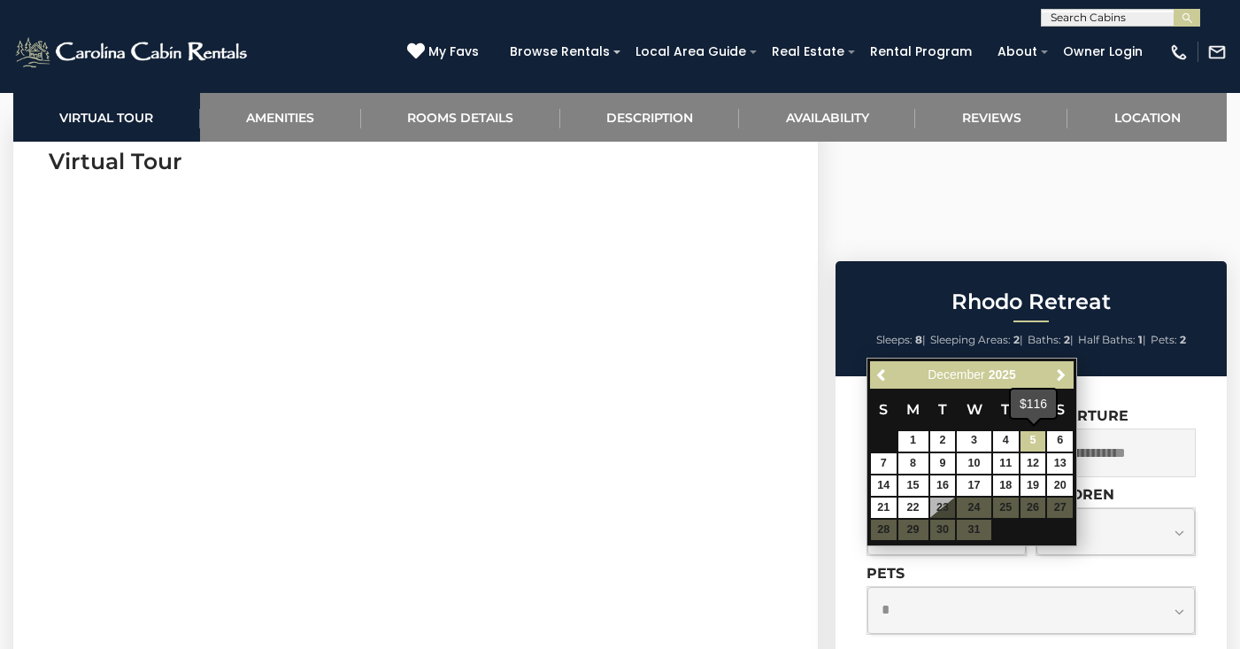
click at [1042, 441] on link "5" at bounding box center [1034, 441] width 26 height 20
type input "**********"
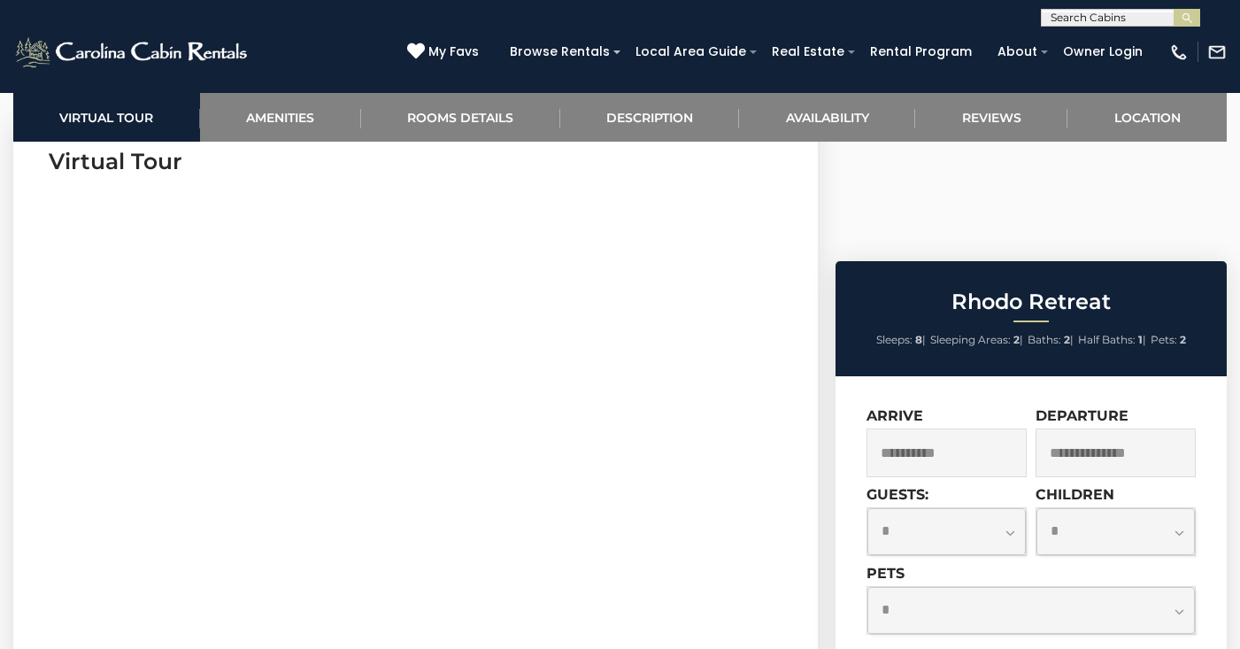
click at [1076, 429] on input "text" at bounding box center [1116, 453] width 160 height 49
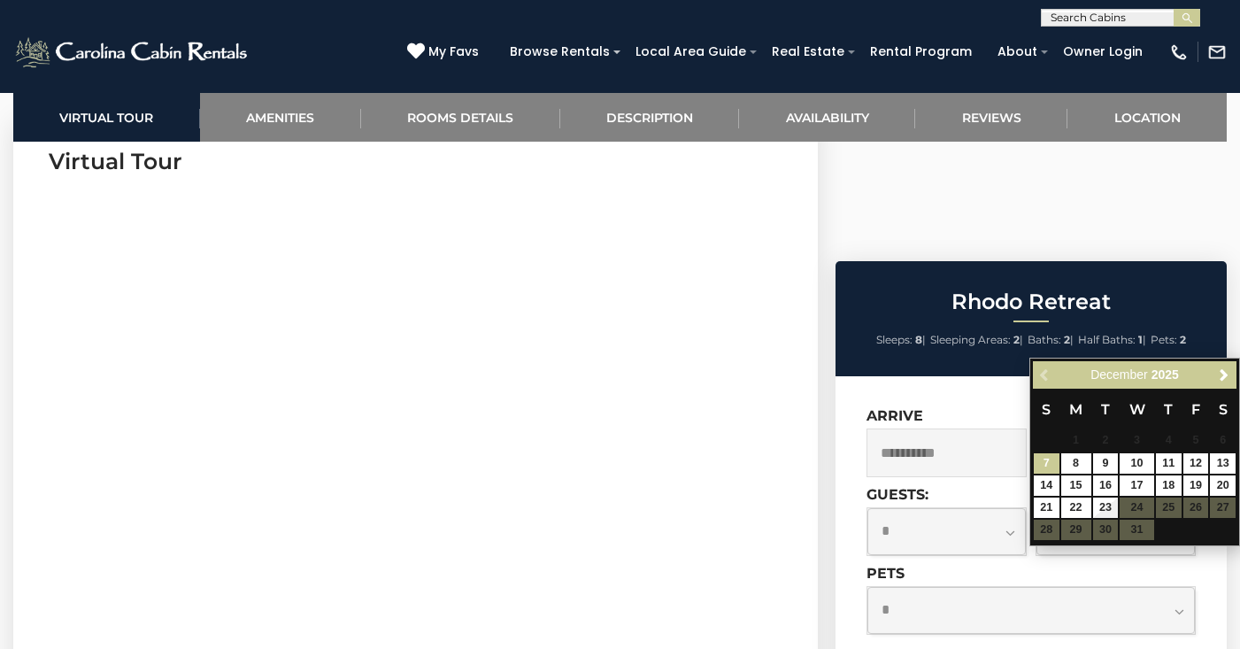
click at [1047, 453] on link "7" at bounding box center [1047, 463] width 26 height 20
type input "**********"
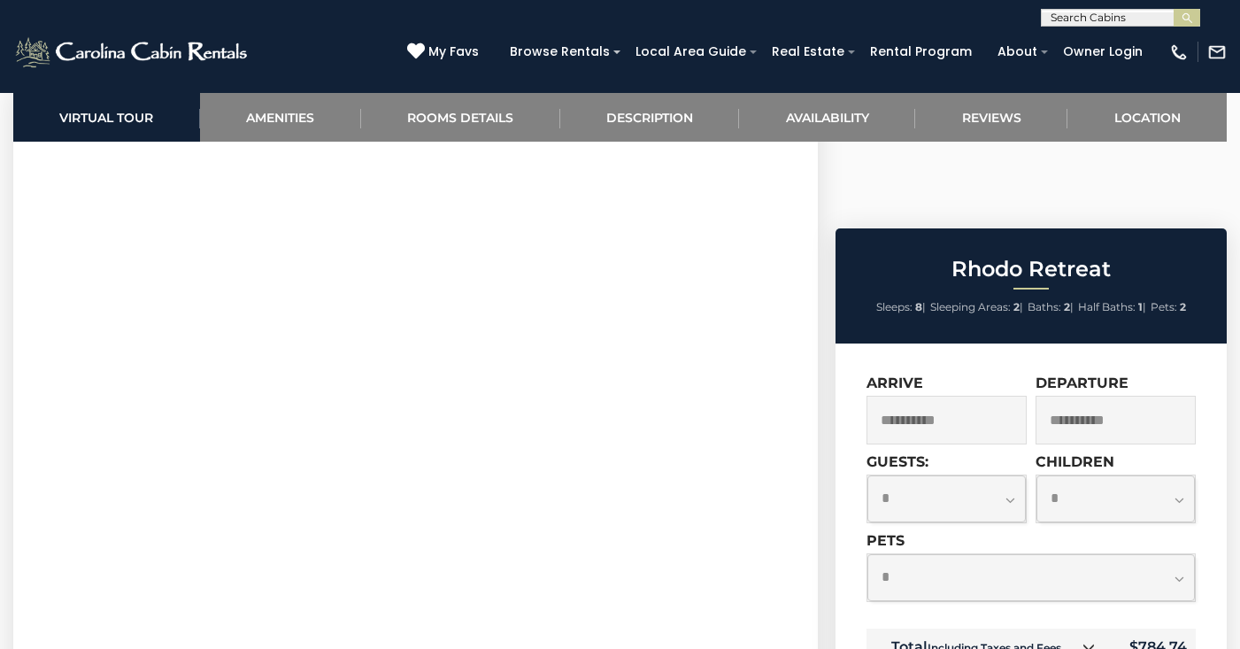
scroll to position [779, 0]
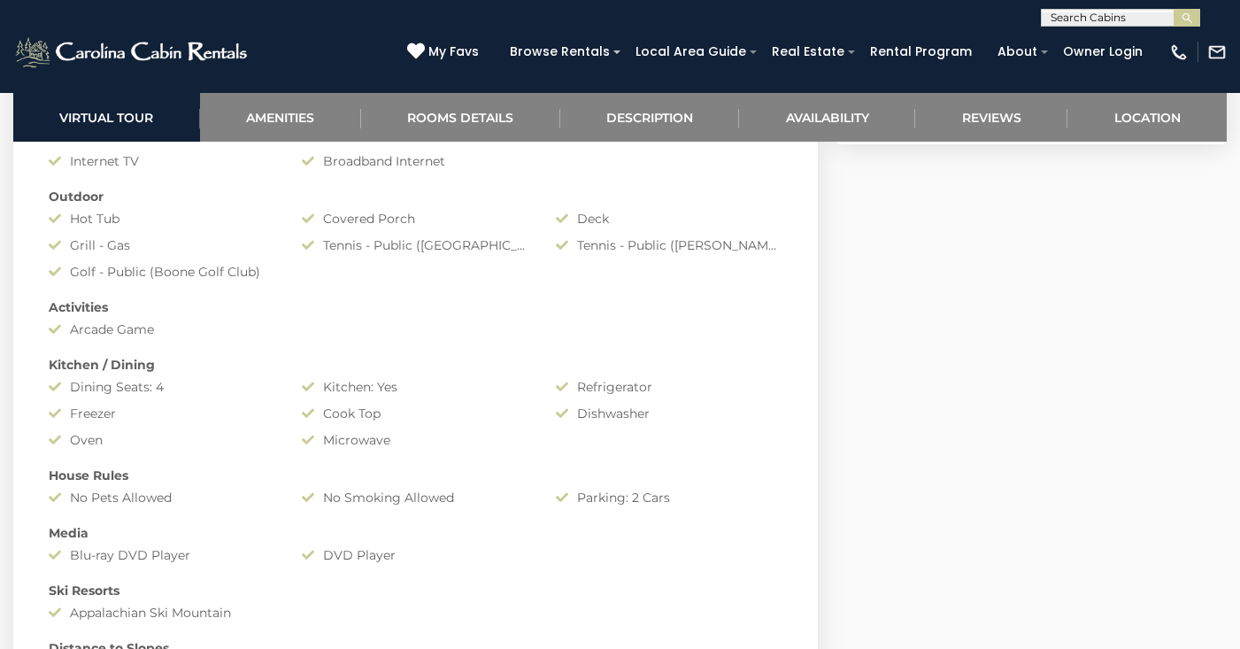
scroll to position [1356, 0]
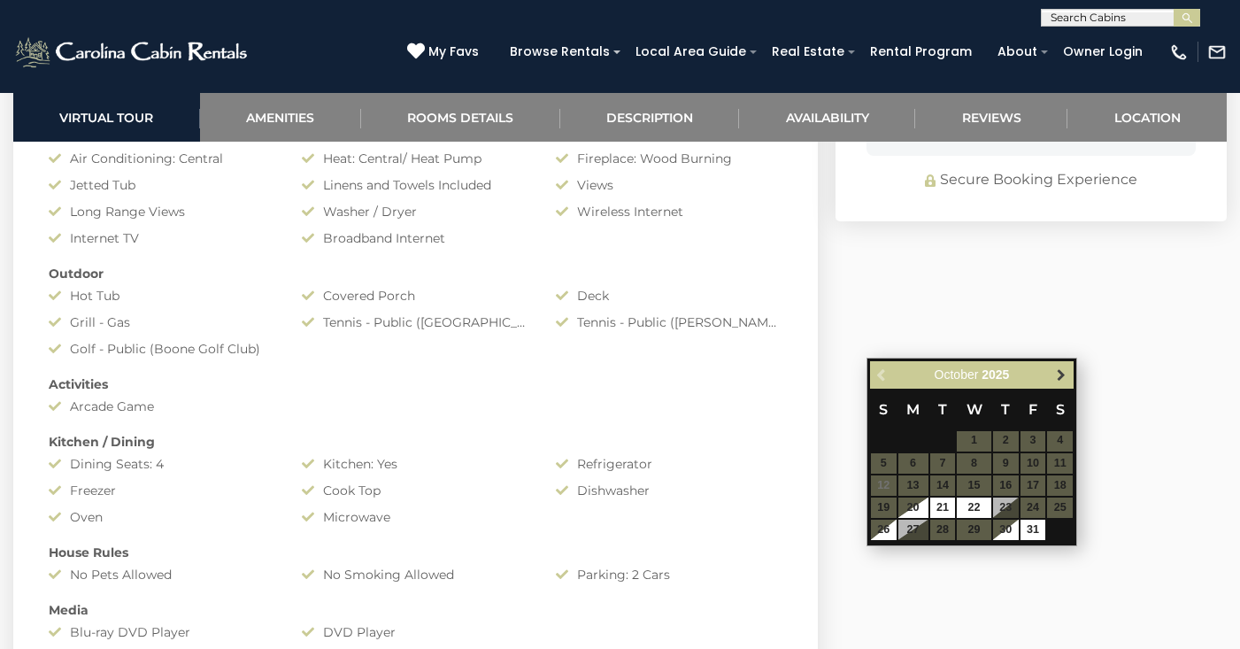
click at [1062, 377] on span "Next" at bounding box center [1061, 374] width 14 height 14
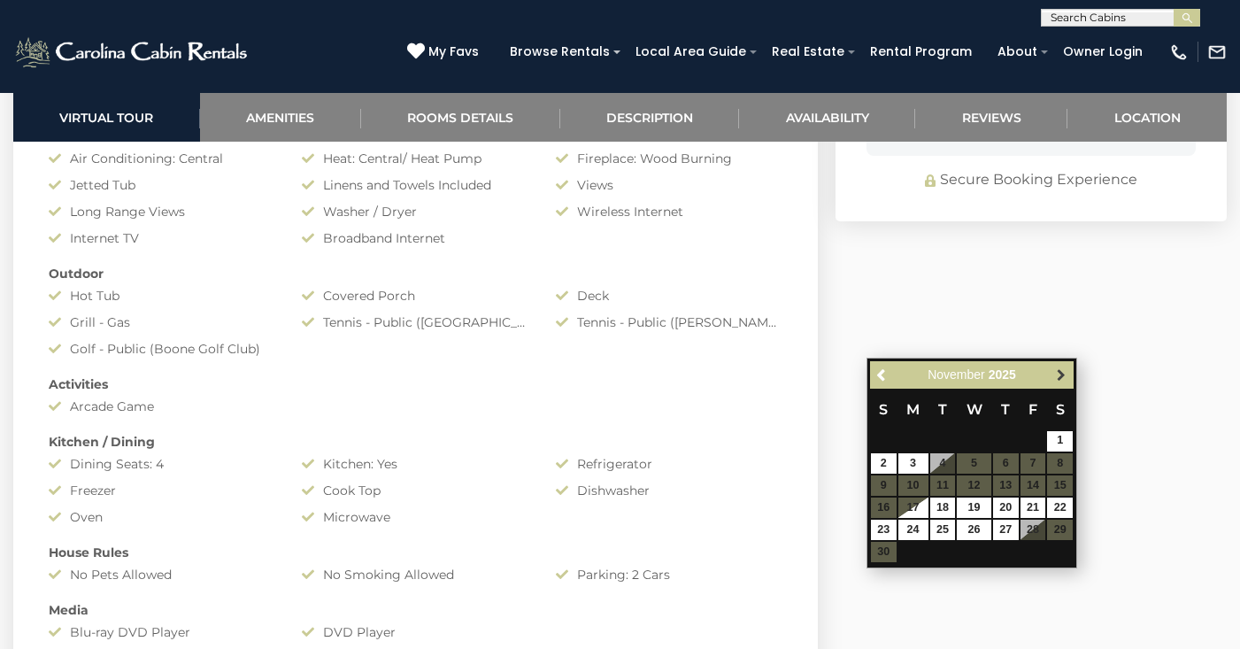
click at [1062, 376] on span "Next" at bounding box center [1061, 374] width 14 height 14
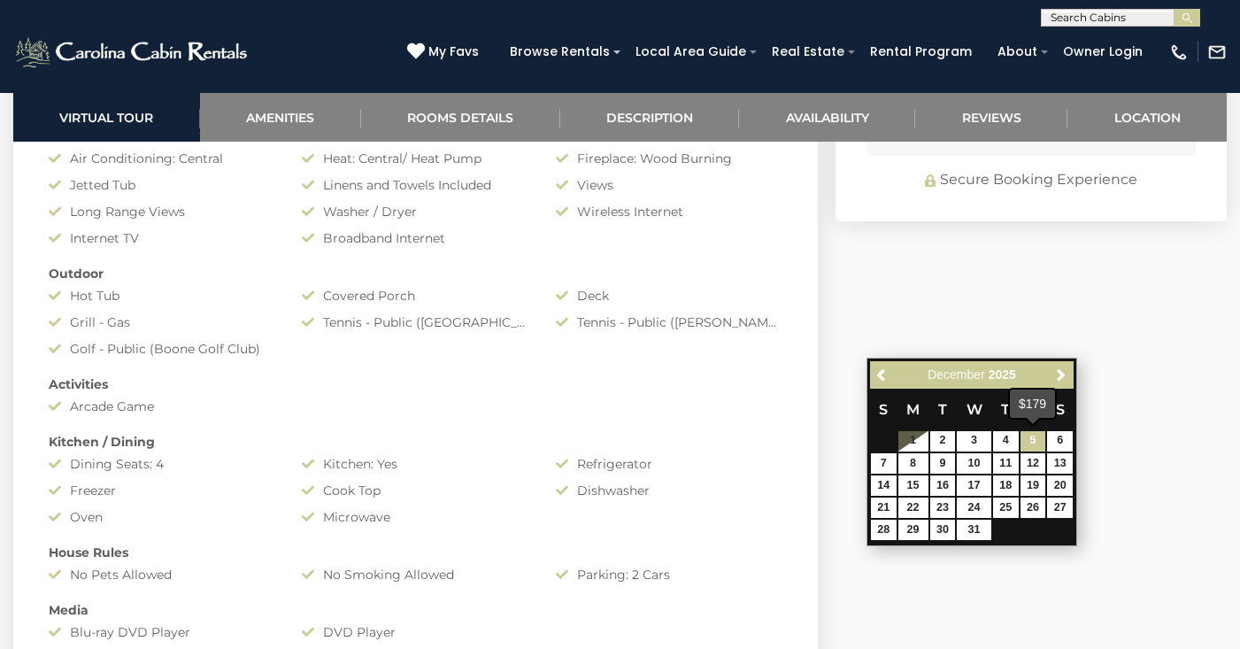
click at [1036, 438] on link "5" at bounding box center [1034, 441] width 26 height 20
type input "**********"
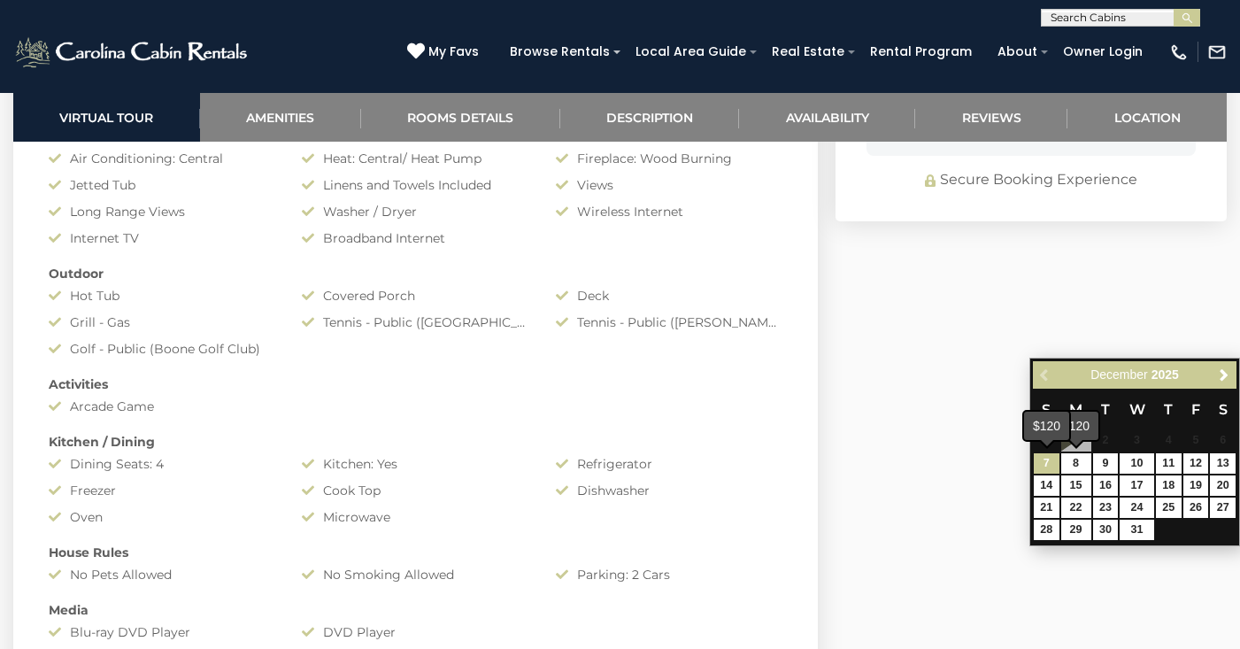
click at [1045, 460] on link "7" at bounding box center [1047, 463] width 26 height 20
type input "**********"
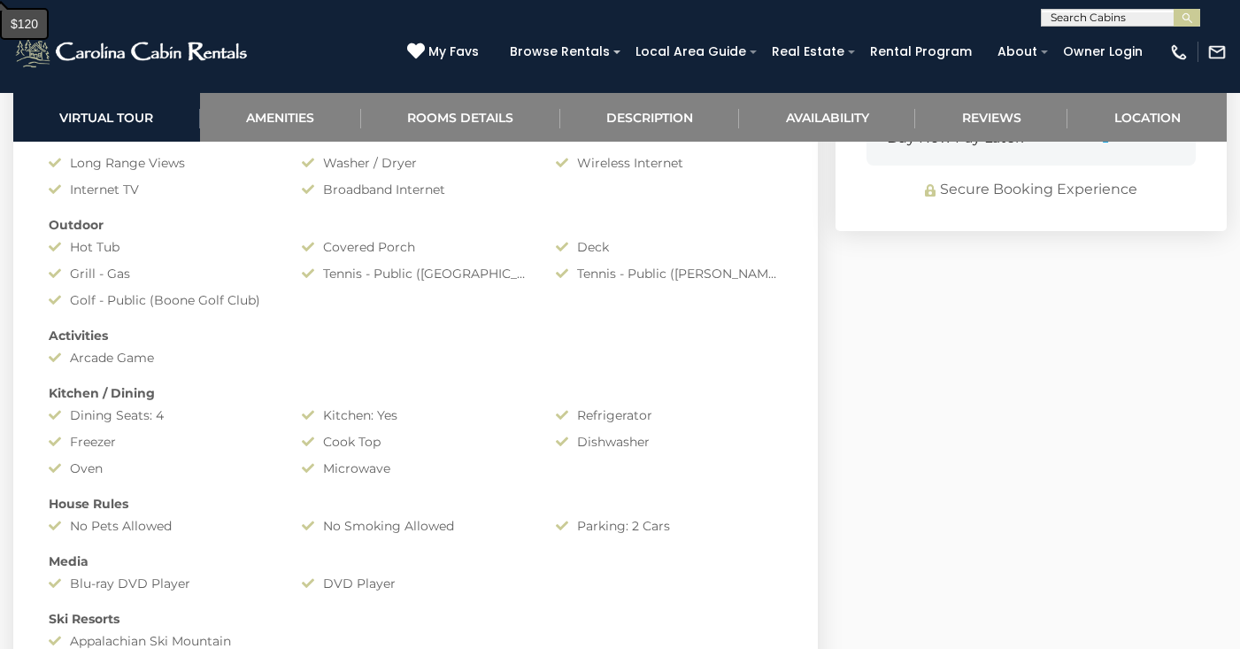
scroll to position [1408, 0]
